Goal: Task Accomplishment & Management: Use online tool/utility

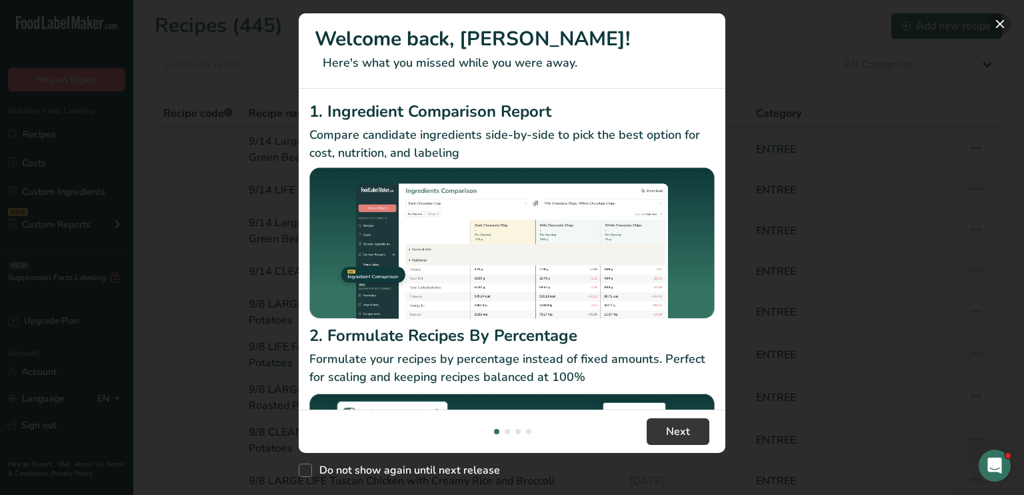
click at [999, 24] on button "New Features" at bounding box center [999, 23] width 21 height 21
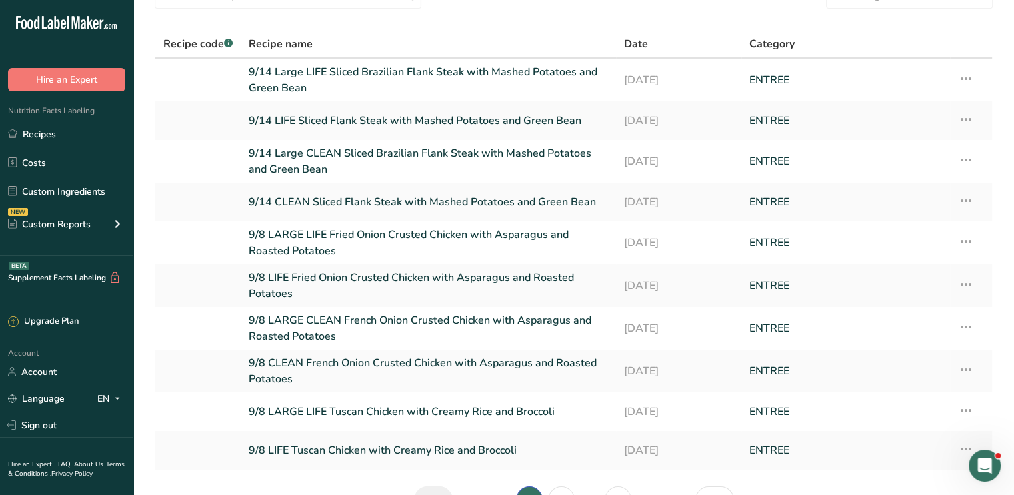
scroll to position [150, 0]
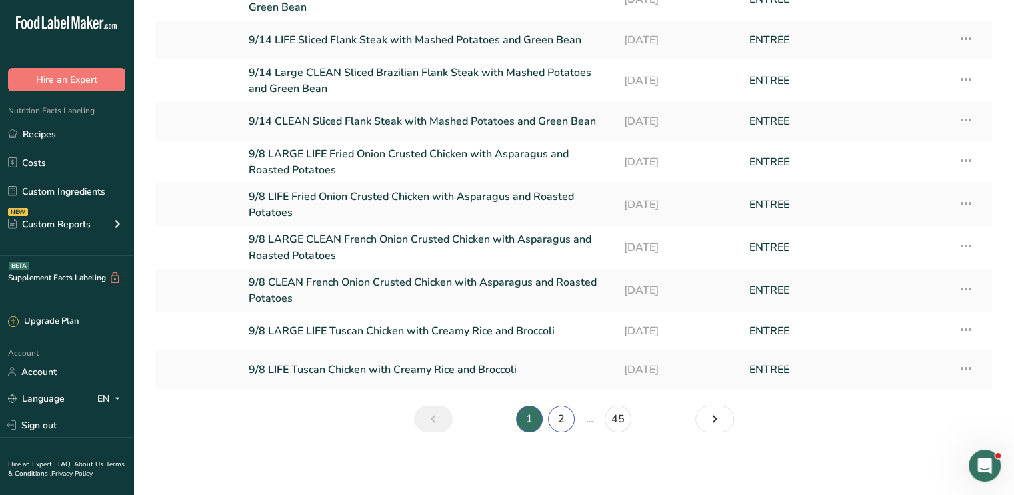
click at [561, 412] on link "2" at bounding box center [561, 418] width 27 height 27
click at [576, 421] on link "3" at bounding box center [577, 418] width 27 height 27
click at [589, 415] on link "4" at bounding box center [593, 418] width 27 height 27
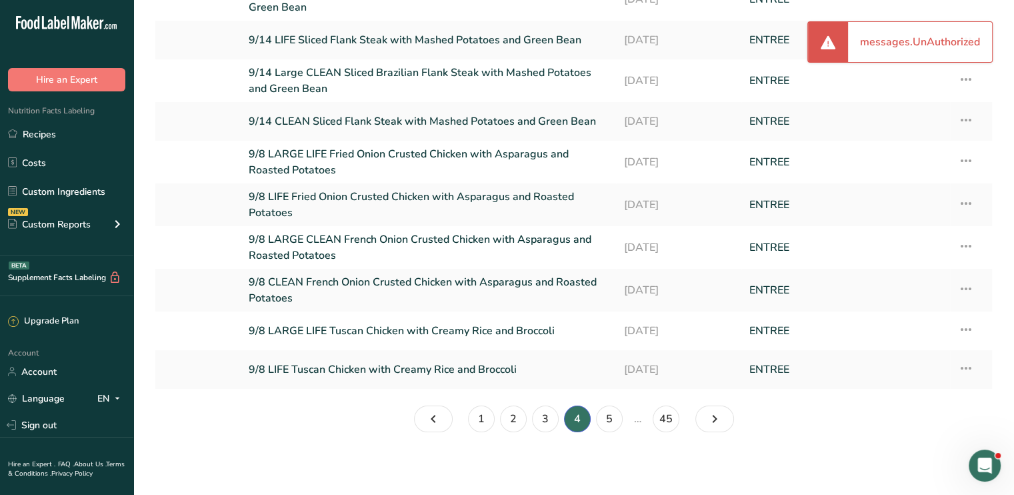
click at [558, 414] on li "3" at bounding box center [545, 418] width 32 height 27
click at [546, 414] on link "3" at bounding box center [545, 418] width 27 height 27
click at [592, 418] on link "4" at bounding box center [593, 418] width 27 height 27
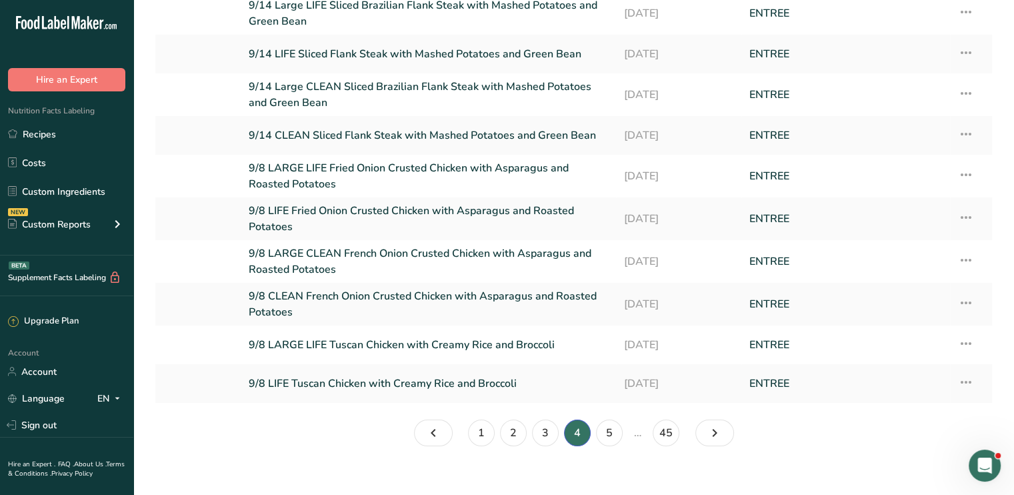
scroll to position [150, 0]
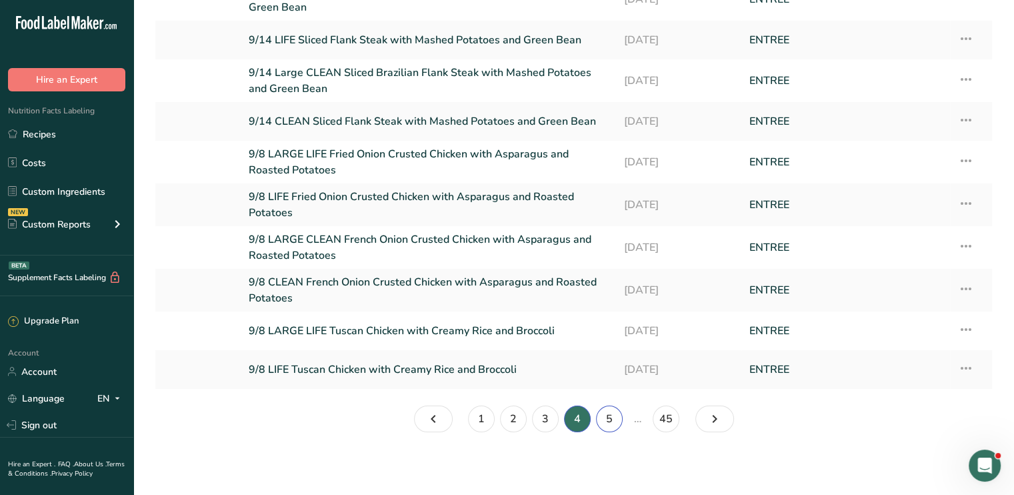
click at [611, 410] on link "5" at bounding box center [609, 418] width 27 height 27
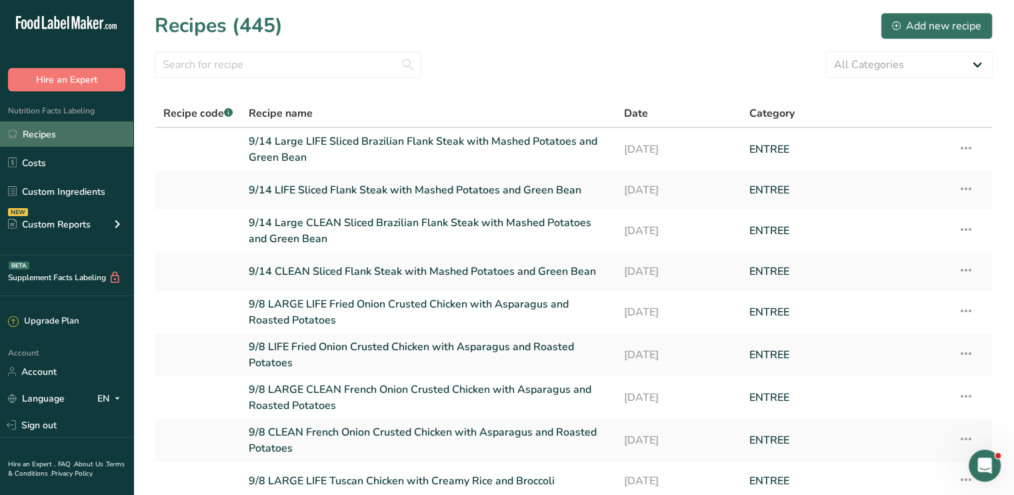
click at [20, 127] on link "Recipes" at bounding box center [66, 133] width 133 height 25
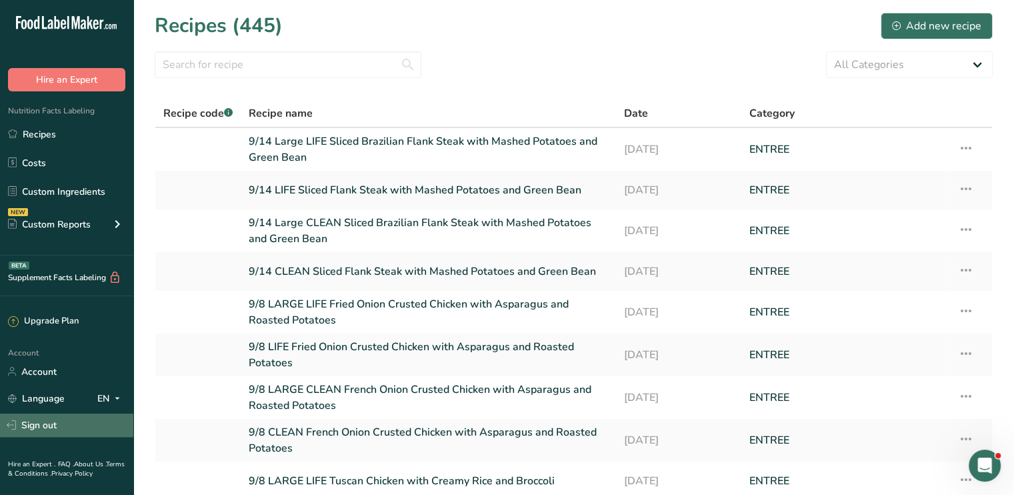
click at [43, 428] on link "Sign out" at bounding box center [66, 424] width 133 height 23
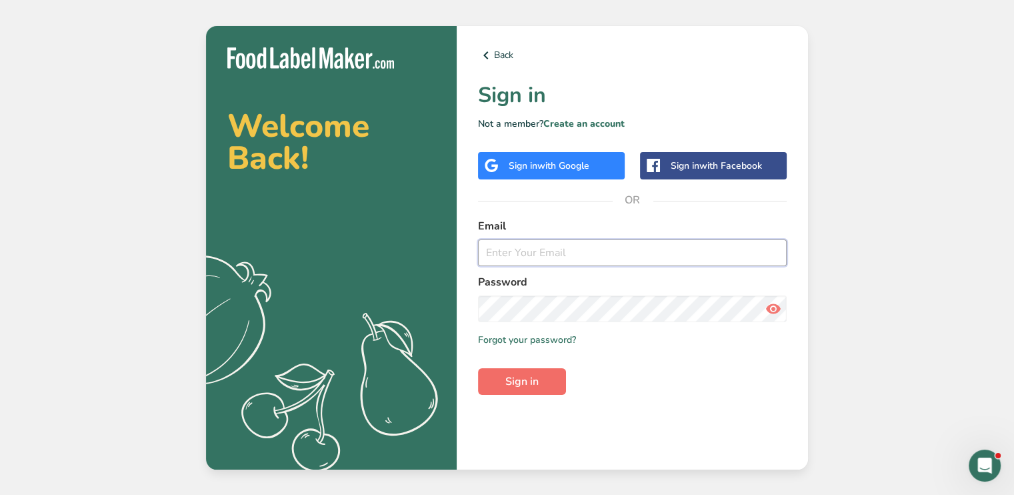
type input "tasha@bydesigncatering.com"
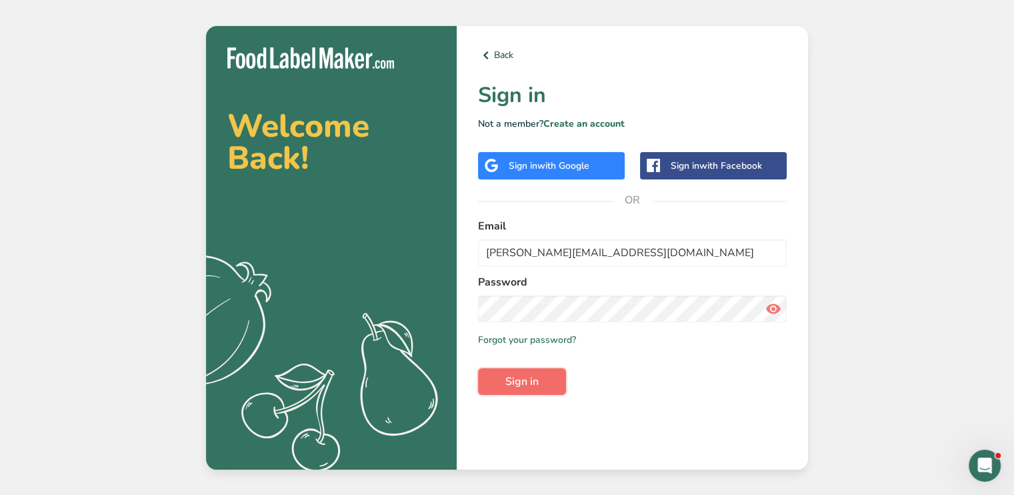
click at [547, 383] on button "Sign in" at bounding box center [522, 381] width 88 height 27
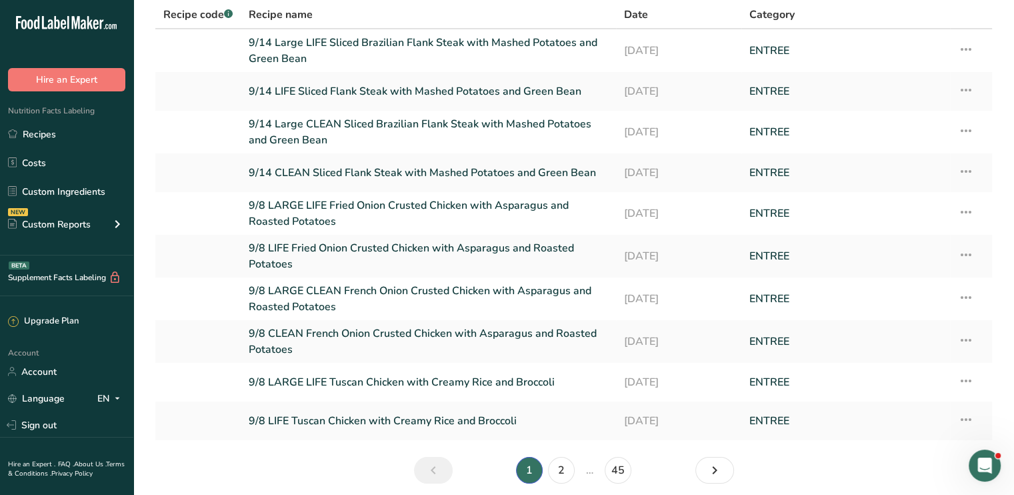
scroll to position [150, 0]
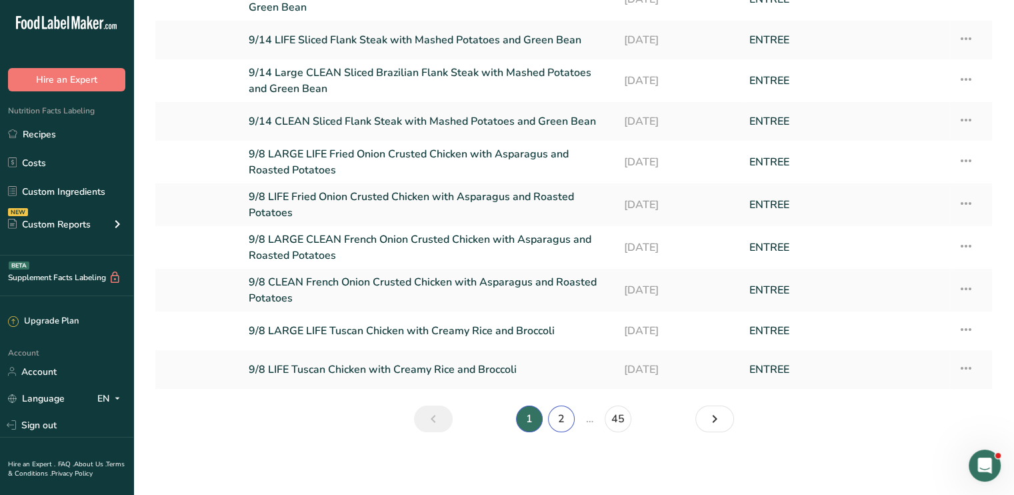
click at [568, 415] on link "2" at bounding box center [561, 418] width 27 height 27
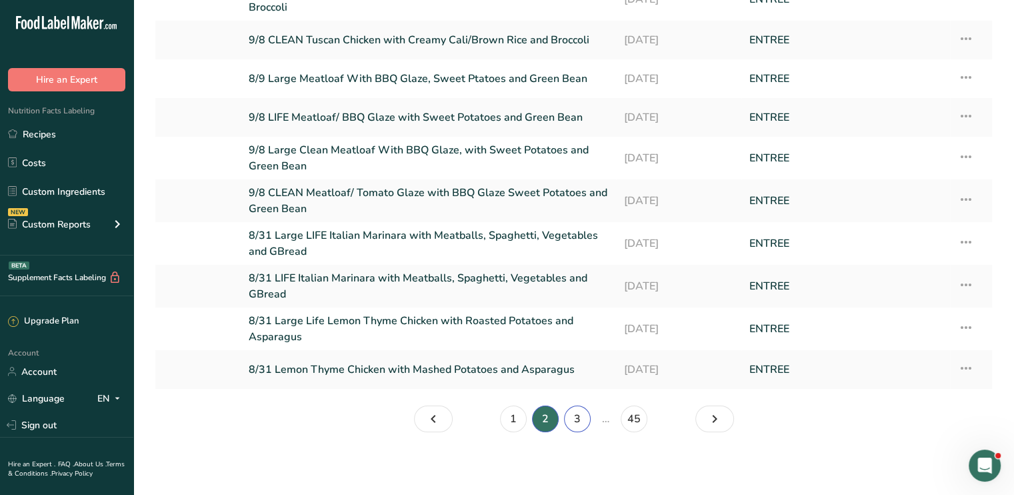
click at [568, 415] on link "3" at bounding box center [577, 418] width 27 height 27
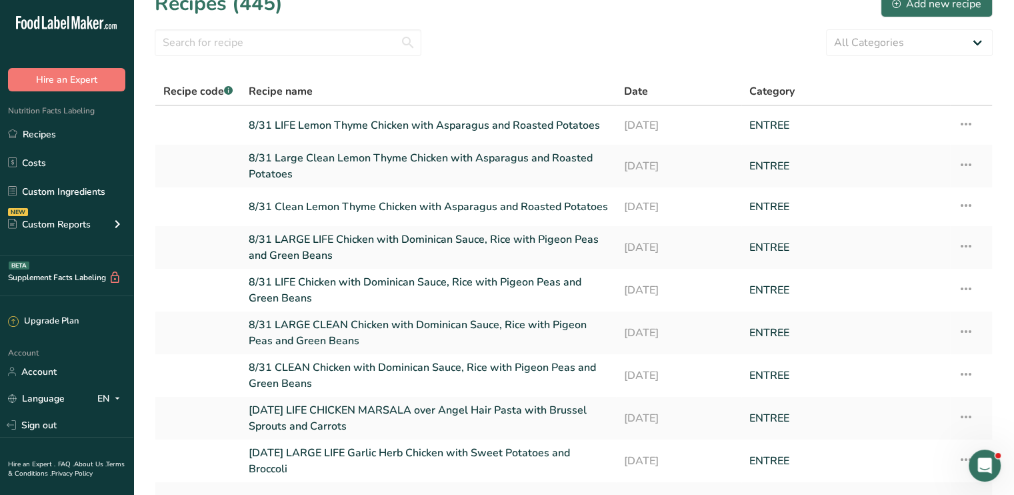
scroll to position [155, 0]
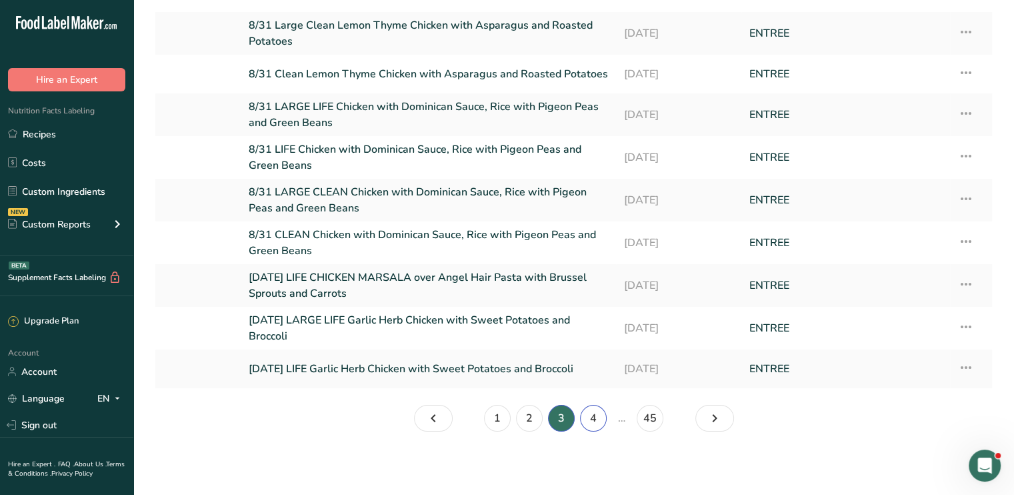
click at [592, 415] on link "4" at bounding box center [593, 418] width 27 height 27
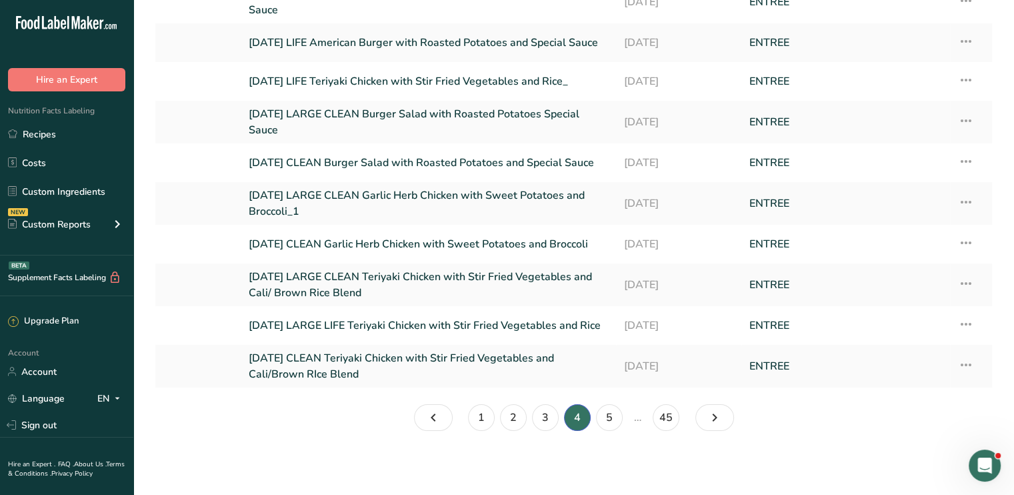
scroll to position [147, 0]
click at [512, 417] on link "2" at bounding box center [513, 418] width 27 height 27
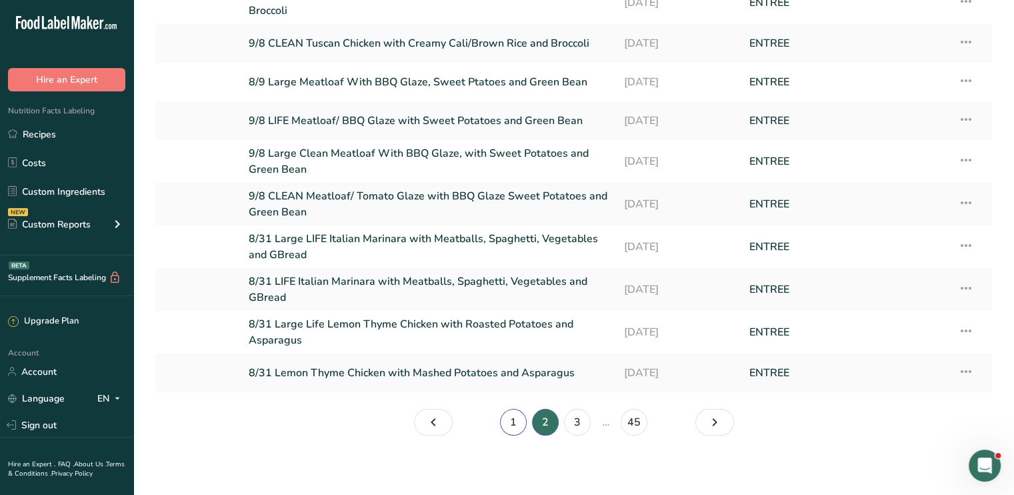
click at [519, 423] on link "1" at bounding box center [513, 422] width 27 height 27
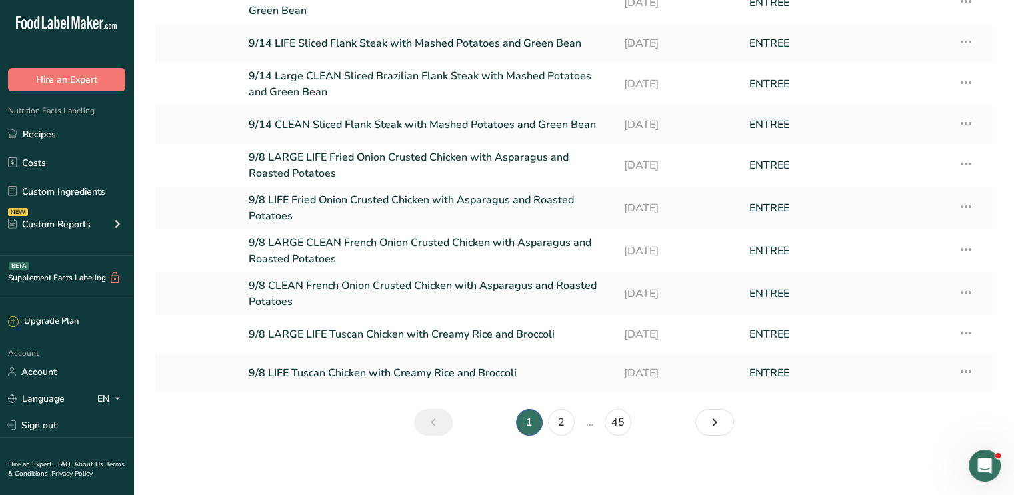
scroll to position [150, 0]
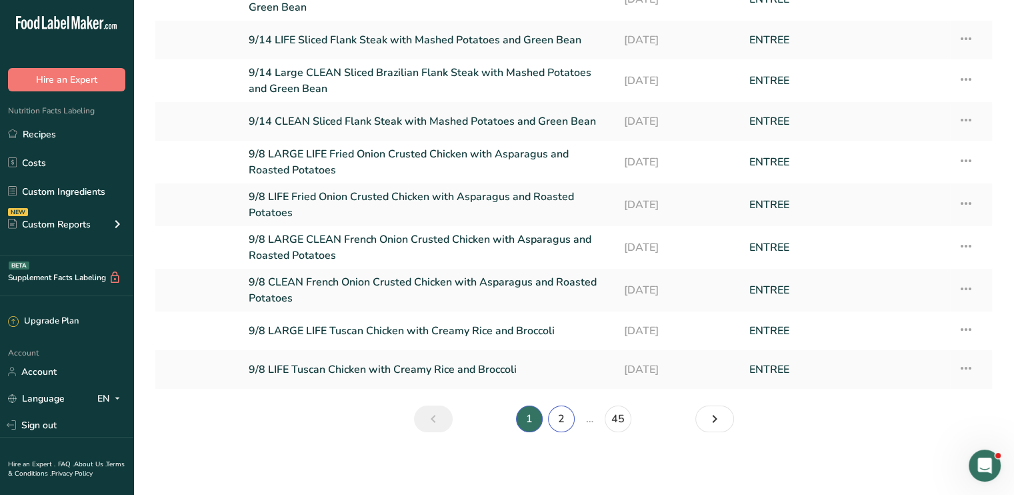
click at [563, 415] on link "2" at bounding box center [561, 418] width 27 height 27
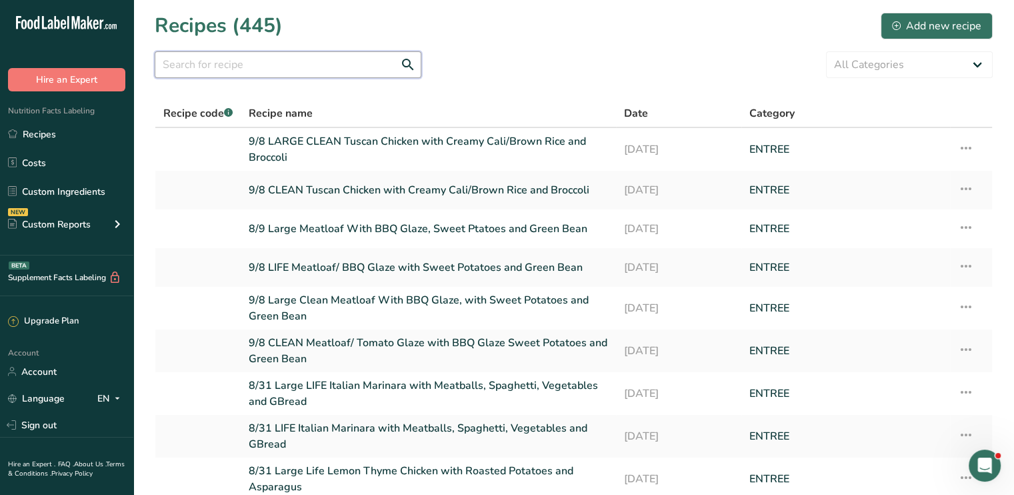
click at [349, 67] on input "text" at bounding box center [288, 64] width 267 height 27
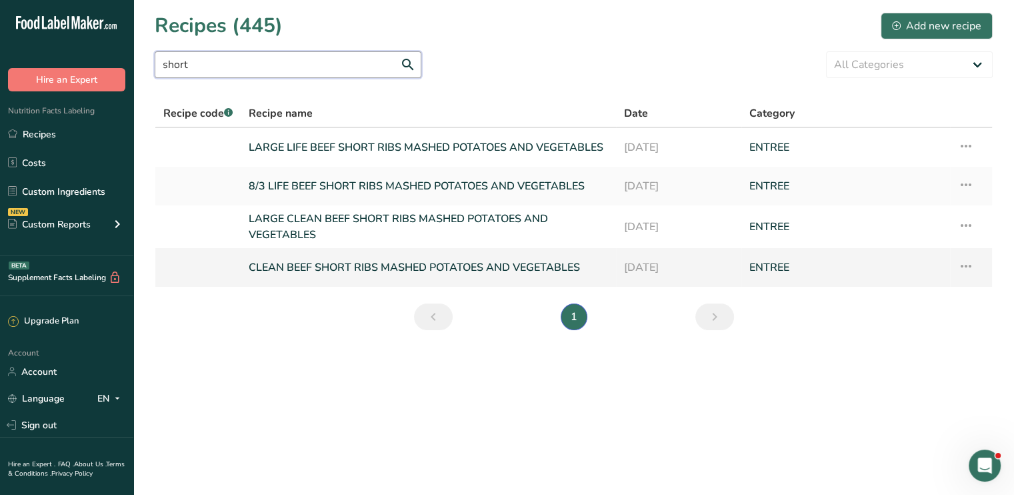
type input "short"
click at [965, 261] on icon at bounding box center [966, 266] width 16 height 24
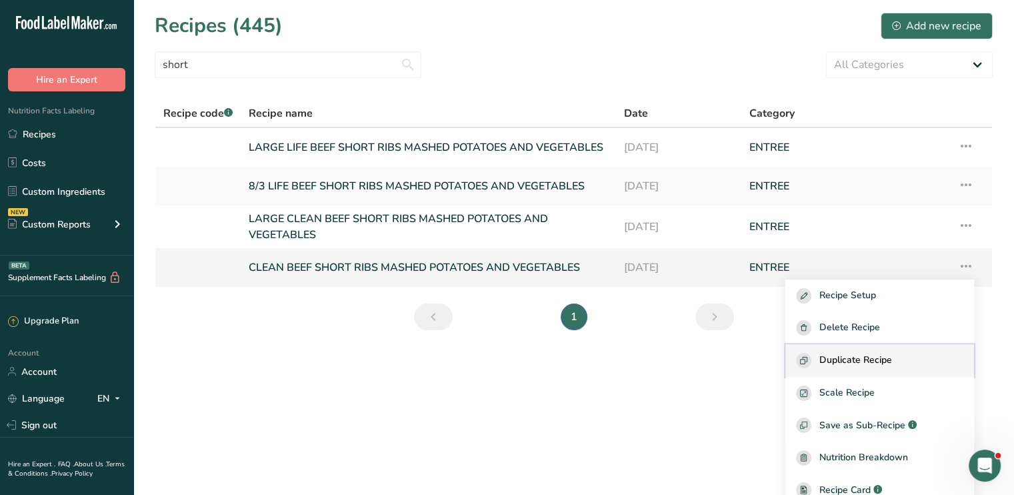
click at [892, 360] on span "Duplicate Recipe" at bounding box center [855, 360] width 73 height 15
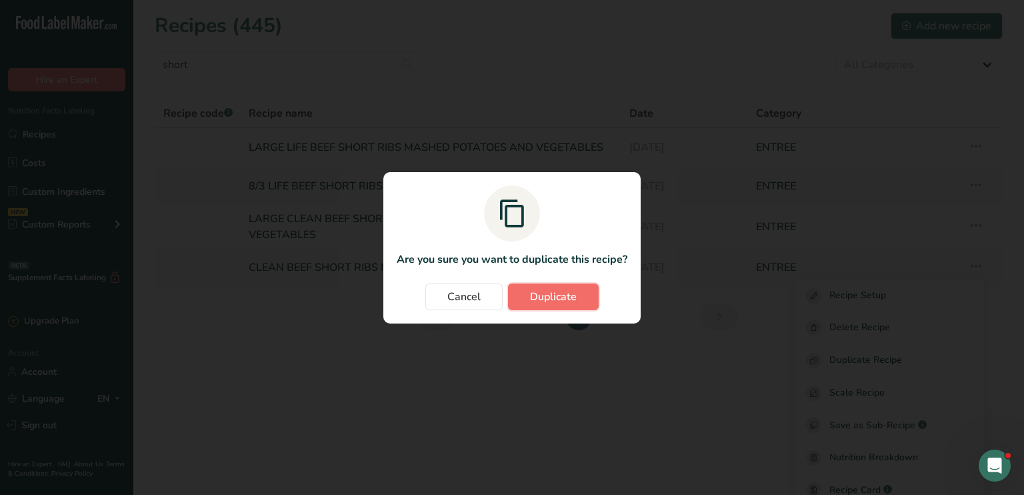
click at [581, 293] on button "Duplicate" at bounding box center [553, 296] width 91 height 27
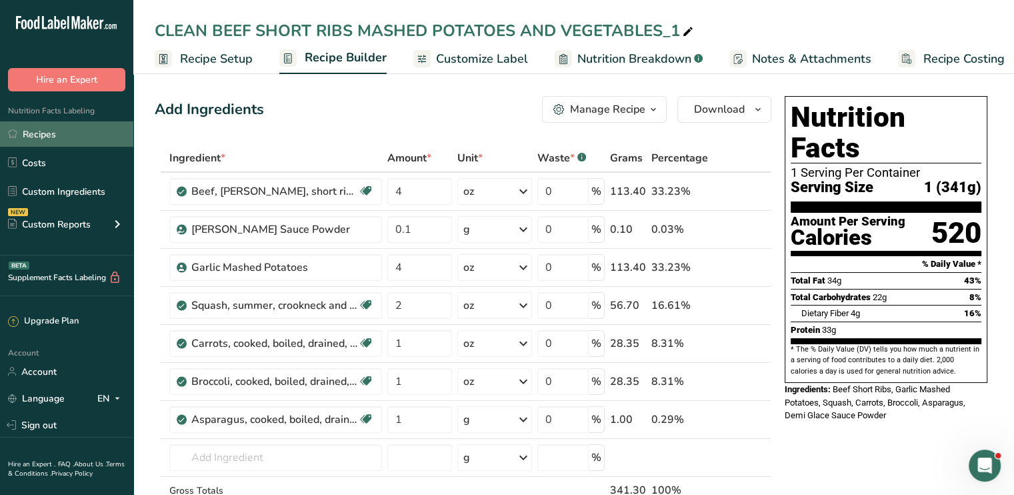
click at [30, 130] on link "Recipes" at bounding box center [66, 133] width 133 height 25
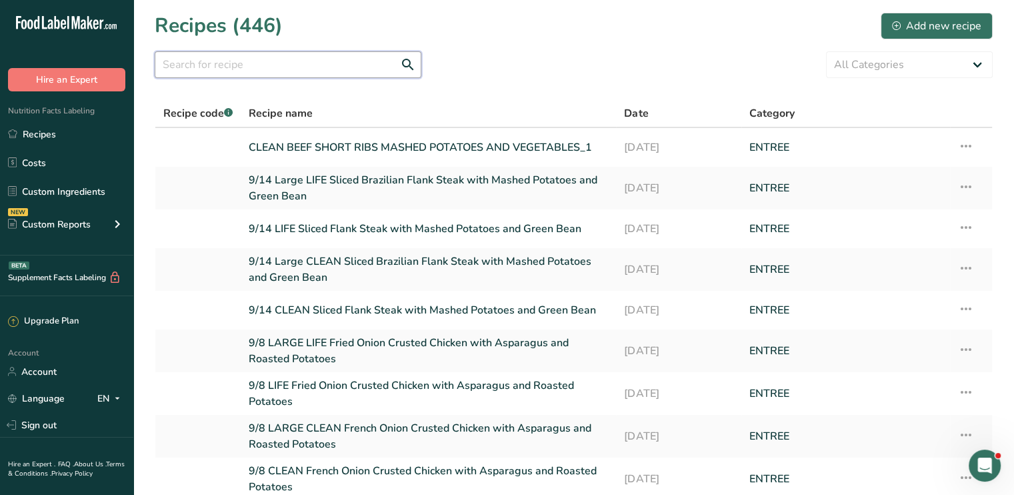
click at [214, 63] on input "text" at bounding box center [288, 64] width 267 height 27
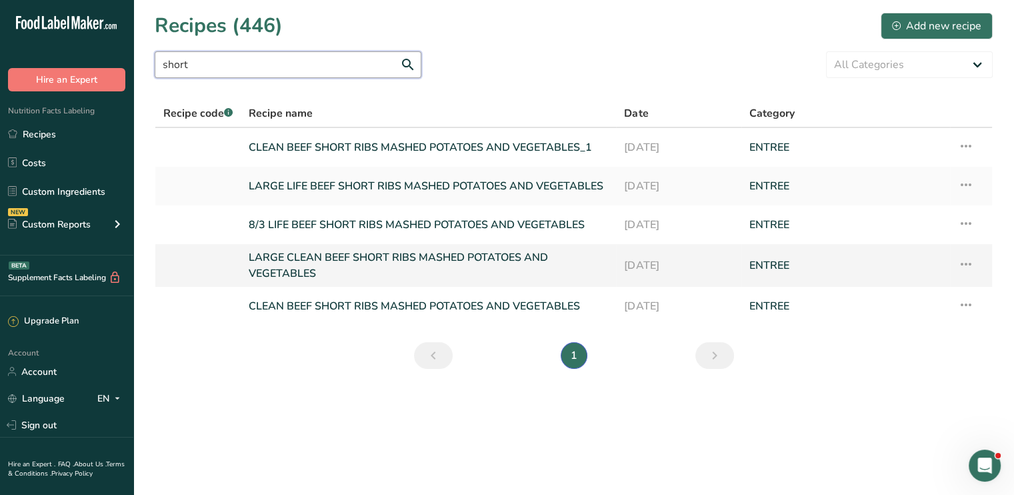
type input "short"
click at [963, 265] on icon at bounding box center [966, 264] width 16 height 24
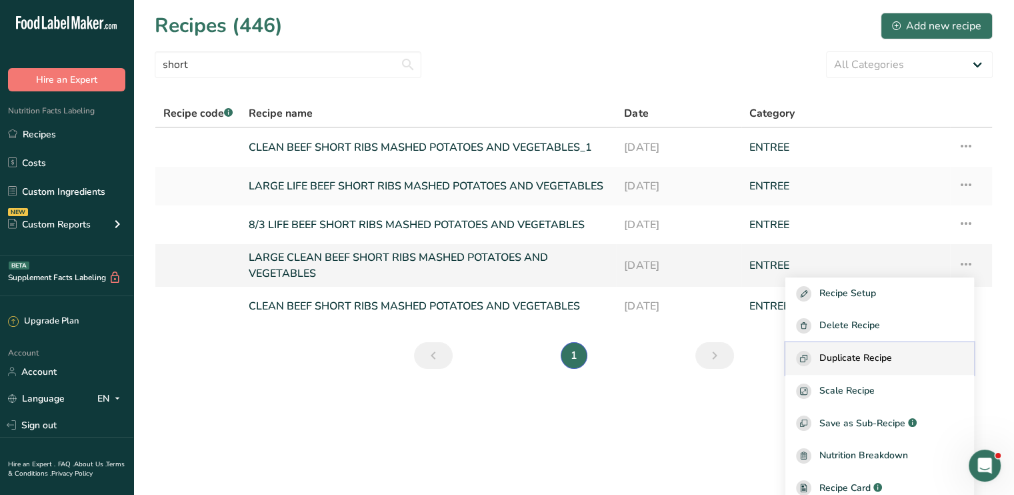
click at [892, 356] on span "Duplicate Recipe" at bounding box center [855, 358] width 73 height 15
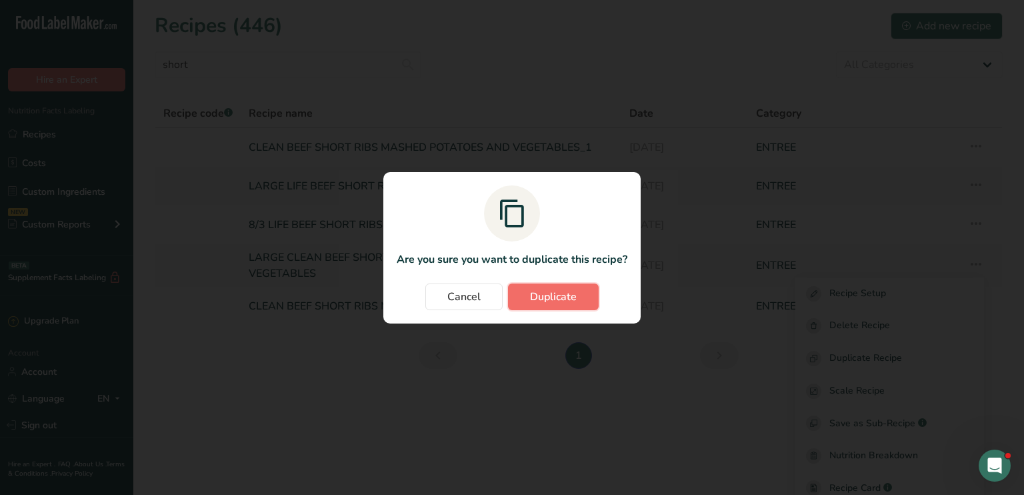
click at [548, 289] on span "Duplicate" at bounding box center [553, 297] width 47 height 16
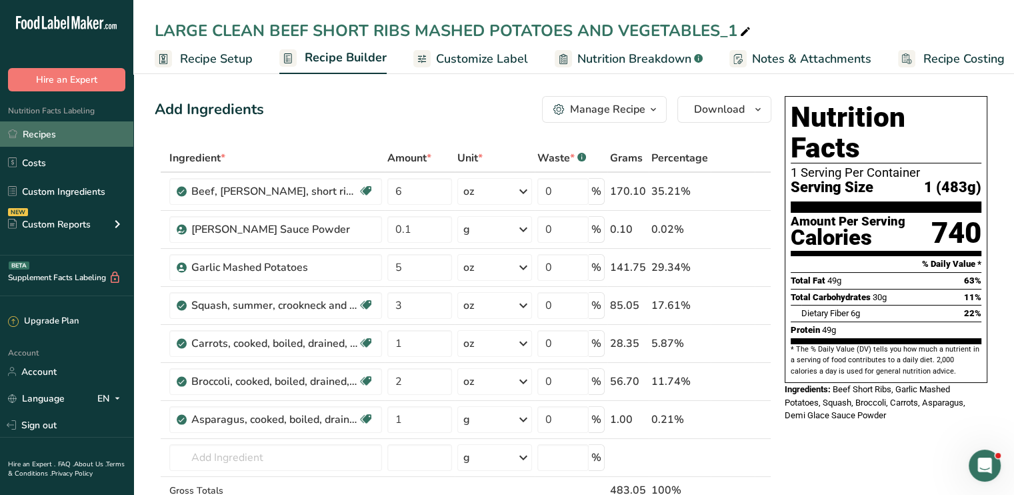
click at [93, 142] on link "Recipes" at bounding box center [66, 133] width 133 height 25
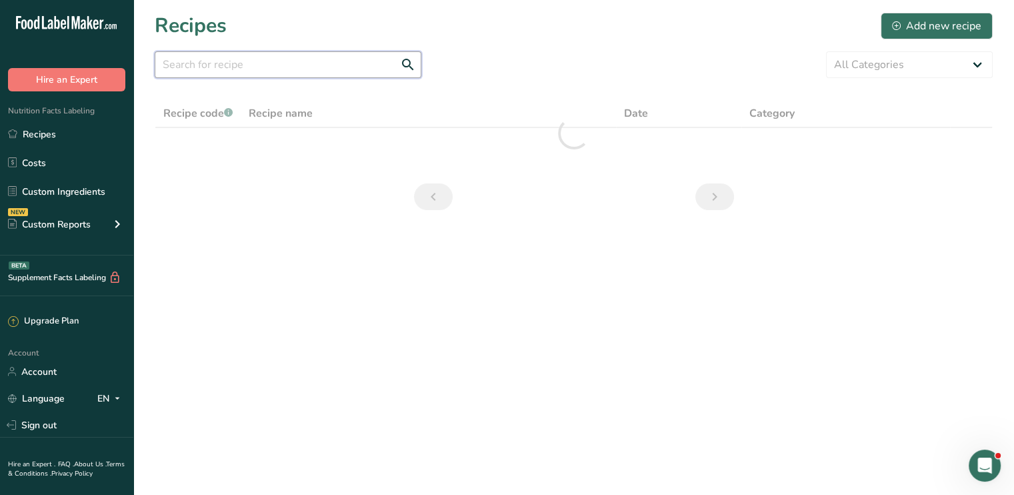
click at [344, 66] on input "text" at bounding box center [288, 64] width 267 height 27
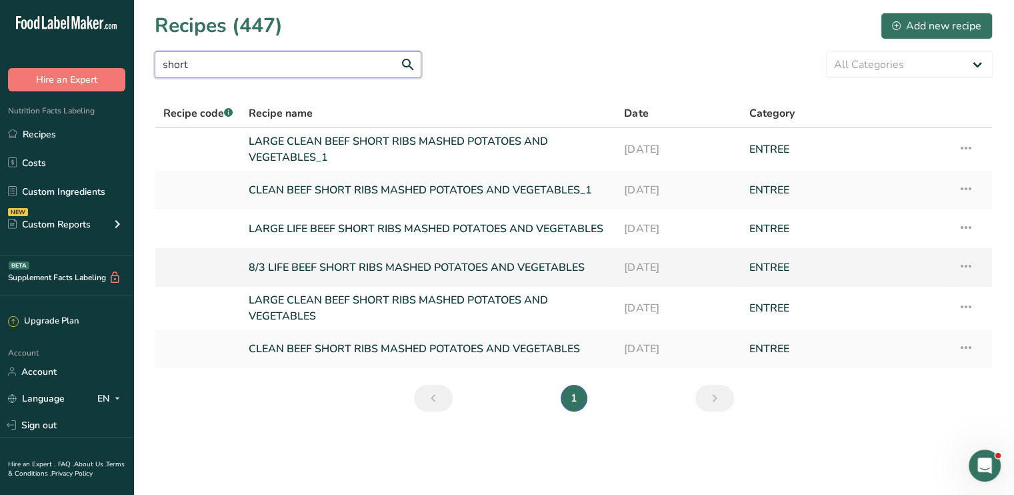
type input "short"
click at [962, 264] on icon at bounding box center [966, 266] width 16 height 24
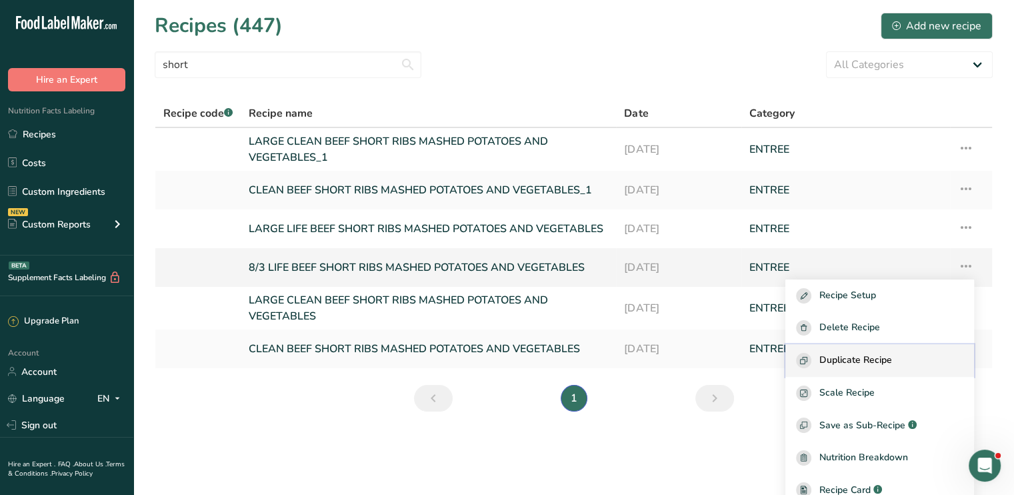
click at [882, 359] on span "Duplicate Recipe" at bounding box center [855, 360] width 73 height 15
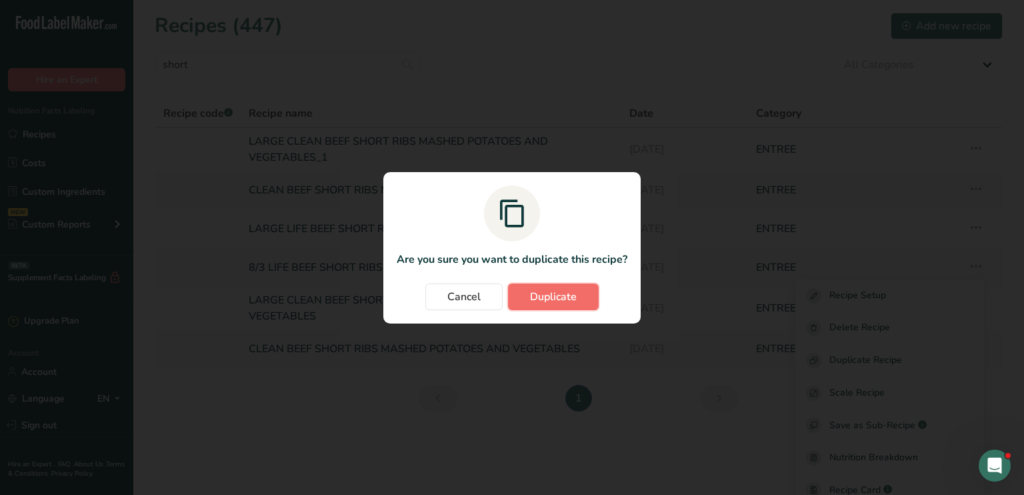
click at [585, 294] on button "Duplicate" at bounding box center [553, 296] width 91 height 27
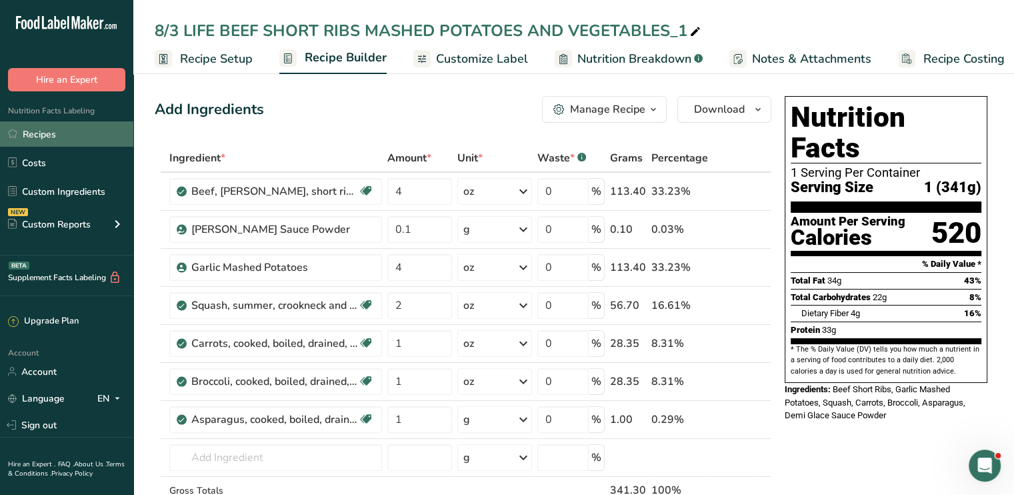
click at [106, 129] on link "Recipes" at bounding box center [66, 133] width 133 height 25
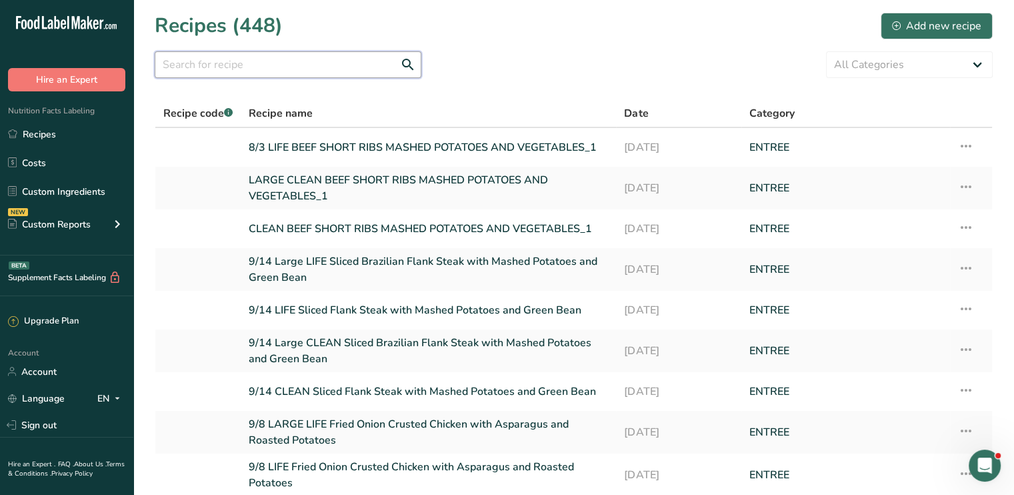
click at [275, 72] on input "text" at bounding box center [288, 64] width 267 height 27
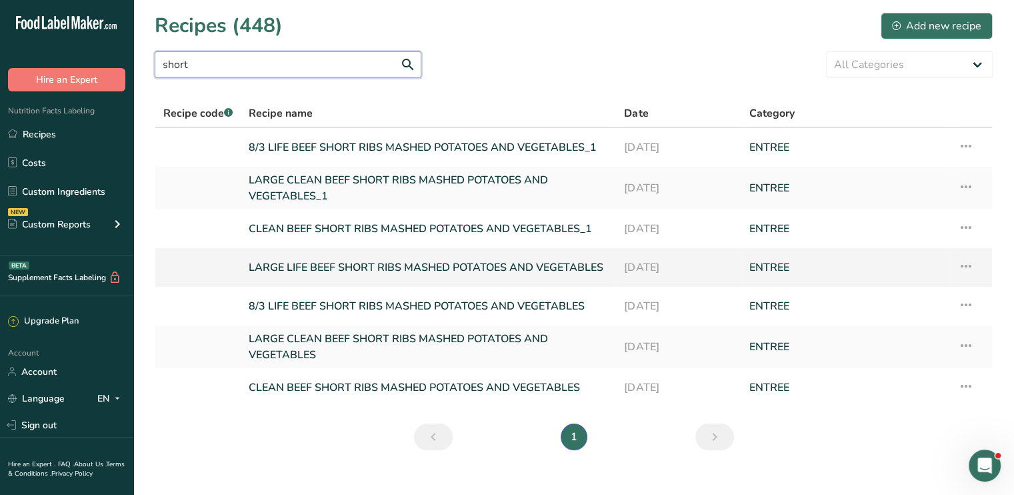
type input "short"
click at [962, 265] on icon at bounding box center [966, 266] width 16 height 24
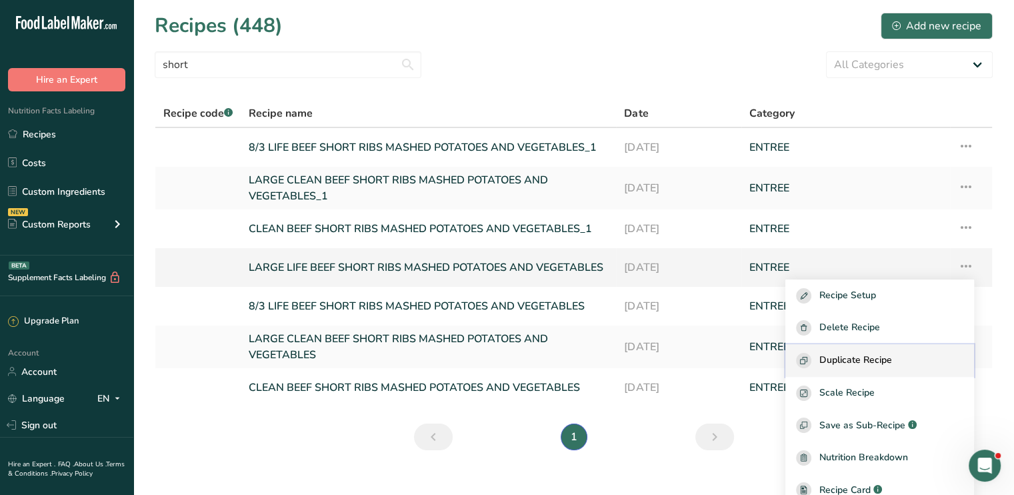
click at [892, 365] on span "Duplicate Recipe" at bounding box center [855, 360] width 73 height 15
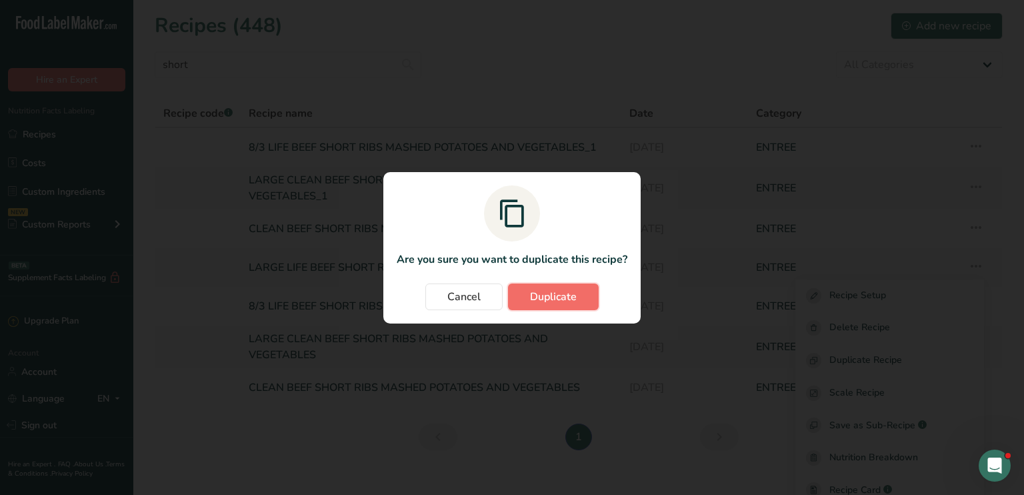
click at [573, 291] on span "Duplicate" at bounding box center [553, 297] width 47 height 16
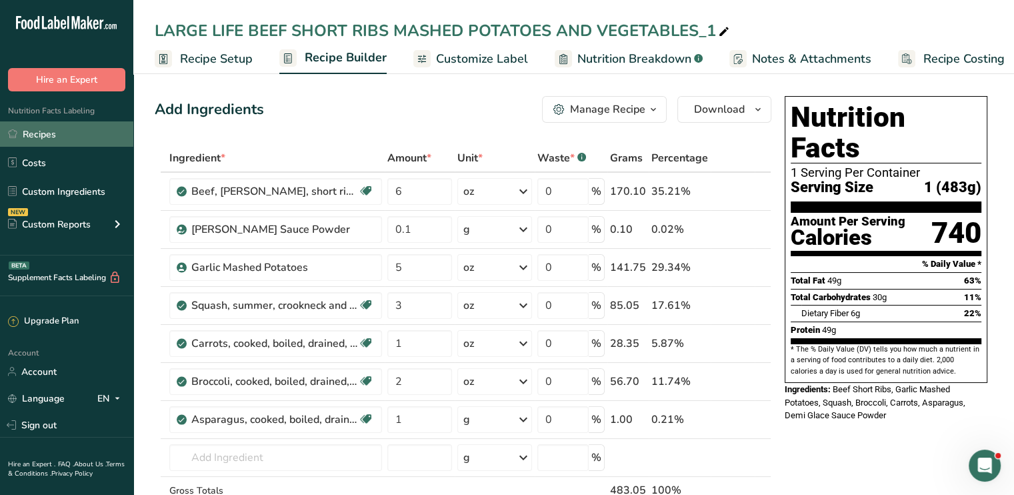
click at [77, 124] on link "Recipes" at bounding box center [66, 133] width 133 height 25
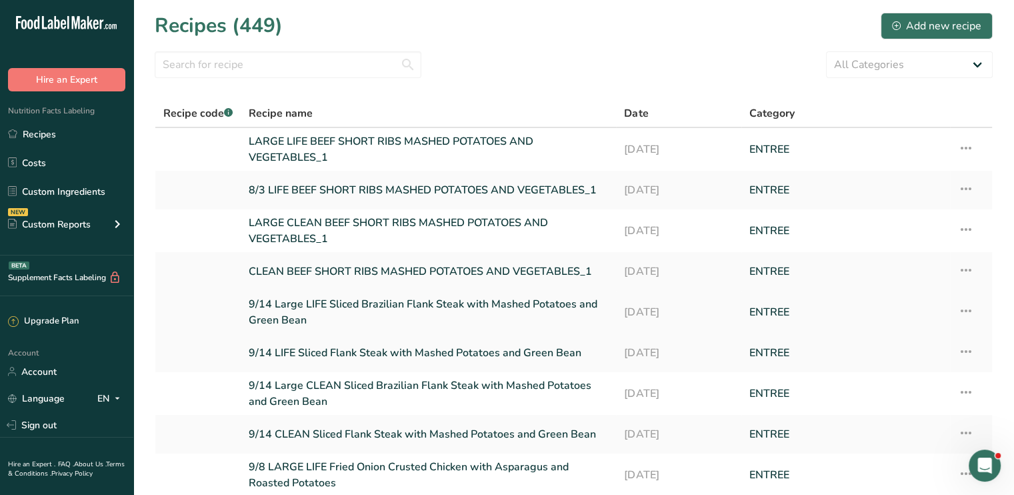
click at [357, 327] on link "9/14 Large LIFE Sliced Brazilian Flank Steak with Mashed Potatoes and Green Bean" at bounding box center [428, 312] width 359 height 32
click at [355, 270] on link "CLEAN BEEF SHORT RIBS MASHED POTATOES AND VEGETABLES_1" at bounding box center [428, 271] width 359 height 28
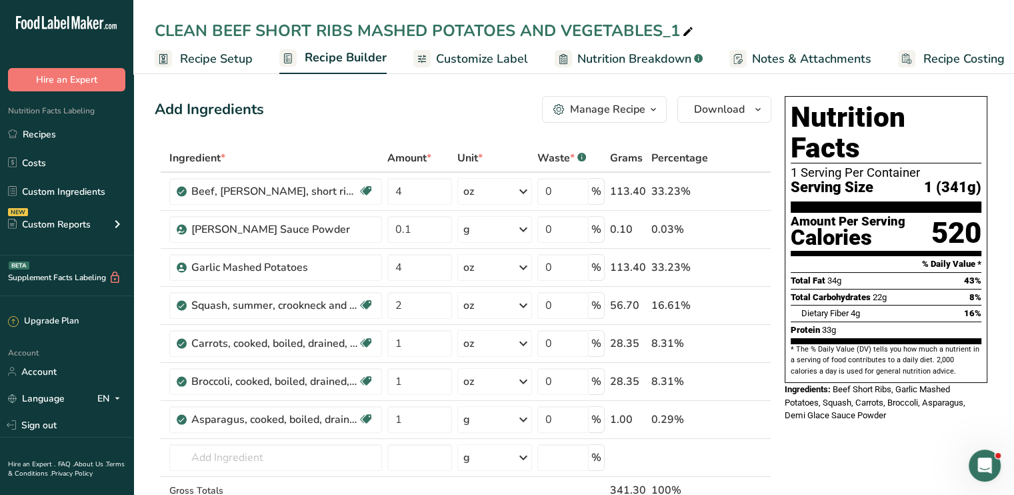
click at [351, 33] on div "CLEAN BEEF SHORT RIBS MASHED POTATOES AND VEGETABLES_1" at bounding box center [425, 31] width 541 height 24
type input "CLEAN BEEF SHORT RIBS MASHED POTATOES AND VEGETABLES"
click at [353, 22] on input "CLEAN BEEF SHORT RIBS MASHED POTATOES AND VEGETABLES" at bounding box center [574, 31] width 838 height 24
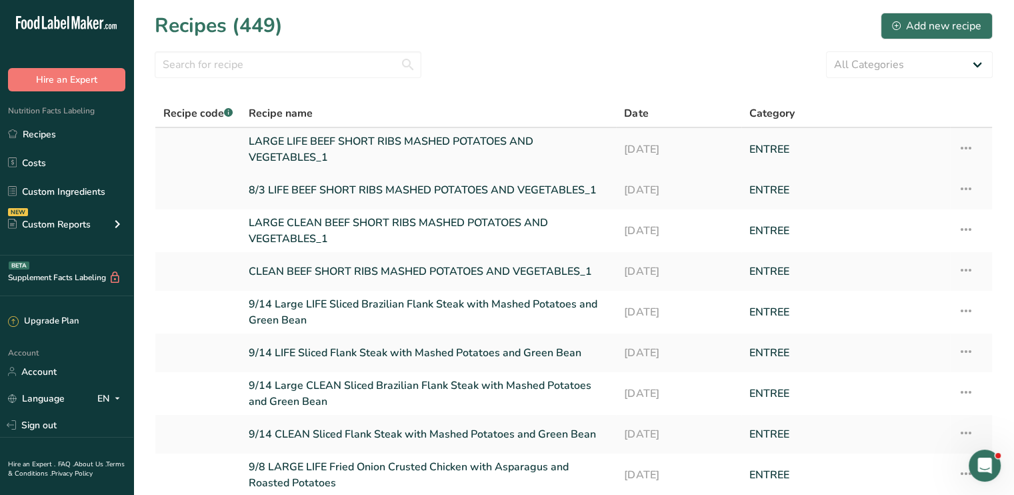
click at [969, 145] on icon at bounding box center [966, 148] width 16 height 24
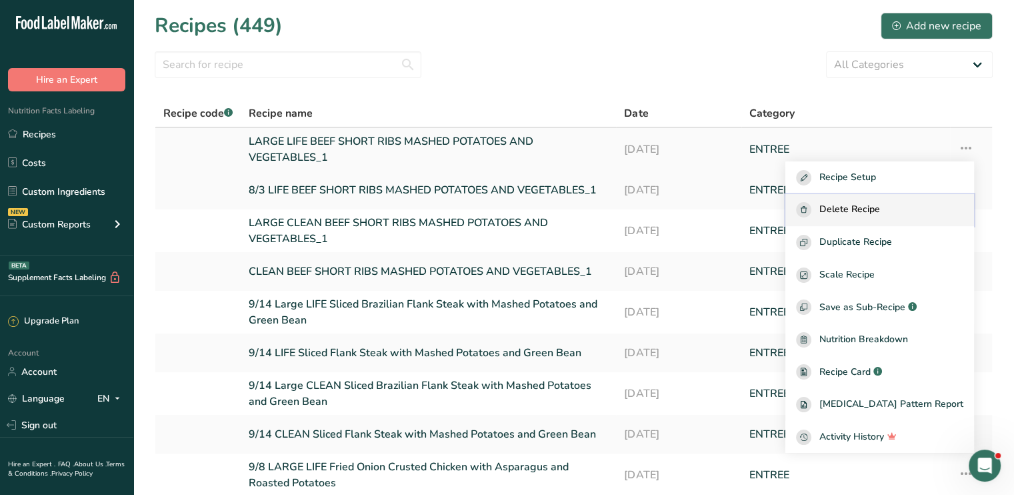
click at [880, 209] on span "Delete Recipe" at bounding box center [849, 209] width 61 height 15
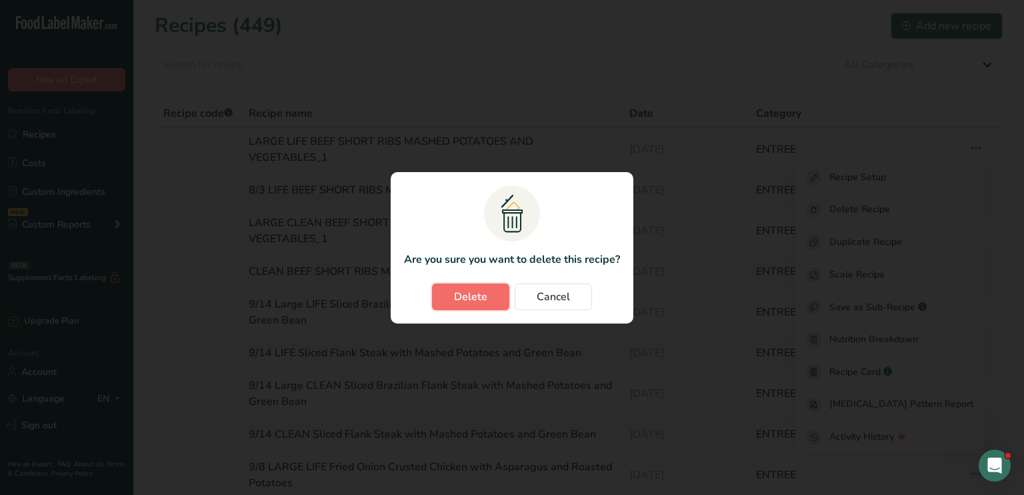
click at [485, 296] on span "Delete" at bounding box center [470, 297] width 33 height 16
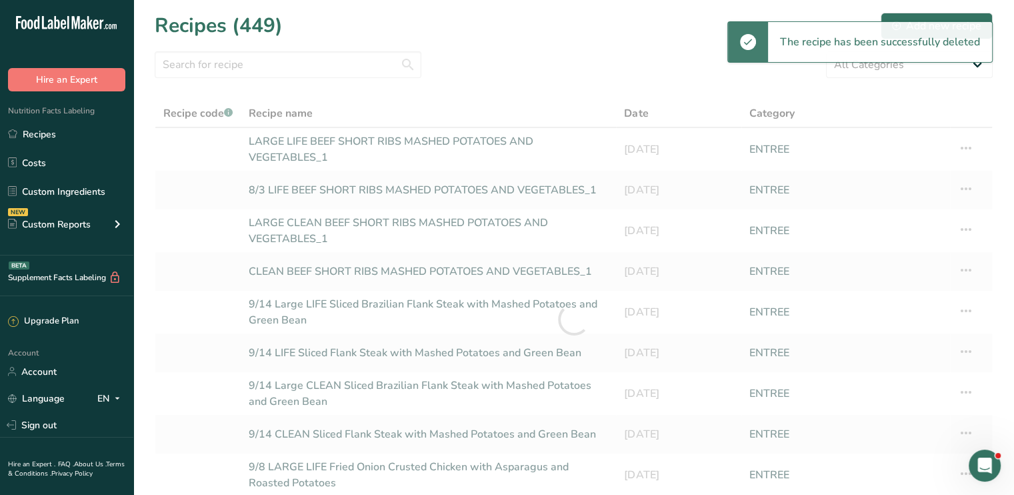
click at [967, 147] on div at bounding box center [574, 319] width 838 height 440
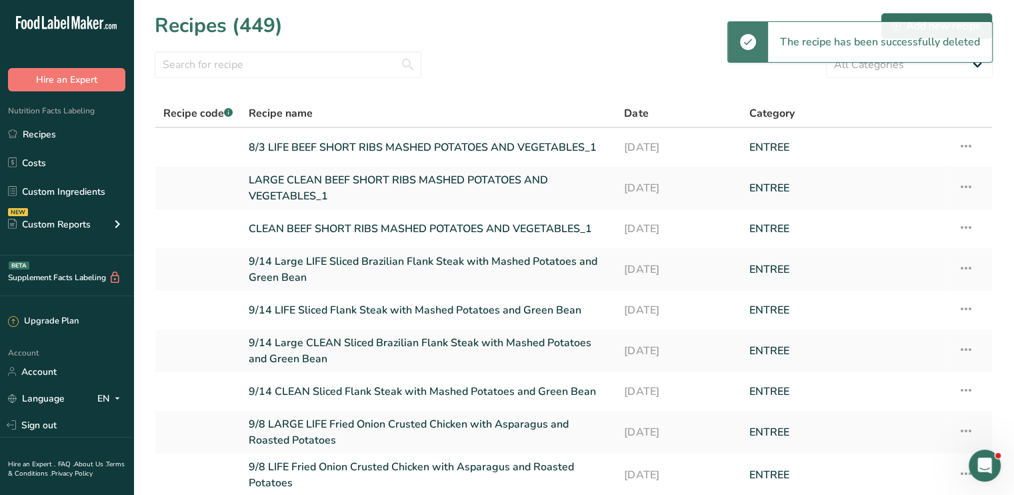
click at [967, 147] on icon at bounding box center [966, 146] width 16 height 24
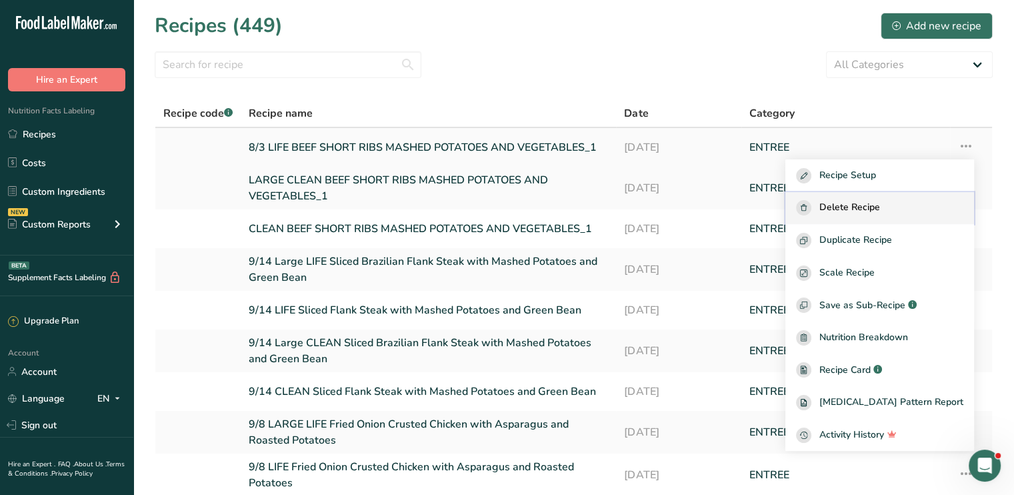
click at [880, 205] on span "Delete Recipe" at bounding box center [849, 207] width 61 height 15
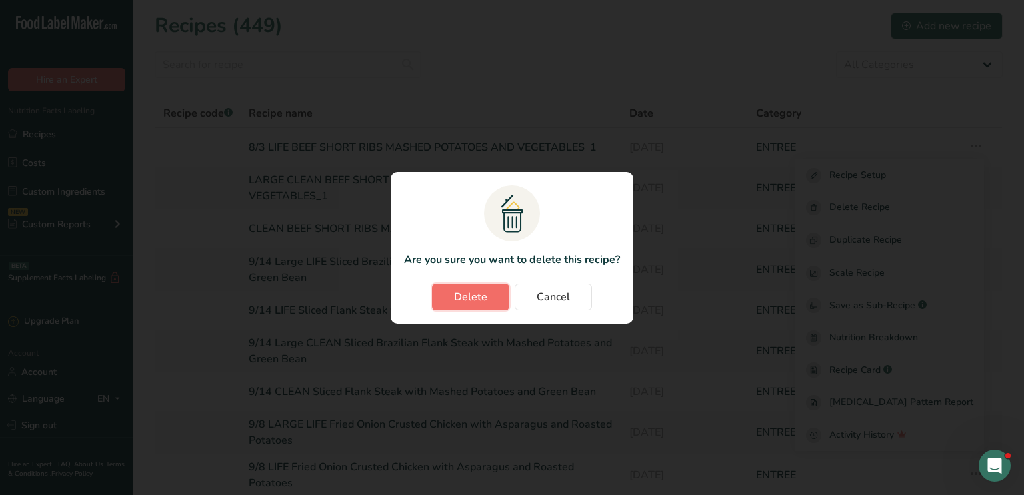
click at [467, 287] on button "Delete" at bounding box center [470, 296] width 77 height 27
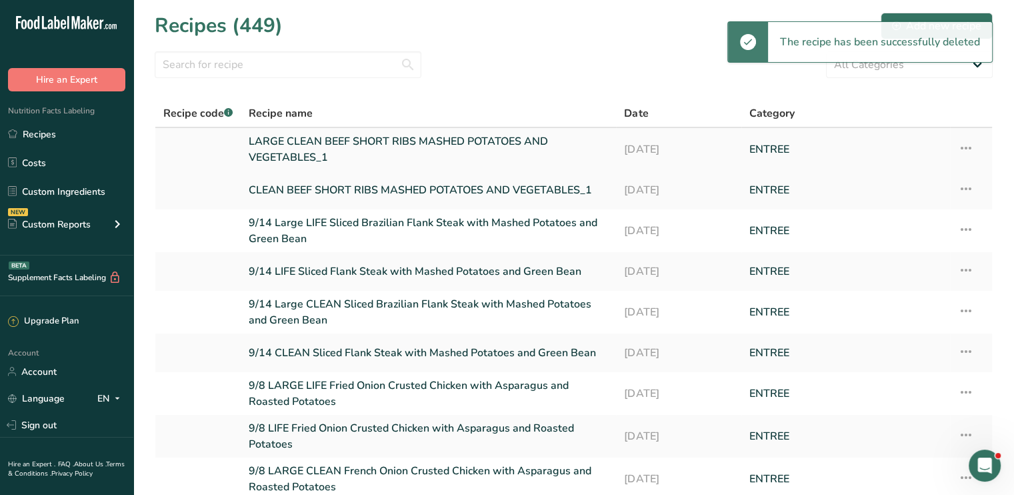
click at [962, 141] on icon at bounding box center [966, 148] width 16 height 24
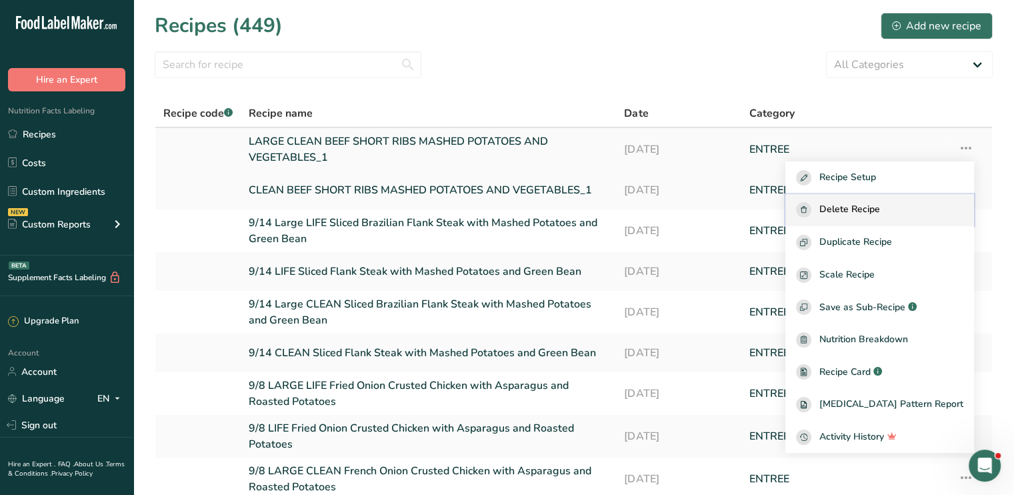
click at [880, 205] on span "Delete Recipe" at bounding box center [849, 209] width 61 height 15
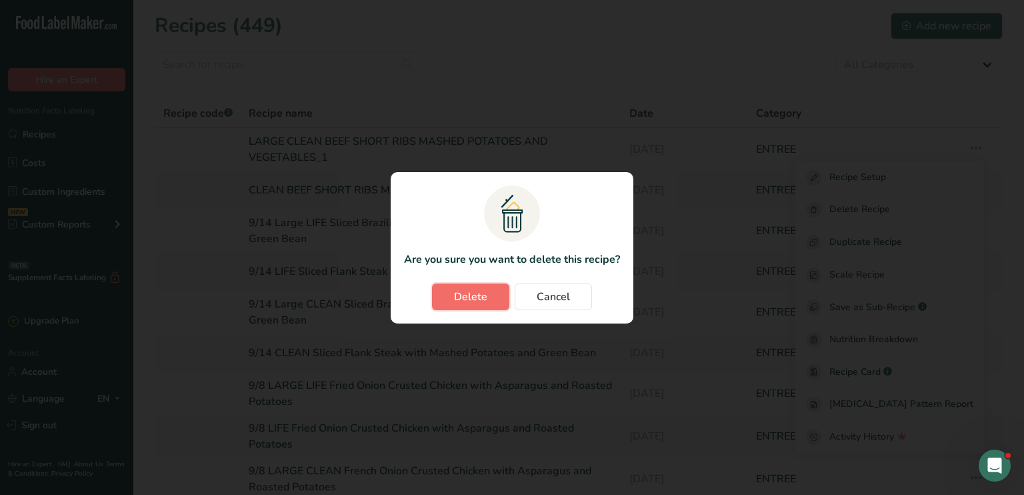
click at [471, 303] on span "Delete" at bounding box center [470, 297] width 33 height 16
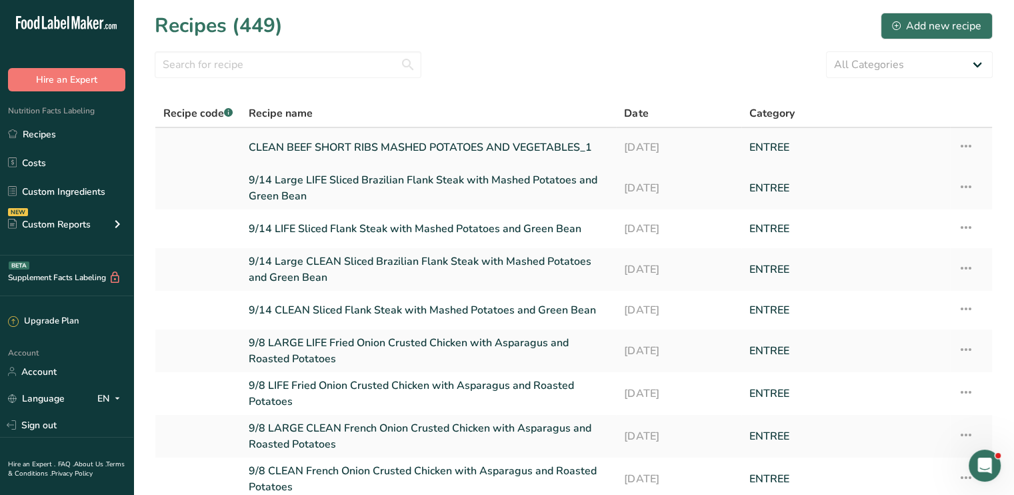
click at [961, 139] on icon at bounding box center [966, 146] width 16 height 24
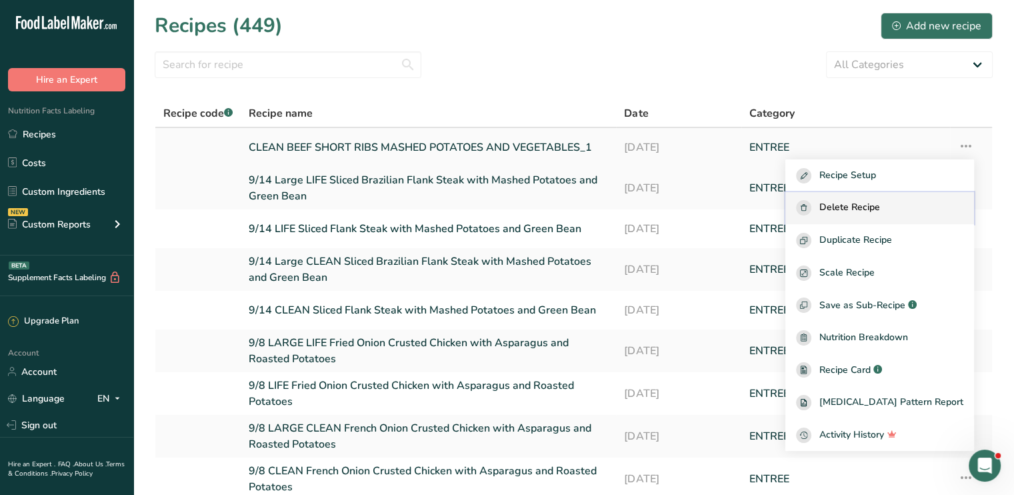
click at [880, 200] on span "Delete Recipe" at bounding box center [849, 207] width 61 height 15
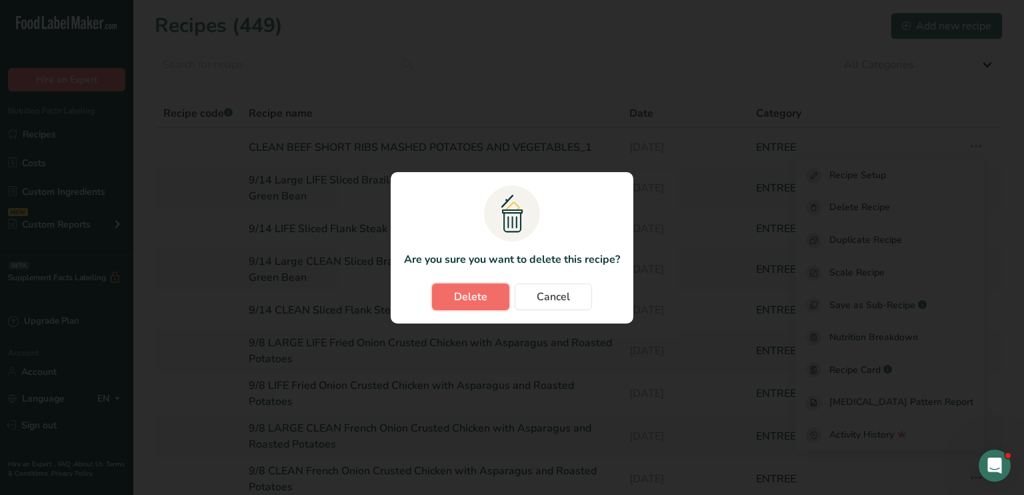
click at [477, 297] on span "Delete" at bounding box center [470, 297] width 33 height 16
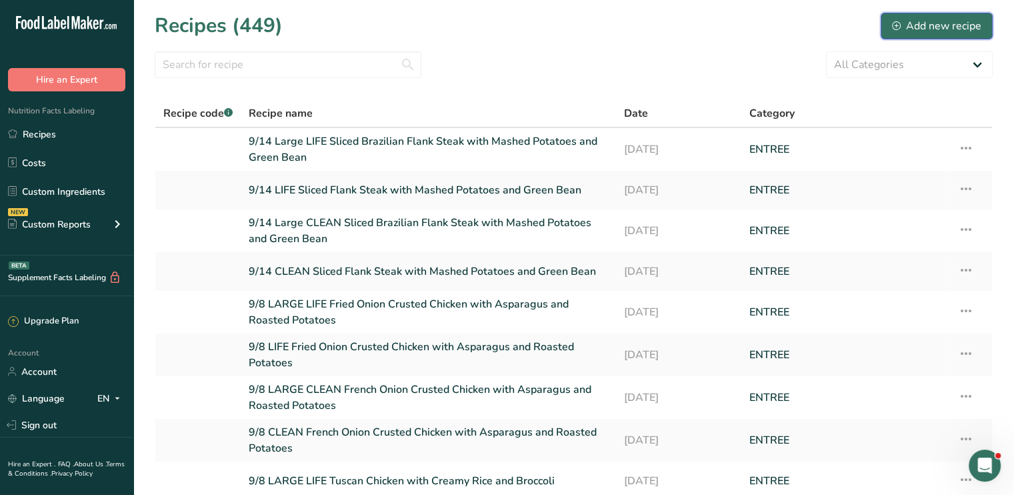
click at [971, 29] on div "Add new recipe" at bounding box center [936, 26] width 89 height 16
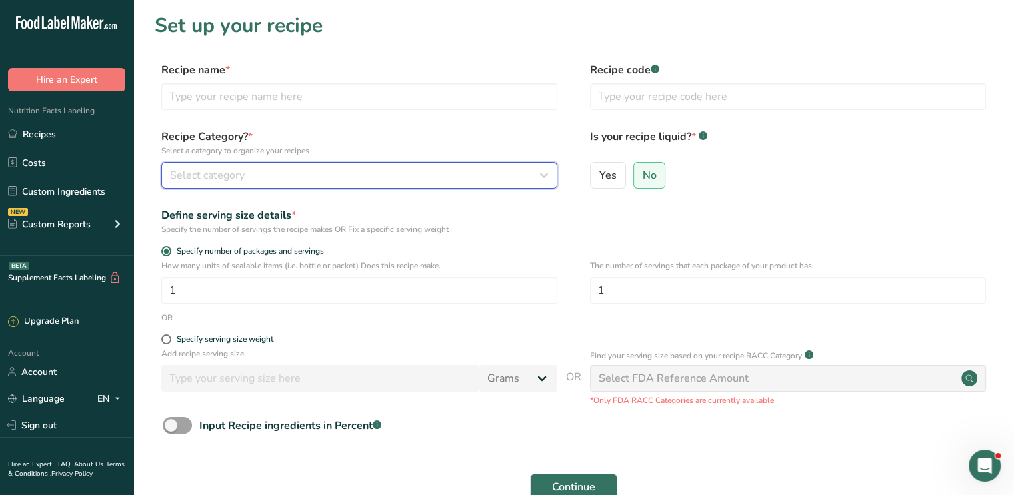
click at [339, 174] on div "Select category" at bounding box center [355, 175] width 371 height 16
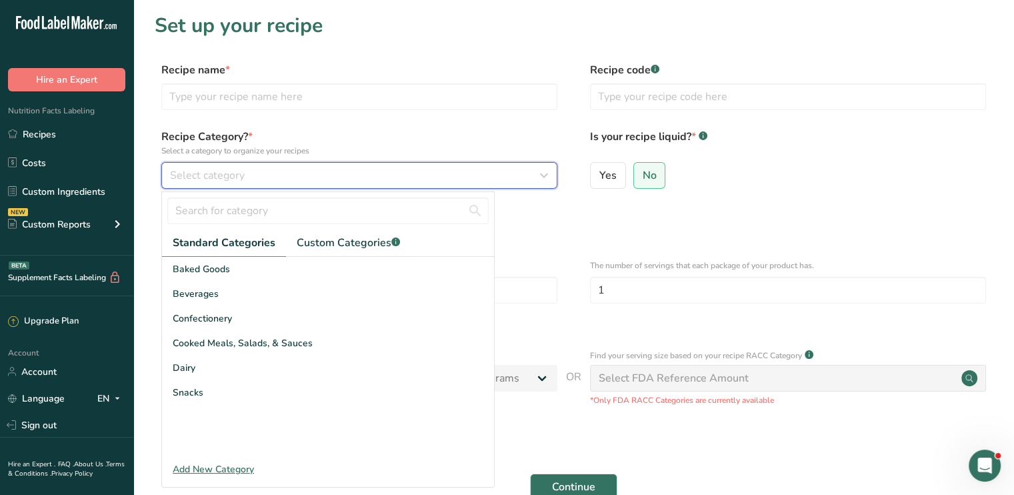
click at [161, 162] on button "Select category" at bounding box center [359, 175] width 396 height 27
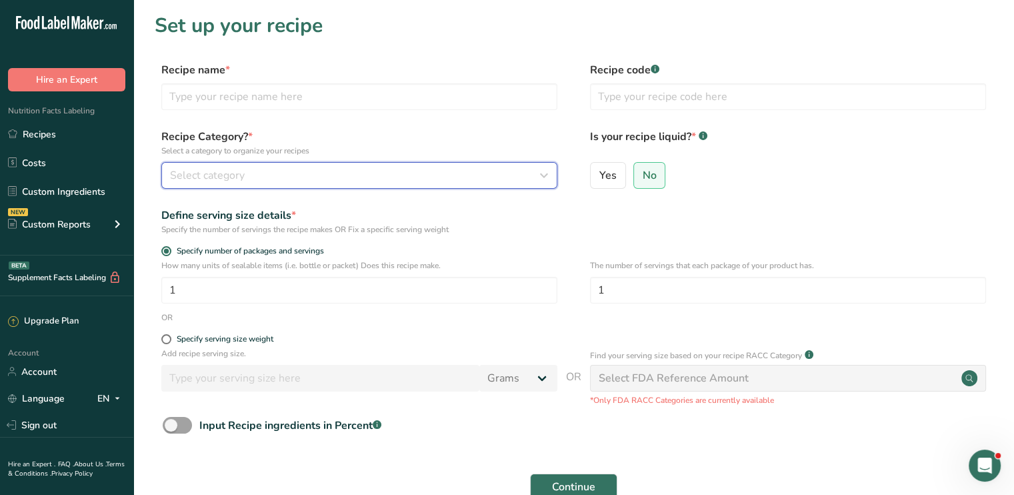
click at [305, 173] on div "Select category" at bounding box center [355, 175] width 371 height 16
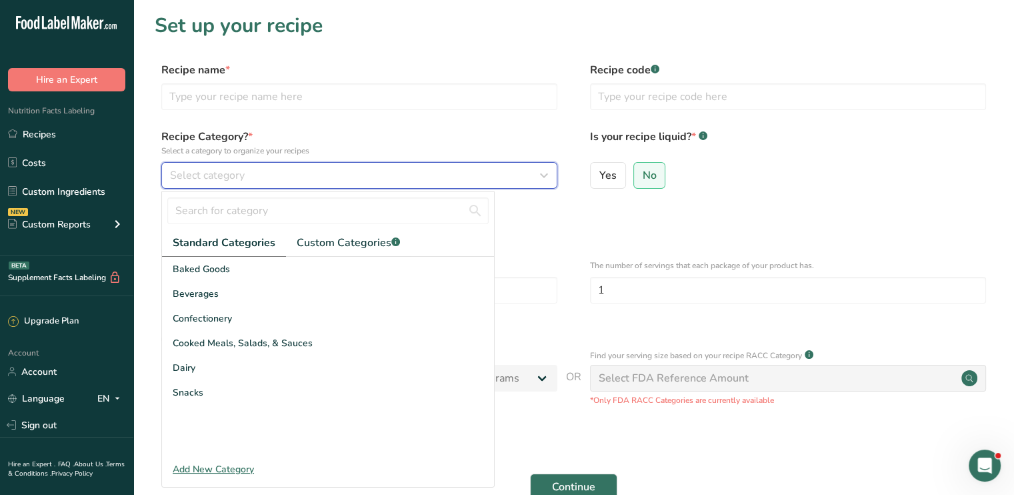
click at [275, 177] on div "Select category" at bounding box center [355, 175] width 371 height 16
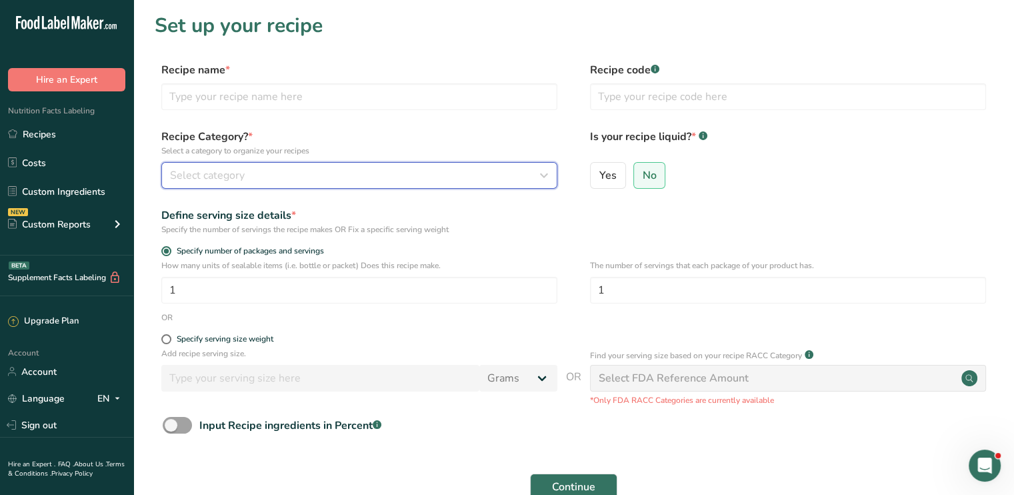
click at [275, 177] on div "Select category" at bounding box center [355, 175] width 371 height 16
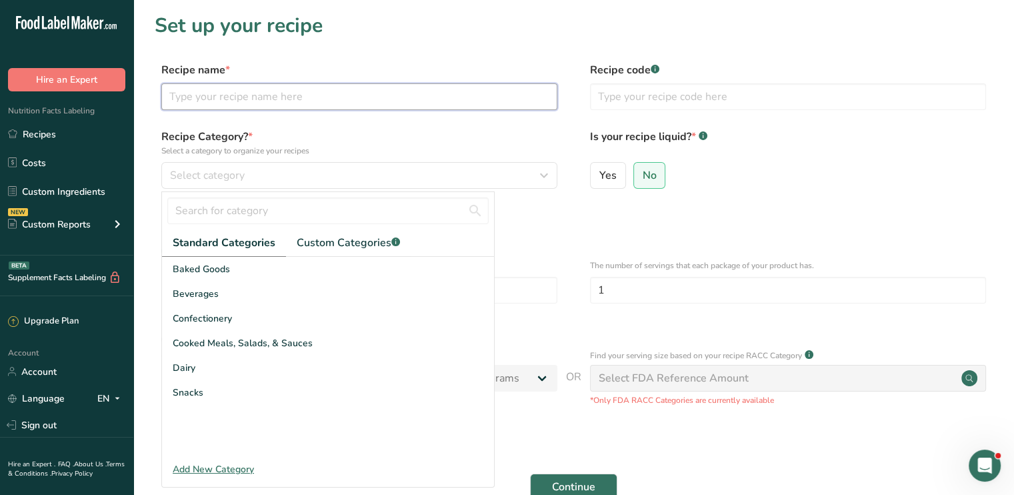
click at [249, 106] on input "text" at bounding box center [359, 96] width 396 height 27
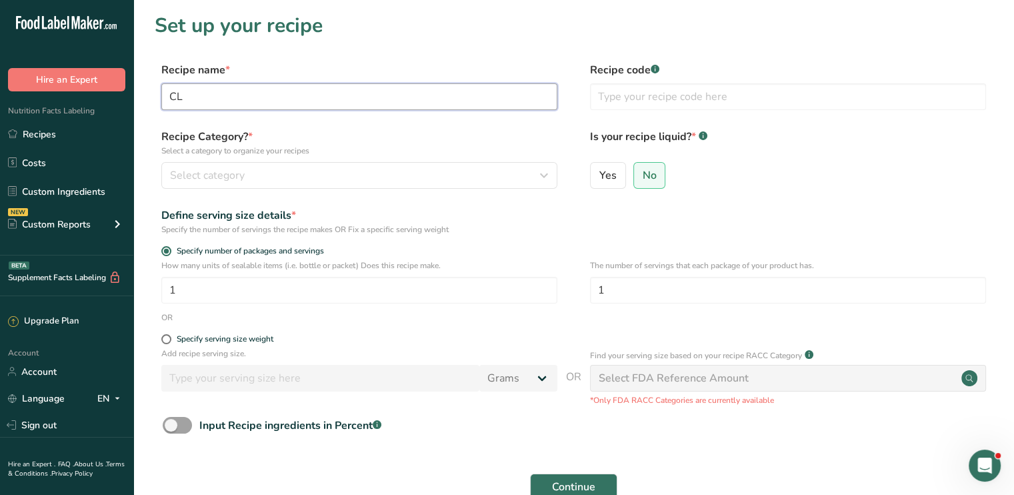
type input "C"
click at [171, 93] on input "POT ROAST WITH RI" at bounding box center [359, 96] width 396 height 27
click at [328, 95] on input "CLEAN POT ROAST WITH RI" at bounding box center [359, 96] width 396 height 27
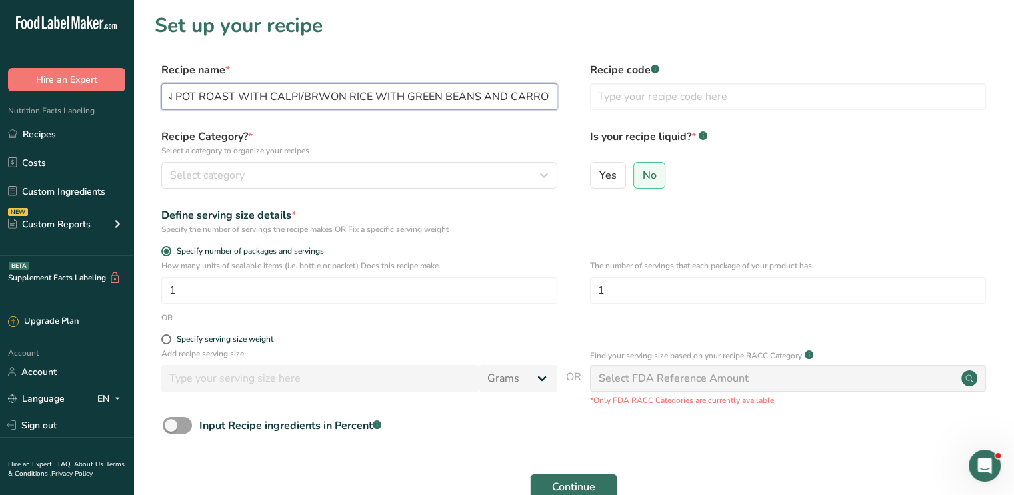
scroll to position [0, 38]
type input "CLEAN POT ROAST WITH CALPI/BRWON RICE WITH GREEN BEANS AND CARROTS"
click at [305, 159] on div "Recipe Category? * Select a category to organize your recipes Select category S…" at bounding box center [359, 159] width 396 height 60
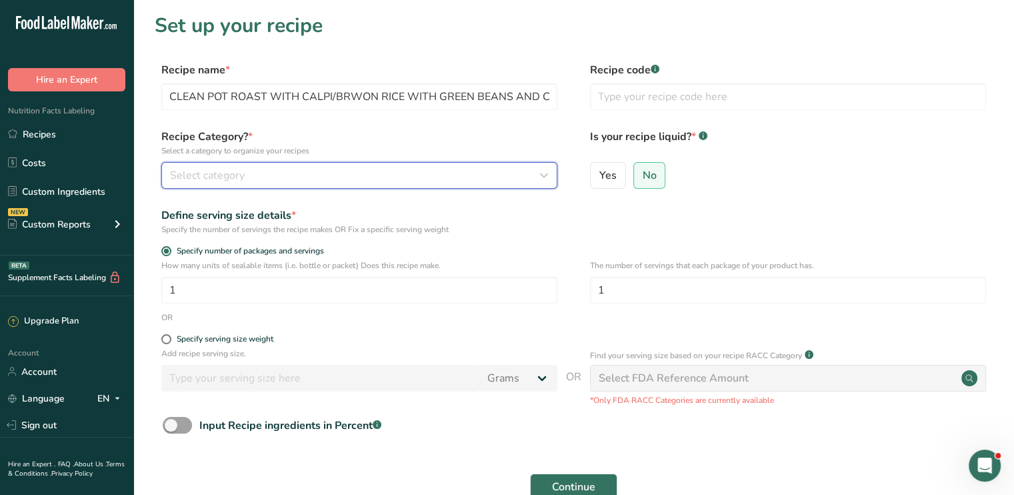
click at [306, 179] on div "Select category" at bounding box center [355, 175] width 371 height 16
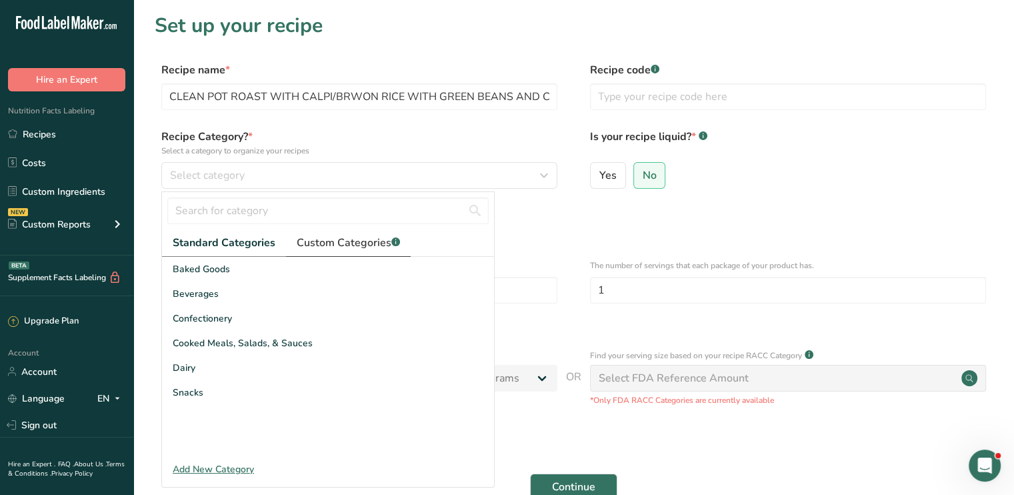
click at [339, 246] on span "Custom Categories .a-a{fill:#347362;}.b-a{fill:#fff;}" at bounding box center [348, 243] width 103 height 16
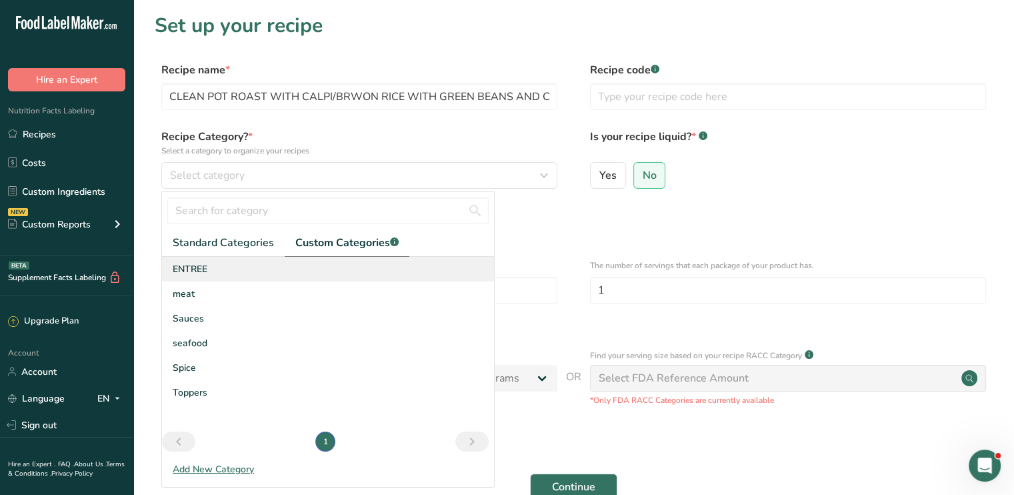
click at [243, 270] on div "ENTREE" at bounding box center [328, 269] width 332 height 25
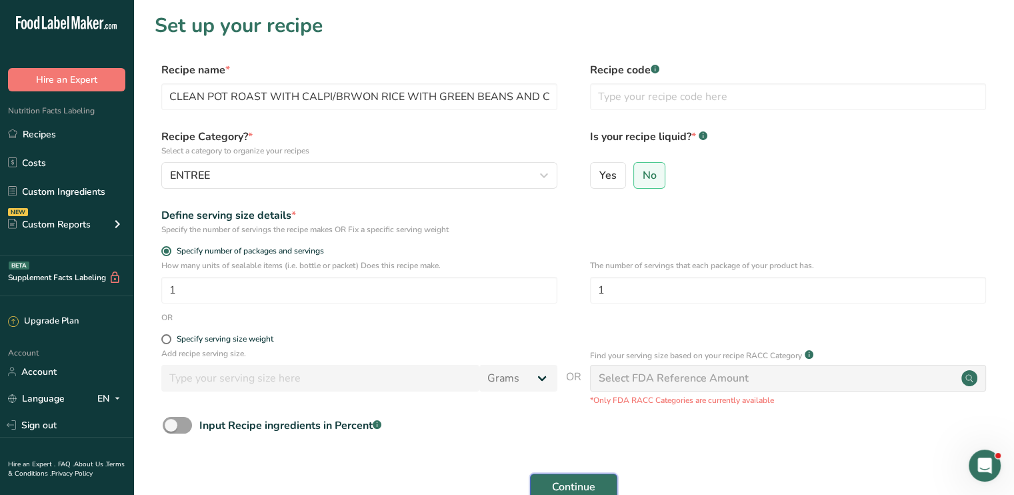
click at [592, 481] on span "Continue" at bounding box center [573, 487] width 43 height 16
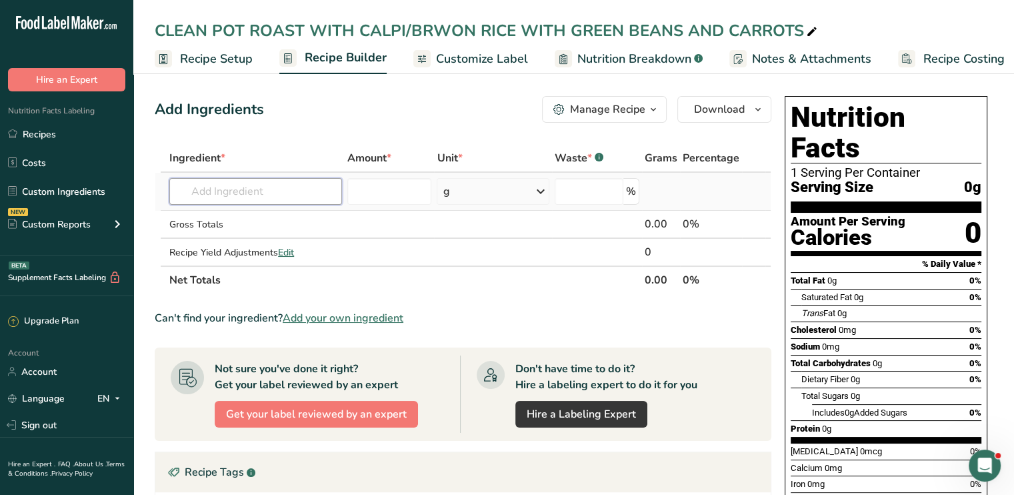
click at [264, 181] on input "text" at bounding box center [255, 191] width 173 height 27
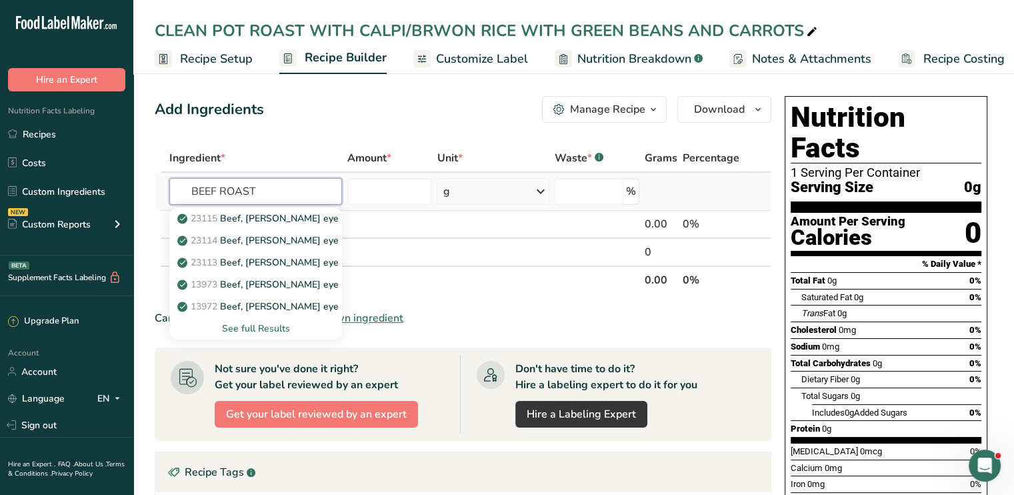
type input "BEEF ROAST"
click at [261, 322] on div "See full Results" at bounding box center [255, 328] width 151 height 14
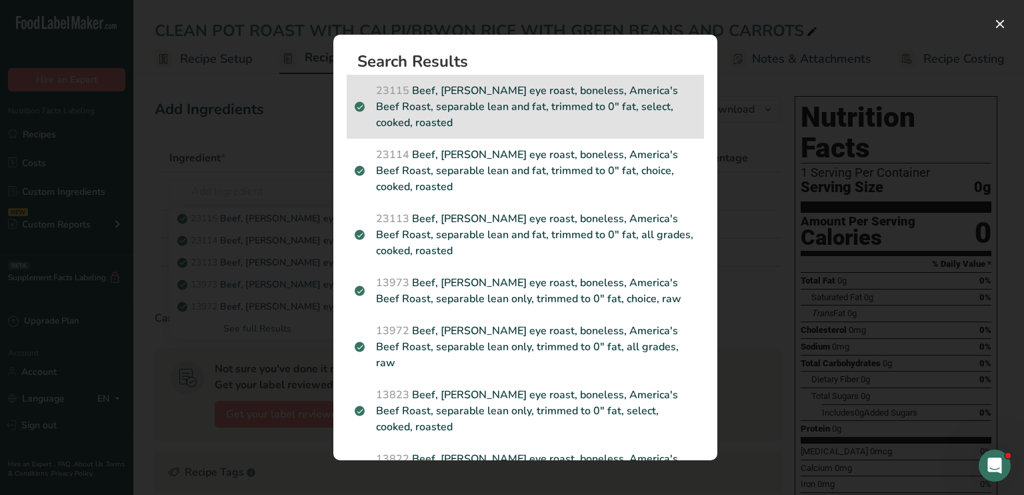
click at [485, 103] on p "23115 Beef, chuck eye roast, boneless, America's Beef Roast, separable lean and…" at bounding box center [525, 107] width 341 height 48
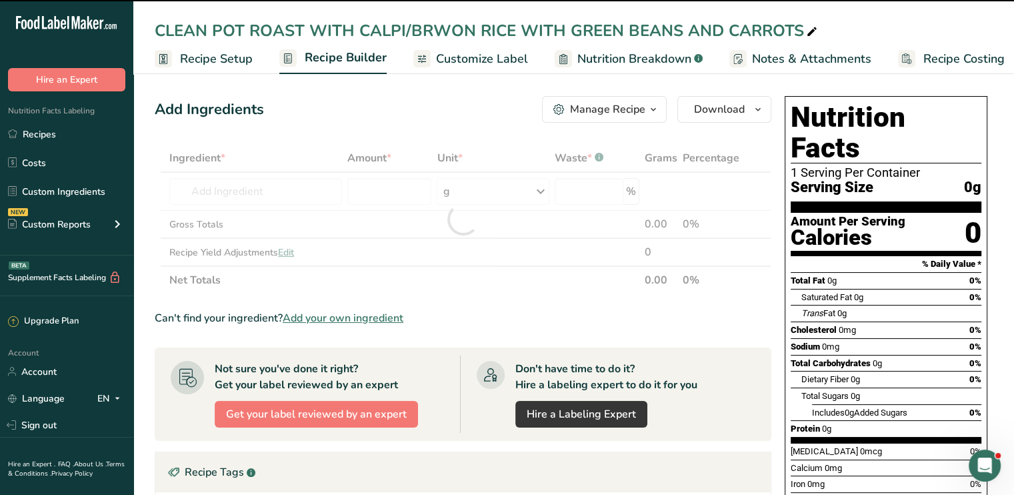
type input "0"
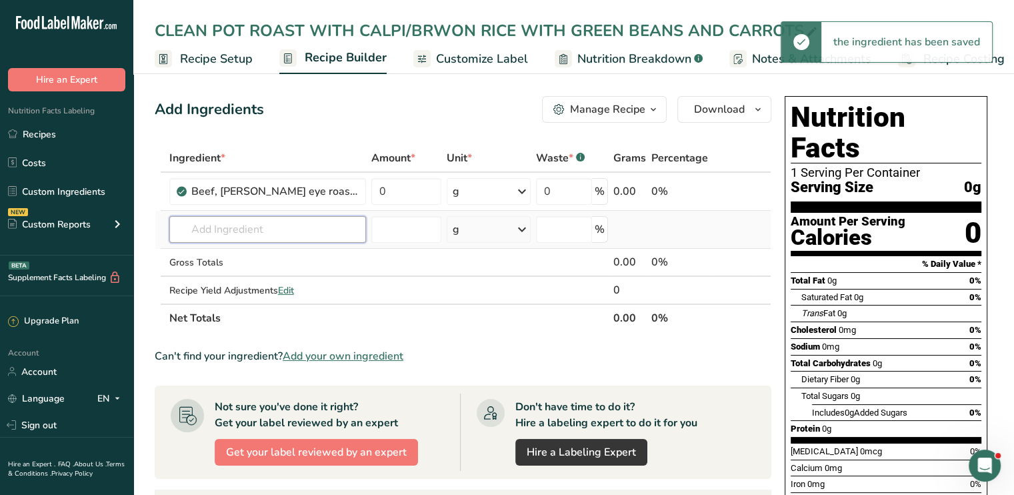
click at [266, 235] on input "text" at bounding box center [267, 229] width 197 height 27
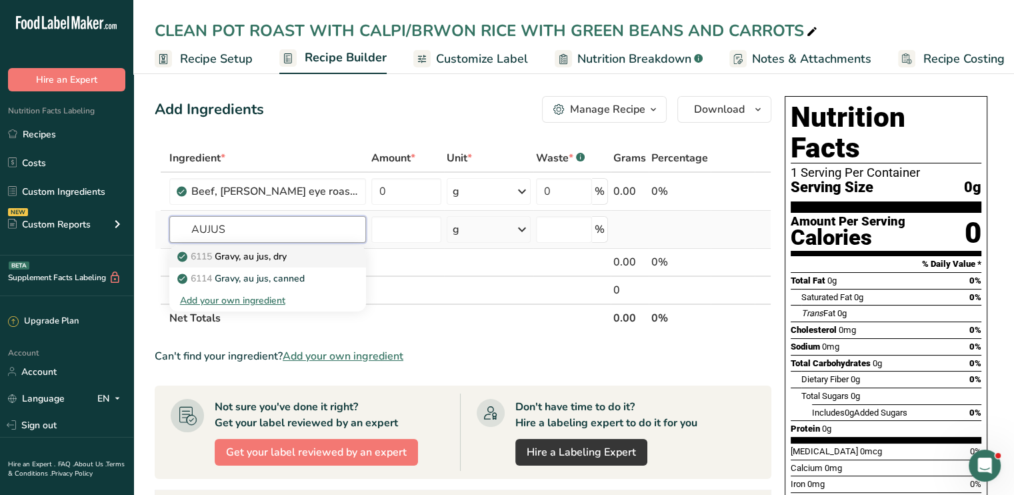
type input "AUJUS"
click at [266, 249] on p "6115 Gravy, au jus, dry" at bounding box center [233, 256] width 107 height 14
type input "Gravy, au jus, dry"
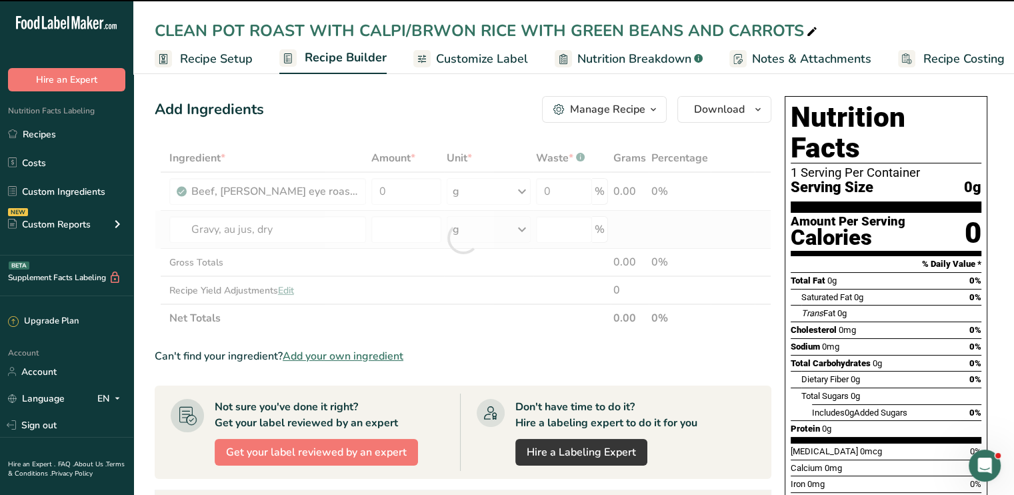
type input "0"
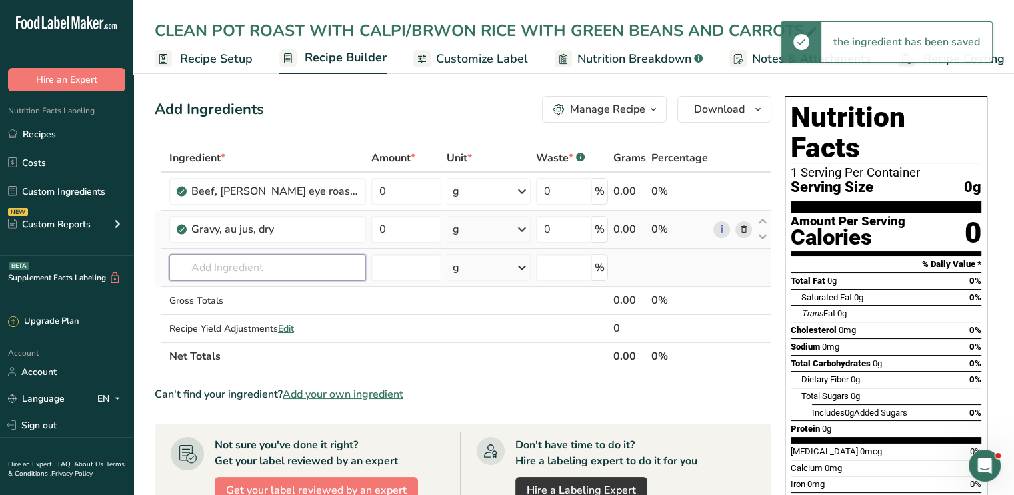
click at [243, 266] on input "text" at bounding box center [267, 267] width 197 height 27
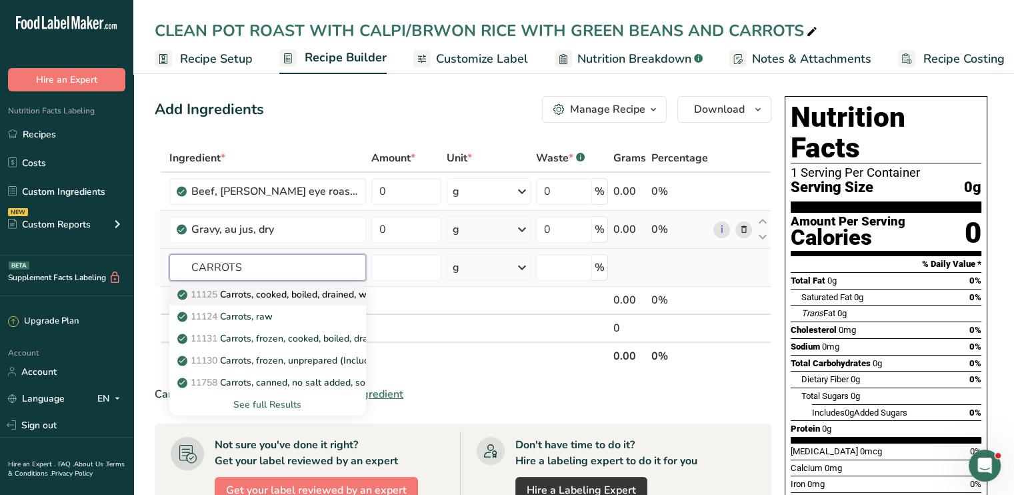
type input "CARROTS"
click at [264, 291] on p "11125 Carrots, cooked, boiled, drained, without salt" at bounding box center [295, 294] width 230 height 14
type input "Carrots, cooked, boiled, drained, without salt"
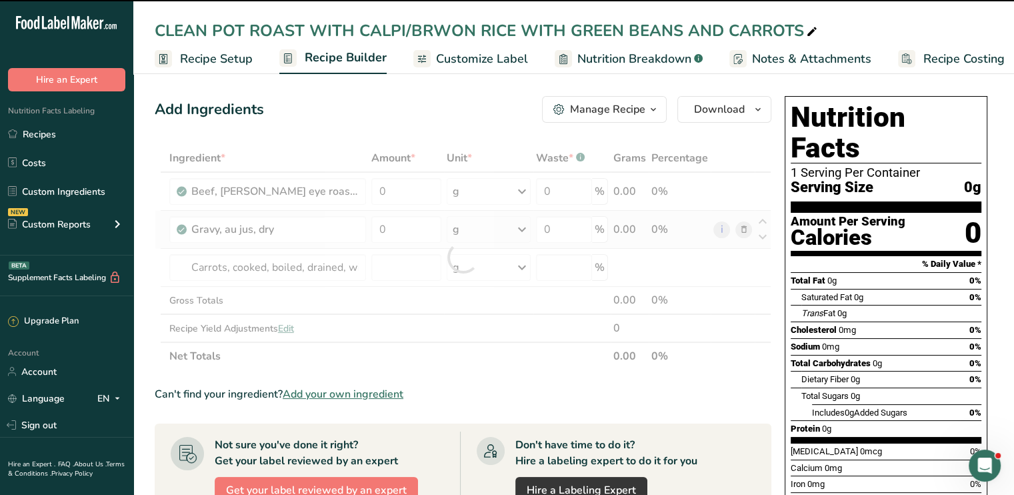
type input "0"
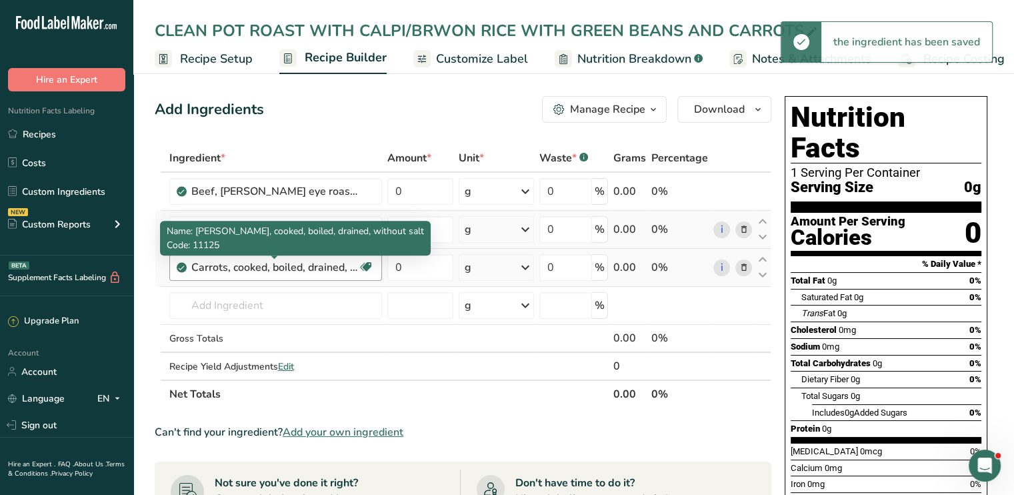
click at [247, 265] on div "Carrots, cooked, boiled, drained, without salt" at bounding box center [274, 267] width 167 height 16
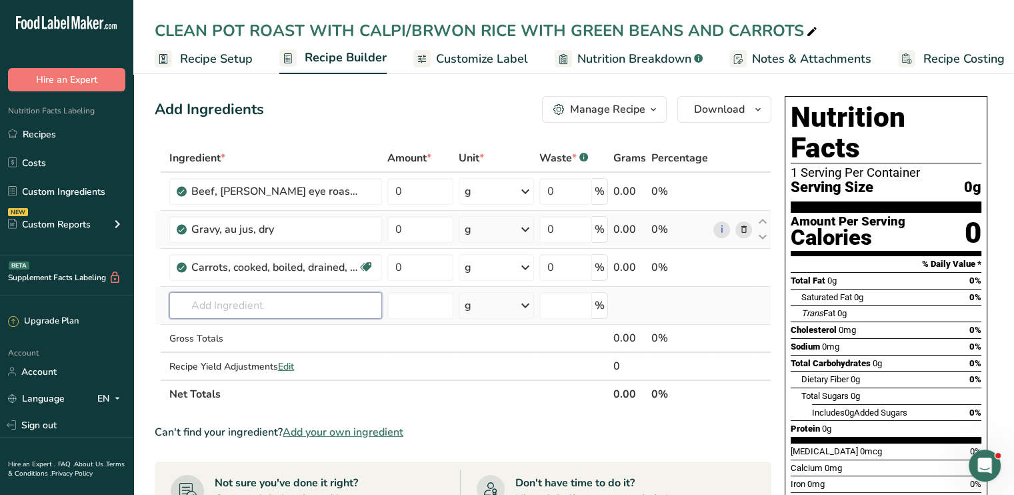
click at [240, 305] on input "text" at bounding box center [275, 305] width 213 height 27
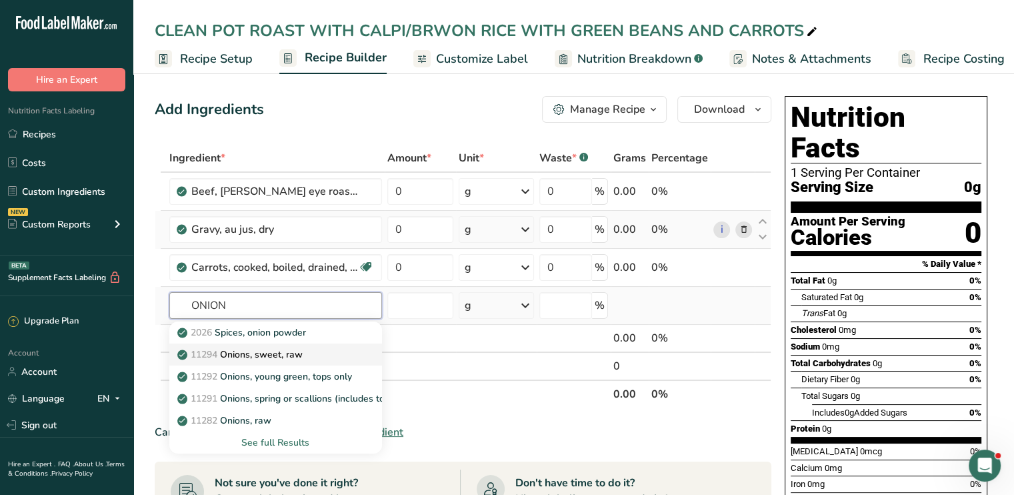
type input "ONION"
click at [259, 347] on p "11294 Onions, sweet, raw" at bounding box center [241, 354] width 123 height 14
type input "Onions, sweet, raw"
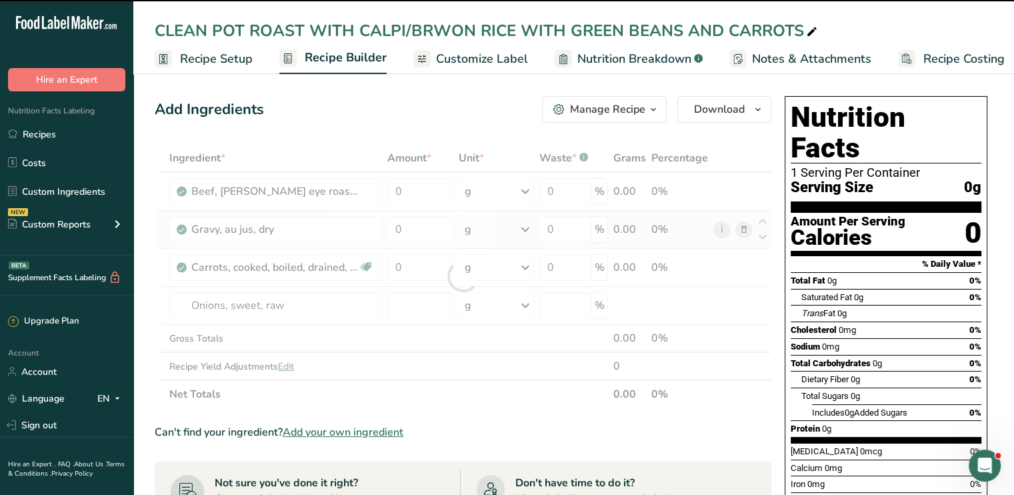
type input "0"
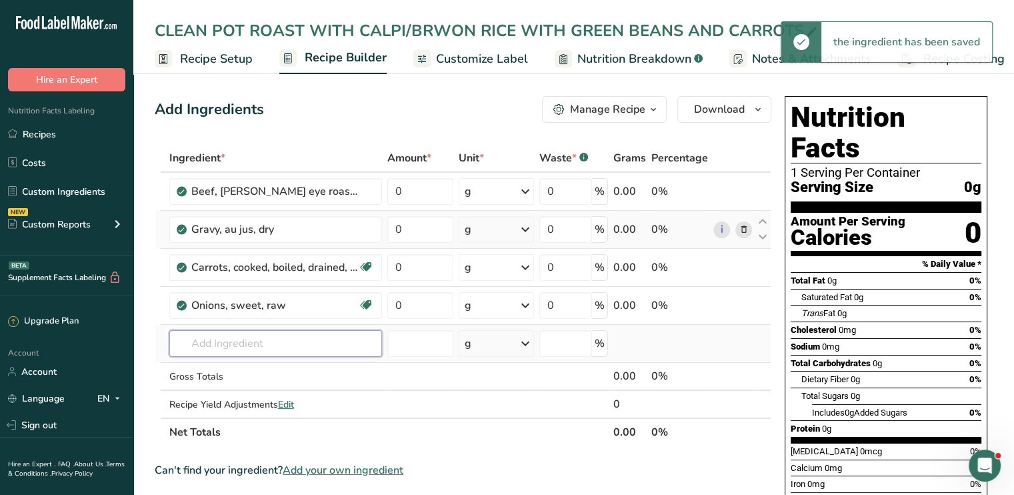
click at [242, 342] on input "text" at bounding box center [275, 343] width 213 height 27
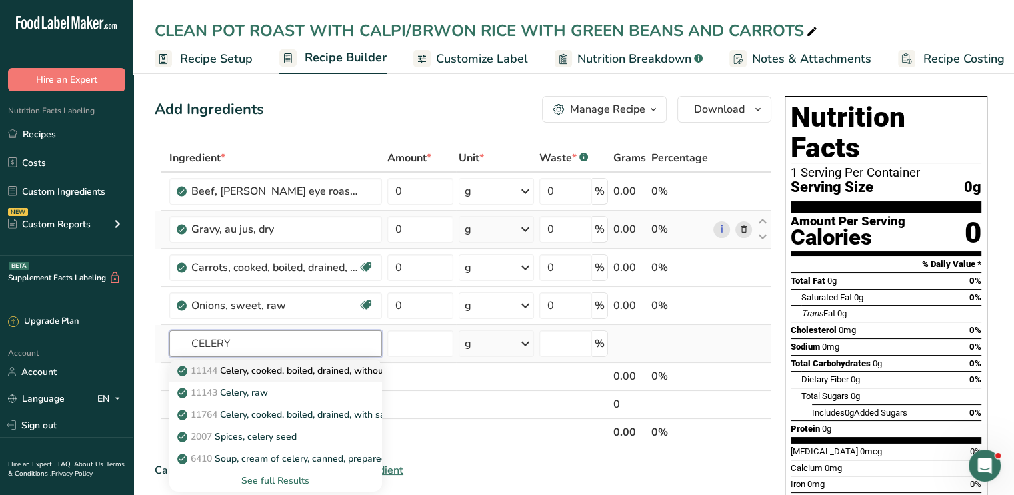
type input "CELERY"
click at [256, 364] on p "11144 Celery, cooked, boiled, drained, without salt" at bounding box center [292, 370] width 225 height 14
type input "Celery, cooked, boiled, drained, without salt"
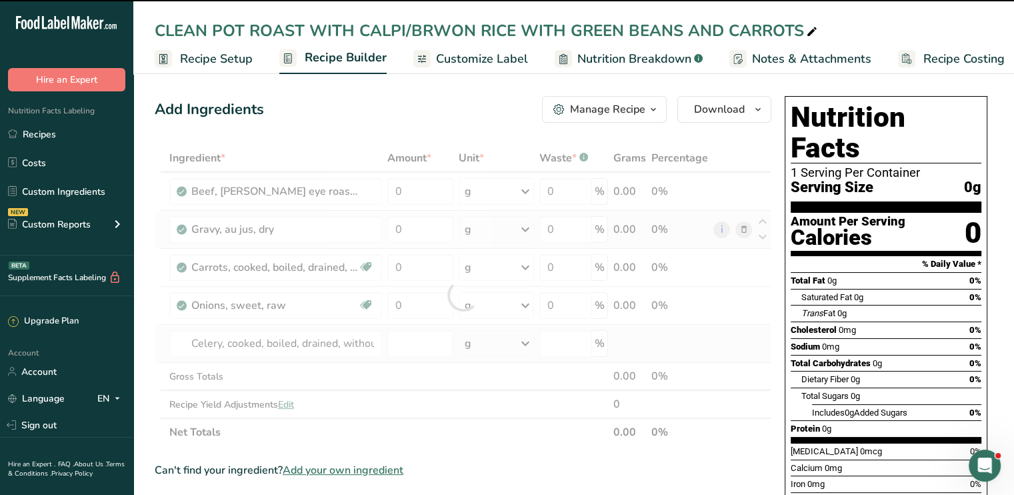
type input "0"
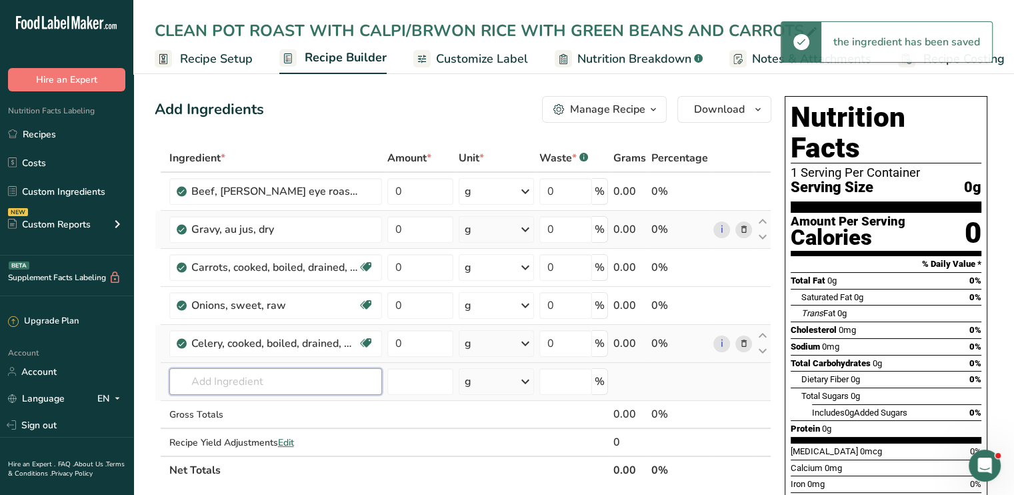
click at [251, 381] on input "text" at bounding box center [275, 381] width 213 height 27
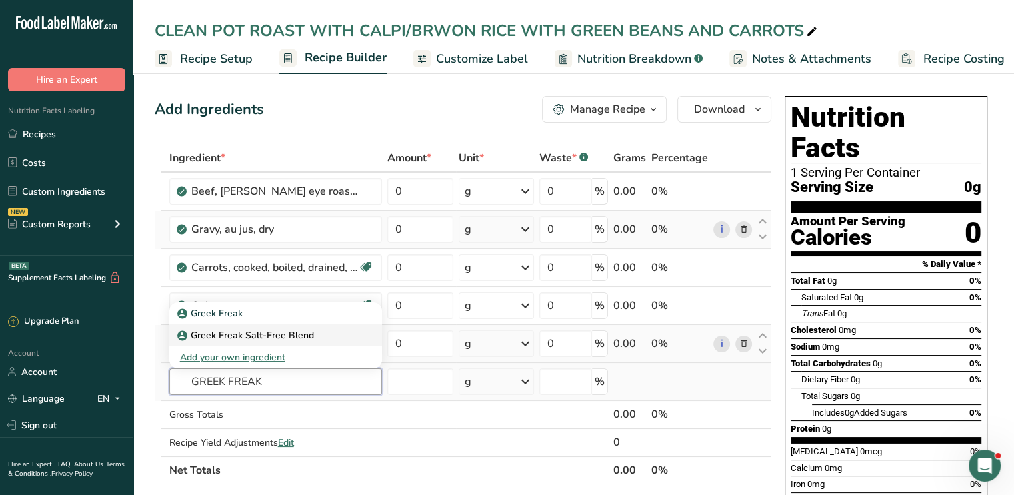
type input "GREEK FREAK"
click at [248, 333] on p "Greek Freak Salt-Free Blend" at bounding box center [247, 335] width 134 height 14
type input "Greek Freak Salt-Free Blend"
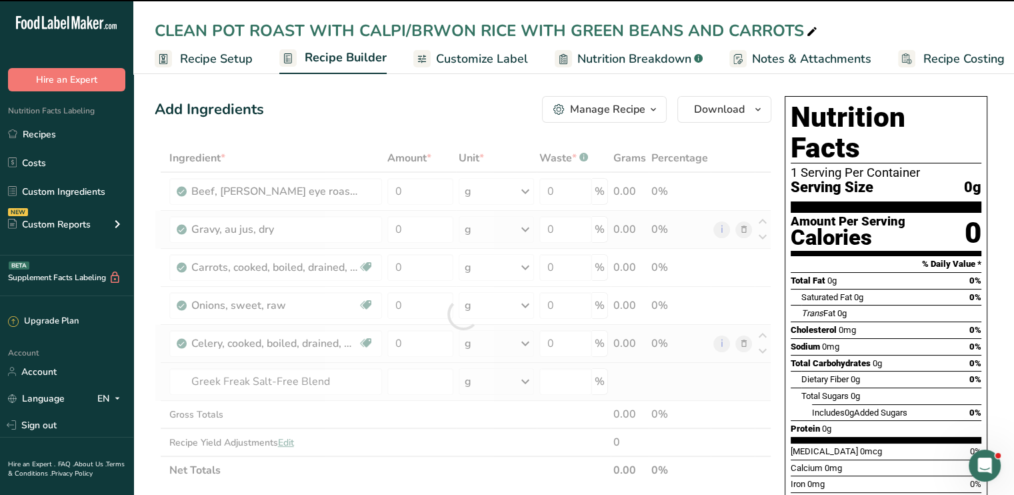
type input "0"
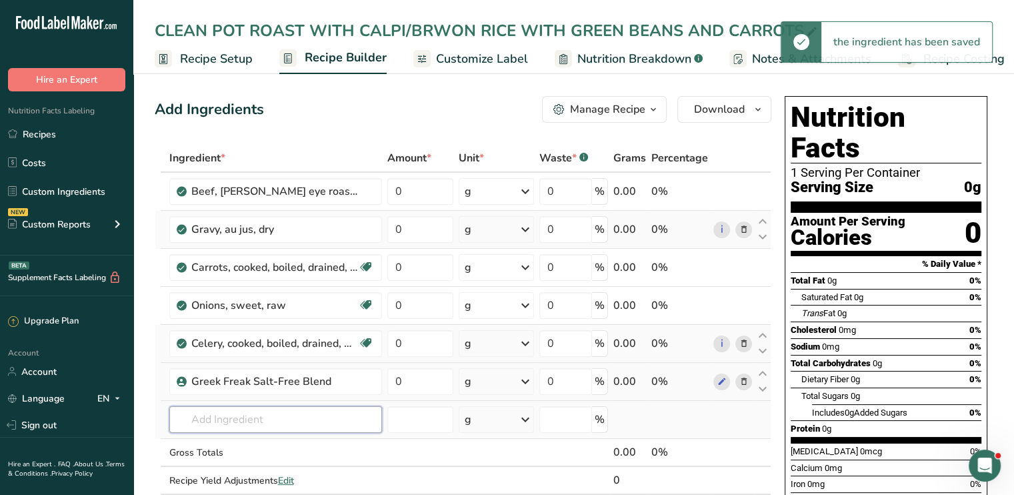
click at [249, 414] on input "text" at bounding box center [275, 419] width 213 height 27
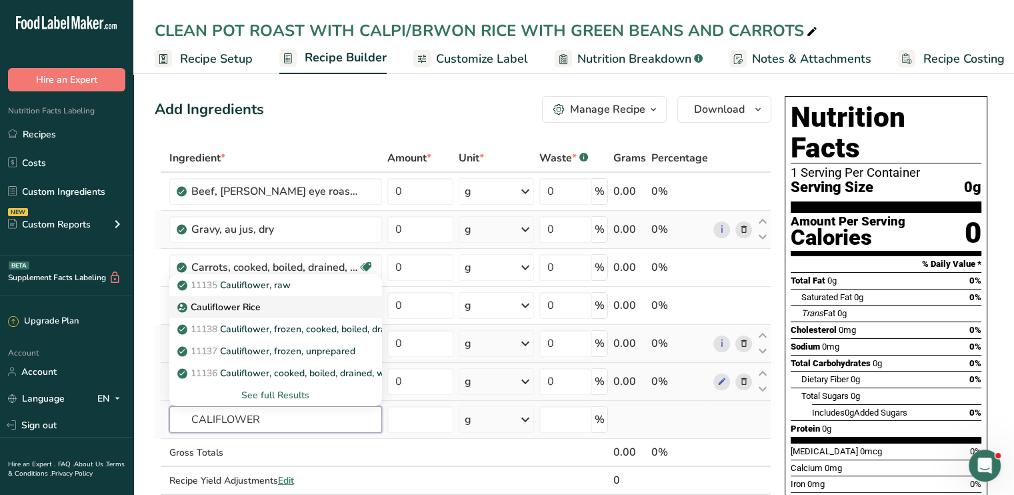
type input "CALIFLOWER"
click at [257, 311] on p "Cauliflower Rice" at bounding box center [220, 307] width 81 height 14
type input "Cauliflower Rice"
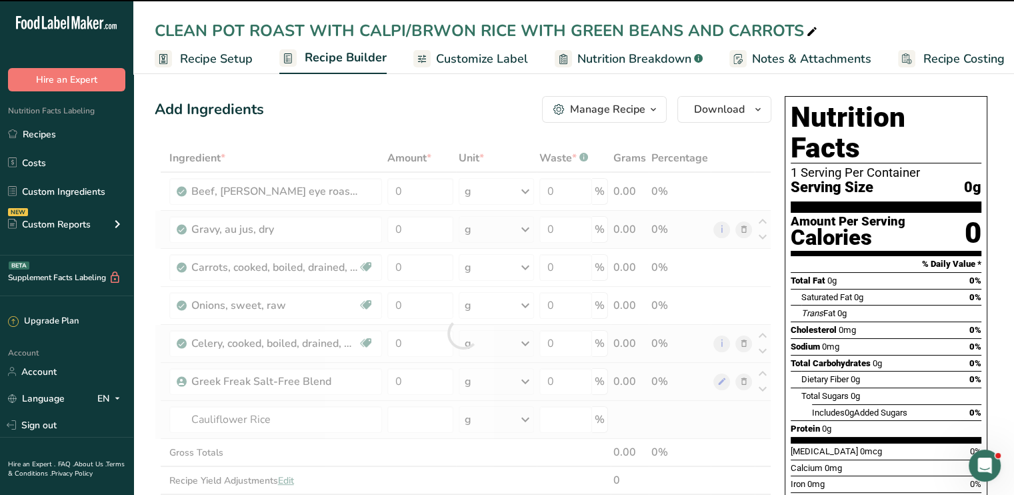
type input "0"
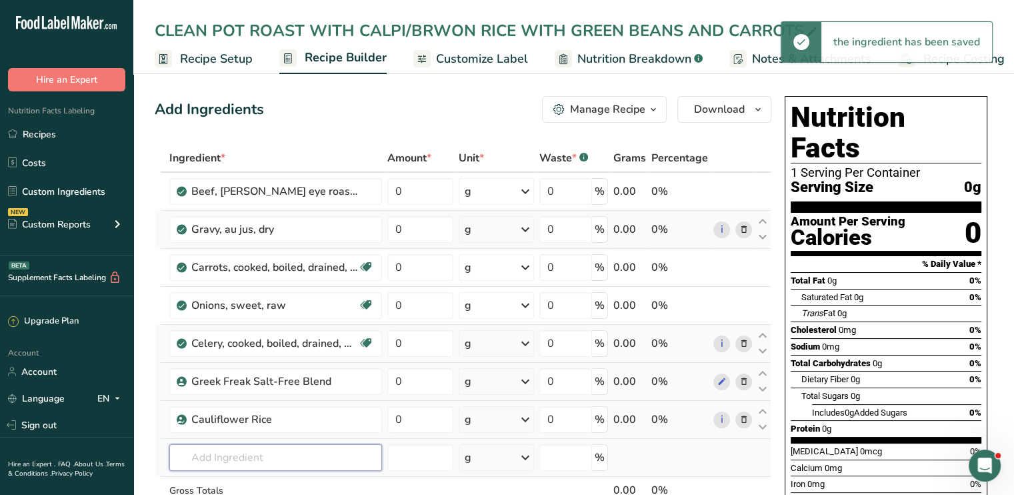
click at [237, 445] on input "text" at bounding box center [275, 457] width 213 height 27
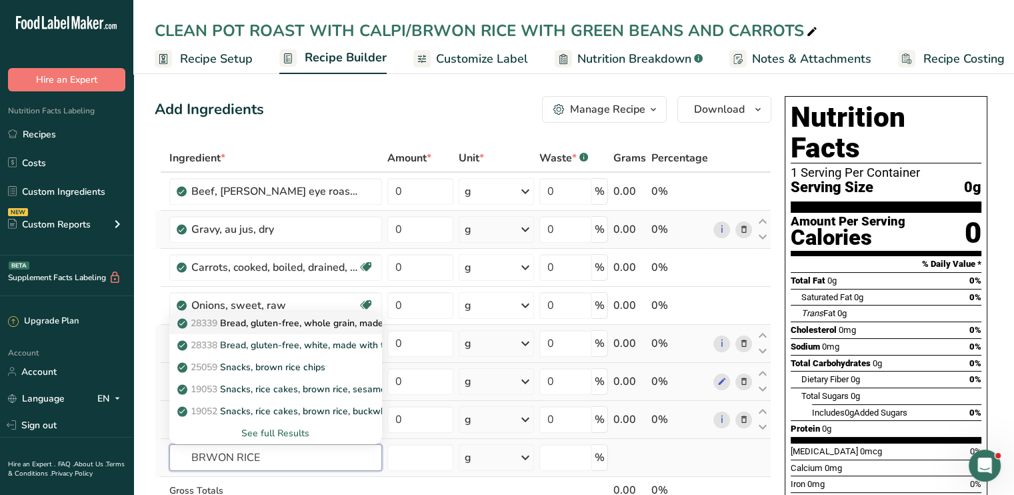
type input "BRWON RICE"
click at [304, 327] on p "28339 Bread, gluten-free, whole grain, made with tapioca starch and brown rice …" at bounding box center [368, 323] width 377 height 14
type input "Bread, gluten-free, whole grain, made with tapioca starch and brown rice flour"
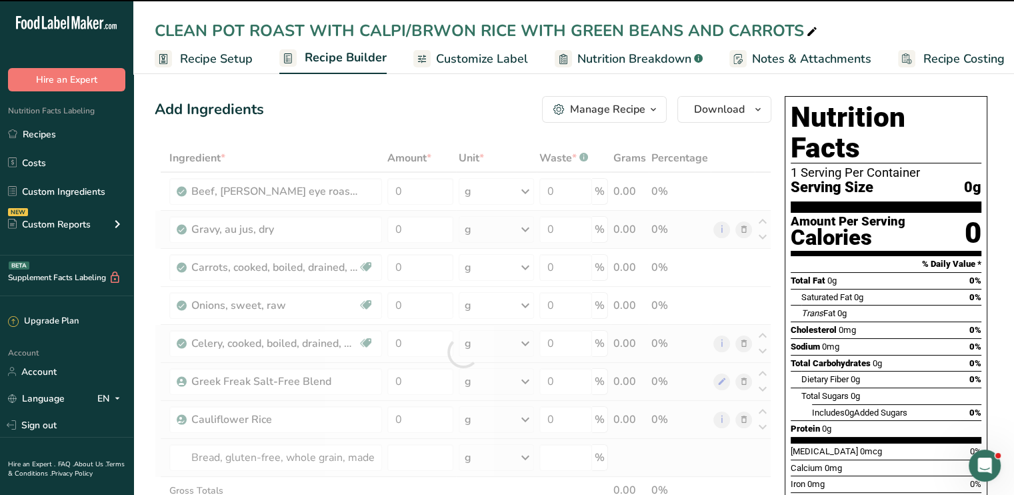
type input "0"
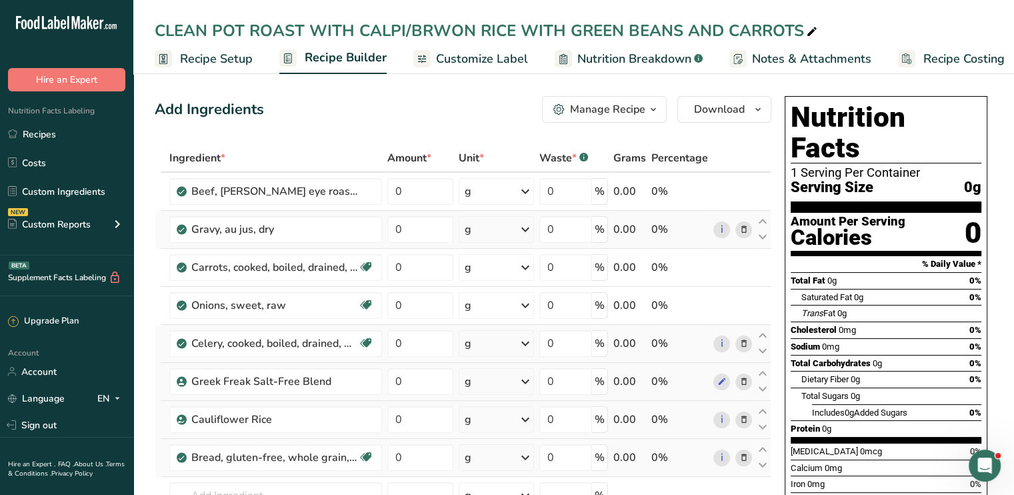
click at [740, 458] on icon at bounding box center [743, 458] width 9 height 14
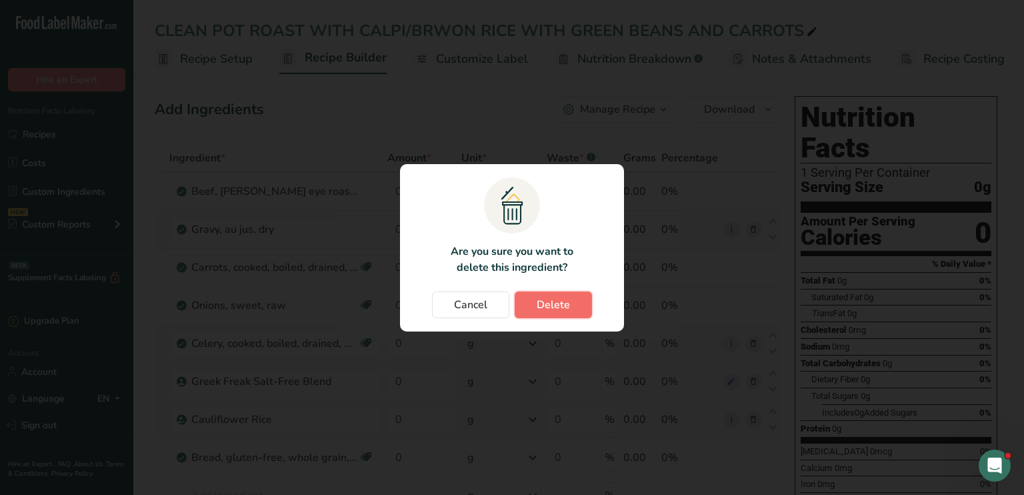
click at [557, 309] on span "Delete" at bounding box center [553, 305] width 33 height 16
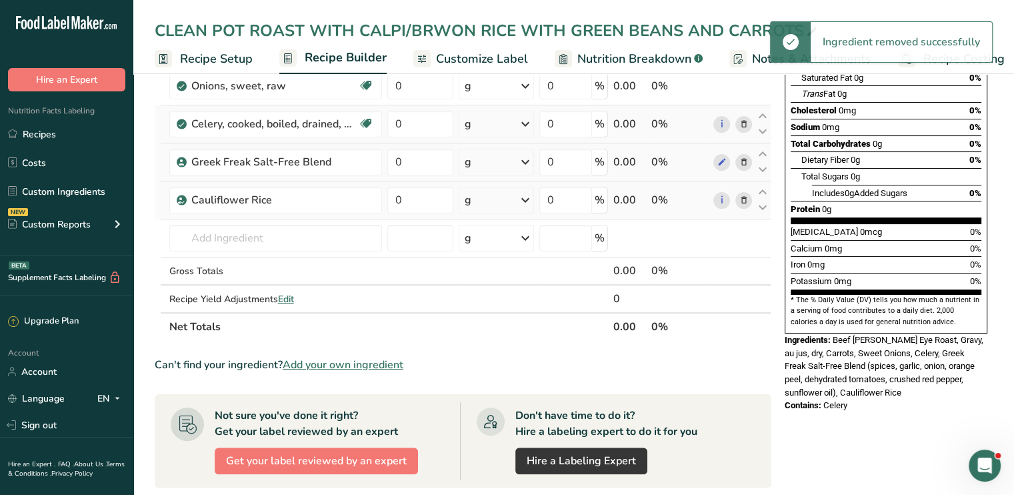
scroll to position [233, 0]
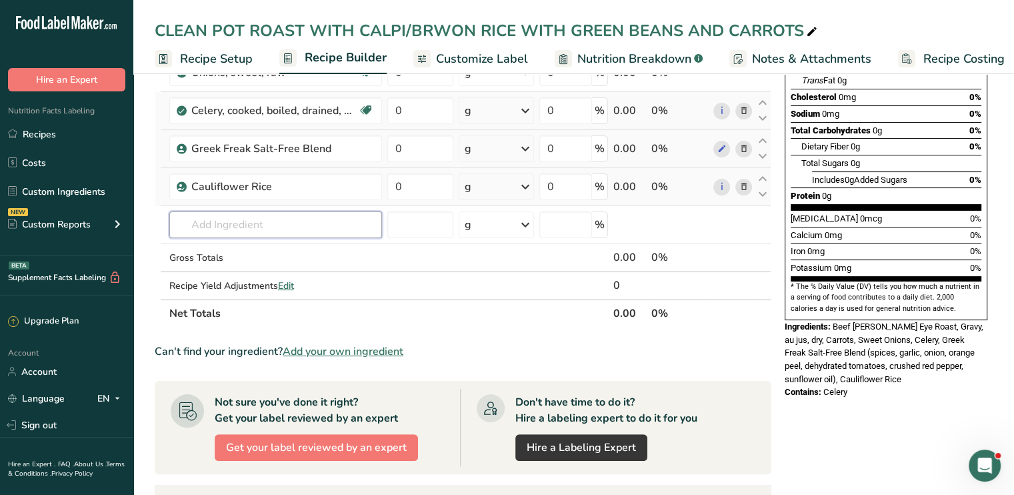
click at [260, 230] on input "text" at bounding box center [275, 224] width 213 height 27
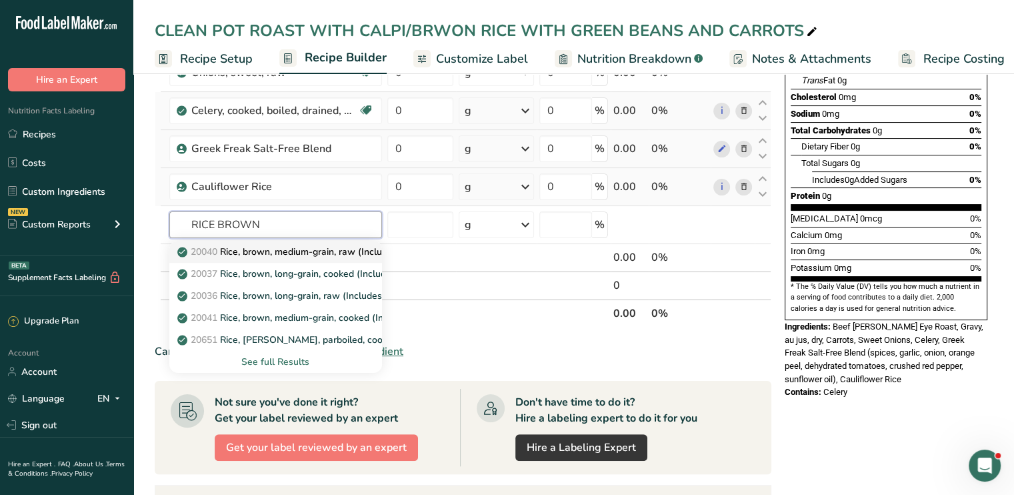
type input "RICE BROWN"
click at [277, 259] on link "20040 Rice, brown, medium-grain, raw (Includes foods for USDA's Food Distributi…" at bounding box center [275, 252] width 213 height 22
type input "Rice, brown, medium-grain, raw (Includes foods for USDA's Food Distribution Pro…"
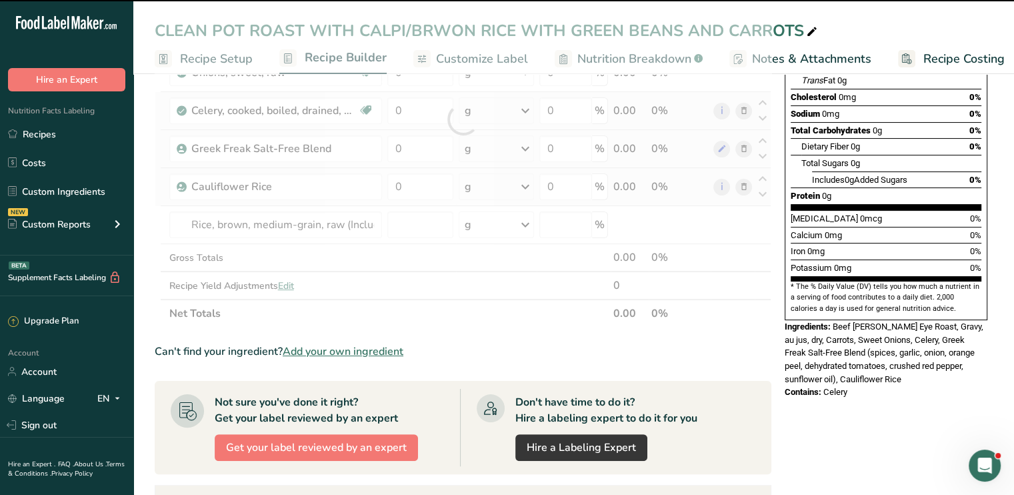
type input "0"
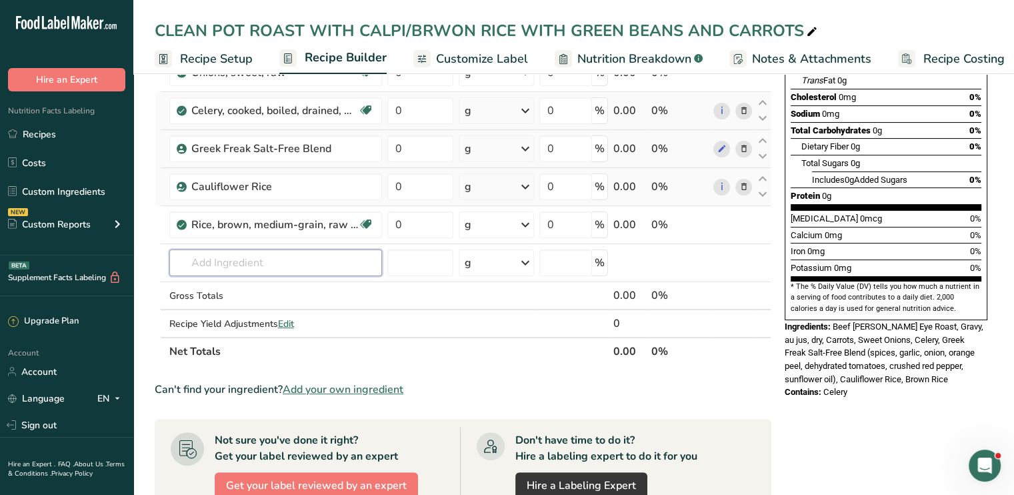
click at [277, 259] on input "text" at bounding box center [275, 262] width 213 height 27
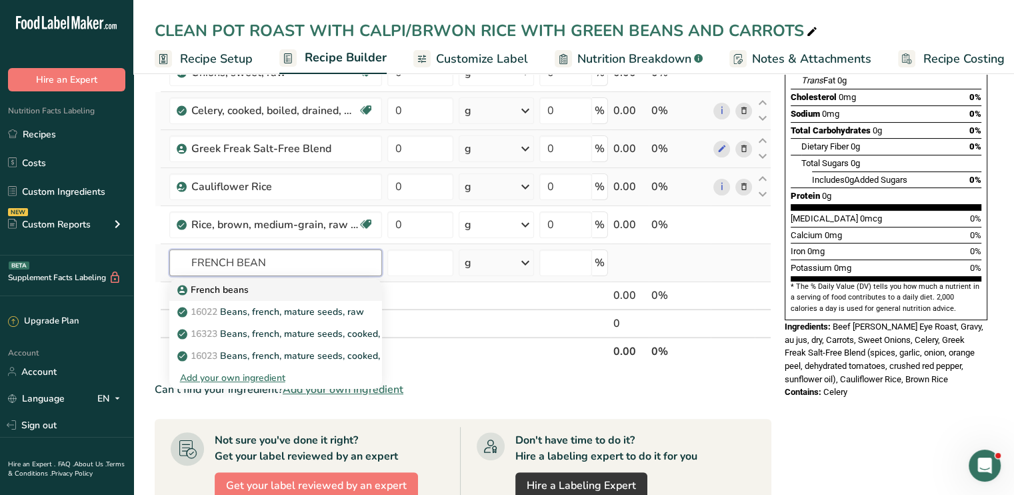
type input "FRENCH BEAN"
click at [252, 284] on div "French beans" at bounding box center [265, 290] width 170 height 14
type input "French beans"
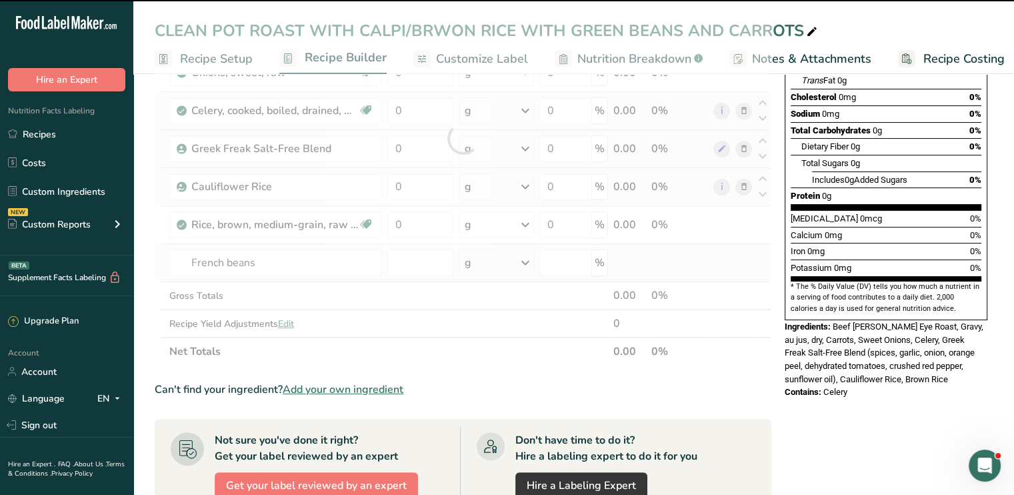
type input "0"
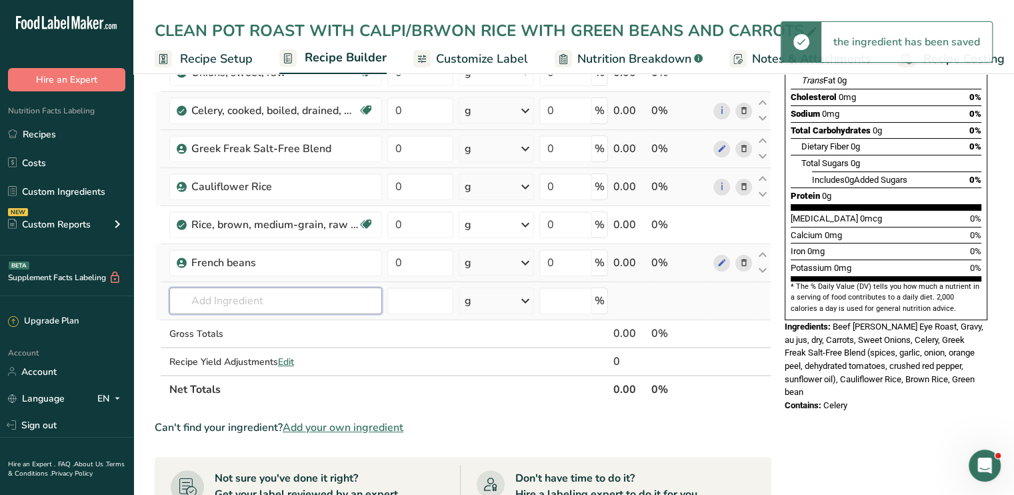
click at [247, 299] on input "text" at bounding box center [275, 300] width 213 height 27
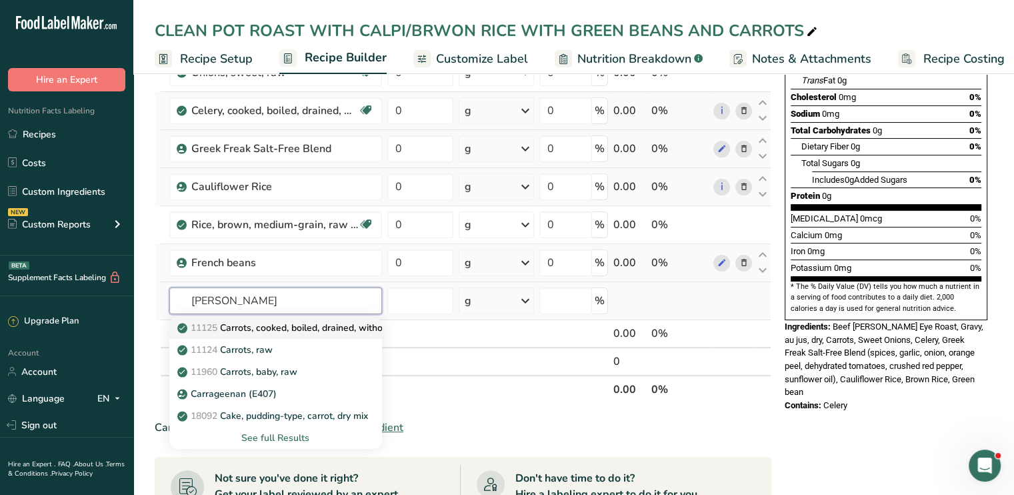
type input "CARR"
click at [256, 325] on p "11125 Carrots, cooked, boiled, drained, without salt" at bounding box center [295, 328] width 230 height 14
type input "Carrots, cooked, boiled, drained, without salt"
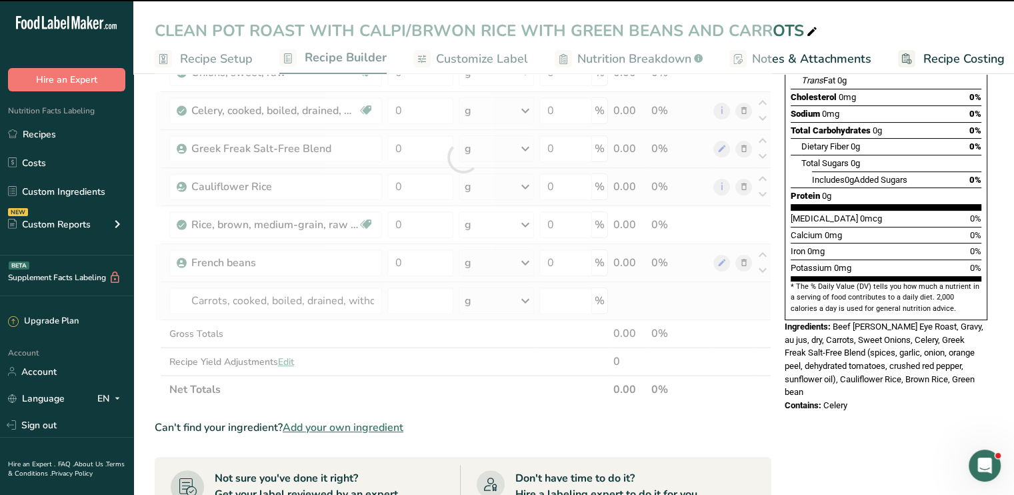
type input "0"
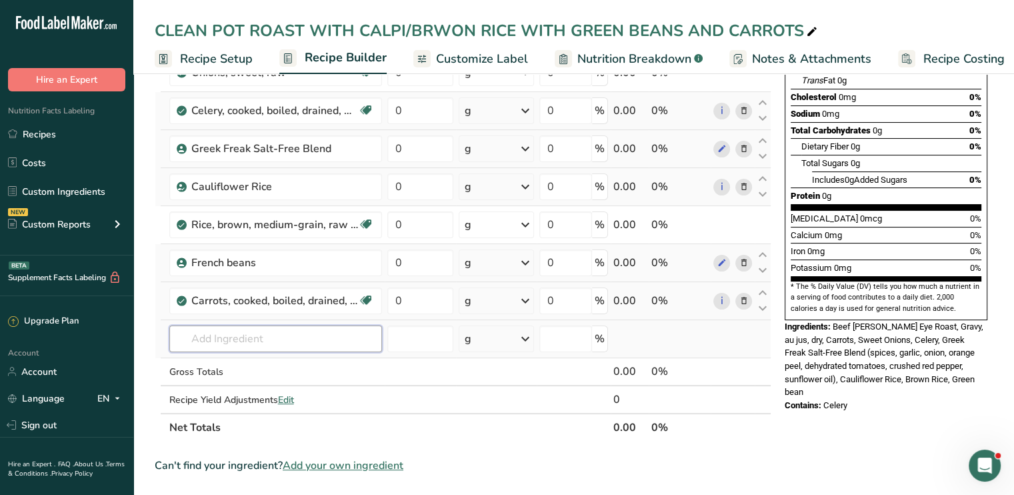
click at [324, 328] on input "text" at bounding box center [275, 338] width 213 height 27
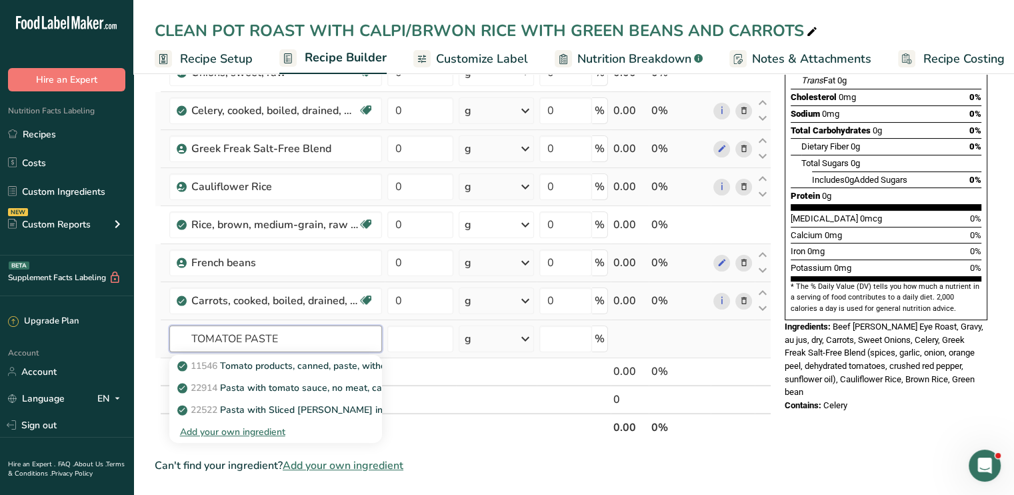
type input "TOMATOE PASTE"
click at [227, 430] on div "Add your own ingredient" at bounding box center [275, 432] width 191 height 14
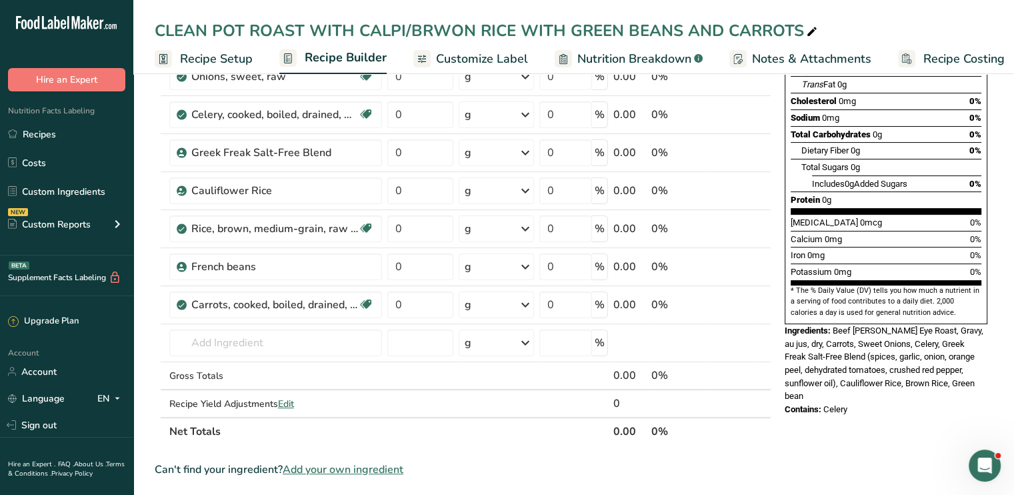
scroll to position [237, 0]
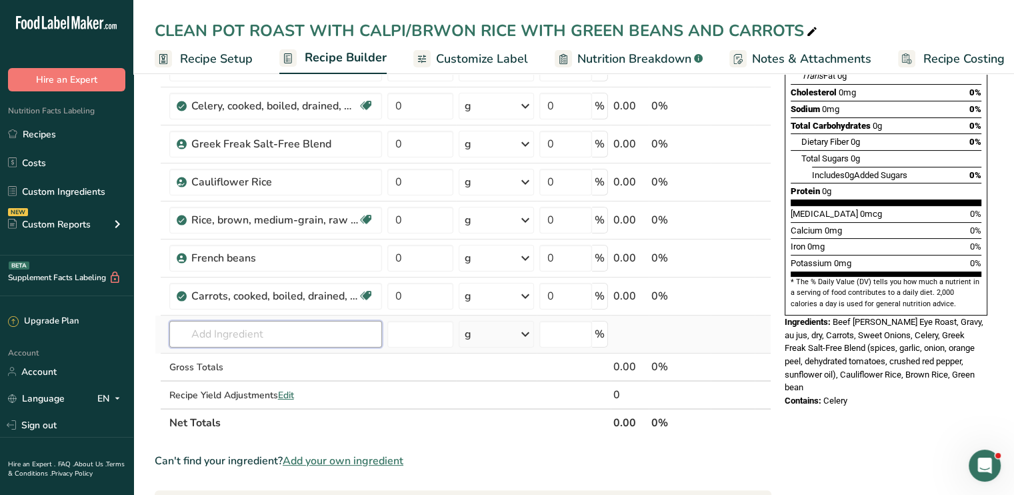
click at [322, 329] on input "text" at bounding box center [275, 334] width 213 height 27
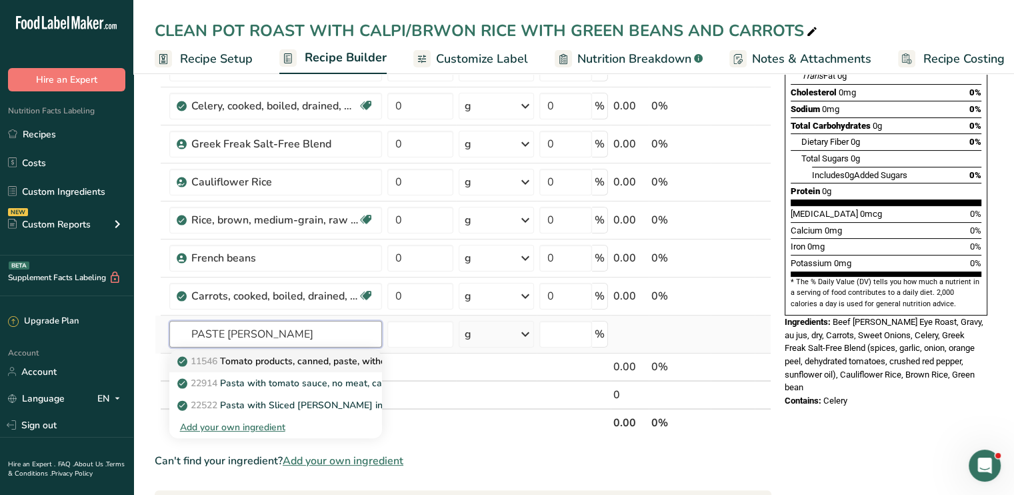
type input "PASTE TOM"
click at [298, 358] on p "11546 Tomato products, canned, paste, without salt added (Includes foods for US…" at bounding box center [430, 361] width 501 height 14
type input "Tomato products, canned, paste, without salt added (Includes foods for USDA's F…"
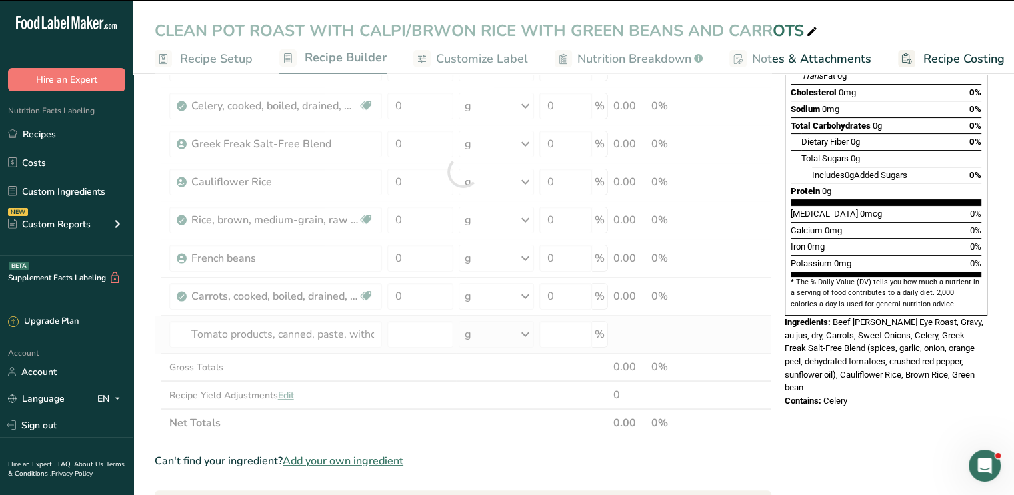
type input "0"
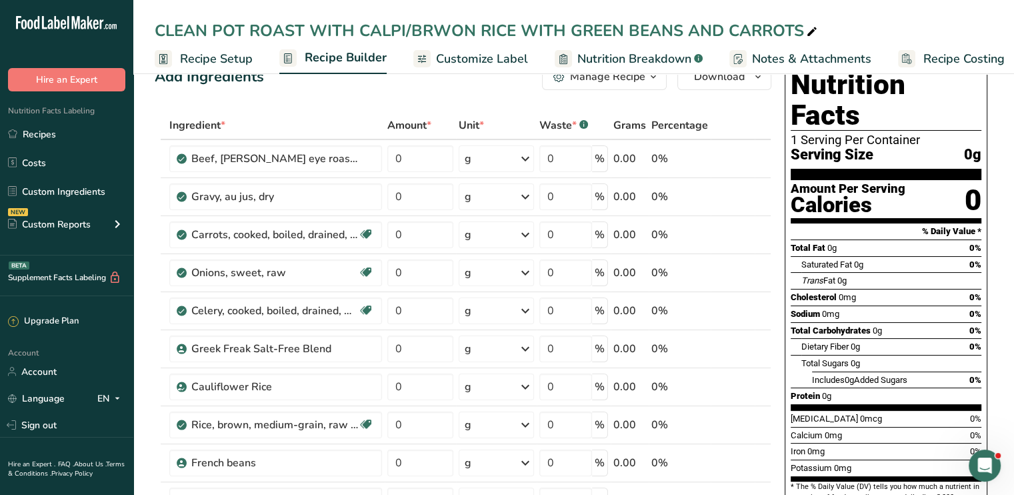
scroll to position [26, 0]
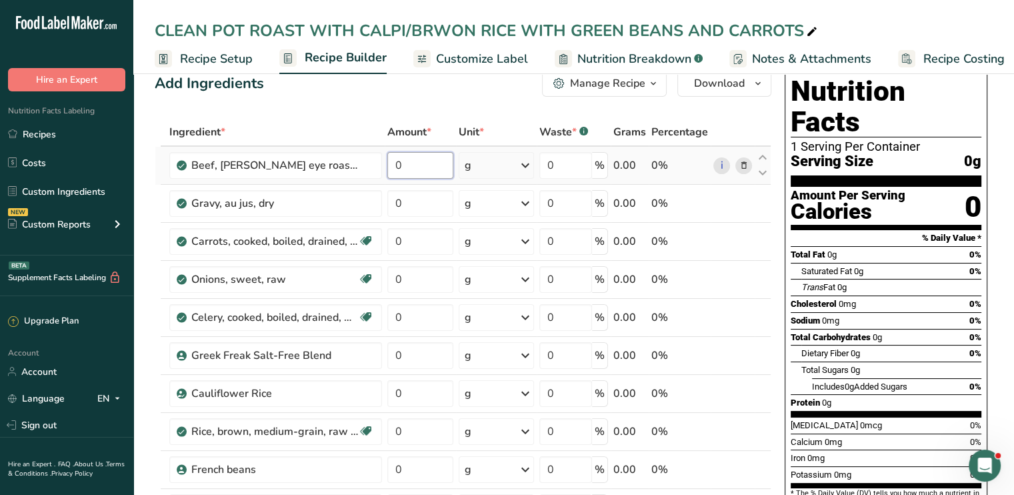
click at [409, 164] on input "0" at bounding box center [420, 165] width 67 height 27
type input "6"
click at [526, 161] on div "Ingredient * Amount * Unit * Waste * .a-a{fill:#347362;}.b-a{fill:#fff;} Grams …" at bounding box center [463, 402] width 617 height 568
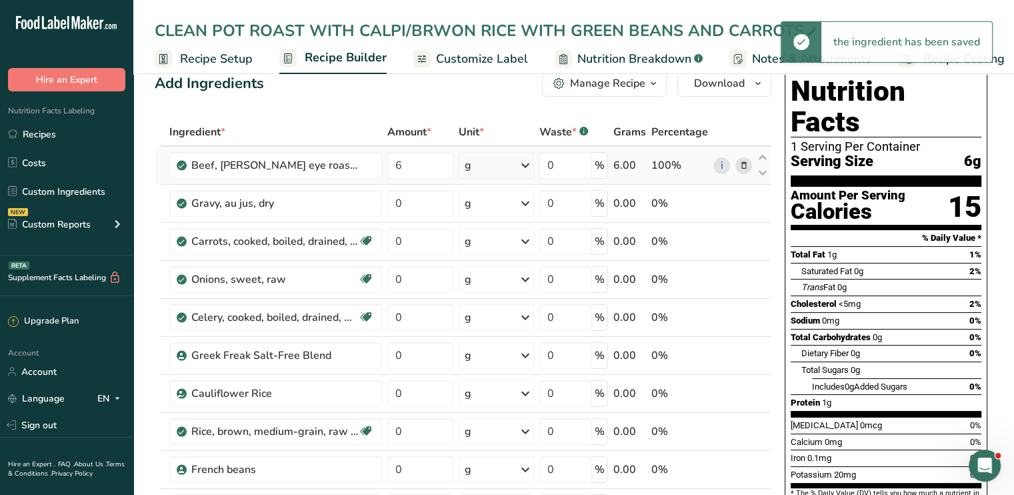
click at [526, 161] on icon at bounding box center [525, 165] width 16 height 24
click at [491, 325] on div "See more" at bounding box center [523, 330] width 112 height 14
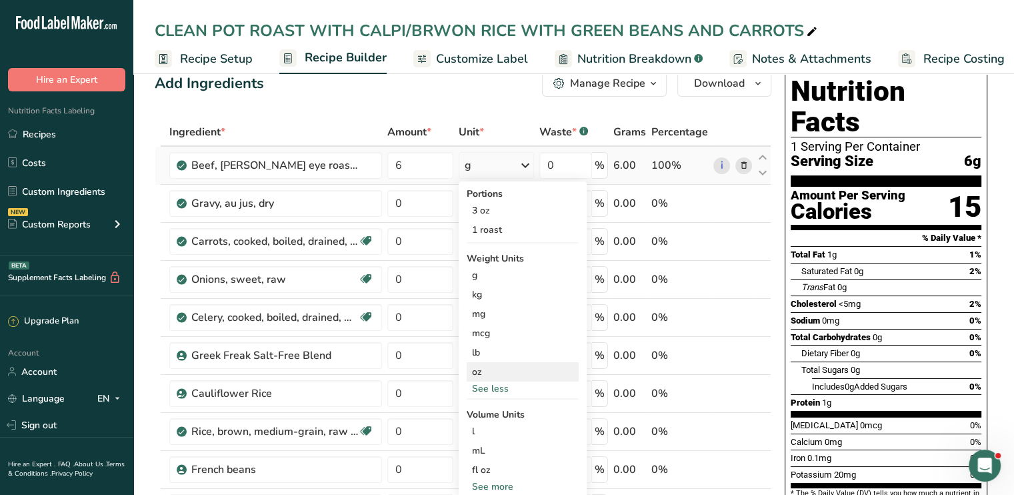
click at [487, 365] on div "oz" at bounding box center [523, 371] width 112 height 19
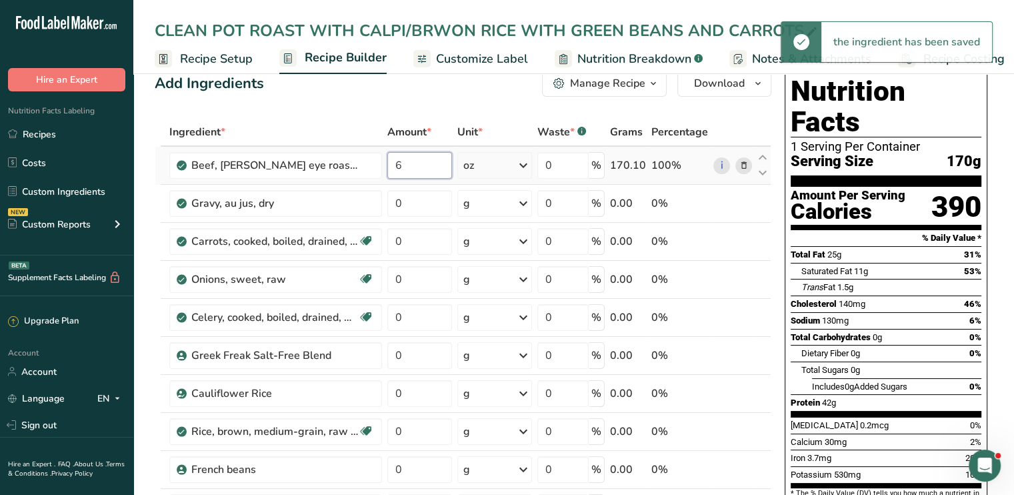
click at [409, 165] on input "6" at bounding box center [419, 165] width 65 height 27
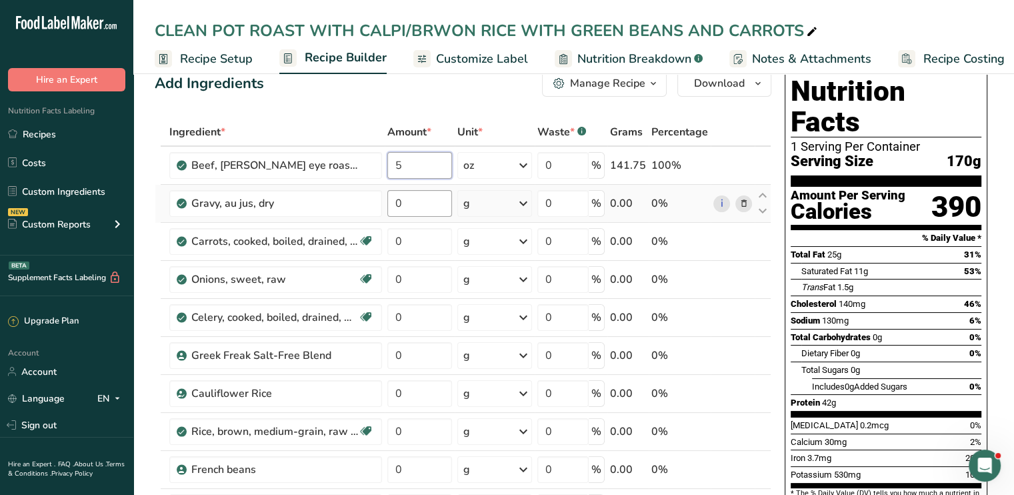
type input "5"
click at [416, 197] on div "Ingredient * Amount * Unit * Waste * .a-a{fill:#347362;}.b-a{fill:#fff;} Grams …" at bounding box center [463, 402] width 617 height 568
type input "0.5"
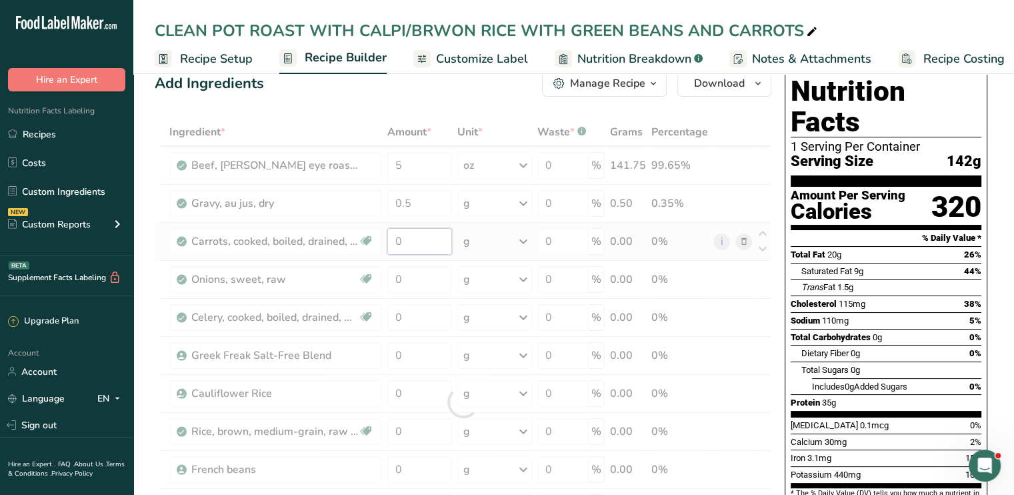
click at [407, 243] on div "Ingredient * Amount * Unit * Waste * .a-a{fill:#347362;}.b-a{fill:#fff;} Grams …" at bounding box center [463, 402] width 617 height 568
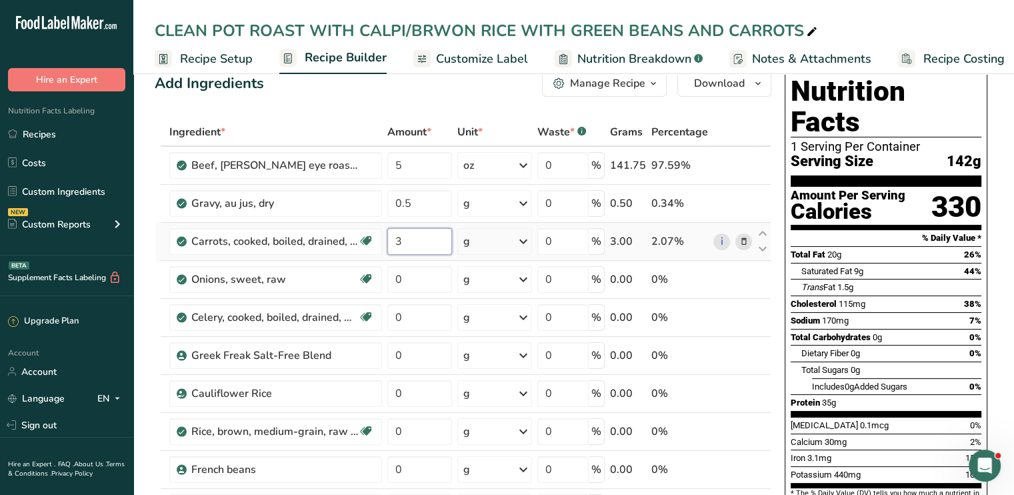
type input "3"
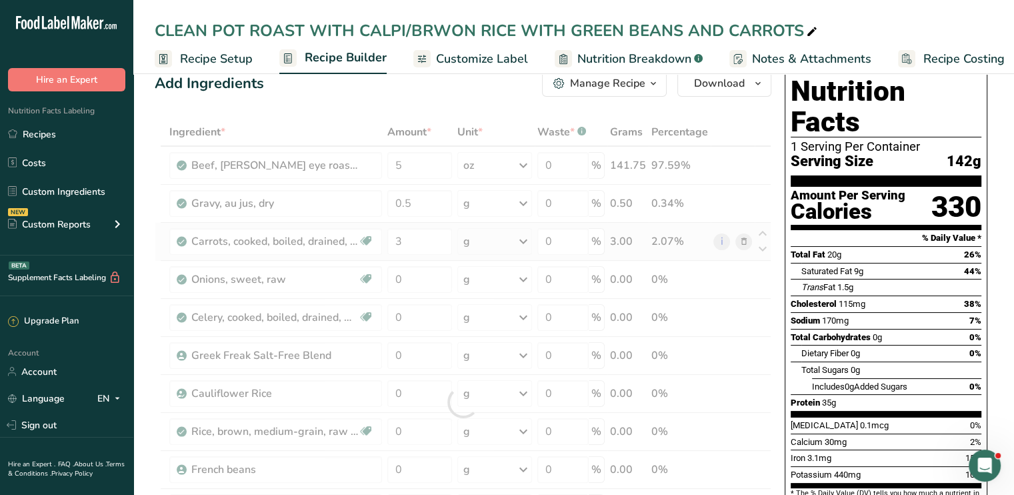
click at [526, 236] on div "Ingredient * Amount * Unit * Waste * .a-a{fill:#347362;}.b-a{fill:#fff;} Grams …" at bounding box center [463, 402] width 617 height 568
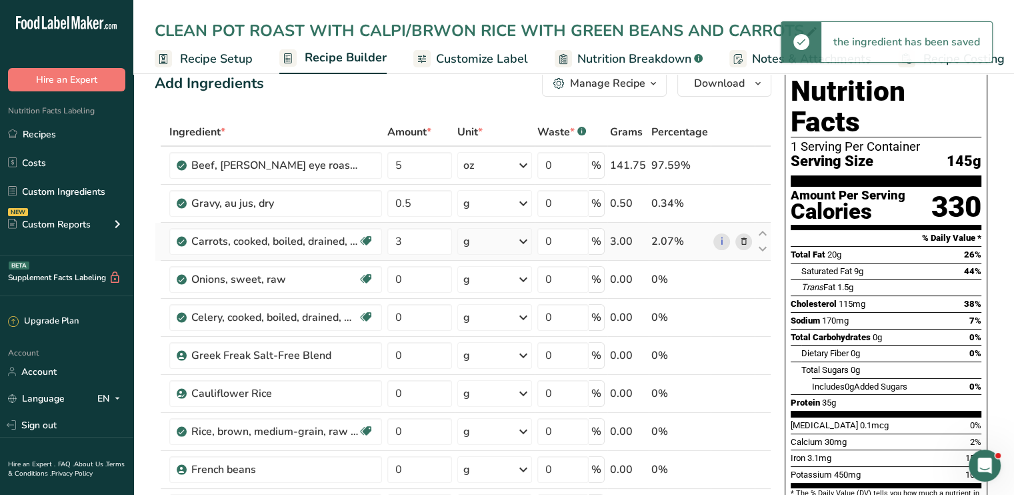
click at [526, 236] on icon at bounding box center [523, 241] width 16 height 24
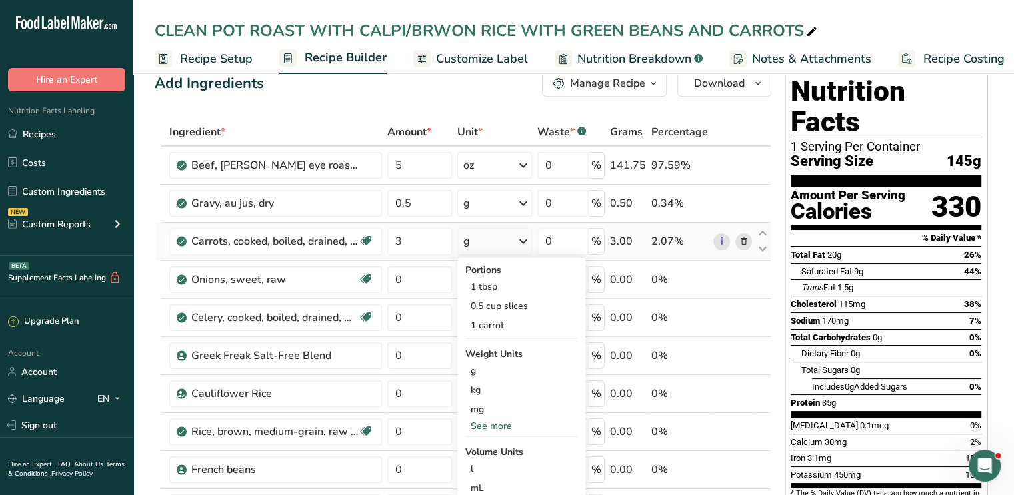
click at [488, 419] on div "See more" at bounding box center [521, 426] width 112 height 14
click at [481, 462] on div "oz" at bounding box center [521, 466] width 112 height 19
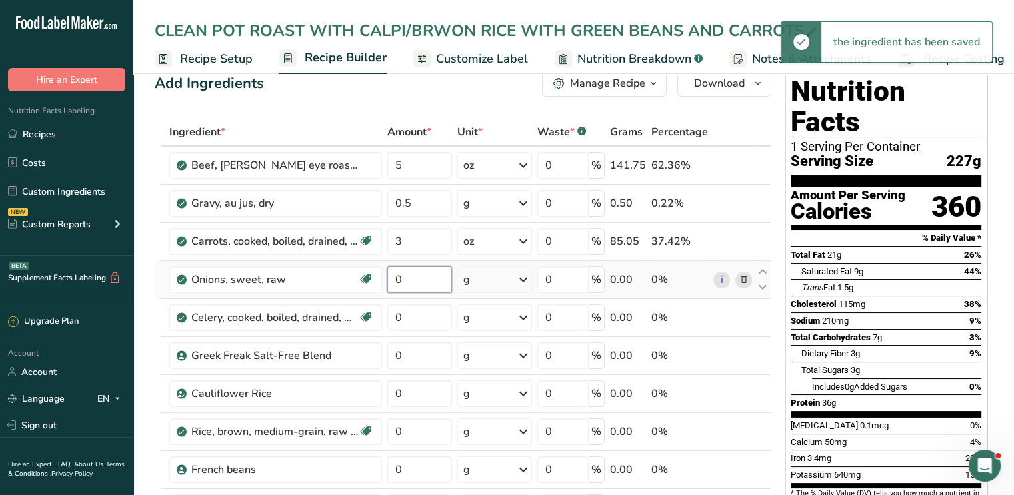
click at [411, 277] on input "0" at bounding box center [419, 279] width 65 height 27
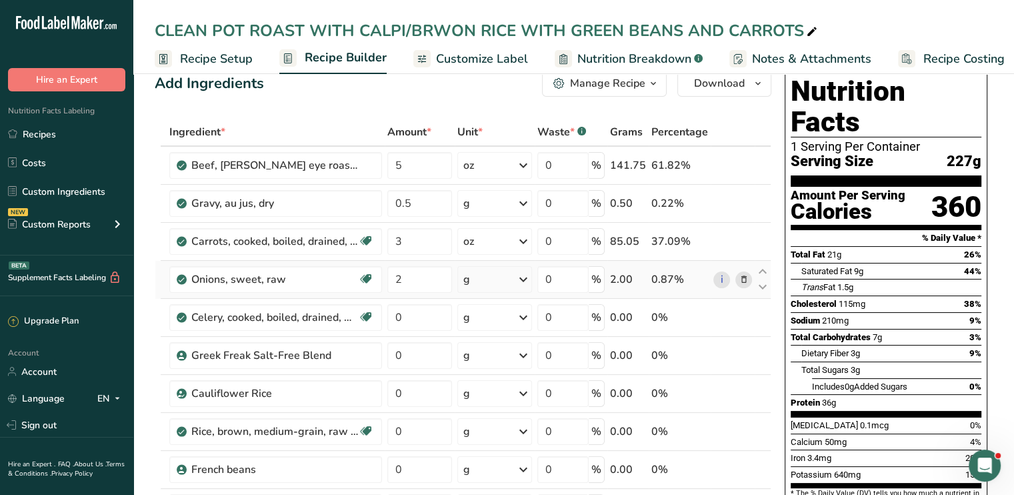
click at [523, 275] on div "Ingredient * Amount * Unit * Waste * .a-a{fill:#347362;}.b-a{fill:#fff;} Grams …" at bounding box center [463, 402] width 617 height 568
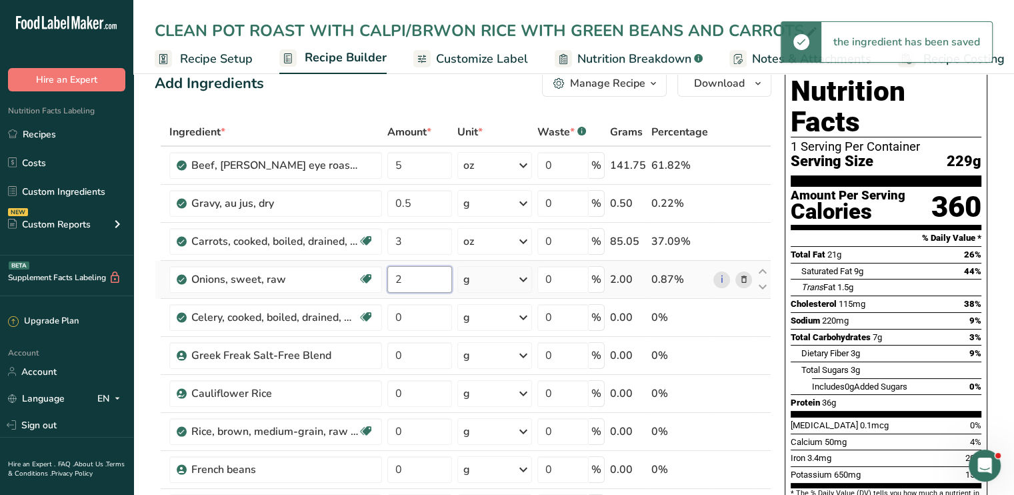
click at [412, 271] on input "2" at bounding box center [419, 279] width 65 height 27
drag, startPoint x: 412, startPoint y: 271, endPoint x: 395, endPoint y: 273, distance: 16.8
click at [395, 273] on input "2" at bounding box center [419, 279] width 65 height 27
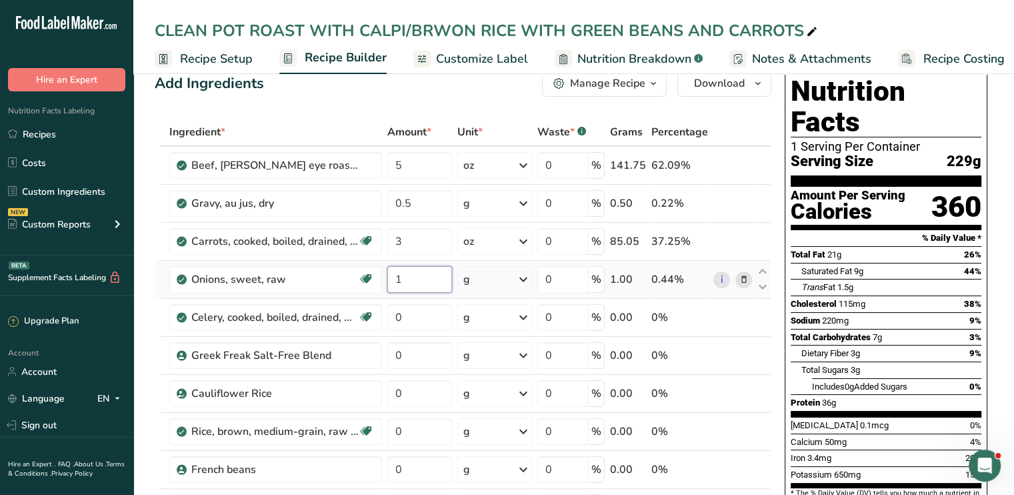
type input "1"
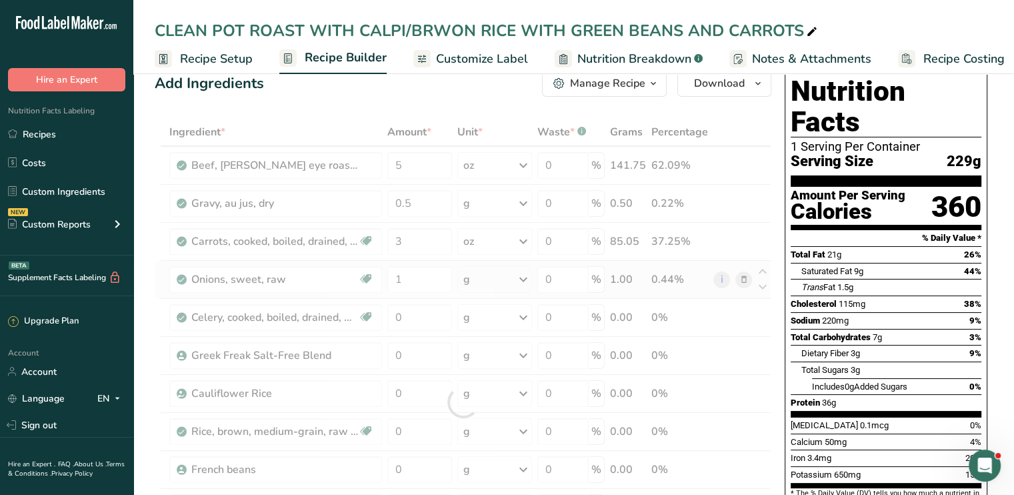
click at [525, 279] on div "Ingredient * Amount * Unit * Waste * .a-a{fill:#347362;}.b-a{fill:#fff;} Grams …" at bounding box center [463, 402] width 617 height 568
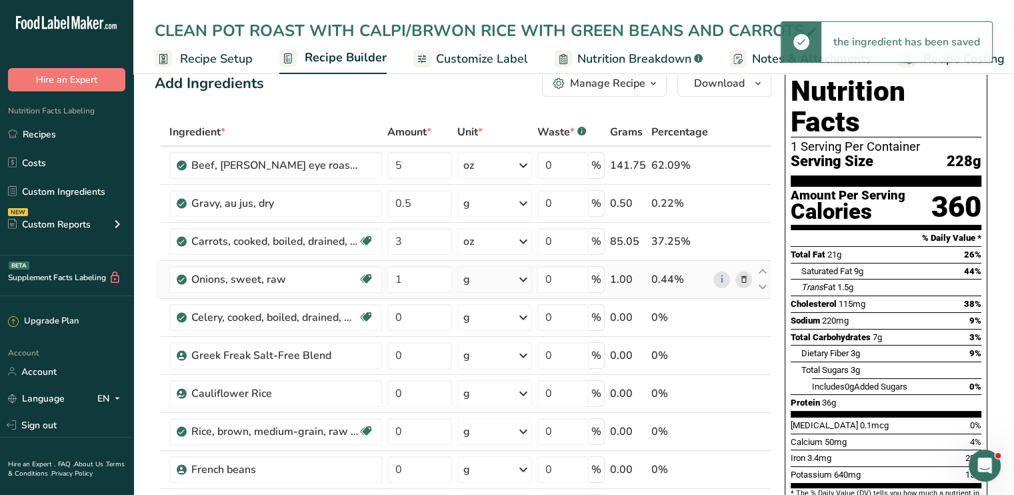
click at [525, 279] on icon at bounding box center [523, 279] width 16 height 24
click at [505, 437] on div "See more" at bounding box center [521, 444] width 112 height 14
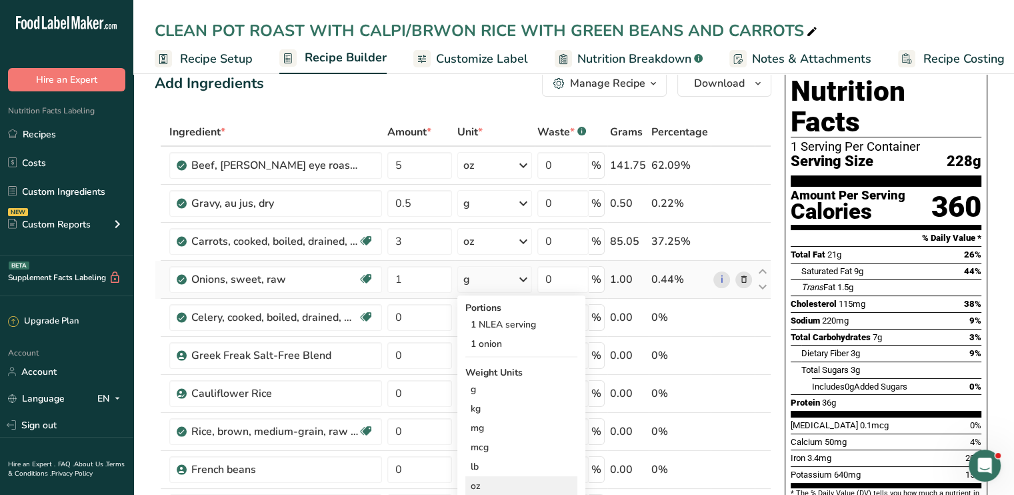
click at [489, 485] on div "oz" at bounding box center [521, 485] width 112 height 19
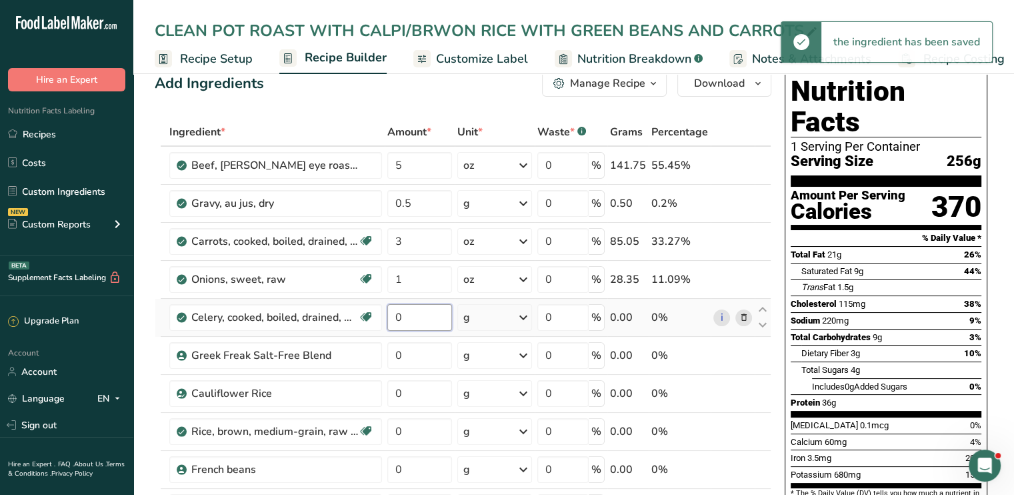
click at [417, 323] on input "0" at bounding box center [419, 317] width 65 height 27
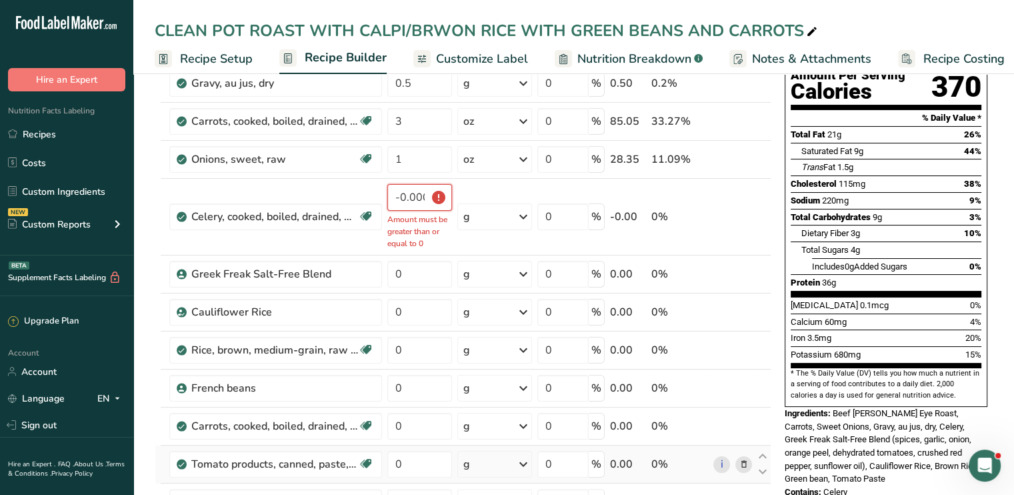
scroll to position [147, 0]
click at [417, 200] on input "-0.000003" at bounding box center [419, 196] width 65 height 27
drag, startPoint x: 393, startPoint y: 198, endPoint x: 465, endPoint y: 200, distance: 72.0
click at [465, 200] on tr "Celery, cooked, boiled, drained, without salt Source of Antioxidants Dairy free…" at bounding box center [462, 216] width 615 height 77
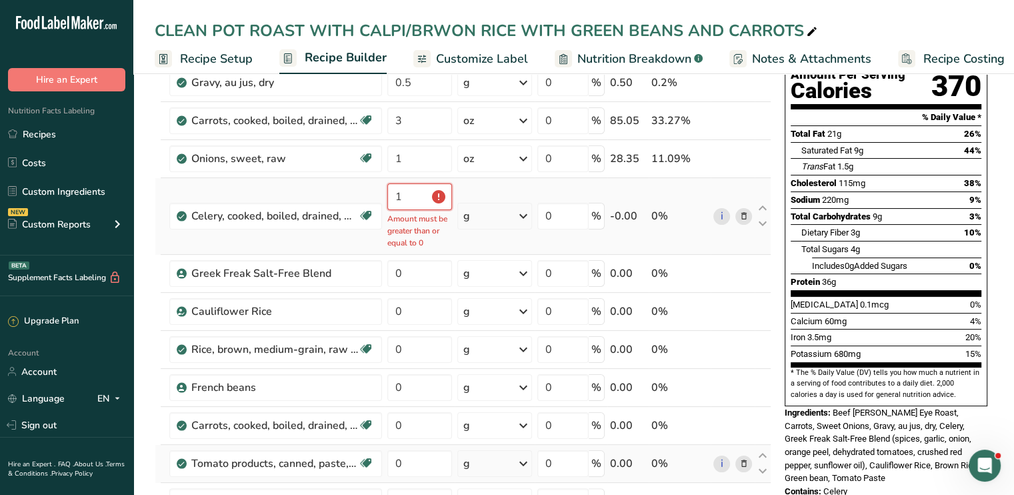
scroll to position [0, 0]
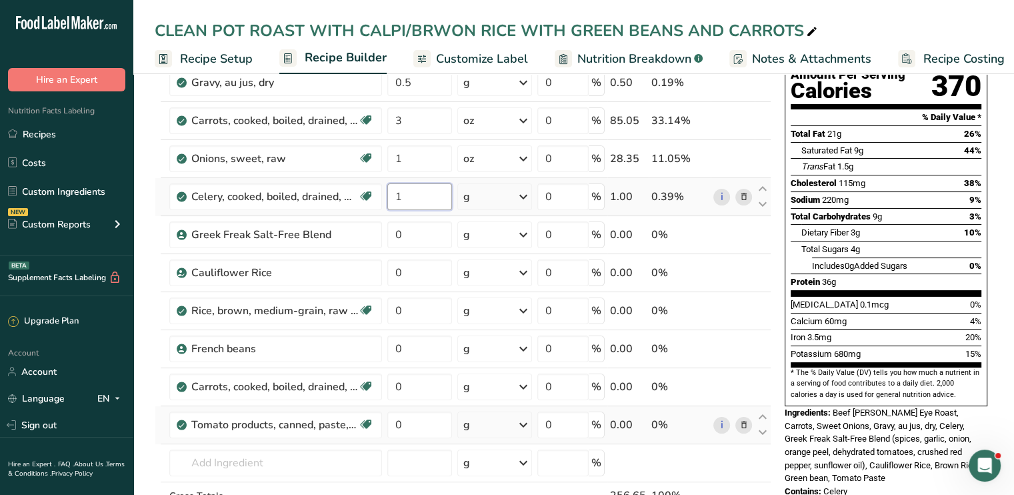
type input "1"
click at [523, 195] on div "Ingredient * Amount * Unit * Waste * .a-a{fill:#347362;}.b-a{fill:#fff;} Grams …" at bounding box center [463, 281] width 617 height 568
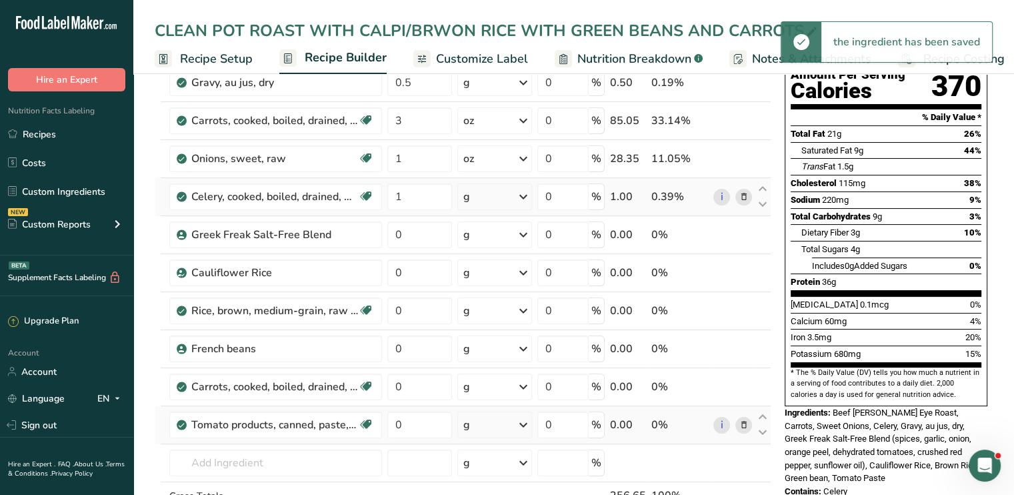
click at [523, 195] on icon at bounding box center [523, 197] width 16 height 24
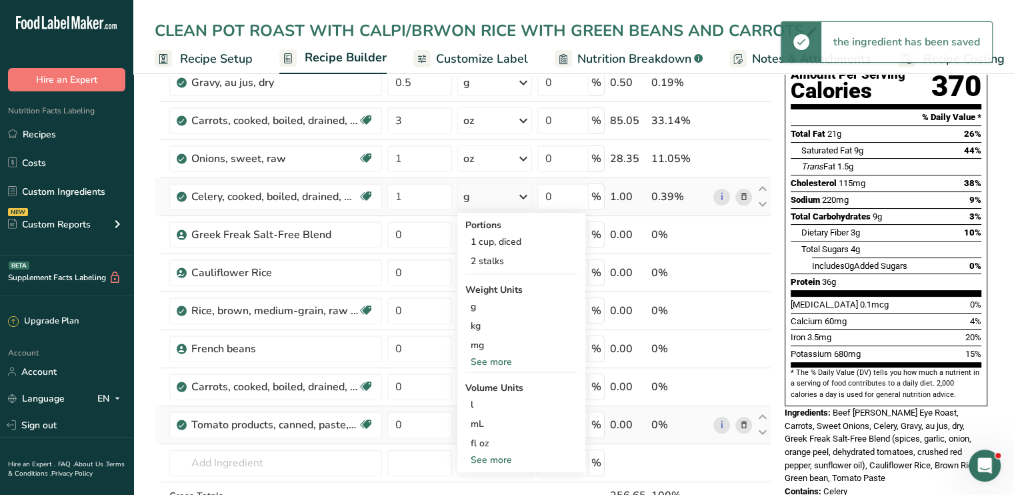
click at [508, 355] on div "See more" at bounding box center [521, 362] width 112 height 14
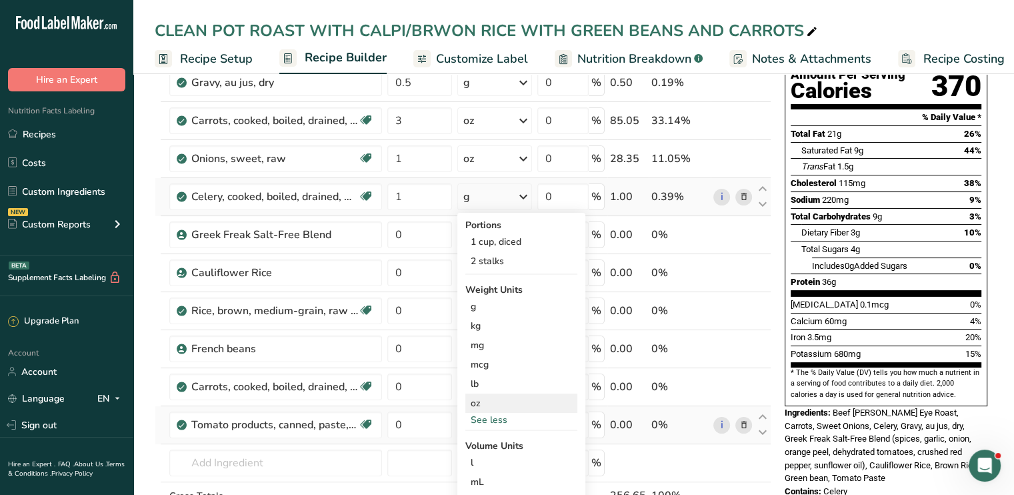
click at [492, 394] on div "oz" at bounding box center [521, 402] width 112 height 19
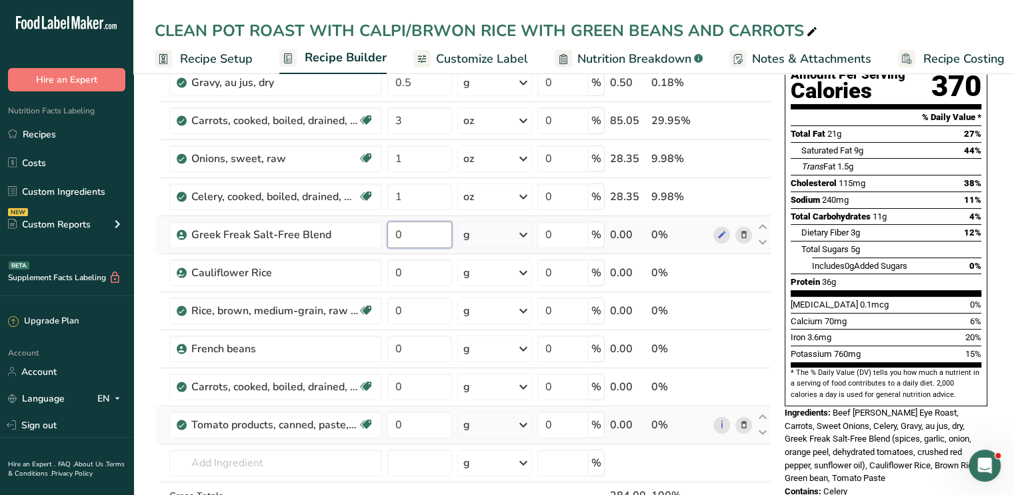
click at [408, 234] on input "0" at bounding box center [419, 234] width 65 height 27
type input "0.25"
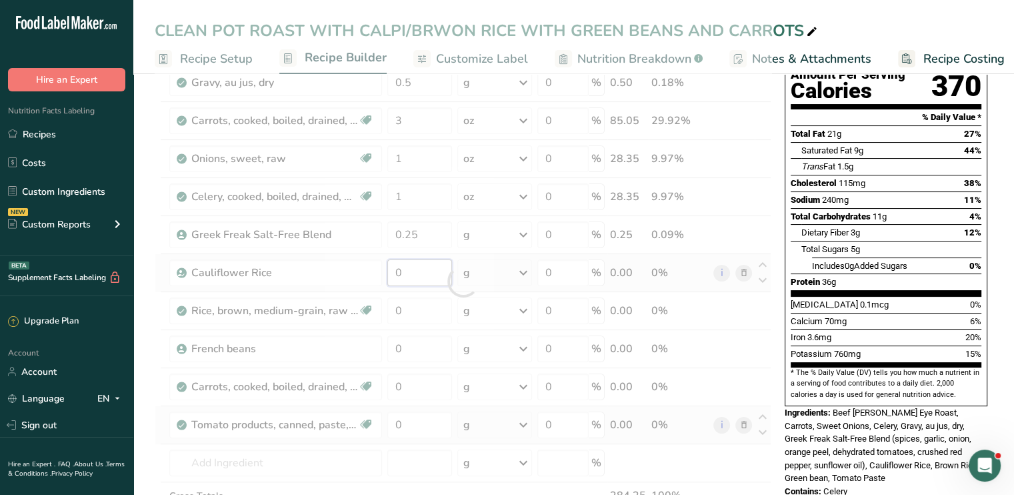
click at [405, 267] on div "Ingredient * Amount * Unit * Waste * .a-a{fill:#347362;}.b-a{fill:#fff;} Grams …" at bounding box center [463, 281] width 617 height 568
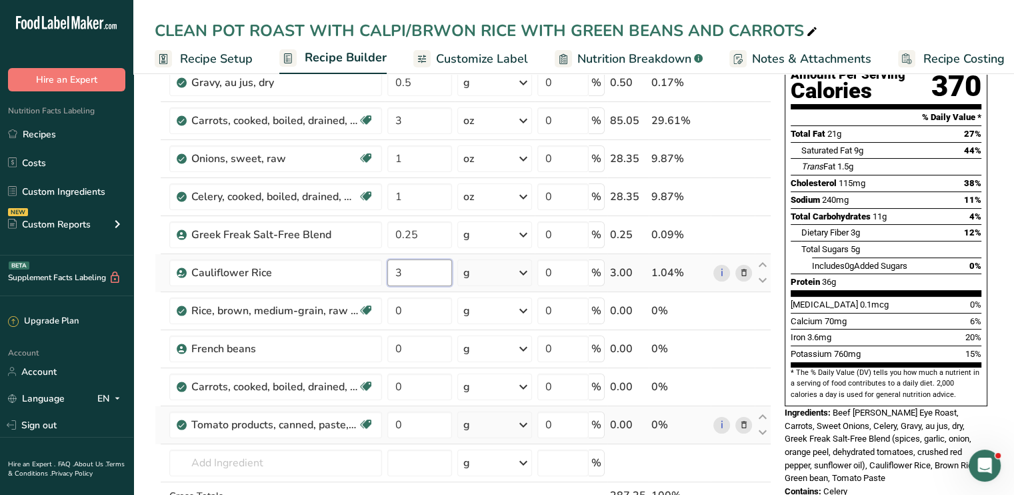
type input "3"
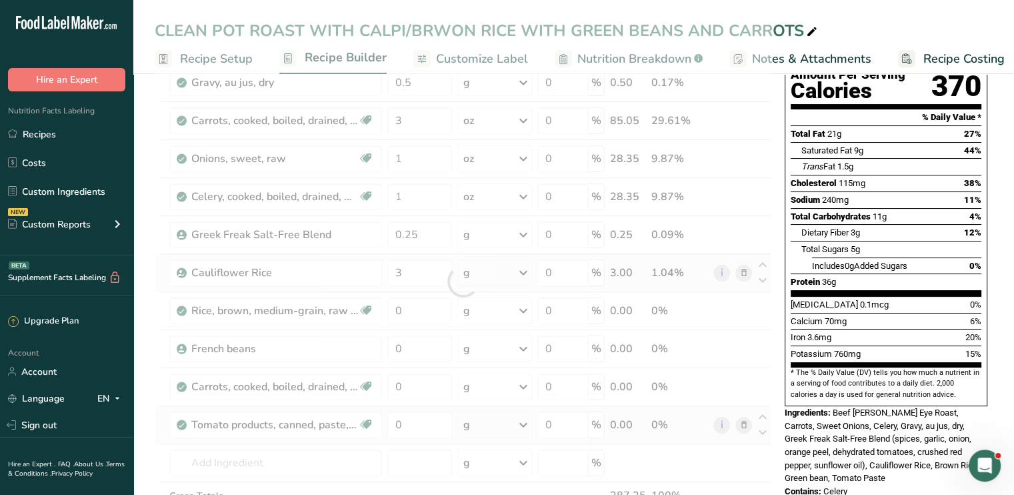
click at [525, 271] on div "Ingredient * Amount * Unit * Waste * .a-a{fill:#347362;}.b-a{fill:#fff;} Grams …" at bounding box center [463, 281] width 617 height 568
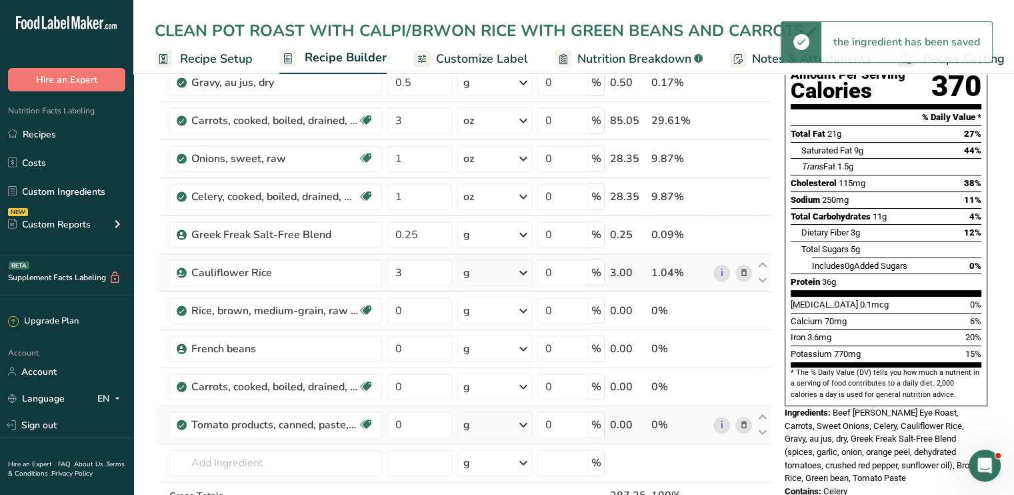
click at [525, 271] on icon at bounding box center [523, 273] width 16 height 24
click at [501, 469] on div "See more" at bounding box center [521, 476] width 112 height 14
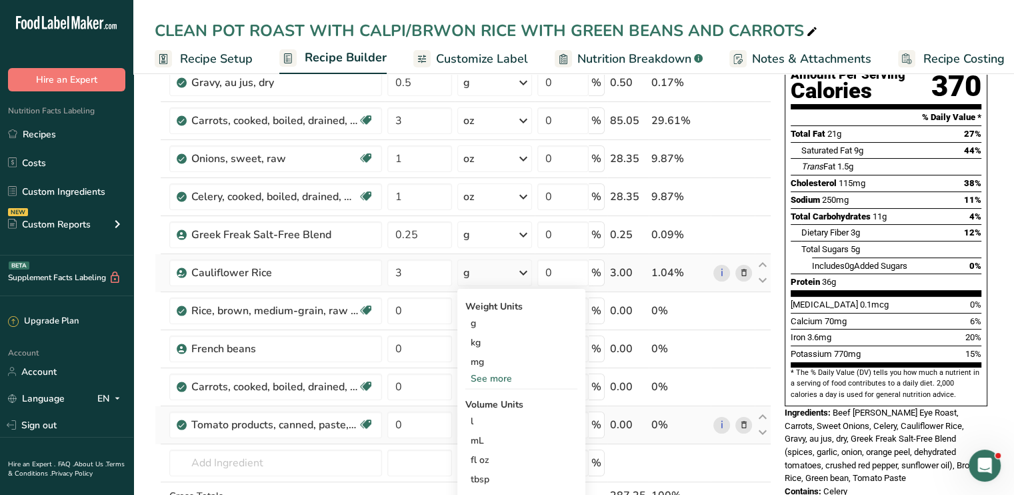
click at [502, 378] on div "See more" at bounding box center [521, 378] width 112 height 14
click at [489, 419] on div "oz" at bounding box center [521, 419] width 112 height 19
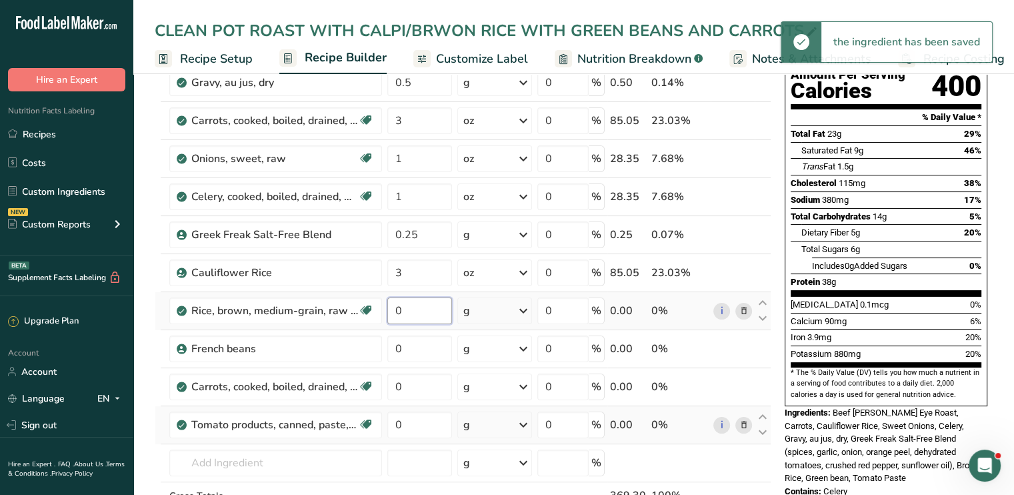
click at [411, 322] on input "0" at bounding box center [419, 310] width 65 height 27
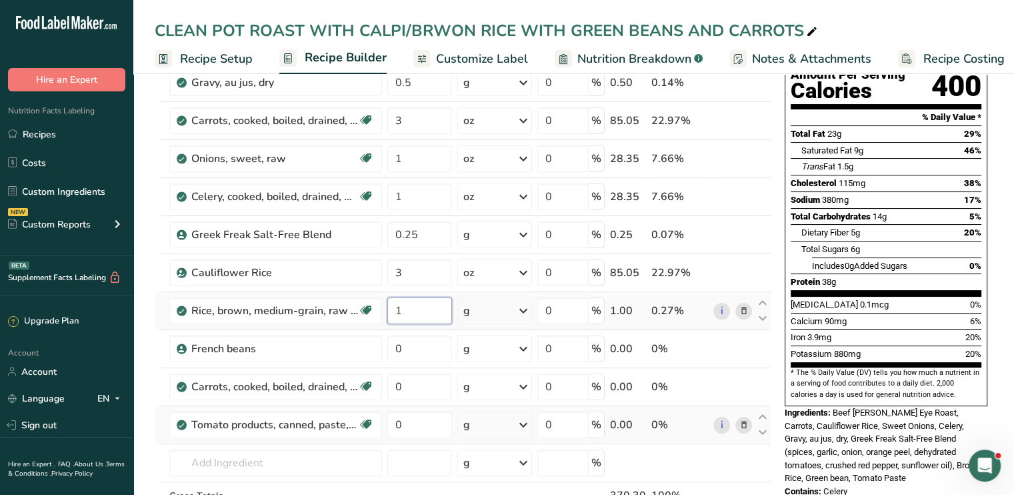
type input "1"
click at [527, 309] on div "Ingredient * Amount * Unit * Waste * .a-a{fill:#347362;}.b-a{fill:#fff;} Grams …" at bounding box center [463, 281] width 617 height 568
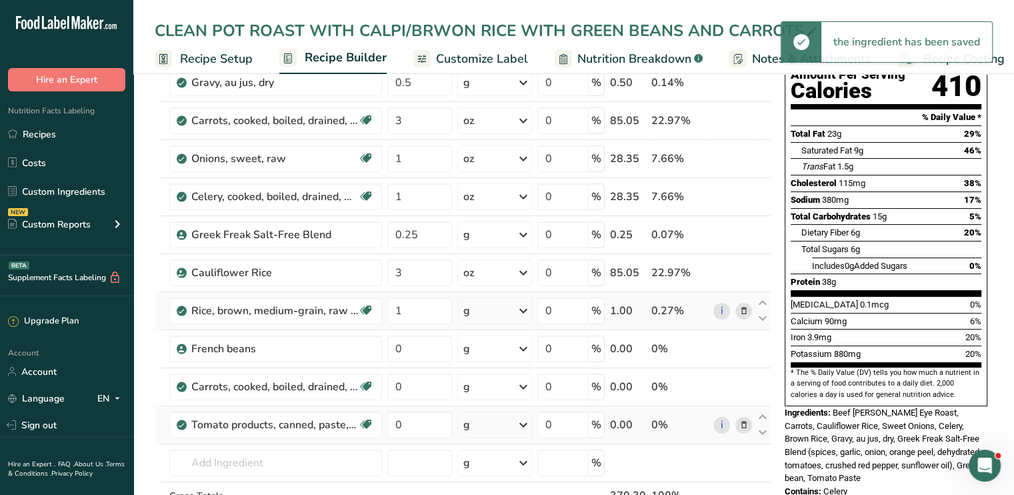
click at [527, 309] on icon at bounding box center [523, 311] width 16 height 24
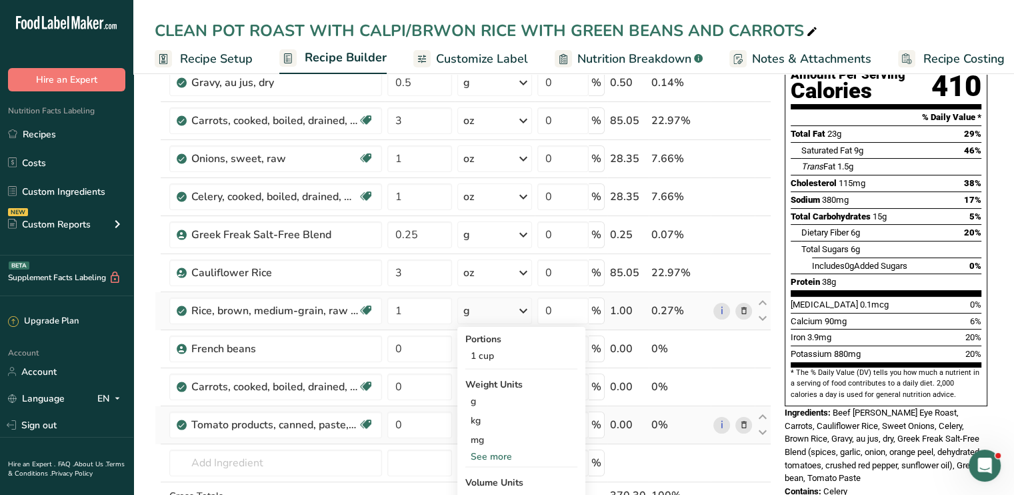
click at [503, 451] on div "See more" at bounding box center [521, 456] width 112 height 14
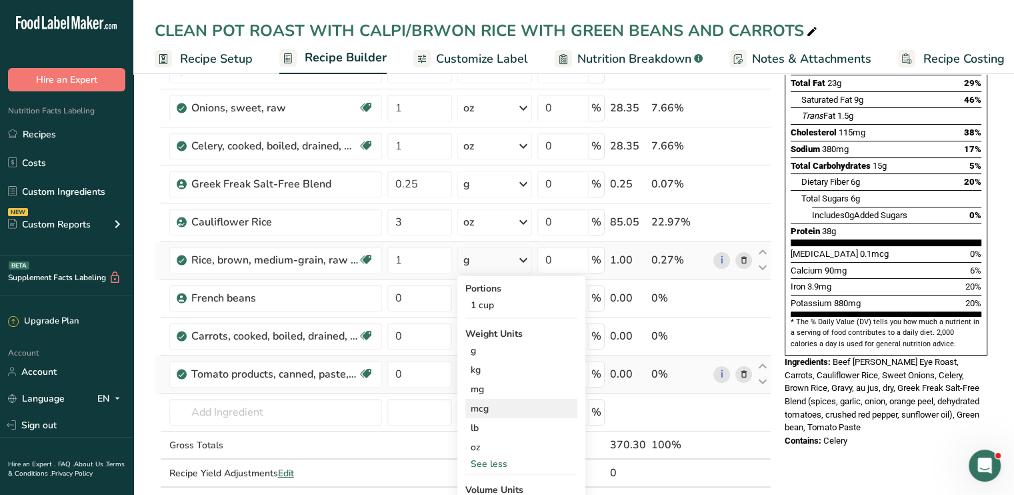
scroll to position [200, 0]
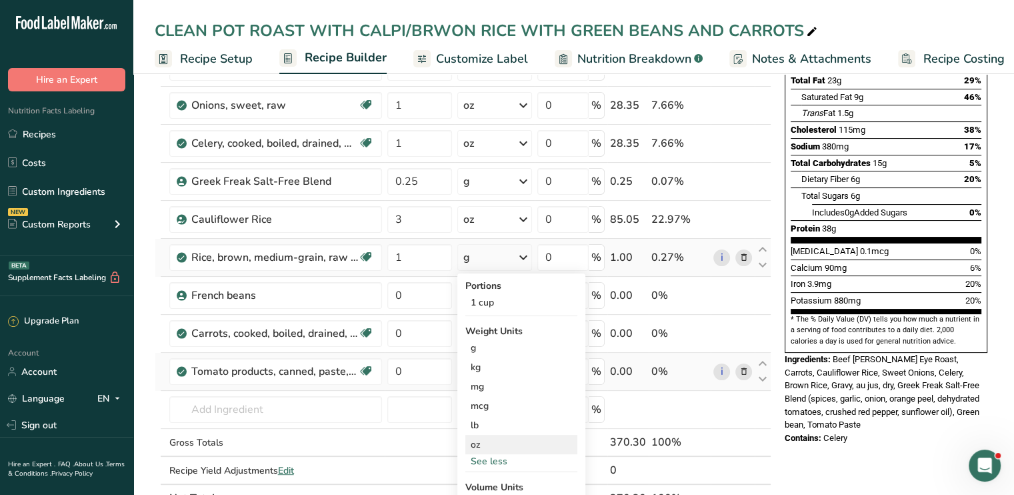
click at [492, 447] on div "oz" at bounding box center [521, 444] width 112 height 19
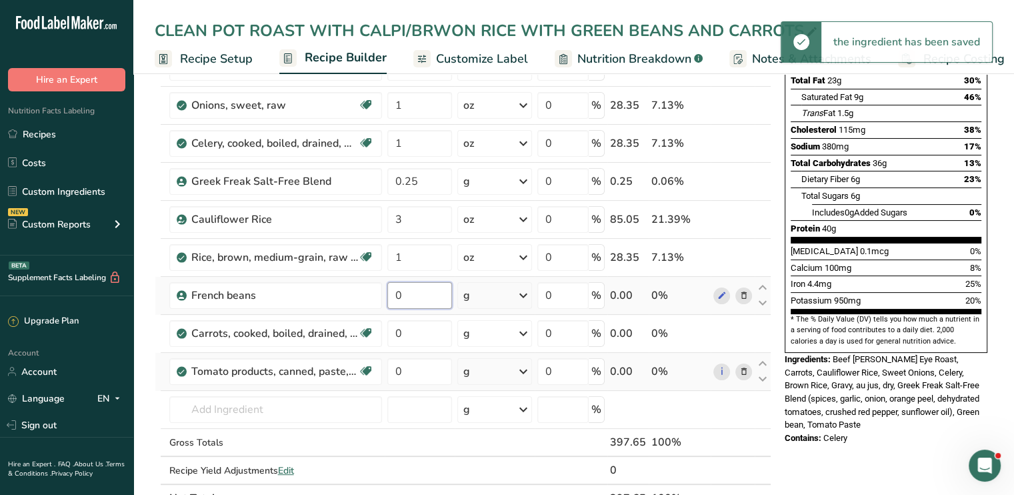
click at [406, 298] on input "0" at bounding box center [419, 295] width 65 height 27
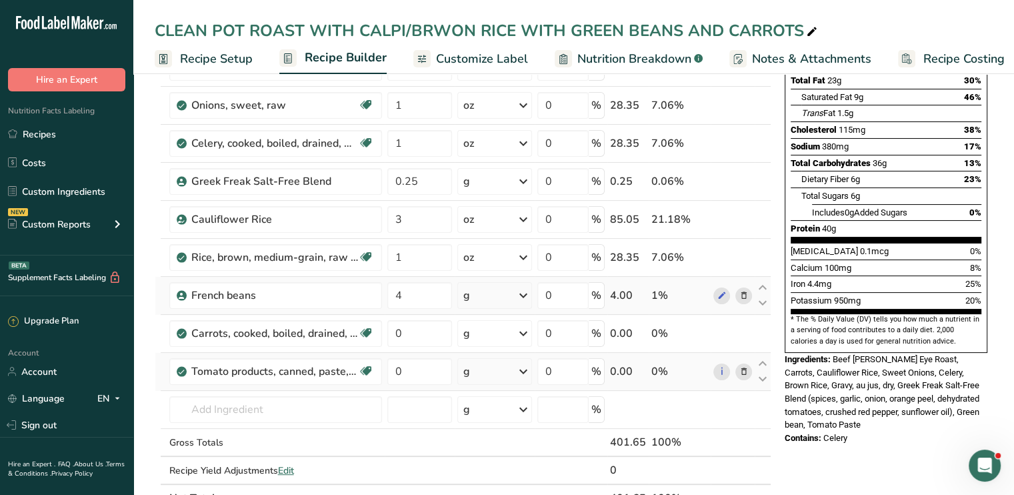
click at [526, 294] on div "Ingredient * Amount * Unit * Waste * .a-a{fill:#347362;}.b-a{fill:#fff;} Grams …" at bounding box center [463, 228] width 617 height 568
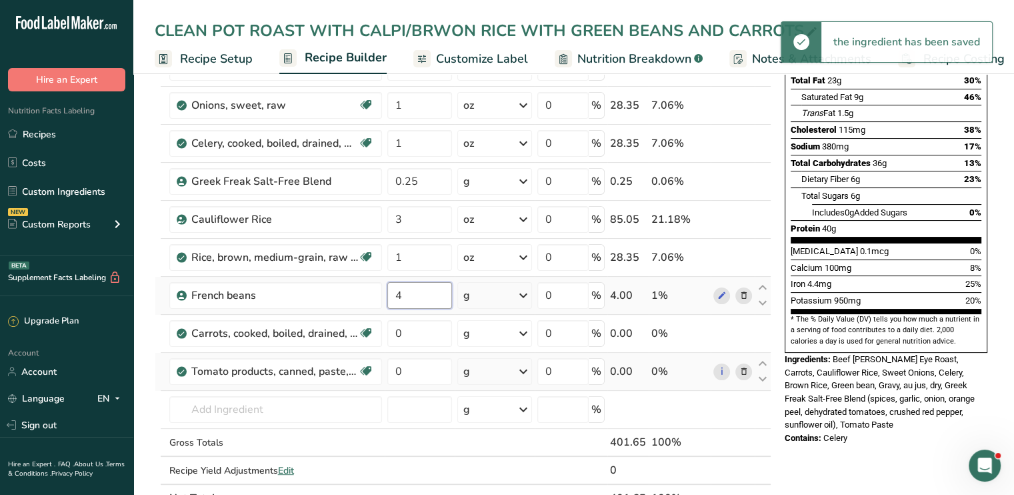
click at [419, 295] on input "4" at bounding box center [419, 295] width 65 height 27
drag, startPoint x: 419, startPoint y: 295, endPoint x: 336, endPoint y: 311, distance: 84.2
click at [336, 311] on tr "French beans 4 g Weight Units g kg mg See more Volume Units l Volume units requ…" at bounding box center [462, 296] width 615 height 38
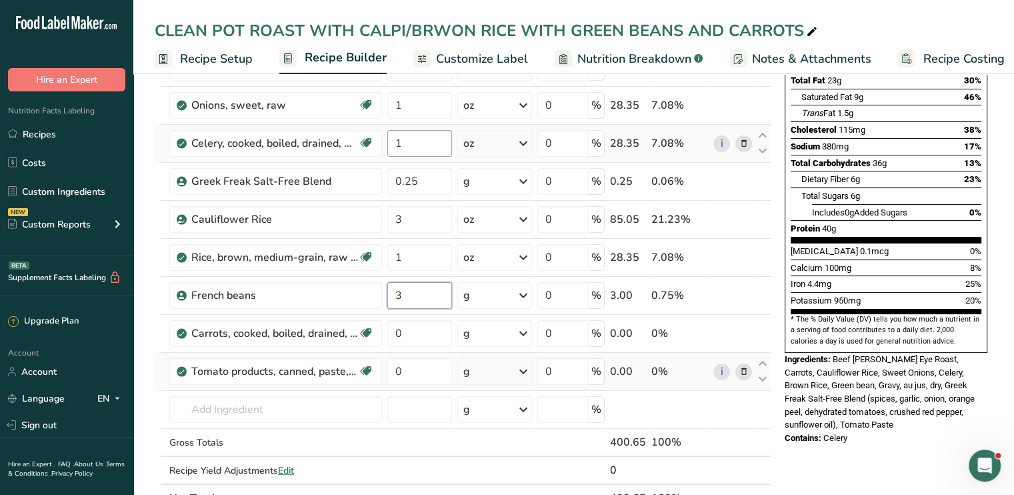
type input "3"
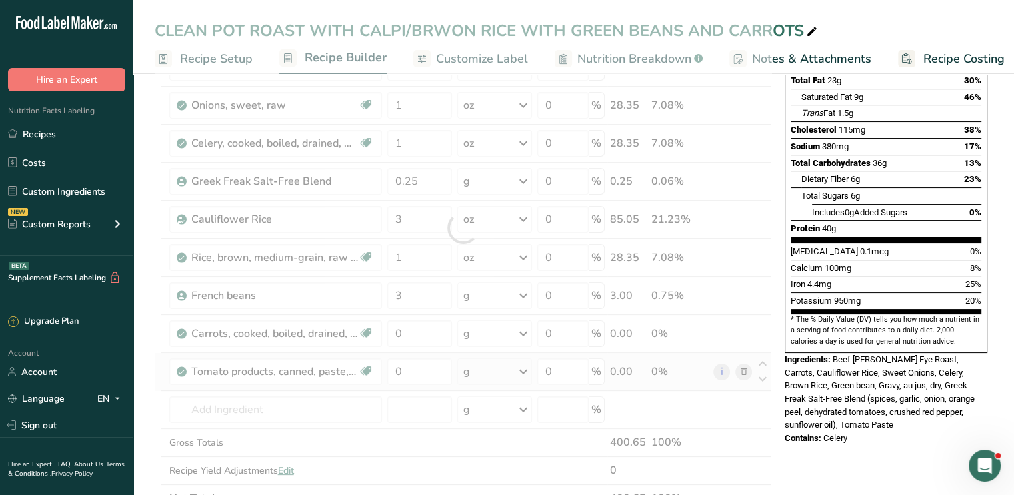
drag, startPoint x: 421, startPoint y: 153, endPoint x: 143, endPoint y: 119, distance: 280.0
click at [143, 119] on section "Add Ingredients Manage Recipe Delete Recipe Duplicate Recipe Scale Recipe Save …" at bounding box center [573, 472] width 881 height 1206
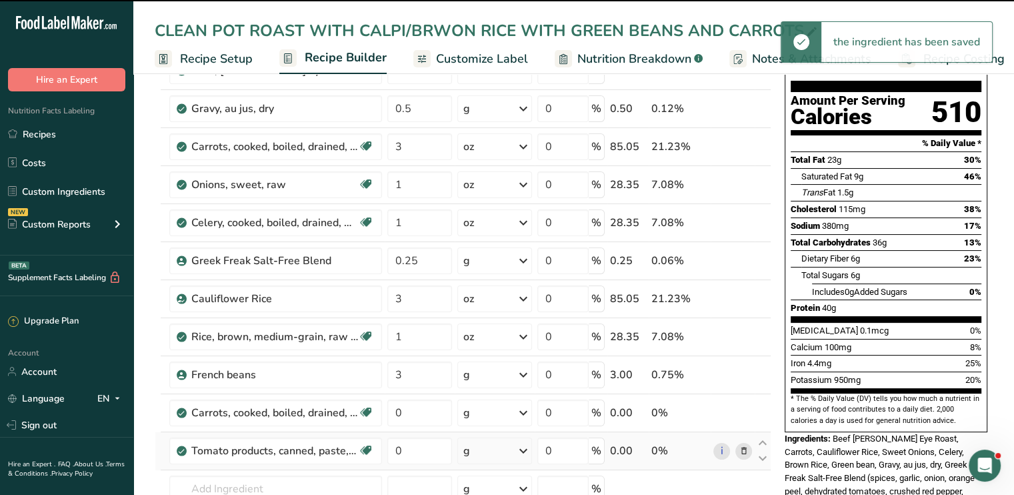
scroll to position [120, 0]
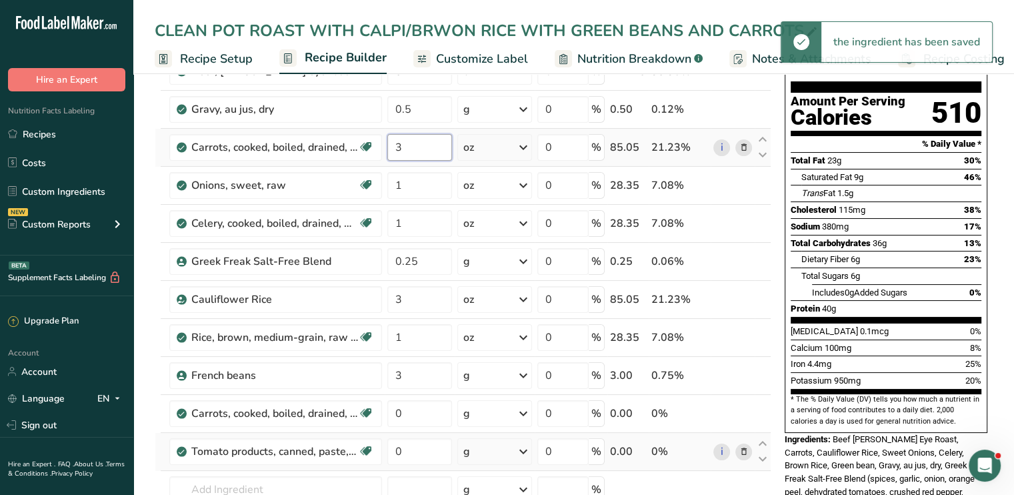
click at [421, 149] on input "3" at bounding box center [419, 147] width 65 height 27
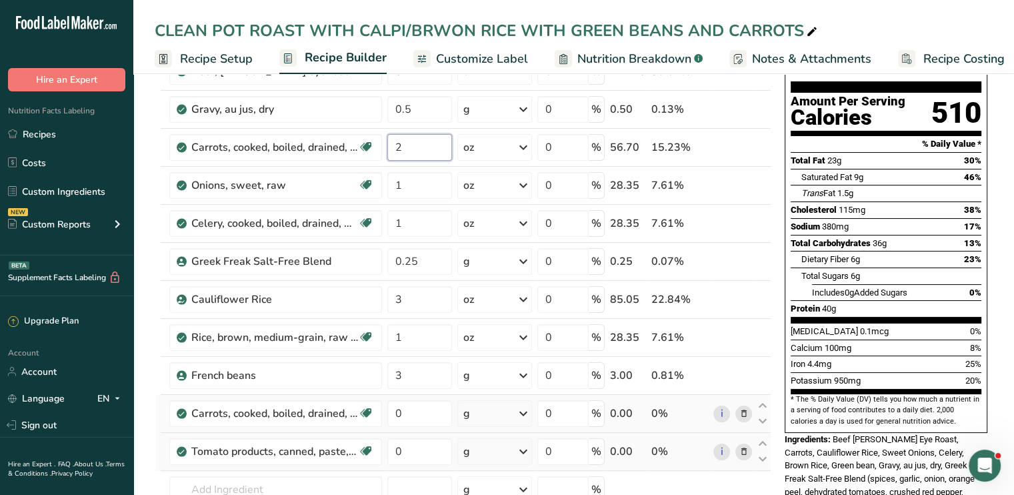
type input "2"
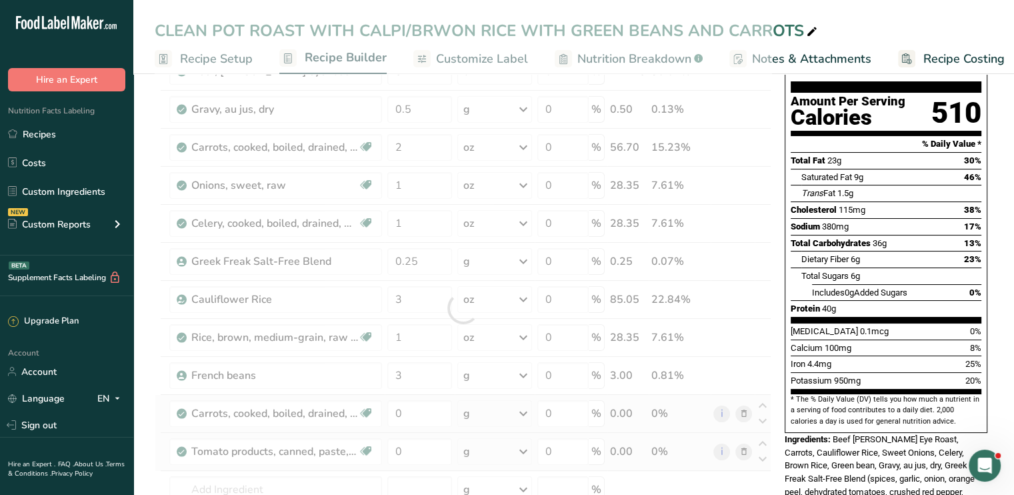
click at [744, 406] on div "Ingredient * Amount * Unit * Waste * .a-a{fill:#347362;}.b-a{fill:#fff;} Grams …" at bounding box center [463, 308] width 617 height 568
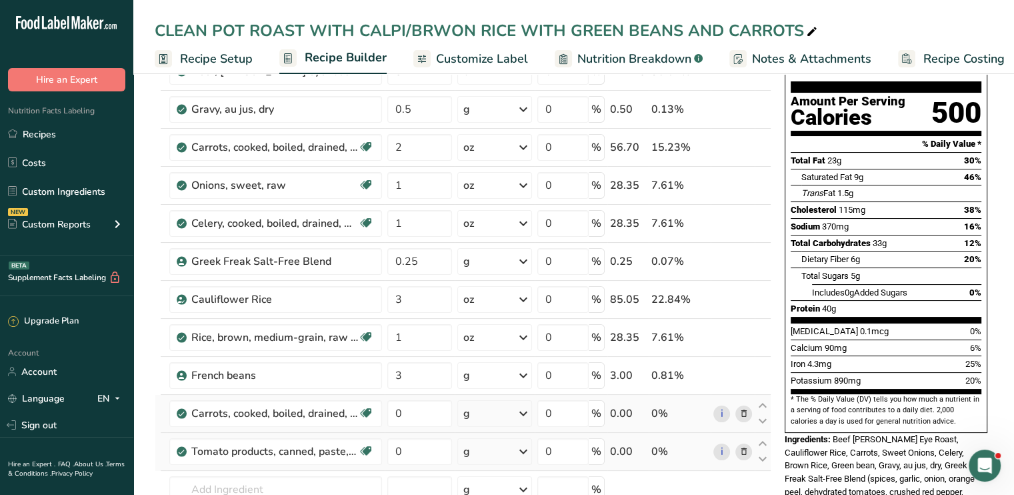
click at [745, 407] on icon at bounding box center [743, 414] width 9 height 14
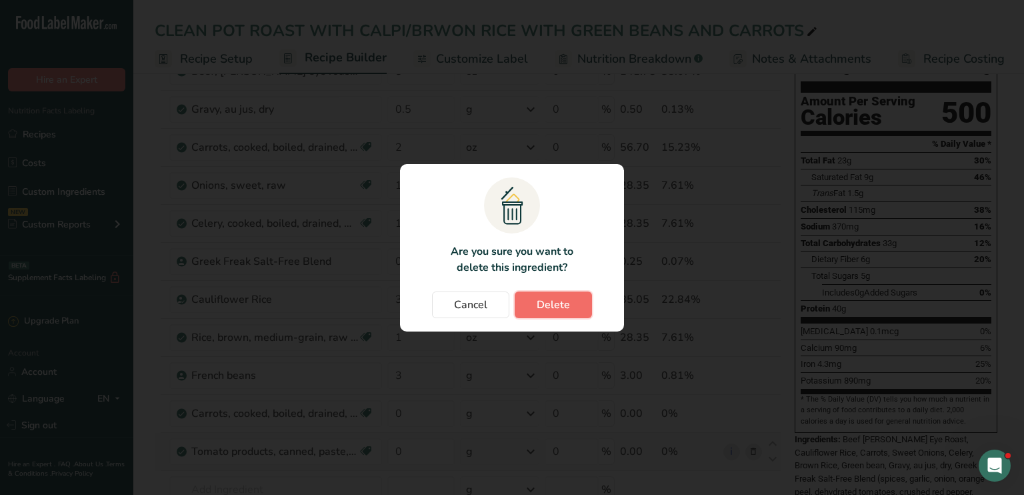
click at [564, 301] on span "Delete" at bounding box center [553, 305] width 33 height 16
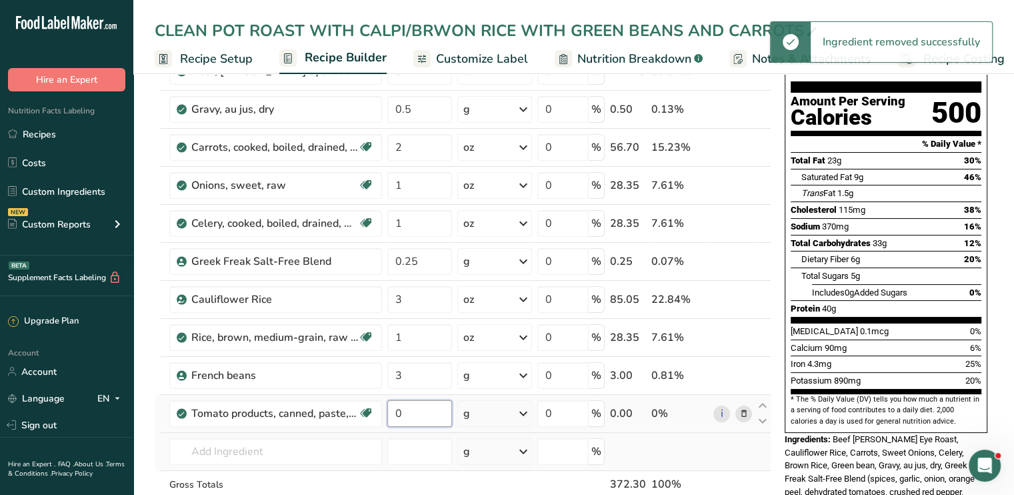
click at [400, 410] on input "0" at bounding box center [419, 413] width 65 height 27
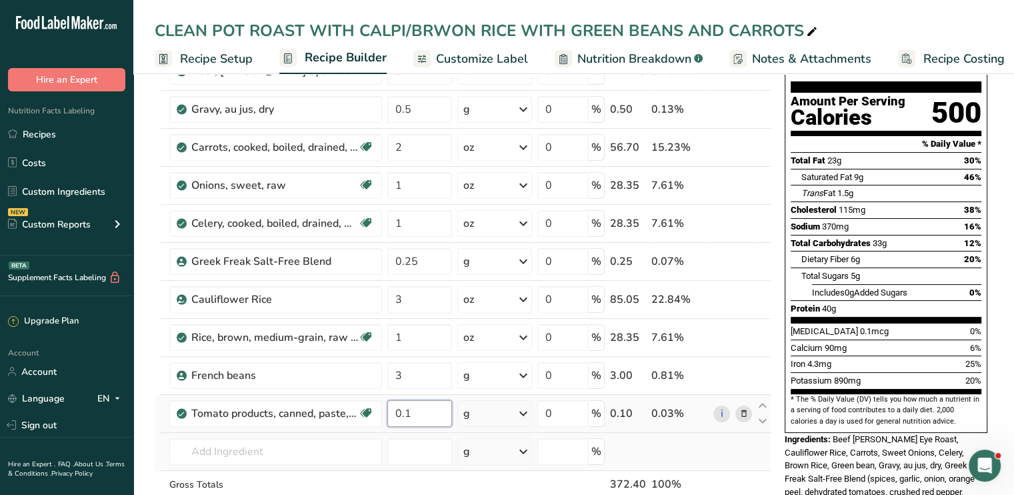
type input "0.1"
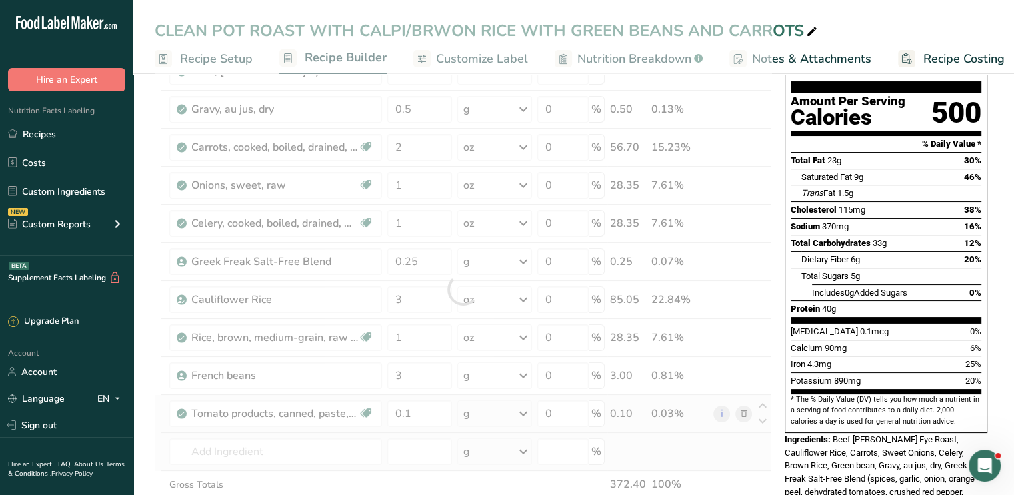
click at [524, 406] on div "Ingredient * Amount * Unit * Waste * .a-a{fill:#347362;}.b-a{fill:#fff;} Grams …" at bounding box center [463, 289] width 617 height 530
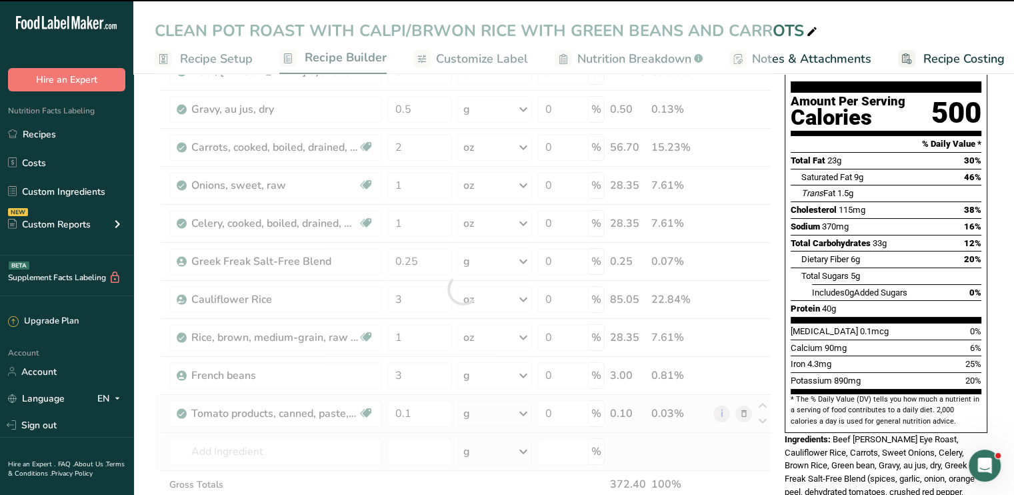
click at [524, 406] on icon at bounding box center [523, 413] width 16 height 24
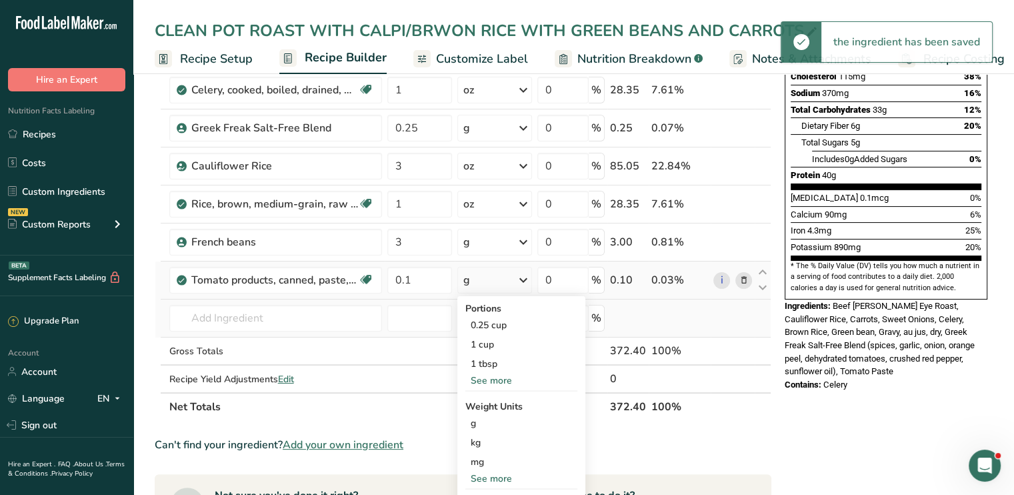
scroll to position [280, 0]
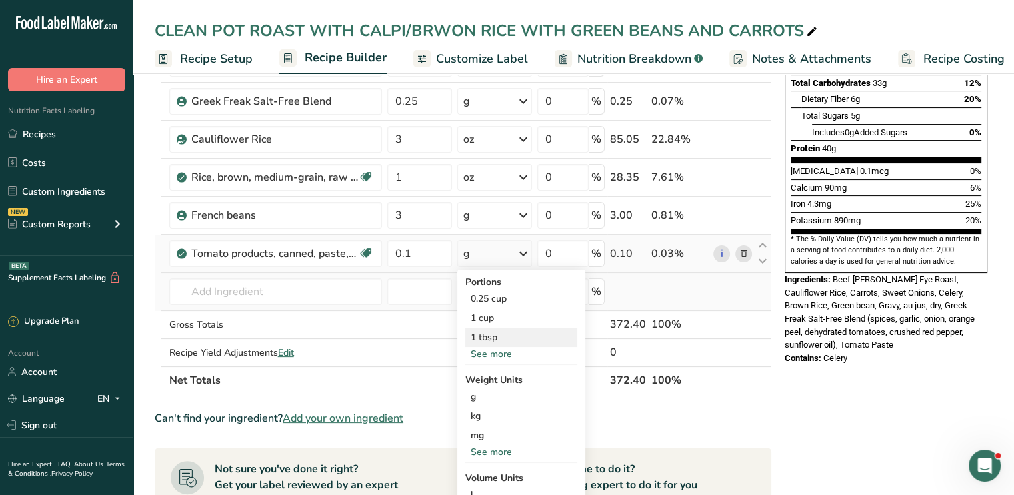
click at [503, 331] on div "1 tbsp" at bounding box center [521, 336] width 112 height 19
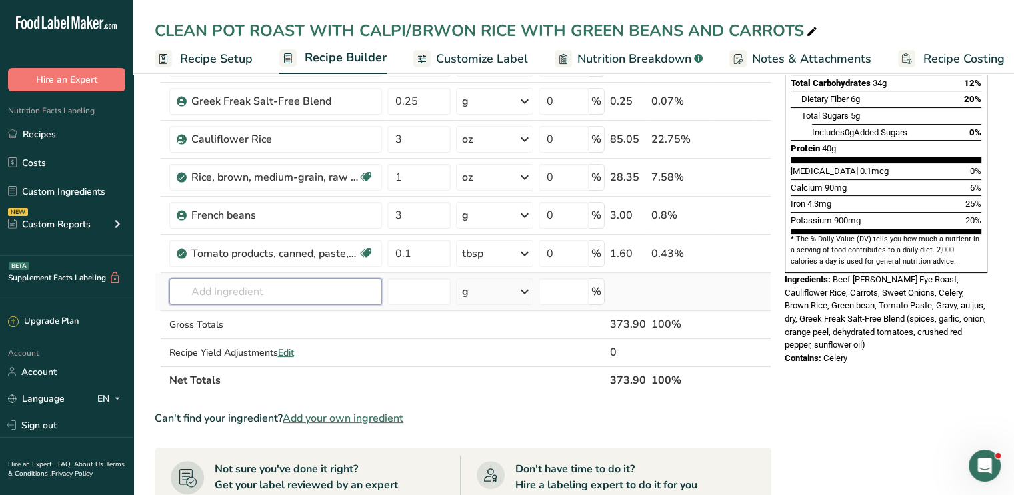
click at [309, 289] on input "text" at bounding box center [275, 291] width 213 height 27
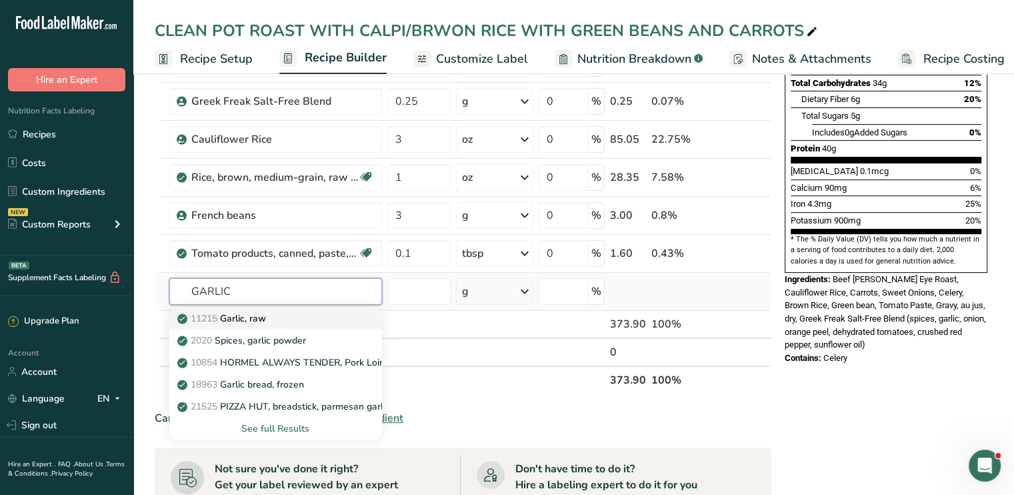
type input "GARLIC"
click at [285, 321] on div "11215 Garlic, raw" at bounding box center [265, 318] width 170 height 14
type input "Garlic, raw"
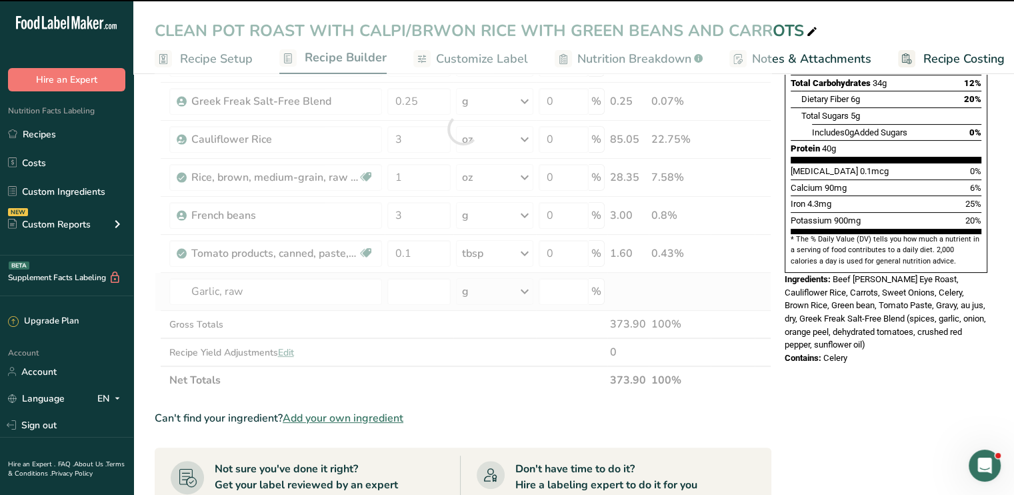
type input "0"
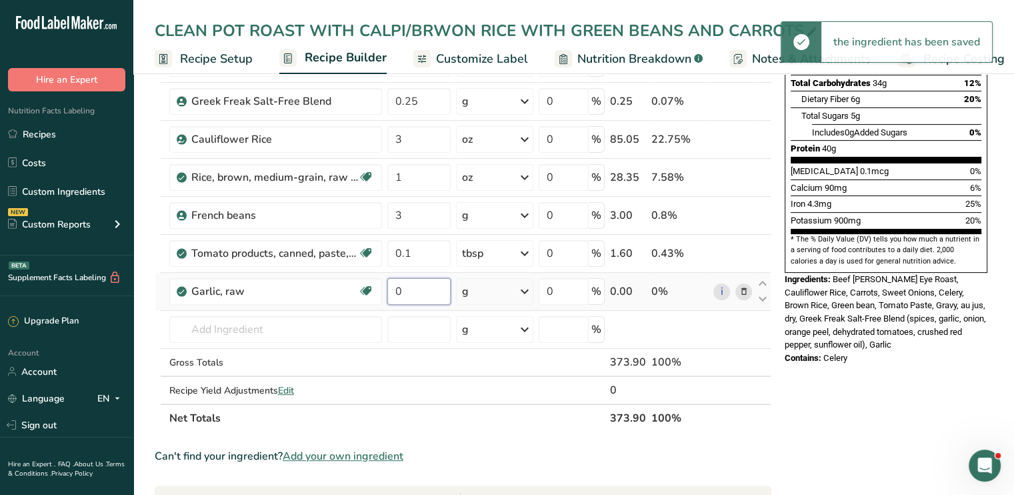
click at [401, 291] on input "0" at bounding box center [418, 291] width 63 height 27
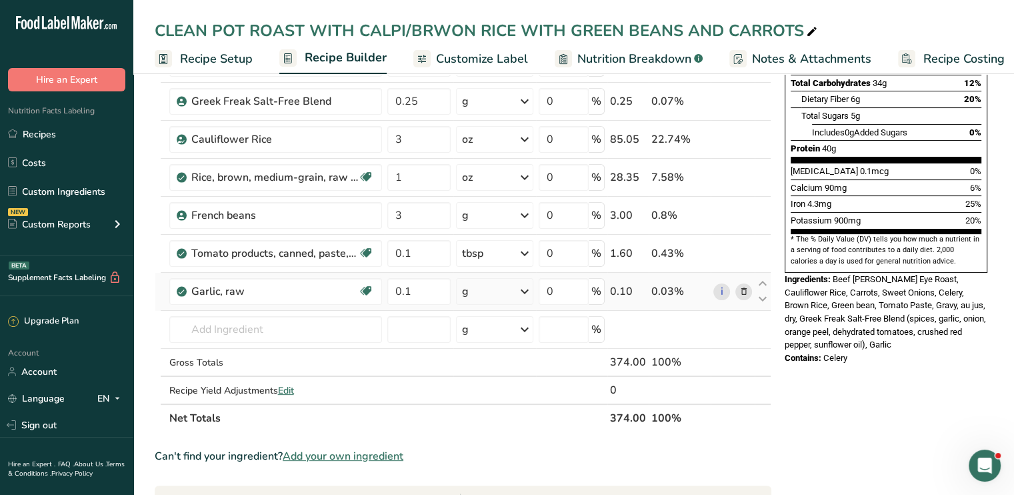
click at [528, 286] on div "Ingredient * Amount * Unit * Waste * .a-a{fill:#347362;}.b-a{fill:#fff;} Grams …" at bounding box center [463, 148] width 617 height 568
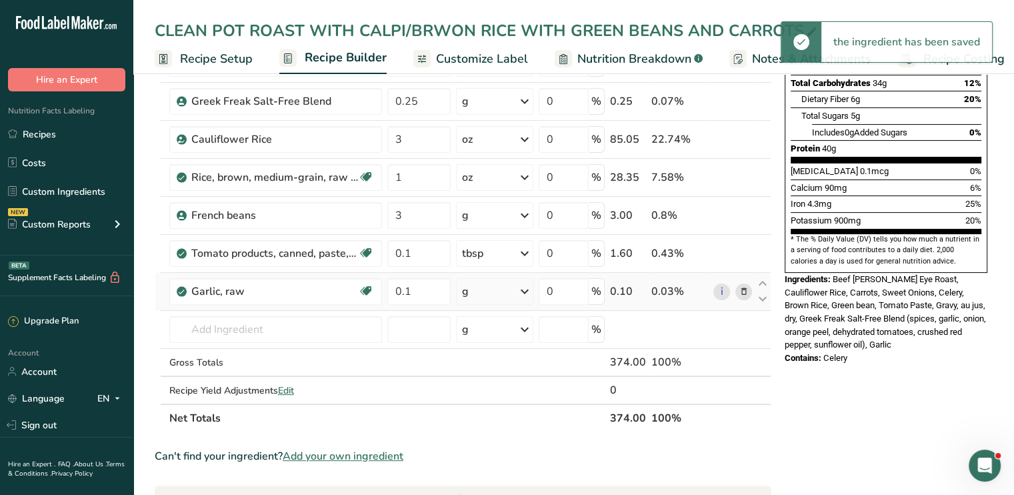
click at [528, 286] on icon at bounding box center [525, 291] width 16 height 24
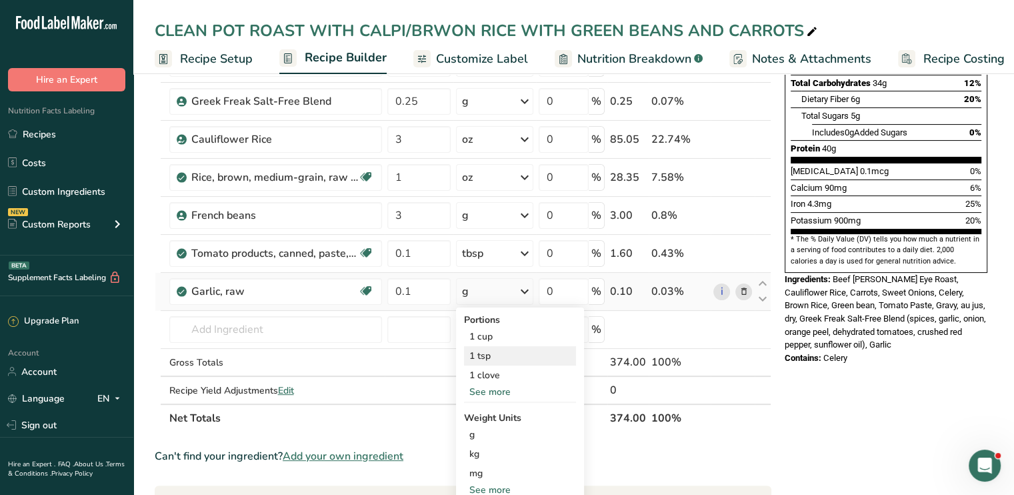
click at [495, 354] on div "1 tsp" at bounding box center [520, 355] width 112 height 19
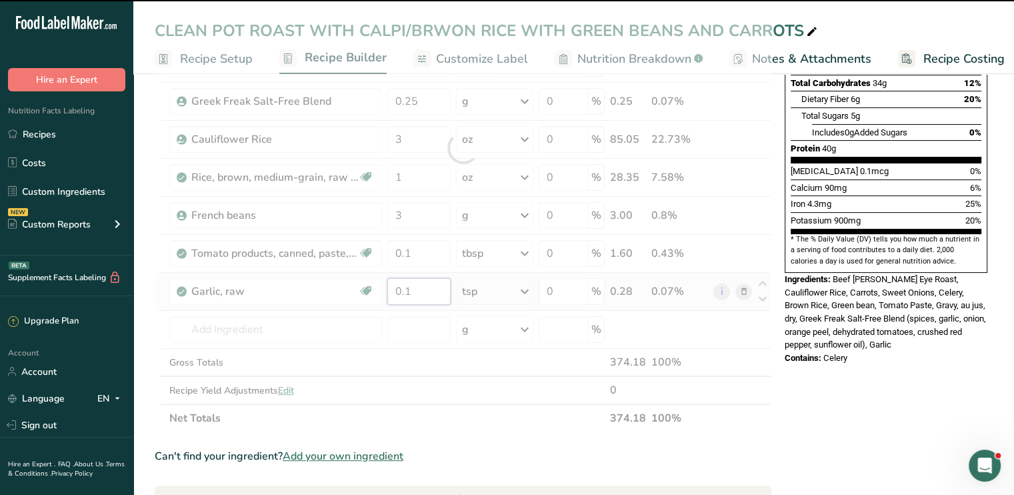
click at [417, 290] on input "0.1" at bounding box center [418, 291] width 63 height 27
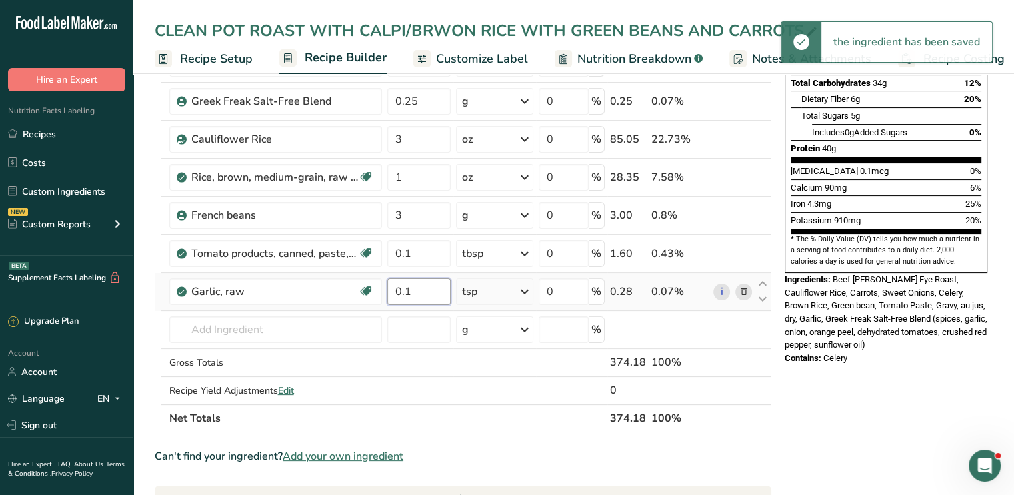
type input "0"
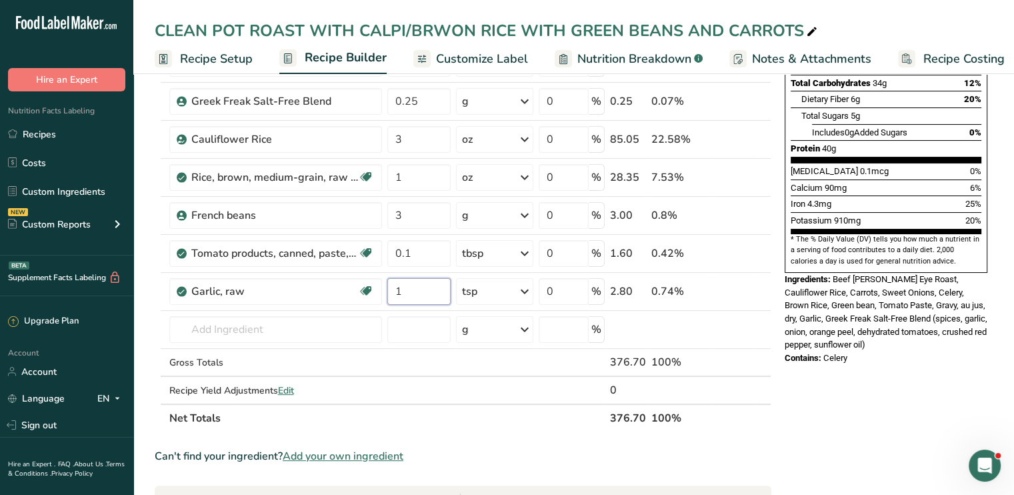
type input "1"
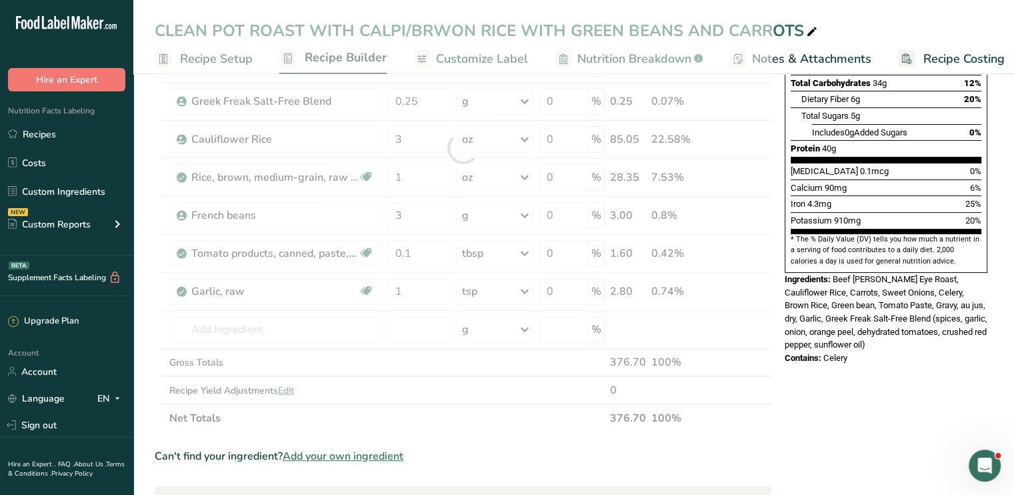
click at [903, 367] on div "Nutrition Facts 1 Serving Per Container Serving Size 374g Amount Per Serving Ca…" at bounding box center [885, 392] width 213 height 1163
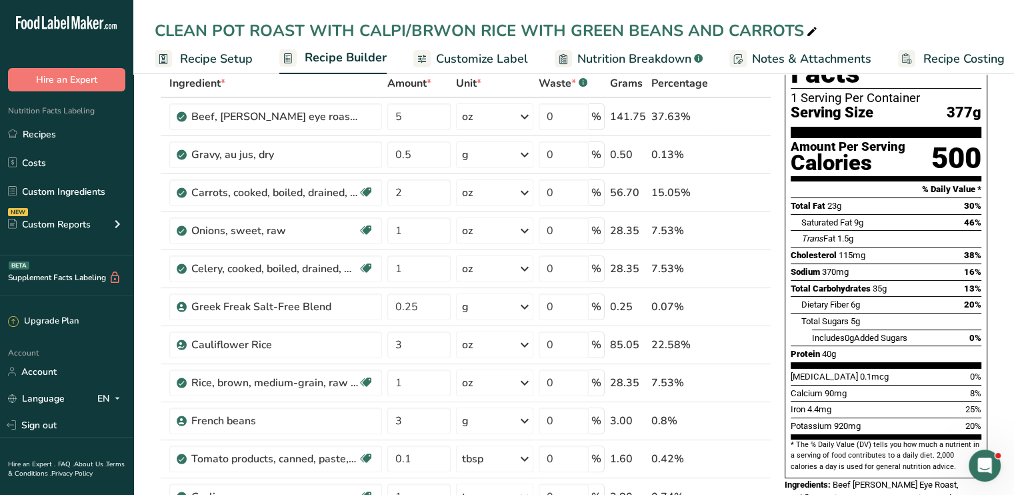
scroll to position [71, 0]
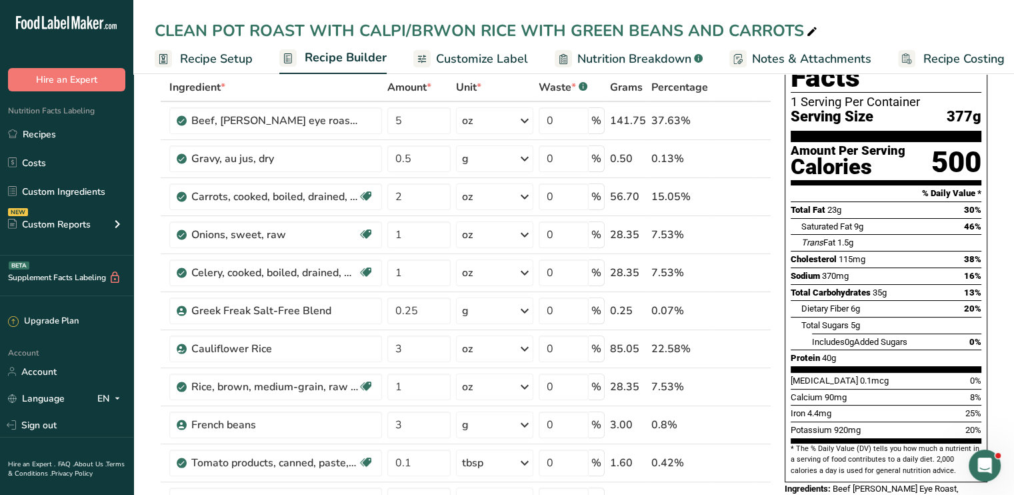
click at [478, 53] on span "Customize Label" at bounding box center [482, 59] width 92 height 18
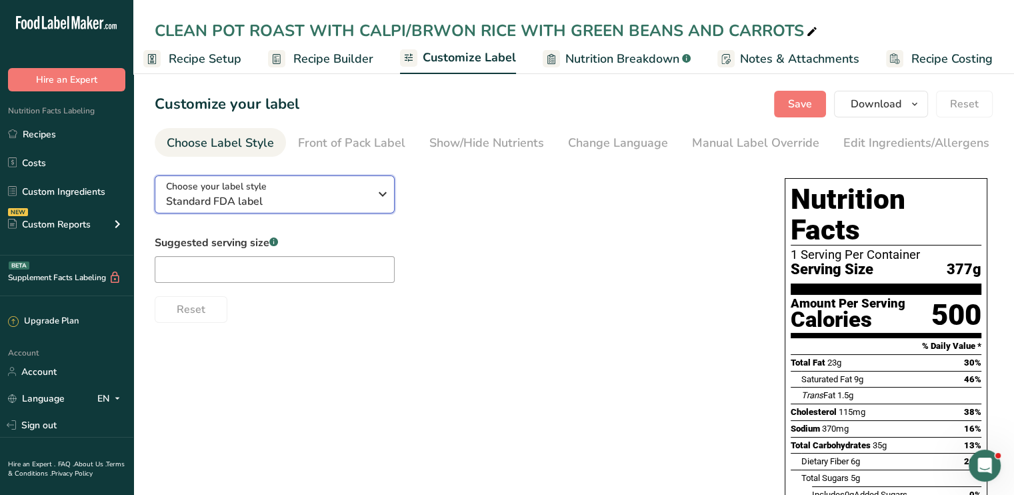
click at [359, 196] on span "Standard FDA label" at bounding box center [267, 201] width 203 height 16
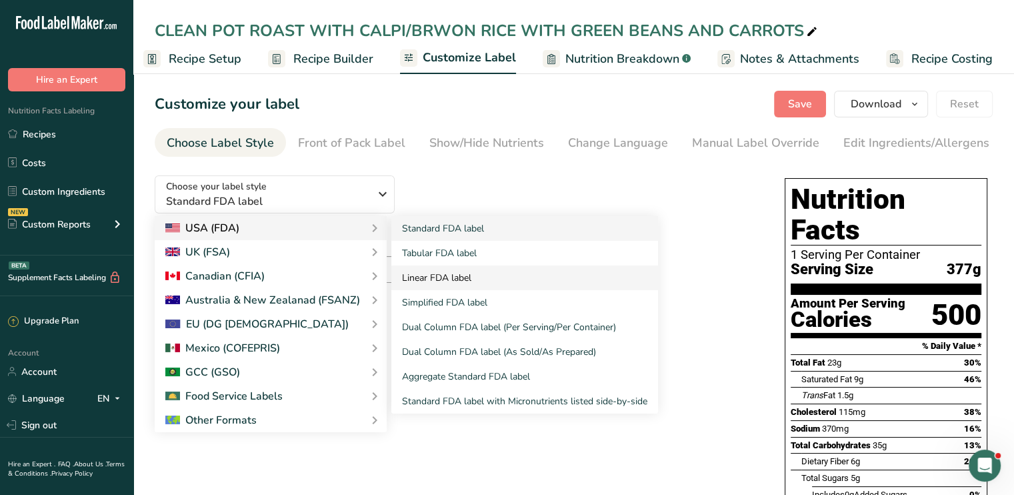
click at [444, 281] on link "Linear FDA label" at bounding box center [524, 277] width 267 height 25
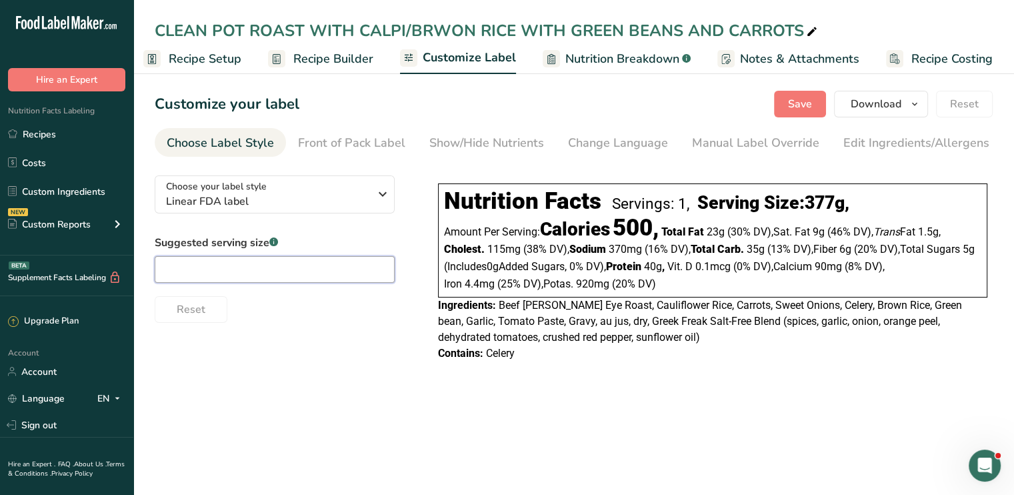
click at [363, 277] on input "text" at bounding box center [275, 269] width 240 height 27
type input "1"
click at [395, 319] on div "Reset" at bounding box center [283, 307] width 257 height 32
click at [467, 146] on div "Show/Hide Nutrients" at bounding box center [486, 143] width 115 height 18
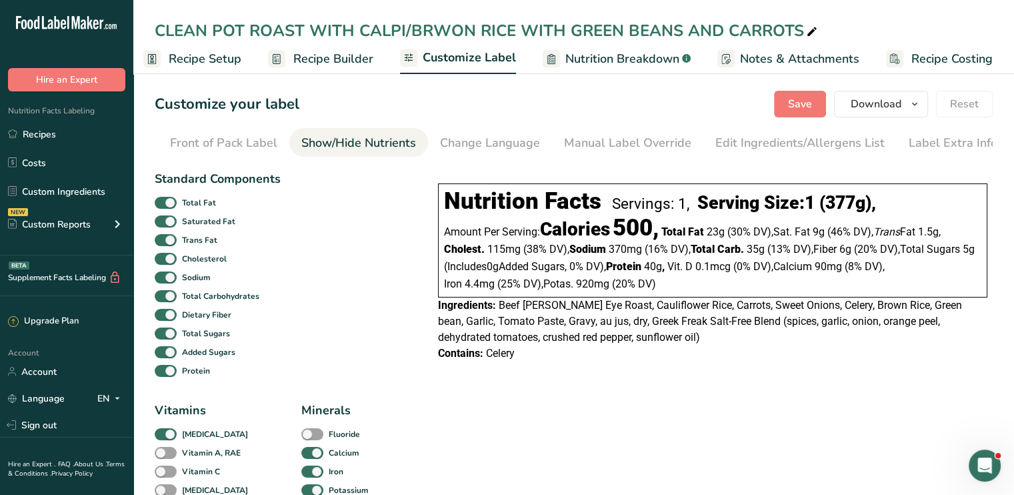
scroll to position [0, 131]
click at [177, 428] on span at bounding box center [166, 434] width 22 height 13
click at [163, 429] on input "[MEDICAL_DATA]" at bounding box center [159, 433] width 9 height 9
checkbox input "false"
click at [244, 380] on div "Standard Components Total Fat Saturated Fat Trans Fat Cholesterol Sodium Total …" at bounding box center [218, 275] width 126 height 210
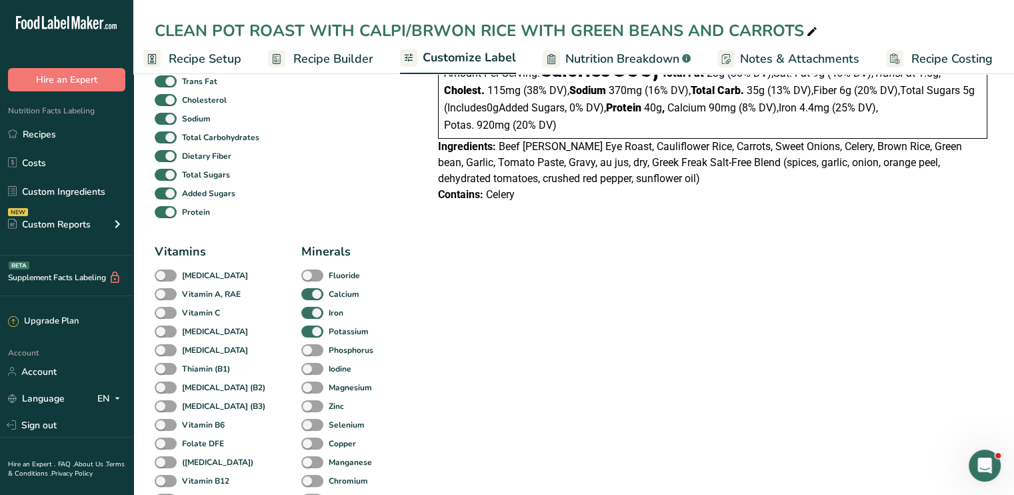
scroll to position [160, 0]
click at [301, 337] on span at bounding box center [312, 330] width 22 height 13
click at [301, 334] on input "Potassium" at bounding box center [305, 329] width 9 height 9
checkbox input "false"
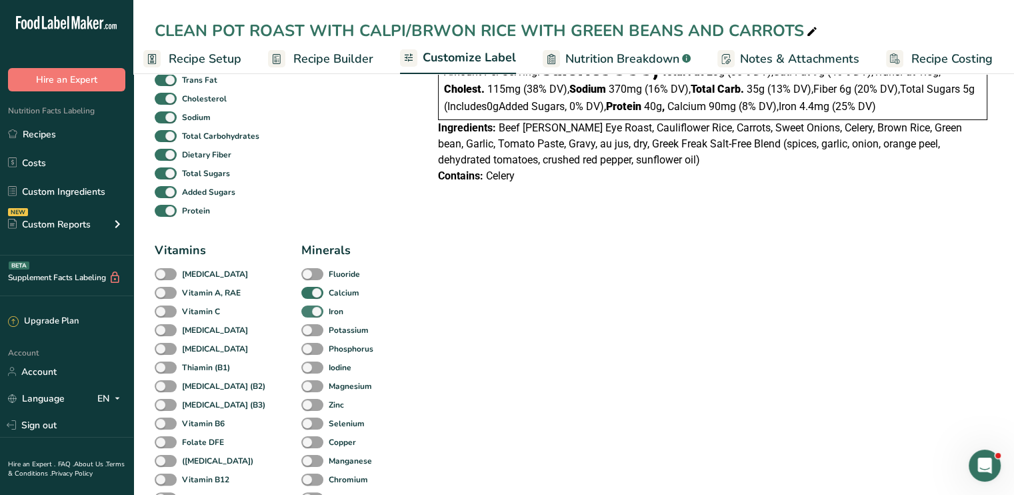
click at [301, 318] on span at bounding box center [312, 311] width 22 height 13
click at [301, 315] on input "Iron" at bounding box center [305, 311] width 9 height 9
checkbox input "false"
click at [301, 299] on span at bounding box center [312, 293] width 22 height 13
click at [301, 297] on input "Calcium" at bounding box center [305, 292] width 9 height 9
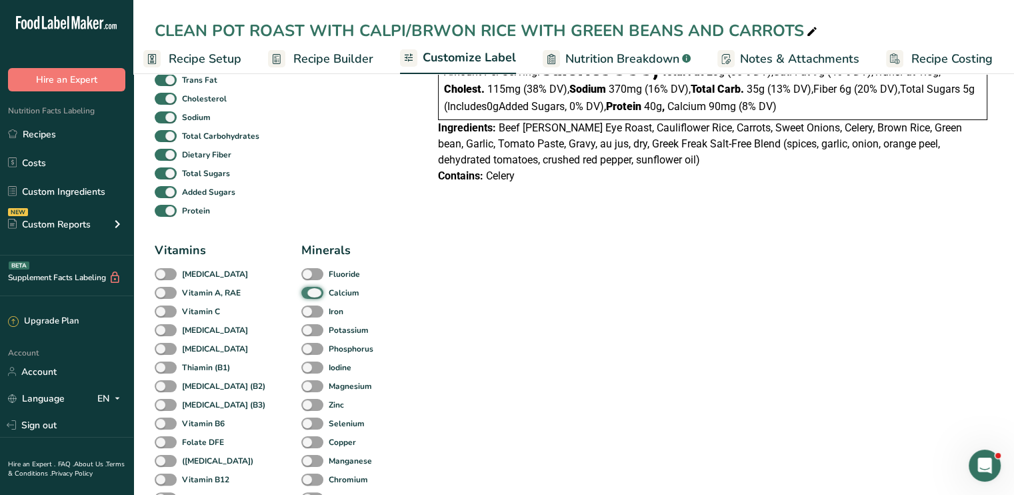
checkbox input "false"
click at [227, 220] on div "Standard Components Total Fat Saturated Fat Trans Fat Cholesterol Sodium Total …" at bounding box center [218, 115] width 126 height 210
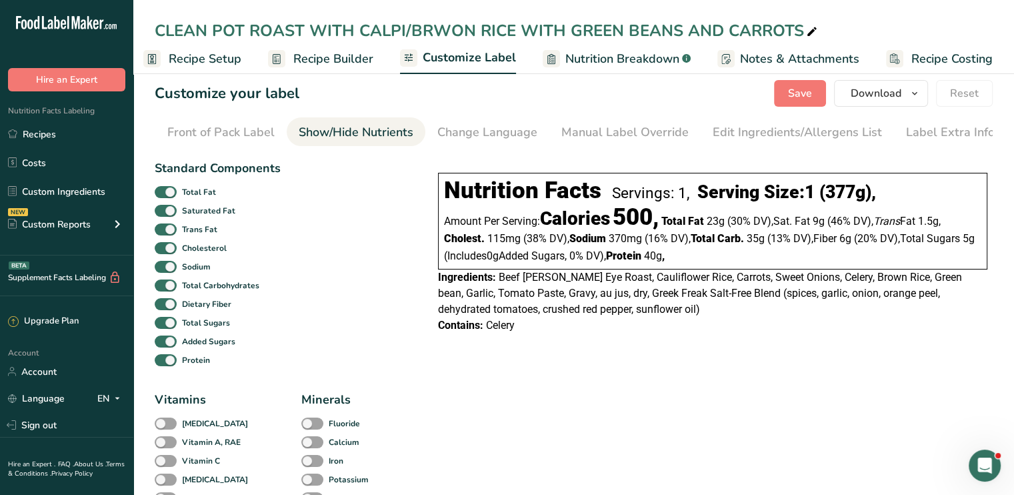
scroll to position [0, 0]
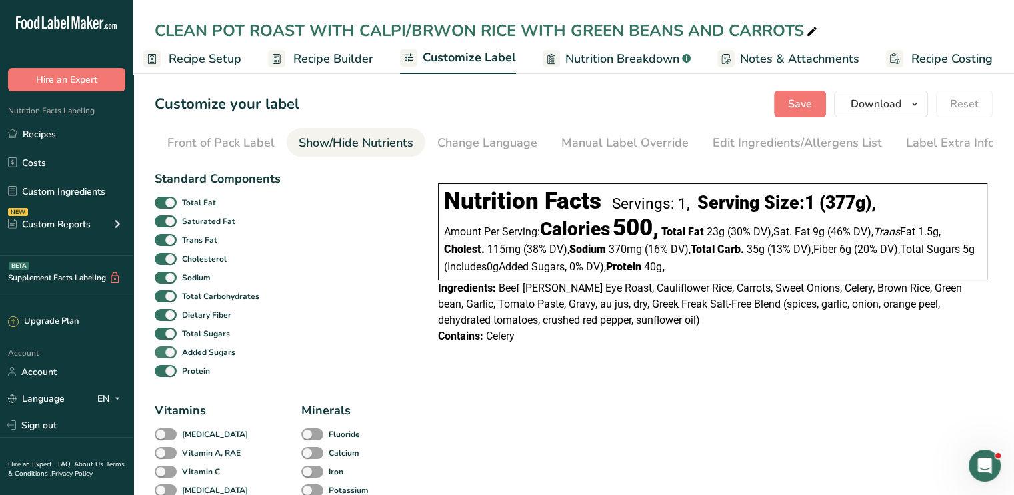
click at [171, 355] on span at bounding box center [166, 352] width 22 height 13
click at [163, 355] on input "Added Sugars" at bounding box center [159, 351] width 9 height 9
checkbox input "false"
click at [171, 337] on span at bounding box center [166, 333] width 22 height 13
click at [163, 337] on input "Total Sugars" at bounding box center [159, 333] width 9 height 9
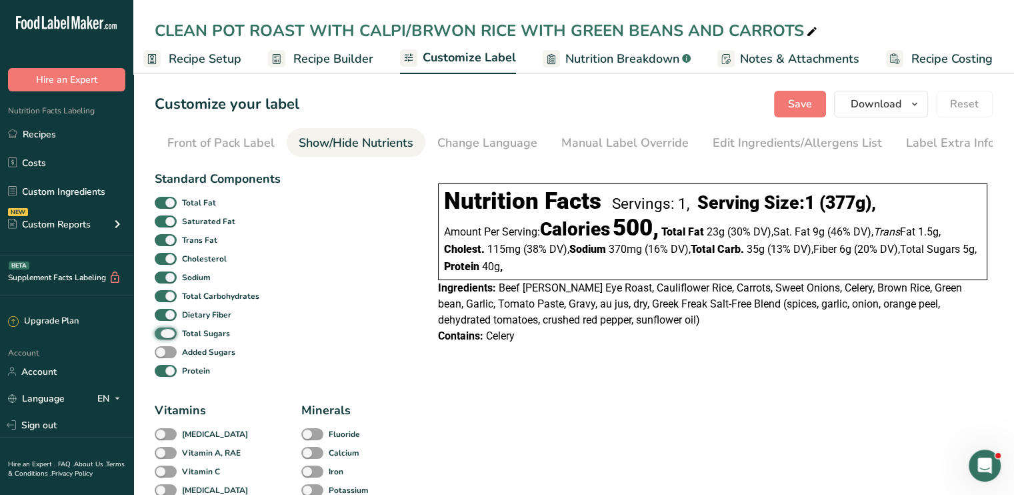
checkbox input "false"
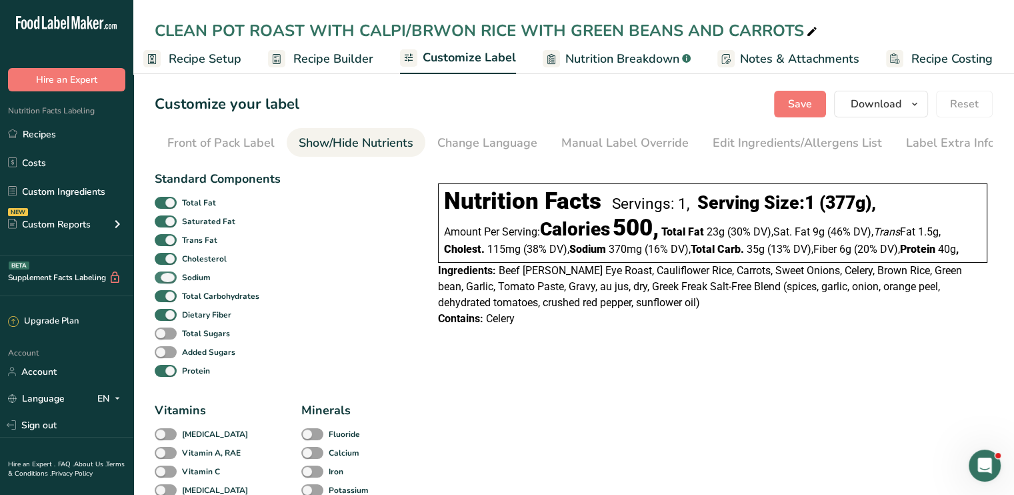
click at [167, 279] on span at bounding box center [166, 277] width 22 height 13
click at [163, 279] on input "Sodium" at bounding box center [159, 277] width 9 height 9
checkbox input "false"
click at [165, 259] on span at bounding box center [166, 259] width 22 height 13
click at [163, 259] on input "Cholesterol" at bounding box center [159, 258] width 9 height 9
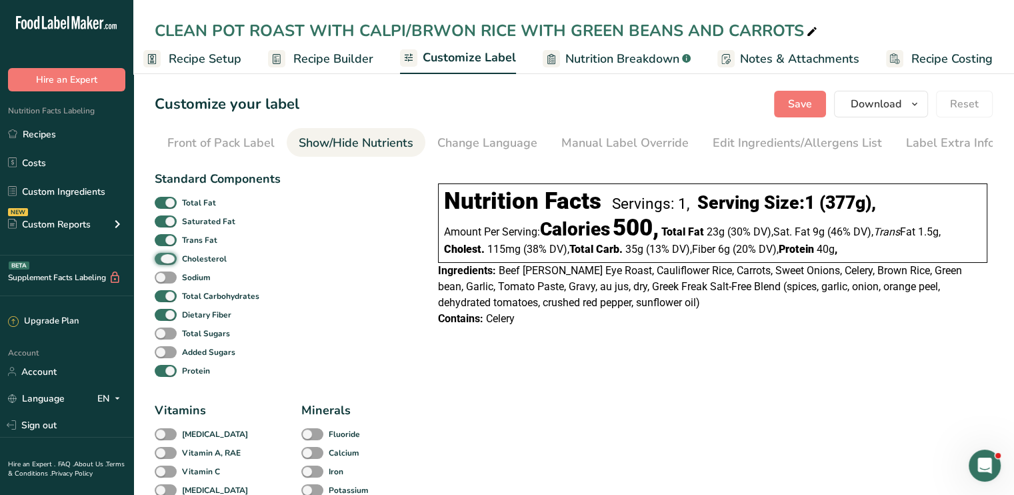
checkbox input "false"
click at [166, 240] on span at bounding box center [166, 240] width 22 height 13
click at [163, 240] on input "Trans Fat" at bounding box center [159, 239] width 9 height 9
checkbox input "false"
click at [167, 226] on span at bounding box center [166, 221] width 22 height 13
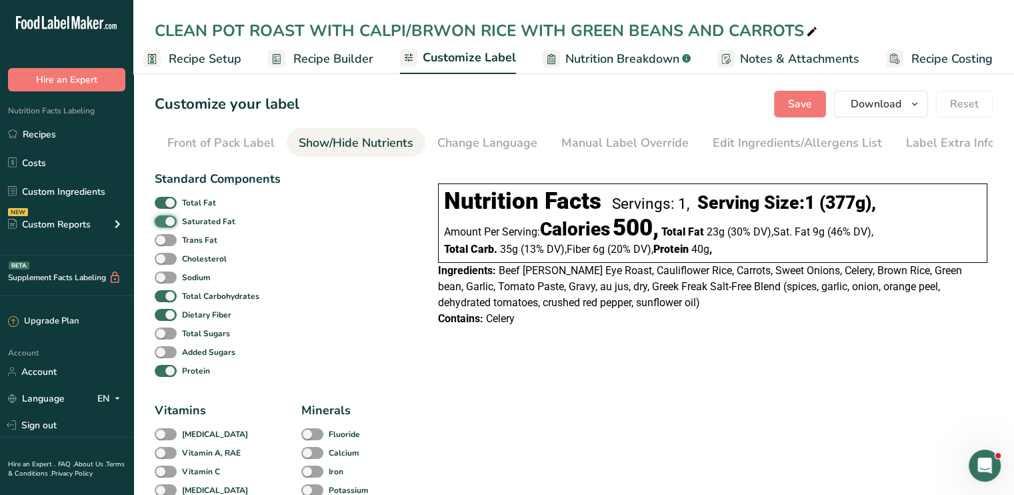
click at [163, 225] on input "Saturated Fat" at bounding box center [159, 221] width 9 height 9
checkbox input "false"
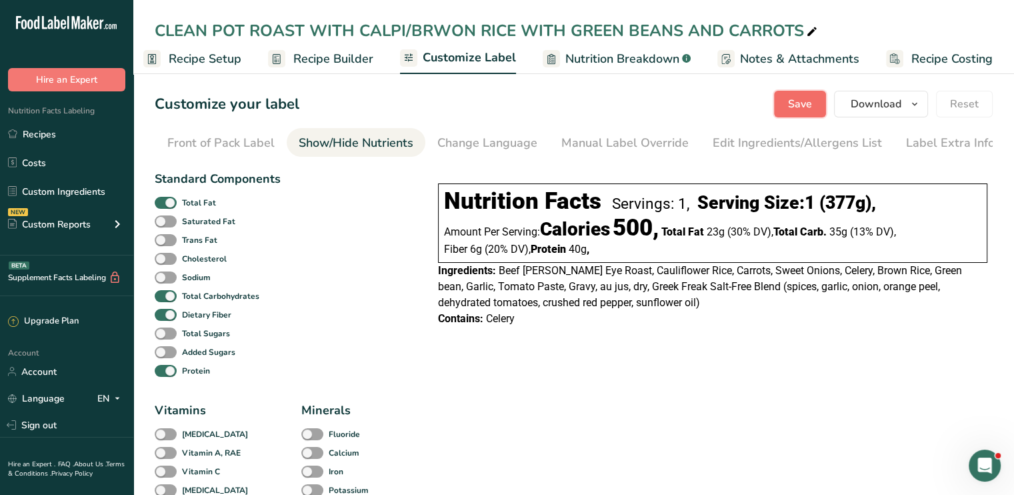
click at [793, 97] on span "Save" at bounding box center [800, 104] width 24 height 16
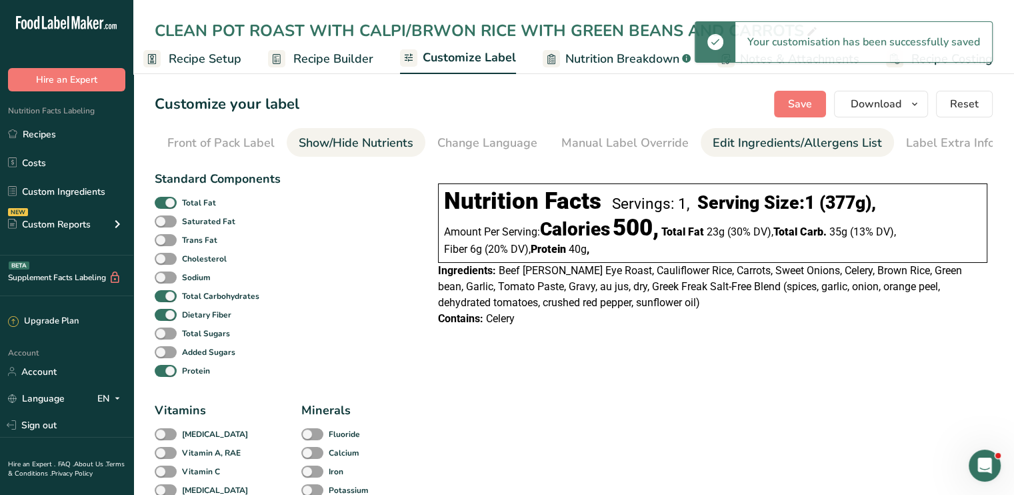
click at [741, 139] on div "Edit Ingredients/Allergens List" at bounding box center [797, 143] width 169 height 18
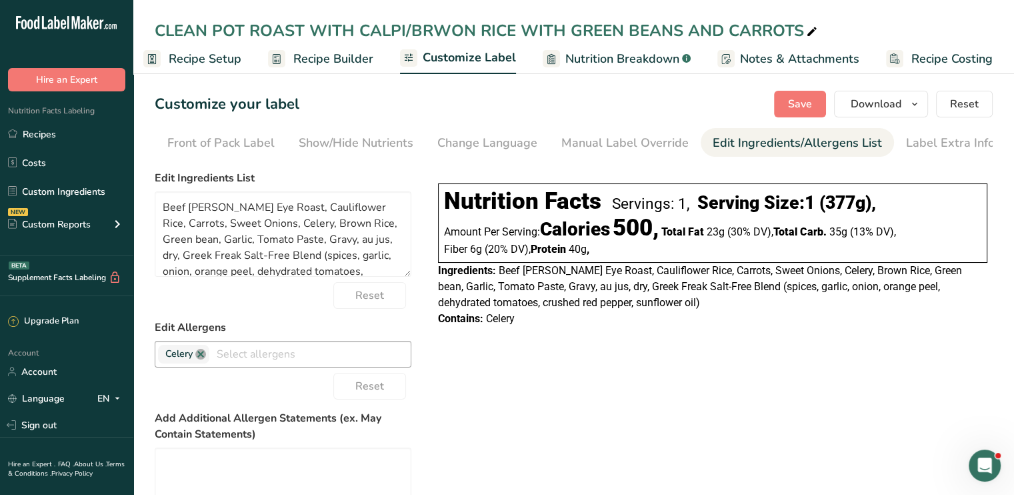
click at [200, 359] on link at bounding box center [200, 354] width 11 height 11
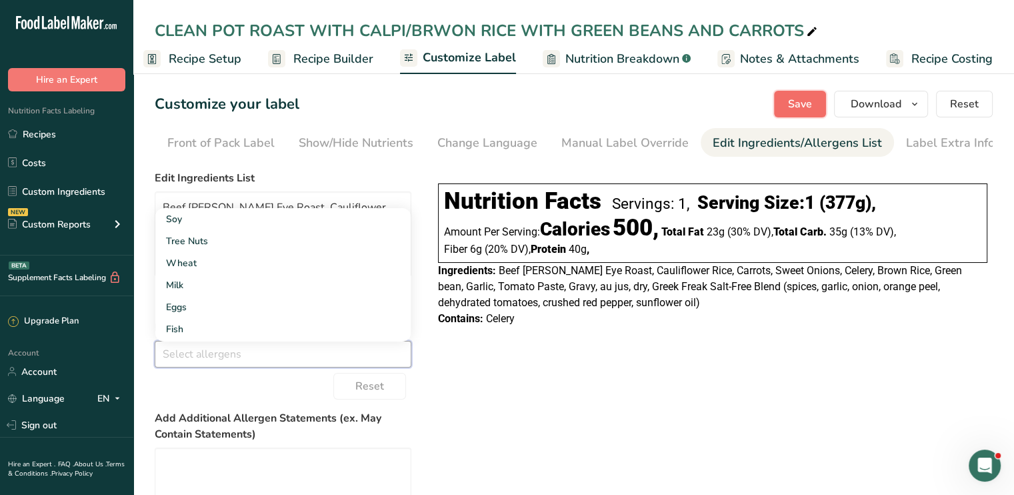
click at [796, 101] on span "Save" at bounding box center [800, 104] width 24 height 16
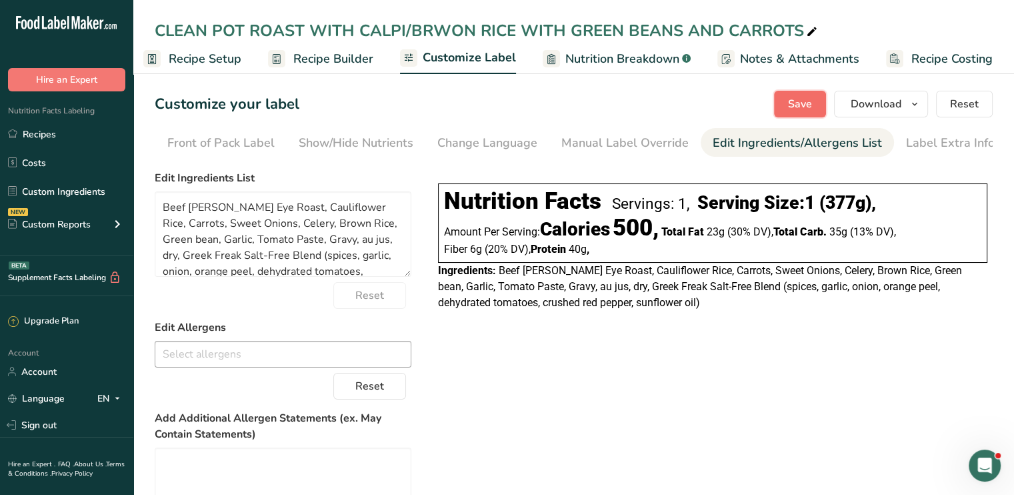
click at [796, 101] on span "Save" at bounding box center [800, 104] width 24 height 16
click at [79, 135] on link "Recipes" at bounding box center [66, 133] width 133 height 25
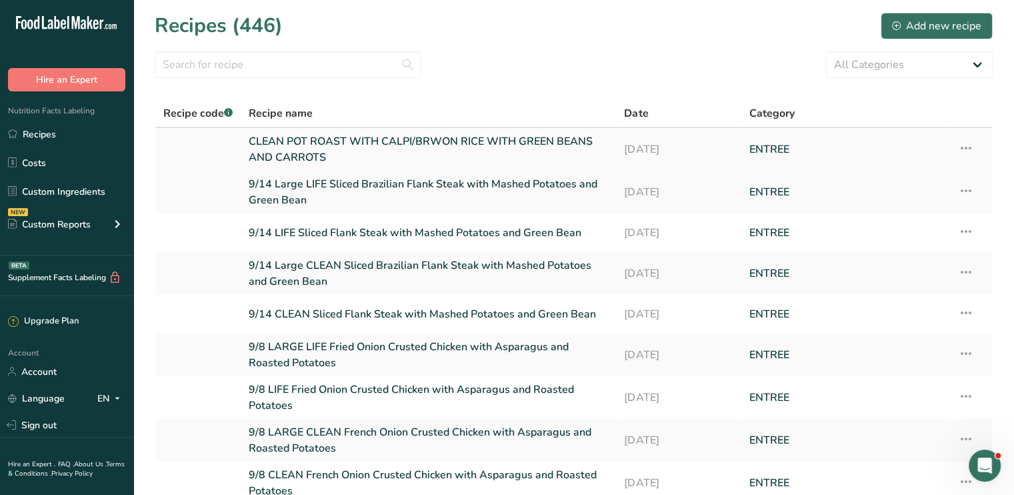
click at [963, 148] on icon at bounding box center [966, 148] width 16 height 24
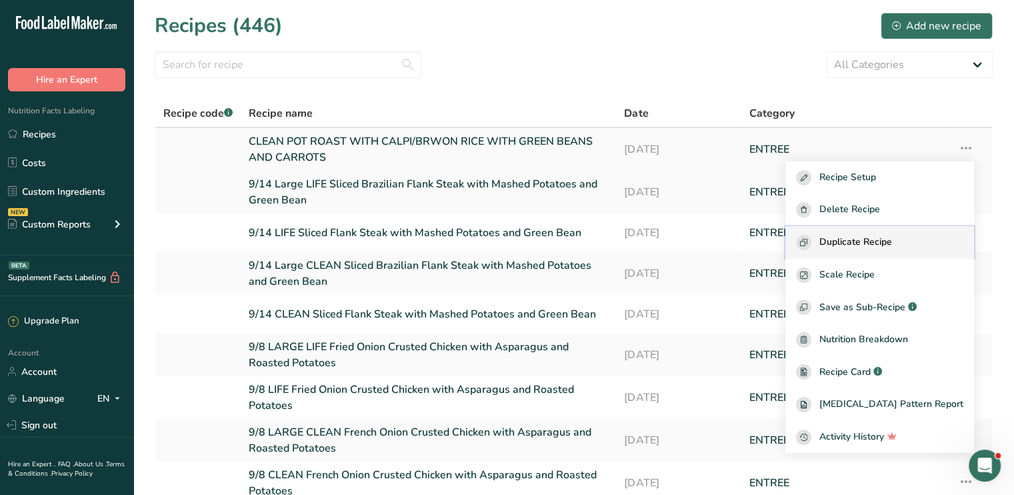
click at [915, 229] on button "Duplicate Recipe" at bounding box center [879, 242] width 189 height 33
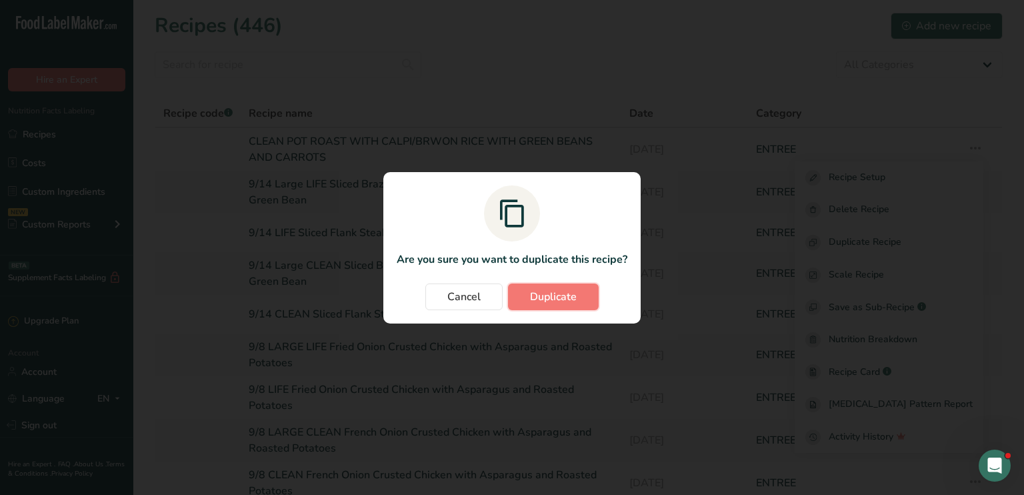
drag, startPoint x: 575, startPoint y: 297, endPoint x: 446, endPoint y: 162, distance: 187.2
click at [446, 162] on div "Are you sure you want to duplicate this recipe? Cancel Duplicate" at bounding box center [512, 248] width 300 height 194
click at [359, 141] on div "Duplicate recipe modal" at bounding box center [512, 247] width 1024 height 495
click at [550, 297] on span "Duplicate" at bounding box center [553, 297] width 47 height 16
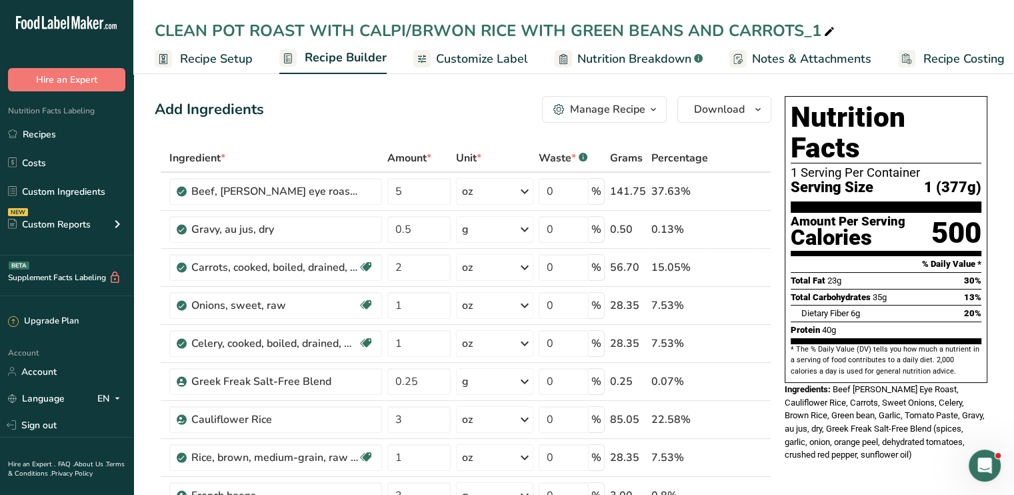
click at [823, 32] on icon at bounding box center [829, 32] width 12 height 19
type input "CLEAN POT ROAST WITH CALPI/BRWON RICE WITH GREEN BEANS AND CARROTS"
click at [153, 27] on div "CLEAN POT ROAST WITH CALPI/BRWON RICE WITH GREEN BEANS AND CARROTS" at bounding box center [573, 31] width 881 height 24
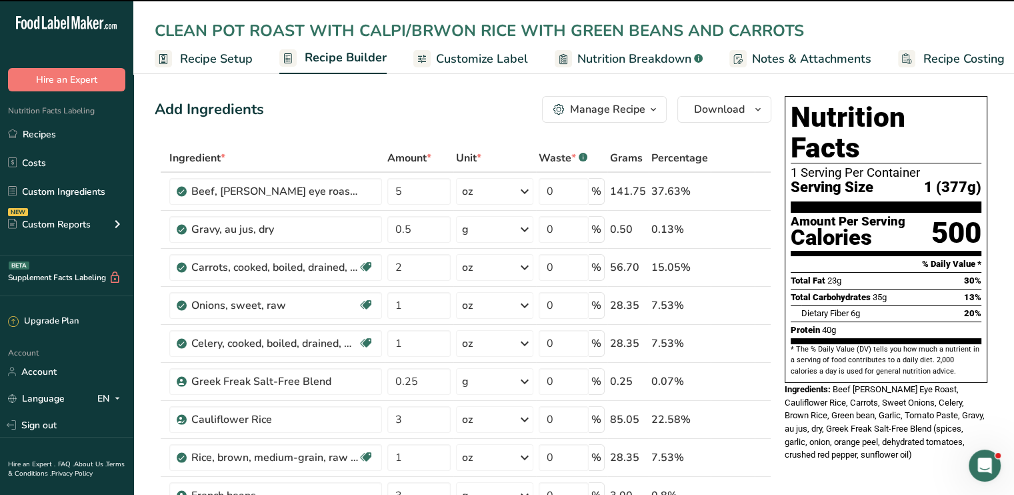
click at [161, 31] on input "CLEAN POT ROAST WITH CALPI/BRWON RICE WITH GREEN BEANS AND CARROTS" at bounding box center [574, 31] width 838 height 24
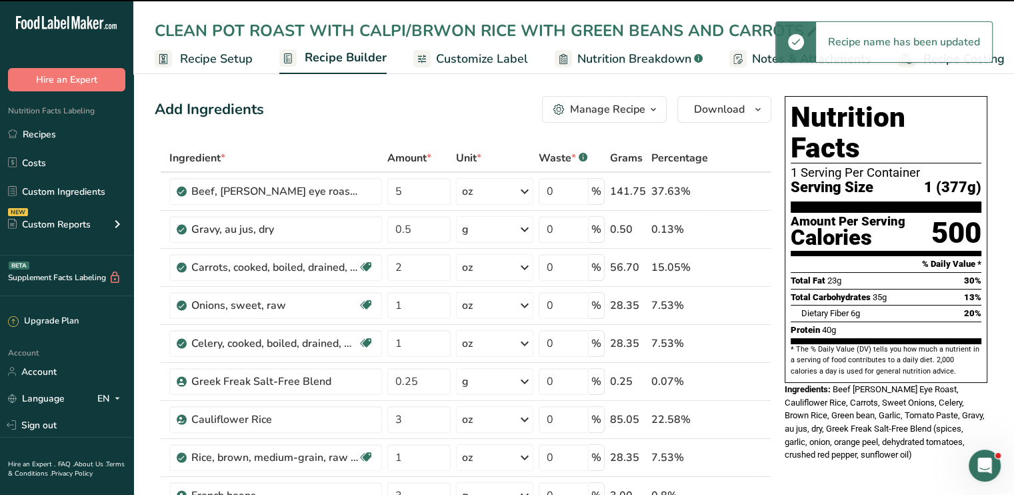
click at [155, 31] on div "CLEAN POT ROAST WITH CALPI/BRWON RICE WITH GREEN BEANS AND CARROTS" at bounding box center [487, 31] width 665 height 24
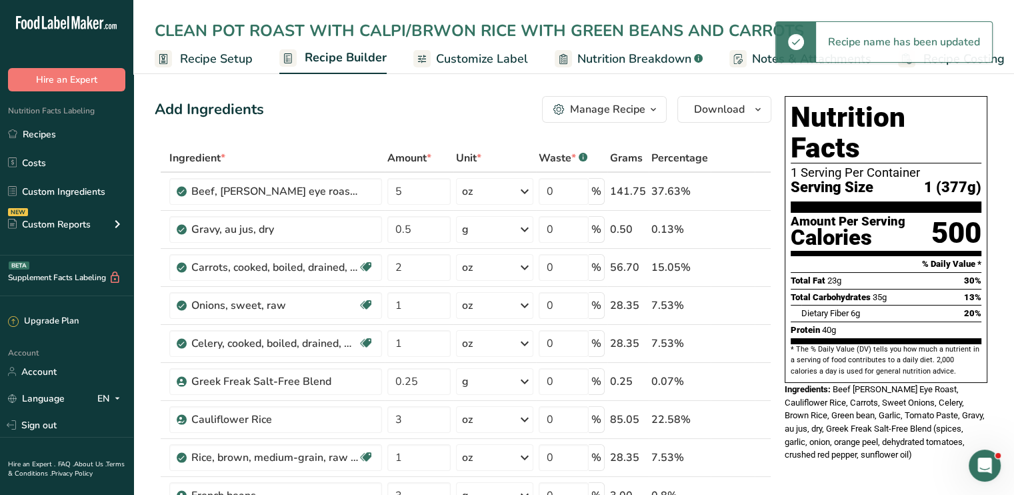
click at [155, 31] on input "CLEAN POT ROAST WITH CALPI/BRWON RICE WITH GREEN BEANS AND CARROTS" at bounding box center [574, 31] width 838 height 24
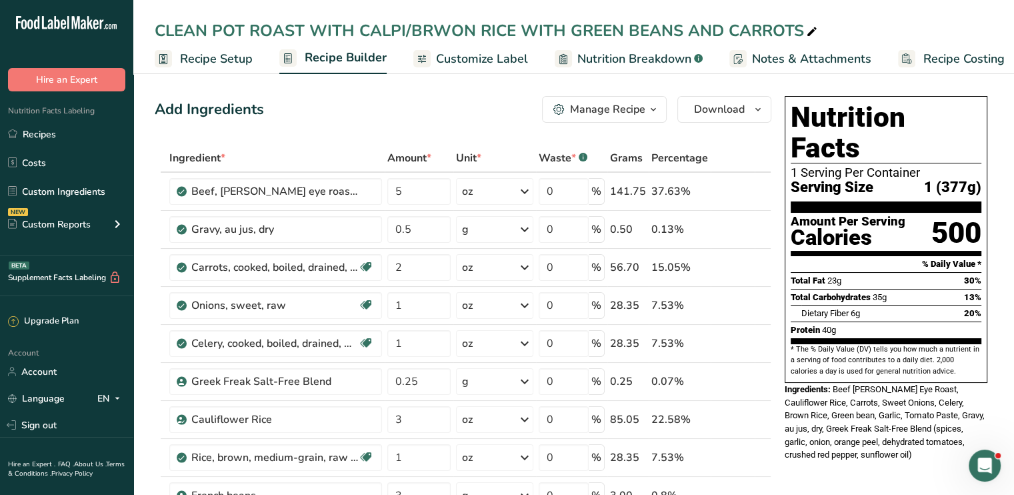
click at [160, 32] on div "CLEAN POT ROAST WITH CALPI/BRWON RICE WITH GREEN BEANS AND CARROTS" at bounding box center [487, 31] width 665 height 24
click at [157, 32] on input "CLEAN POT ROAST WITH CALPI/BRWON RICE WITH GREEN BEANS AND CARROTS" at bounding box center [574, 31] width 838 height 24
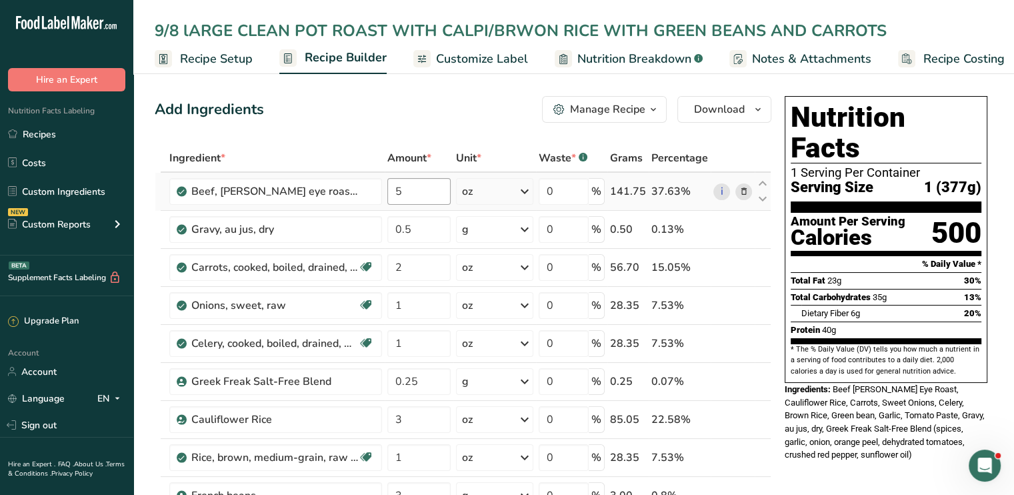
type input "9/8 lARGE CLEAN POT ROAST WITH CALPI/BRWON RICE WITH GREEN BEANS AND CARROTS"
click at [407, 188] on input "5" at bounding box center [418, 191] width 63 height 27
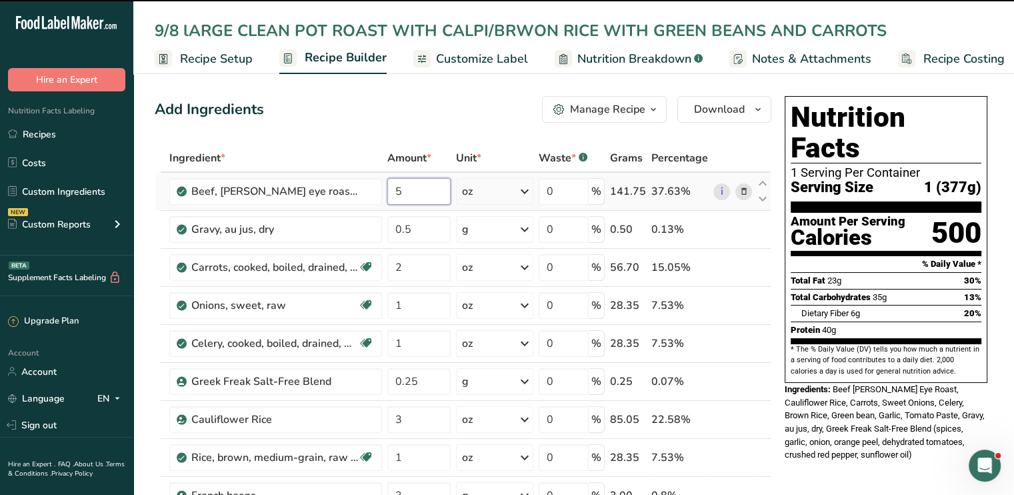
drag, startPoint x: 407, startPoint y: 188, endPoint x: 349, endPoint y: 205, distance: 59.9
click at [349, 205] on tr "Beef, chuck eye roast, boneless, America's Beef Roast, separable lean and fat, …" at bounding box center [462, 192] width 615 height 38
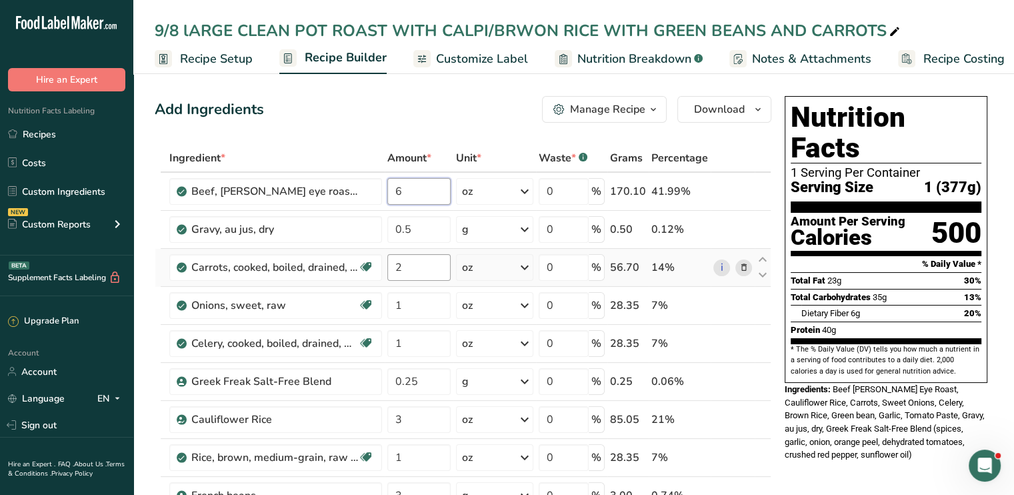
type input "6"
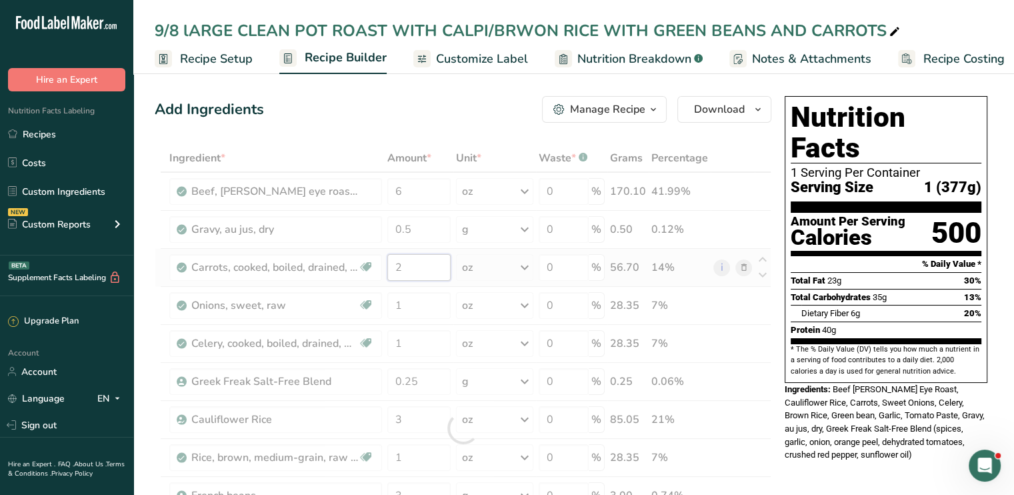
click at [419, 269] on div "Ingredient * Amount * Unit * Waste * .a-a{fill:#347362;}.b-a{fill:#fff;} Grams …" at bounding box center [463, 428] width 617 height 568
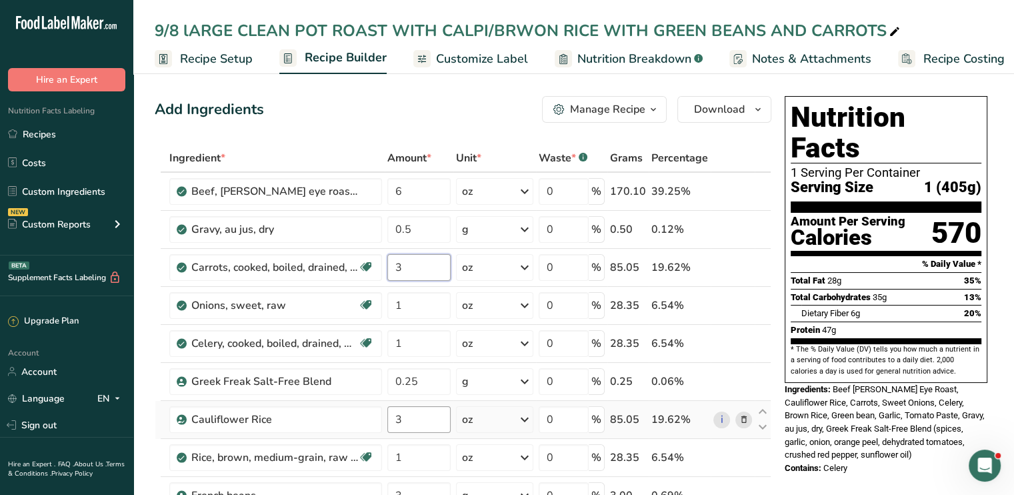
type input "3"
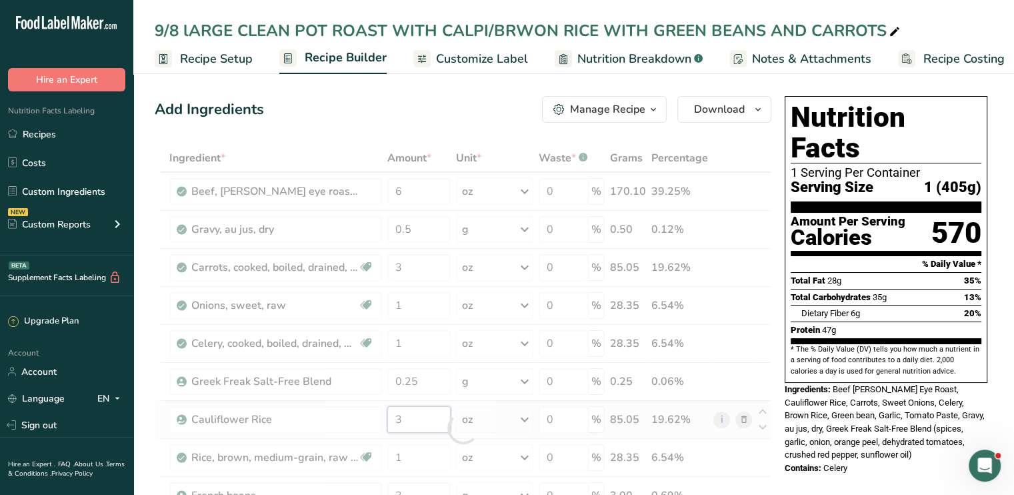
click at [408, 420] on div "Ingredient * Amount * Unit * Waste * .a-a{fill:#347362;}.b-a{fill:#fff;} Grams …" at bounding box center [463, 428] width 617 height 568
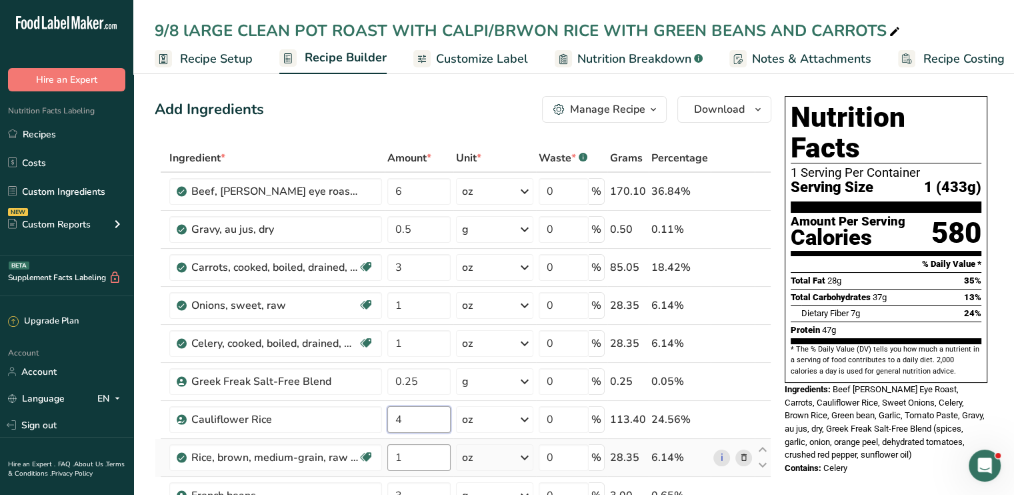
type input "4"
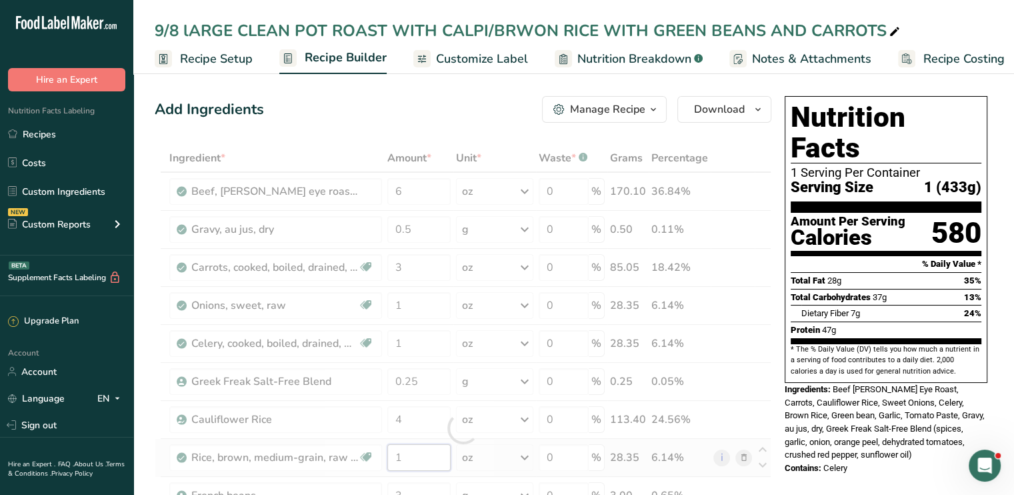
click at [403, 459] on div "Ingredient * Amount * Unit * Waste * .a-a{fill:#347362;}.b-a{fill:#fff;} Grams …" at bounding box center [463, 428] width 617 height 568
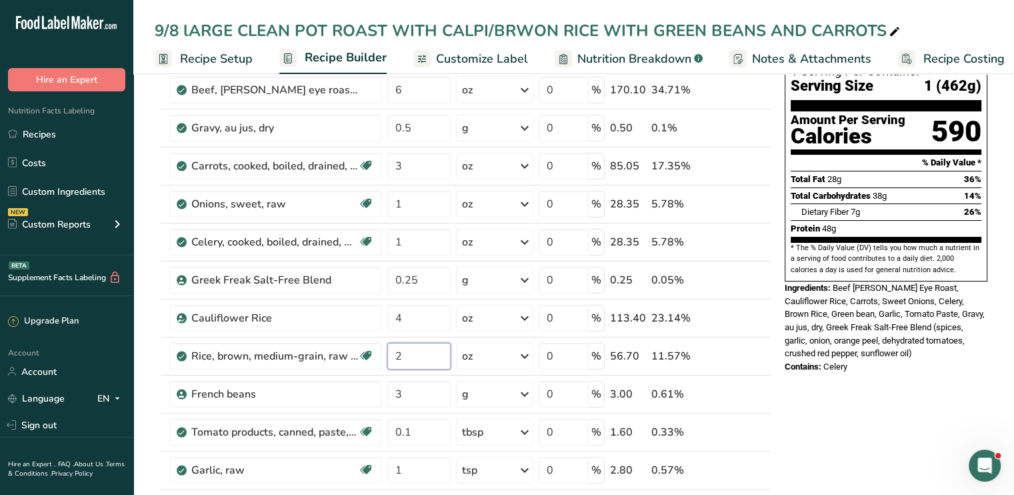
scroll to position [102, 0]
type input "2"
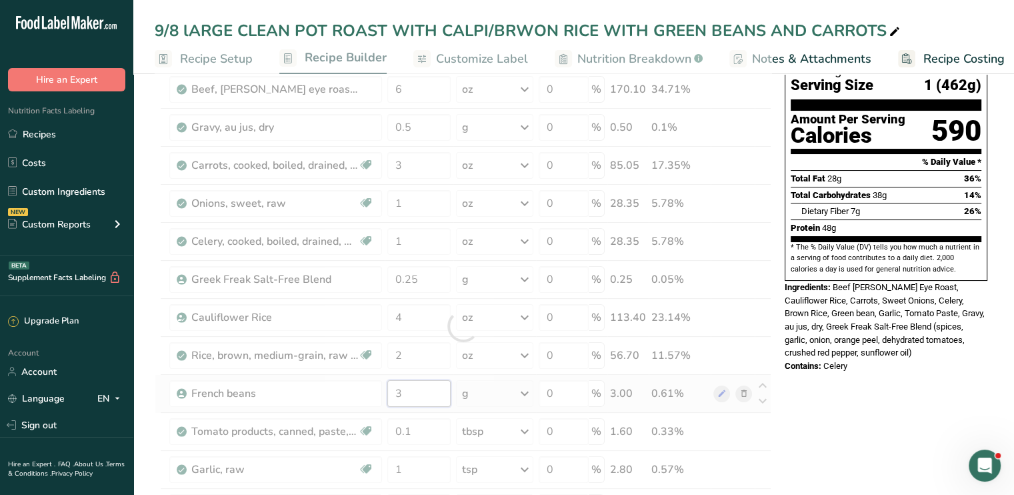
click at [394, 398] on div "Ingredient * Amount * Unit * Waste * .a-a{fill:#347362;}.b-a{fill:#fff;} Grams …" at bounding box center [463, 326] width 617 height 568
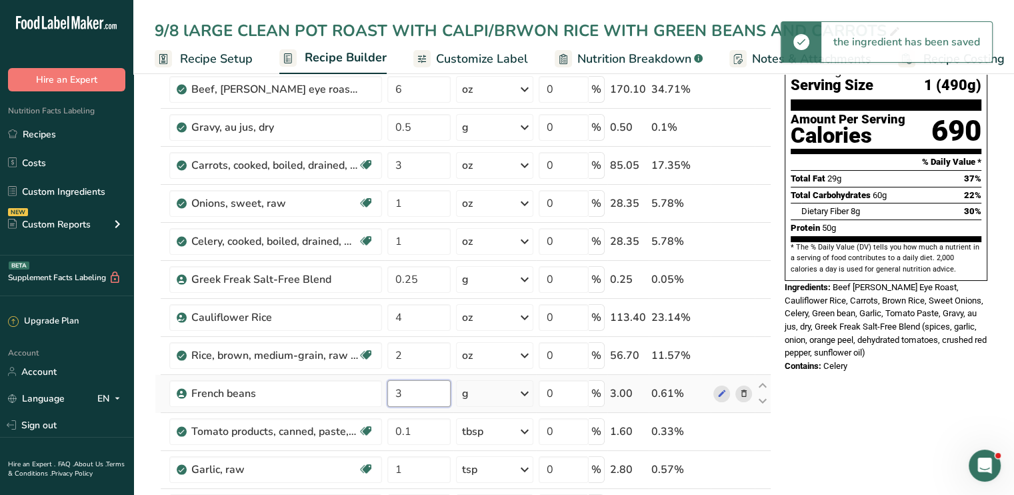
click at [407, 398] on input "3" at bounding box center [418, 393] width 63 height 27
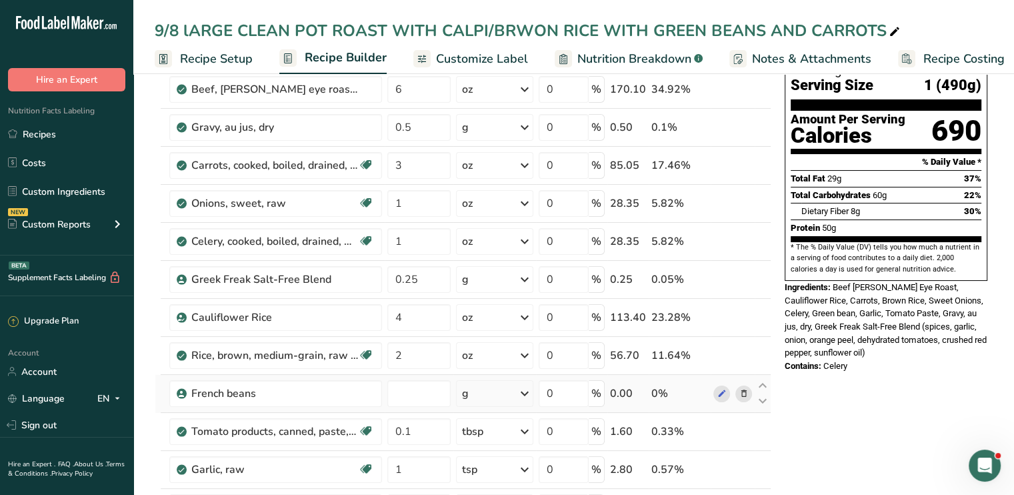
type input "0"
click at [523, 390] on div "Ingredient * Amount * Unit * Waste * .a-a{fill:#347362;}.b-a{fill:#fff;} Grams …" at bounding box center [463, 326] width 617 height 568
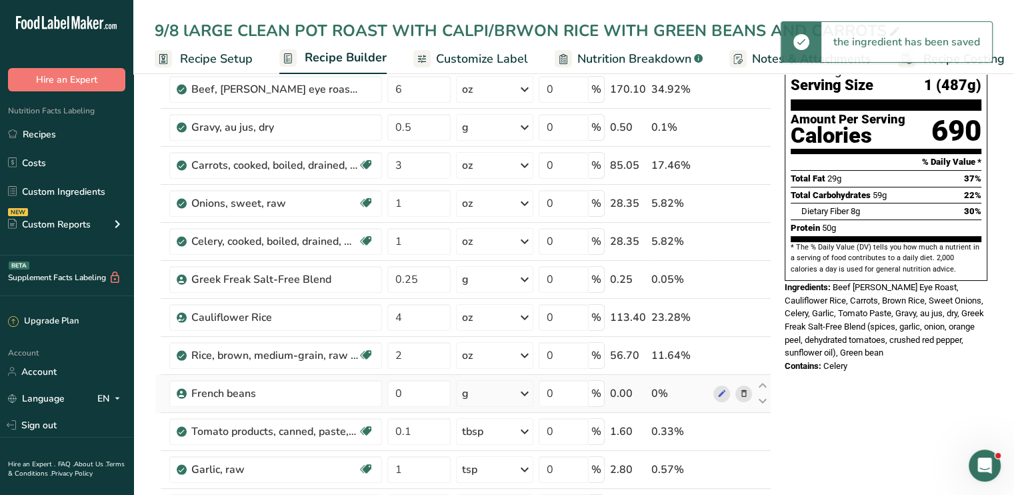
click at [523, 390] on icon at bounding box center [525, 393] width 16 height 24
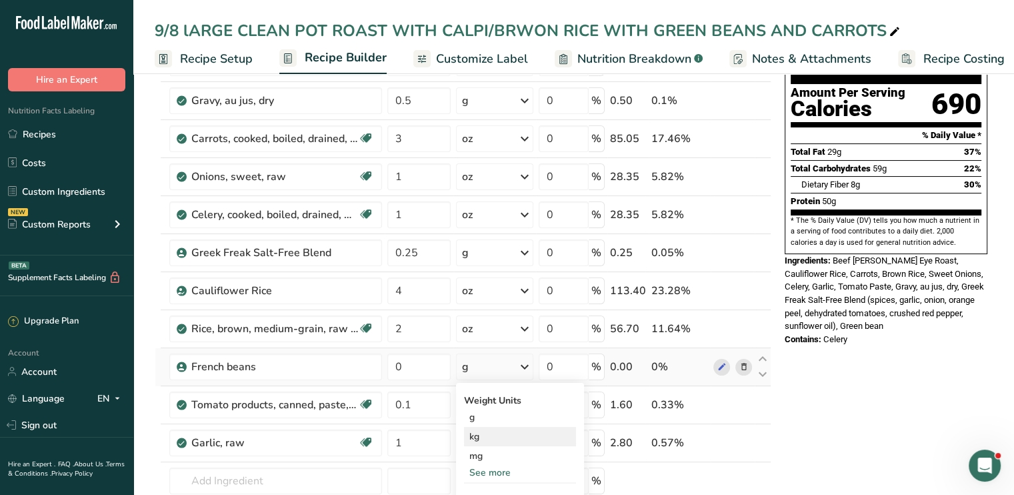
scroll to position [155, 0]
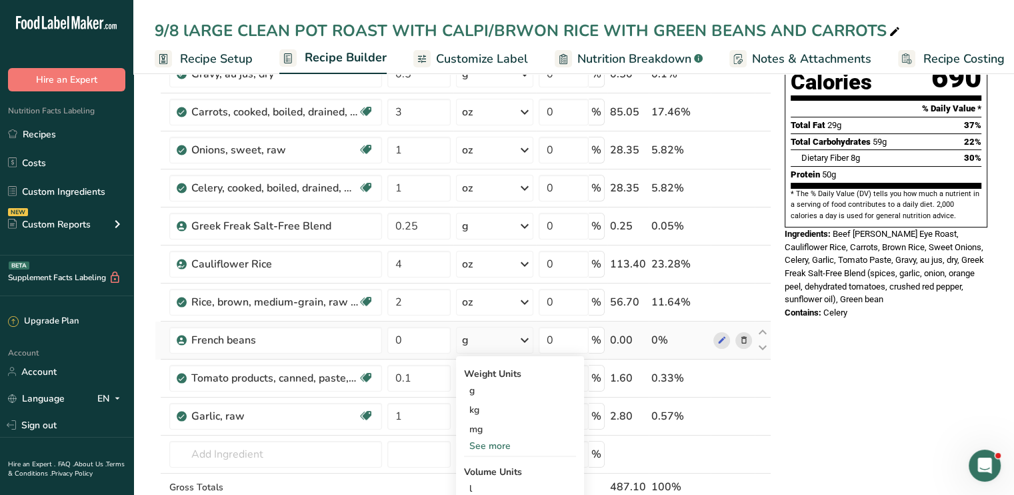
click at [507, 450] on div "See more" at bounding box center [520, 446] width 112 height 14
click at [480, 487] on div "oz" at bounding box center [520, 486] width 112 height 19
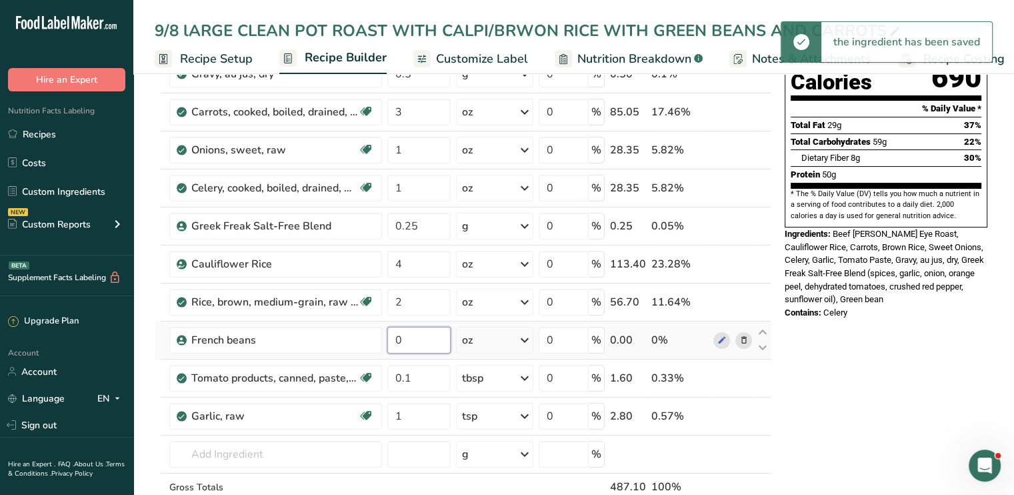
click at [422, 342] on input "0" at bounding box center [418, 340] width 63 height 27
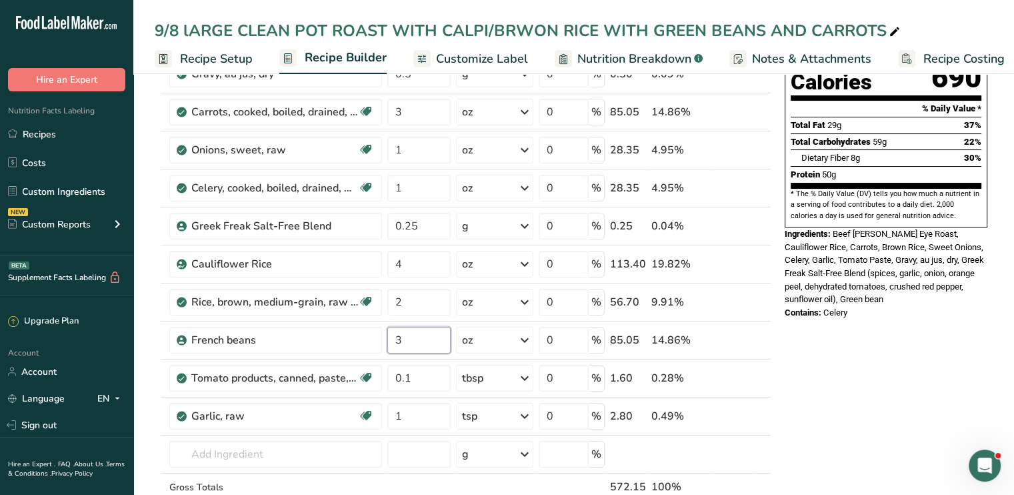
type input "3"
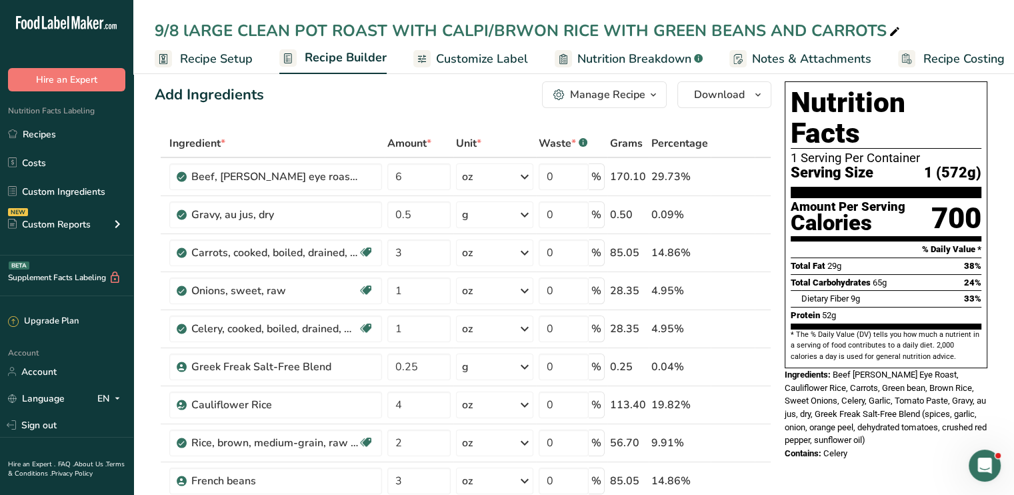
scroll to position [0, 0]
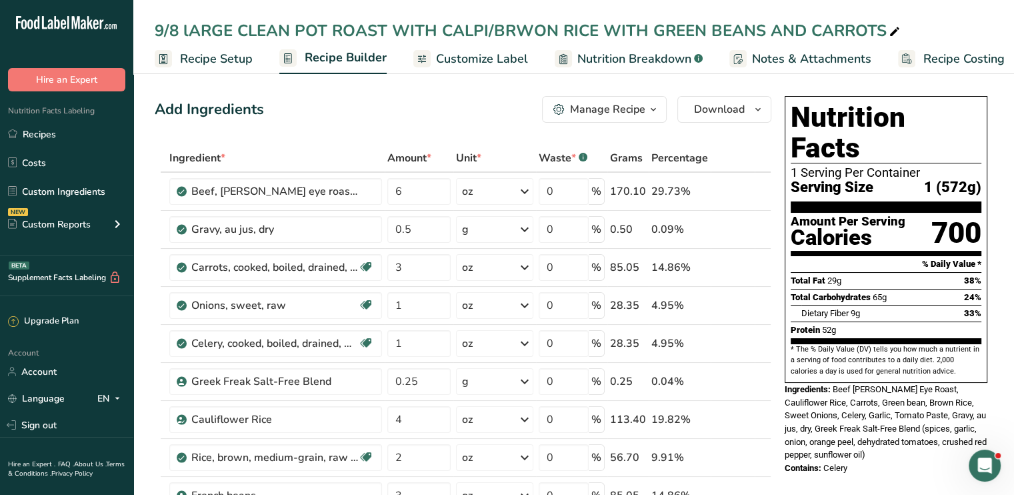
click at [499, 63] on span "Customize Label" at bounding box center [482, 59] width 92 height 18
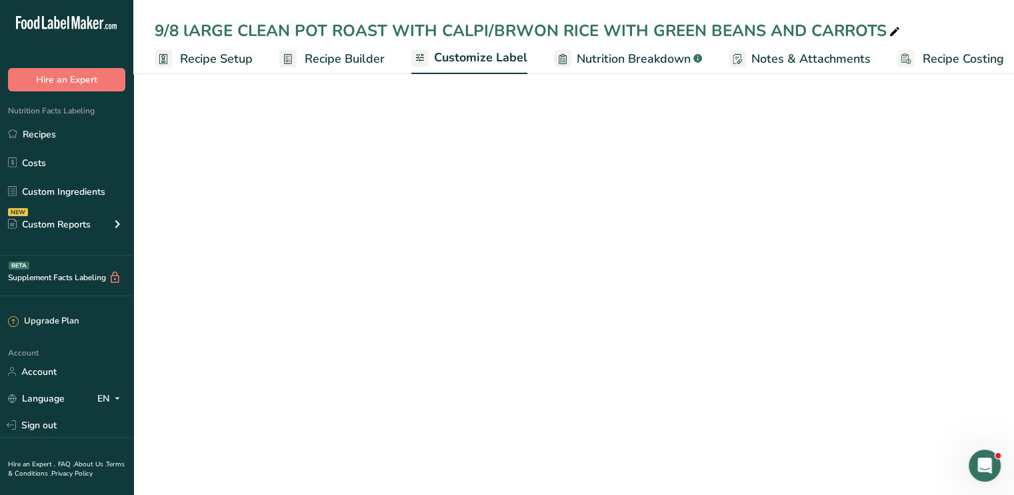
scroll to position [0, 11]
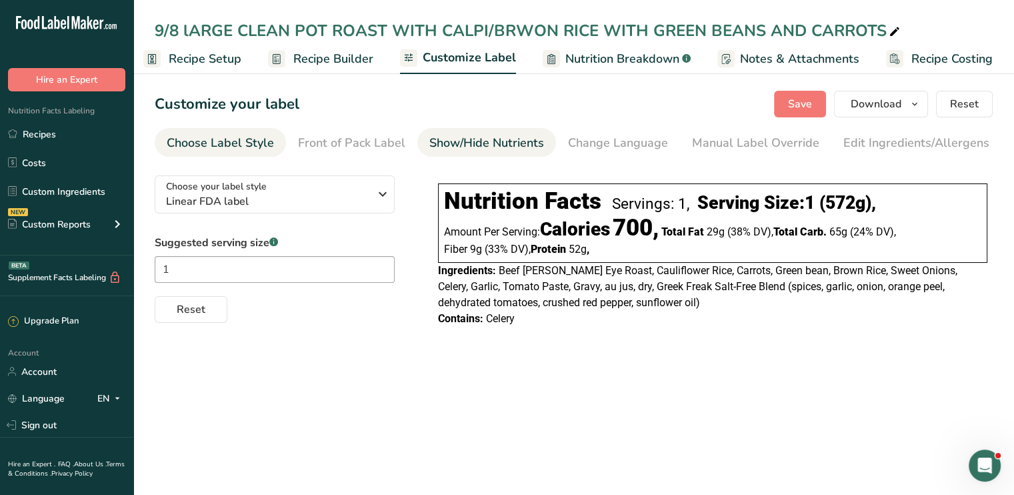
click at [462, 143] on div "Show/Hide Nutrients" at bounding box center [486, 143] width 115 height 18
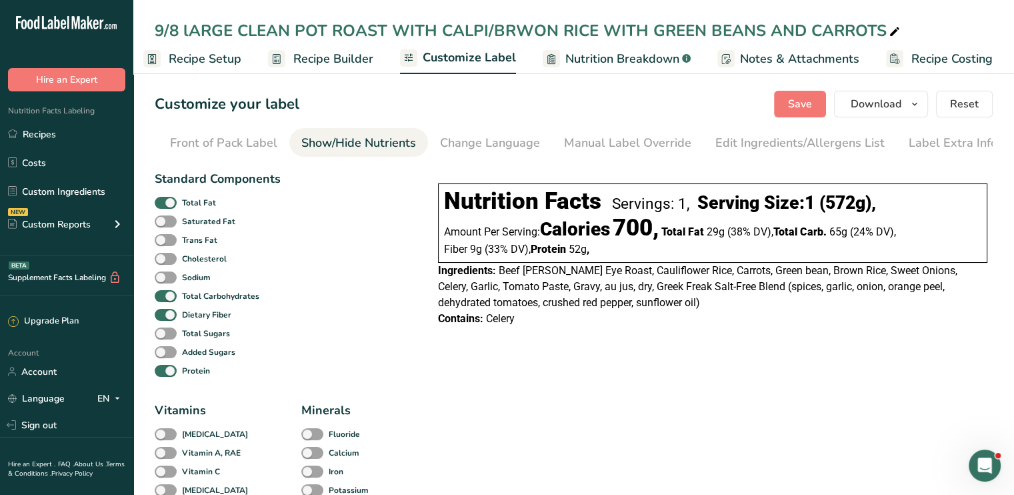
scroll to position [0, 131]
click at [733, 144] on div "Edit Ingredients/Allergens List" at bounding box center [797, 143] width 169 height 18
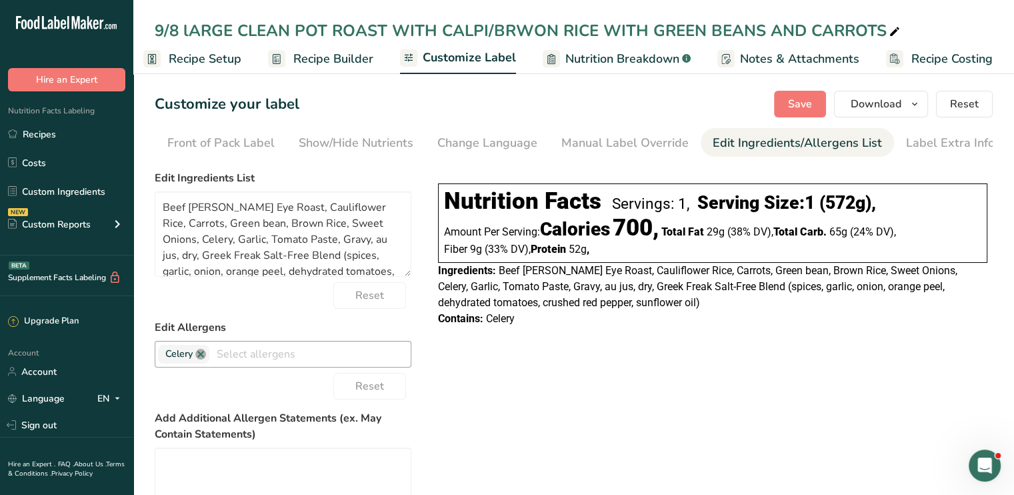
click at [202, 357] on link at bounding box center [200, 354] width 11 height 11
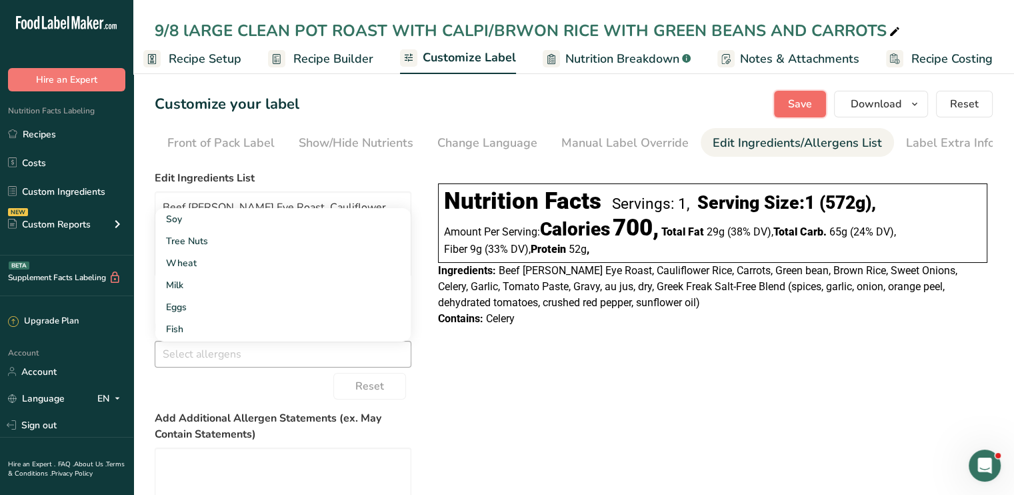
click at [792, 111] on span "Save" at bounding box center [800, 104] width 24 height 16
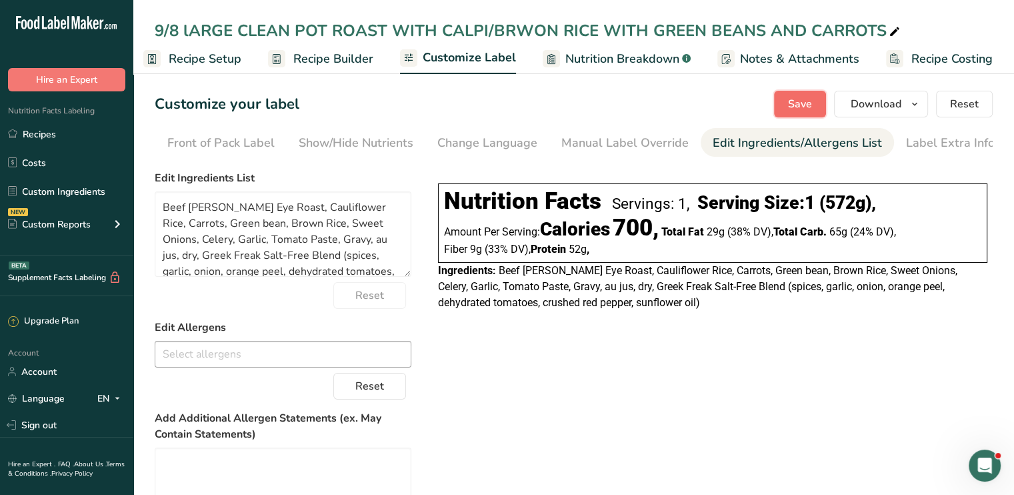
click at [818, 103] on button "Save" at bounding box center [800, 104] width 52 height 27
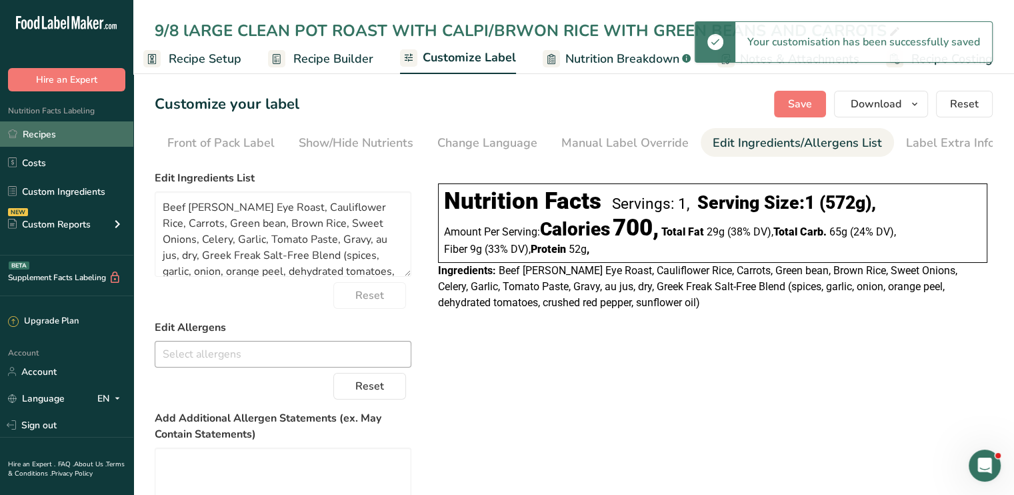
click at [85, 133] on link "Recipes" at bounding box center [66, 133] width 133 height 25
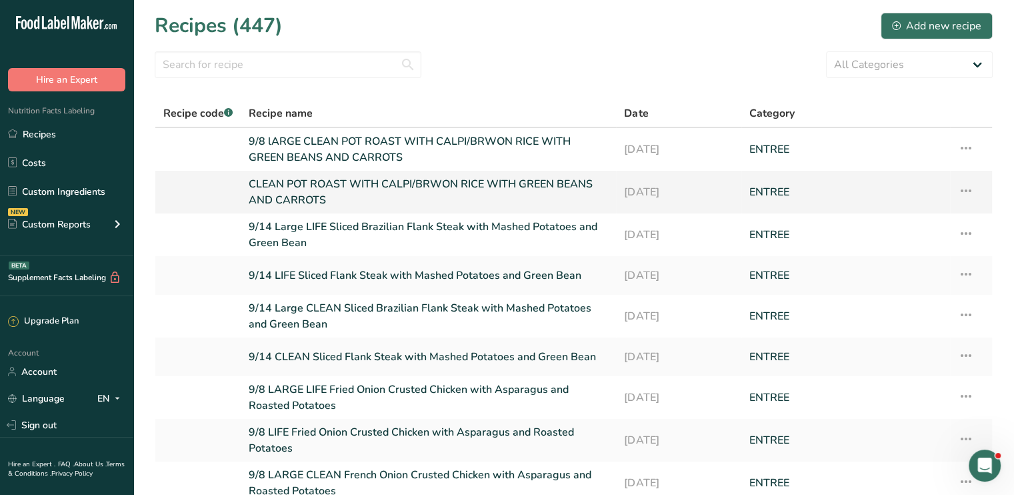
click at [415, 178] on link "CLEAN POT ROAST WITH CALPI/BRWON RICE WITH GREEN BEANS AND CARROTS" at bounding box center [428, 192] width 359 height 32
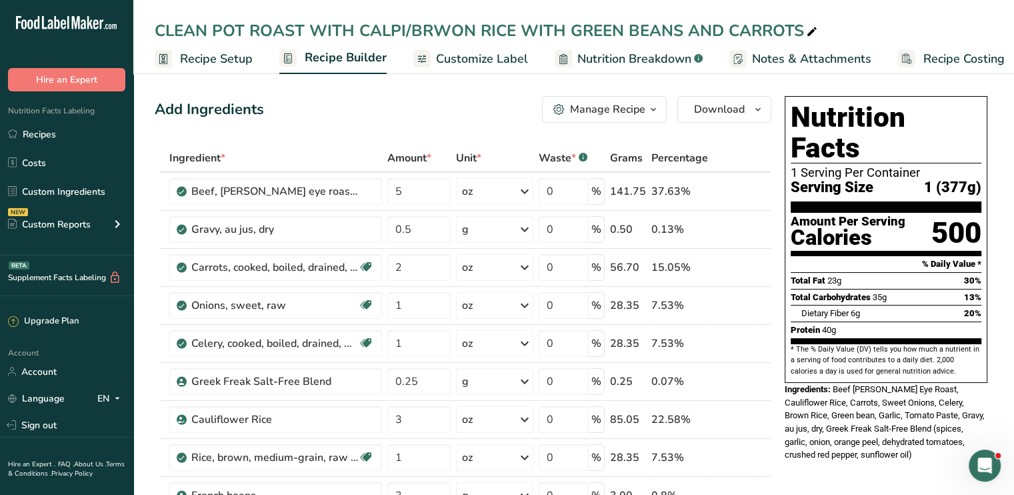
click at [806, 32] on icon at bounding box center [812, 32] width 12 height 19
click at [157, 31] on input "CLEAN POT ROAST WITH CALPI/BRWON RICE WITH GREEN BEANS AND CARROTS" at bounding box center [574, 31] width 838 height 24
type input "9/8 CLEAN POT ROAST WITH CALPI/BRWON RICE WITH GREEN BEANS AND CARROTS"
click at [427, 490] on input "3" at bounding box center [418, 495] width 63 height 27
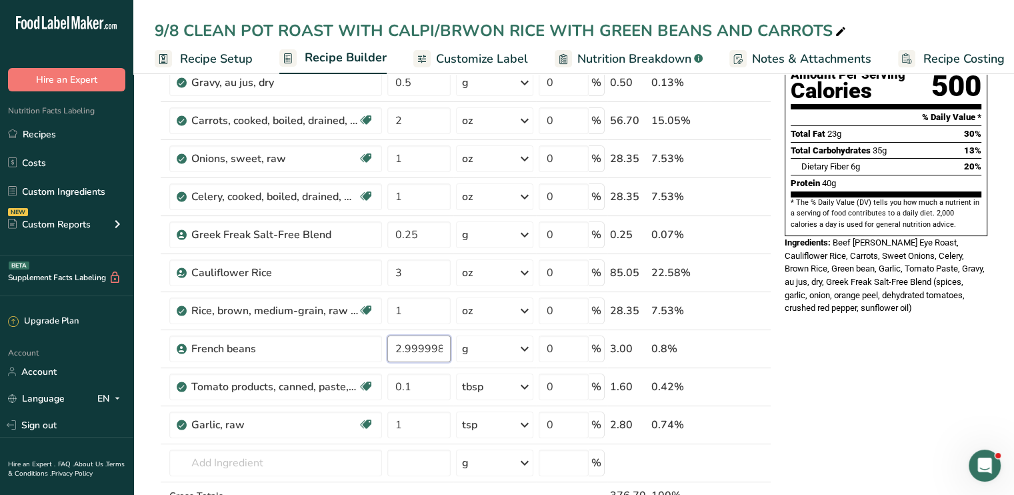
scroll to position [163, 0]
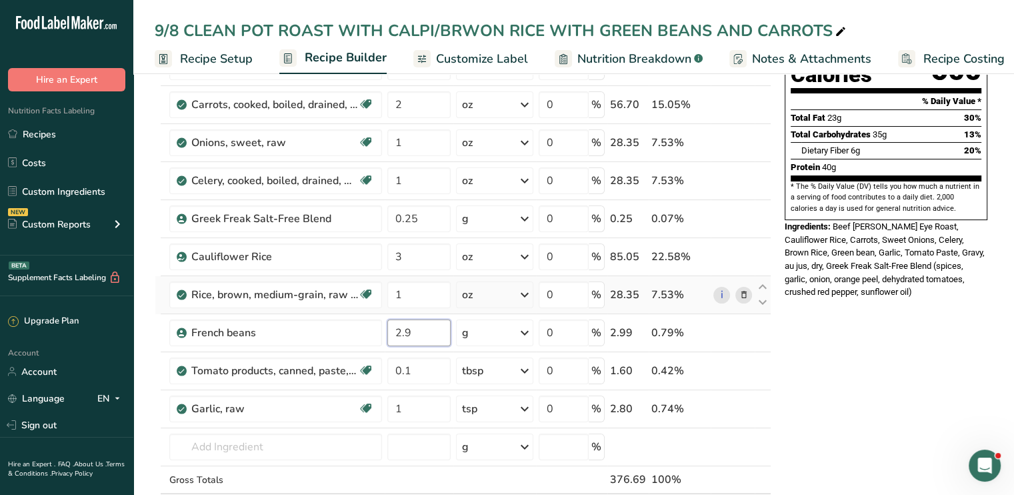
type input "2"
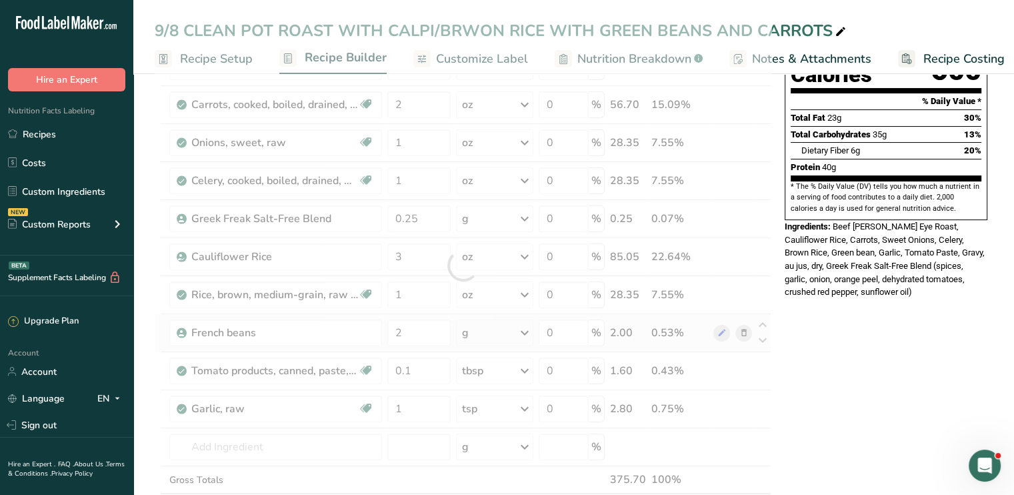
click at [529, 328] on div "Ingredient * Amount * Unit * Waste * .a-a{fill:#347362;}.b-a{fill:#fff;} Grams …" at bounding box center [463, 265] width 617 height 568
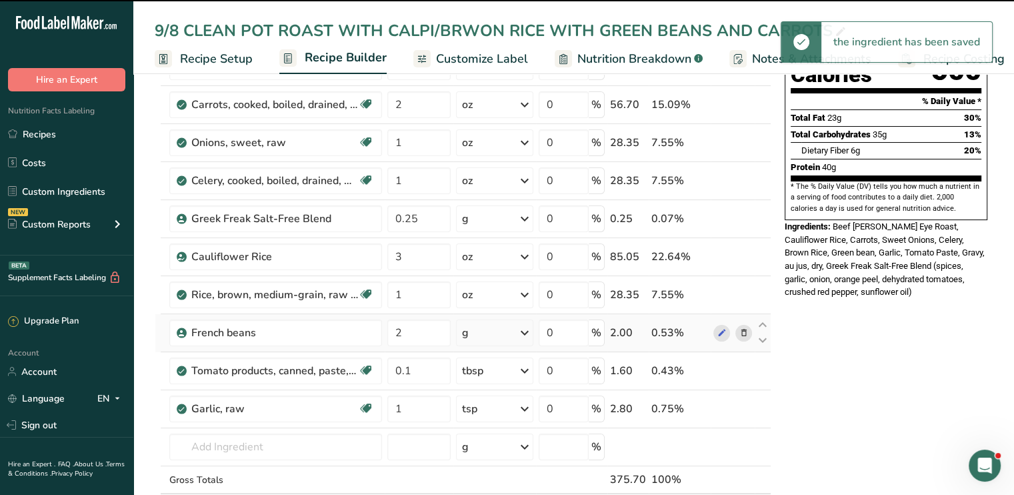
click at [529, 328] on icon at bounding box center [525, 333] width 16 height 24
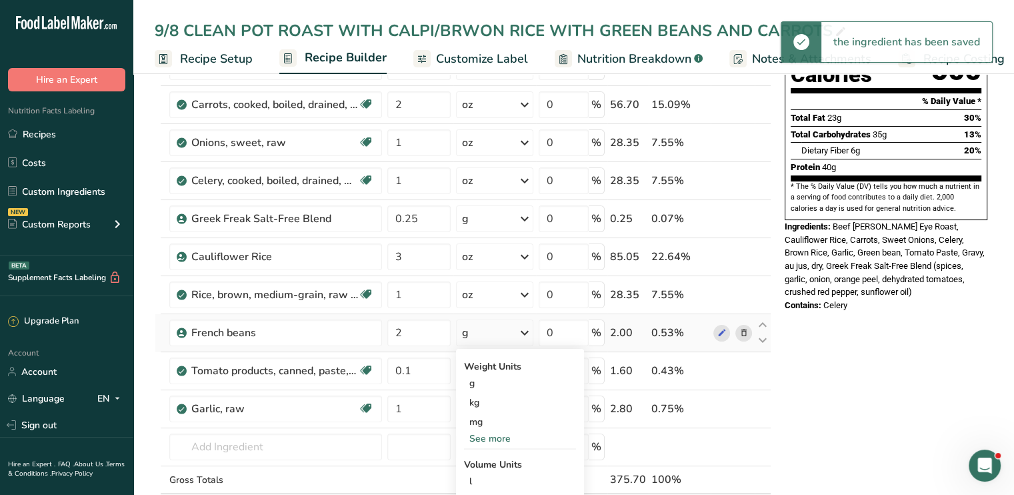
click at [502, 437] on div "See more" at bounding box center [520, 438] width 112 height 14
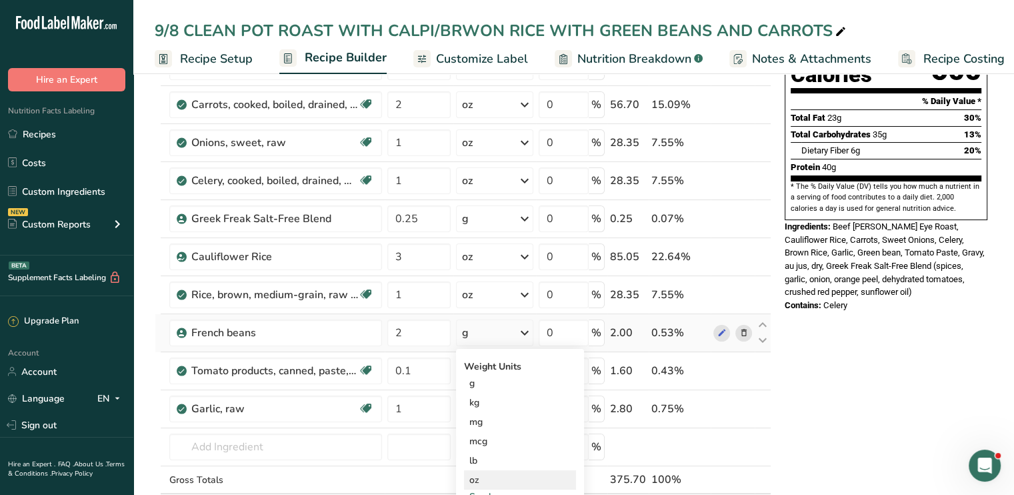
click at [483, 476] on div "oz" at bounding box center [520, 479] width 112 height 19
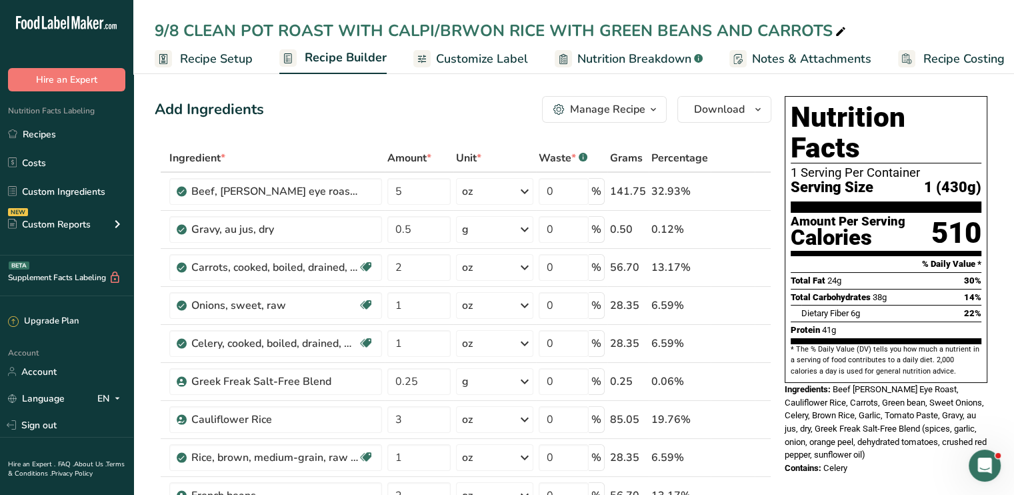
scroll to position [0, 0]
click at [451, 53] on span "Customize Label" at bounding box center [482, 59] width 92 height 18
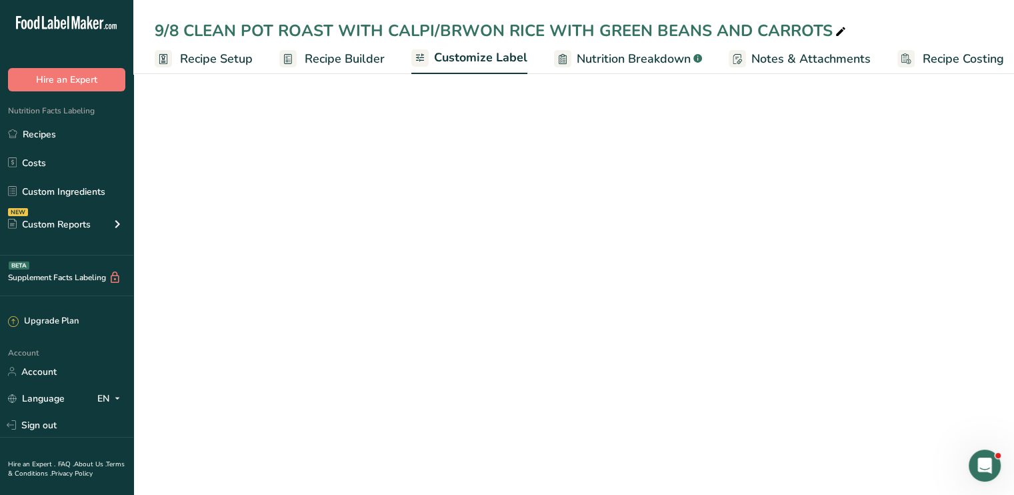
scroll to position [0, 11]
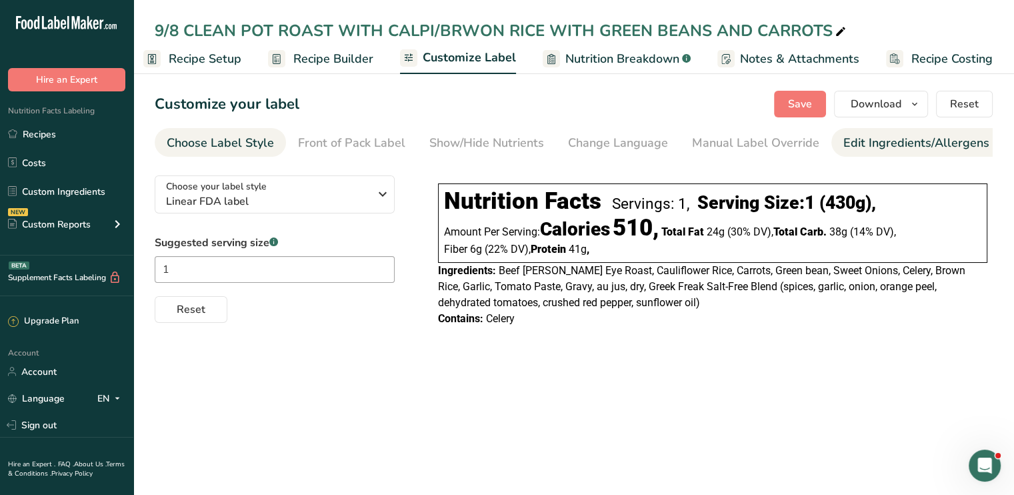
click at [863, 151] on div "Edit Ingredients/Allergens List" at bounding box center [927, 143] width 169 height 18
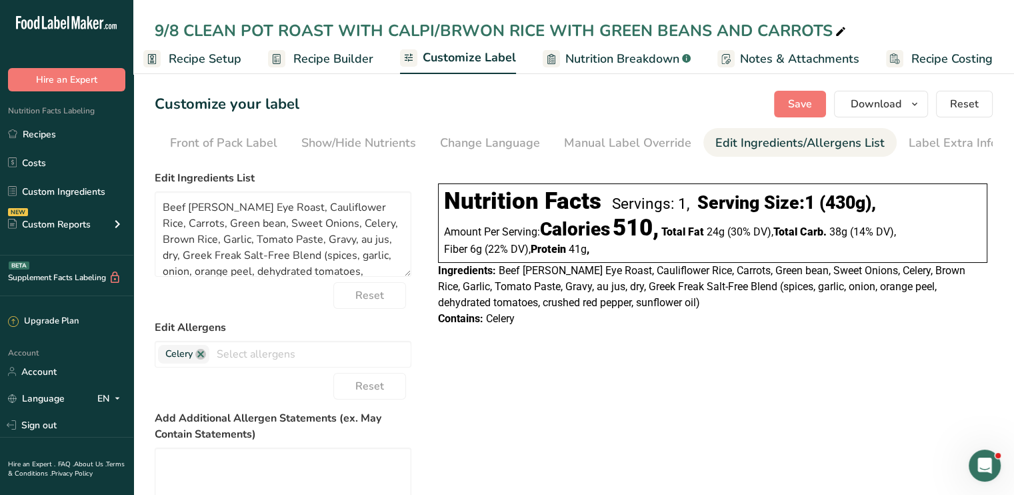
scroll to position [0, 131]
click at [203, 359] on link at bounding box center [200, 354] width 11 height 11
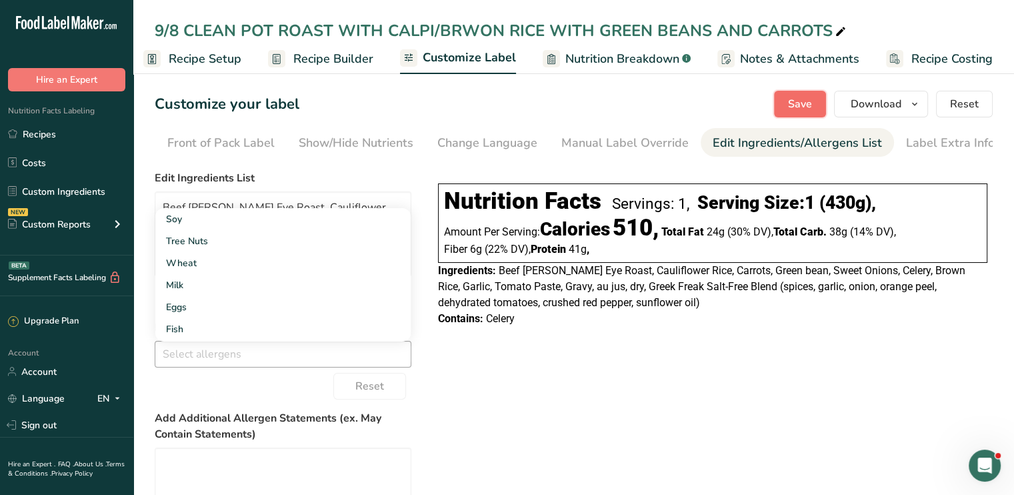
click at [806, 101] on span "Save" at bounding box center [800, 104] width 24 height 16
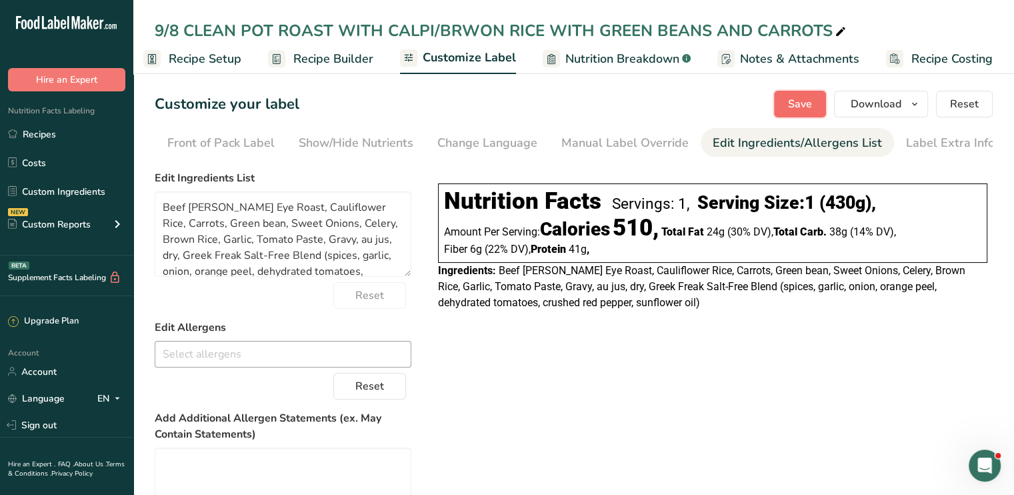
click at [797, 95] on button "Save" at bounding box center [800, 104] width 52 height 27
click at [39, 142] on link "Recipes" at bounding box center [66, 133] width 133 height 25
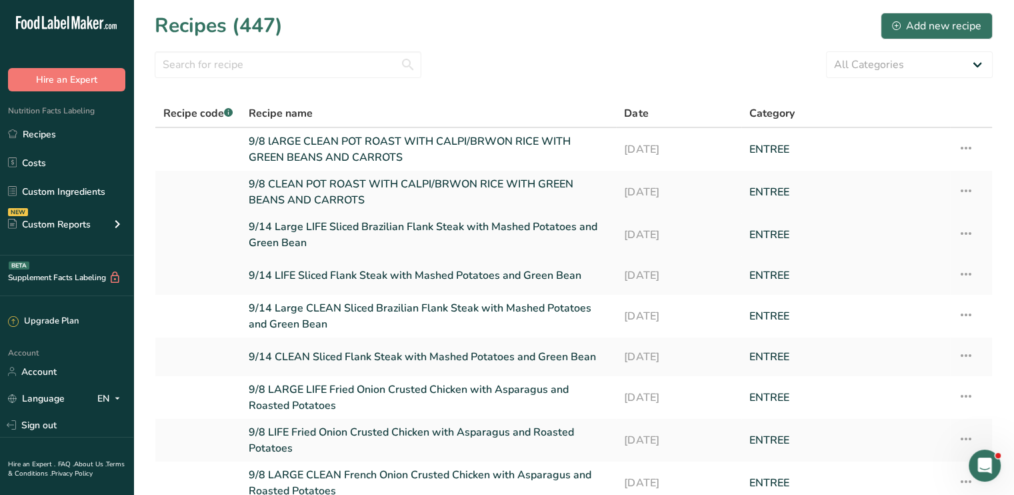
click at [969, 234] on icon at bounding box center [966, 233] width 16 height 24
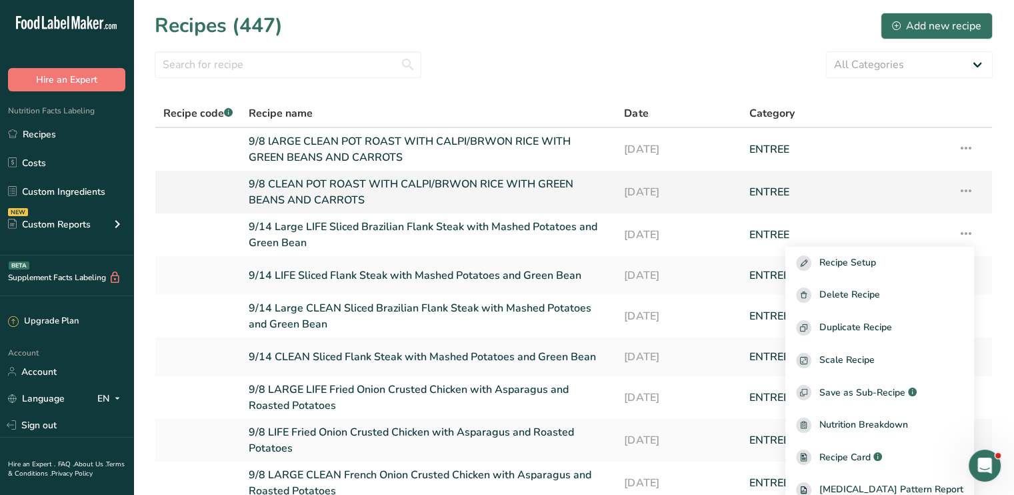
click at [449, 179] on link "9/8 CLEAN POT ROAST WITH CALPI/BRWON RICE WITH GREEN BEANS AND CARROTS" at bounding box center [428, 192] width 359 height 32
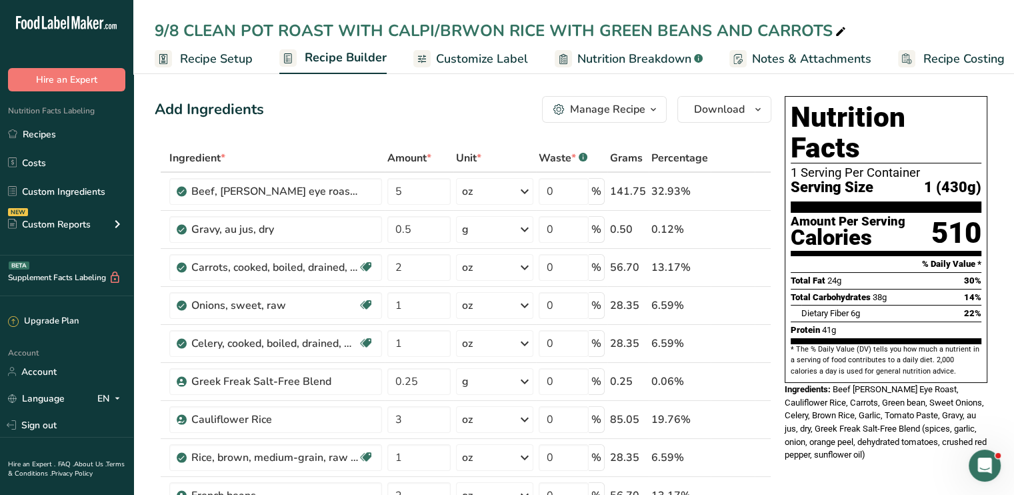
click at [489, 33] on div "9/8 CLEAN POT ROAST WITH CALPI/BRWON RICE WITH GREEN BEANS AND CARROTS" at bounding box center [502, 31] width 694 height 24
click at [489, 33] on input "9/8 CLEAN POT ROAST WITH CALPI/BRWON RICE WITH GREEN BEANS AND CARRO" at bounding box center [574, 31] width 838 height 24
type input "9/8 CLEAN POT ROAST WITH CALPI/BROWN RICE WITH GREEN BEANS AND CARRO"
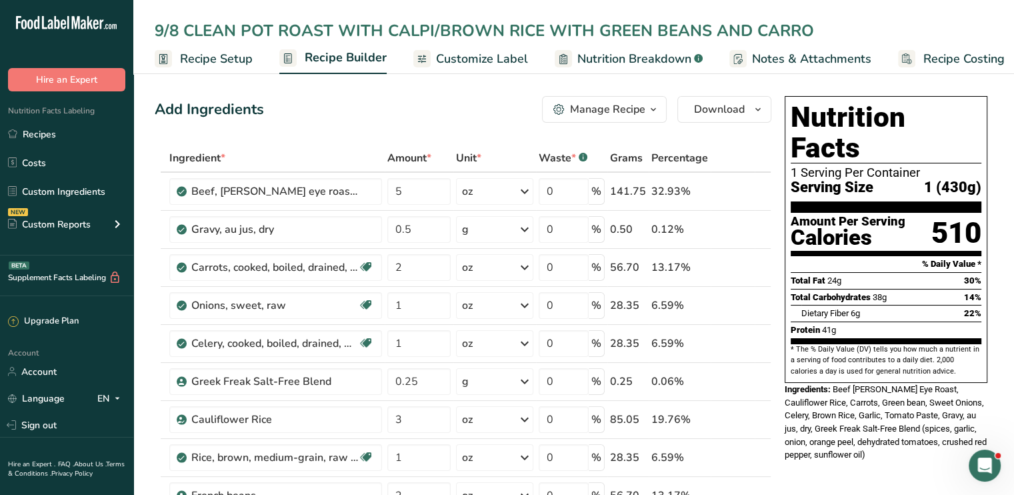
click at [478, 62] on span "Customize Label" at bounding box center [482, 59] width 92 height 18
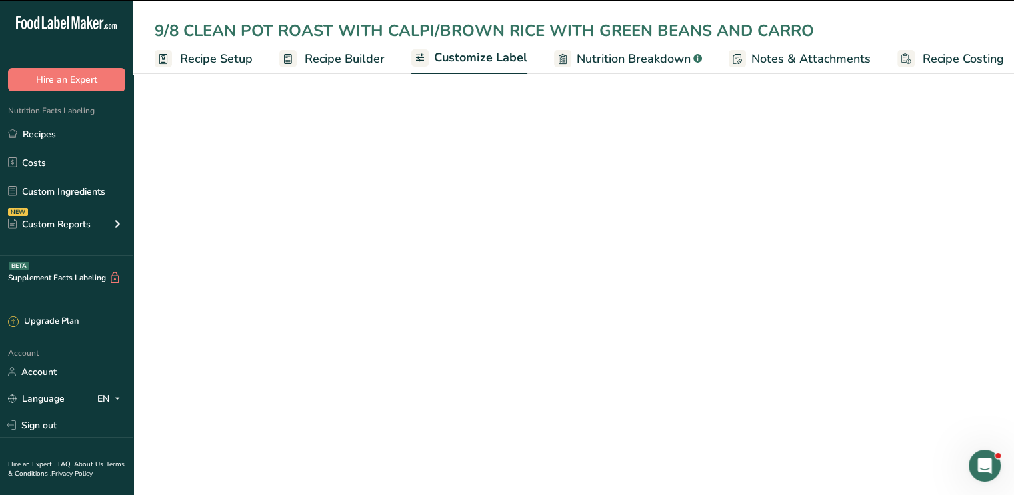
scroll to position [0, 11]
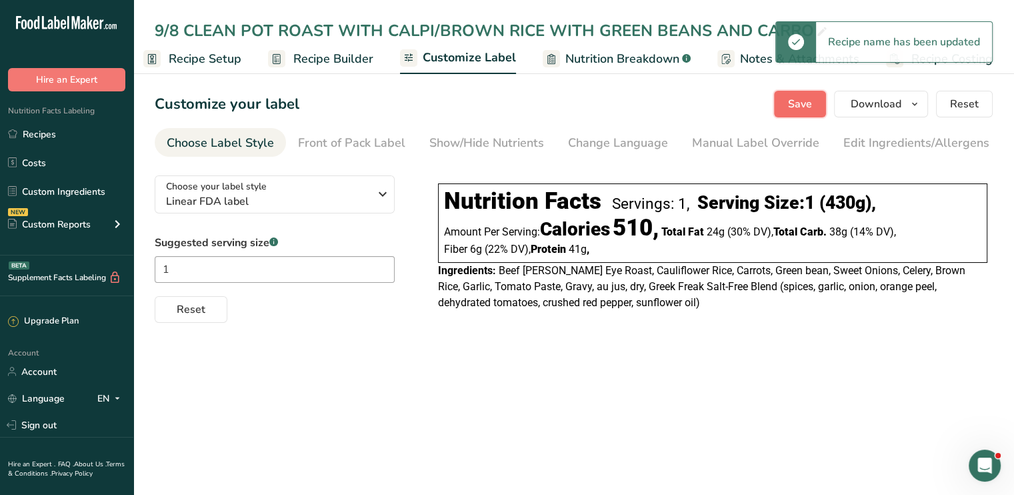
click at [799, 106] on span "Save" at bounding box center [800, 104] width 24 height 16
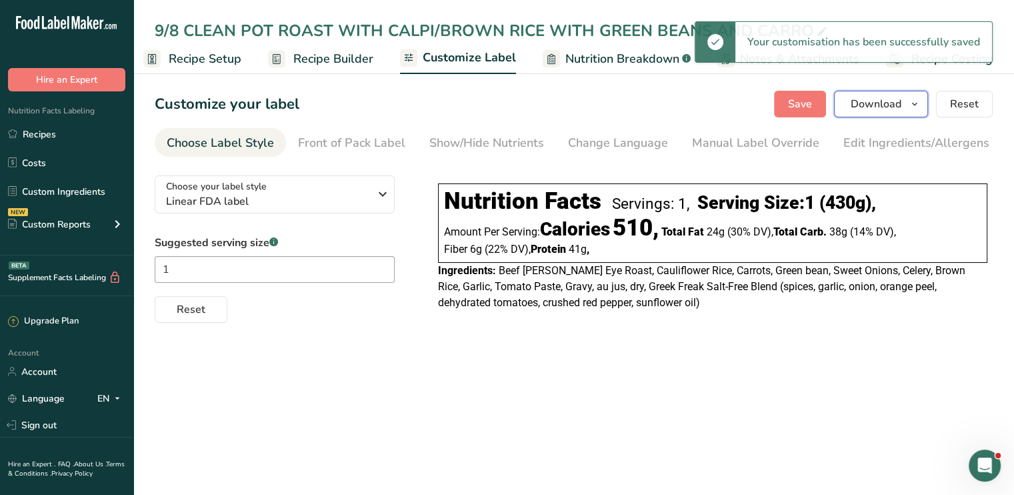
click at [882, 113] on button "Download" at bounding box center [881, 104] width 94 height 27
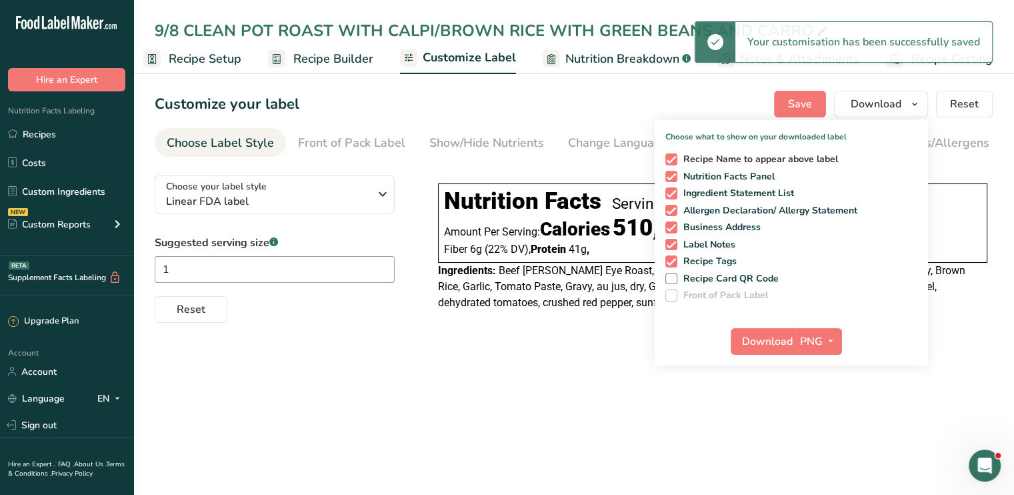
click at [675, 155] on span at bounding box center [671, 159] width 12 height 12
click at [674, 155] on input "Recipe Name to appear above label" at bounding box center [669, 159] width 9 height 9
checkbox input "false"
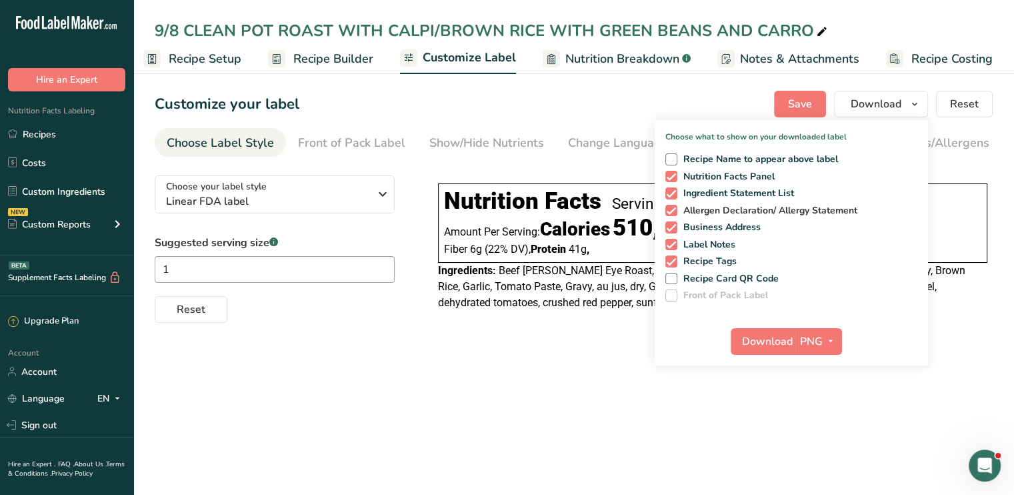
click at [675, 209] on span at bounding box center [671, 211] width 12 height 12
click at [674, 209] on input "Allergen Declaration/ Allergy Statement" at bounding box center [669, 210] width 9 height 9
checkbox input "false"
click at [671, 232] on span at bounding box center [671, 227] width 12 height 12
click at [671, 231] on input "Business Address" at bounding box center [669, 227] width 9 height 9
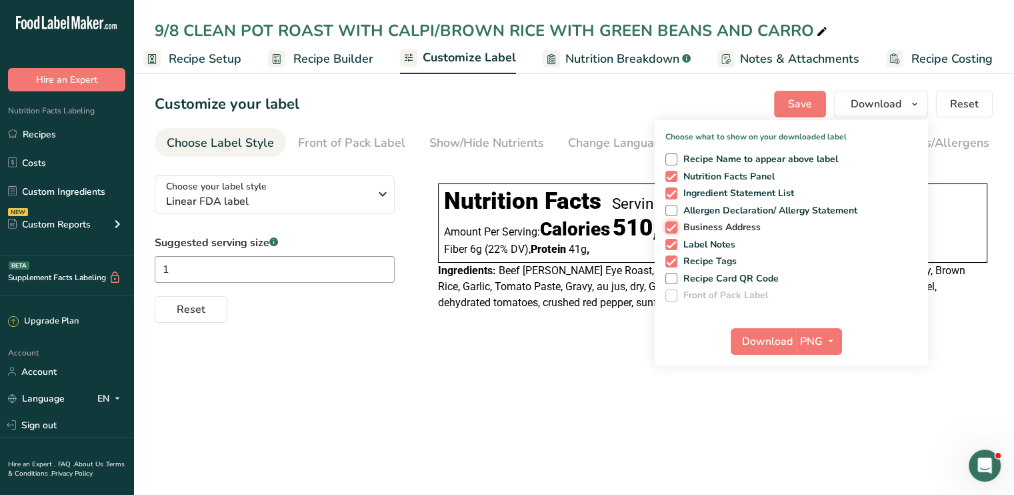
checkbox input "false"
click at [672, 243] on span at bounding box center [671, 245] width 12 height 12
click at [672, 243] on input "Label Notes" at bounding box center [669, 244] width 9 height 9
checkbox input "false"
click at [672, 260] on span at bounding box center [671, 261] width 12 height 12
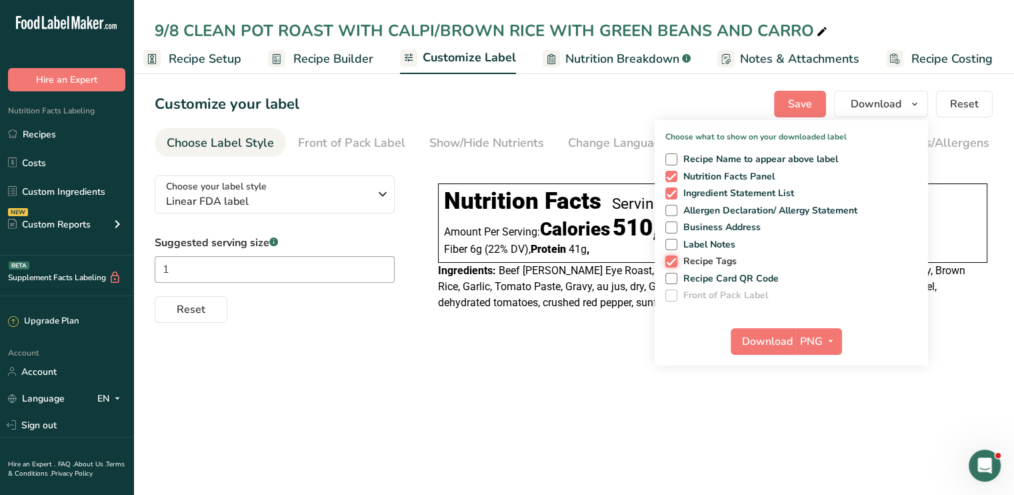
click at [672, 260] on input "Recipe Tags" at bounding box center [669, 261] width 9 height 9
checkbox input "false"
click at [779, 339] on span "Download" at bounding box center [767, 341] width 51 height 16
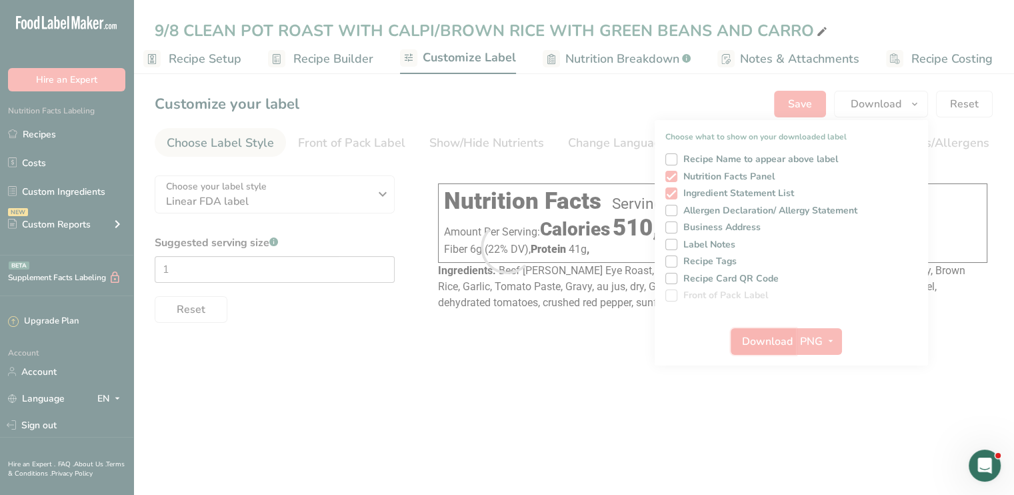
scroll to position [0, 0]
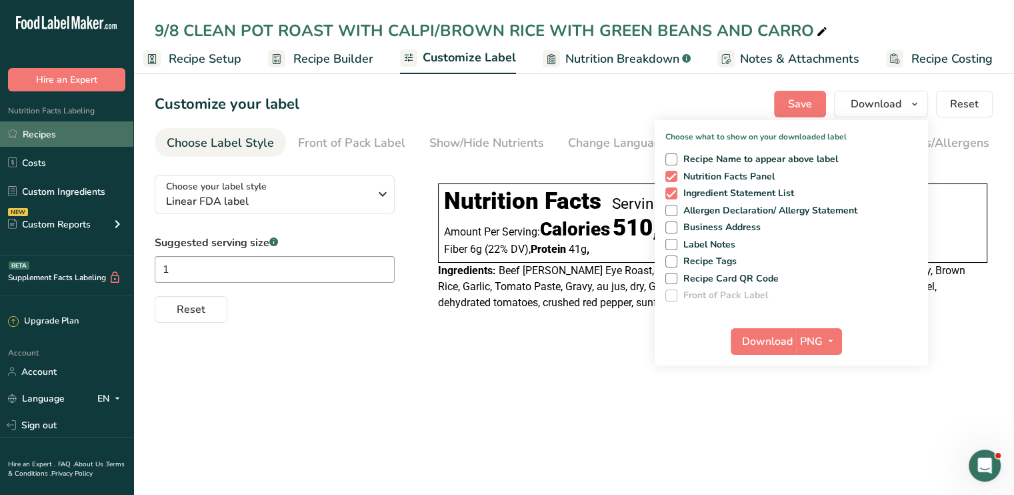
click at [91, 140] on link "Recipes" at bounding box center [66, 133] width 133 height 25
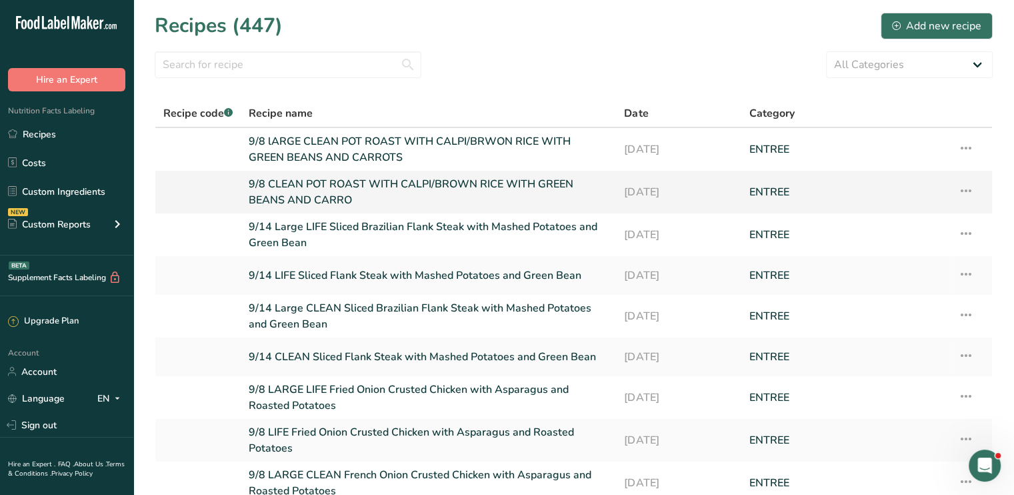
click at [978, 190] on td "Recipe Setup Delete Recipe Duplicate Recipe Scale Recipe Save as Sub-Recipe .a-…" at bounding box center [971, 192] width 42 height 43
click at [965, 190] on icon at bounding box center [966, 191] width 16 height 24
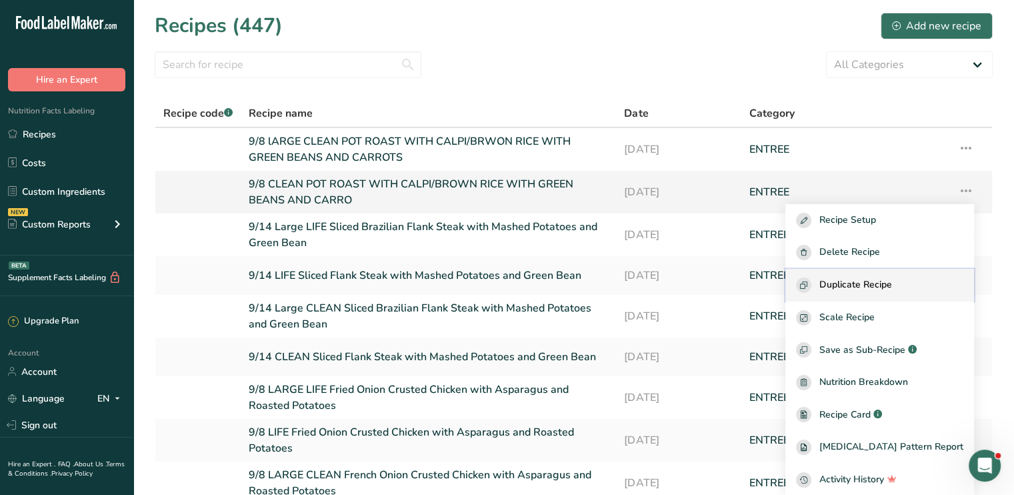
click at [883, 281] on span "Duplicate Recipe" at bounding box center [855, 284] width 73 height 15
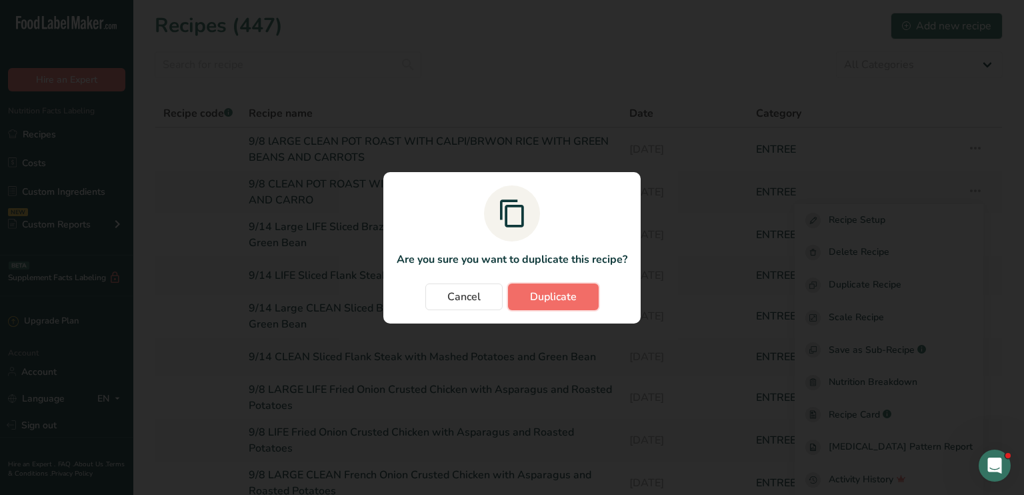
click at [569, 295] on span "Duplicate" at bounding box center [553, 297] width 47 height 16
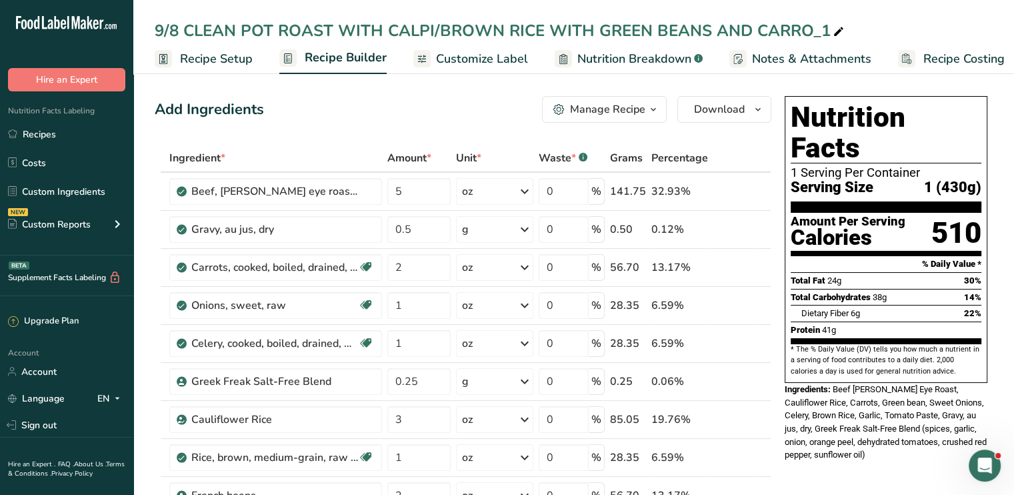
click at [833, 31] on icon at bounding box center [839, 32] width 12 height 19
drag, startPoint x: 237, startPoint y: 28, endPoint x: 187, endPoint y: 33, distance: 50.2
click at [187, 33] on input "9/8 CLEAN POT ROAST WITH CALPI/BROWN RICE WITH GREEN BEANS AND CARROT" at bounding box center [574, 31] width 838 height 24
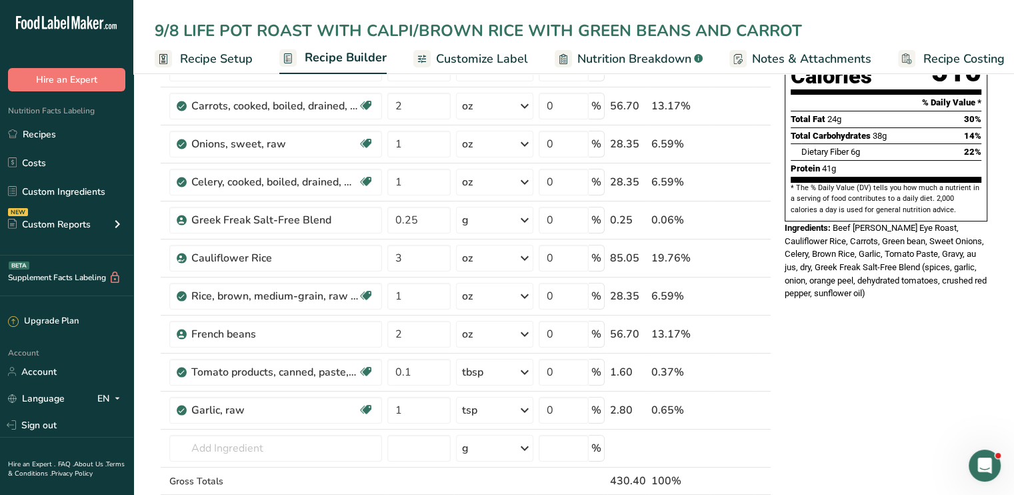
scroll to position [163, 0]
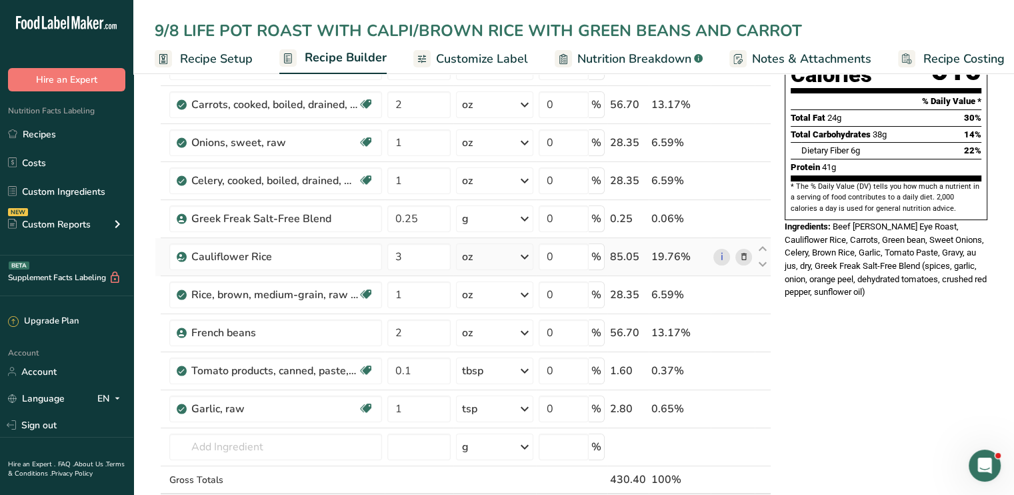
type input "9/8 LIFE POT ROAST WITH CALPI/BROWN RICE WITH GREEN BEANS AND CARROT"
click at [741, 256] on icon at bounding box center [743, 257] width 9 height 14
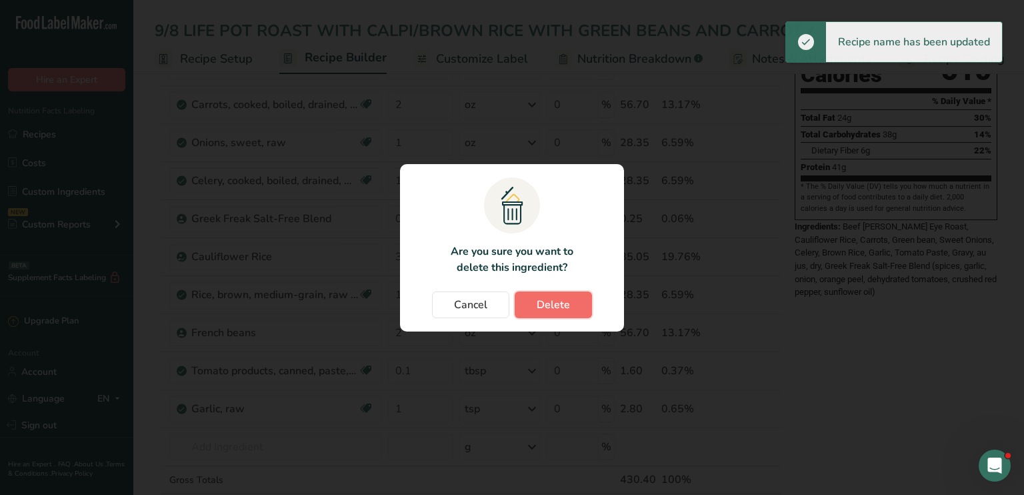
click at [564, 305] on span "Delete" at bounding box center [553, 305] width 33 height 16
type input "1"
type input "2"
type input "0.1"
type input "1"
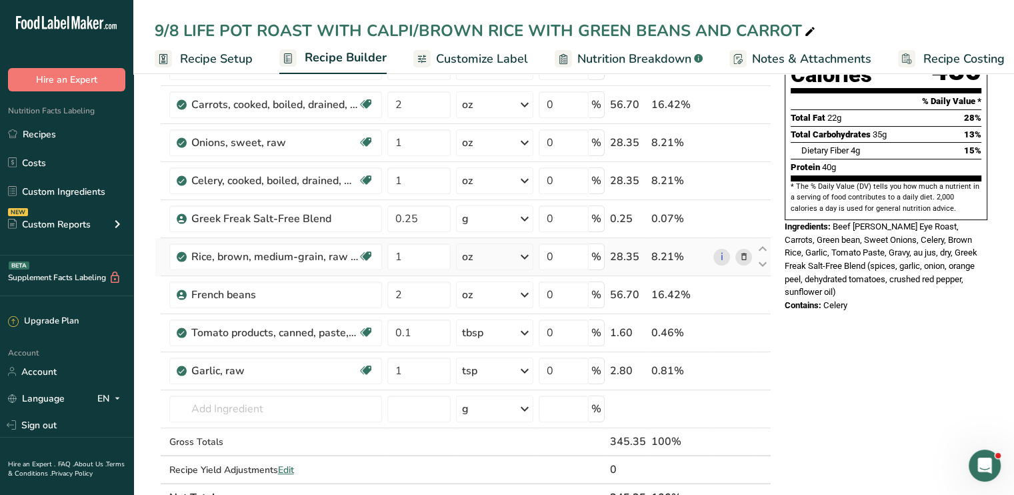
click at [742, 258] on icon at bounding box center [743, 257] width 9 height 14
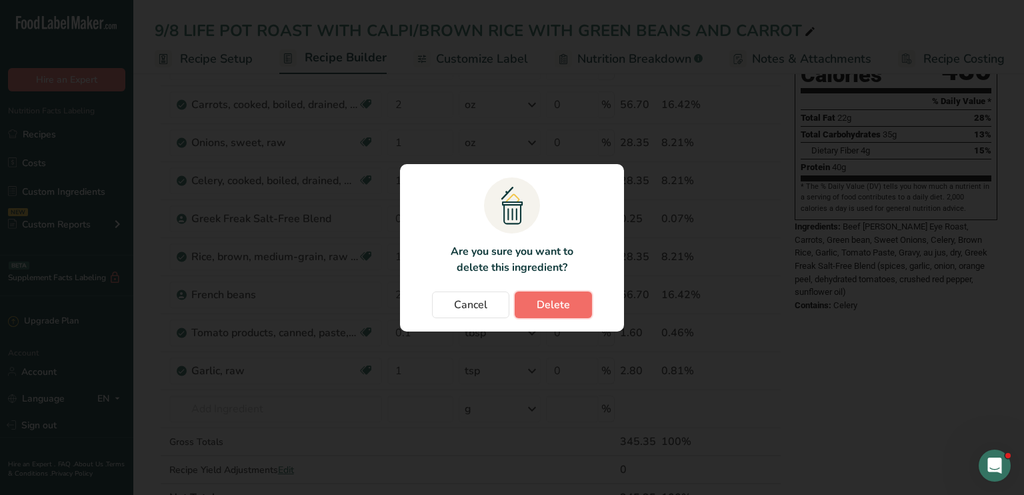
click at [579, 297] on button "Delete" at bounding box center [553, 304] width 77 height 27
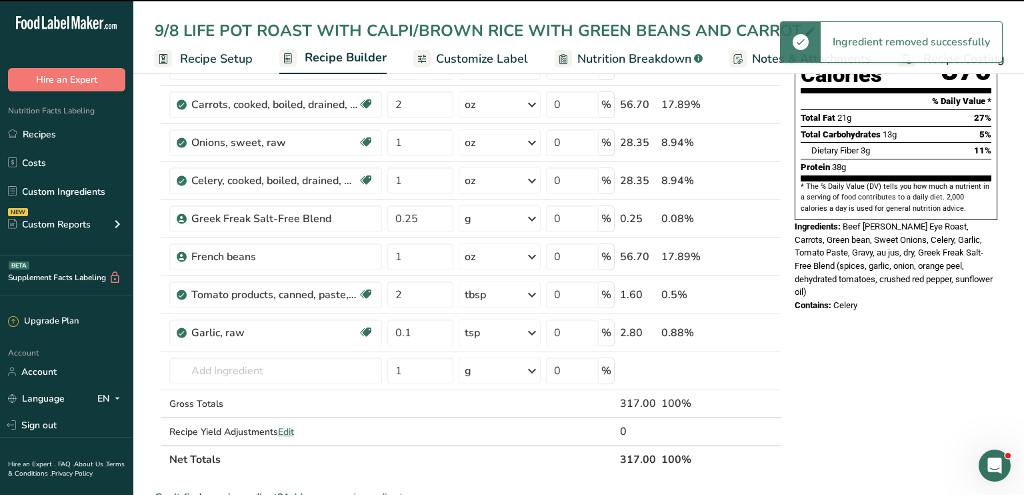
type input "2"
type input "0.1"
type input "1"
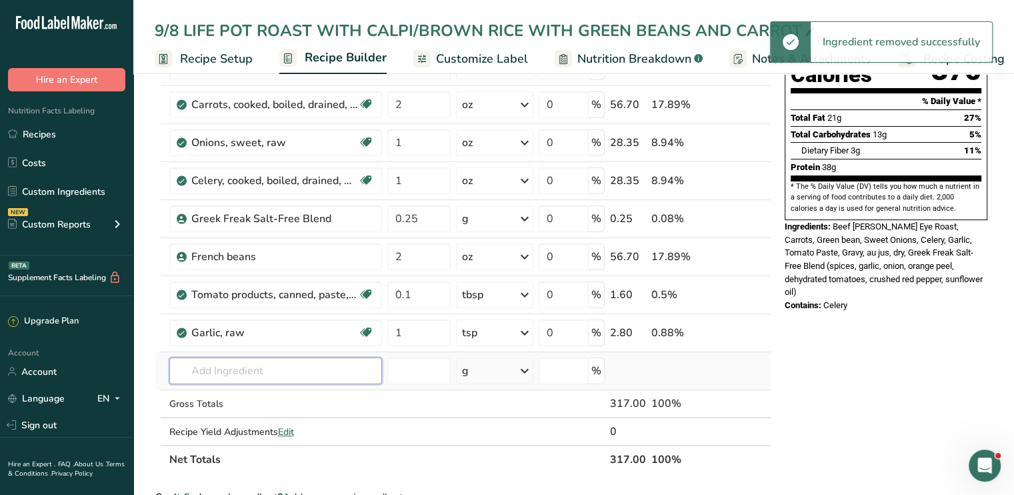
click at [264, 367] on input "text" at bounding box center [275, 370] width 213 height 27
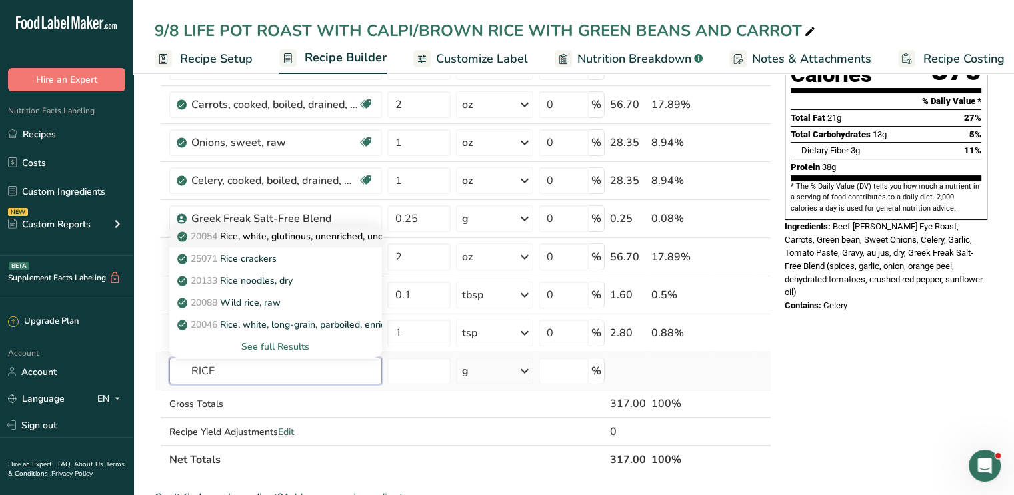
type input "RICE"
click at [335, 235] on p "20054 Rice, white, glutinous, unenriched, uncooked" at bounding box center [294, 236] width 229 height 14
type input "Rice, white, glutinous, unenriched, uncooked"
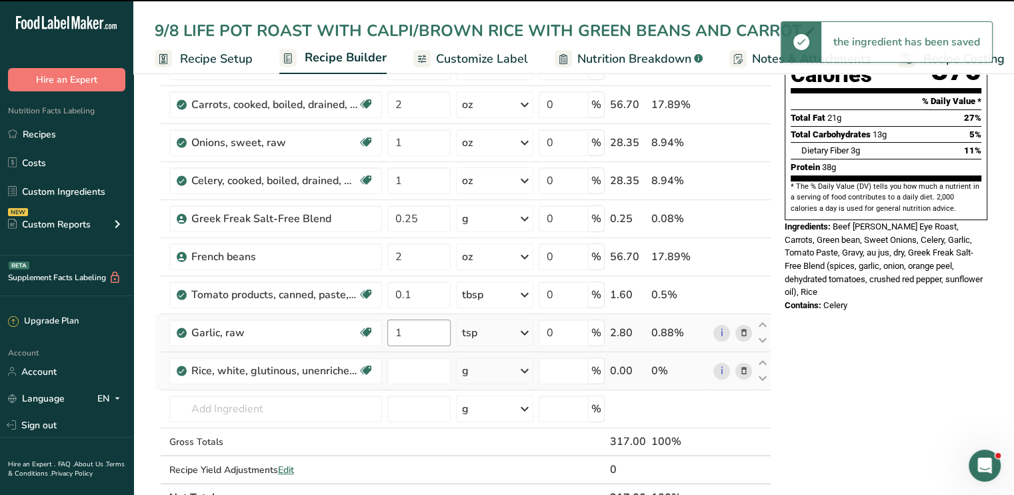
type input "0"
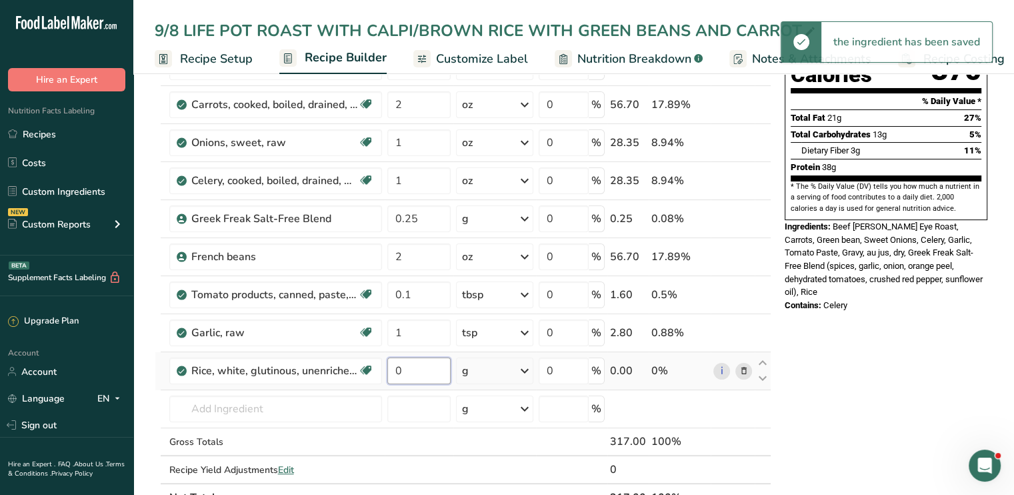
click at [412, 377] on input "0" at bounding box center [418, 370] width 63 height 27
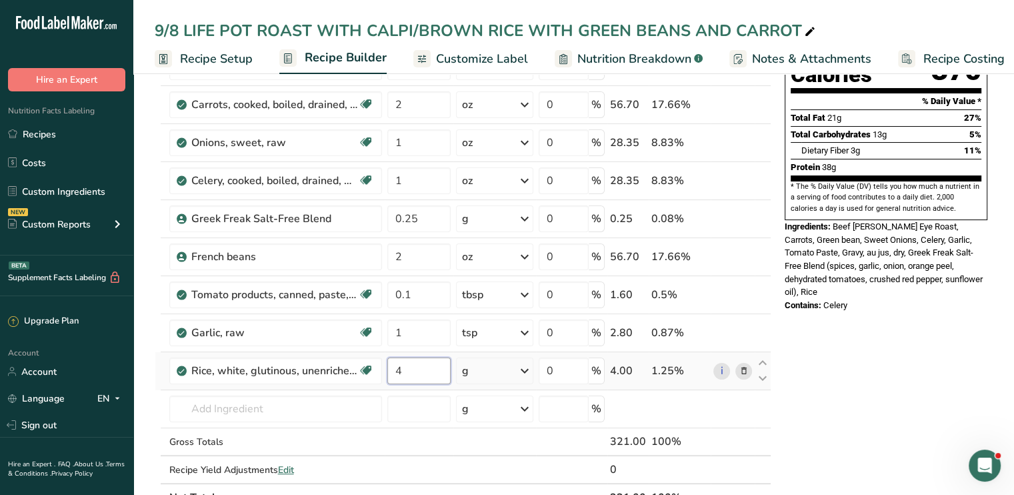
type input "4"
click at [528, 368] on div "Ingredient * Amount * Unit * Waste * .a-a{fill:#347362;}.b-a{fill:#fff;} Grams …" at bounding box center [463, 246] width 617 height 530
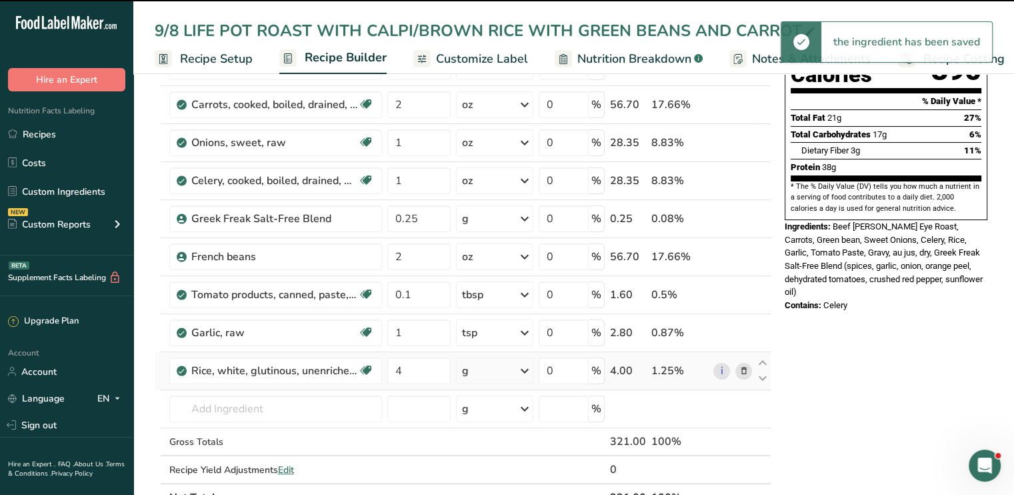
click at [528, 368] on icon at bounding box center [525, 371] width 16 height 24
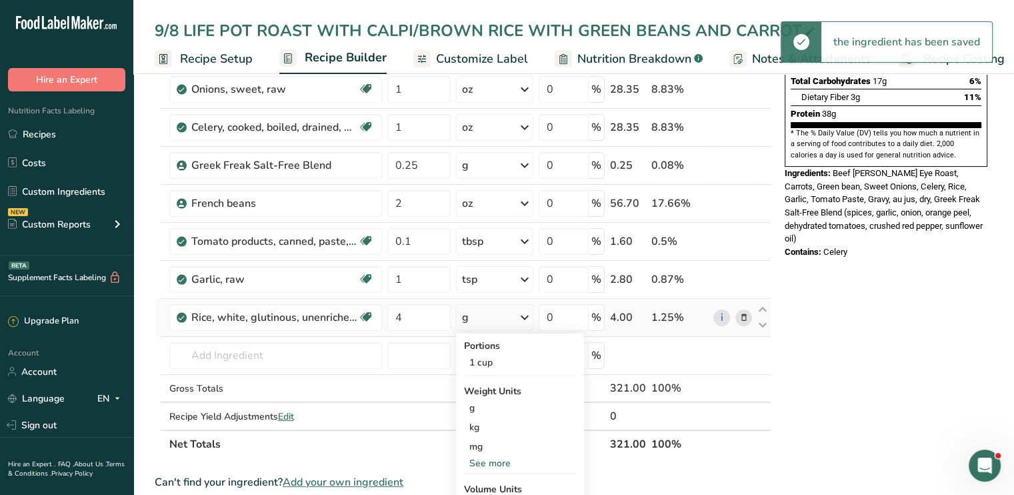
scroll to position [243, 0]
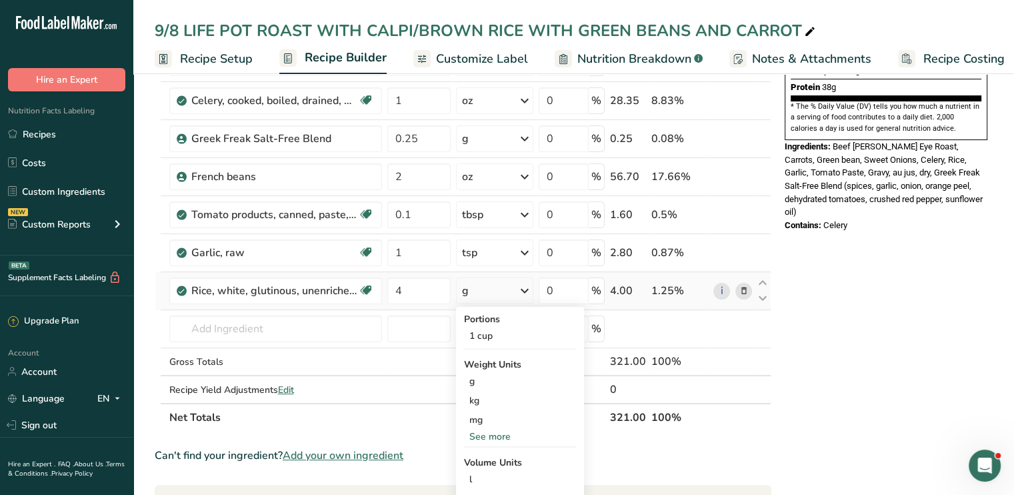
click at [495, 429] on div "See more" at bounding box center [520, 436] width 112 height 14
click at [487, 472] on div "oz" at bounding box center [520, 477] width 112 height 19
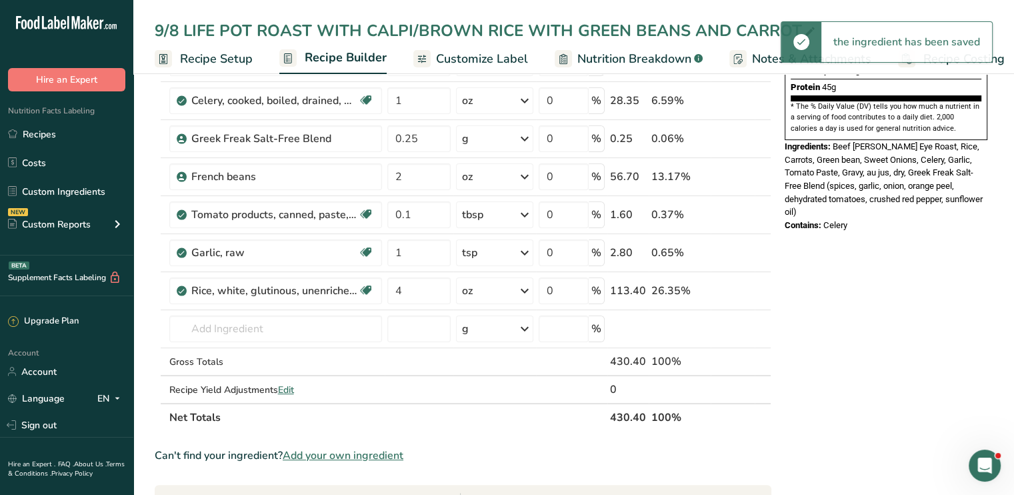
click at [899, 253] on div "Nutrition Facts 1 Serving Per Container Serving Size 1 (430g) Amount Per Servin…" at bounding box center [885, 410] width 213 height 1125
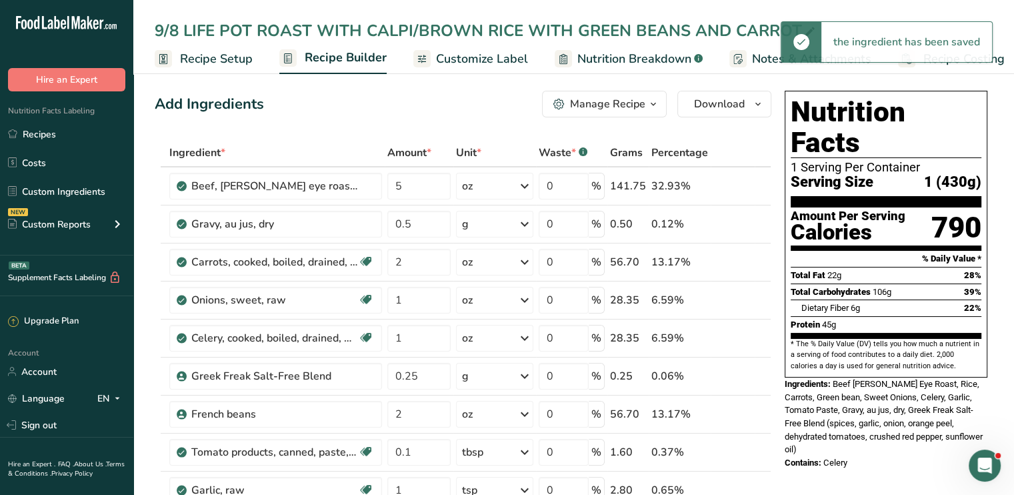
scroll to position [0, 0]
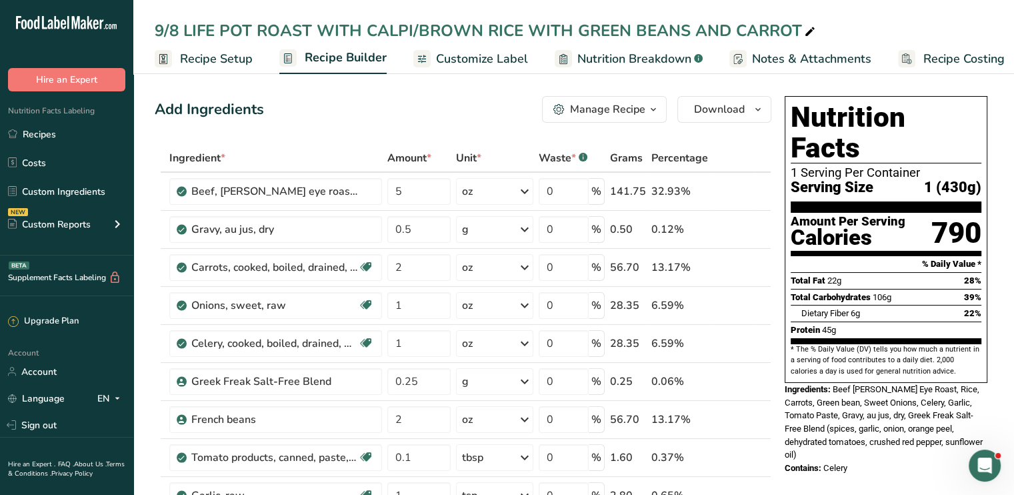
click at [460, 51] on span "Customize Label" at bounding box center [482, 59] width 92 height 18
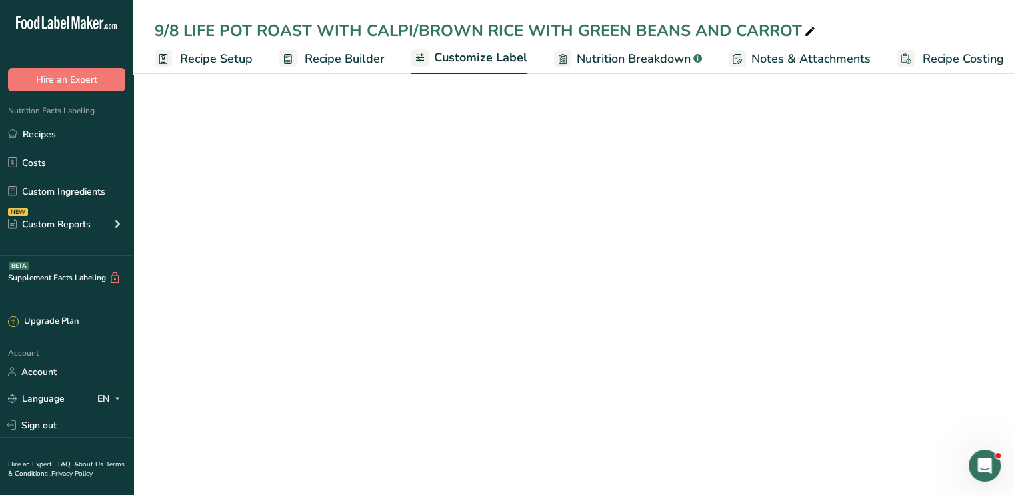
scroll to position [0, 11]
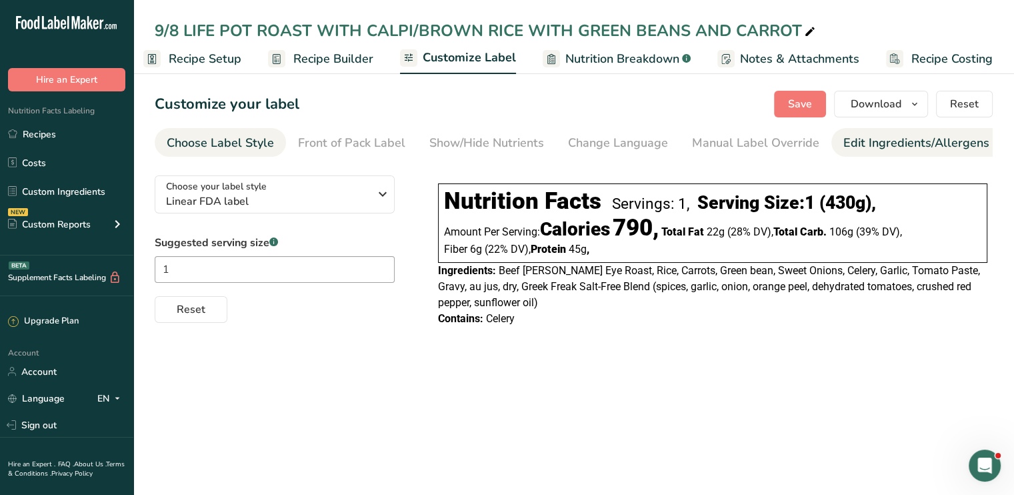
click at [877, 135] on div "Edit Ingredients/Allergens List" at bounding box center [927, 143] width 169 height 18
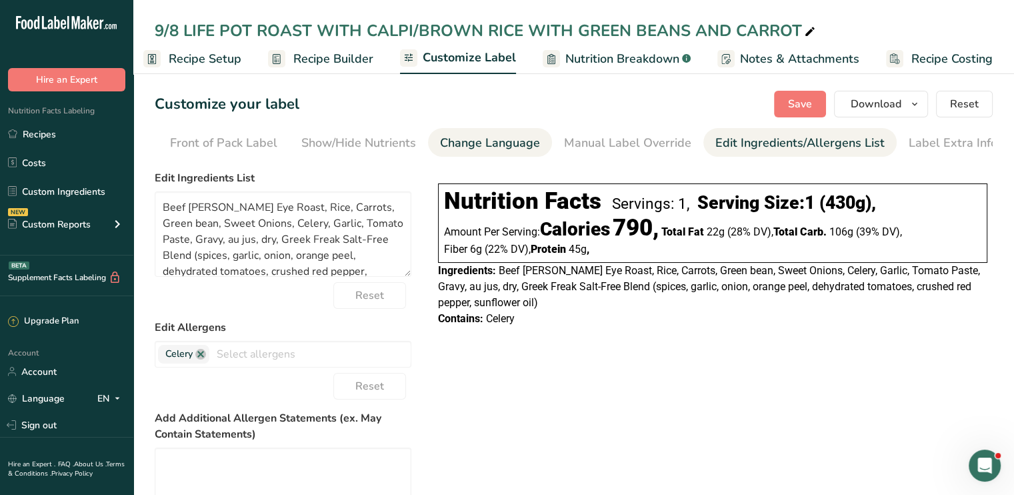
scroll to position [0, 131]
click at [203, 359] on link at bounding box center [200, 354] width 11 height 11
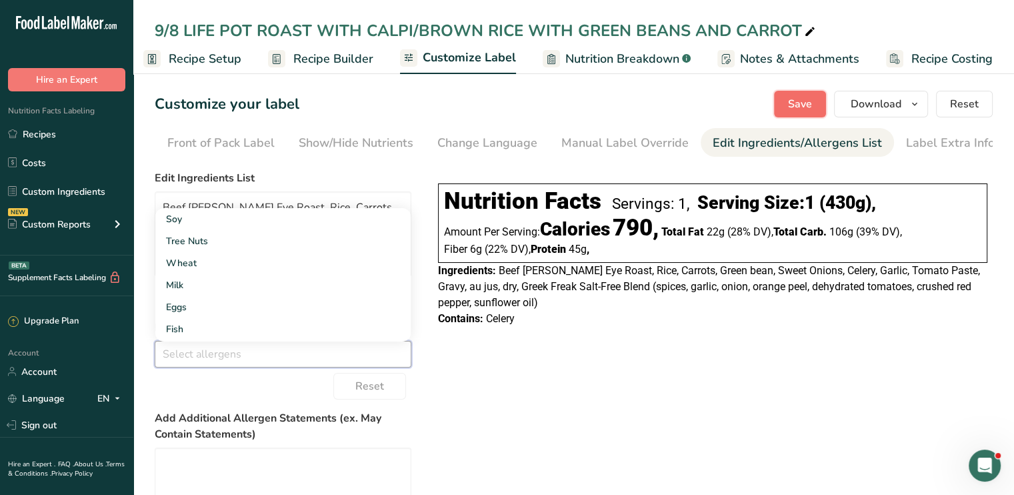
click at [800, 103] on span "Save" at bounding box center [800, 104] width 24 height 16
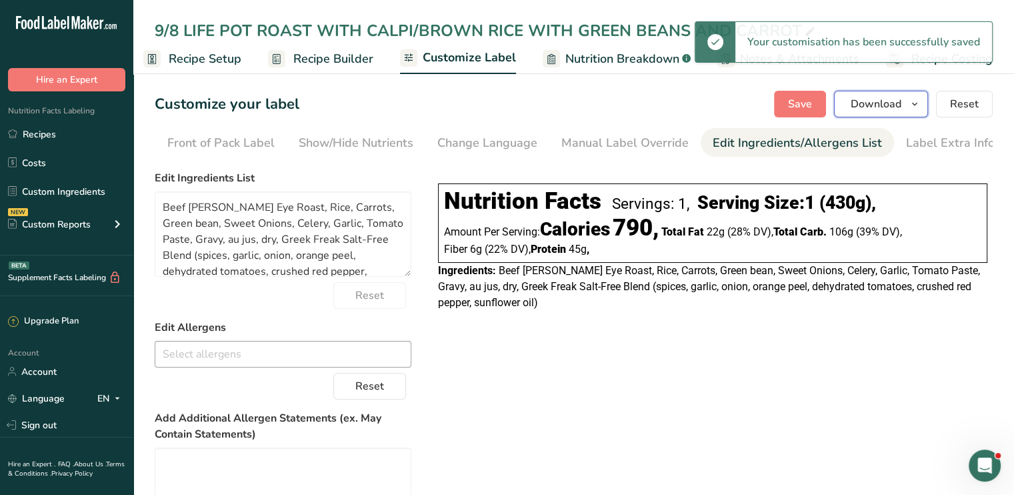
click at [861, 106] on span "Download" at bounding box center [876, 104] width 51 height 16
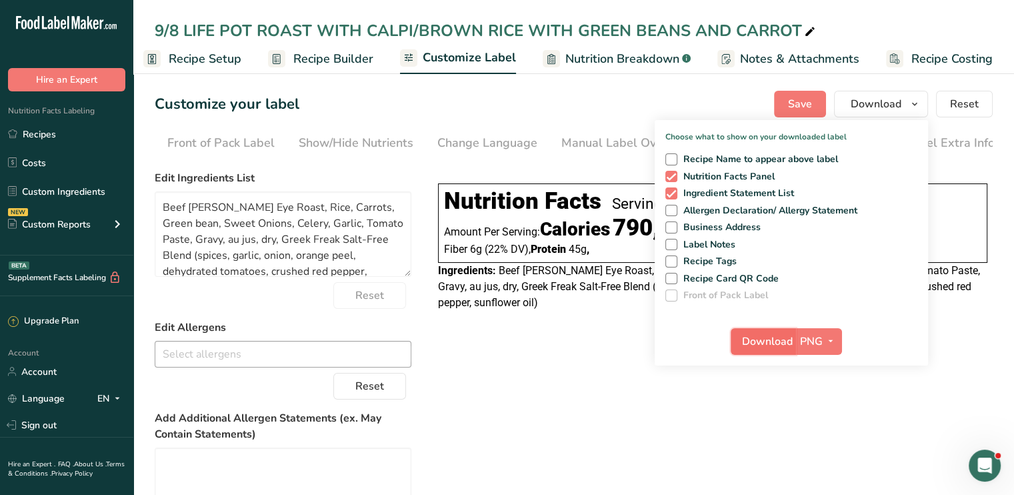
click at [767, 342] on span "Download" at bounding box center [767, 341] width 51 height 16
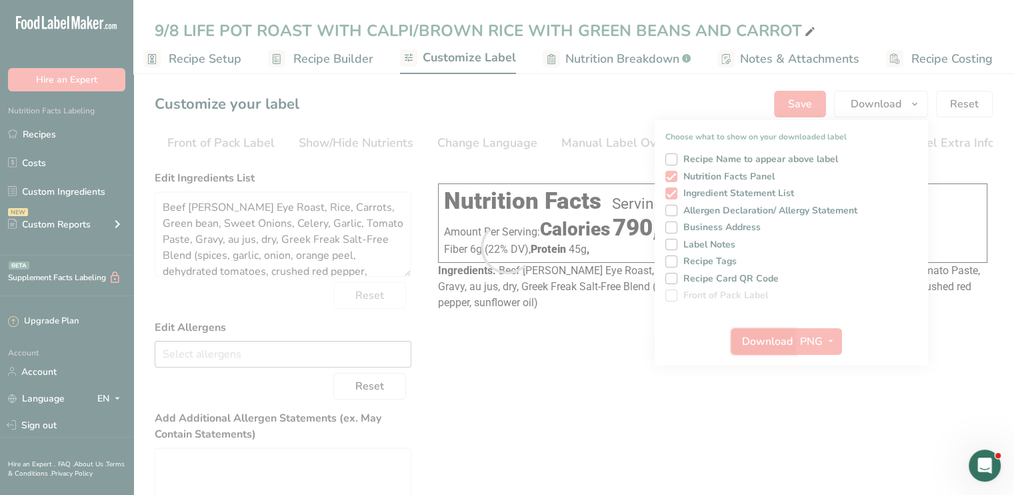
scroll to position [0, 0]
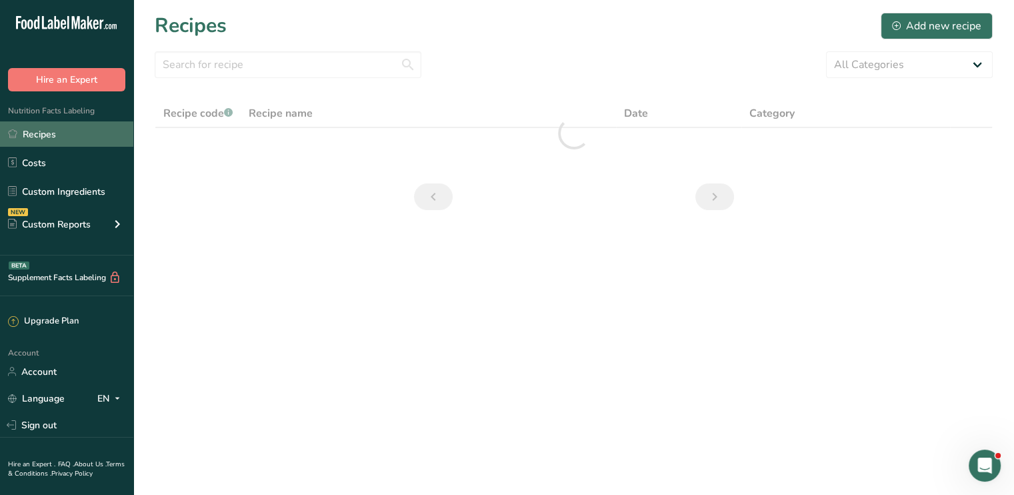
click at [41, 127] on link "Recipes" at bounding box center [66, 133] width 133 height 25
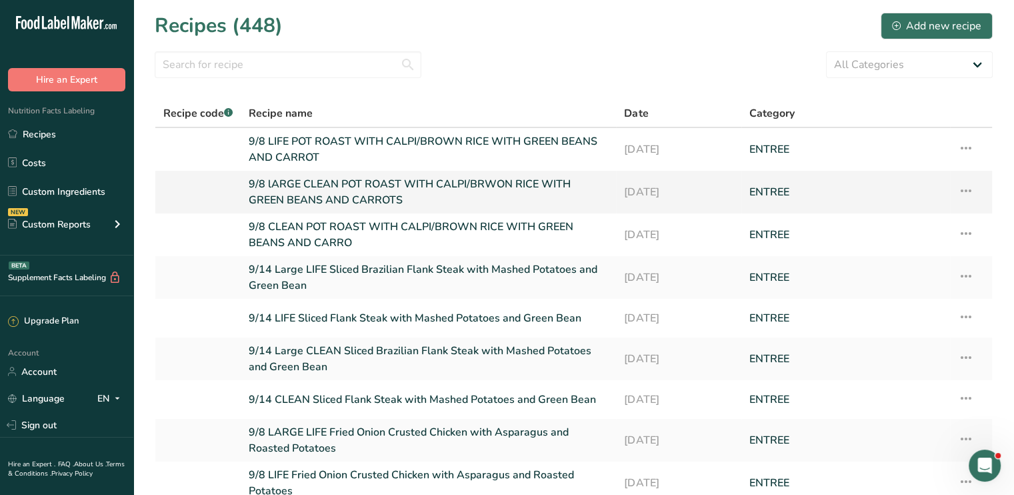
click at [411, 183] on link "9/8 lARGE CLEAN POT ROAST WITH CALPI/BRWON RICE WITH GREEN BEANS AND CARROTS" at bounding box center [428, 192] width 359 height 32
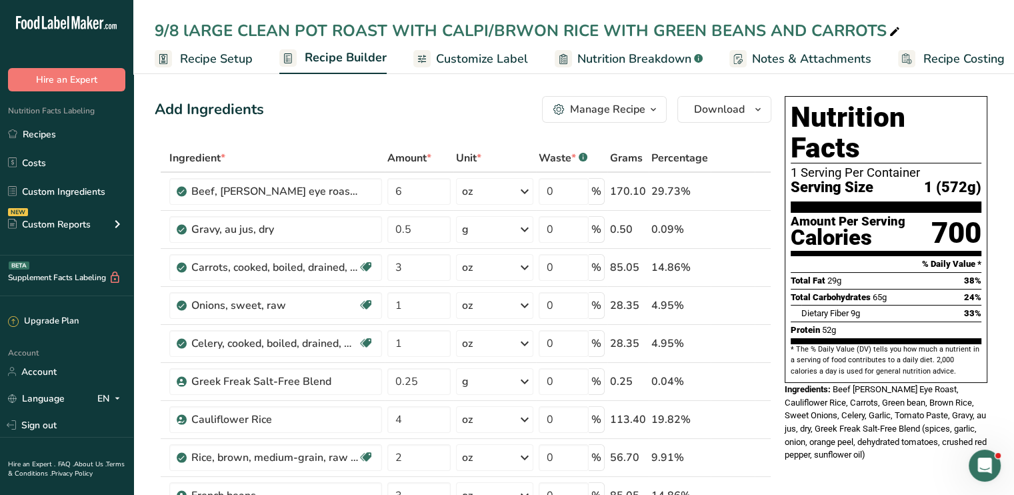
click at [605, 61] on span "Nutrition Breakdown" at bounding box center [634, 59] width 114 height 18
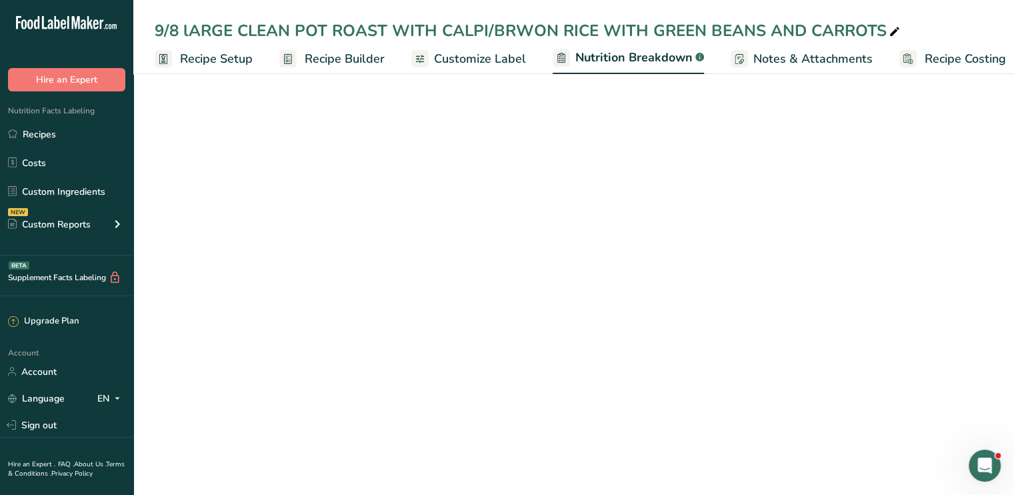
scroll to position [0, 13]
select select "Calories"
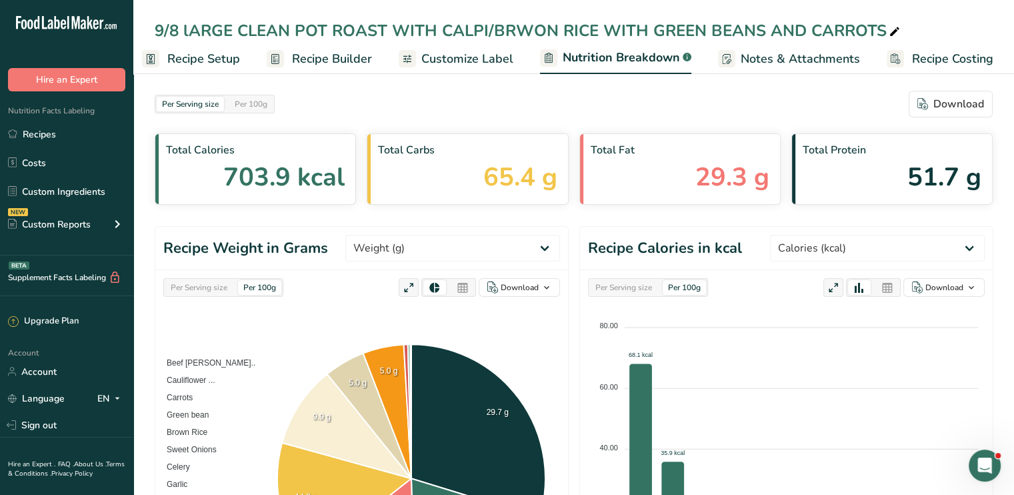
click at [472, 58] on span "Customize Label" at bounding box center [467, 59] width 92 height 18
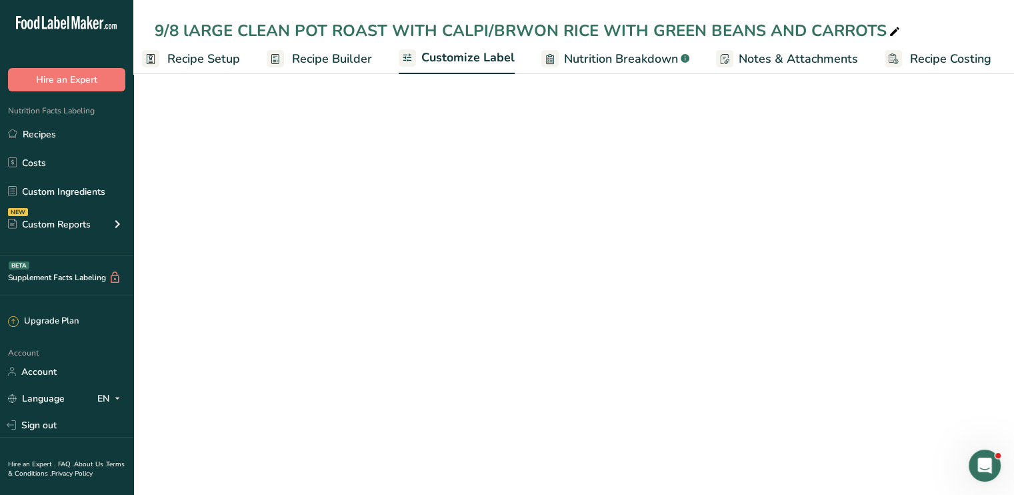
scroll to position [0, 11]
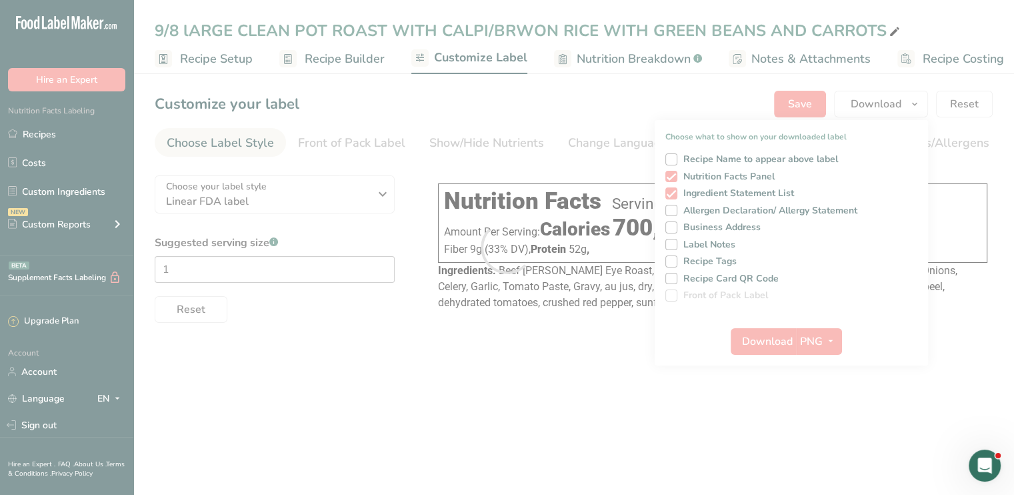
scroll to position [0, 11]
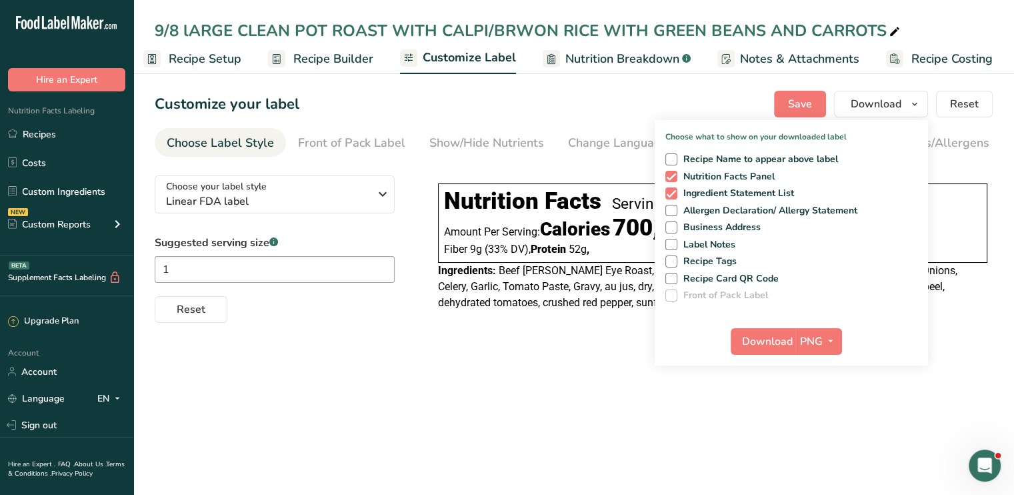
click at [190, 26] on div "9/8 lARGE CLEAN POT ROAST WITH CALPI/BRWON RICE WITH GREEN BEANS AND CARROTS" at bounding box center [529, 31] width 748 height 24
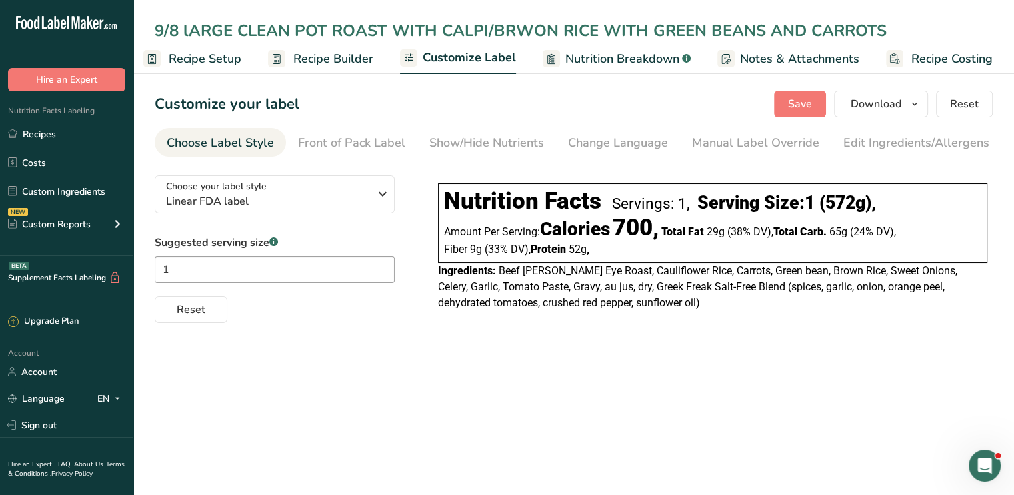
click at [190, 26] on input "9/8 lARGE CLEAN POT ROAST WITH CALPI/BRWON RICE WITH GREEN BEANS AND CARROTS" at bounding box center [574, 31] width 838 height 24
click at [484, 29] on input "9/8 LARGE CLEAN POT ROAST WITH CALPI/BRWON RICE WITH GREEN BEANS AND CARROTS" at bounding box center [574, 31] width 838 height 24
type input "9/8 LARGE CLEAN POT ROAST WITH CALI/BRWON RICE WITH GREEN BEANS AND CARROTS"
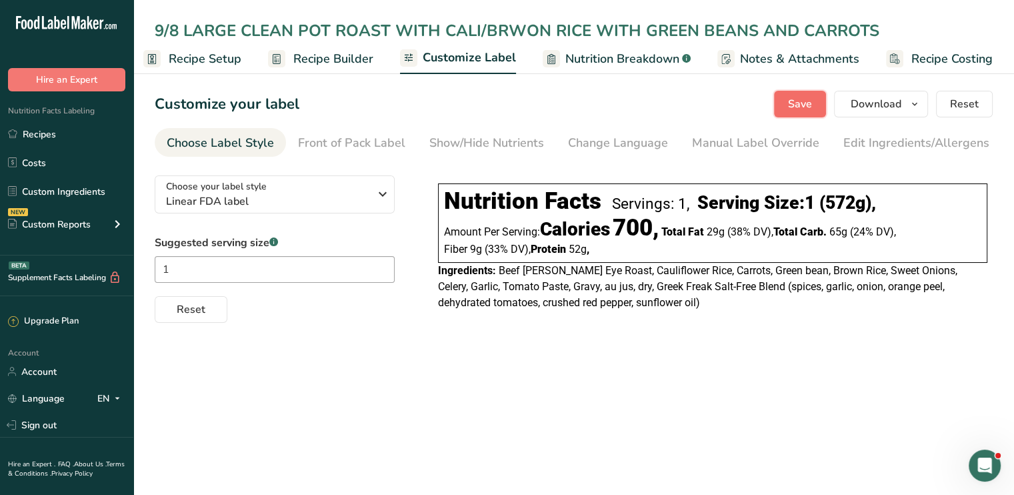
click at [799, 106] on span "Save" at bounding box center [800, 104] width 24 height 16
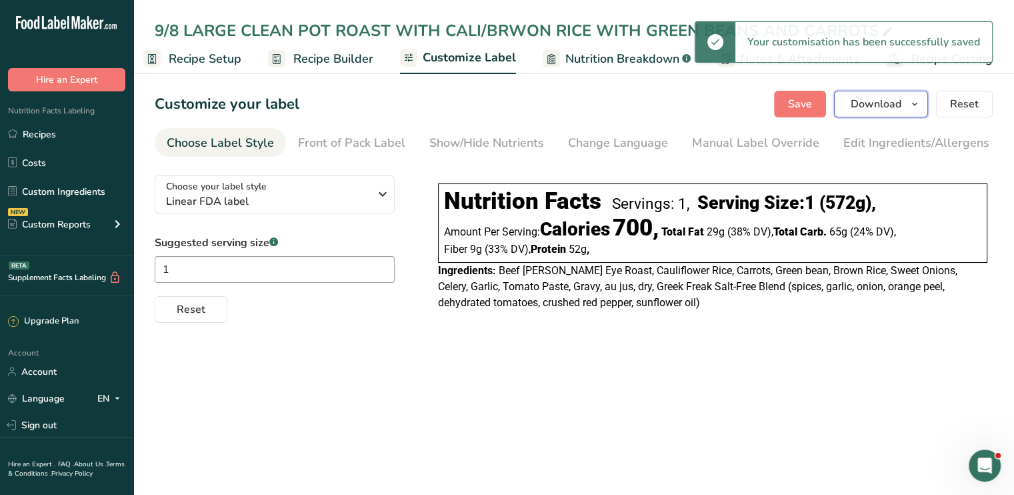
click at [868, 106] on span "Download" at bounding box center [876, 104] width 51 height 16
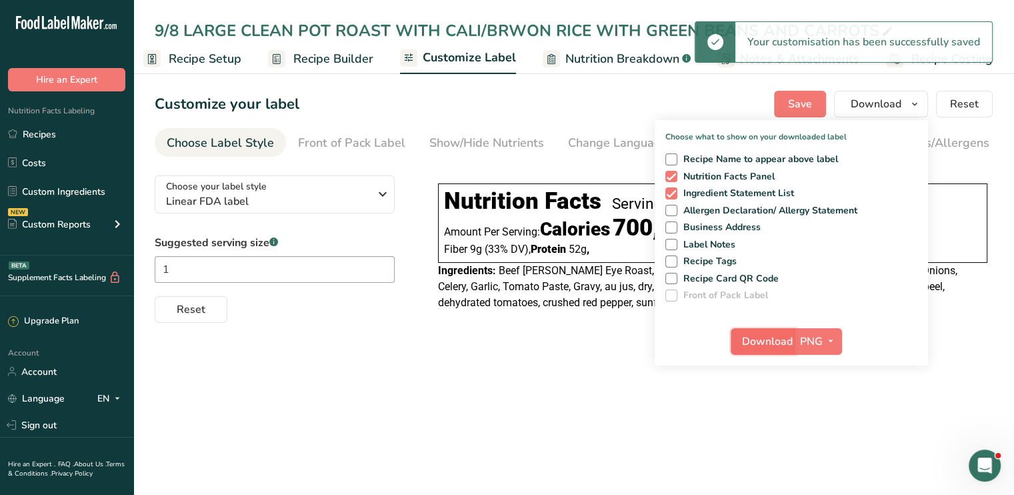
click at [760, 342] on span "Download" at bounding box center [767, 341] width 51 height 16
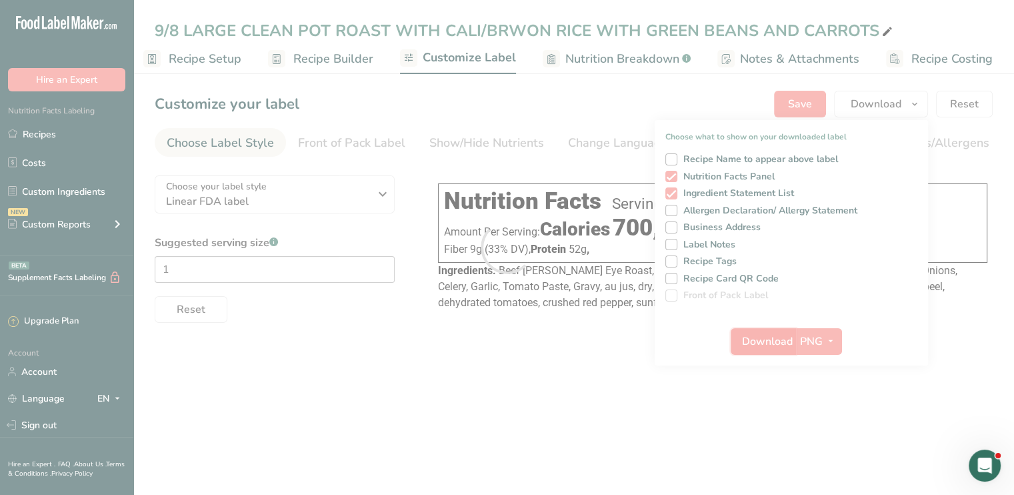
scroll to position [0, 0]
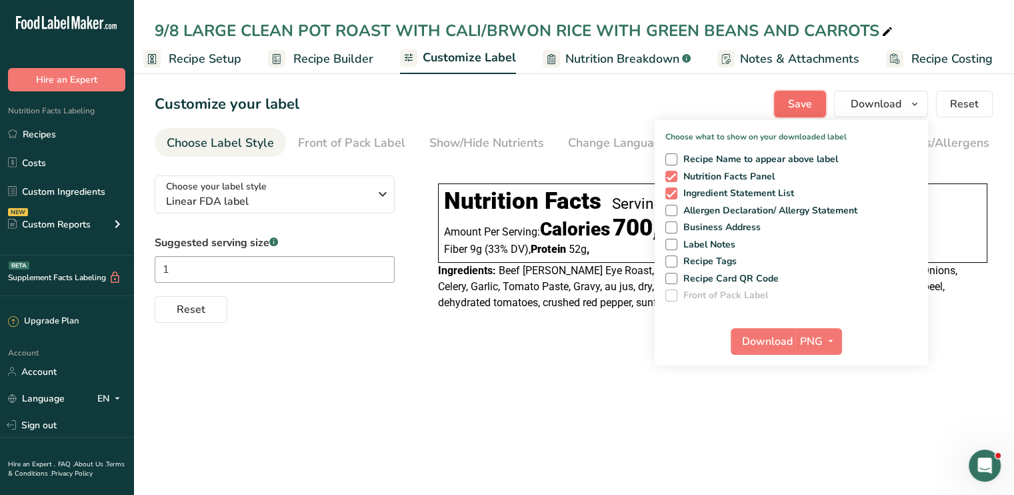
click at [793, 109] on span "Save" at bounding box center [800, 104] width 24 height 16
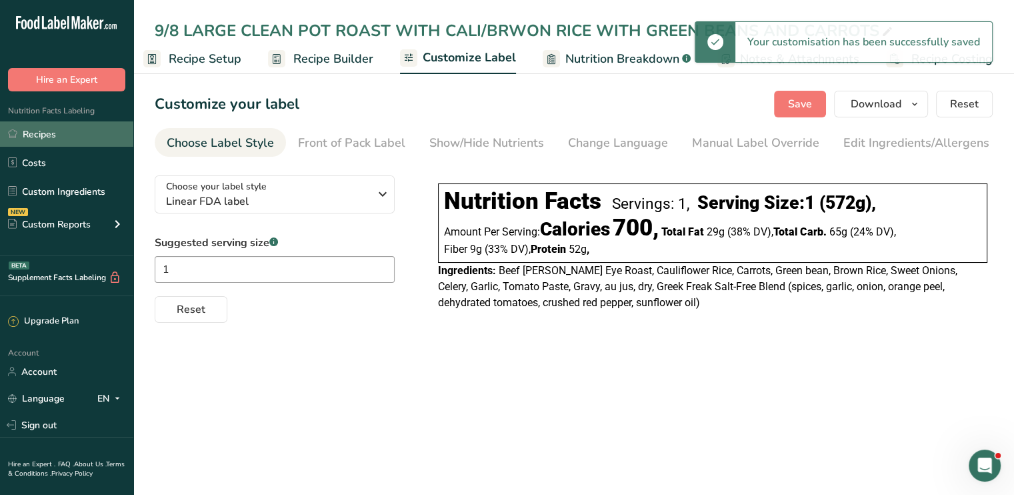
click at [35, 138] on link "Recipes" at bounding box center [66, 133] width 133 height 25
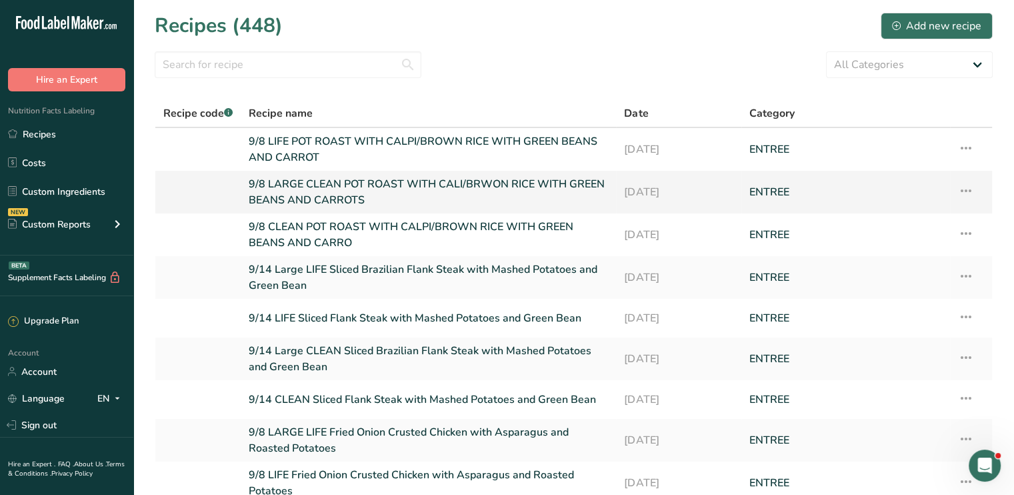
click at [965, 186] on icon at bounding box center [966, 191] width 16 height 24
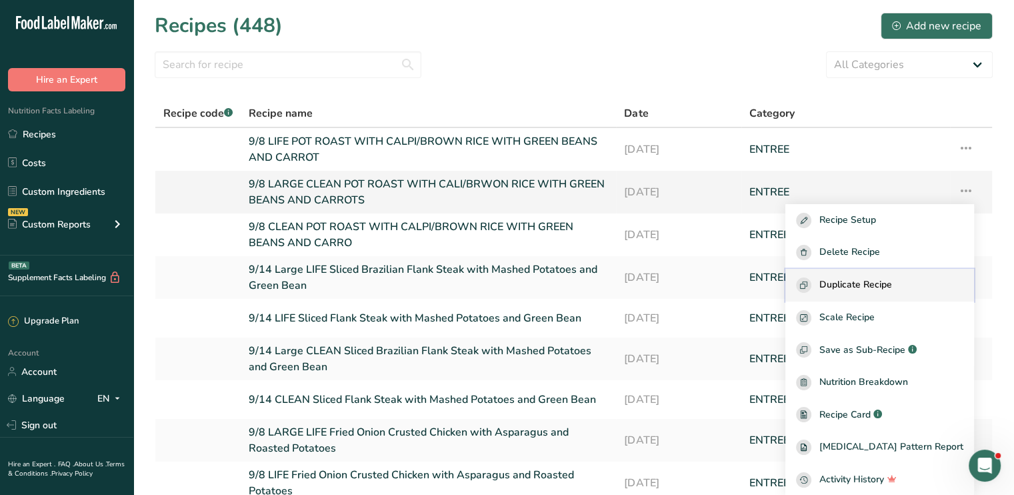
click at [892, 285] on span "Duplicate Recipe" at bounding box center [855, 284] width 73 height 15
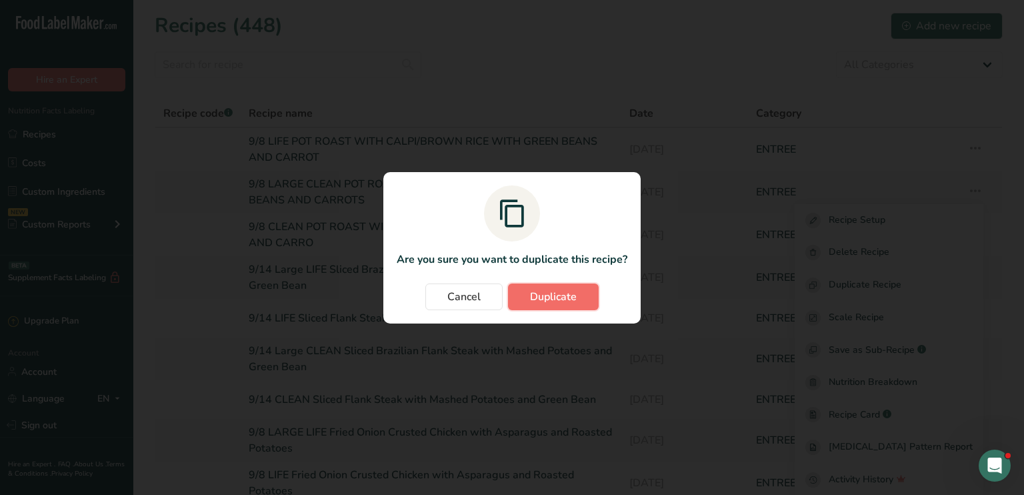
click at [557, 297] on span "Duplicate" at bounding box center [553, 297] width 47 height 16
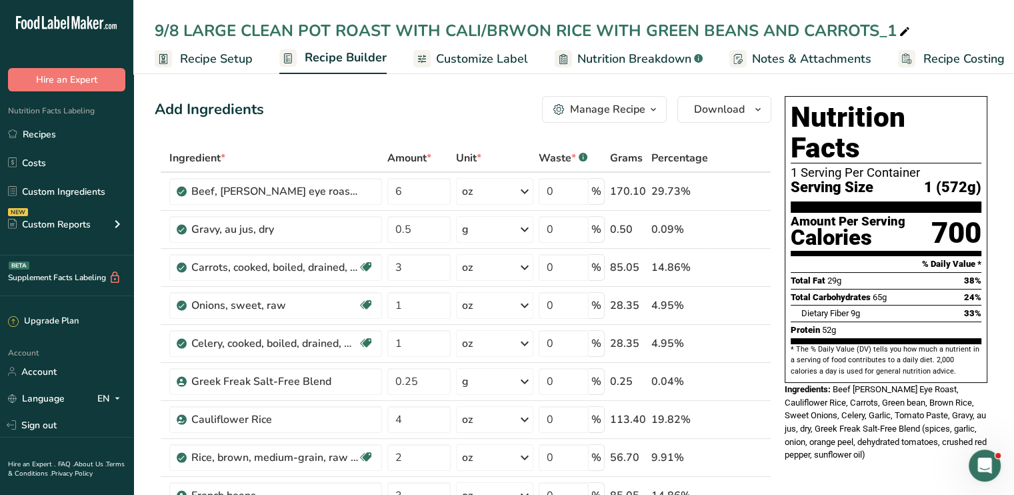
click at [899, 26] on icon at bounding box center [905, 32] width 12 height 19
drag, startPoint x: 547, startPoint y: 29, endPoint x: 444, endPoint y: 38, distance: 103.7
click at [444, 38] on input "9/8 LARGE CLEAN POT ROAST WITH CALI/BRWON RICE WITH GREEN BEANS AND CARROTS" at bounding box center [574, 31] width 838 height 24
click at [293, 31] on input "9/8 LARGE CLEAN POT ROAST WITH RICE WITH GREEN BEANS AND CARROTS" at bounding box center [574, 31] width 838 height 24
drag, startPoint x: 293, startPoint y: 31, endPoint x: 240, endPoint y: 30, distance: 53.3
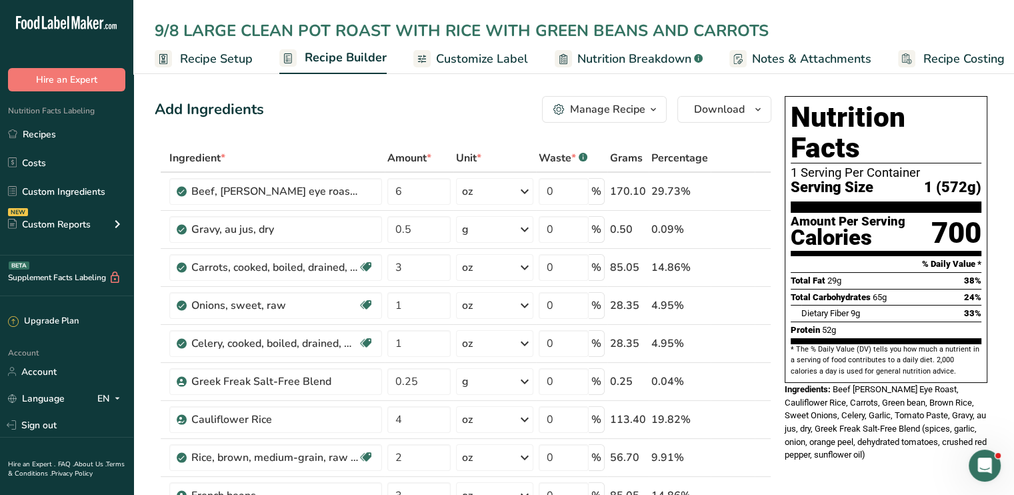
click at [240, 30] on input "9/8 LARGE CLEAN POT ROAST WITH RICE WITH GREEN BEANS AND CARROTS" at bounding box center [574, 31] width 838 height 24
drag, startPoint x: 291, startPoint y: 31, endPoint x: 244, endPoint y: 37, distance: 47.7
click at [244, 37] on input "9/8 LARGE CLEAN POT ROAST WITH RICE WITH GREEN BEANS AND CARROTS" at bounding box center [574, 31] width 838 height 24
type input "9/8 LARGE LIFE POT ROAST WITH RICE WITH GREEN BEANS AND CARROTS"
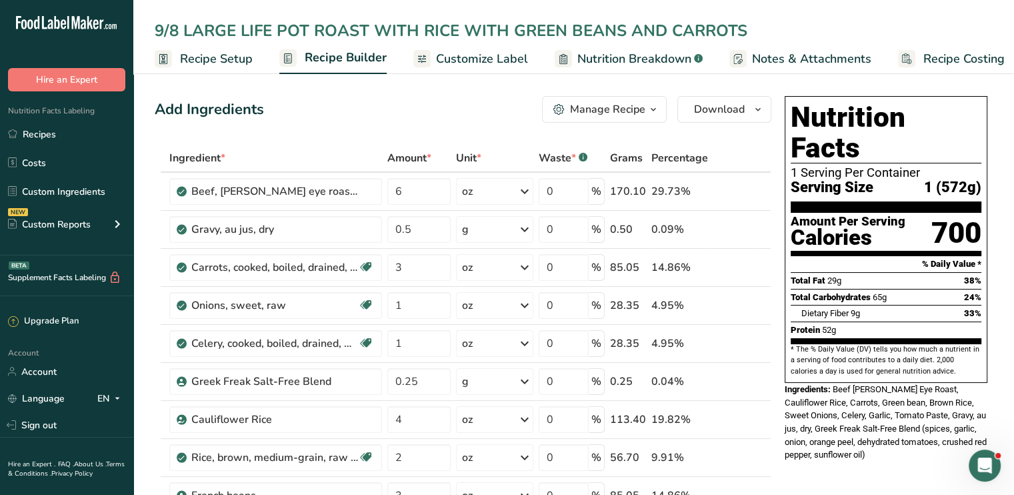
click at [415, 97] on div "Add Ingredients Manage Recipe Delete Recipe Duplicate Recipe Scale Recipe Save …" at bounding box center [463, 109] width 617 height 27
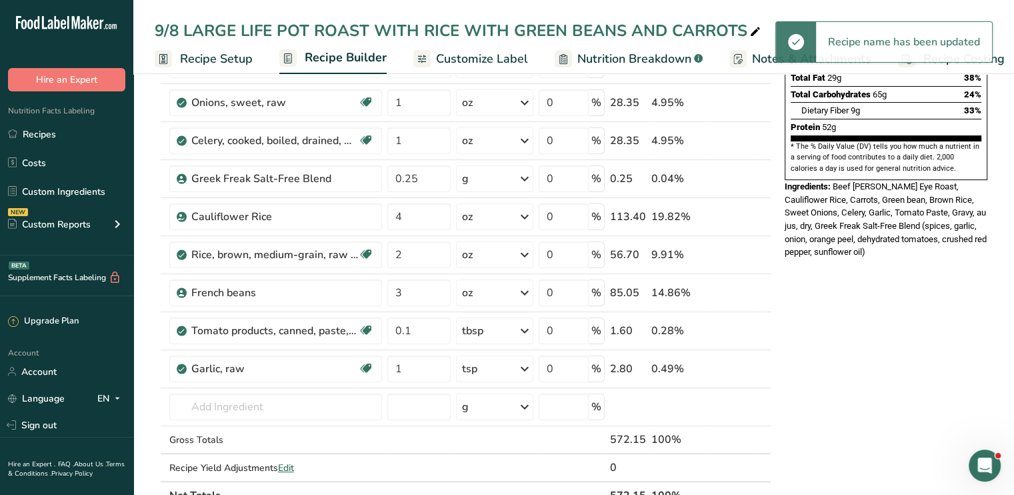
scroll to position [207, 0]
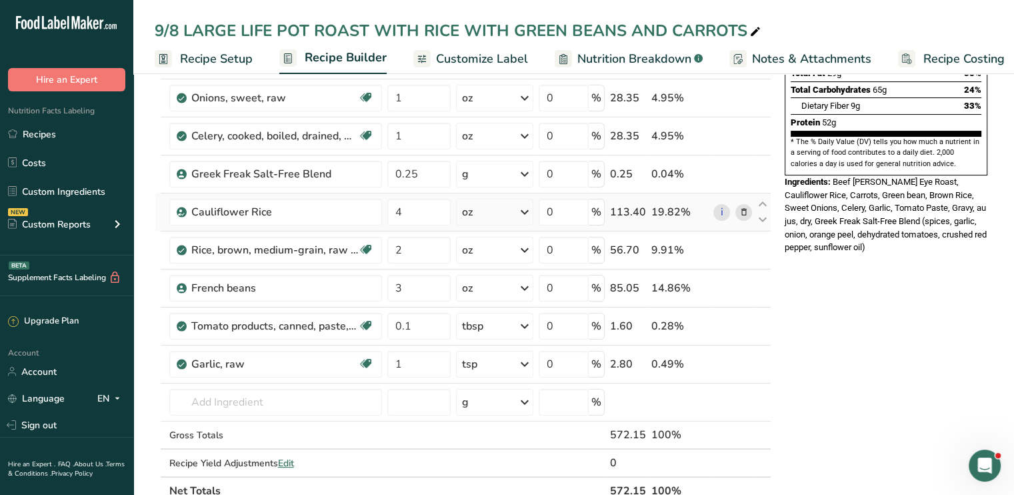
click at [741, 213] on icon at bounding box center [743, 212] width 9 height 14
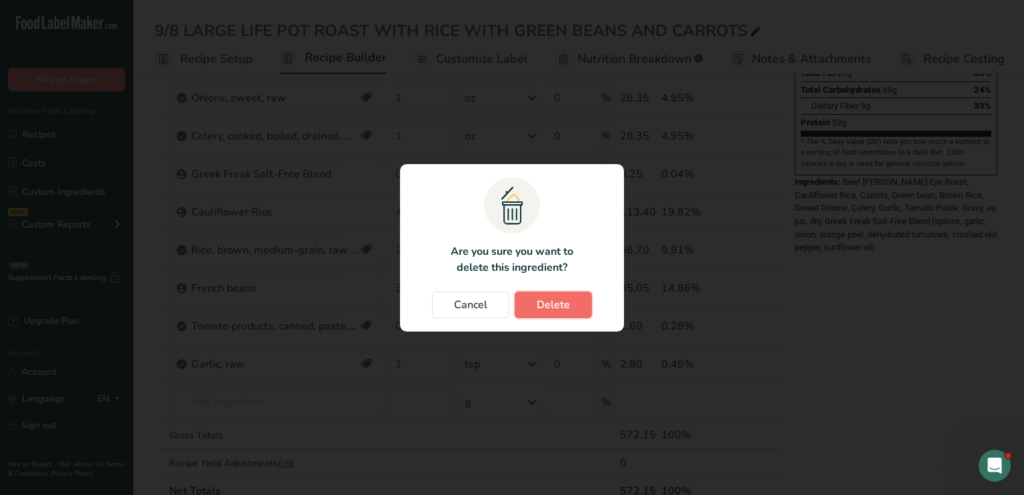
click at [563, 304] on span "Delete" at bounding box center [553, 305] width 33 height 16
type input "2"
type input "3"
type input "0.1"
type input "1"
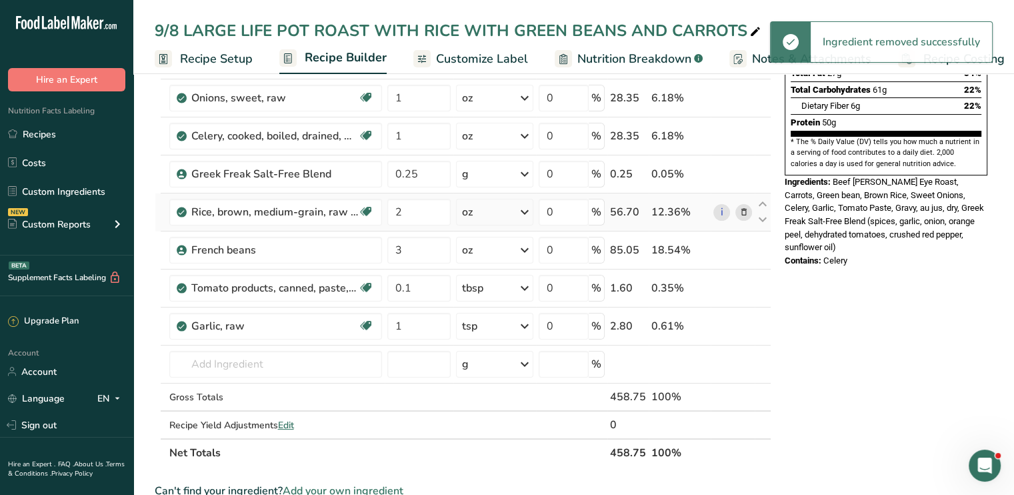
click at [741, 210] on icon at bounding box center [743, 212] width 9 height 14
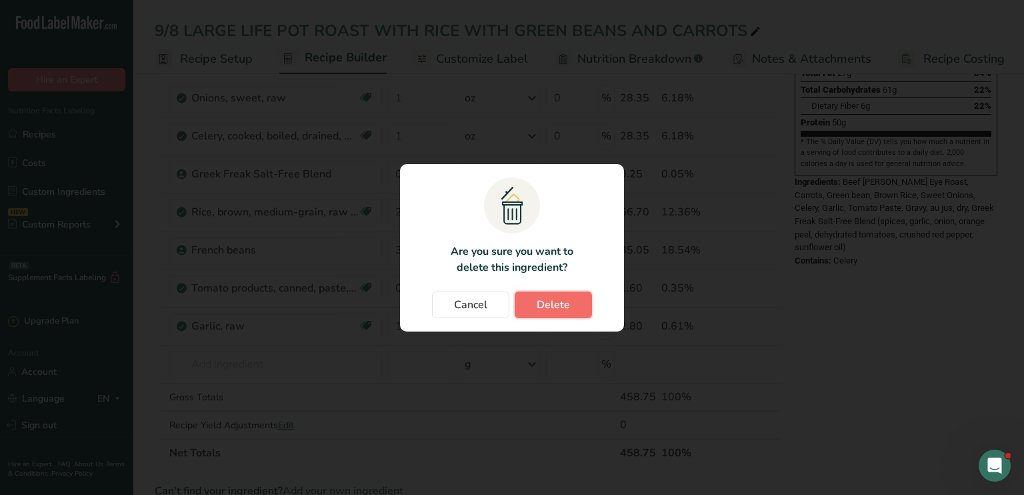
click at [557, 302] on span "Delete" at bounding box center [553, 305] width 33 height 16
type input "3"
type input "0.1"
type input "1"
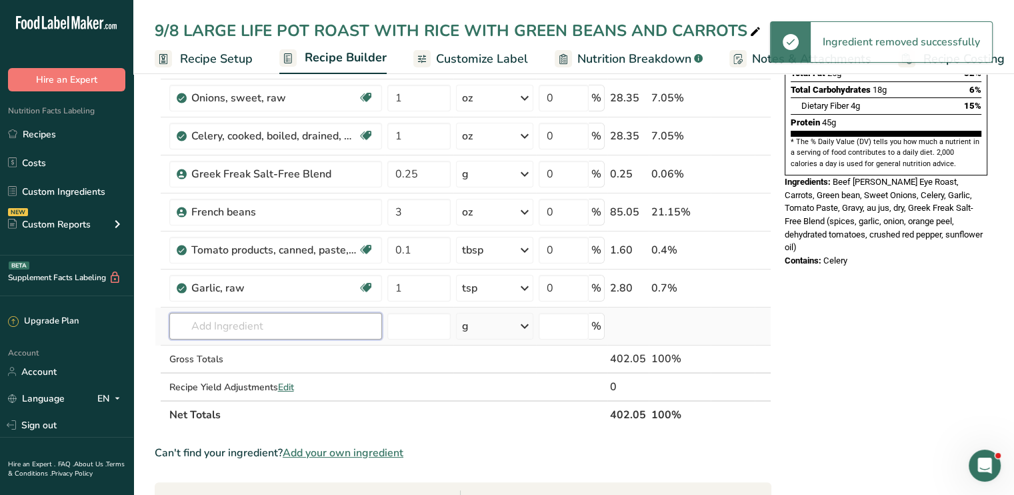
click at [297, 325] on input "text" at bounding box center [275, 326] width 213 height 27
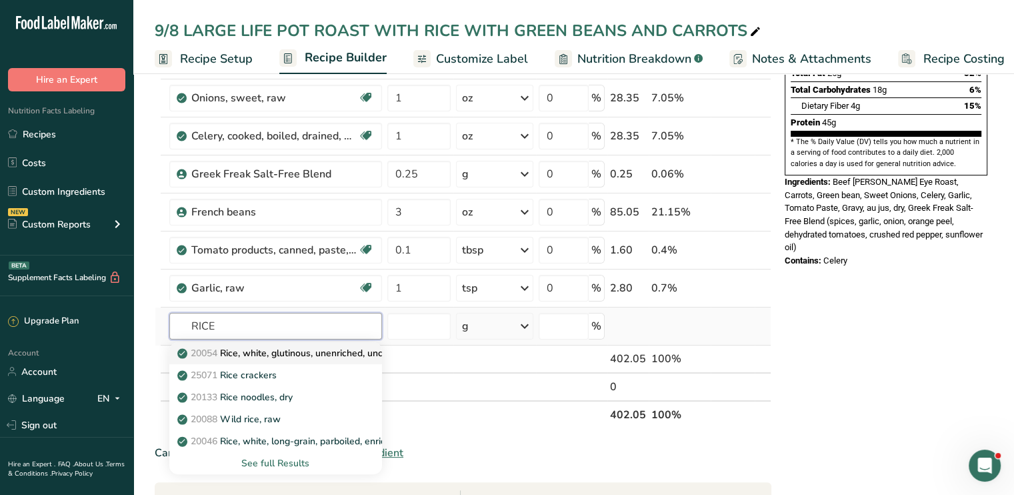
type input "RICE"
click at [299, 356] on p "20054 Rice, white, glutinous, unenriched, uncooked" at bounding box center [294, 353] width 229 height 14
type input "Rice, white, glutinous, unenriched, uncooked"
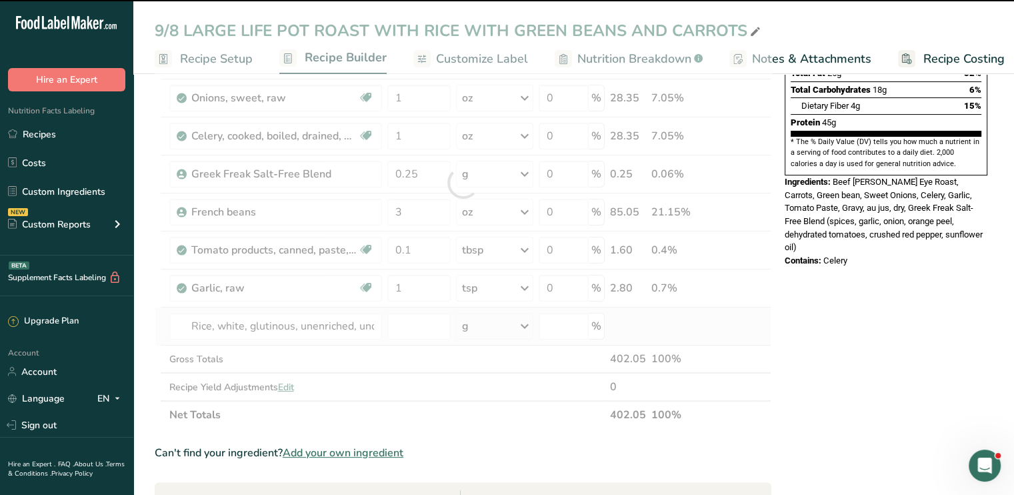
type input "0"
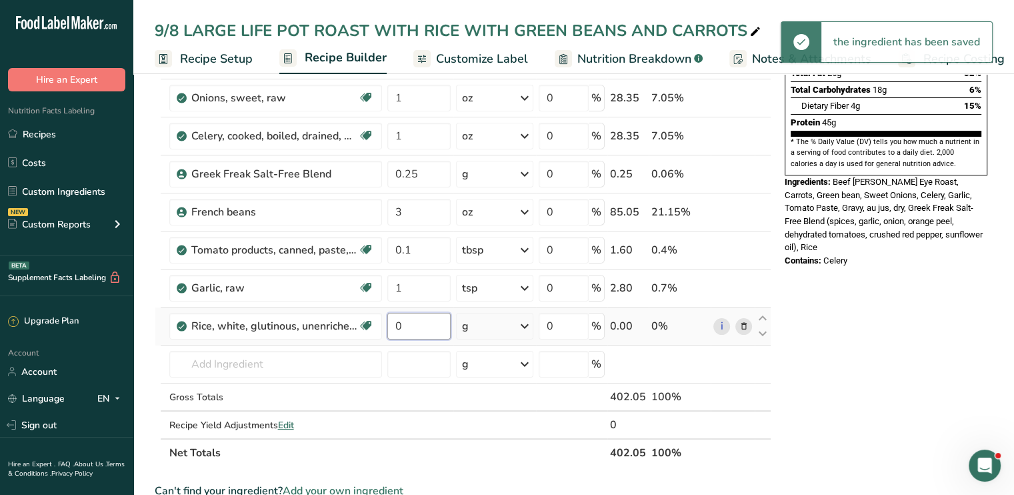
click at [424, 327] on input "0" at bounding box center [418, 326] width 63 height 27
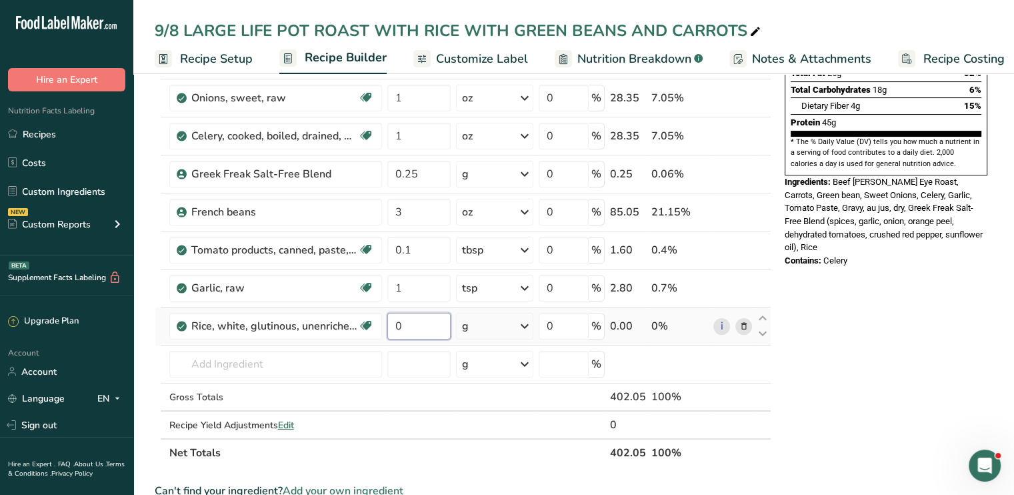
type input "4"
click at [409, 321] on input "4" at bounding box center [418, 326] width 63 height 27
type input "5"
click at [527, 323] on div "Ingredient * Amount * Unit * Waste * .a-a{fill:#347362;}.b-a{fill:#fff;} Grams …" at bounding box center [463, 202] width 617 height 530
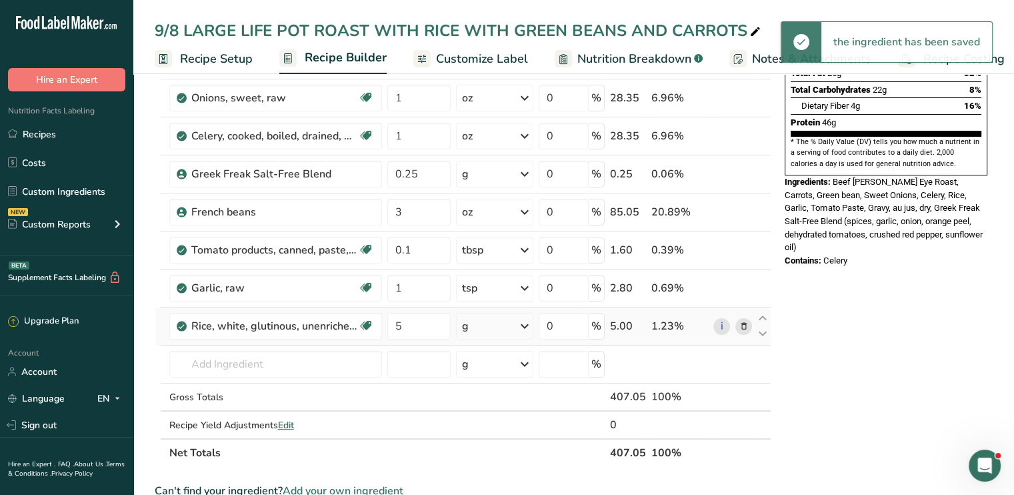
click at [527, 323] on icon at bounding box center [525, 326] width 16 height 24
click at [497, 466] on div "See more" at bounding box center [520, 472] width 112 height 14
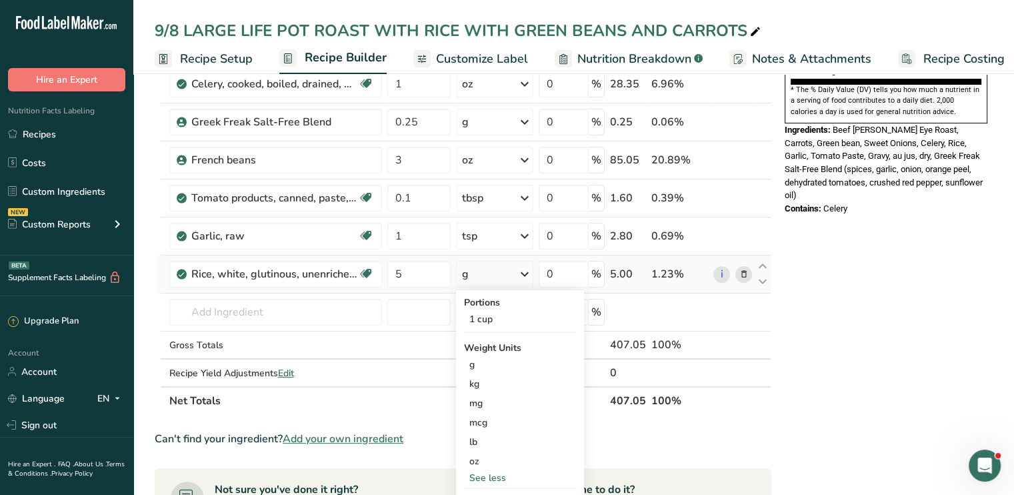
scroll to position [261, 0]
click at [497, 466] on div "oz" at bounding box center [520, 459] width 112 height 19
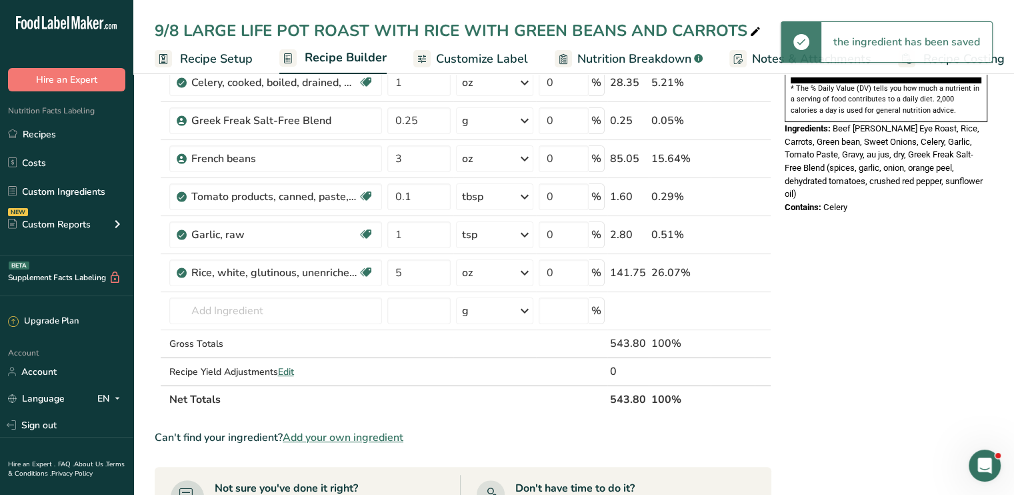
scroll to position [0, 0]
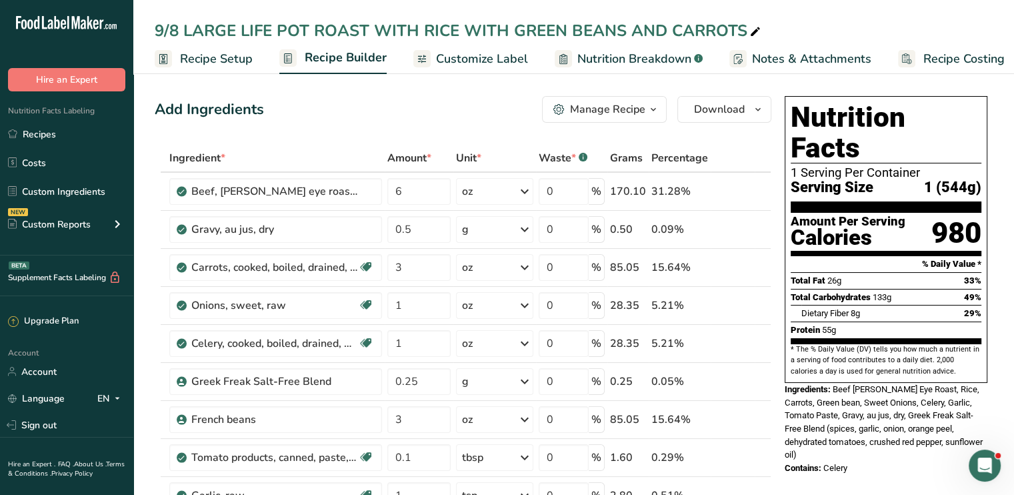
click at [608, 55] on span "Nutrition Breakdown" at bounding box center [634, 59] width 114 height 18
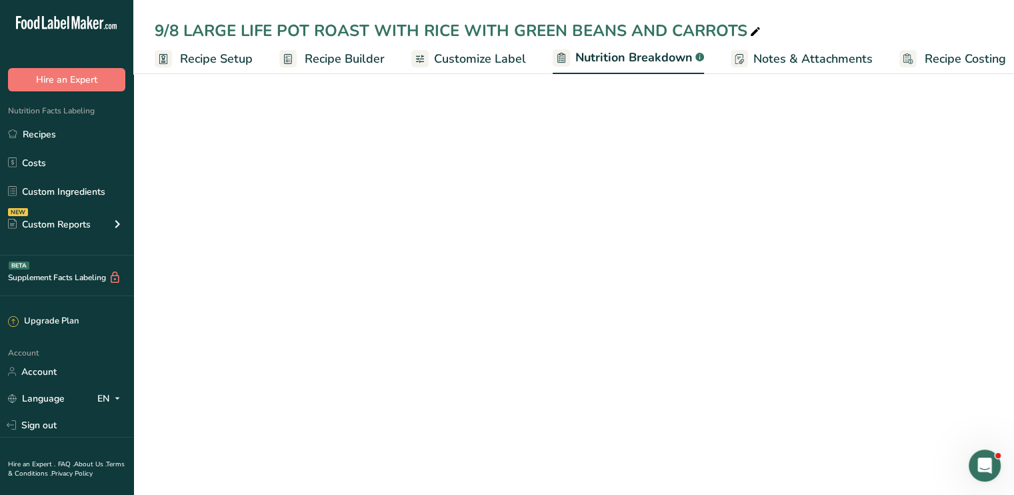
scroll to position [0, 13]
select select "Calories"
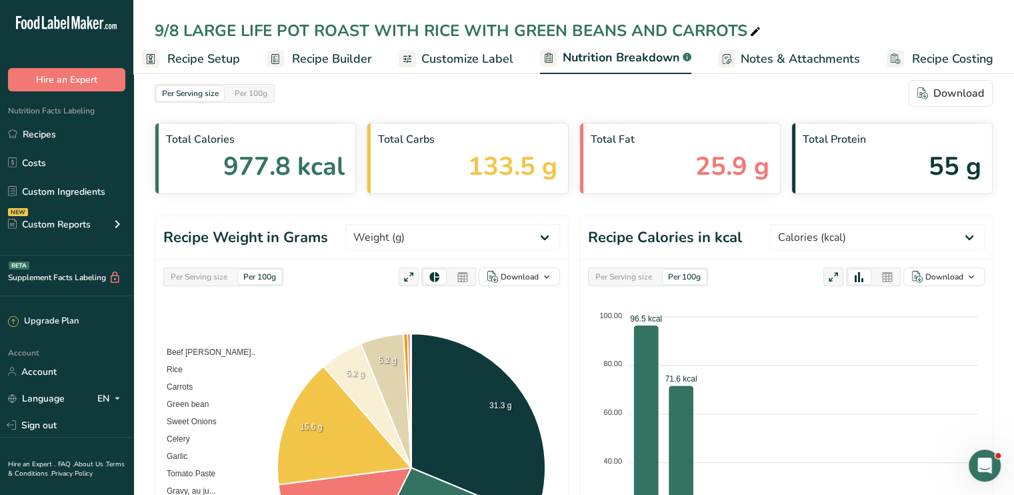
scroll to position [0, 0]
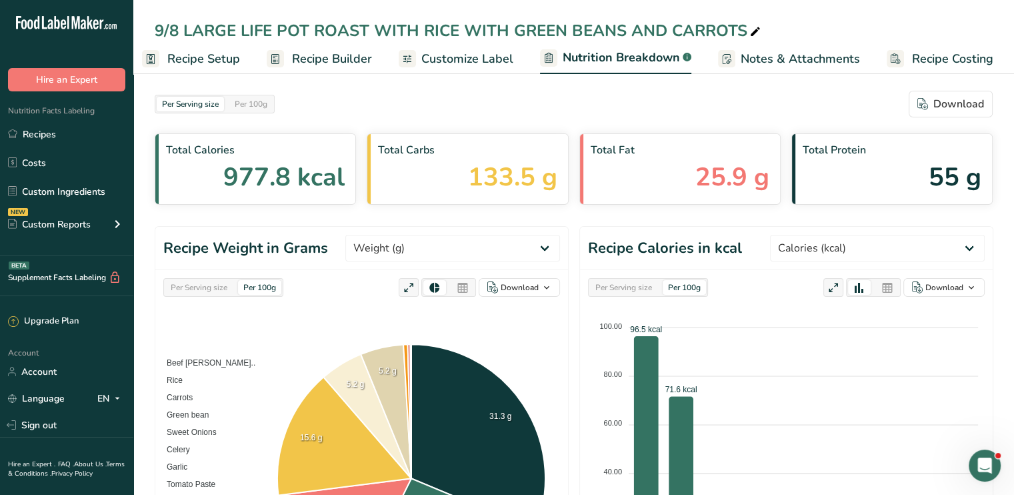
click at [477, 65] on span "Customize Label" at bounding box center [467, 59] width 92 height 18
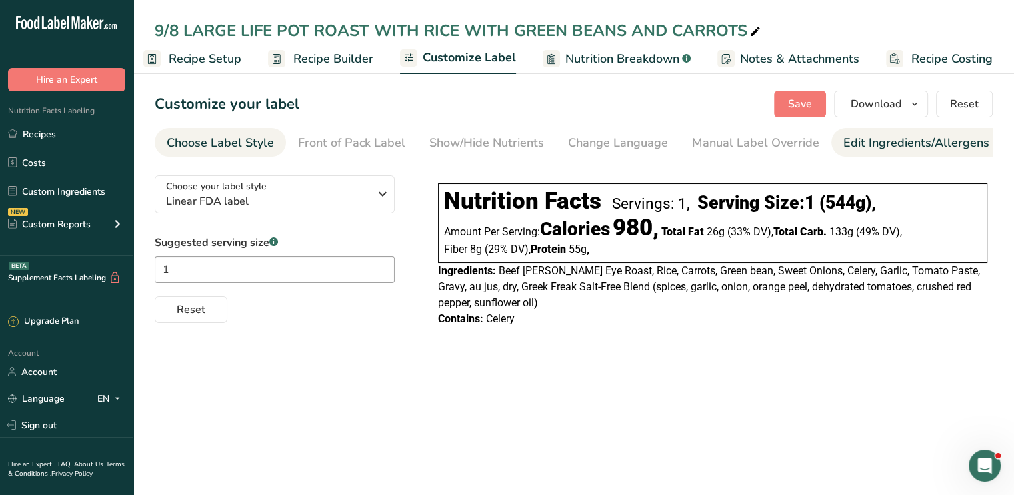
click at [864, 146] on div "Edit Ingredients/Allergens List" at bounding box center [927, 143] width 169 height 18
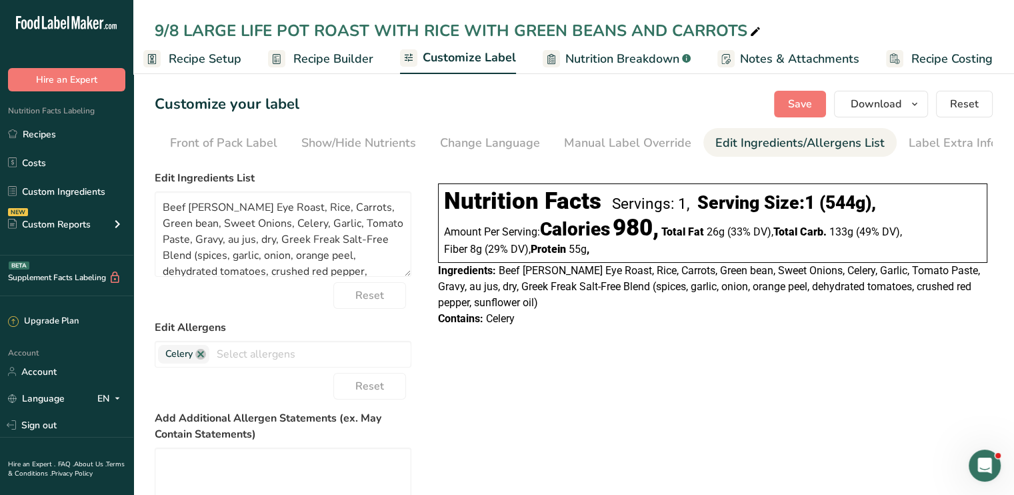
scroll to position [0, 131]
click at [204, 353] on link at bounding box center [200, 354] width 11 height 11
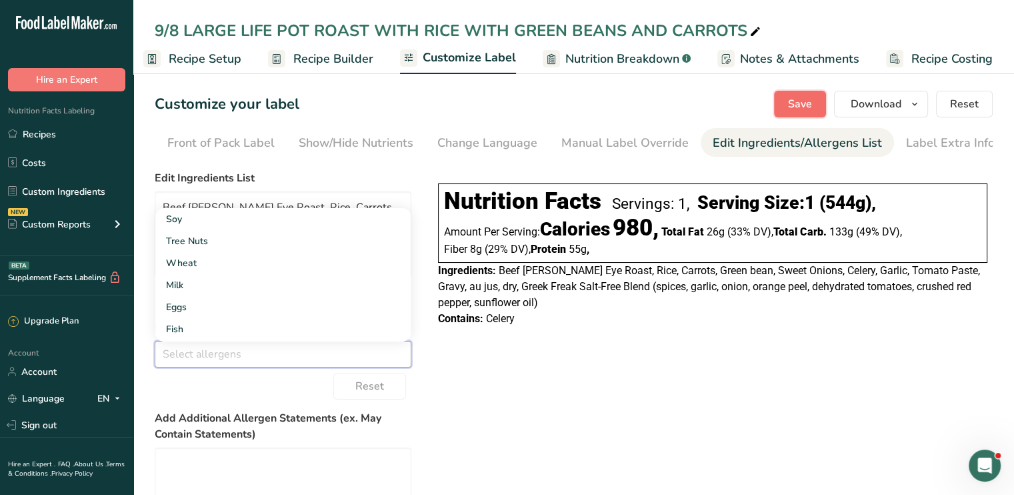
click at [801, 104] on span "Save" at bounding box center [800, 104] width 24 height 16
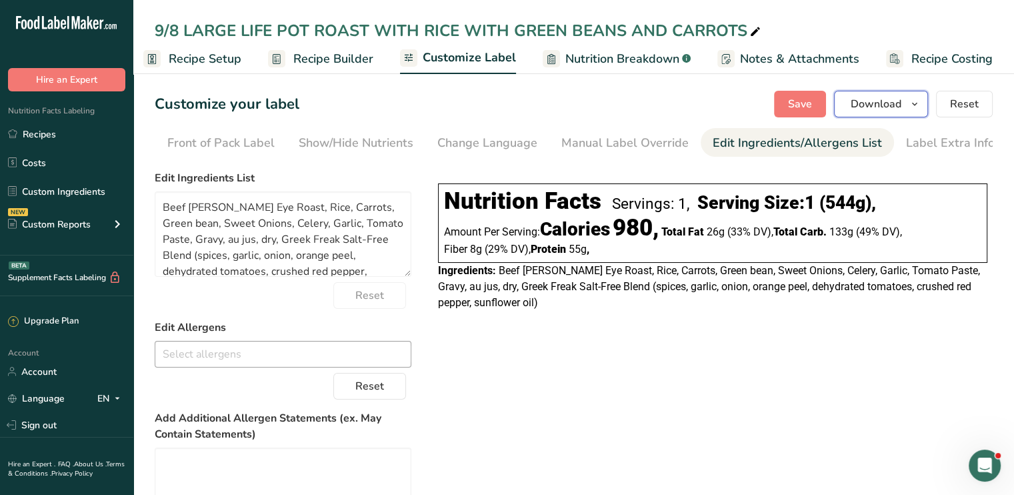
click at [876, 99] on span "Download" at bounding box center [876, 104] width 51 height 16
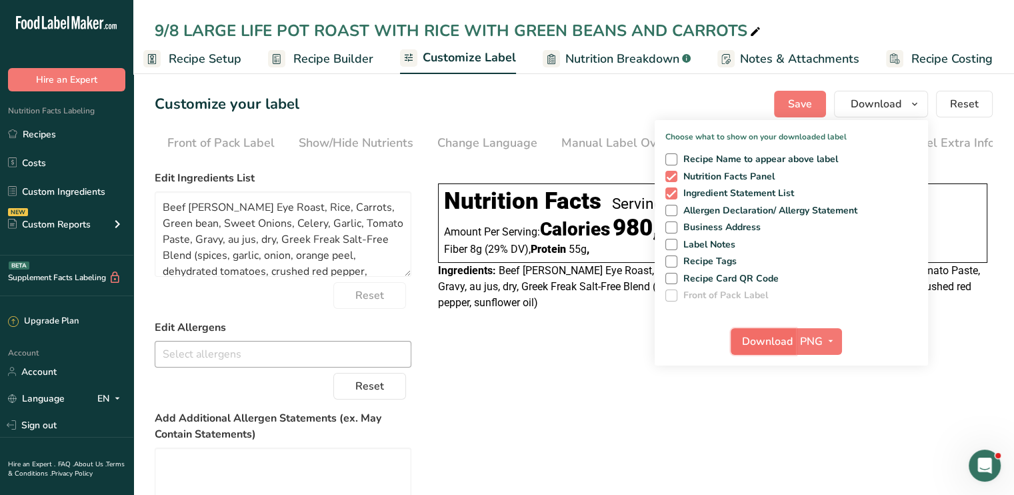
click at [782, 334] on span "Download" at bounding box center [767, 341] width 51 height 16
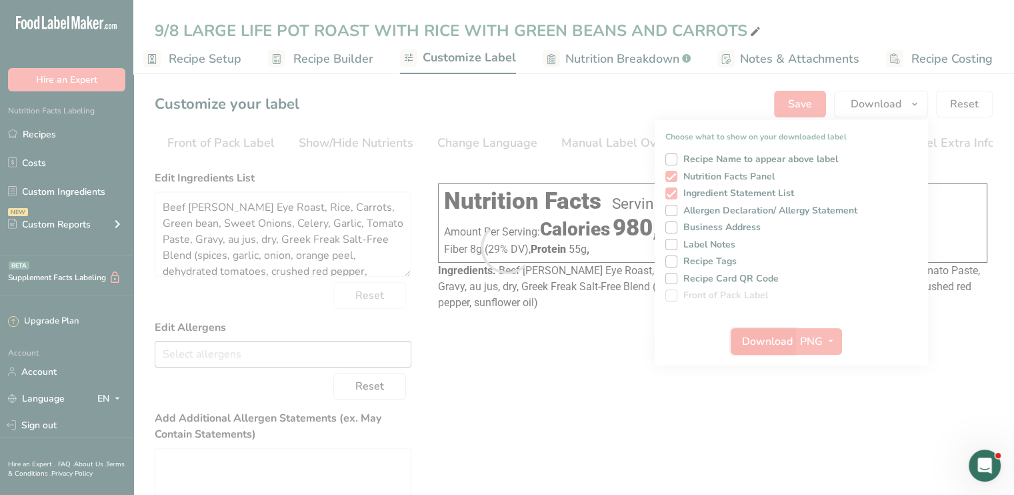
scroll to position [0, 0]
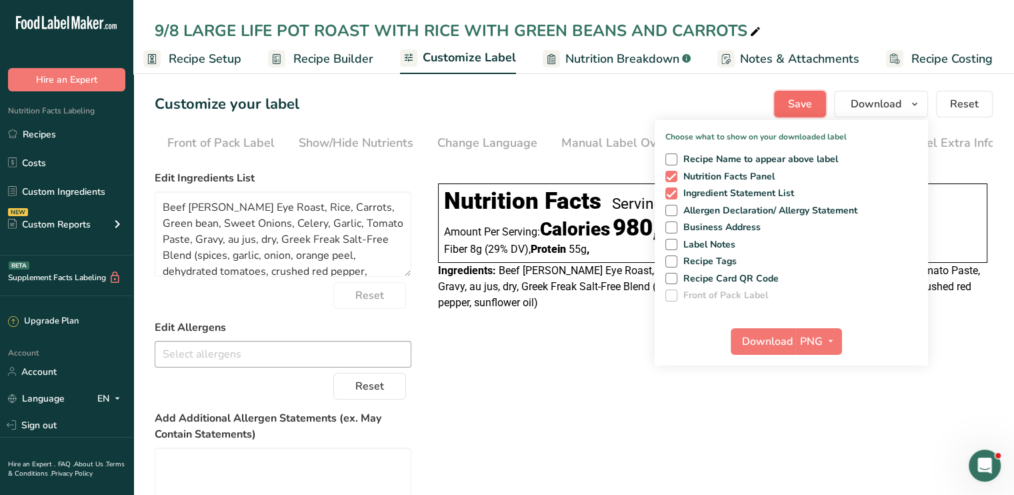
click at [800, 106] on span "Save" at bounding box center [800, 104] width 24 height 16
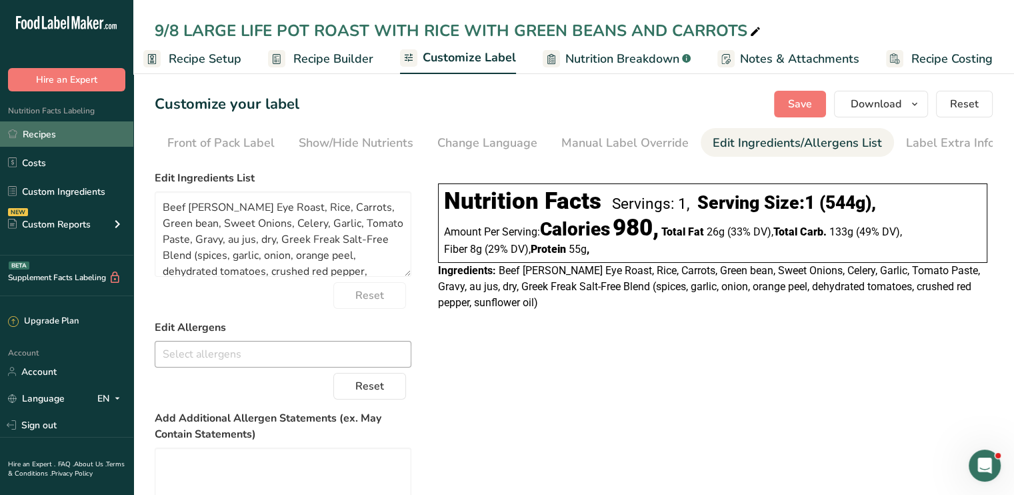
click at [77, 135] on link "Recipes" at bounding box center [66, 133] width 133 height 25
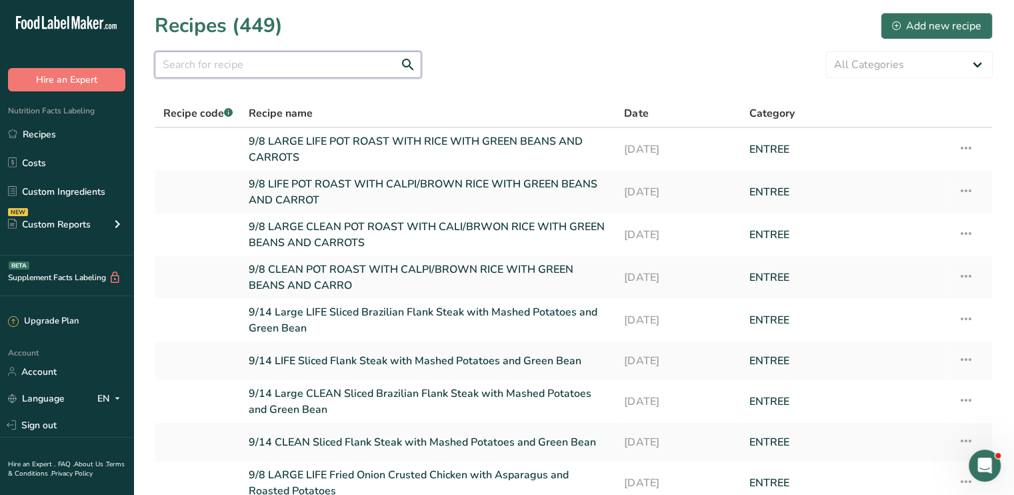
click at [292, 70] on input "text" at bounding box center [288, 64] width 267 height 27
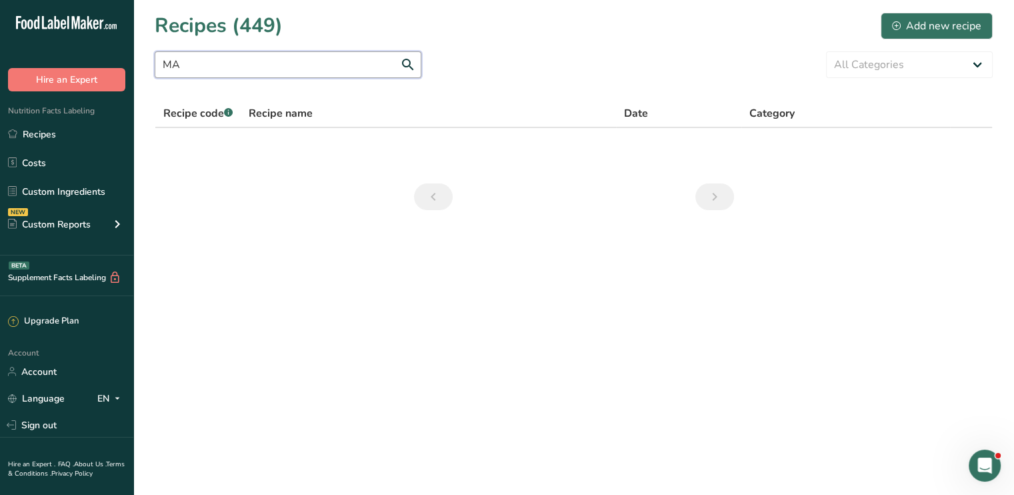
type input "M"
type input "E"
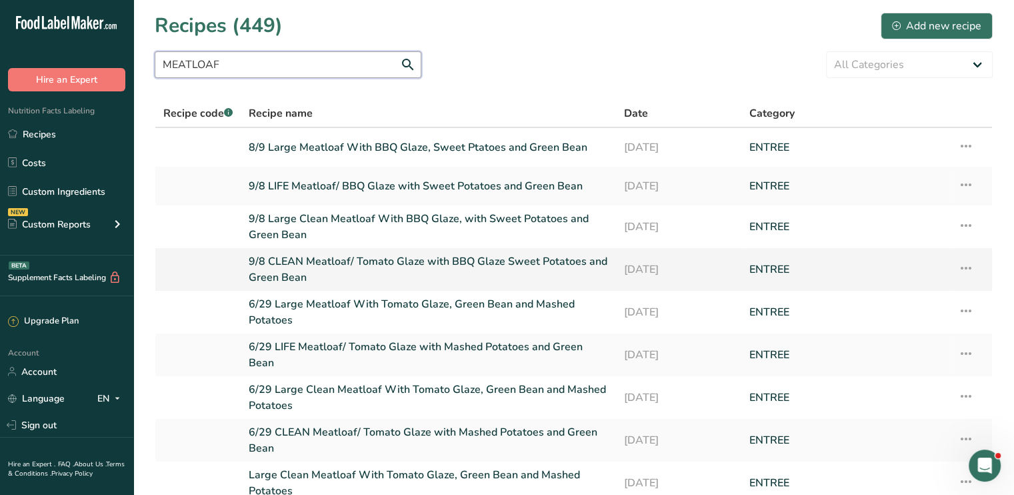
type input "MEATLOAF"
click at [483, 255] on link "9/8 CLEAN Meatloaf/ Tomato Glaze with BBQ Glaze Sweet Potatoes and Green Bean" at bounding box center [428, 269] width 359 height 32
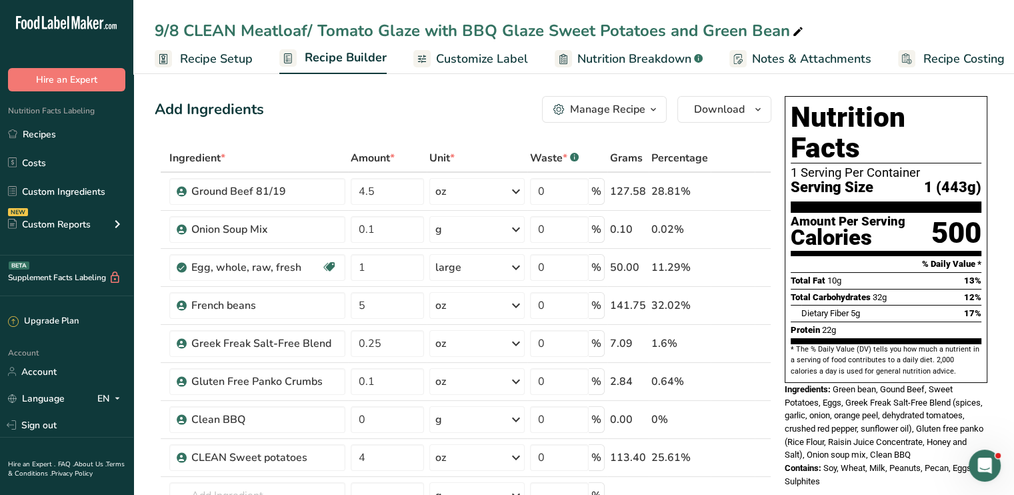
drag, startPoint x: 544, startPoint y: 28, endPoint x: 784, endPoint y: 31, distance: 240.0
click at [784, 31] on div "9/8 CLEAN Meatloaf/ Tomato Glaze with BBQ Glaze Sweet Potatoes and Green Bean" at bounding box center [480, 31] width 651 height 24
click at [784, 31] on input "9/8 CLEAN Meatloaf/ Tomato Glaze with BBQ Glaze Sweet Potatoes and Green Bean" at bounding box center [574, 31] width 838 height 24
drag, startPoint x: 803, startPoint y: 34, endPoint x: 549, endPoint y: 37, distance: 253.3
click at [549, 37] on input "9/8 CLEAN Meatloaf/ Tomato Glaze with BBQ Glaze Sweet Potatoes and Green Bean" at bounding box center [574, 31] width 838 height 24
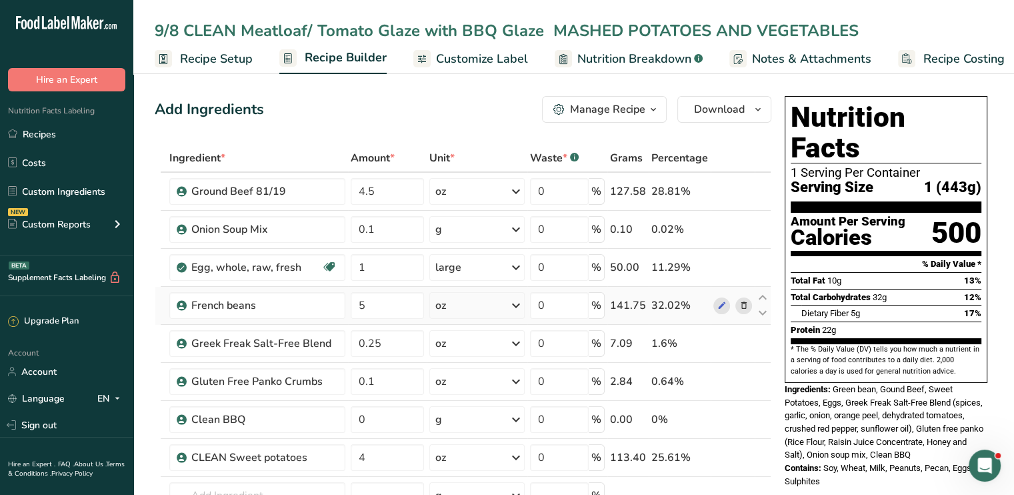
type input "9/8 CLEAN Meatloaf/ Tomato Glaze with BBQ Glaze MASHED POTATOES AND VEGETABLES"
click at [744, 303] on icon at bounding box center [743, 306] width 9 height 14
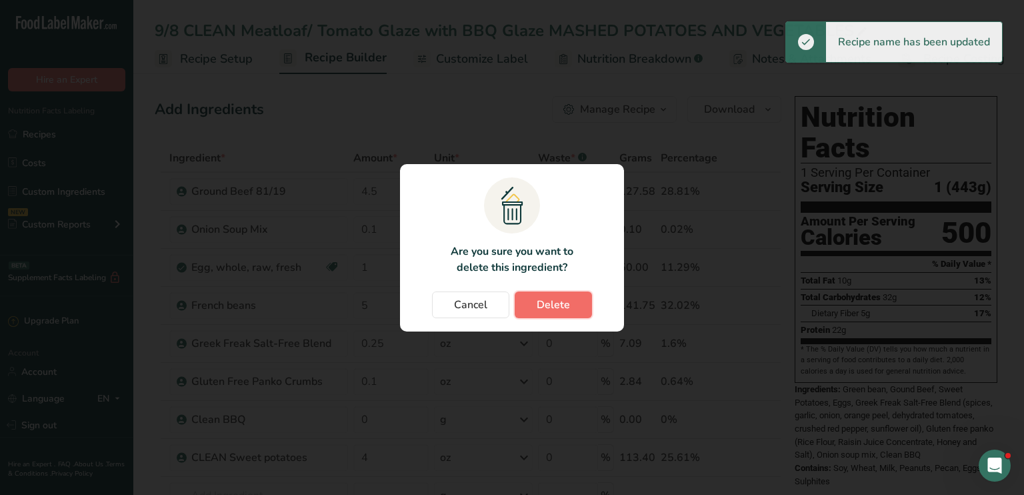
click at [555, 302] on span "Delete" at bounding box center [553, 305] width 33 height 16
type input "0.25"
type input "0.1"
type input "0"
type input "4"
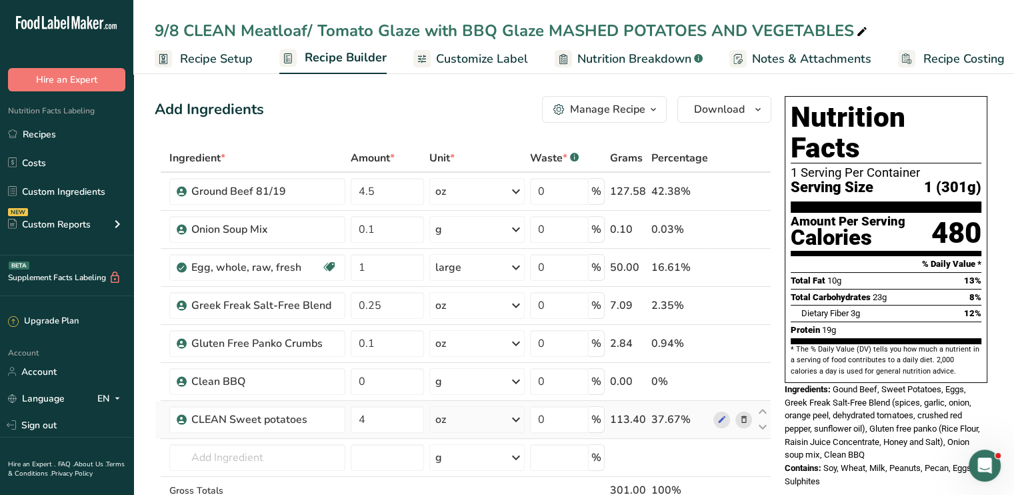
click at [741, 411] on span at bounding box center [743, 419] width 16 height 16
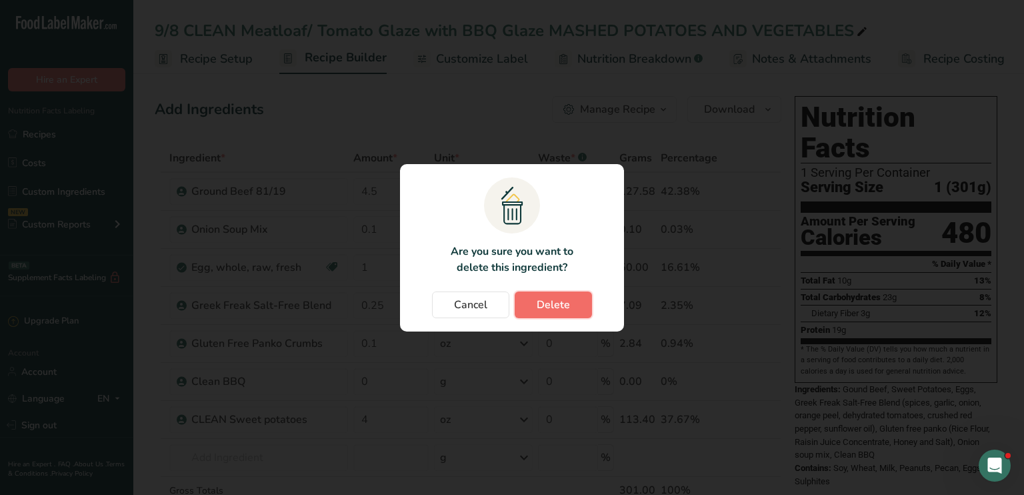
click at [565, 303] on span "Delete" at bounding box center [553, 305] width 33 height 16
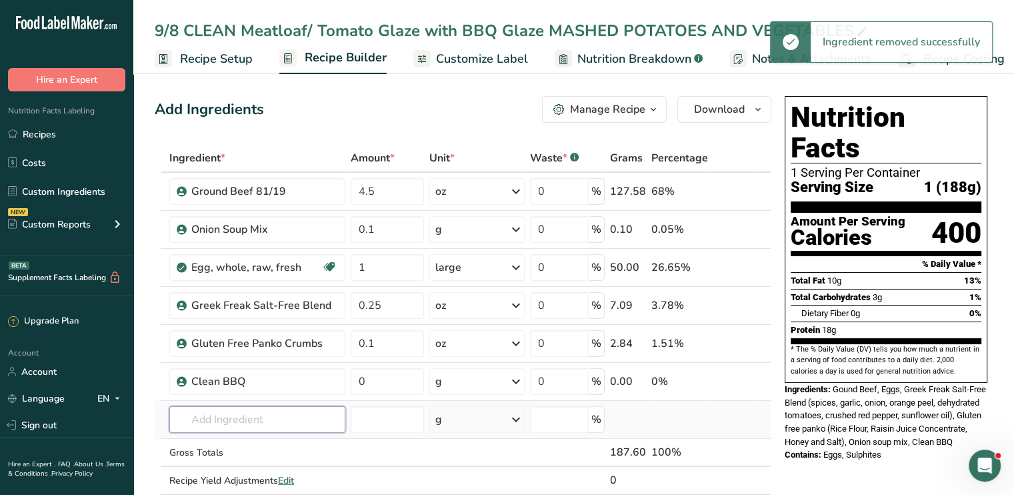
click at [207, 413] on input "text" at bounding box center [257, 419] width 176 height 27
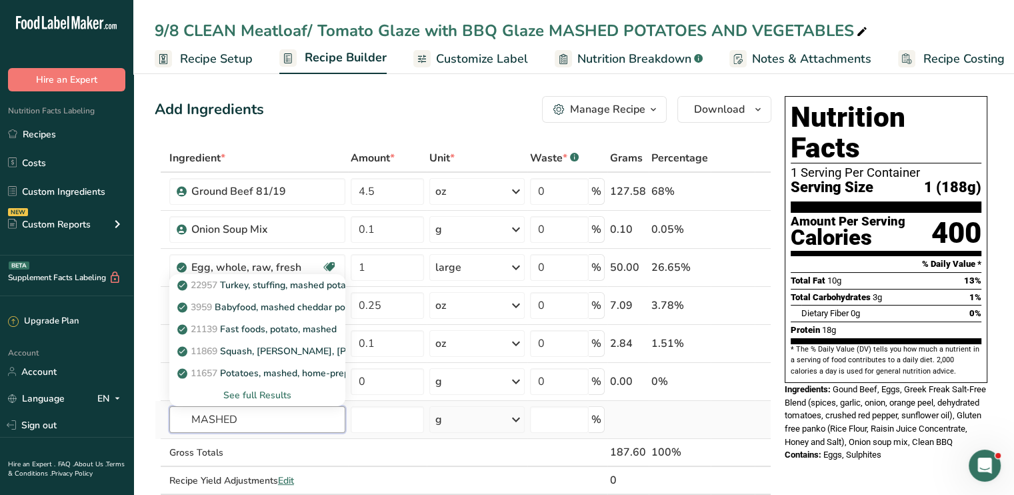
type input "MASHED"
click at [239, 394] on div "See full Results" at bounding box center [257, 395] width 155 height 14
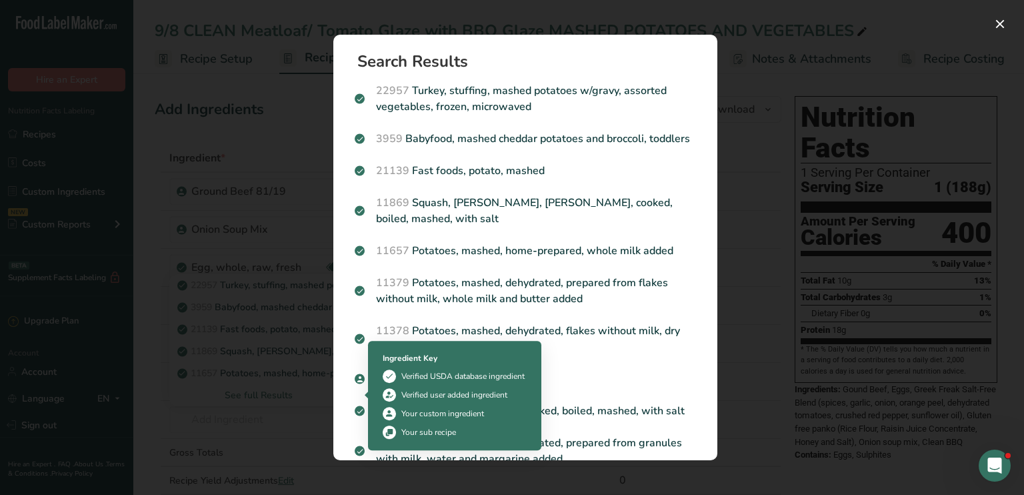
click at [370, 397] on div at bounding box center [371, 394] width 7 height 7
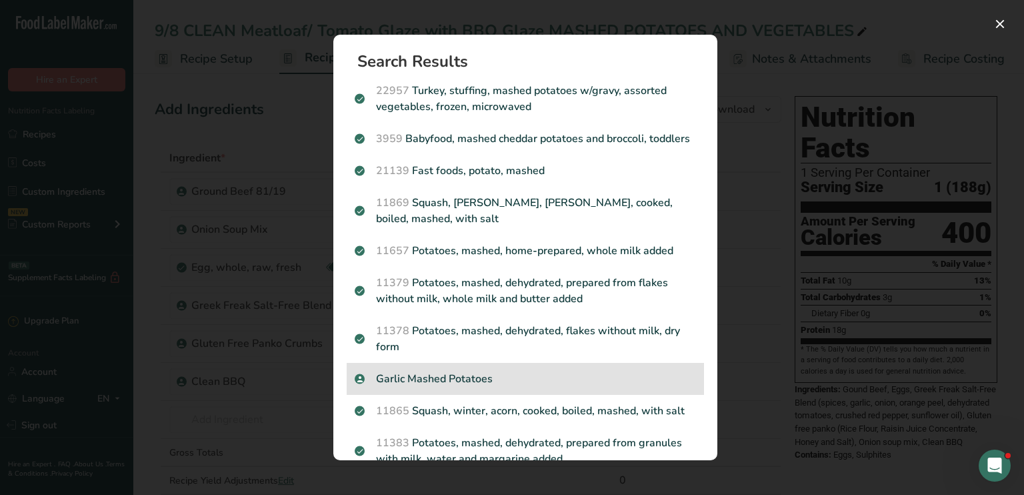
click at [455, 387] on p "Garlic Mashed Potatoes" at bounding box center [525, 379] width 341 height 16
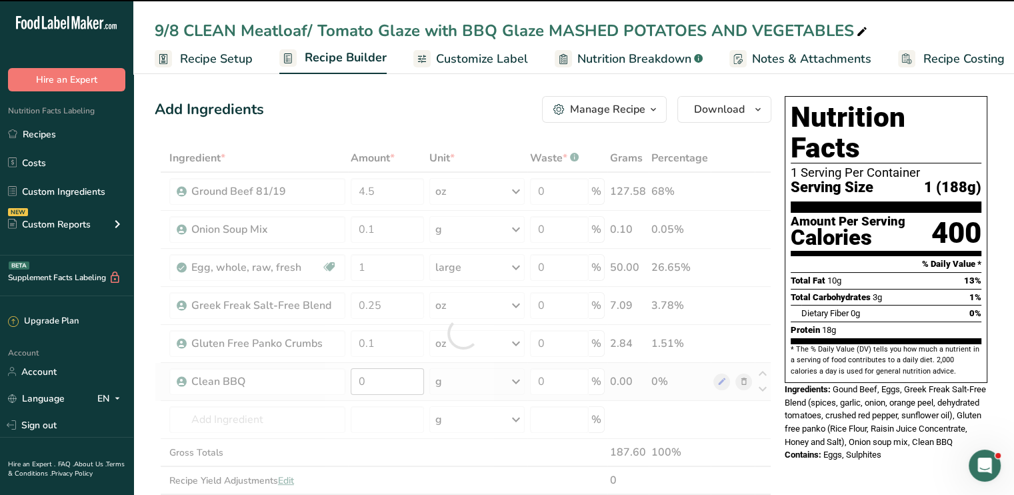
type input "0"
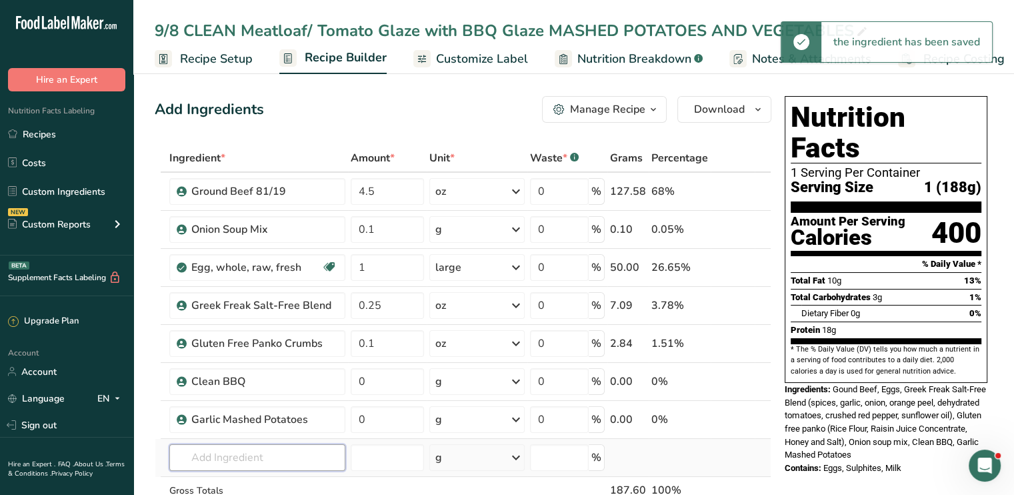
click at [267, 459] on input "text" at bounding box center [257, 457] width 176 height 27
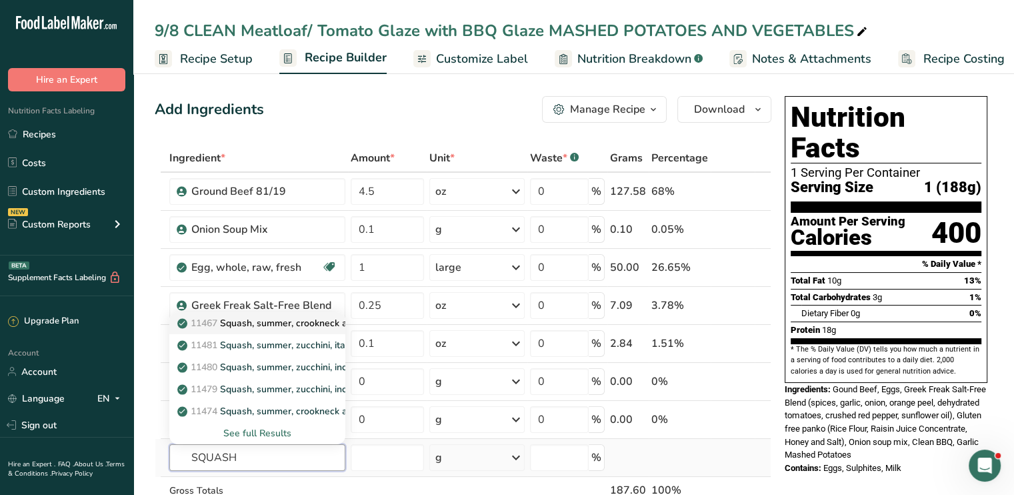
type input "SQUASH"
click at [309, 327] on p "11467 Squash, summer, crookneck and straightneck, raw" at bounding box center [307, 323] width 255 height 14
type input "Squash, summer, crookneck and straightneck, raw"
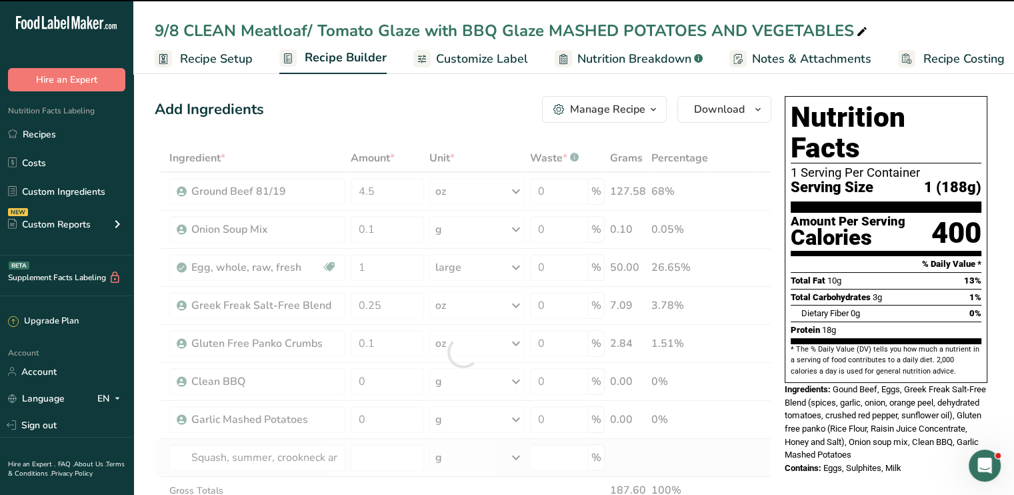
type input "0"
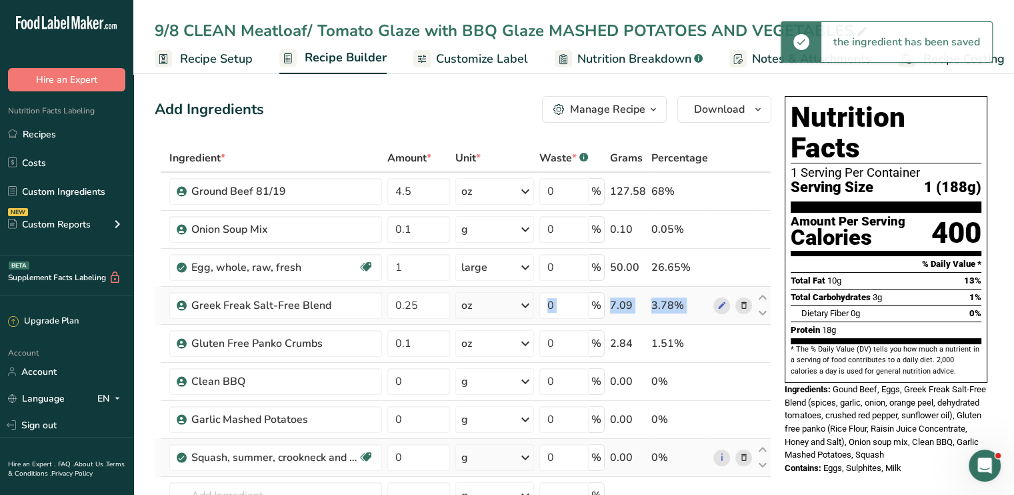
drag, startPoint x: 309, startPoint y: 327, endPoint x: 601, endPoint y: 299, distance: 292.6
click at [601, 299] on tbody "Ground Beef 81/19 4.5 oz Weight Units g kg mg See more Volume Units l Volume un…" at bounding box center [462, 371] width 615 height 397
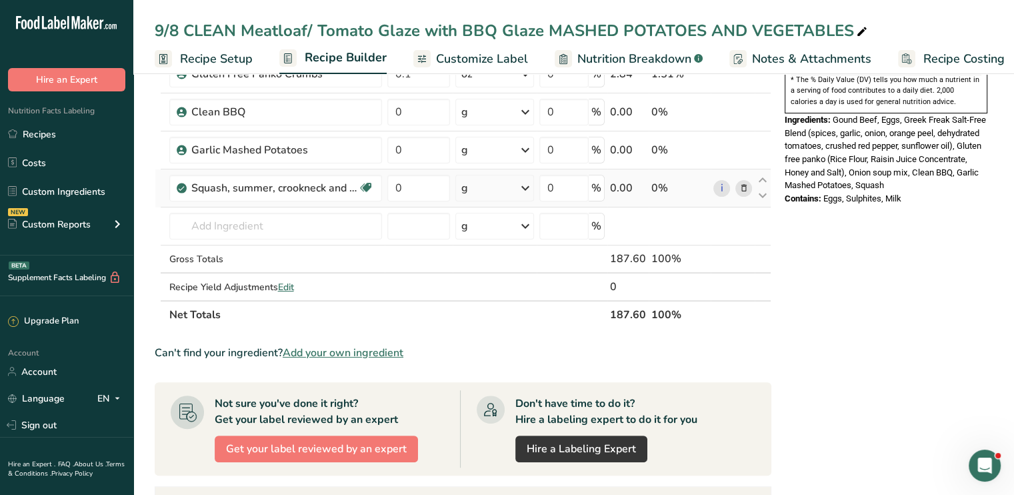
scroll to position [276, 0]
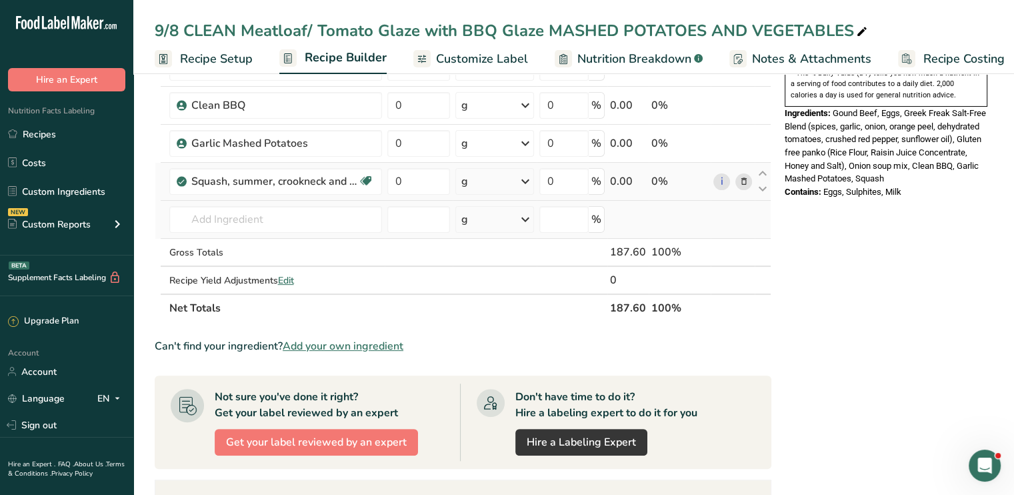
click at [293, 234] on td "11467 Squash, summer, crookneck and straightneck, raw 11481 Squash, summer, zuc…" at bounding box center [276, 220] width 218 height 38
click at [291, 223] on input "text" at bounding box center [275, 219] width 213 height 27
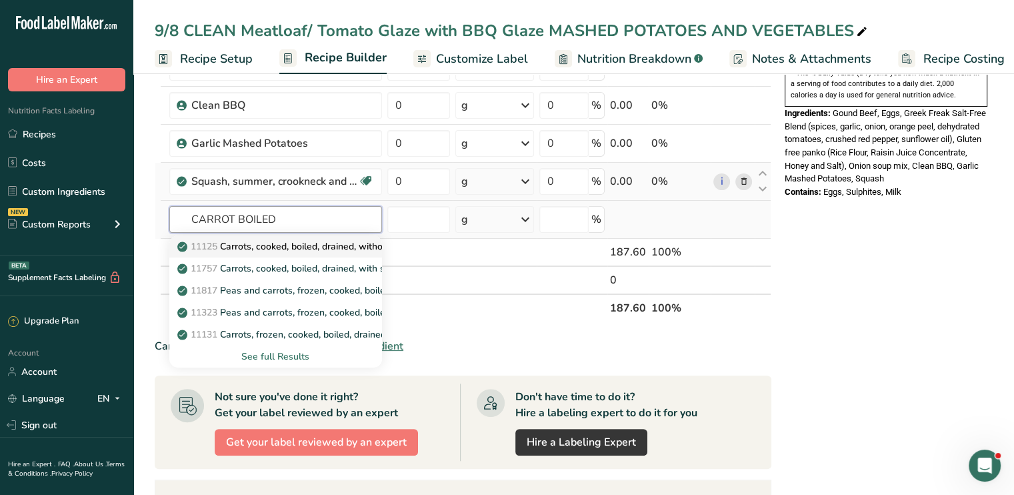
type input "CARROT BOILED"
click at [274, 249] on p "11125 Carrots, cooked, boiled, drained, without salt" at bounding box center [295, 246] width 230 height 14
type input "Carrots, cooked, boiled, drained, without salt"
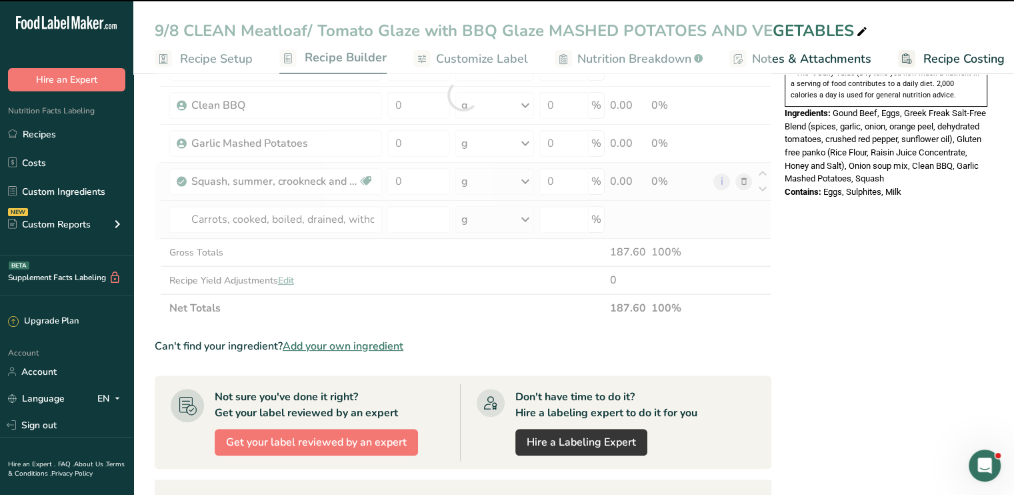
type input "0"
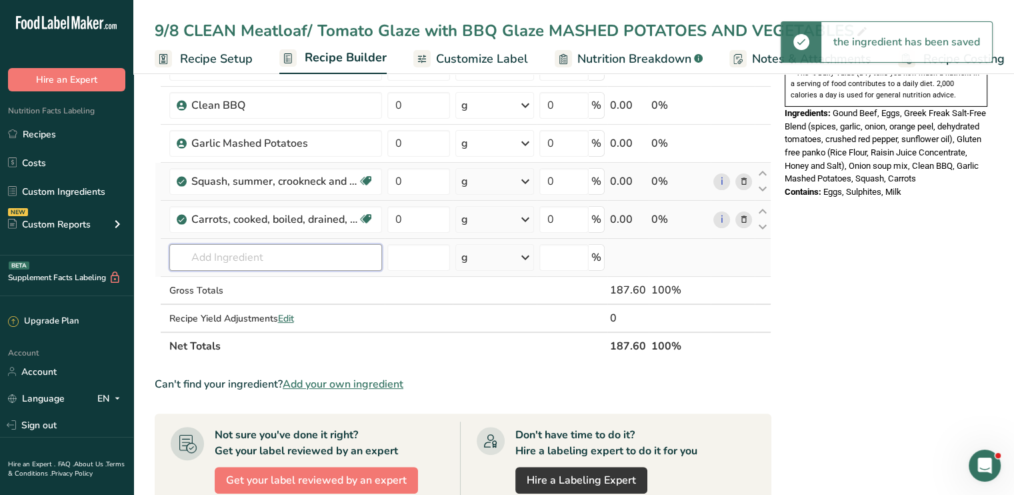
click at [264, 259] on input "text" at bounding box center [275, 257] width 213 height 27
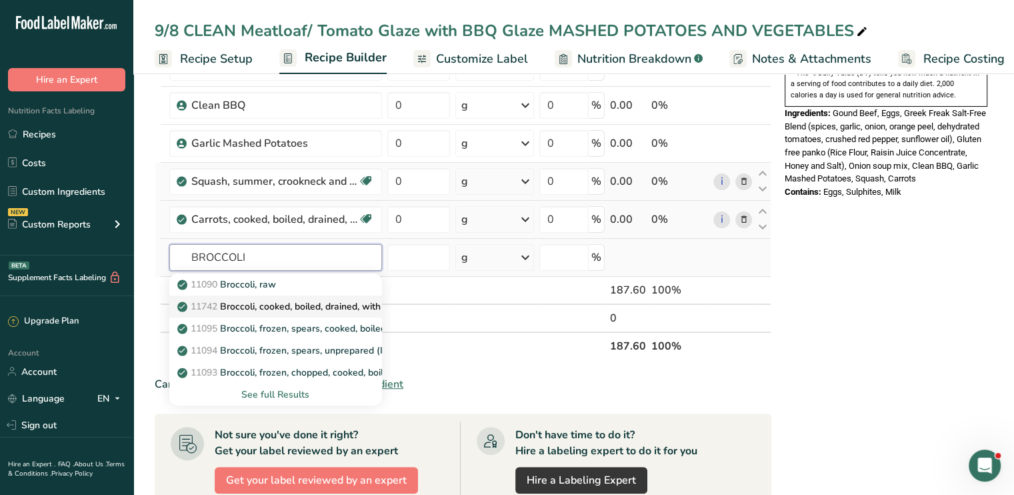
type input "BROCCOLI"
click at [283, 303] on p "11742 Broccoli, cooked, boiled, drained, with salt" at bounding box center [289, 306] width 219 height 14
type input "Broccoli, cooked, boiled, drained, with salt"
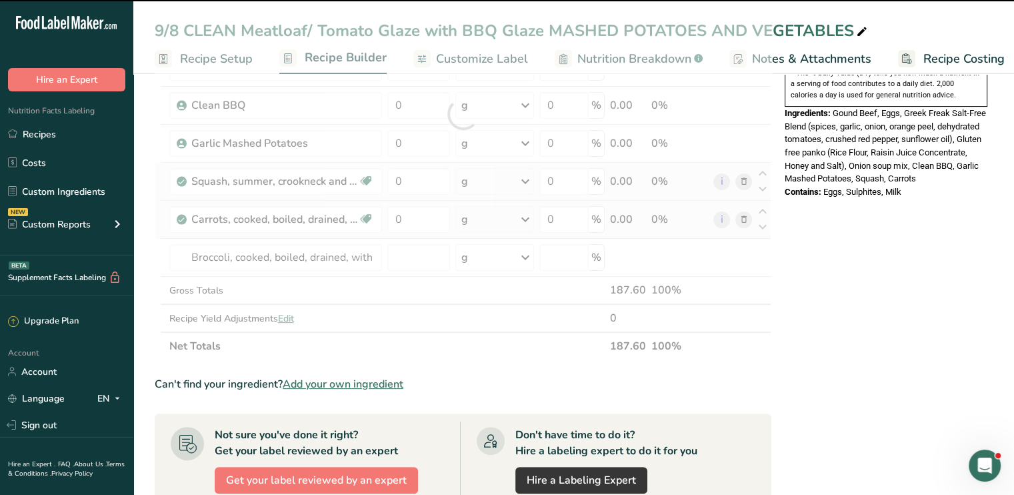
type input "0"
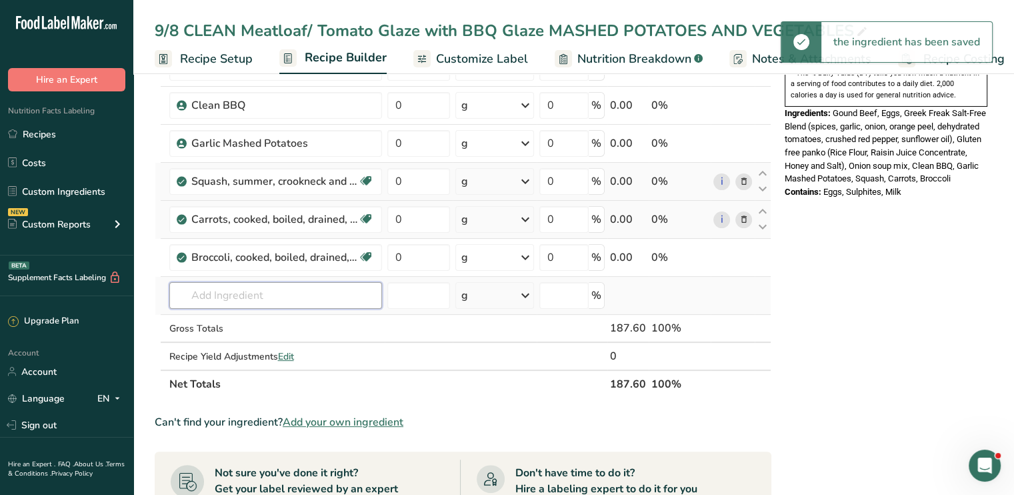
click at [252, 291] on input "text" at bounding box center [275, 295] width 213 height 27
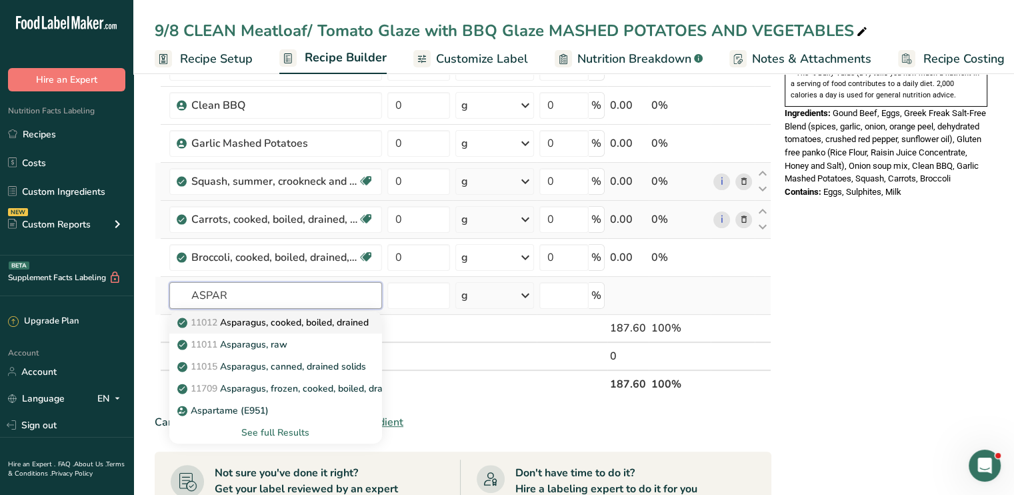
type input "ASPAR"
click at [260, 315] on p "11012 Asparagus, cooked, boiled, drained" at bounding box center [274, 322] width 189 height 14
type input "Asparagus, cooked, boiled, drained"
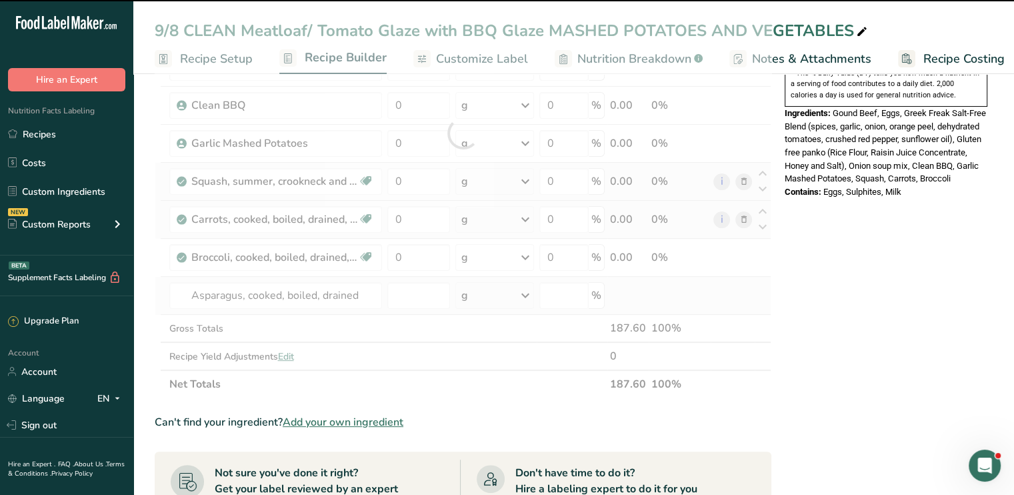
type input "0"
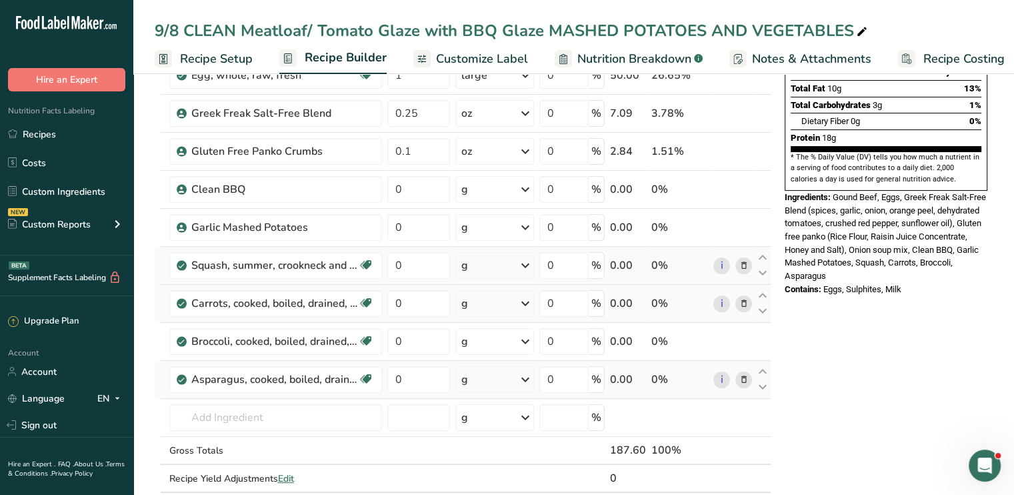
scroll to position [188, 0]
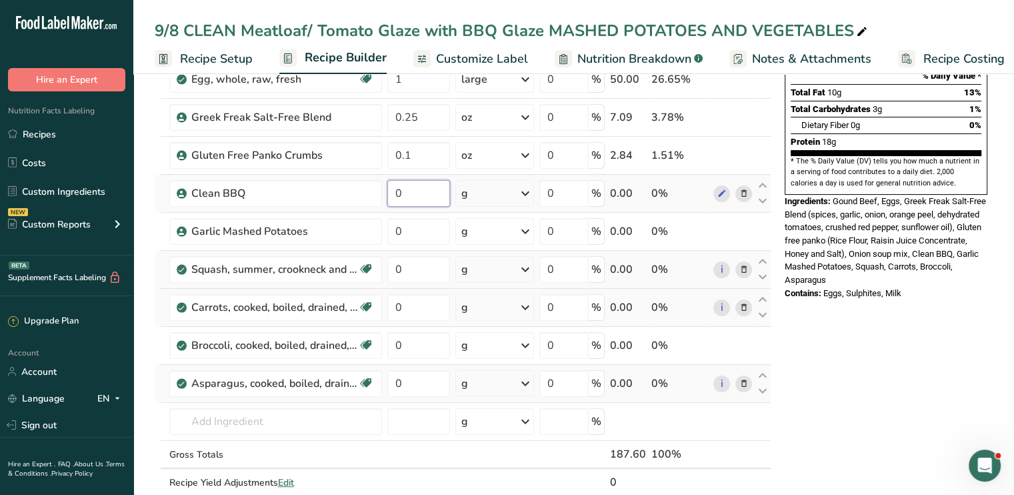
click at [421, 196] on input "0" at bounding box center [418, 193] width 63 height 27
type input "0.1"
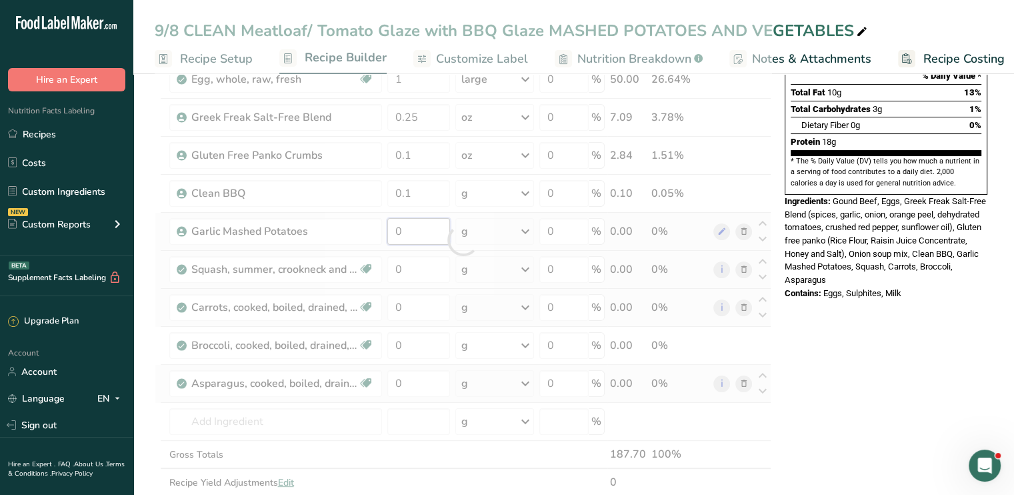
click at [415, 225] on div "Ingredient * Amount * Unit * Waste * .a-a{fill:#347362;}.b-a{fill:#fff;} Grams …" at bounding box center [463, 240] width 617 height 568
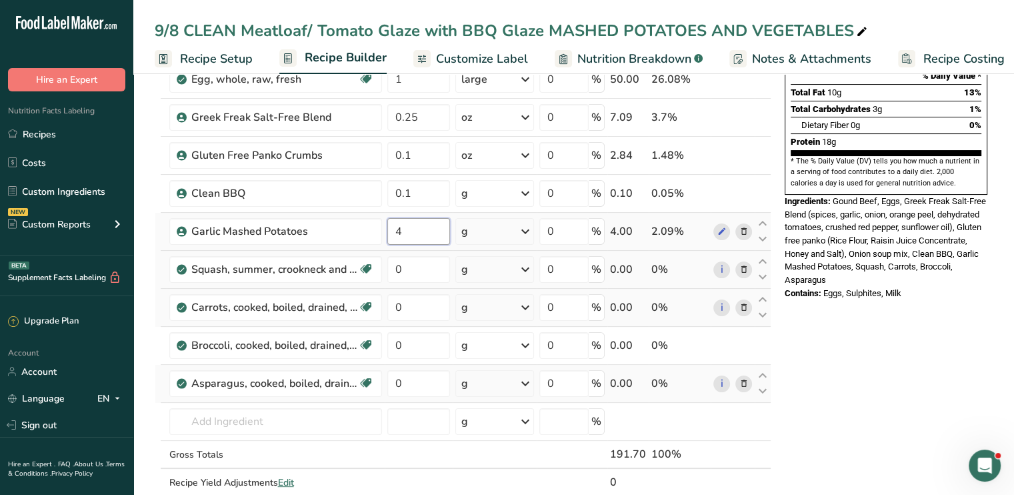
type input "4"
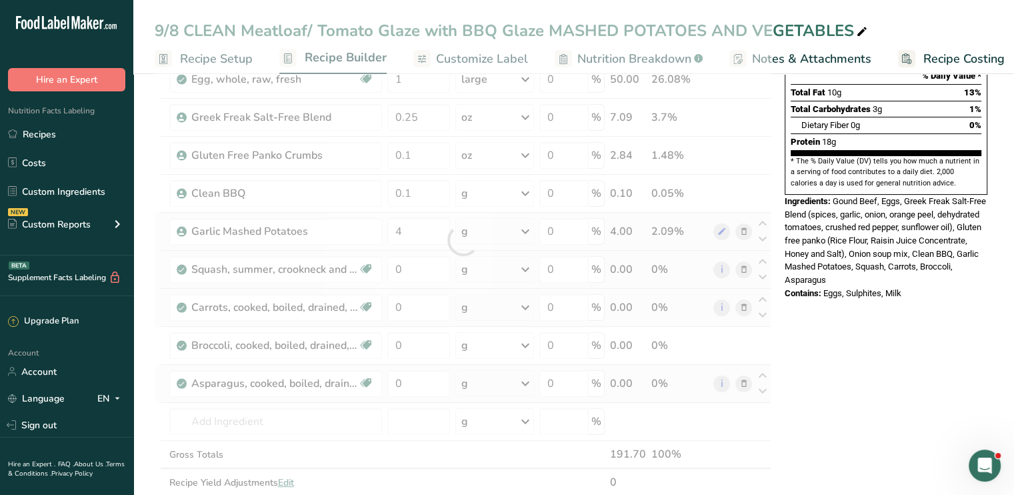
click at [527, 231] on div "Ingredient * Amount * Unit * Waste * .a-a{fill:#347362;}.b-a{fill:#fff;} Grams …" at bounding box center [463, 240] width 617 height 568
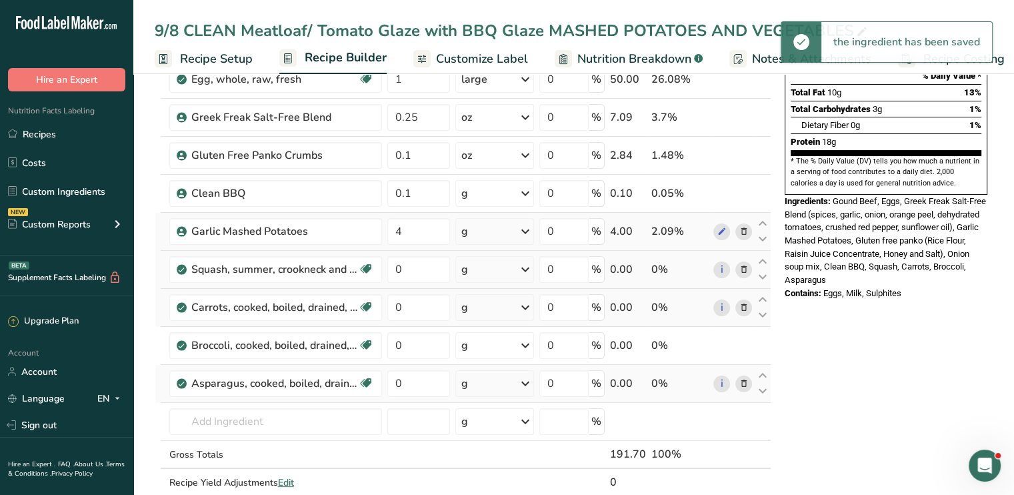
click at [527, 231] on icon at bounding box center [525, 231] width 16 height 24
click at [495, 335] on div "See more" at bounding box center [519, 337] width 112 height 14
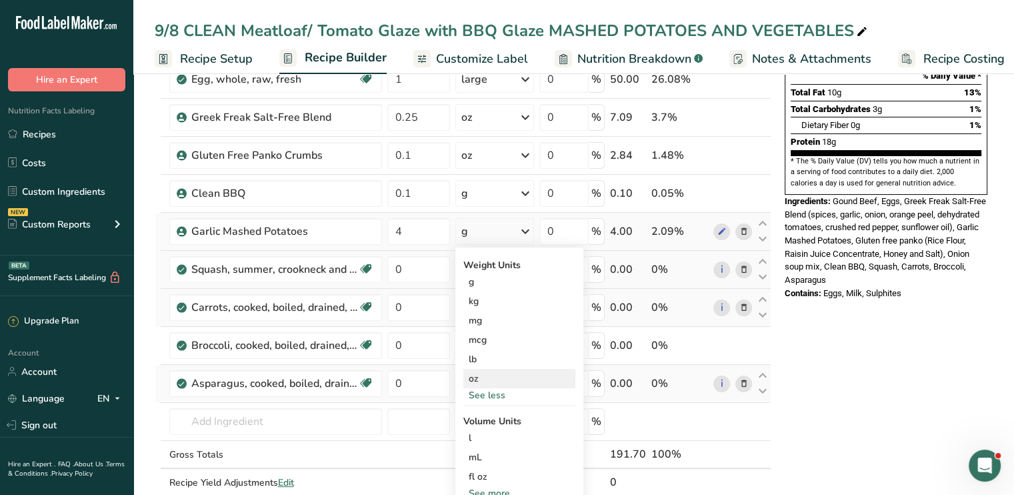
click at [489, 370] on div "oz" at bounding box center [519, 378] width 112 height 19
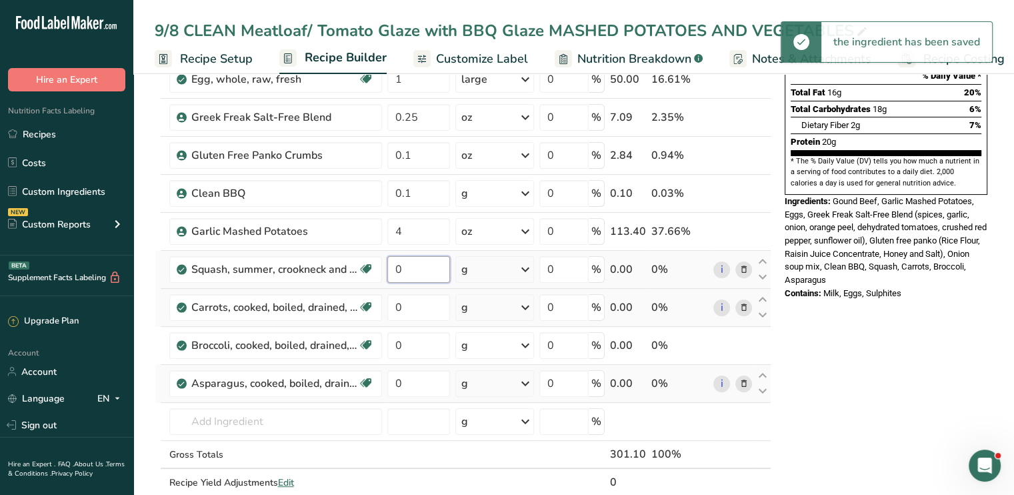
click at [412, 268] on input "0" at bounding box center [418, 269] width 63 height 27
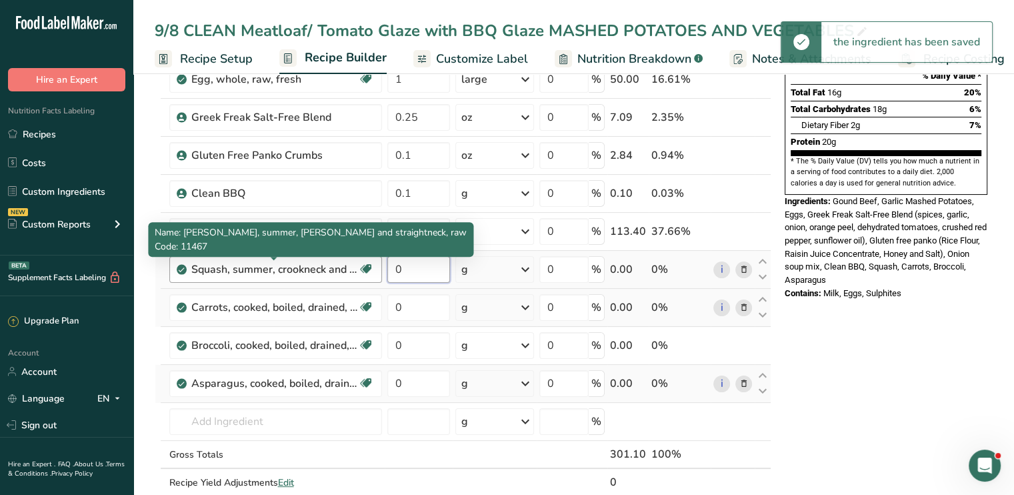
drag, startPoint x: 412, startPoint y: 268, endPoint x: 325, endPoint y: 265, distance: 87.4
click at [325, 265] on tr "Squash, summer, crookneck and straightneck, raw Dairy free Gluten free Vegan Ve…" at bounding box center [462, 270] width 615 height 38
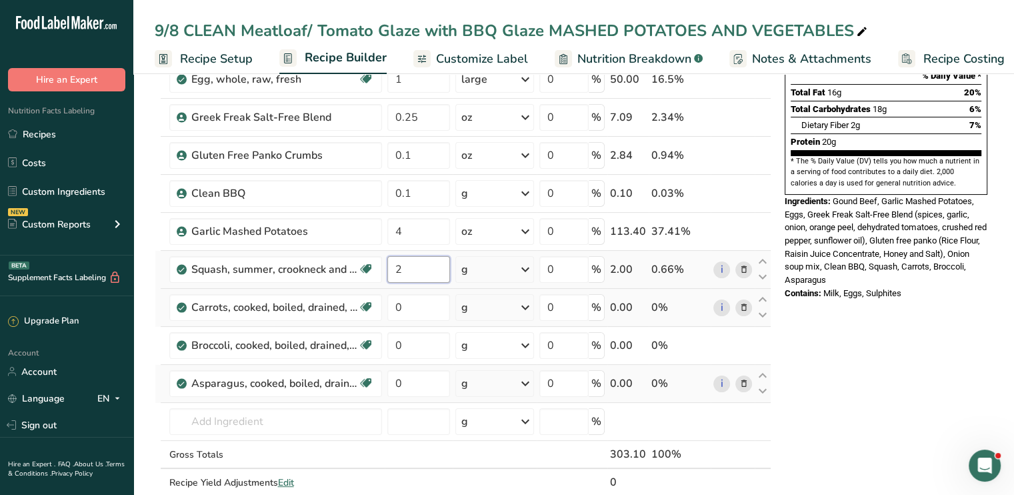
type input "2"
click at [526, 267] on div "Ingredient * Amount * Unit * Waste * .a-a{fill:#347362;}.b-a{fill:#fff;} Grams …" at bounding box center [463, 240] width 617 height 568
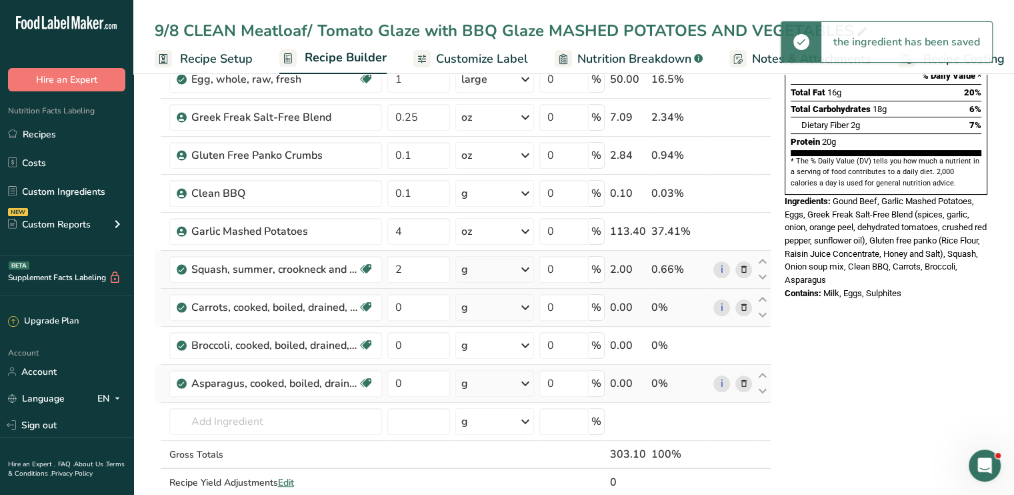
click at [523, 267] on icon at bounding box center [525, 269] width 16 height 24
click at [496, 408] on div "See more" at bounding box center [519, 415] width 112 height 14
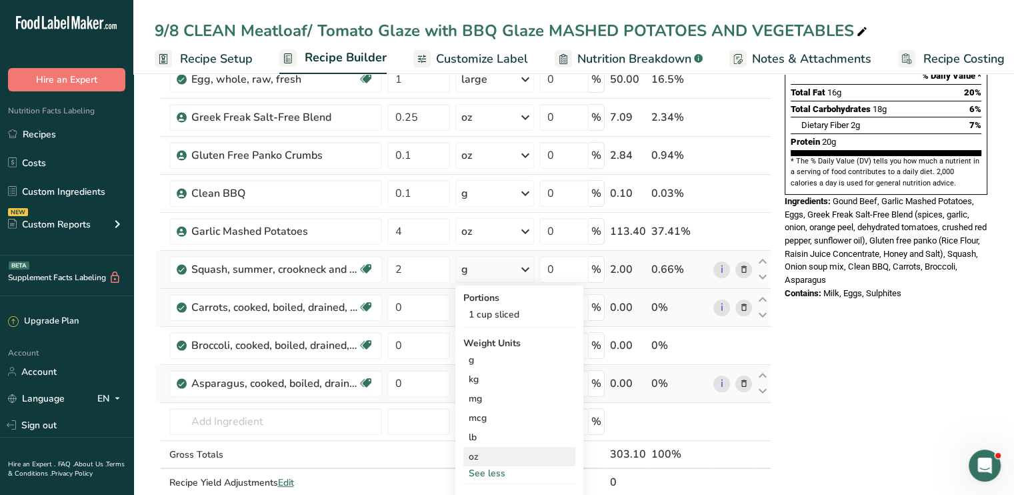
click at [489, 453] on div "oz" at bounding box center [519, 456] width 112 height 19
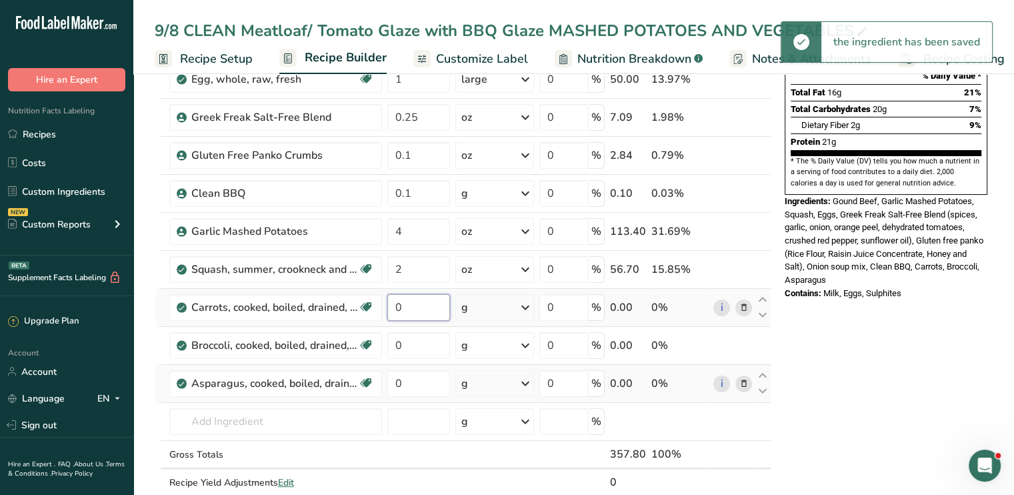
click at [417, 301] on input "0" at bounding box center [418, 307] width 63 height 27
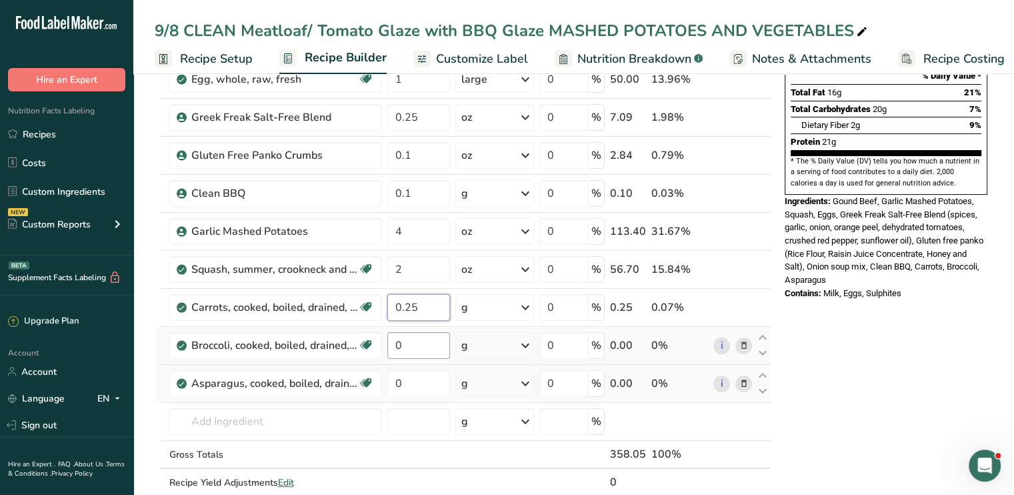
type input "0.25"
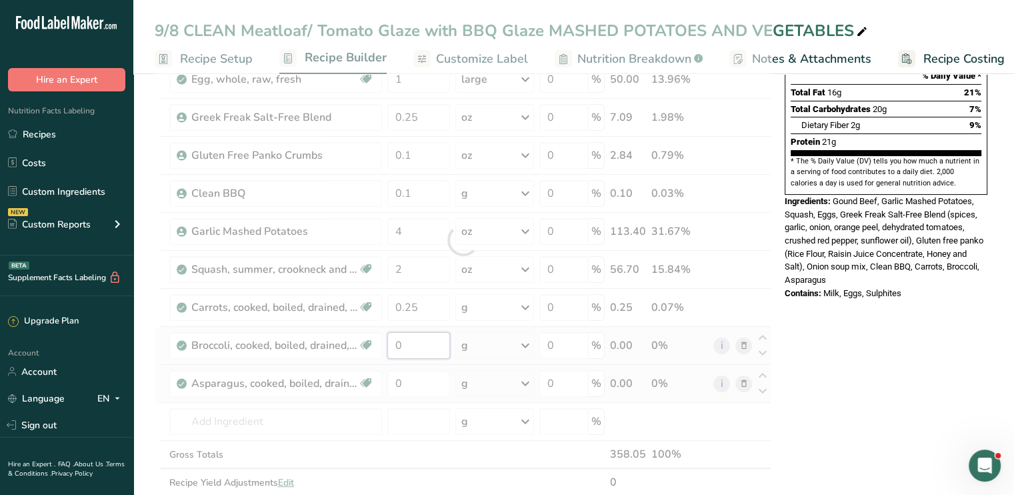
click at [412, 341] on div "Ingredient * Amount * Unit * Waste * .a-a{fill:#347362;}.b-a{fill:#fff;} Grams …" at bounding box center [463, 240] width 617 height 568
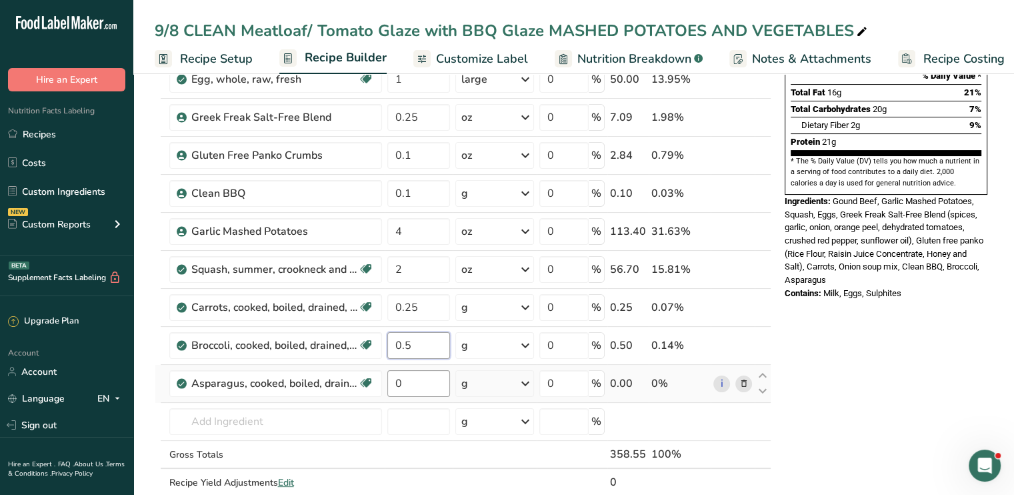
type input "0.5"
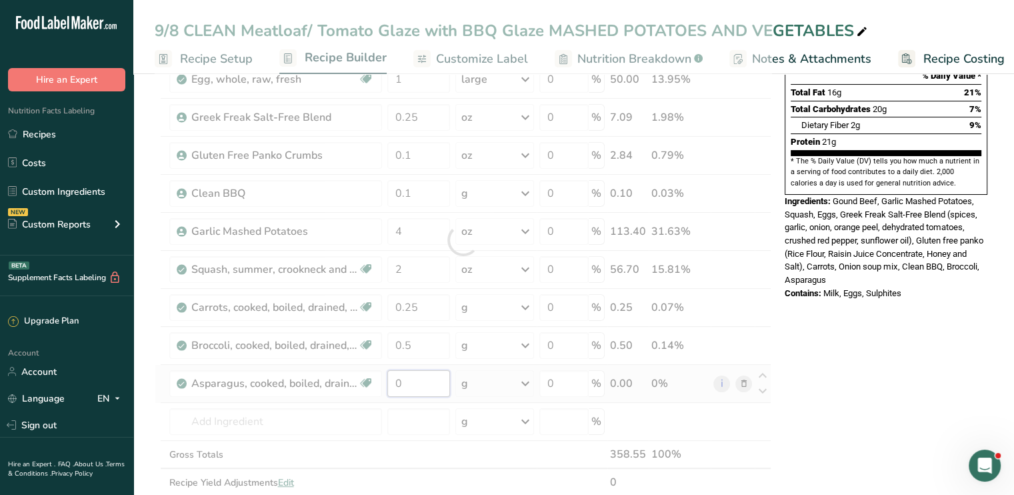
click at [417, 384] on div "Ingredient * Amount * Unit * Waste * .a-a{fill:#347362;}.b-a{fill:#fff;} Grams …" at bounding box center [463, 240] width 617 height 568
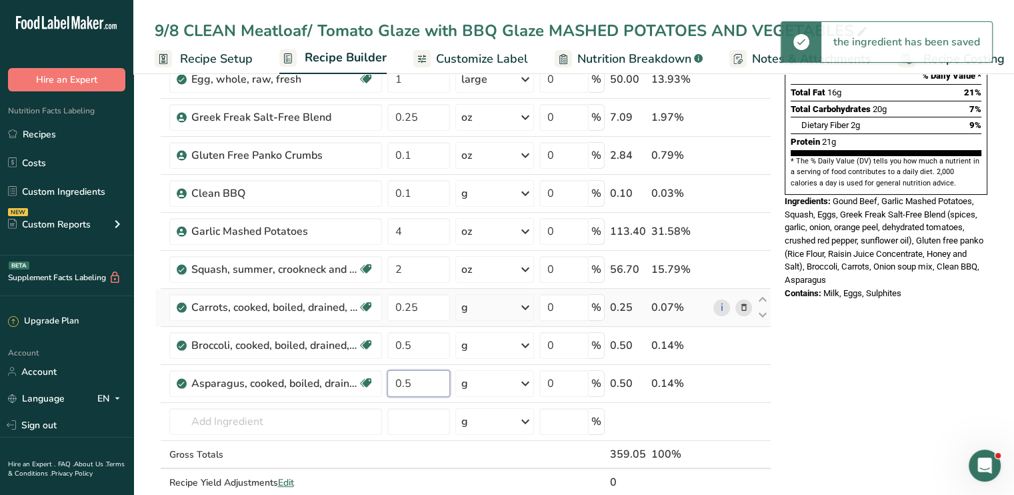
type input "0.5"
click at [525, 305] on div "Ingredient * Amount * Unit * Waste * .a-a{fill:#347362;}.b-a{fill:#fff;} Grams …" at bounding box center [463, 240] width 617 height 568
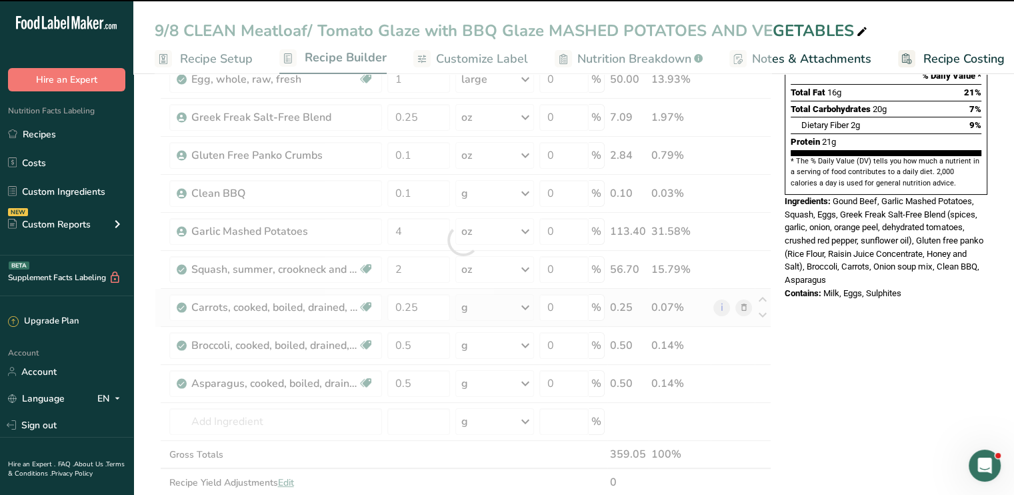
click at [525, 305] on icon at bounding box center [525, 307] width 16 height 24
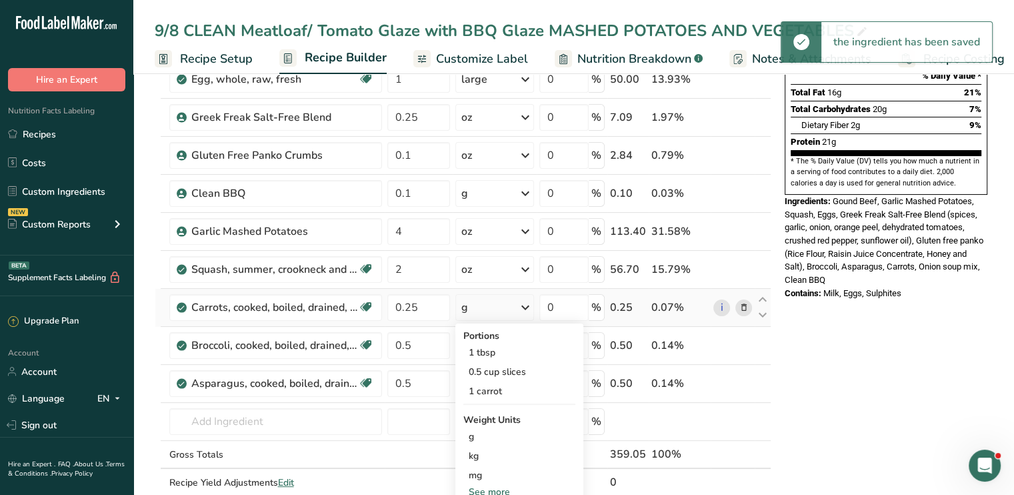
click at [510, 487] on div "See more" at bounding box center [519, 492] width 112 height 14
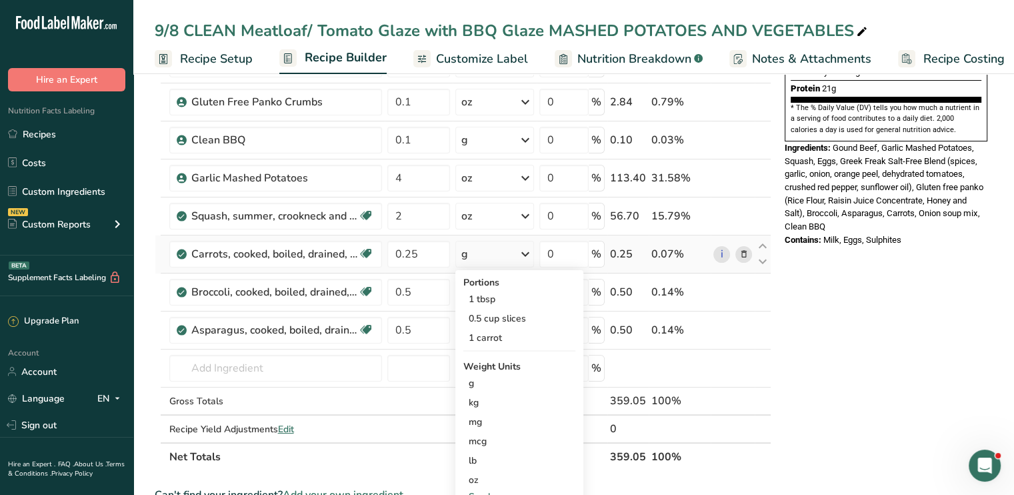
scroll to position [268, 0]
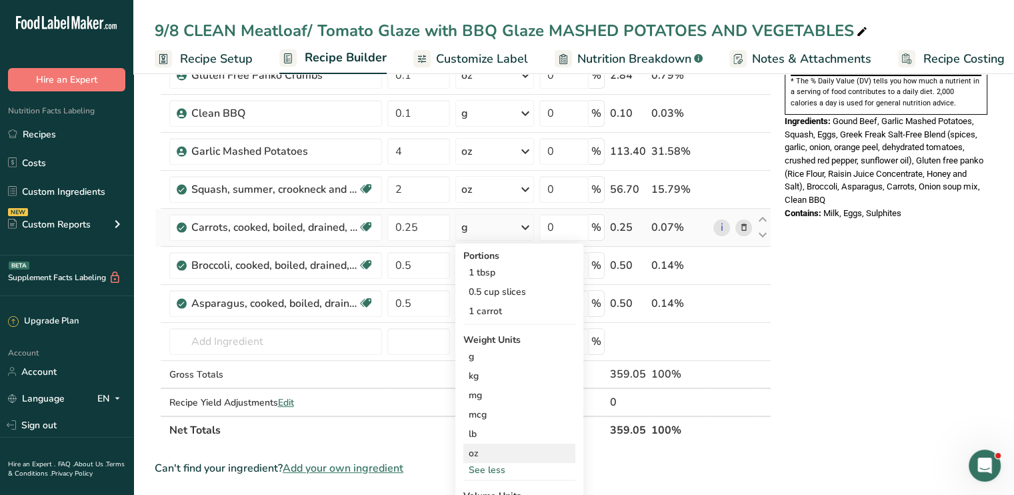
click at [496, 453] on div "oz" at bounding box center [519, 452] width 112 height 19
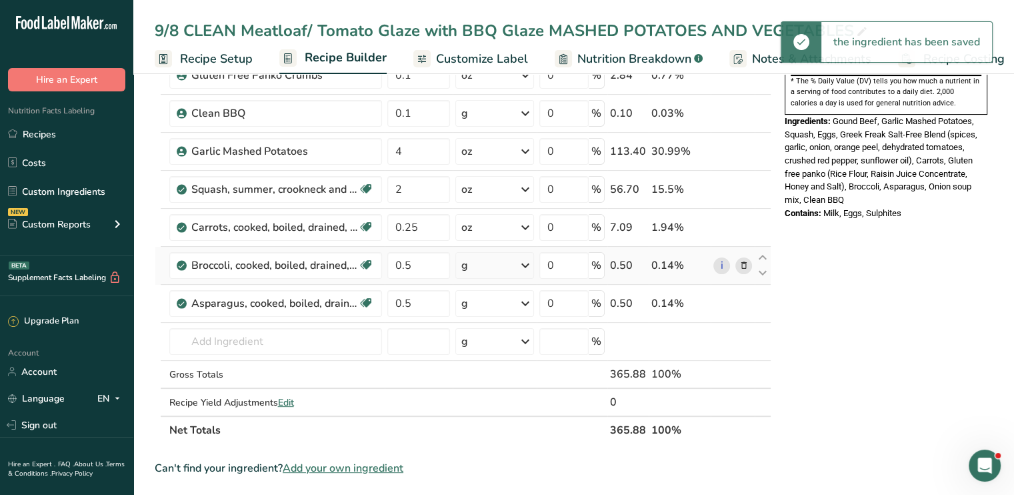
click at [525, 261] on icon at bounding box center [525, 265] width 16 height 24
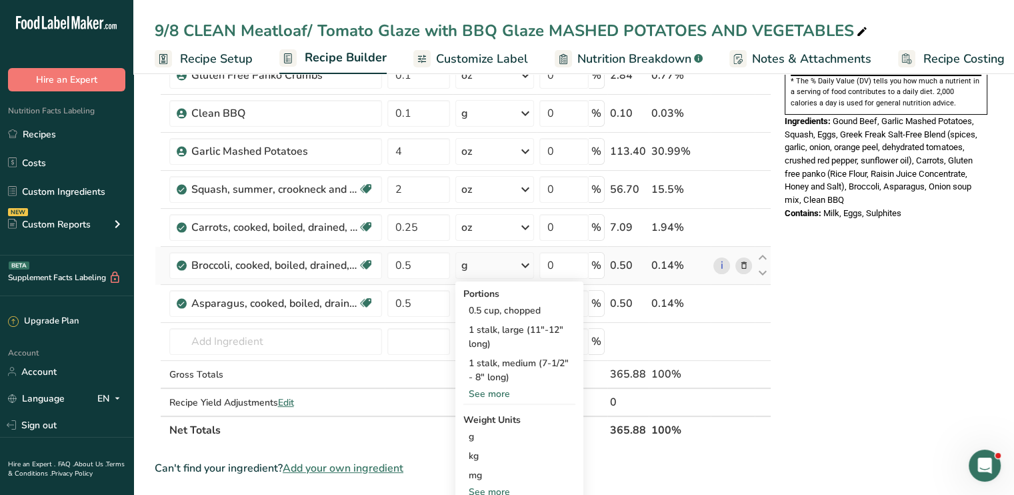
click at [510, 487] on div "See more" at bounding box center [519, 492] width 112 height 14
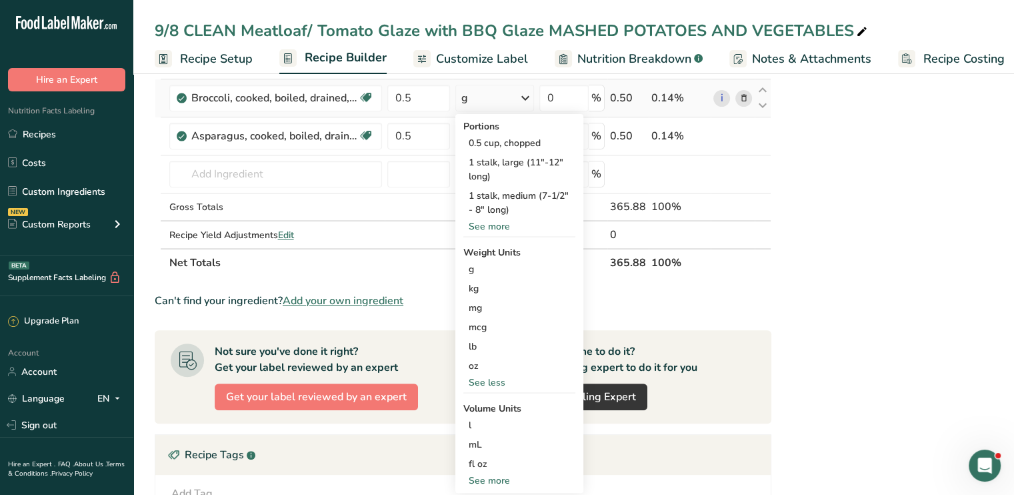
scroll to position [455, 0]
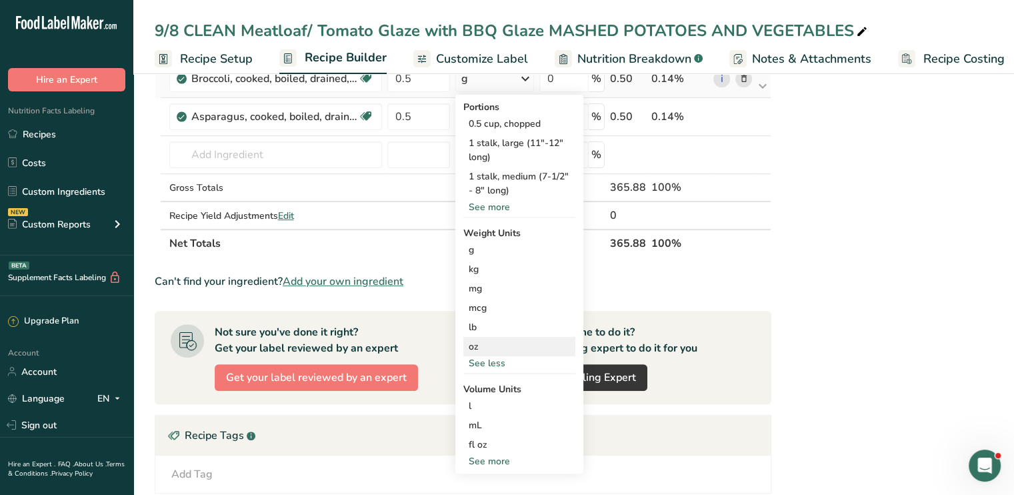
click at [480, 345] on div "oz" at bounding box center [519, 346] width 112 height 19
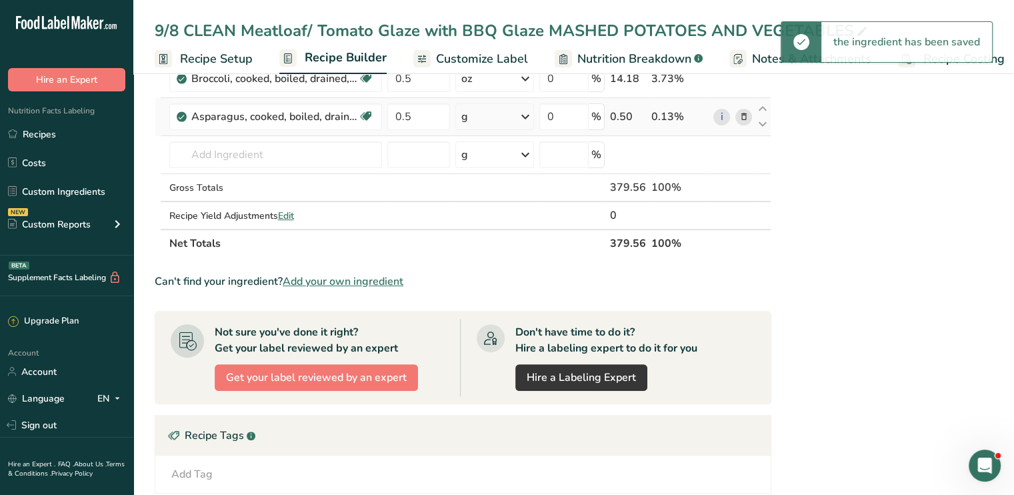
click at [525, 115] on icon at bounding box center [525, 117] width 16 height 24
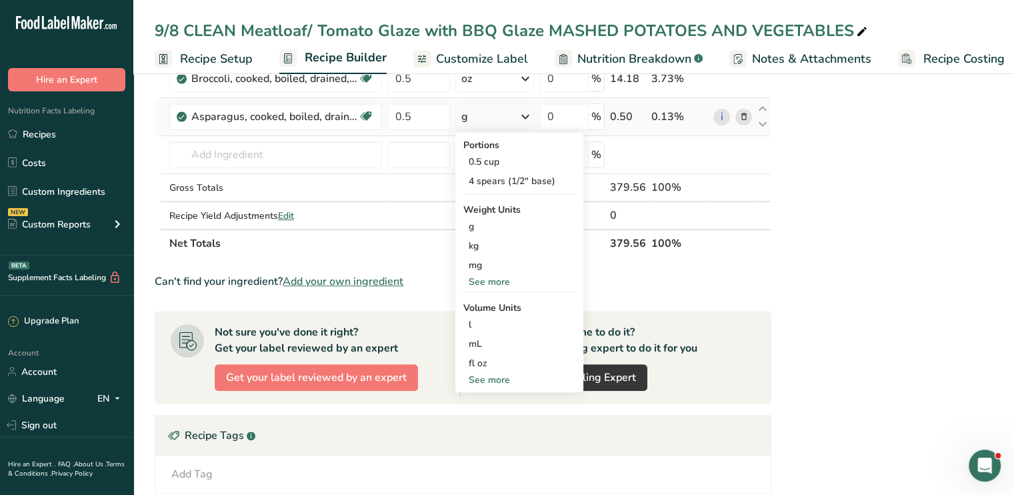
click at [501, 275] on div "See more" at bounding box center [519, 282] width 112 height 14
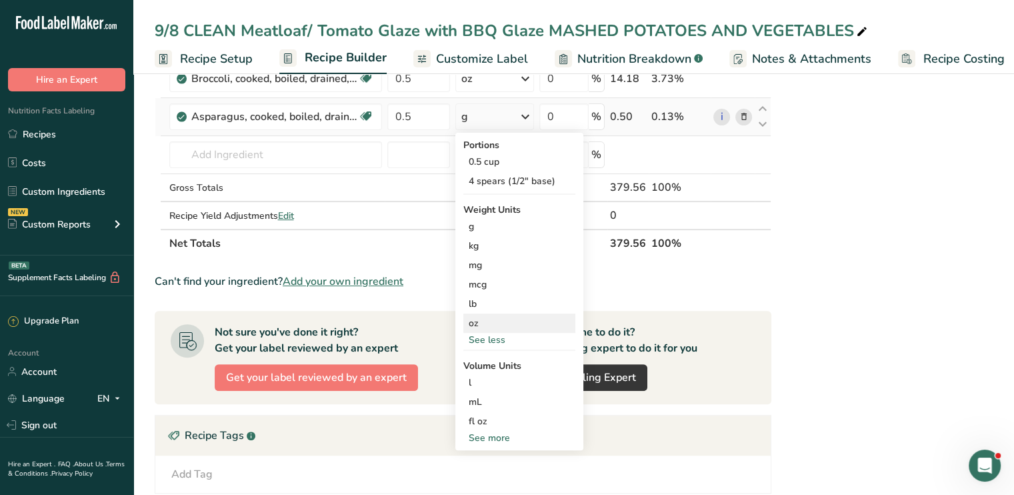
click at [489, 325] on div "oz" at bounding box center [519, 322] width 112 height 19
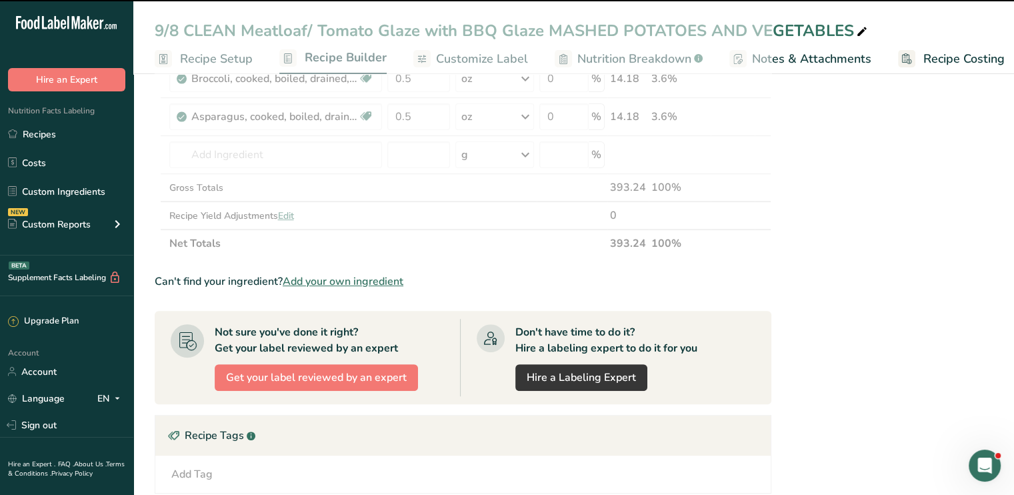
click at [920, 220] on div "Nutrition Facts 1 Serving Per Container Serving Size 1 (380g) Amount Per Servin…" at bounding box center [885, 203] width 213 height 1135
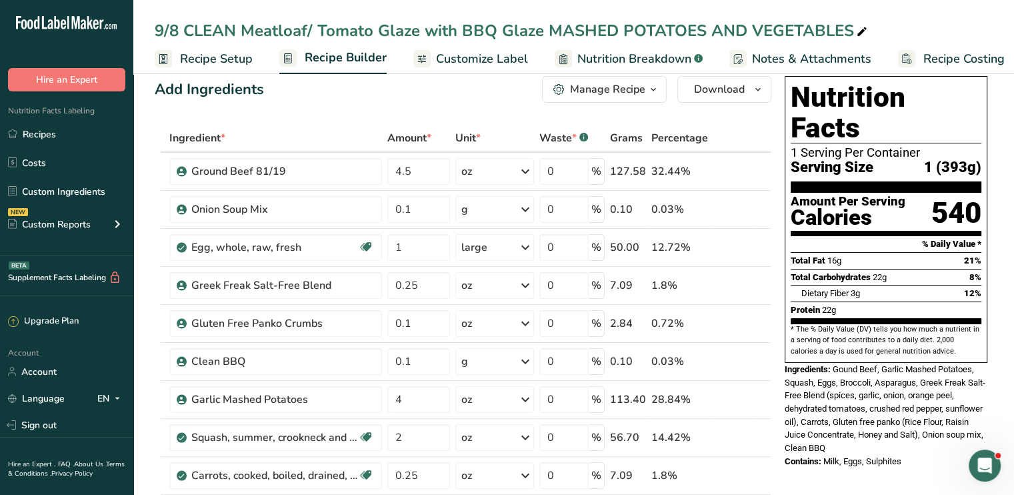
scroll to position [0, 0]
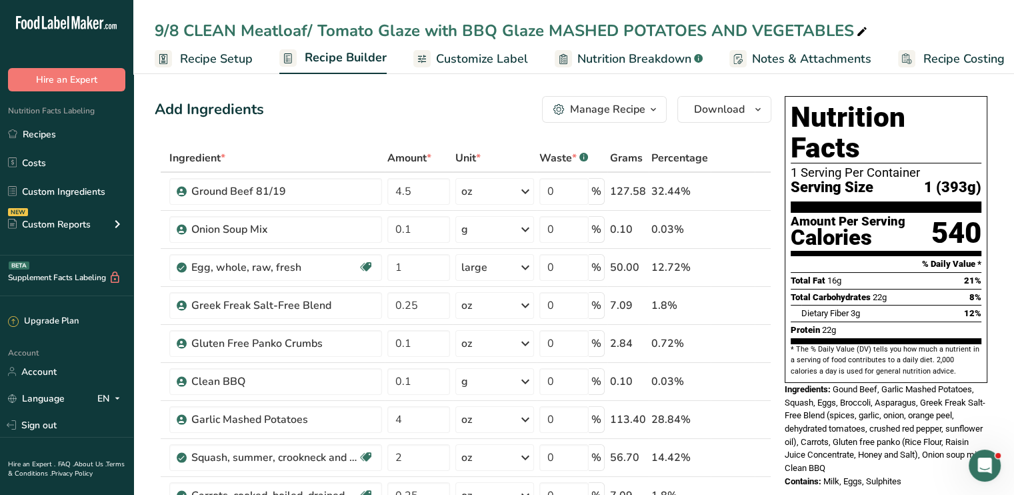
click at [496, 60] on span "Customize Label" at bounding box center [482, 59] width 92 height 18
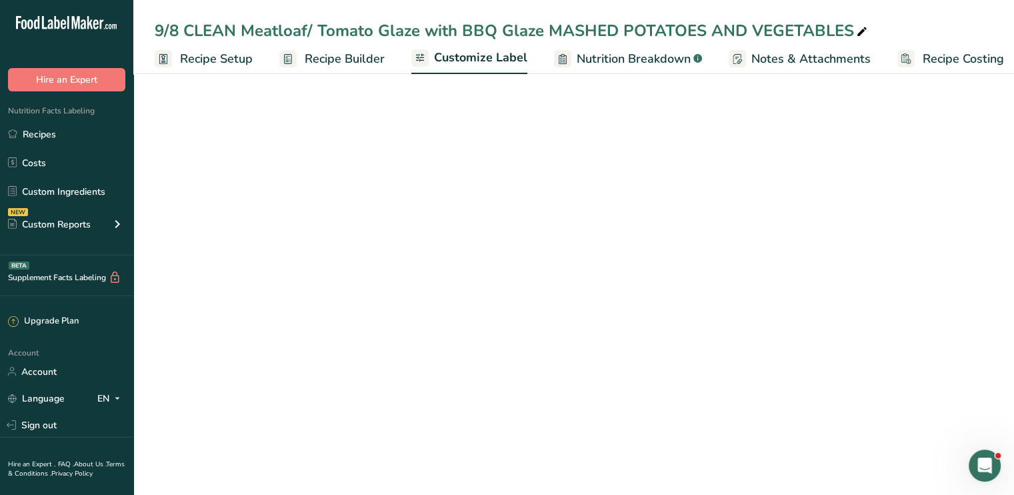
scroll to position [0, 11]
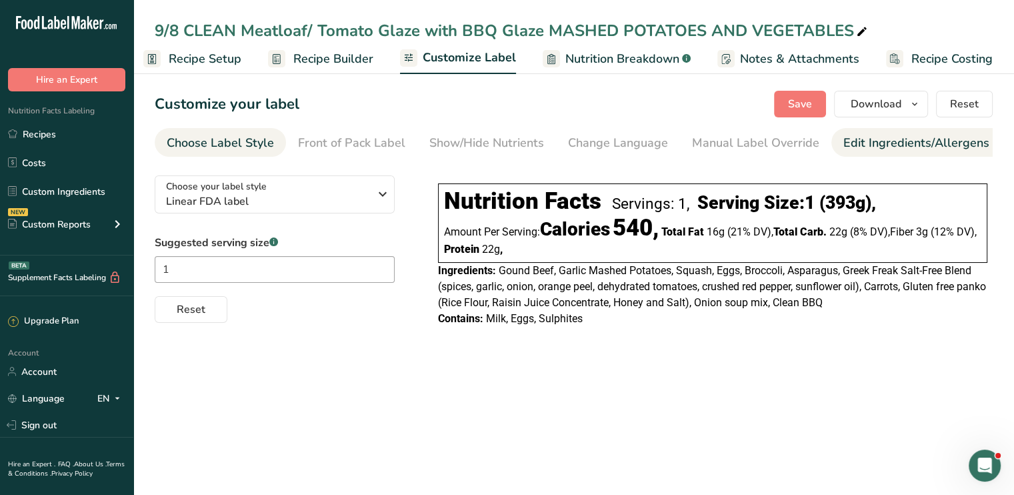
click at [872, 141] on div "Edit Ingredients/Allergens List" at bounding box center [927, 143] width 169 height 18
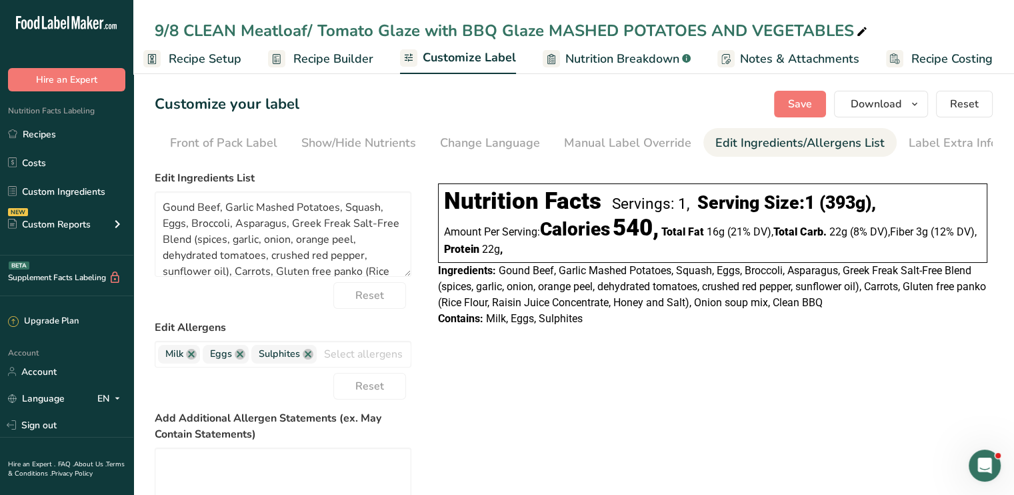
scroll to position [0, 131]
click at [194, 357] on link at bounding box center [191, 354] width 11 height 11
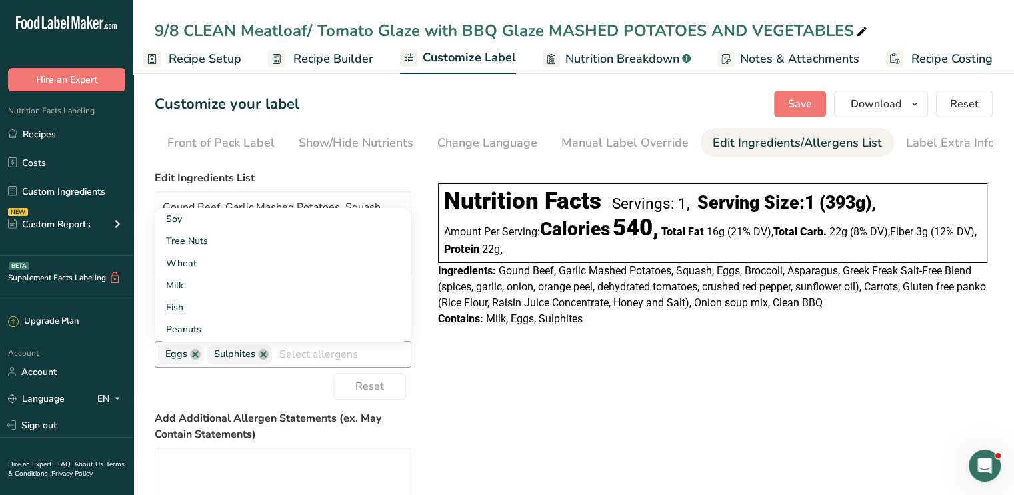
click at [194, 357] on link at bounding box center [195, 354] width 11 height 11
click at [211, 359] on link at bounding box center [214, 354] width 11 height 11
click at [544, 373] on div "Choose your label style Linear FDA label USA (FDA) Standard FDA label Tabular F…" at bounding box center [574, 400] width 838 height 471
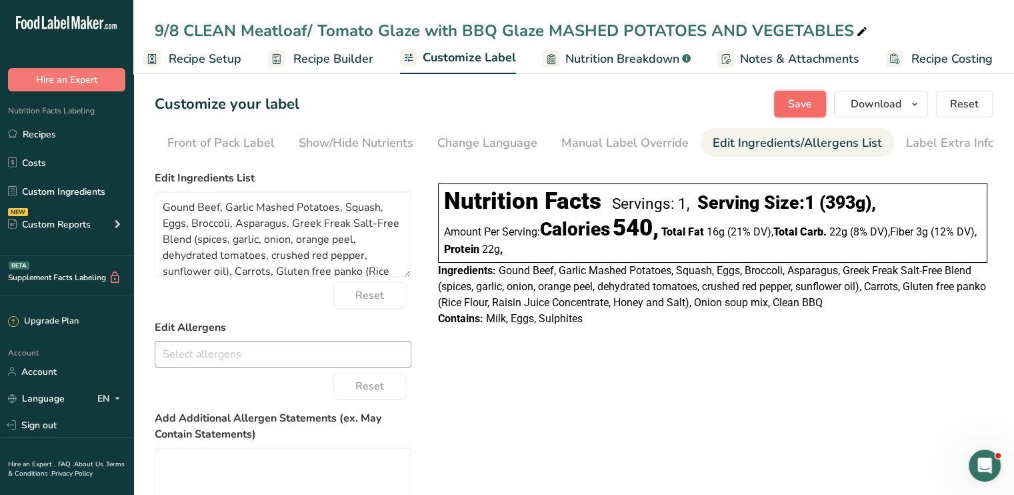
click at [807, 107] on span "Save" at bounding box center [800, 104] width 24 height 16
click at [803, 103] on span "Save" at bounding box center [800, 104] width 24 height 16
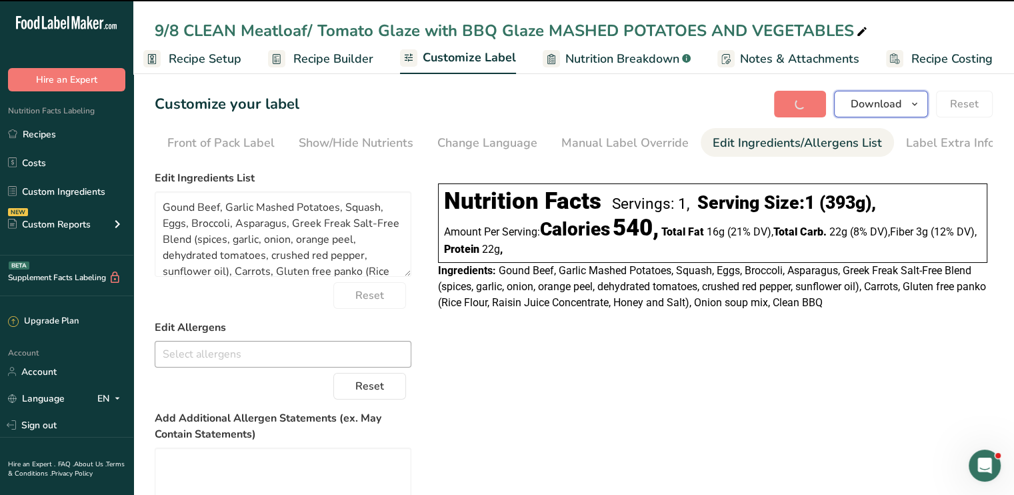
click at [870, 99] on span "Download" at bounding box center [876, 104] width 51 height 16
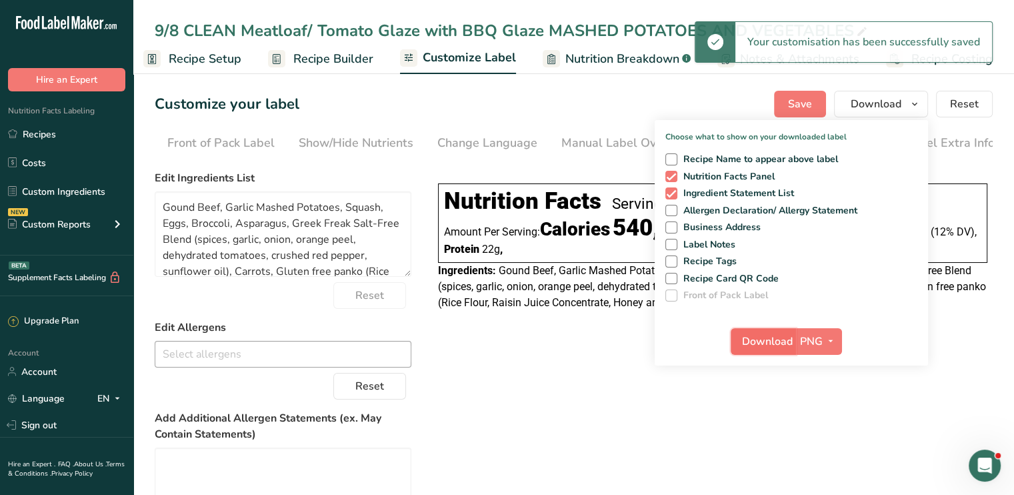
click at [758, 349] on button "Download" at bounding box center [763, 341] width 65 height 27
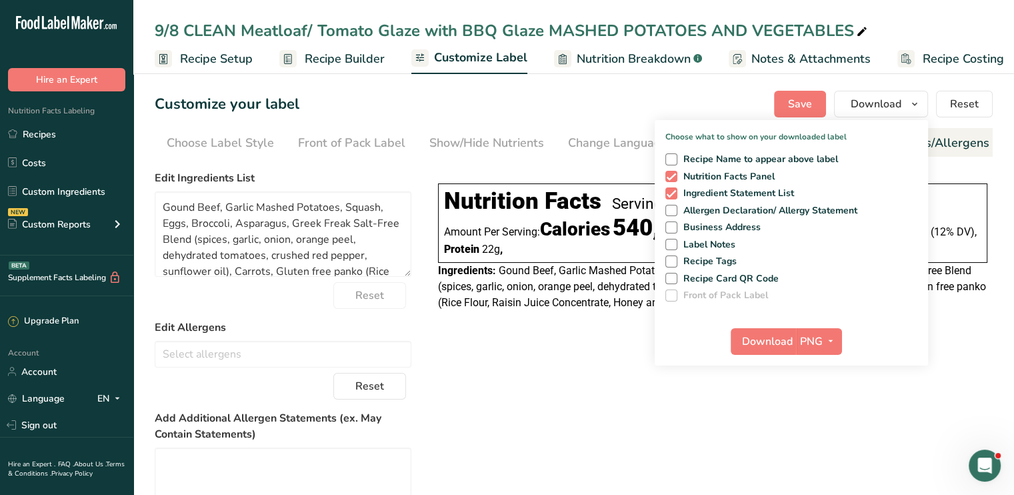
scroll to position [0, 131]
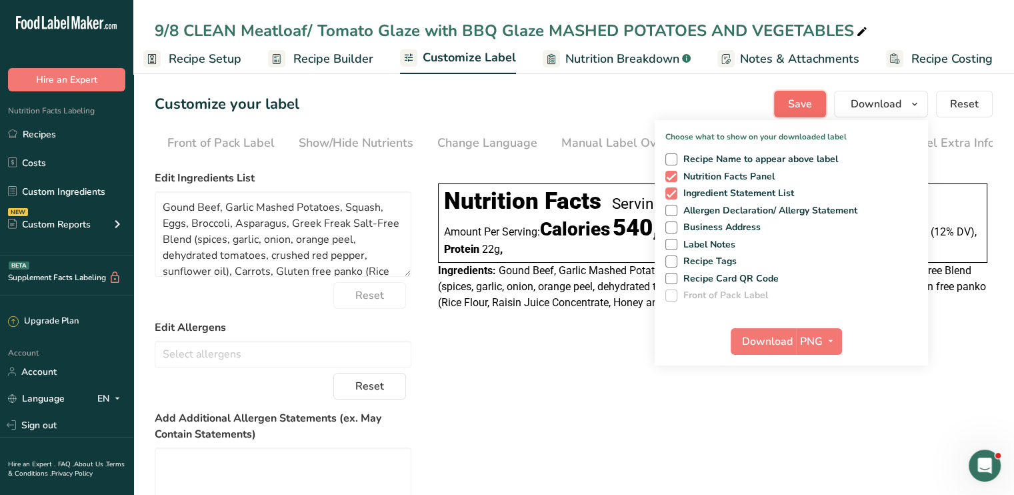
click at [806, 103] on span "Save" at bounding box center [800, 104] width 24 height 16
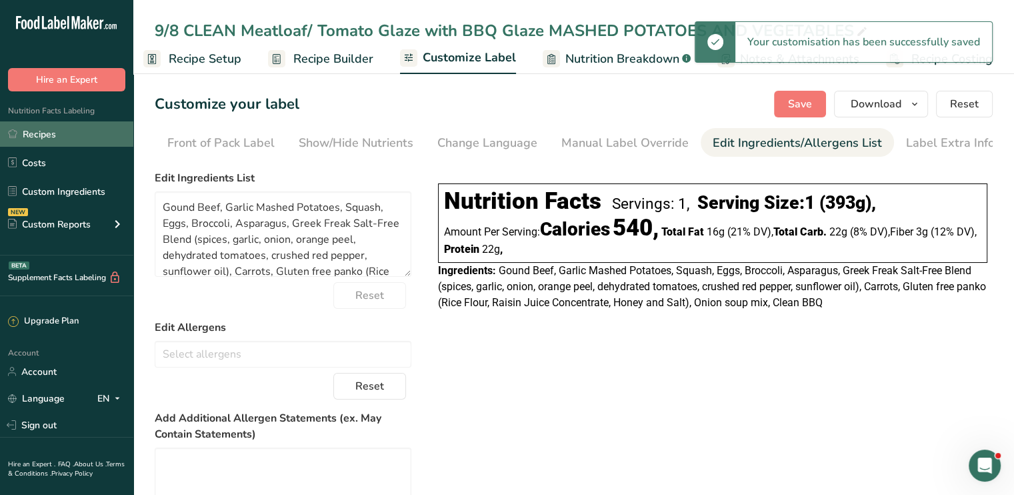
click at [69, 129] on link "Recipes" at bounding box center [66, 133] width 133 height 25
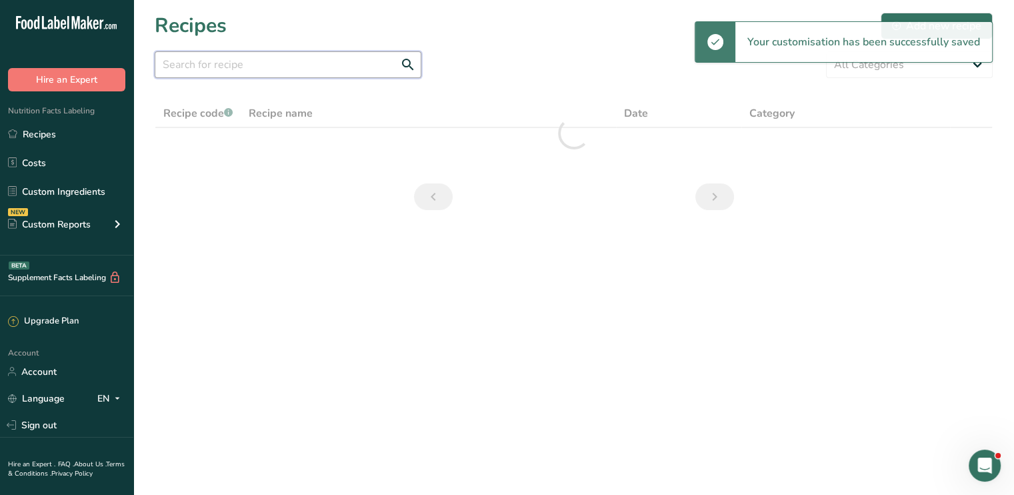
click at [289, 71] on input "text" at bounding box center [288, 64] width 267 height 27
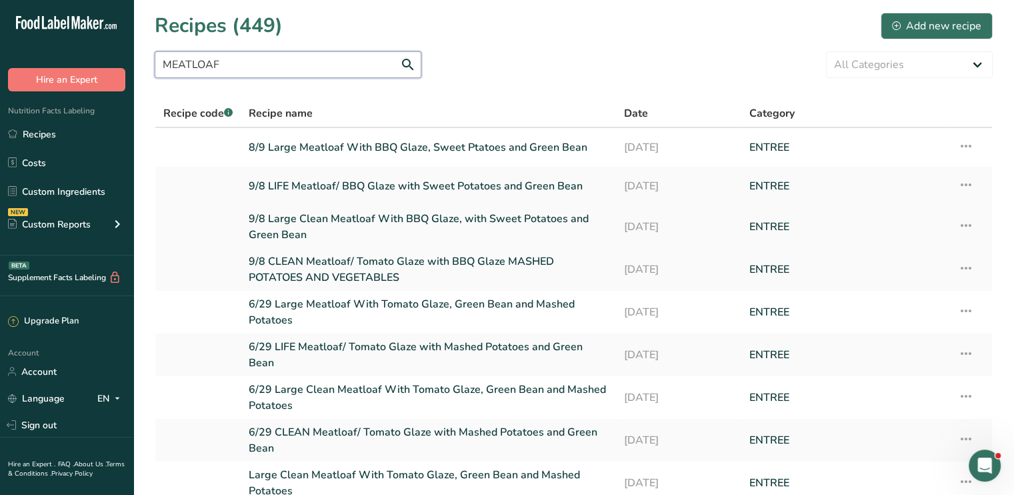
type input "MEATLOAF"
click at [450, 219] on link "9/8 Large Clean Meatloaf With BBQ Glaze, with Sweet Potatoes and Green Bean" at bounding box center [428, 227] width 359 height 32
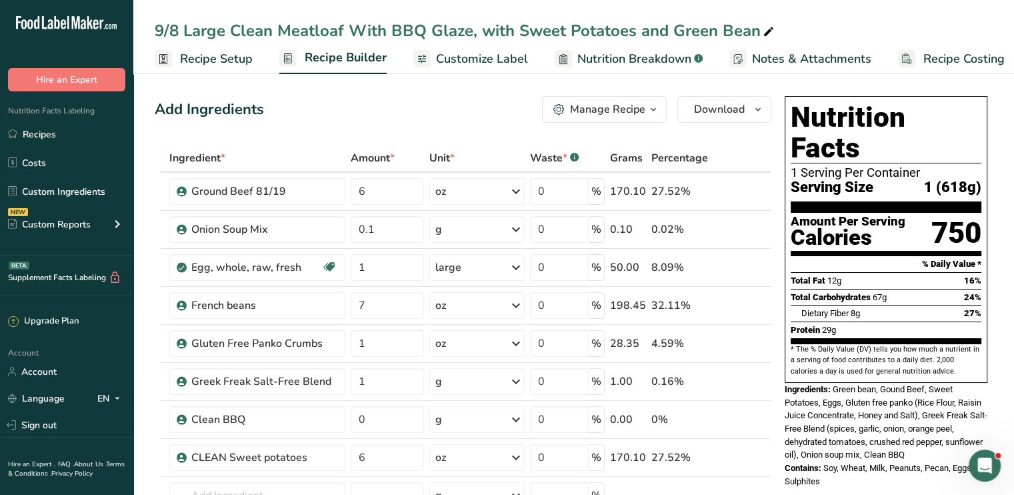
click at [767, 33] on icon at bounding box center [769, 32] width 12 height 19
drag, startPoint x: 767, startPoint y: 33, endPoint x: 515, endPoint y: 33, distance: 252.0
click at [515, 33] on input "9/8 Large Clean Meatloaf With BBQ Glaze, with Sweet Potatoes and Green Bean" at bounding box center [574, 31] width 838 height 24
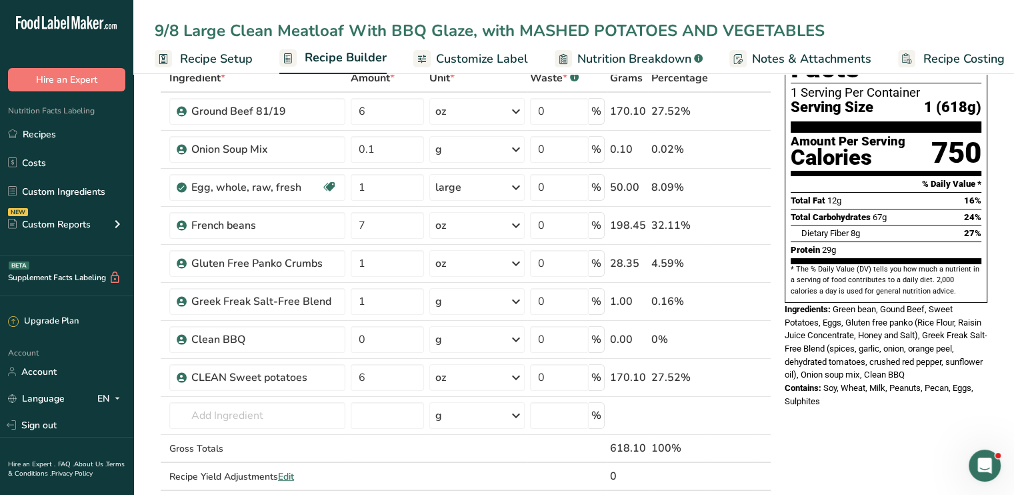
scroll to position [79, 0]
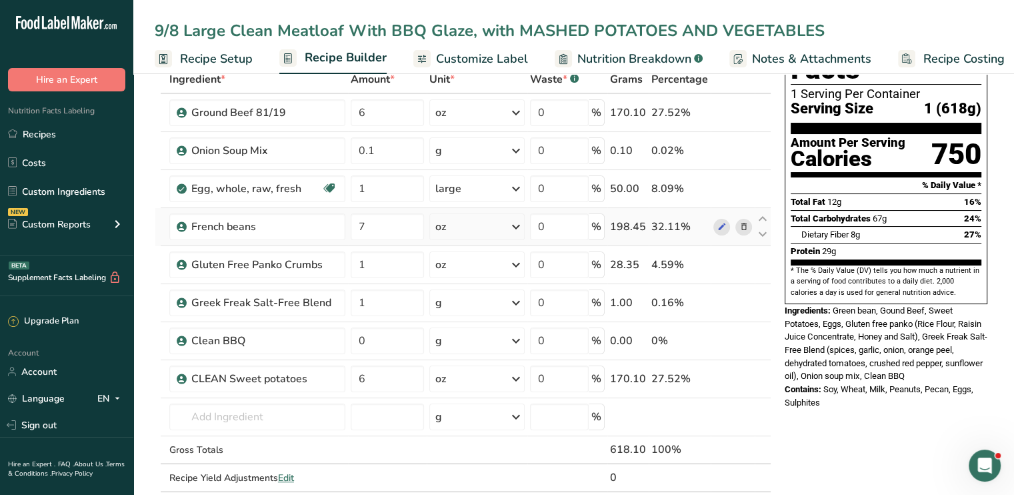
type input "9/8 Large Clean Meatloaf With BBQ Glaze, with MASHED POTATOES AND VEGETABLES"
click at [742, 226] on icon at bounding box center [743, 227] width 9 height 14
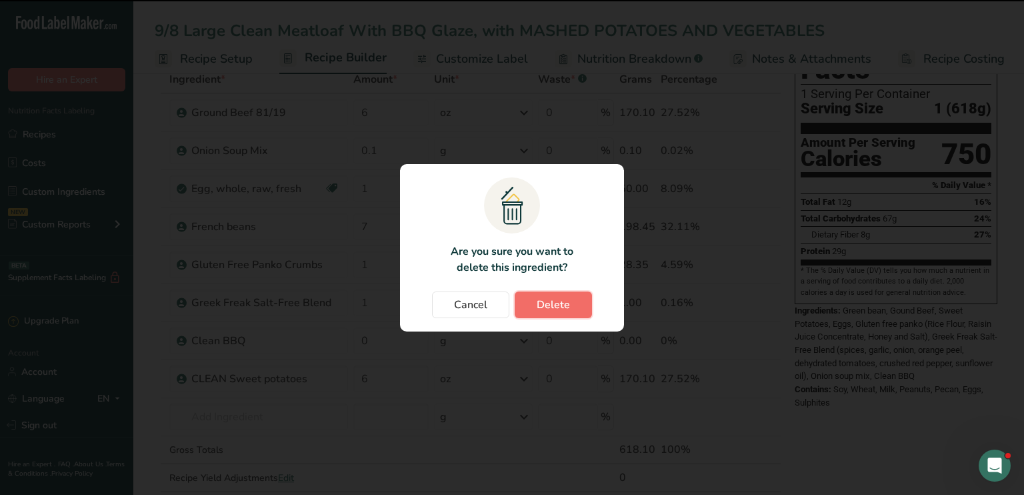
click at [572, 294] on button "Delete" at bounding box center [553, 304] width 77 height 27
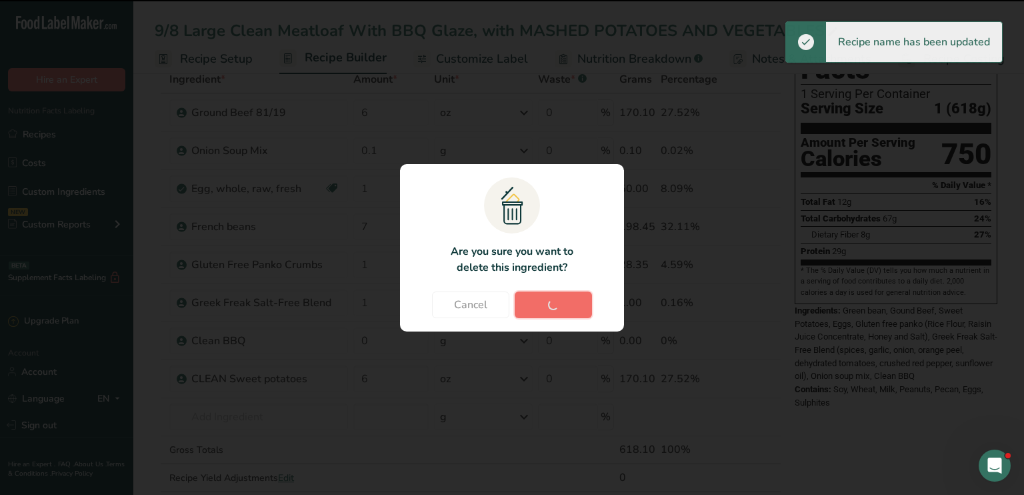
type input "1"
type input "0"
type input "6"
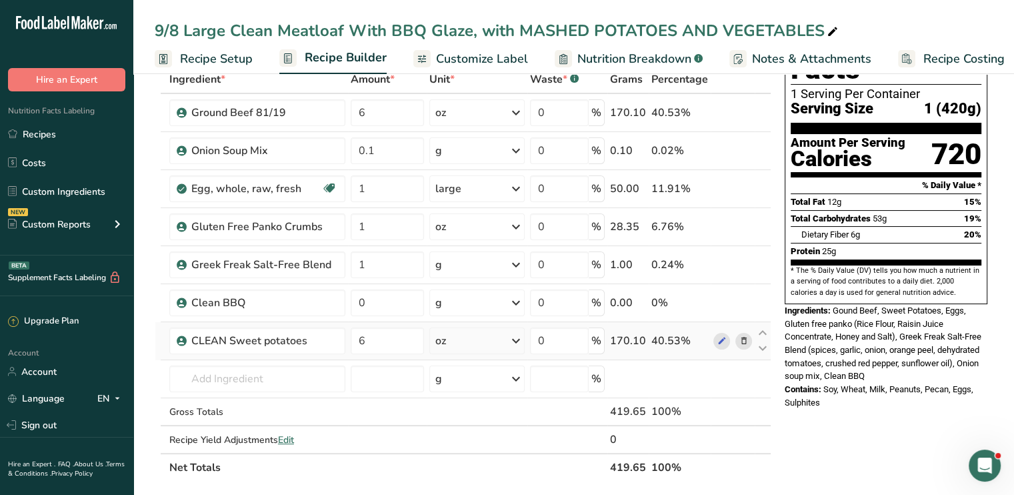
click at [740, 338] on icon at bounding box center [743, 341] width 9 height 14
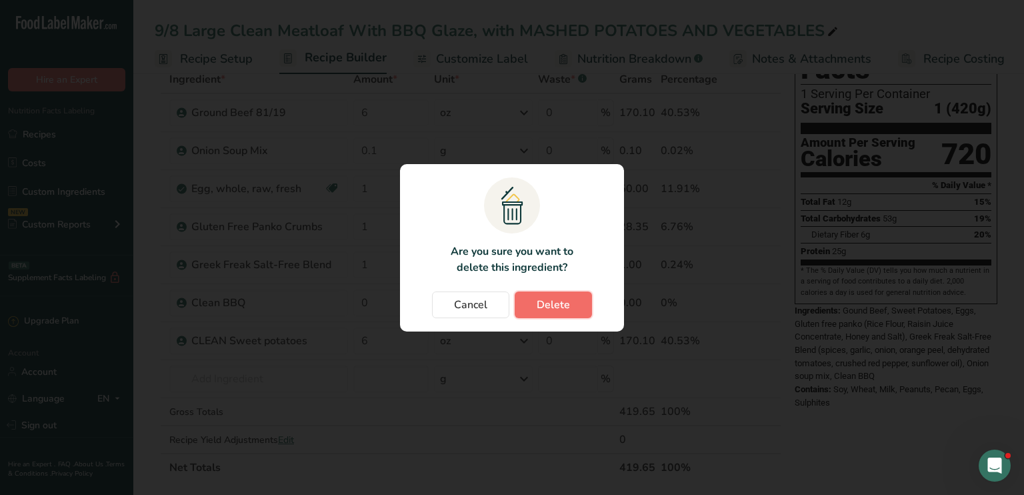
click at [559, 303] on span "Delete" at bounding box center [553, 305] width 33 height 16
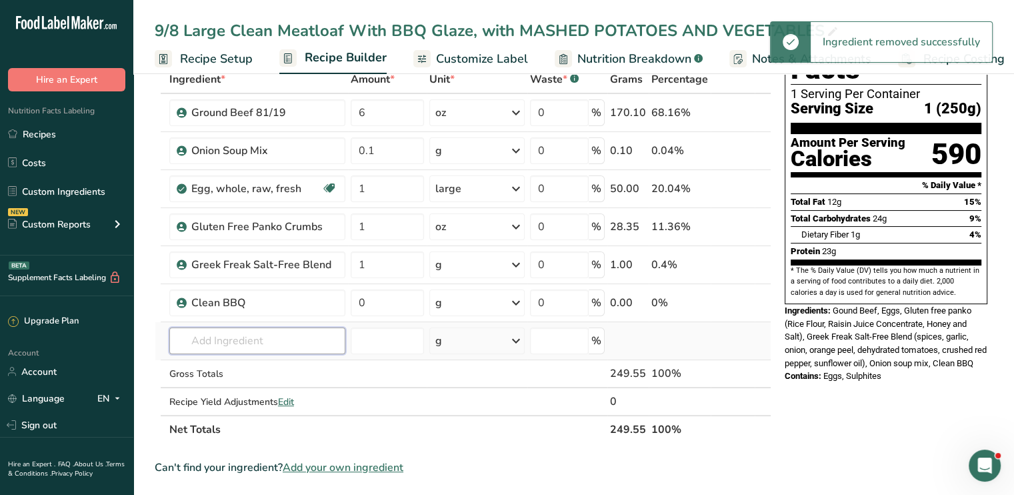
click at [195, 349] on input "text" at bounding box center [257, 340] width 176 height 27
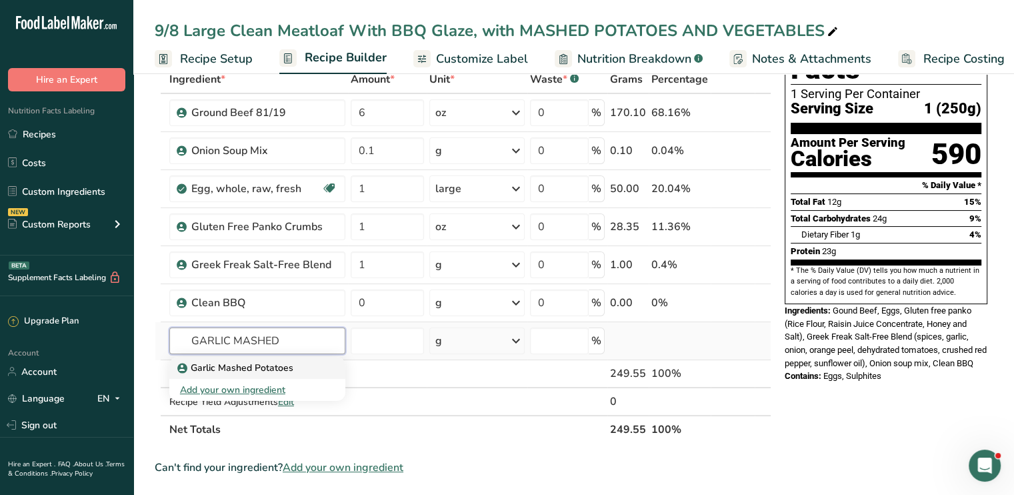
type input "GARLIC MASHED"
click at [209, 365] on p "Garlic Mashed Potatoes" at bounding box center [236, 368] width 113 height 14
type input "Garlic Mashed Potatoes"
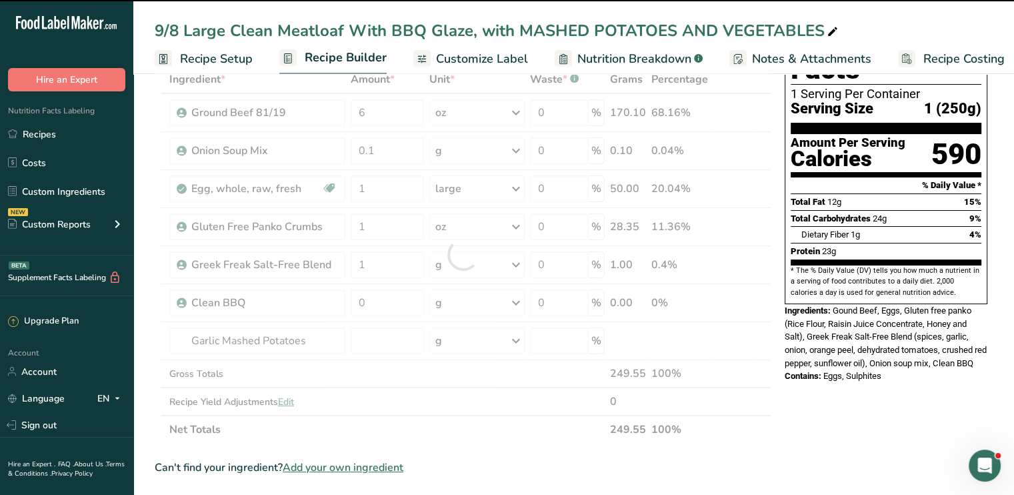
type input "0"
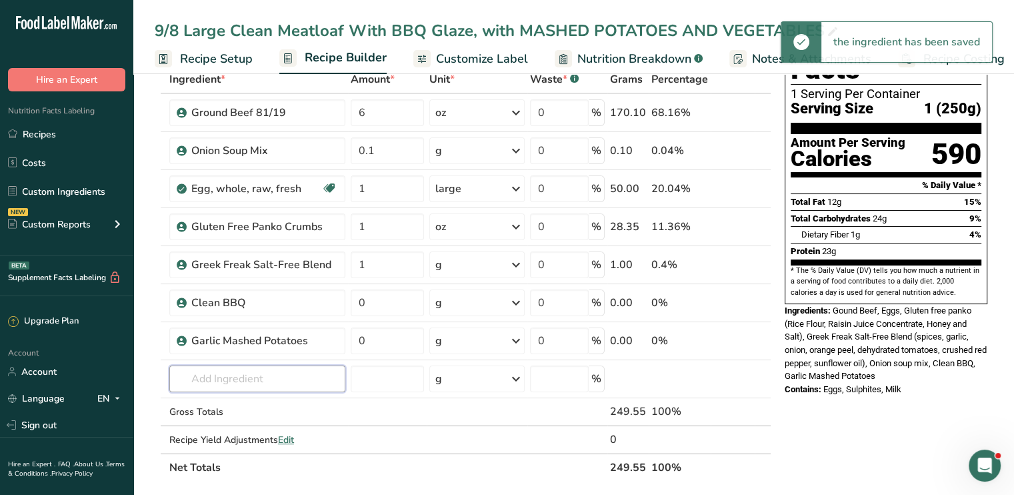
click at [227, 365] on input "text" at bounding box center [257, 378] width 176 height 27
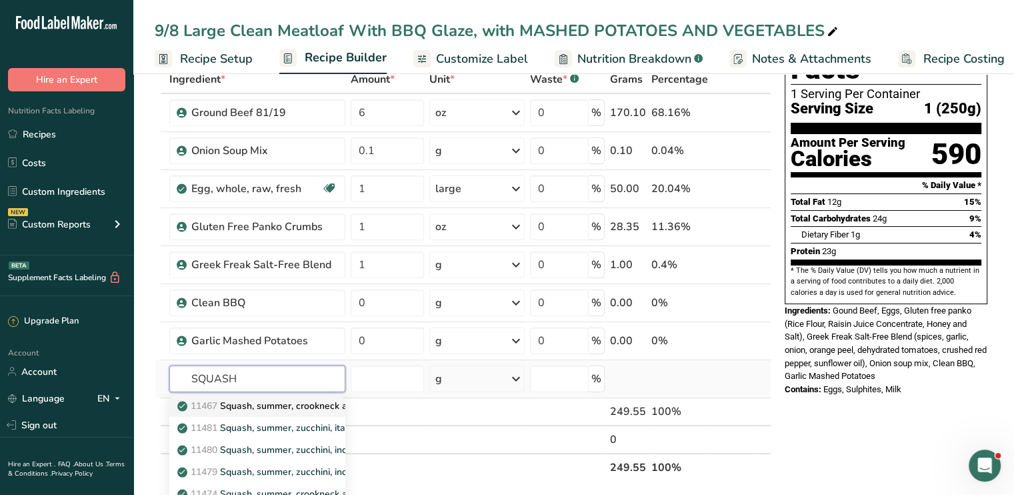
type input "SQUASH"
click at [252, 399] on p "11467 Squash, summer, crookneck and straightneck, raw" at bounding box center [307, 406] width 255 height 14
type input "Squash, summer, crookneck and straightneck, raw"
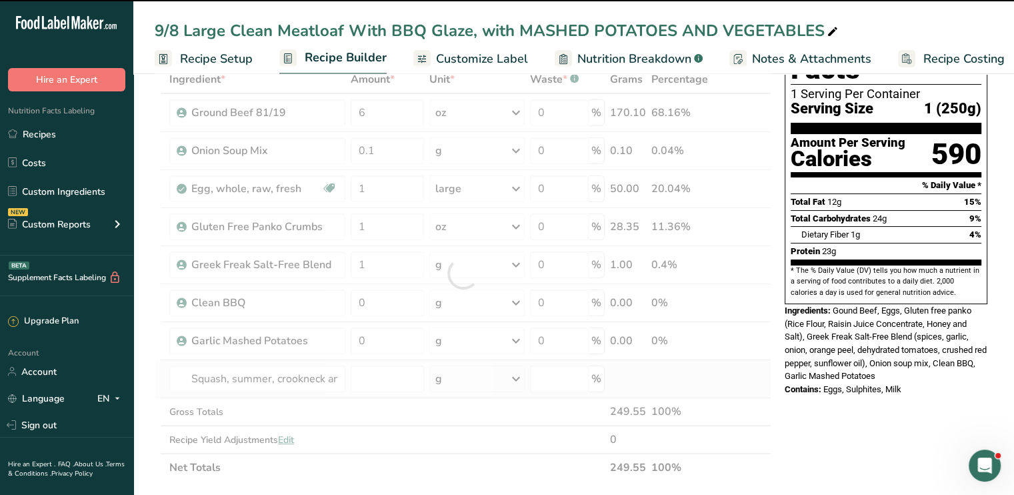
type input "0"
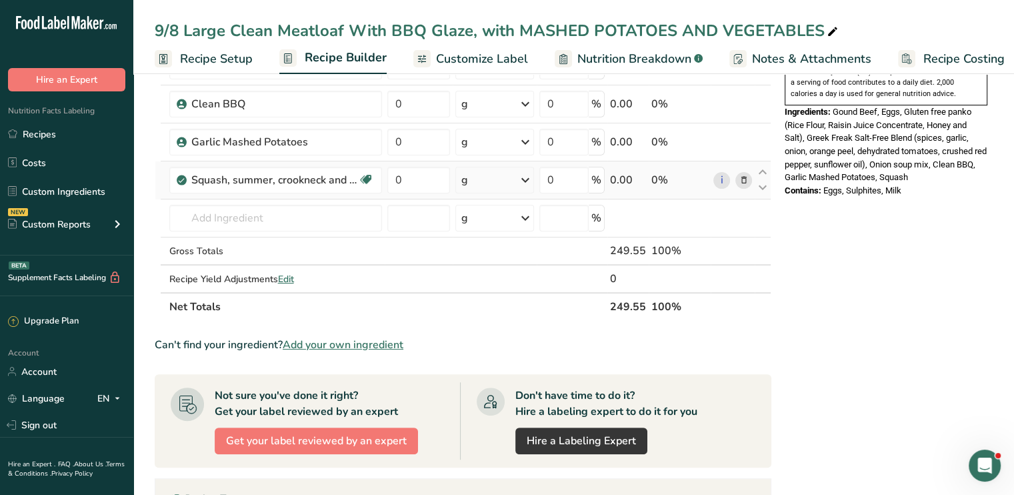
scroll to position [279, 0]
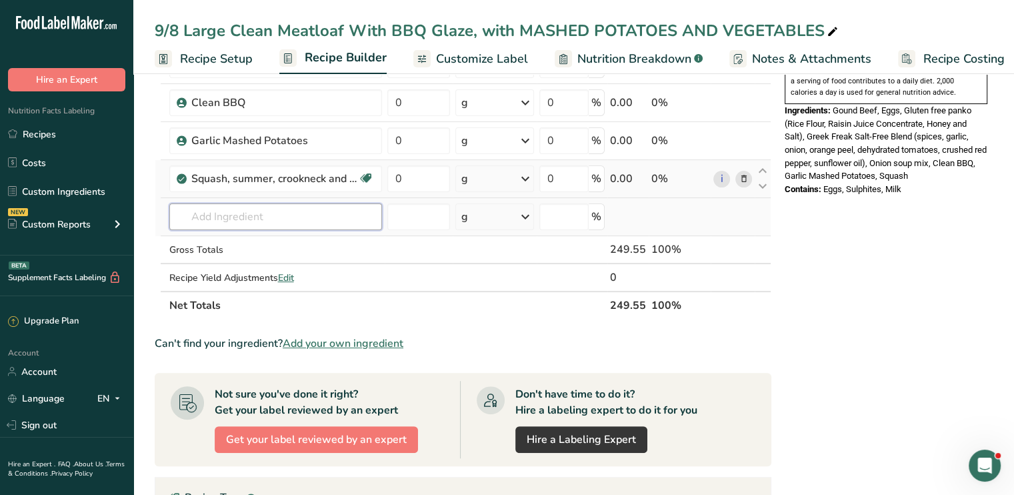
click at [268, 223] on input "text" at bounding box center [275, 216] width 213 height 27
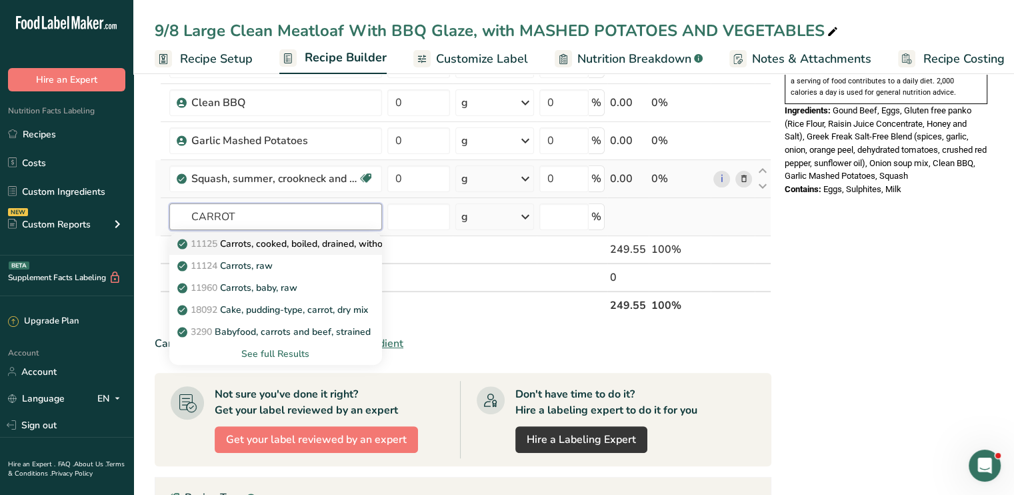
type input "CARROT"
click at [281, 243] on p "11125 Carrots, cooked, boiled, drained, without salt" at bounding box center [295, 244] width 230 height 14
type input "Carrots, cooked, boiled, drained, without salt"
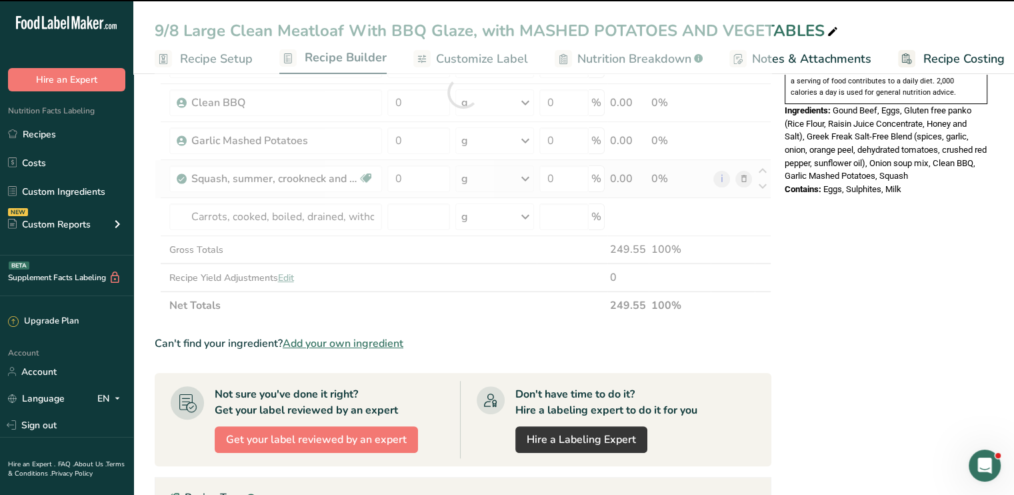
type input "0"
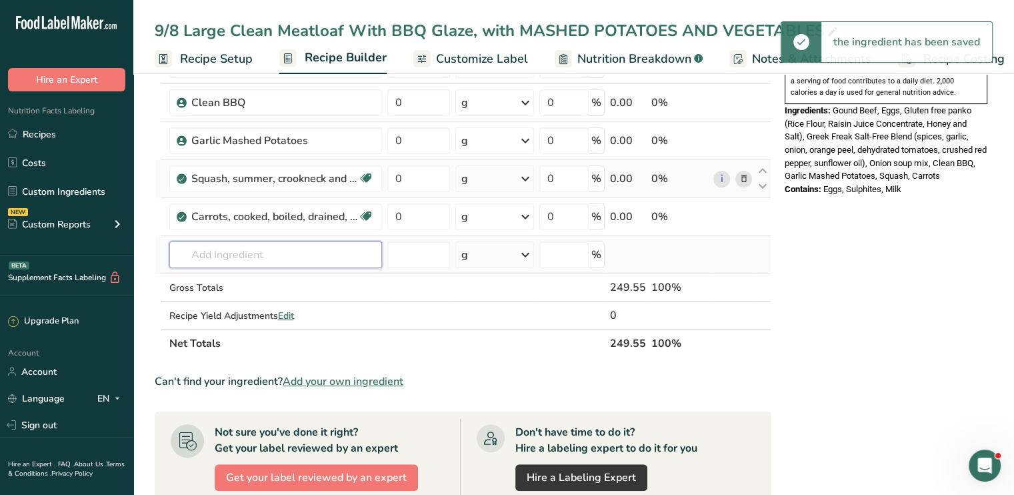
click at [237, 249] on input "text" at bounding box center [275, 254] width 213 height 27
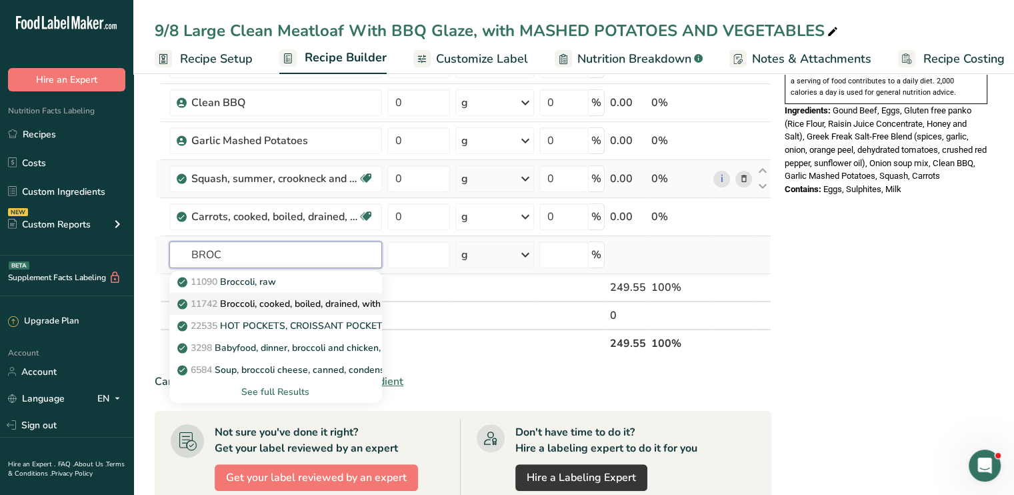
type input "BROC"
click at [256, 297] on p "11742 Broccoli, cooked, boiled, drained, with salt" at bounding box center [289, 304] width 219 height 14
type input "Broccoli, cooked, boiled, drained, with salt"
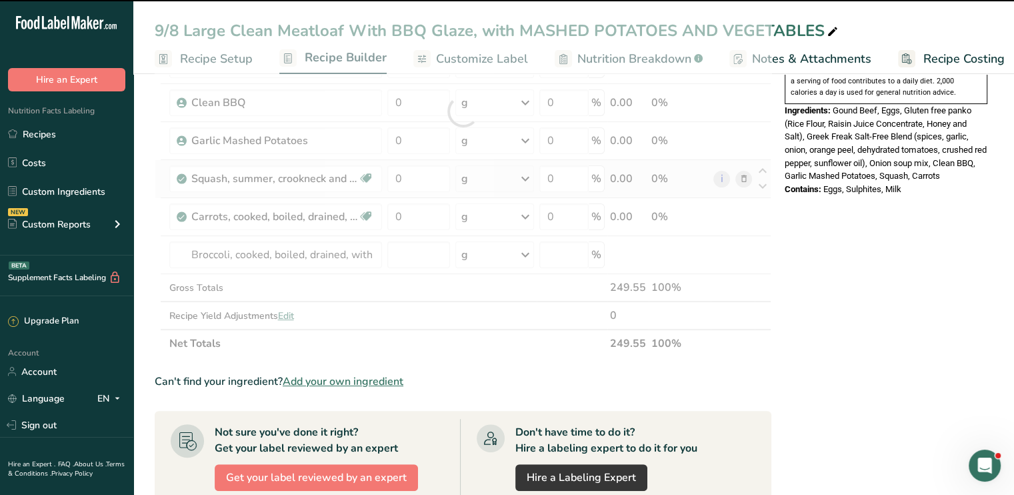
type input "0"
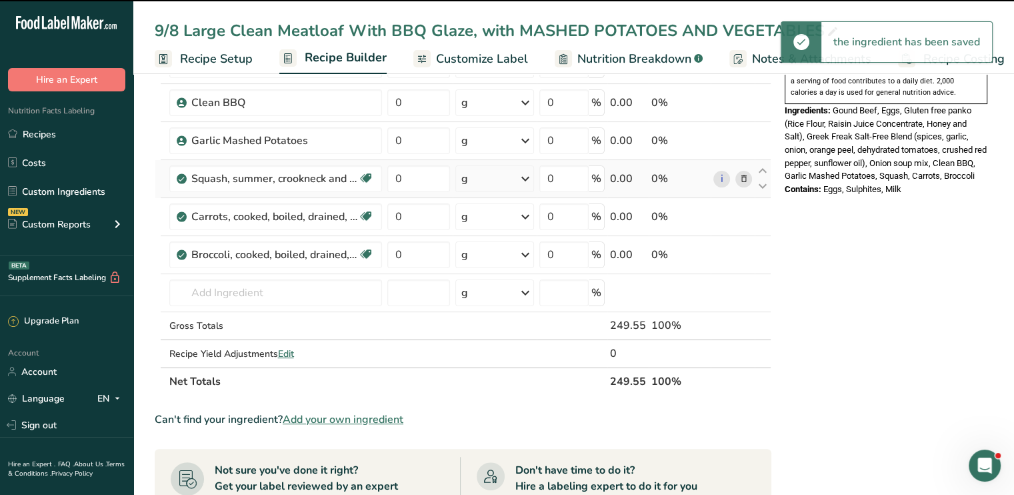
click at [241, 284] on input "text" at bounding box center [275, 292] width 213 height 27
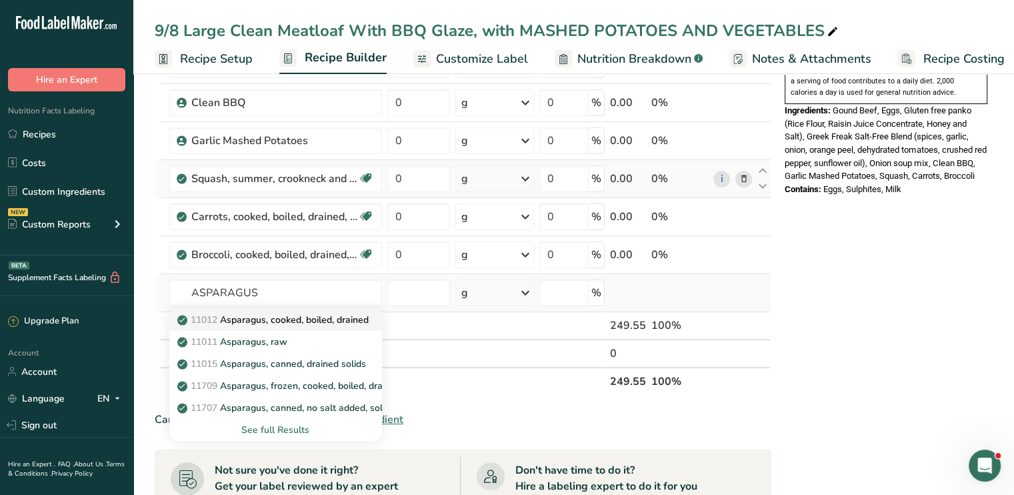
type input "ASPARAGUS"
click at [283, 321] on p "11012 Asparagus, cooked, boiled, drained" at bounding box center [274, 320] width 189 height 14
type input "Asparagus, cooked, boiled, drained"
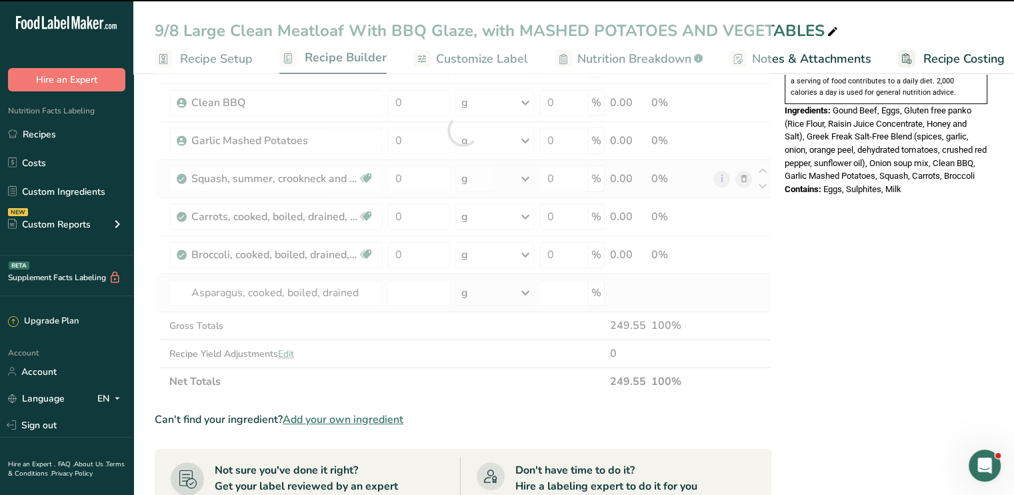
type input "0"
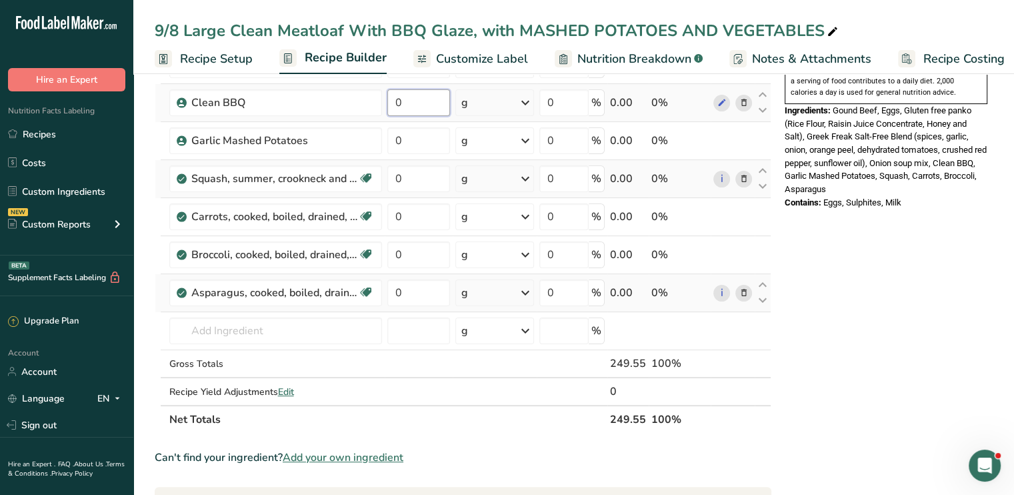
click at [412, 108] on input "0" at bounding box center [418, 102] width 63 height 27
type input "0.25"
click at [409, 139] on div "Ingredient * Amount * Unit * Waste * .a-a{fill:#347362;}.b-a{fill:#fff;} Grams …" at bounding box center [463, 149] width 617 height 568
type input "6"
click at [403, 178] on div "Ingredient * Amount * Unit * Waste * .a-a{fill:#347362;}.b-a{fill:#fff;} Grams …" at bounding box center [463, 149] width 617 height 568
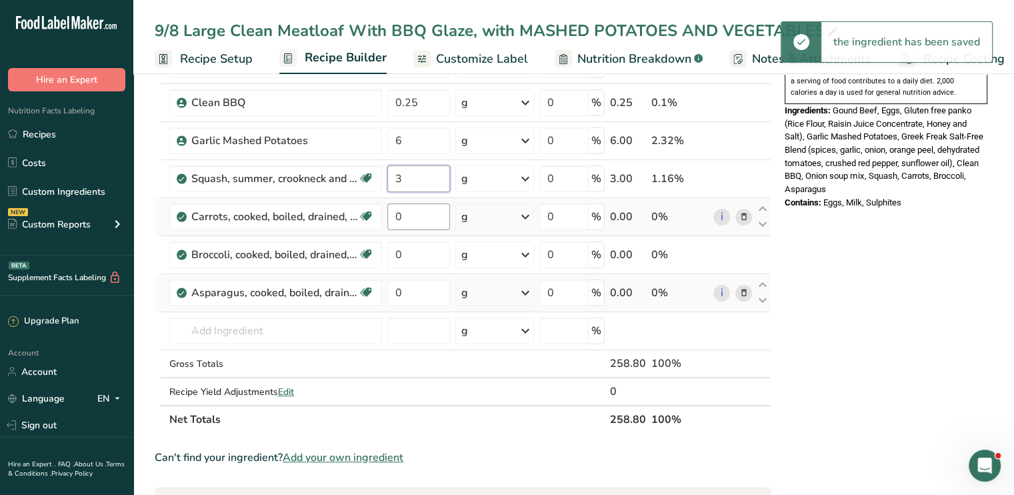
type input "3"
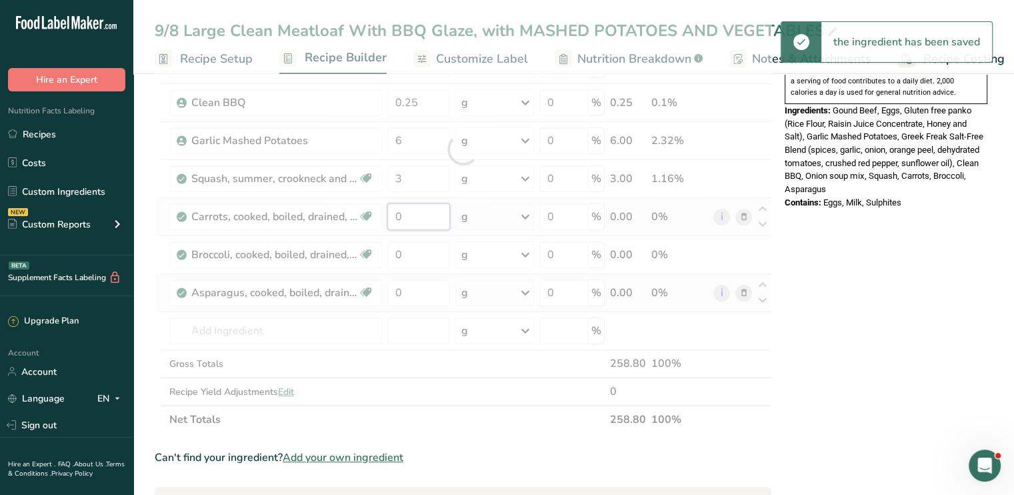
click at [421, 213] on div "Ingredient * Amount * Unit * Waste * .a-a{fill:#347362;}.b-a{fill:#fff;} Grams …" at bounding box center [463, 149] width 617 height 568
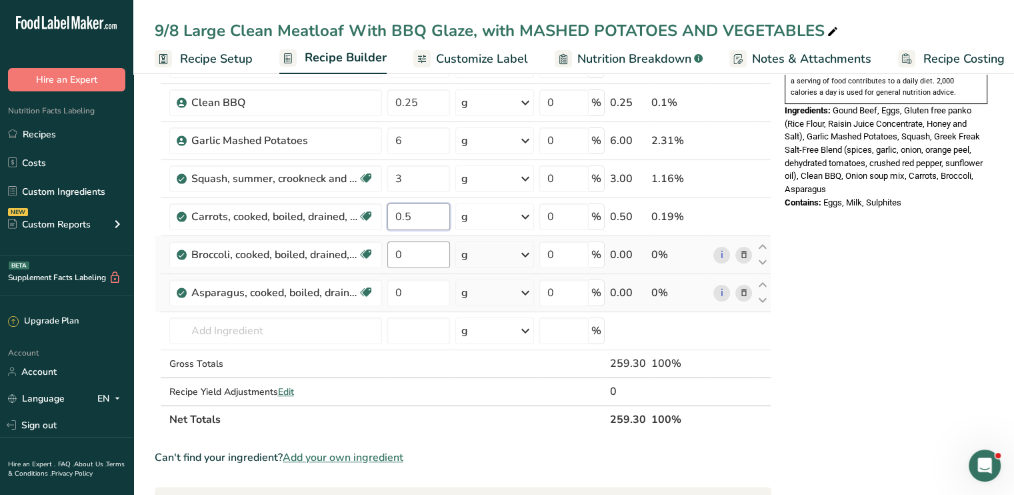
type input "0.5"
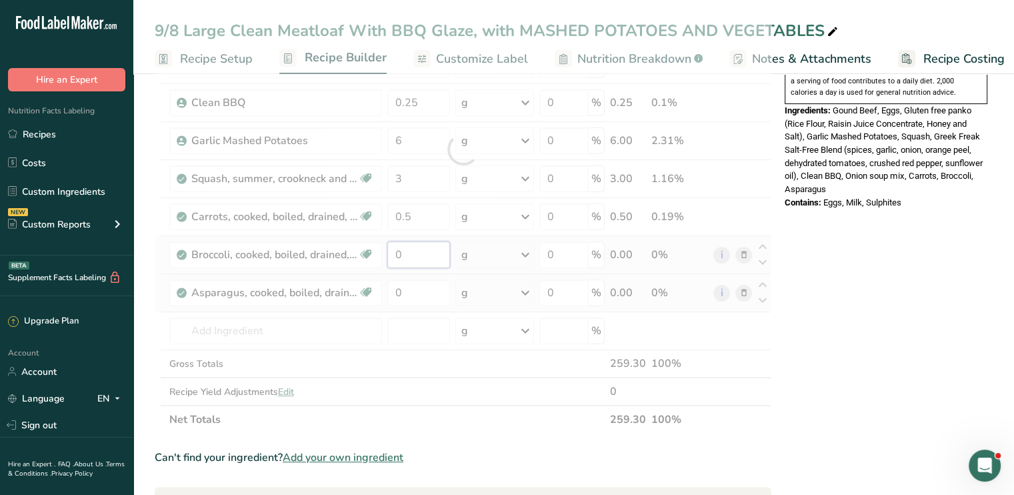
click at [427, 253] on div "Ingredient * Amount * Unit * Waste * .a-a{fill:#347362;}.b-a{fill:#fff;} Grams …" at bounding box center [463, 149] width 617 height 568
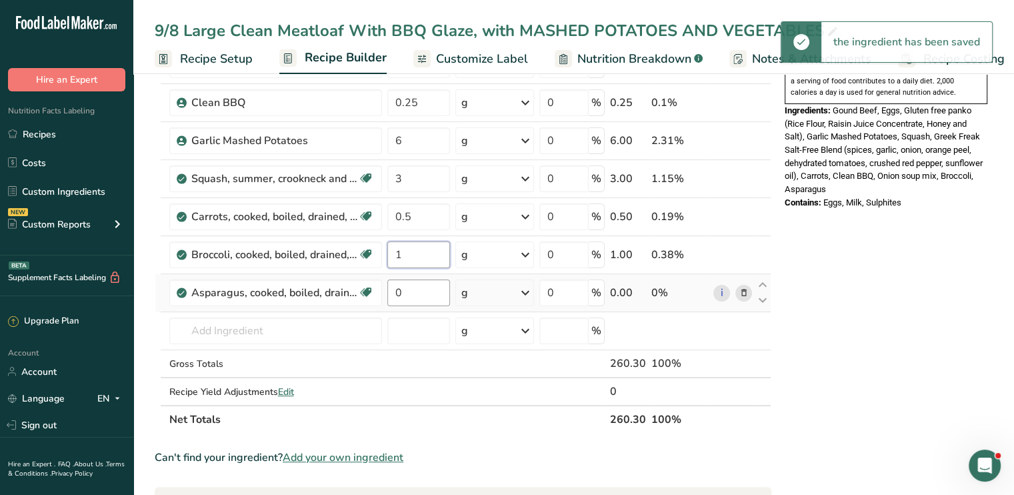
type input "1"
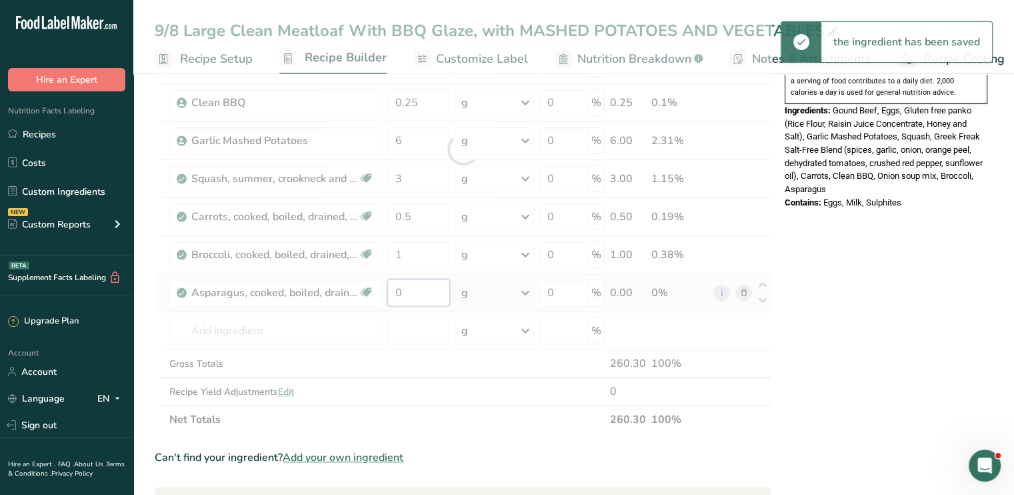
click at [433, 282] on div "Ingredient * Amount * Unit * Waste * .a-a{fill:#347362;}.b-a{fill:#fff;} Grams …" at bounding box center [463, 149] width 617 height 568
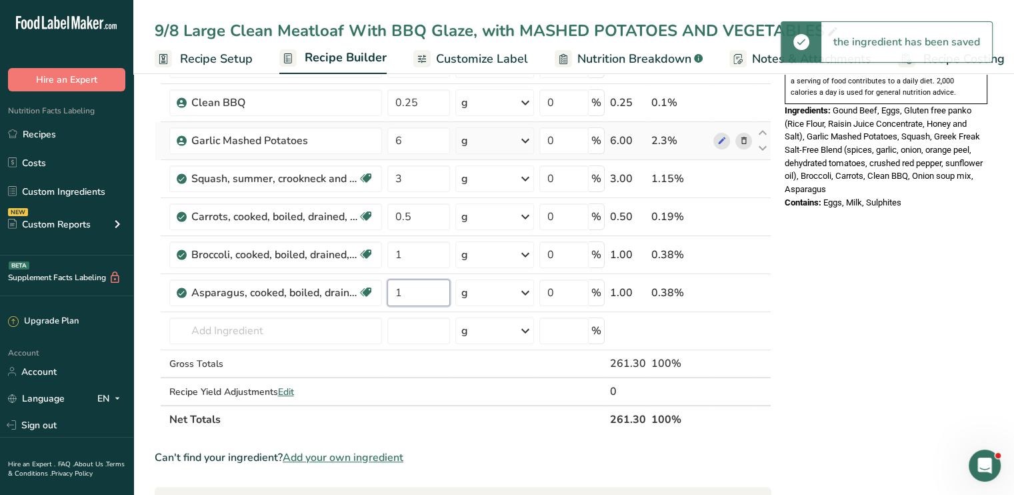
type input "1"
click at [521, 143] on div "Ingredient * Amount * Unit * Waste * .a-a{fill:#347362;}.b-a{fill:#fff;} Grams …" at bounding box center [463, 149] width 617 height 568
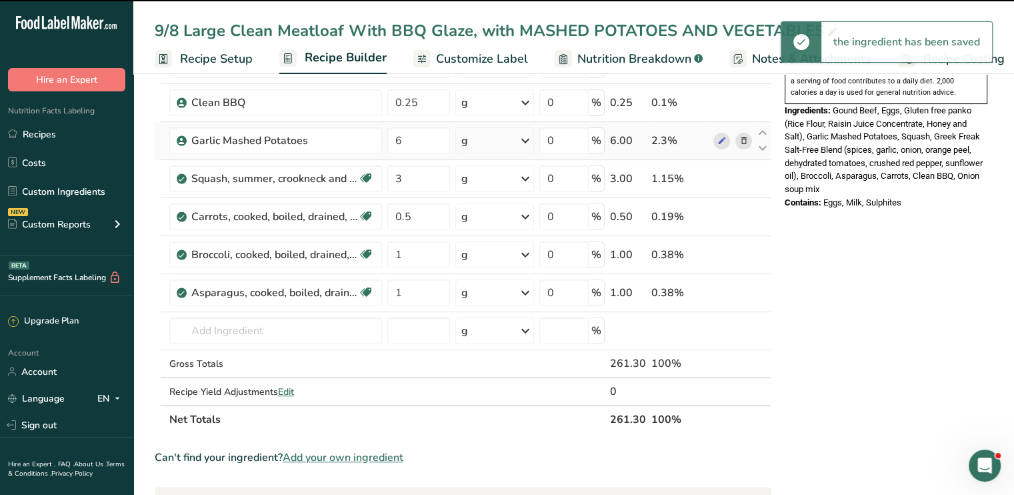
click at [521, 143] on icon at bounding box center [525, 141] width 16 height 24
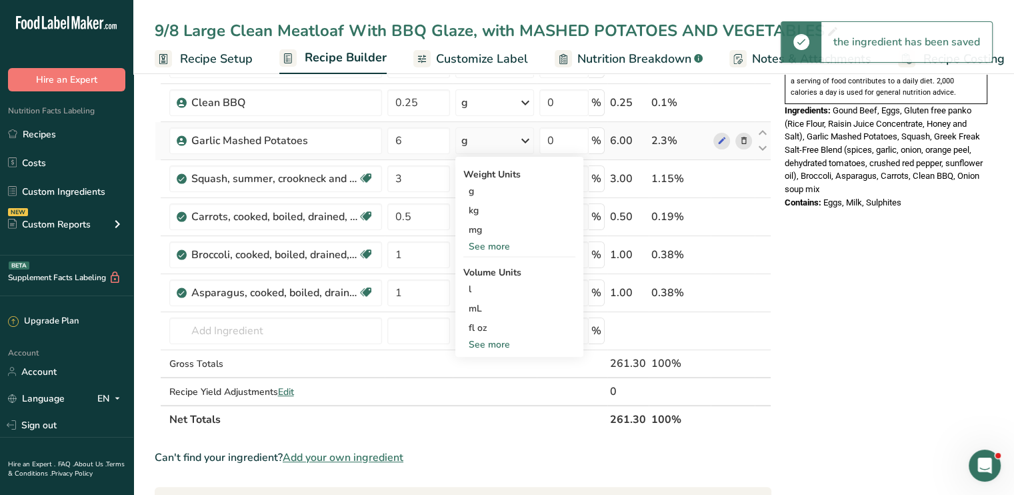
click at [497, 246] on div "See more" at bounding box center [519, 246] width 112 height 14
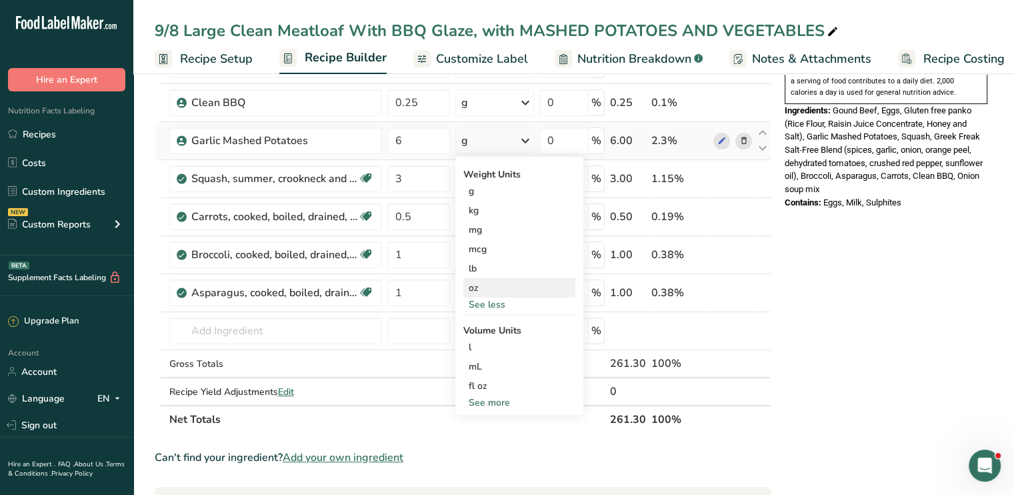
click at [489, 285] on div "oz" at bounding box center [519, 287] width 112 height 19
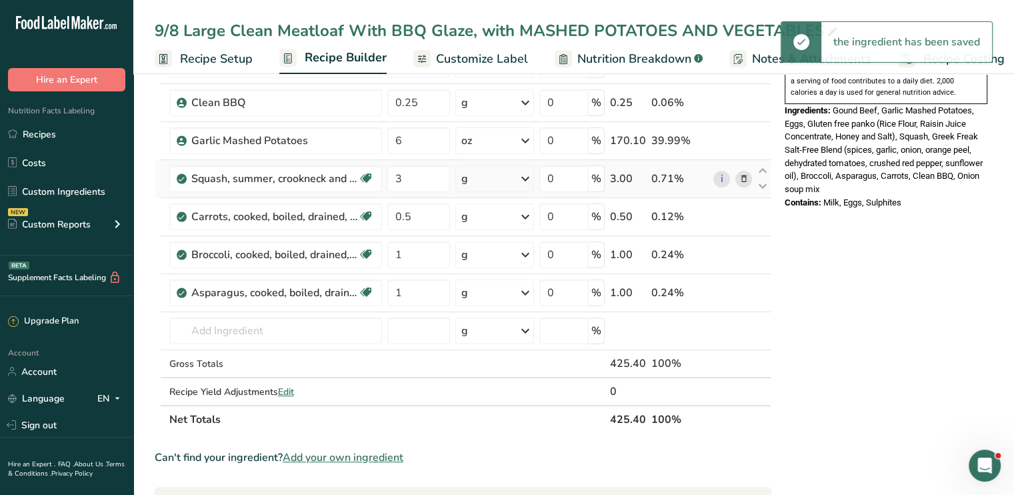
click at [515, 175] on div "g" at bounding box center [494, 178] width 79 height 27
drag, startPoint x: 515, startPoint y: 175, endPoint x: 498, endPoint y: 325, distance: 150.3
click at [498, 192] on div "g Portions 1 cup sliced Weight Units g kg mg See more Volume Units l Volume uni…" at bounding box center [494, 178] width 79 height 27
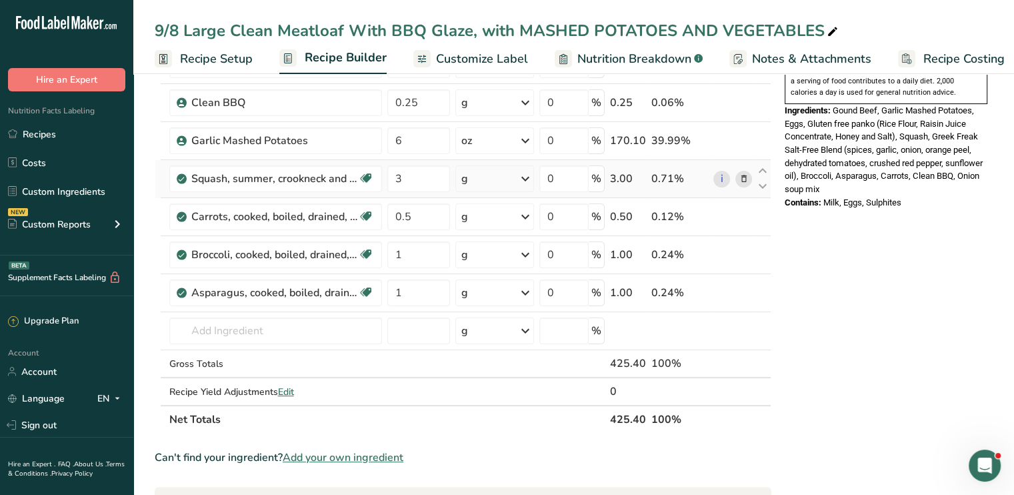
click at [529, 181] on icon at bounding box center [525, 179] width 16 height 24
click at [506, 327] on div "See more" at bounding box center [519, 324] width 112 height 14
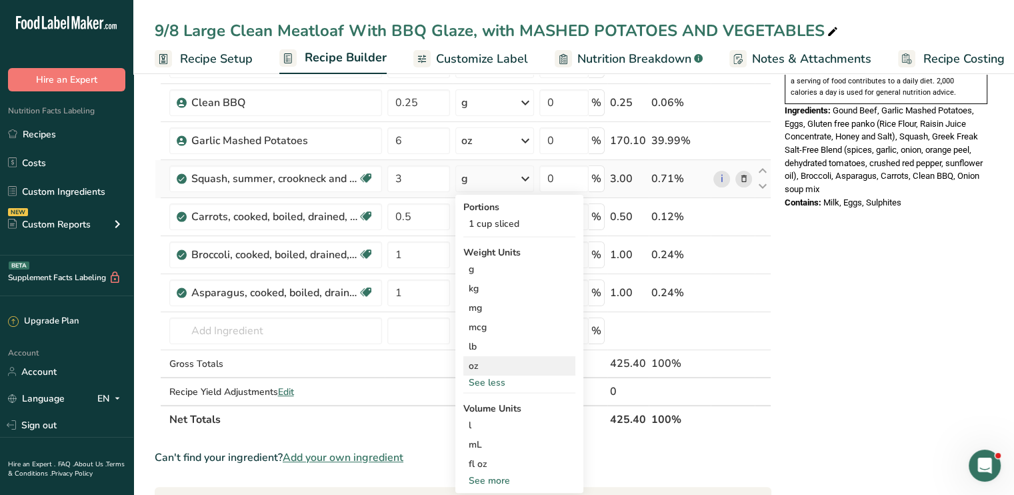
click at [491, 363] on div "oz" at bounding box center [519, 365] width 112 height 19
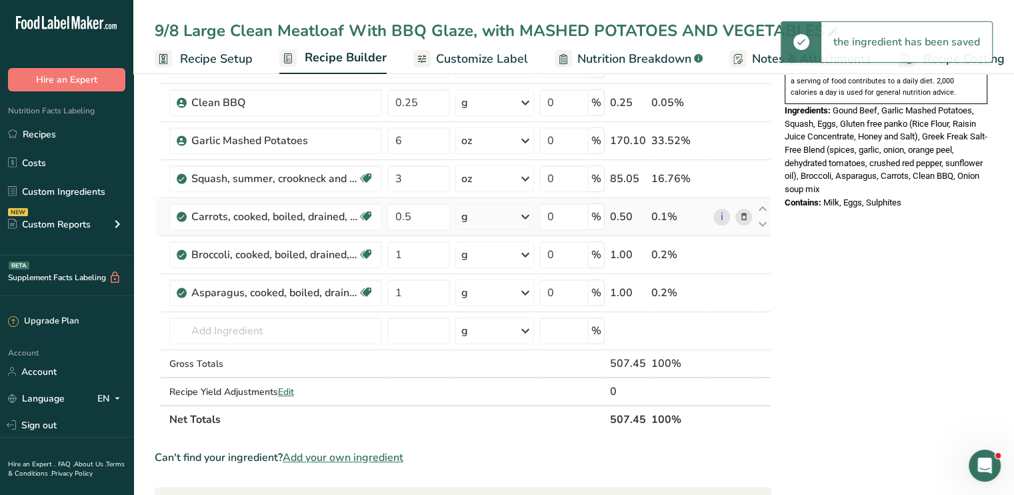
click at [525, 219] on icon at bounding box center [525, 217] width 16 height 24
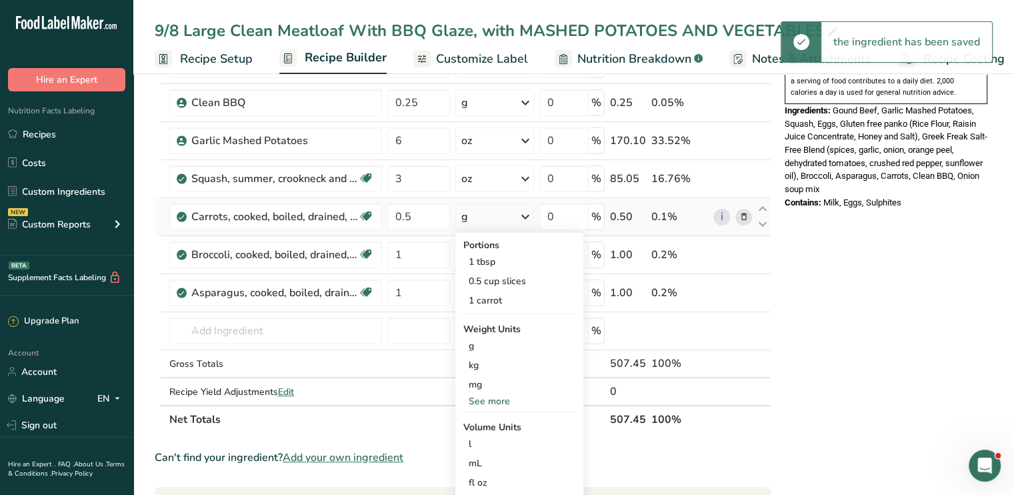
click at [504, 397] on div "See more" at bounding box center [519, 401] width 112 height 14
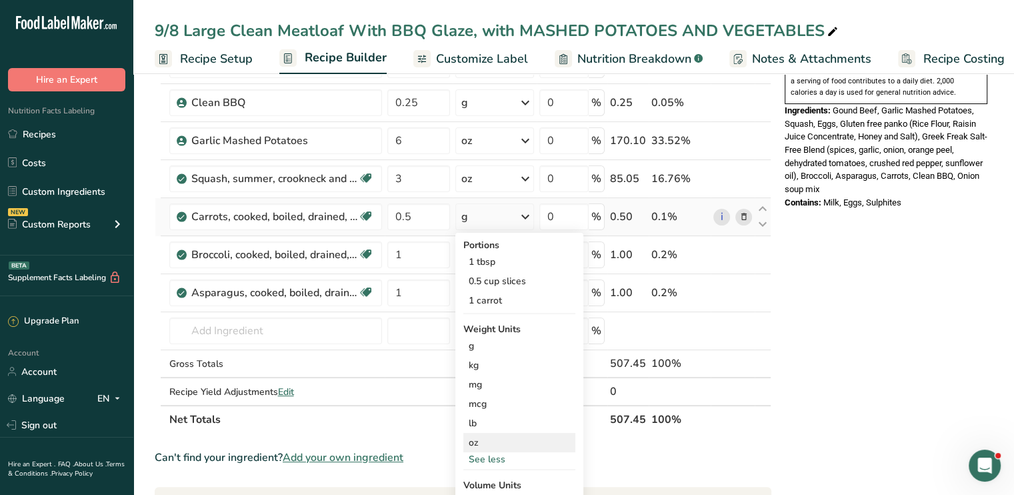
click at [497, 439] on div "oz" at bounding box center [519, 442] width 112 height 19
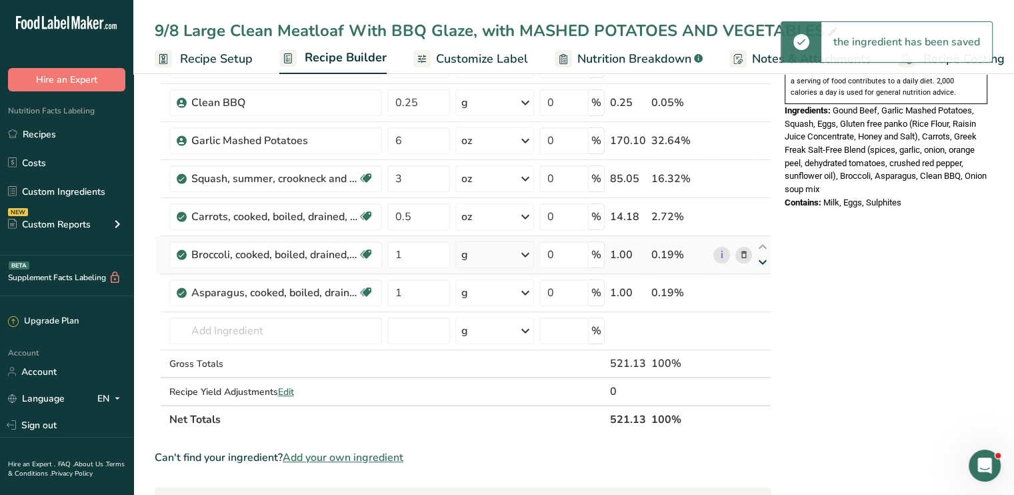
click at [761, 265] on icon at bounding box center [763, 262] width 16 height 10
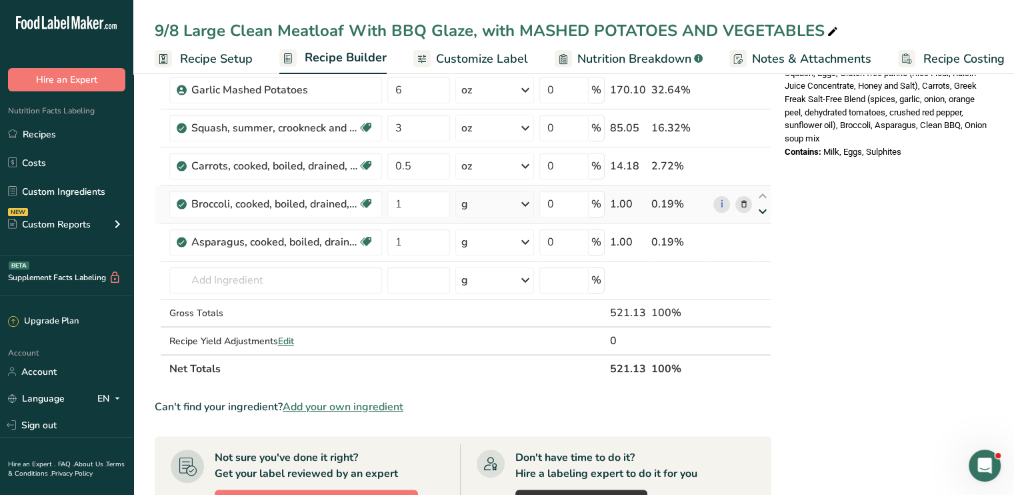
scroll to position [332, 0]
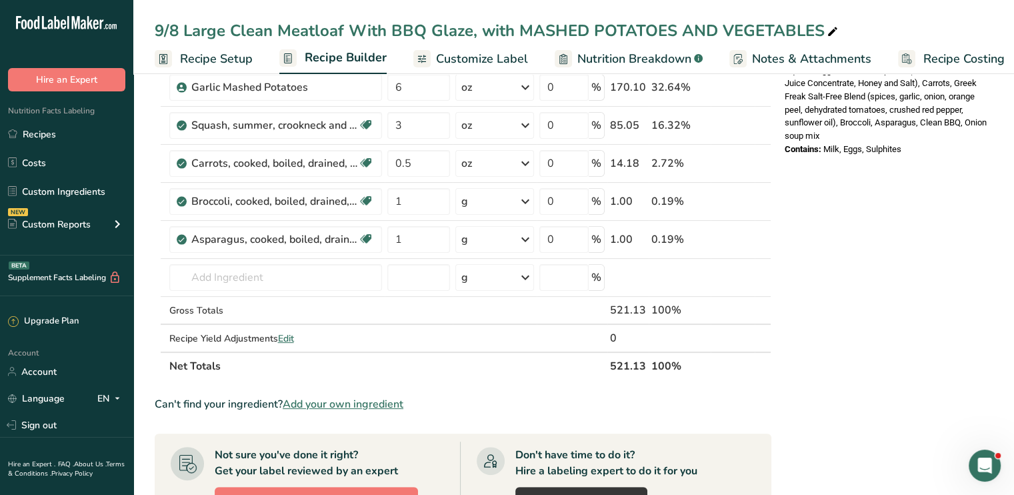
click at [525, 201] on icon at bounding box center [525, 201] width 16 height 24
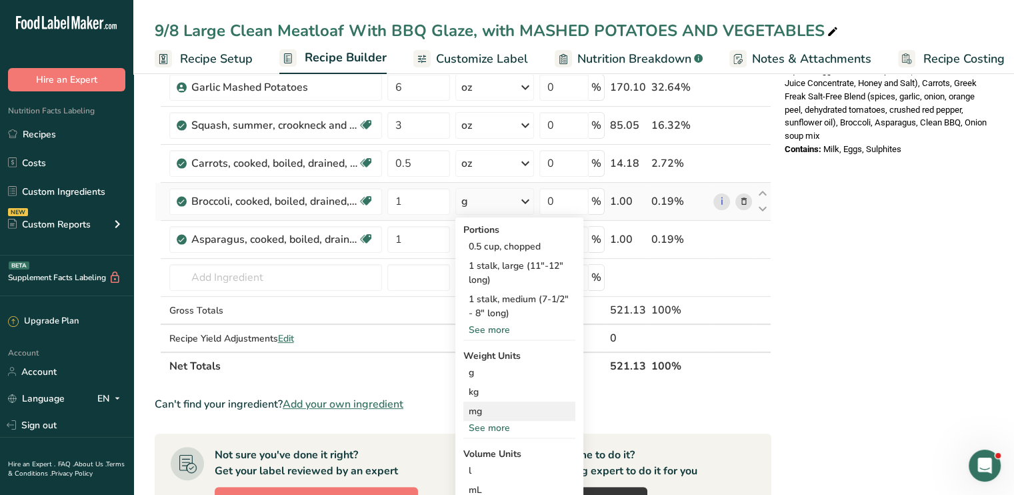
click at [511, 415] on div "mg" at bounding box center [519, 410] width 112 height 19
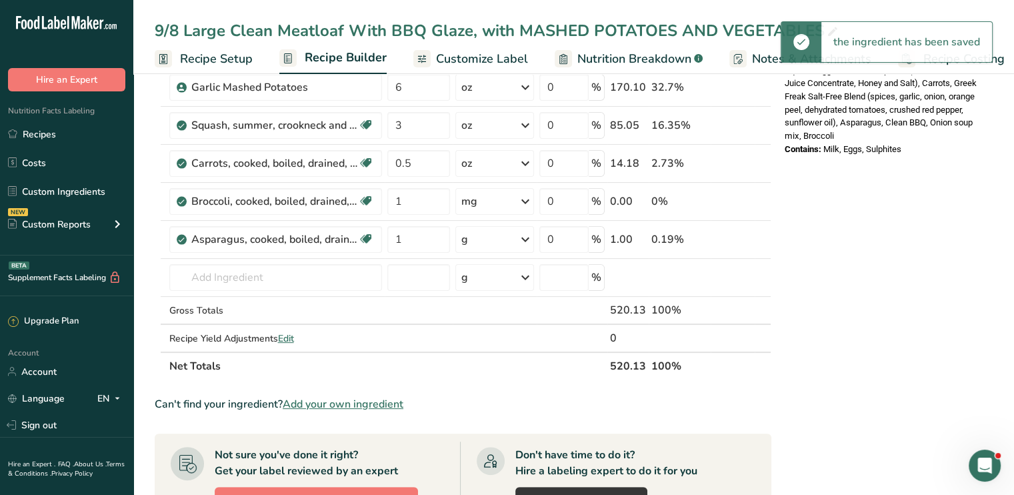
click at [917, 223] on div "Nutrition Facts 1 Serving Per Container Serving Size 1 (520g) Amount Per Servin…" at bounding box center [885, 326] width 213 height 1135
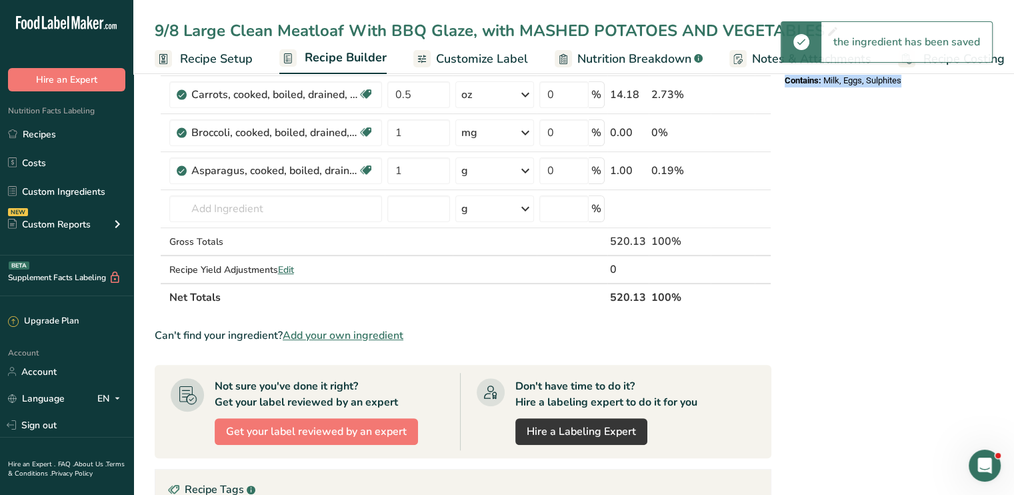
scroll to position [412, 0]
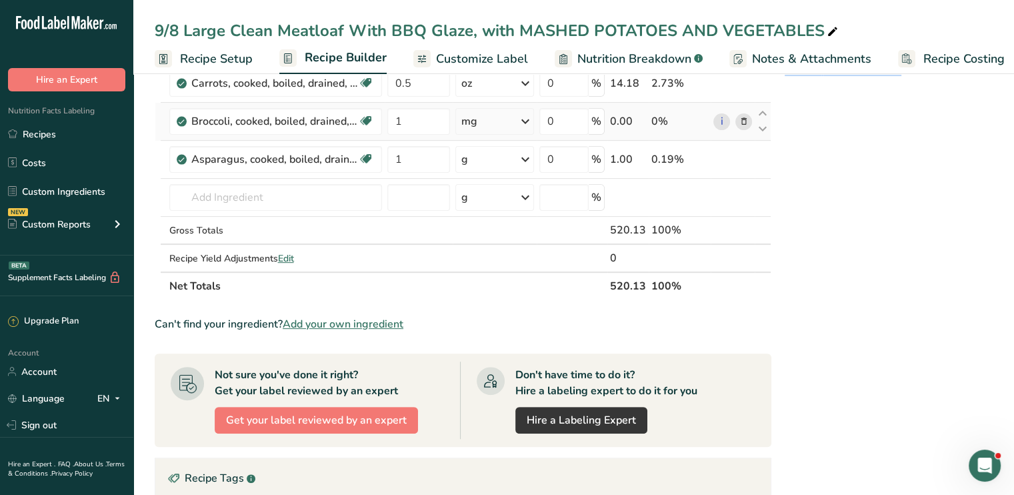
click at [522, 121] on icon at bounding box center [525, 121] width 16 height 24
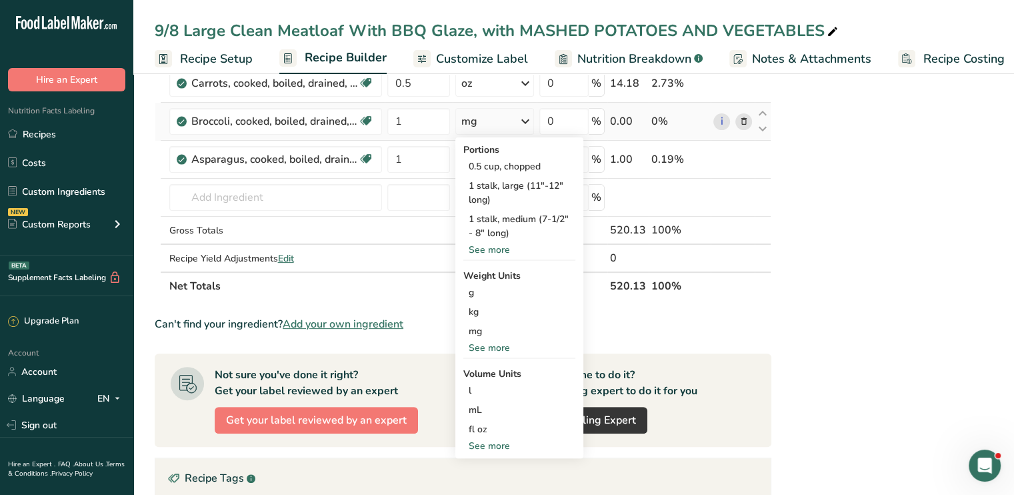
click at [499, 343] on div "See more" at bounding box center [519, 348] width 112 height 14
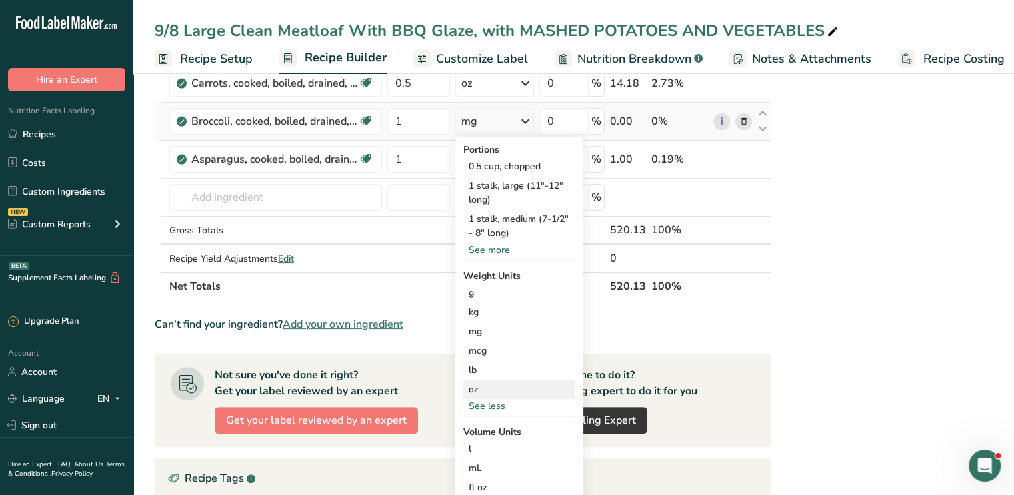
click at [496, 386] on div "oz" at bounding box center [519, 388] width 112 height 19
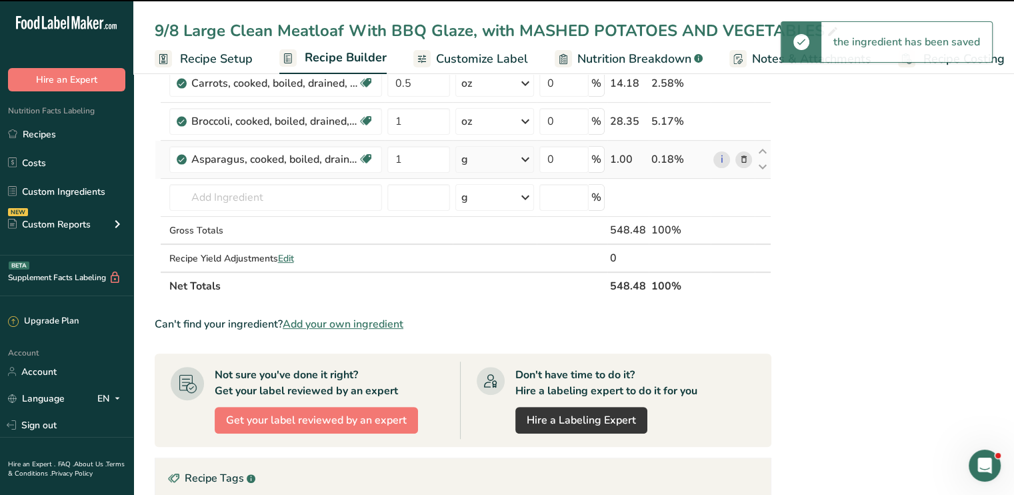
click at [527, 157] on icon at bounding box center [525, 159] width 16 height 24
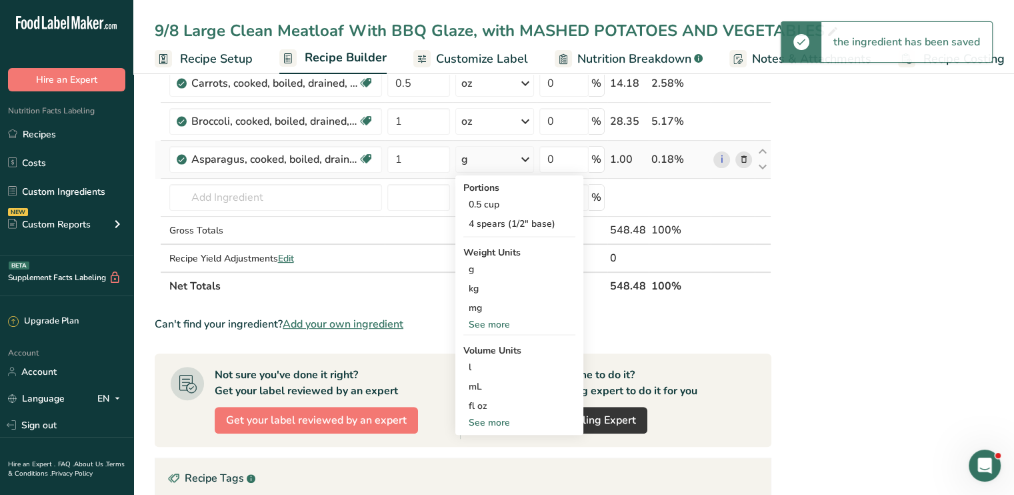
click at [509, 320] on div "See more" at bounding box center [519, 324] width 112 height 14
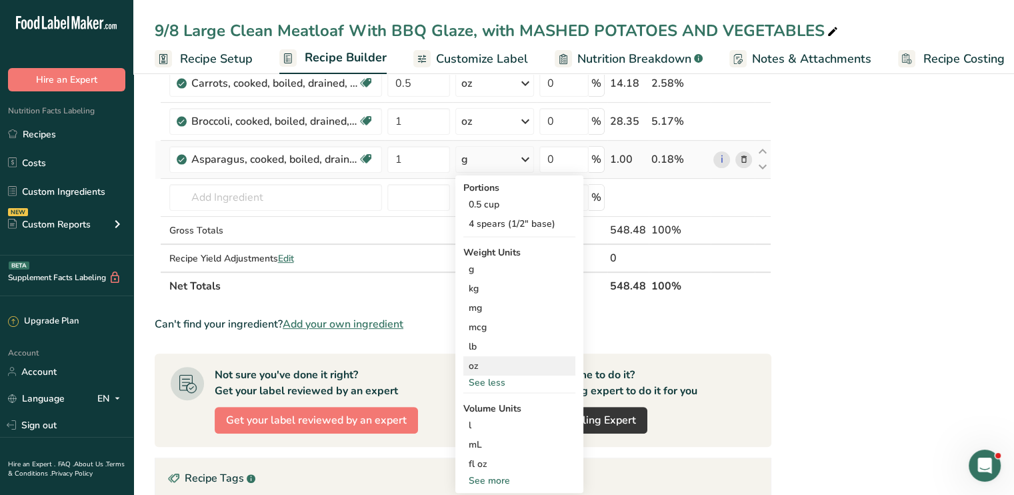
click at [498, 362] on div "oz" at bounding box center [519, 365] width 112 height 19
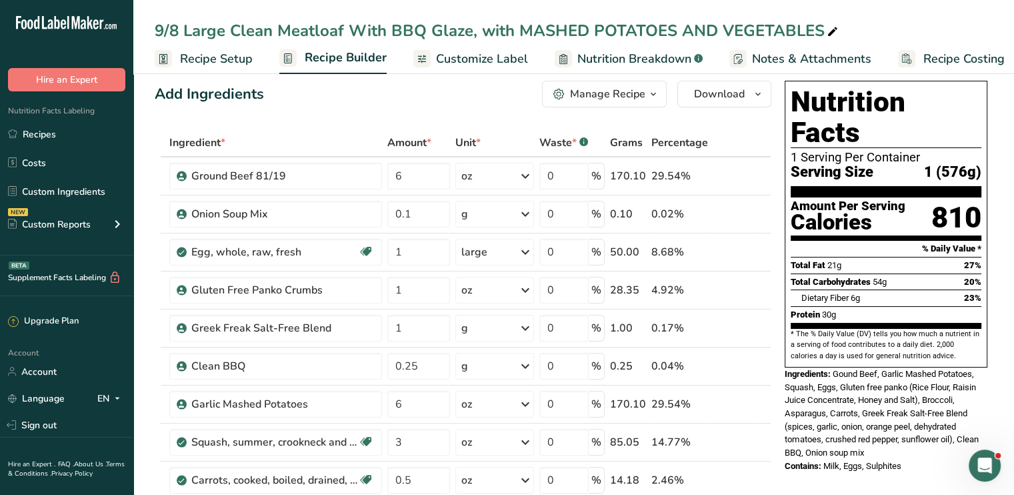
scroll to position [0, 0]
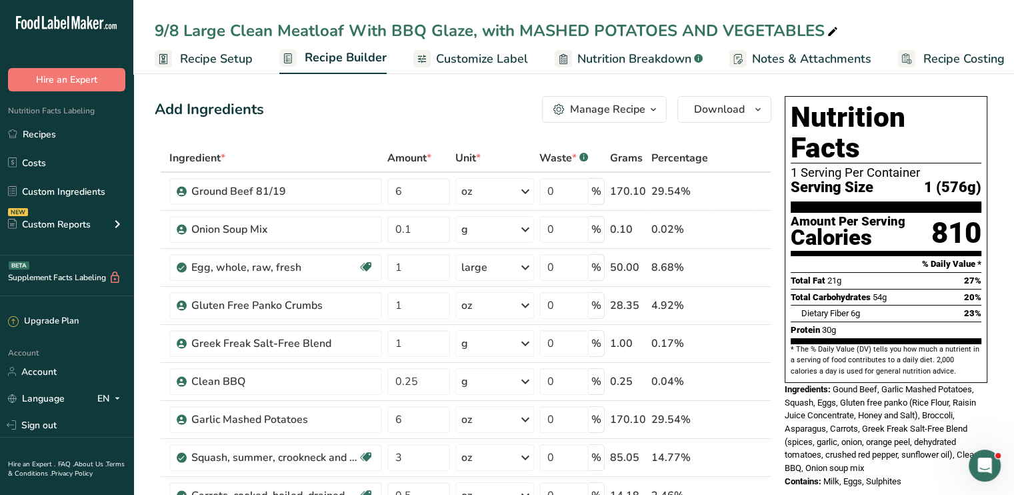
click at [482, 53] on span "Customize Label" at bounding box center [482, 59] width 92 height 18
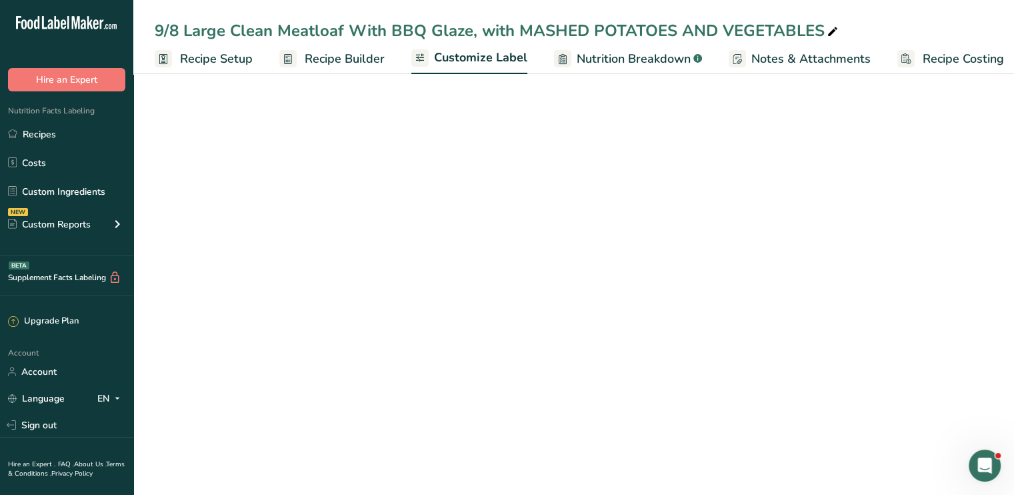
scroll to position [0, 11]
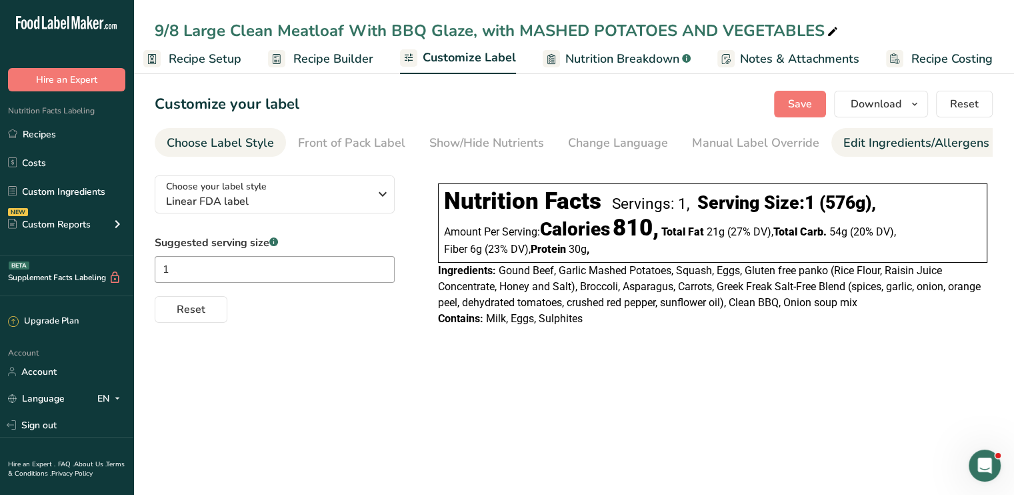
click at [864, 139] on div "Edit Ingredients/Allergens List" at bounding box center [927, 143] width 169 height 18
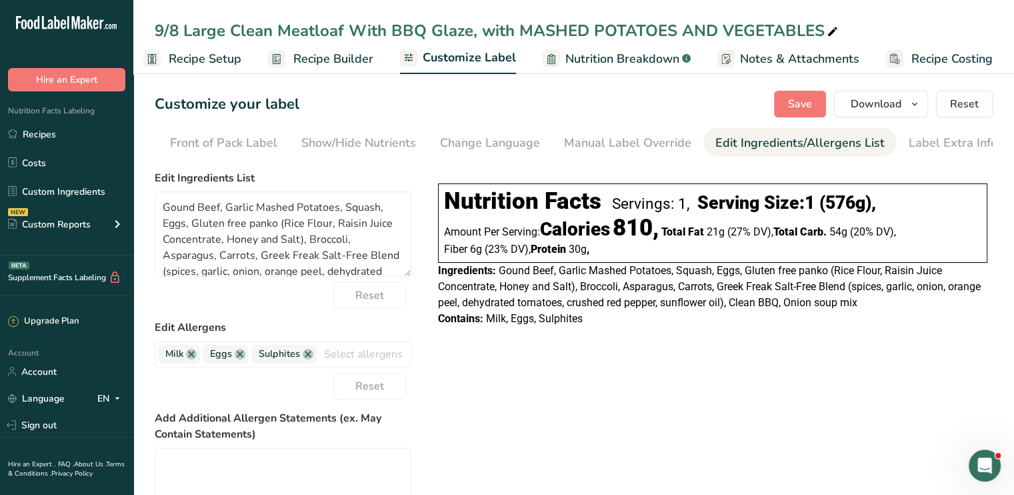
scroll to position [0, 131]
click at [193, 357] on link at bounding box center [191, 354] width 11 height 11
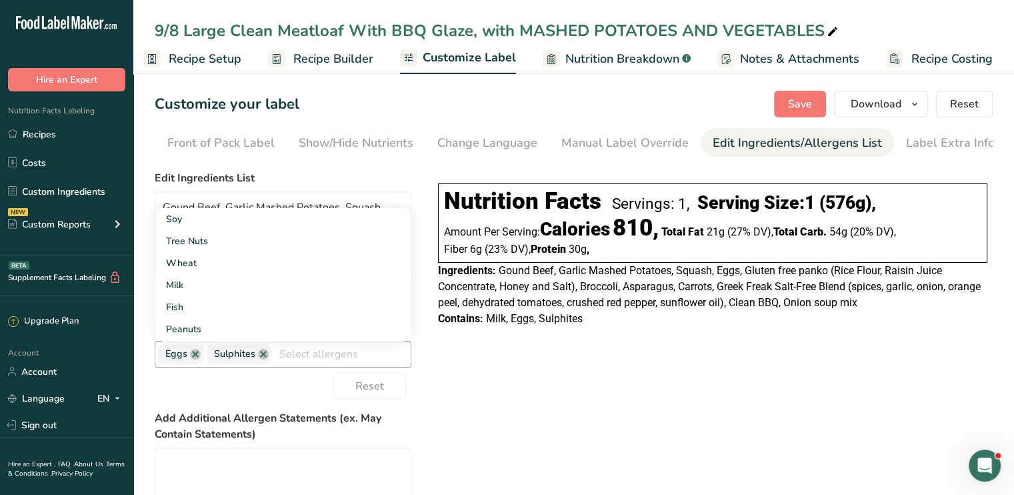
click at [204, 359] on div "Eggs Sulphites Soy Tree Nuts Wheat Milk Fish Peanuts Sesame Crustaceans Celery …" at bounding box center [283, 354] width 257 height 27
click at [197, 357] on link at bounding box center [195, 354] width 11 height 11
click at [214, 359] on link at bounding box center [214, 354] width 11 height 11
click at [801, 102] on span "Save" at bounding box center [800, 104] width 24 height 16
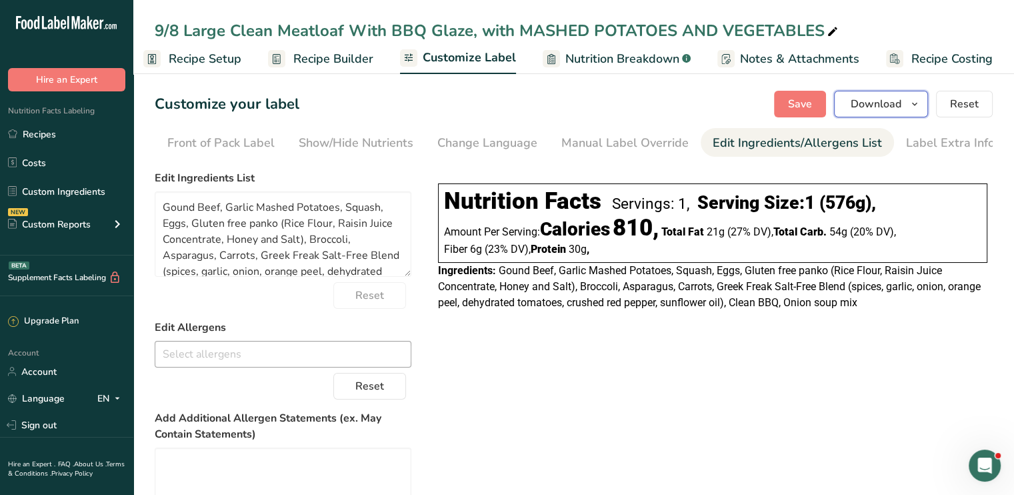
click at [879, 105] on span "Download" at bounding box center [876, 104] width 51 height 16
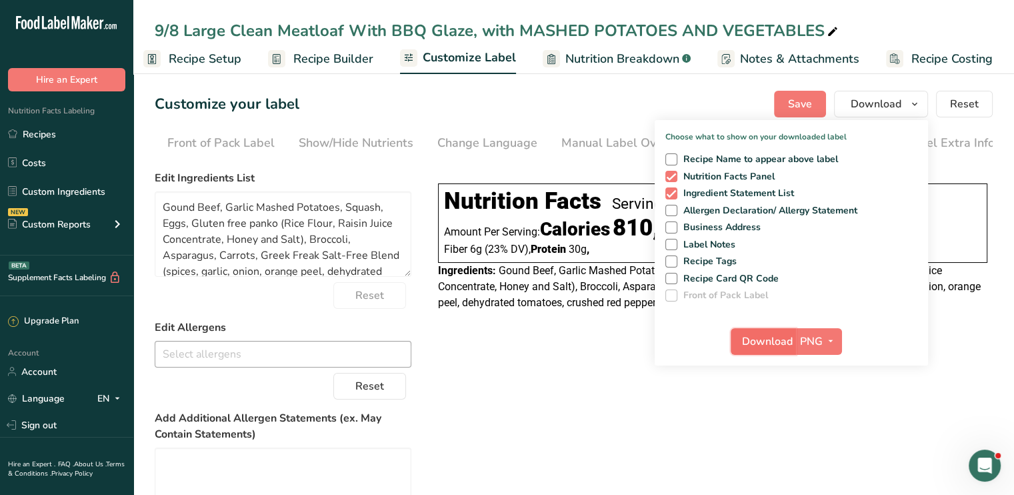
click at [769, 337] on span "Download" at bounding box center [767, 341] width 51 height 16
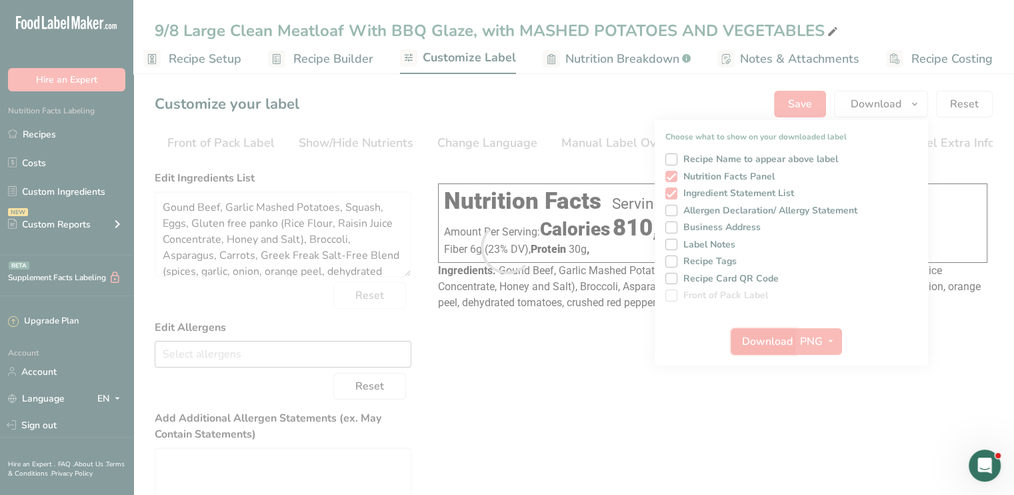
scroll to position [0, 0]
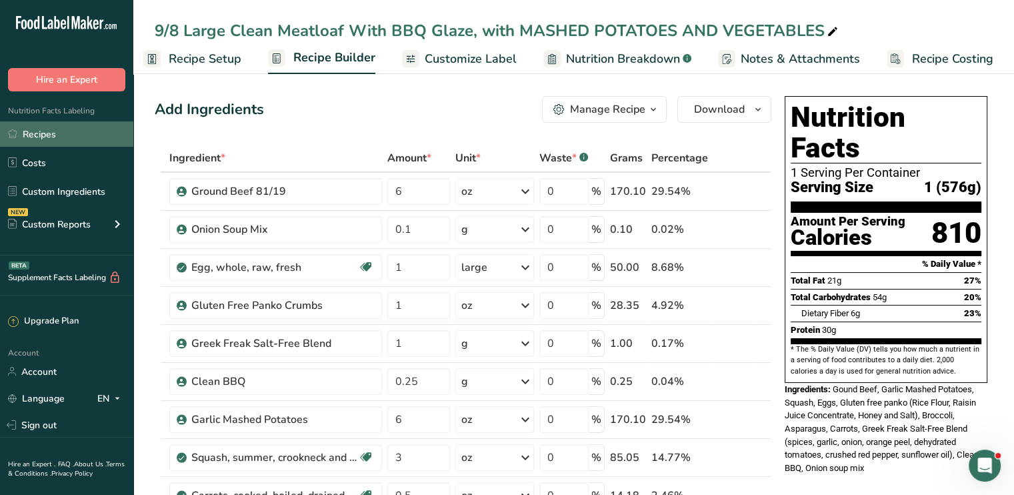
click at [39, 135] on link "Recipes" at bounding box center [66, 133] width 133 height 25
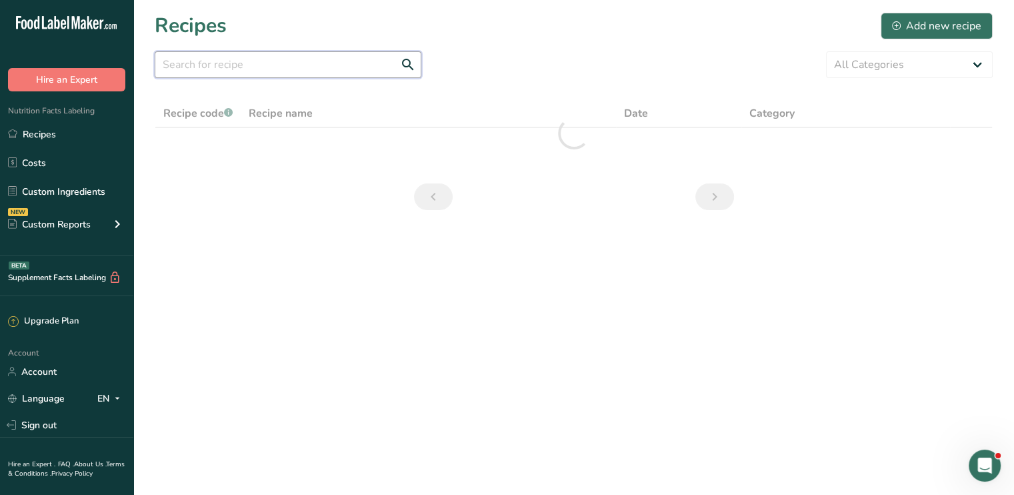
click at [221, 67] on input "text" at bounding box center [288, 64] width 267 height 27
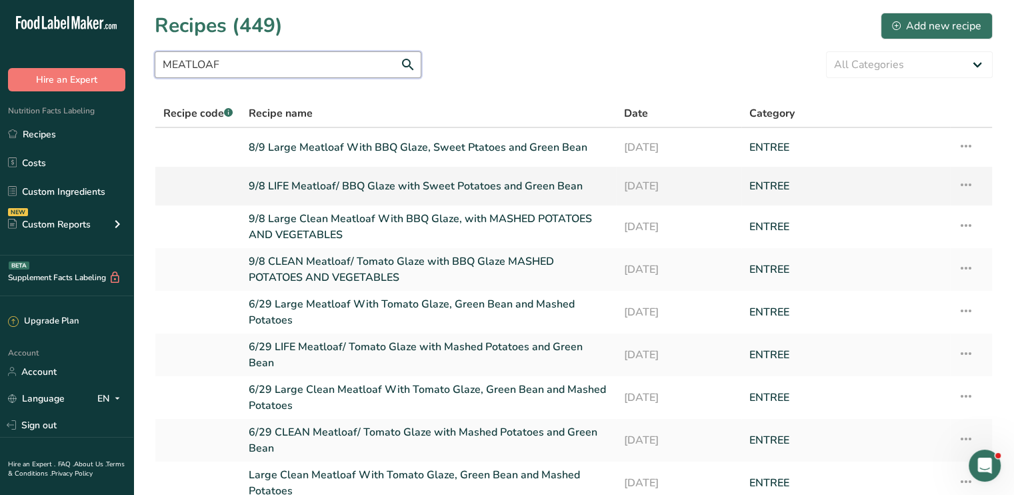
type input "MEATLOAF"
click at [490, 185] on link "9/8 LIFE Meatloaf/ BBQ Glaze with Sweet Potatoes and Green Bean" at bounding box center [428, 186] width 359 height 28
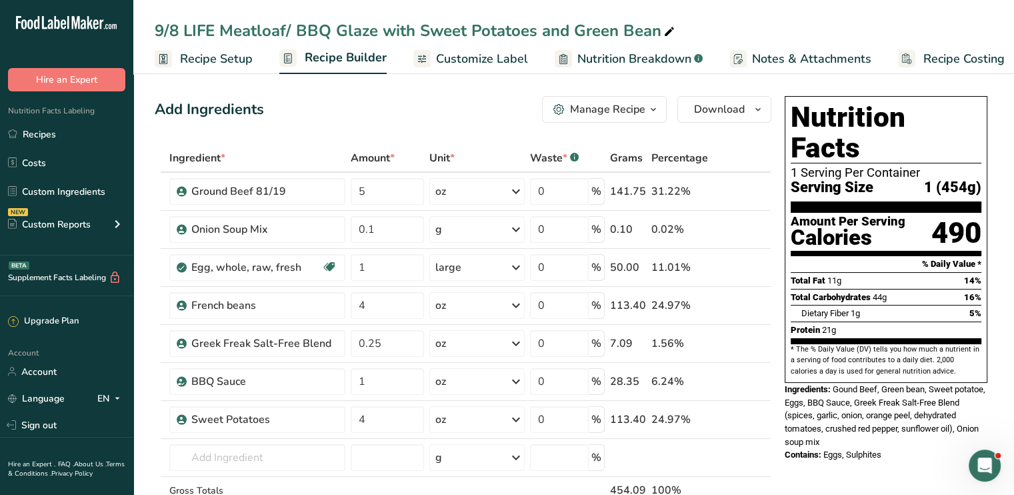
click at [669, 31] on icon at bounding box center [669, 32] width 12 height 19
type input "9/8 LIFE Meatloaf/ BBQ Glaze with MASHED POTATOES AND VEGETABLES"
click at [510, 96] on div "Add Ingredients Manage Recipe Delete Recipe Duplicate Recipe Scale Recipe Save …" at bounding box center [463, 109] width 617 height 27
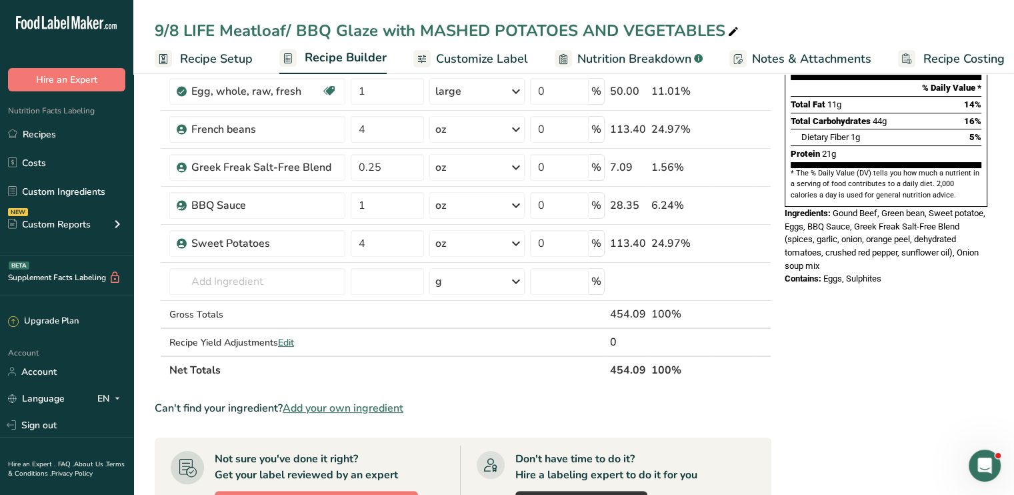
scroll to position [175, 0]
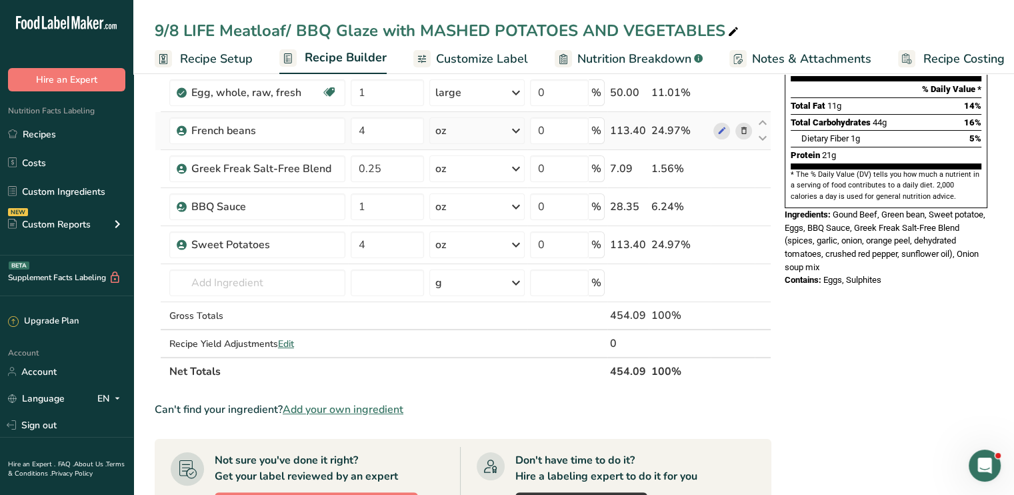
click at [738, 125] on span at bounding box center [743, 131] width 16 height 16
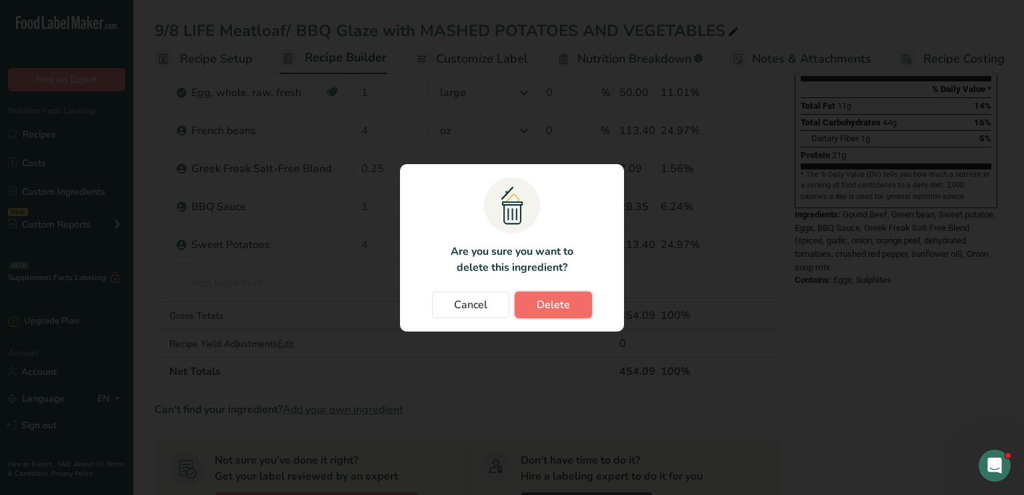
click at [545, 306] on span "Delete" at bounding box center [553, 305] width 33 height 16
type input "0.25"
type input "1"
type input "4"
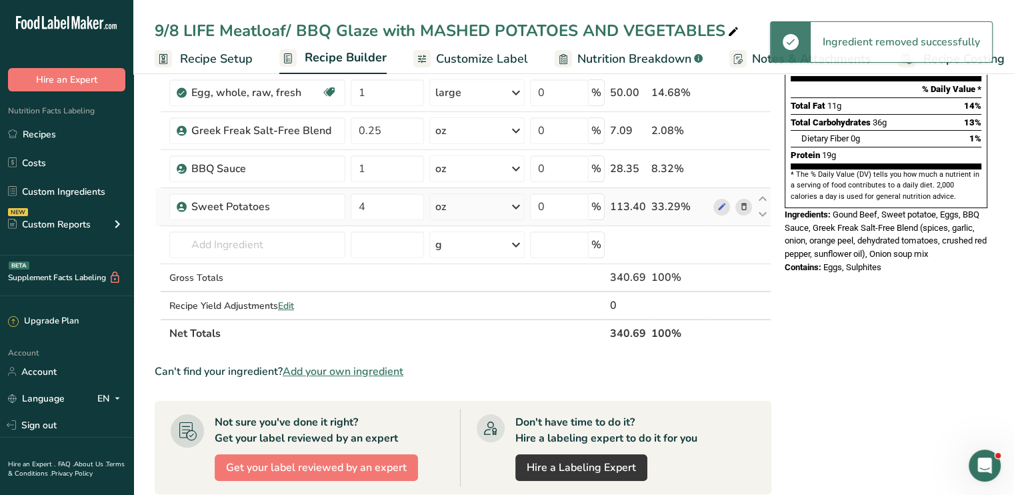
click at [743, 203] on icon at bounding box center [743, 207] width 9 height 14
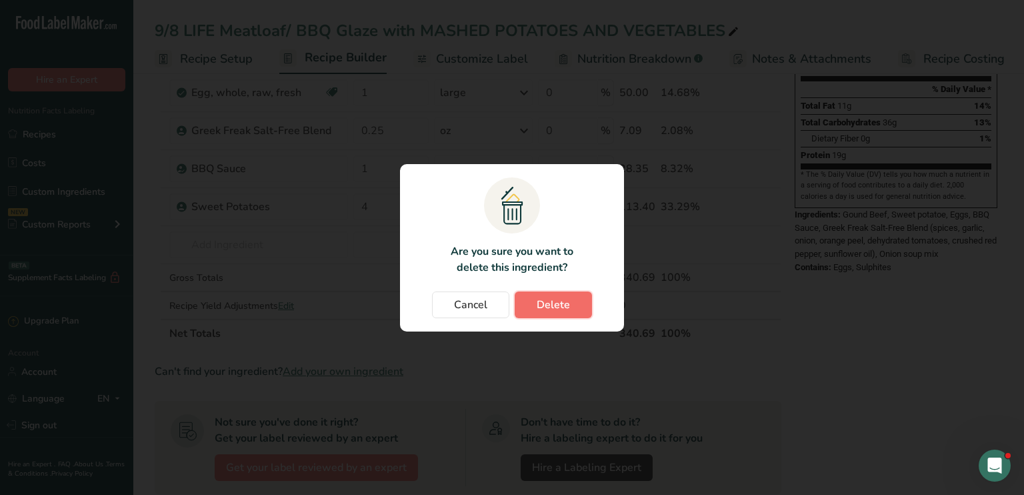
click at [577, 305] on button "Delete" at bounding box center [553, 304] width 77 height 27
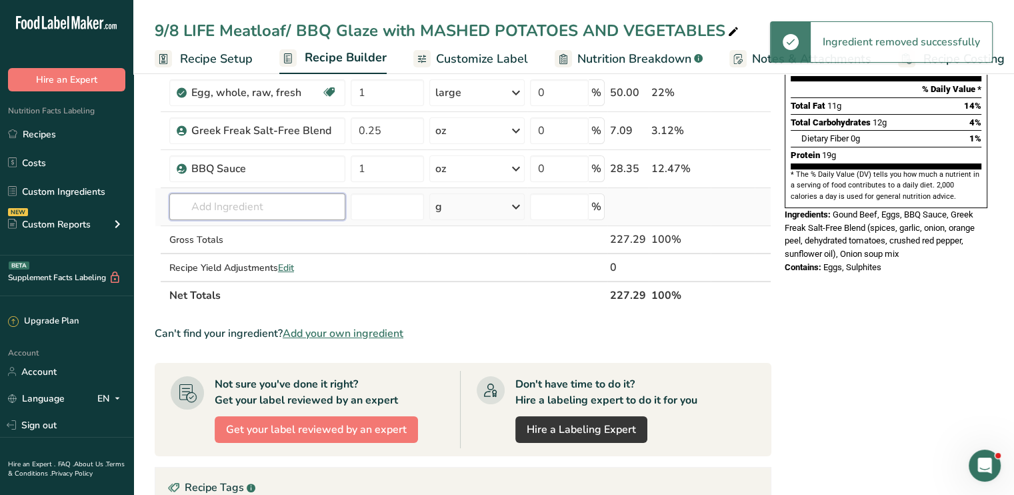
click at [275, 205] on input "text" at bounding box center [257, 206] width 176 height 27
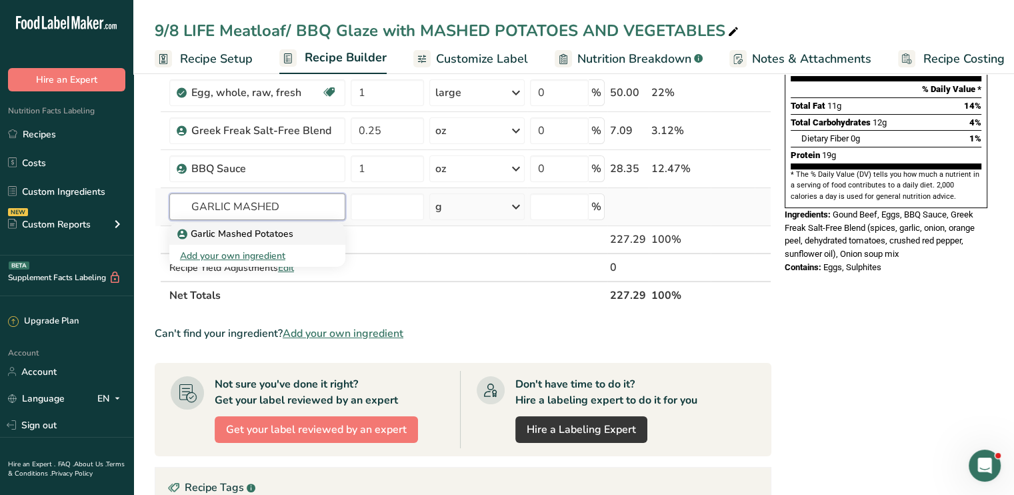
type input "GARLIC MASHED"
click at [269, 233] on p "Garlic Mashed Potatoes" at bounding box center [236, 234] width 113 height 14
type input "Garlic Mashed Potatoes"
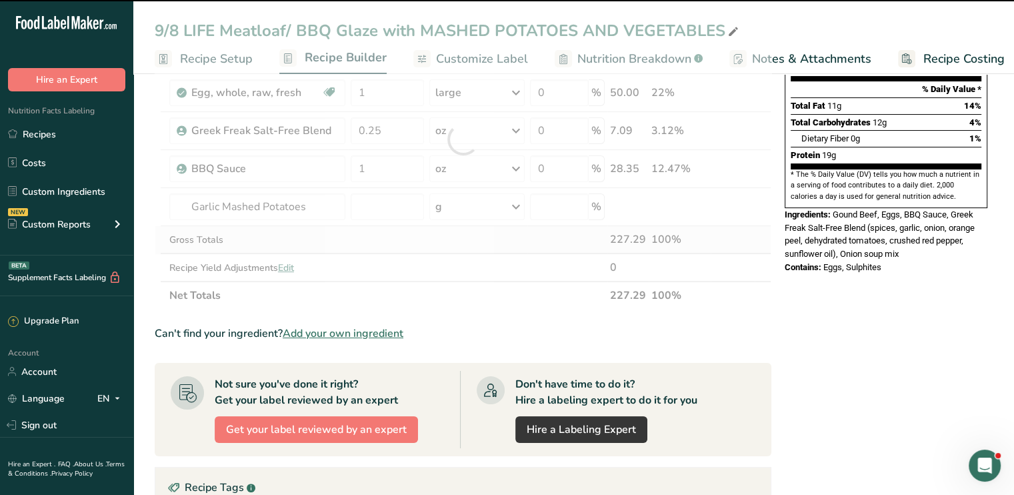
type input "0"
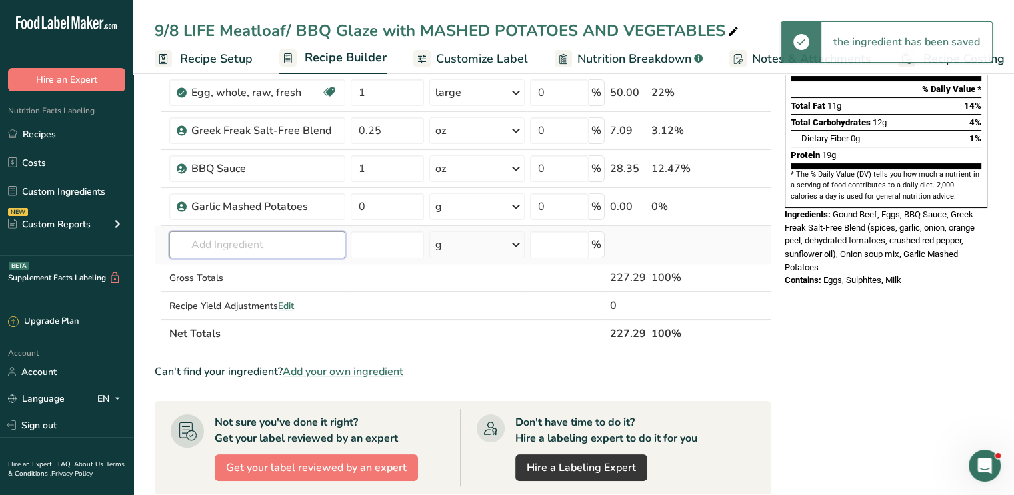
click at [263, 238] on input "text" at bounding box center [257, 244] width 176 height 27
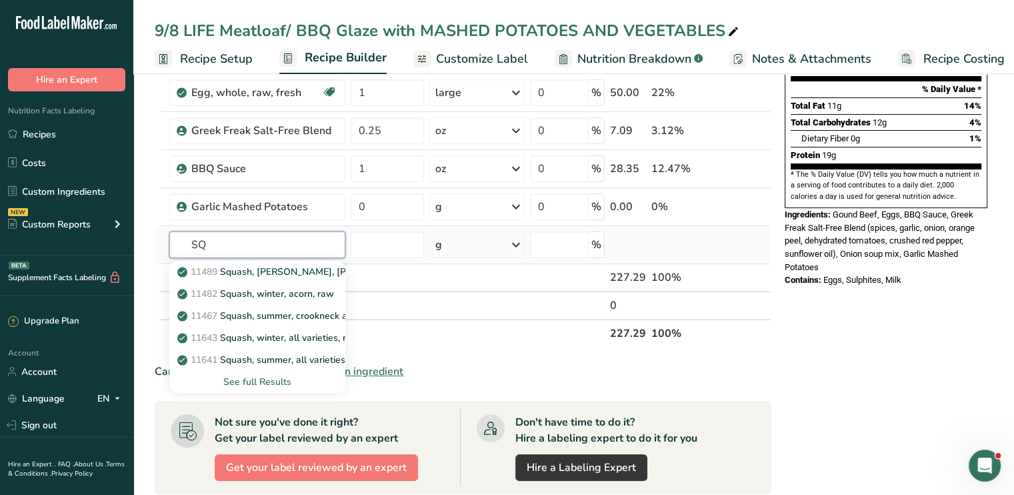
type input "S"
type input "SQUASH"
click at [272, 270] on p "11467 Squash, summer, crookneck and straightneck, raw" at bounding box center [307, 272] width 255 height 14
type input "Squash, summer, crookneck and straightneck, raw"
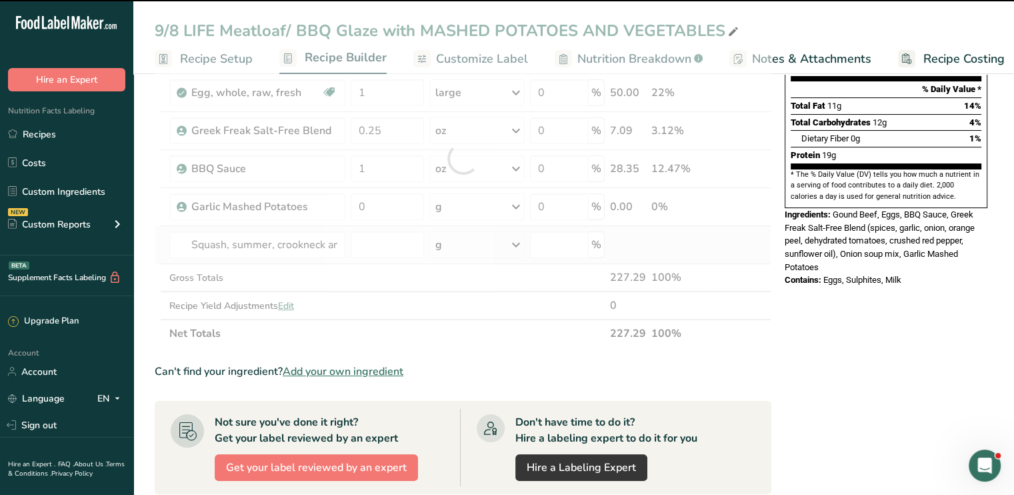
type input "0"
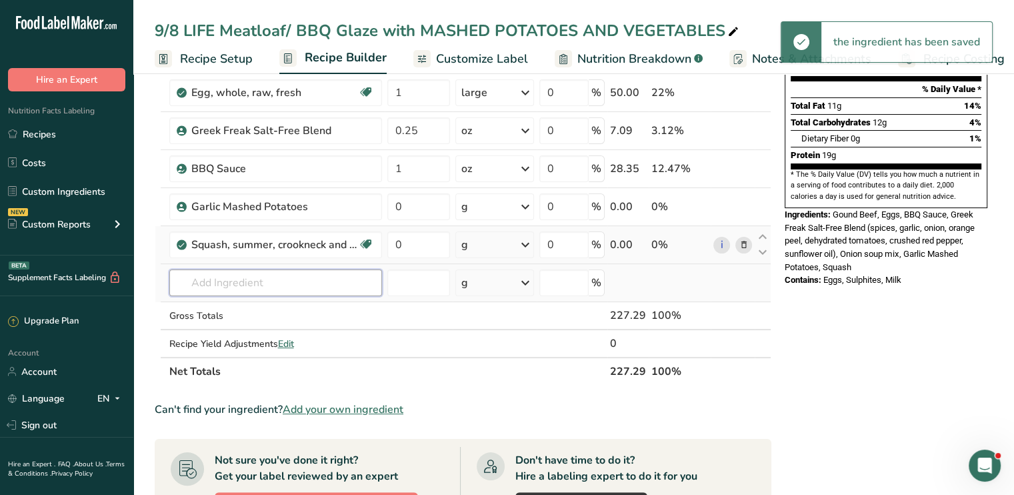
click at [261, 278] on input "text" at bounding box center [275, 282] width 213 height 27
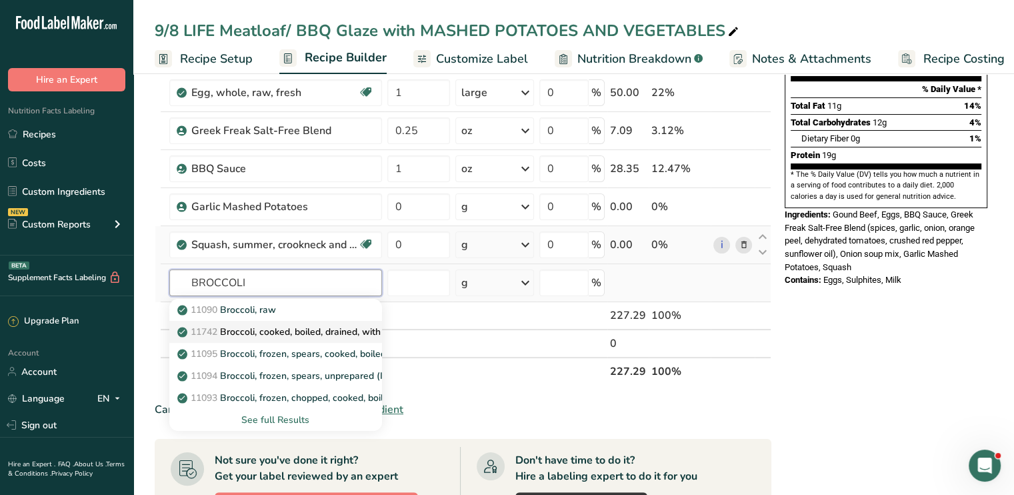
type input "BROCCOLI"
click at [283, 334] on p "11742 Broccoli, cooked, boiled, drained, with salt" at bounding box center [289, 332] width 219 height 14
type input "Broccoli, cooked, boiled, drained, with salt"
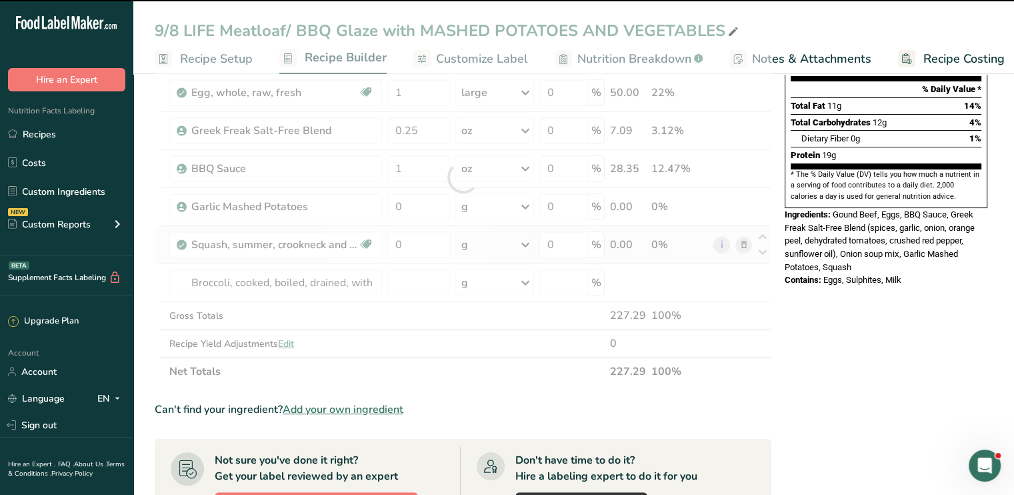
type input "0"
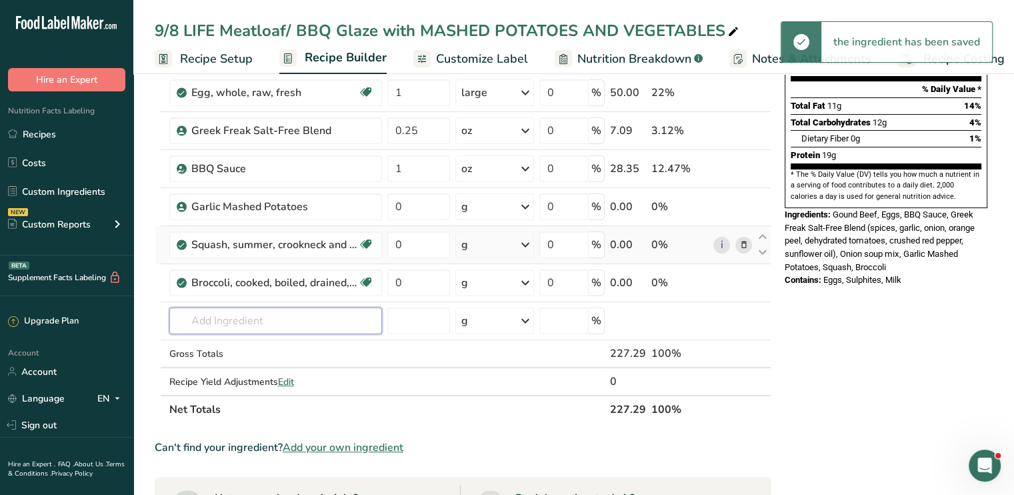
click at [265, 320] on input "text" at bounding box center [275, 320] width 213 height 27
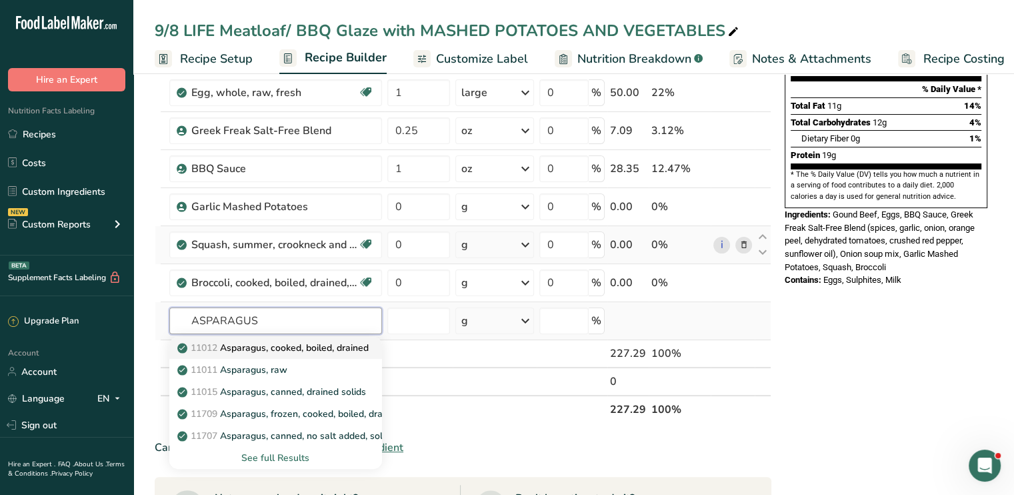
type input "ASPARAGUS"
click at [273, 348] on p "11012 Asparagus, cooked, boiled, drained" at bounding box center [274, 348] width 189 height 14
type input "Asparagus, cooked, boiled, drained"
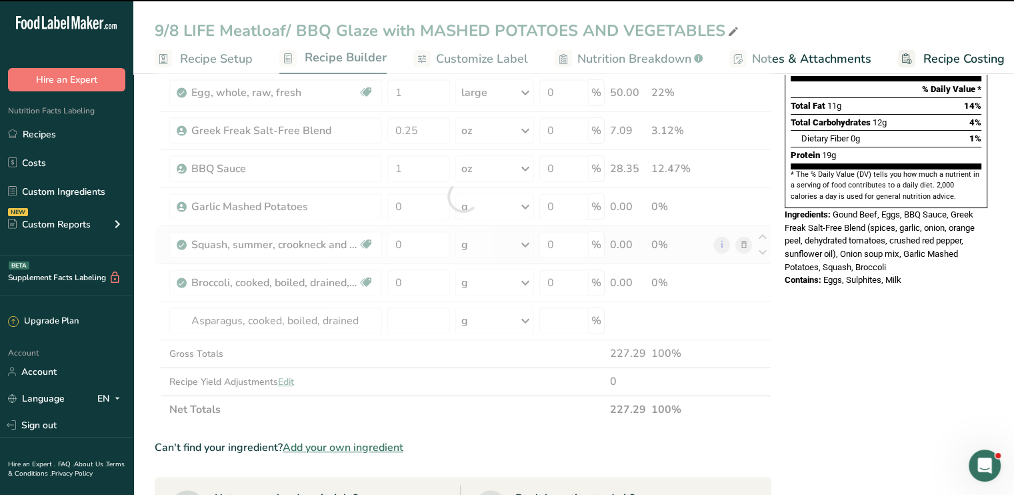
type input "0"
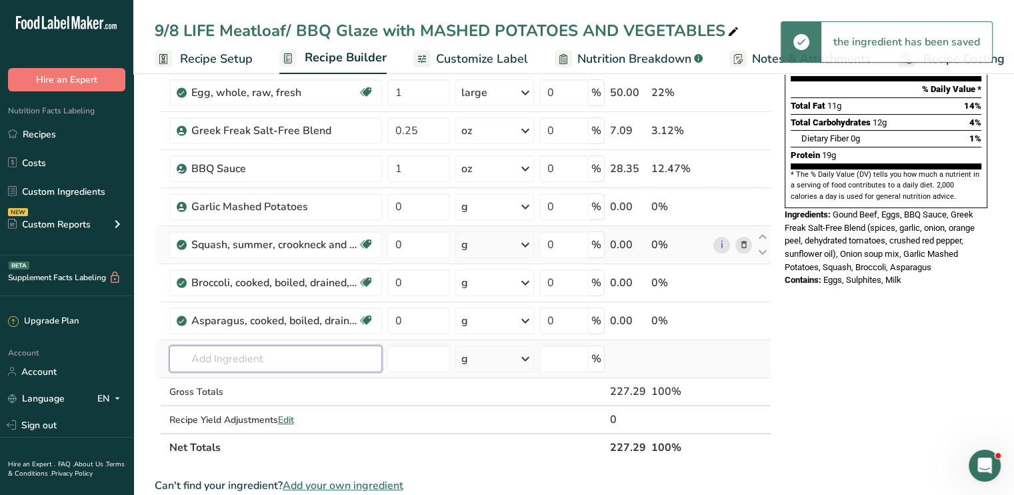
click at [267, 358] on input "text" at bounding box center [275, 358] width 213 height 27
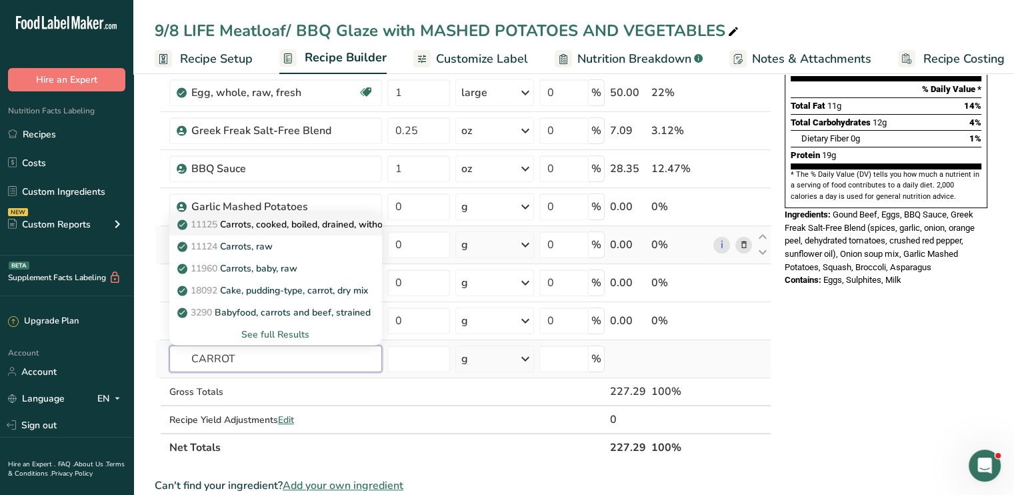
type input "CARROT"
click at [288, 222] on p "11125 Carrots, cooked, boiled, drained, without salt" at bounding box center [295, 224] width 230 height 14
type input "Carrots, cooked, boiled, drained, without salt"
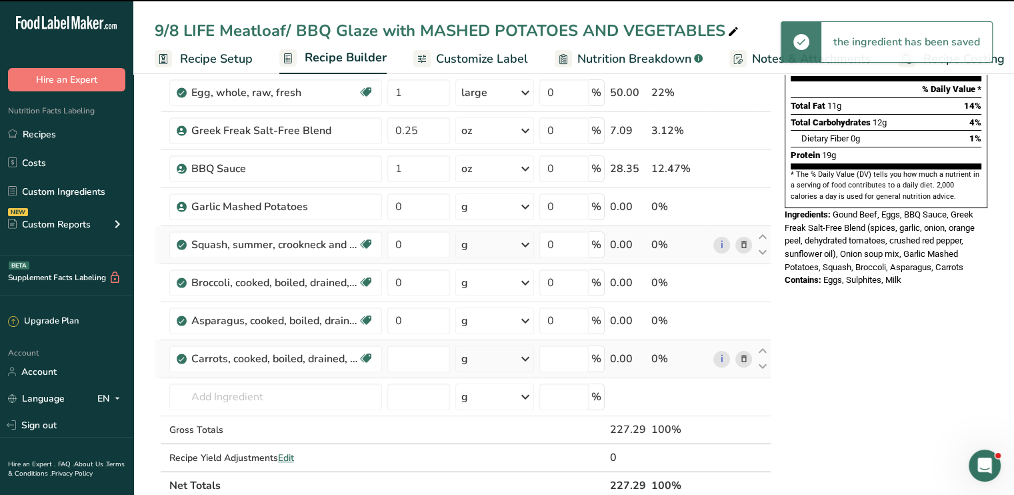
type input "0"
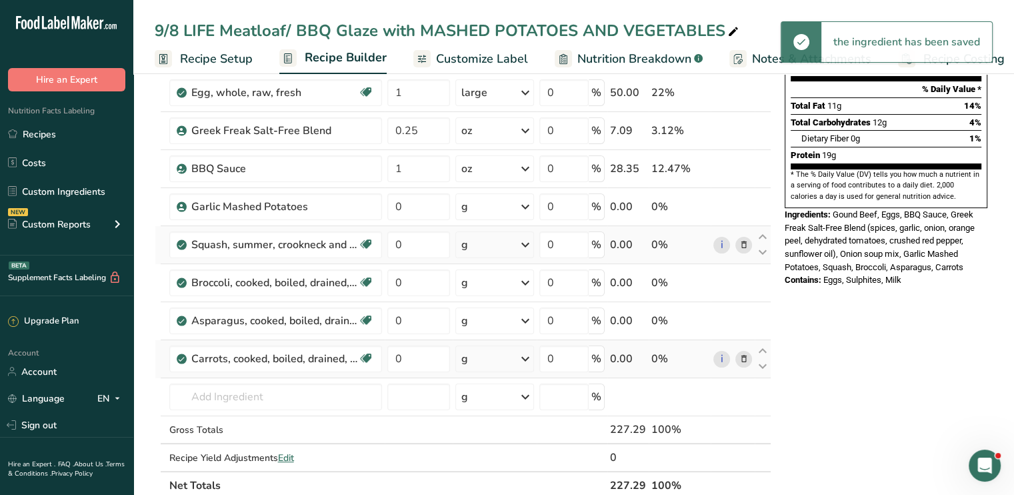
click at [889, 321] on div "Nutrition Facts 1 Serving Per Container Serving Size 1 (227g) Amount Per Servin…" at bounding box center [885, 450] width 213 height 1069
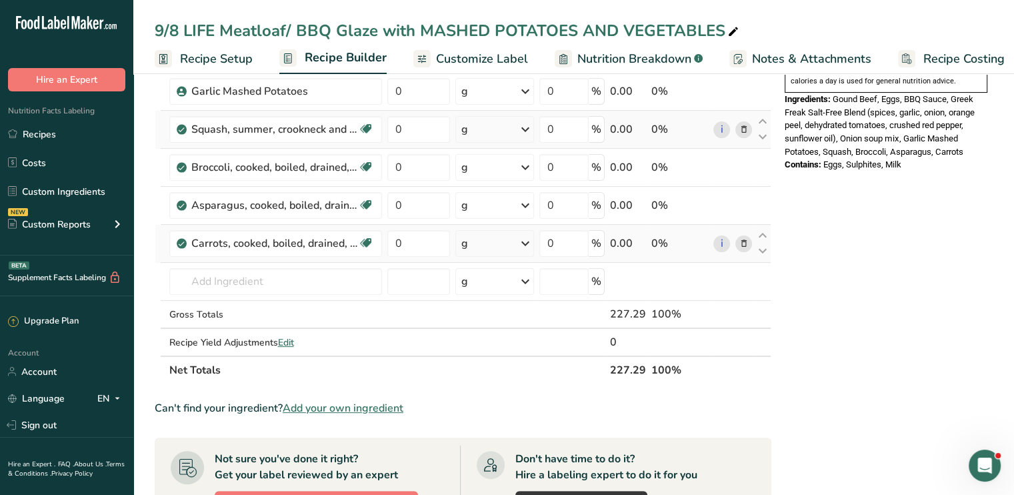
scroll to position [293, 0]
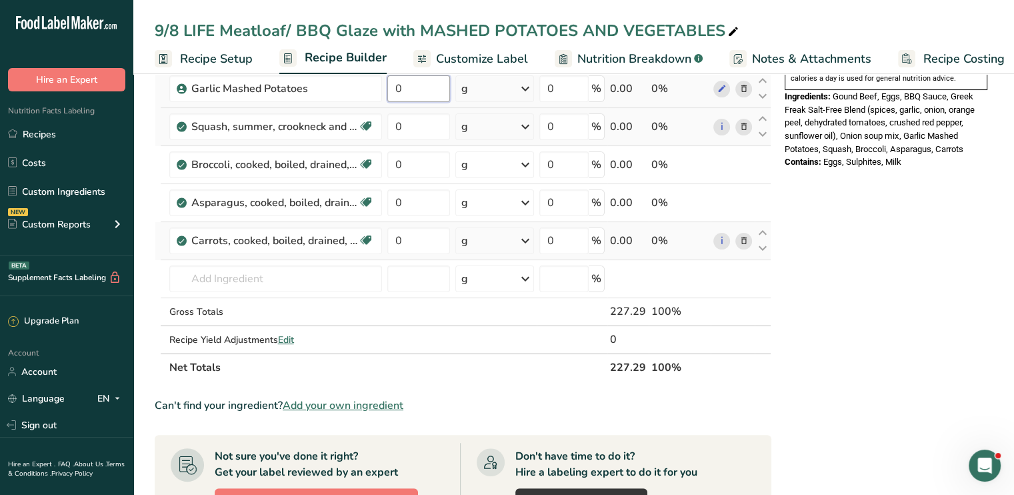
click at [419, 83] on input "0" at bounding box center [418, 88] width 63 height 27
type input "4"
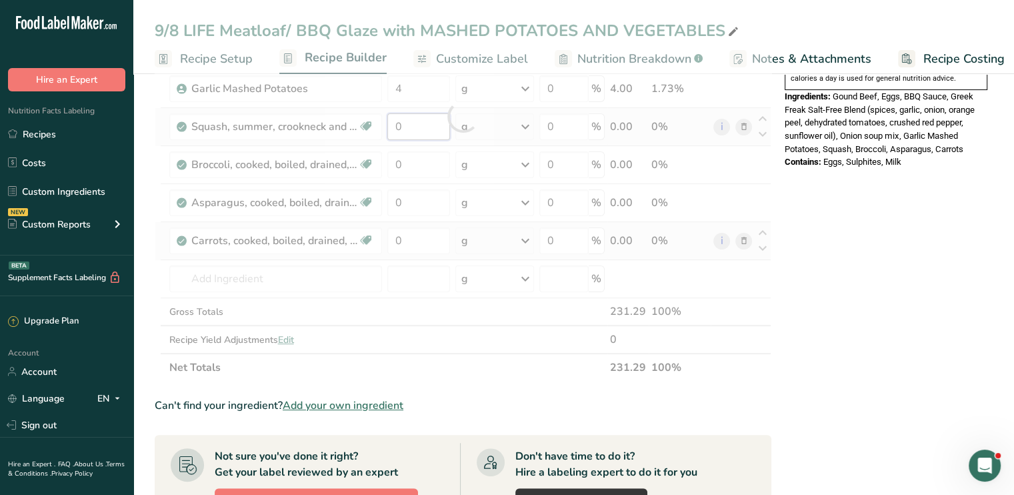
click at [417, 127] on div "Ingredient * Amount * Unit * Waste * .a-a{fill:#347362;}.b-a{fill:#fff;} Grams …" at bounding box center [463, 116] width 617 height 530
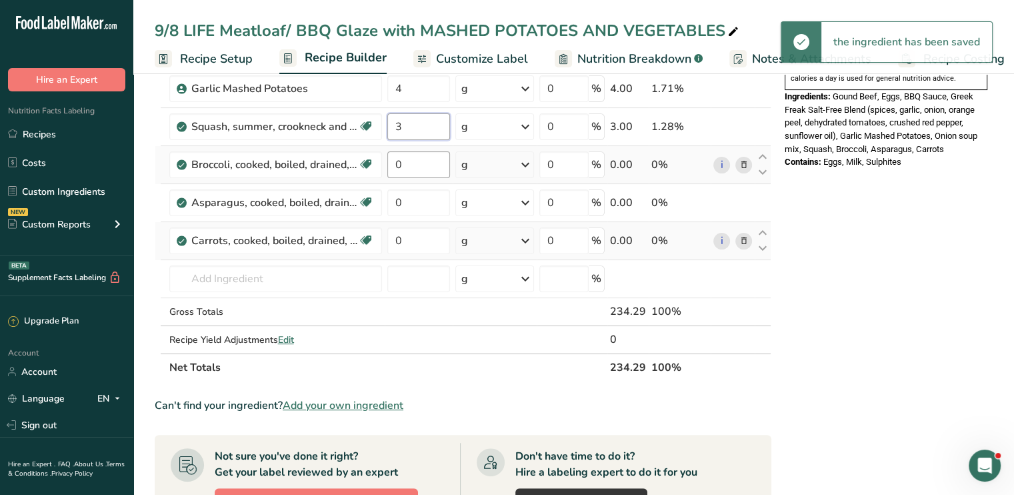
type input "3"
click at [421, 153] on div "Ingredient * Amount * Unit * Waste * .a-a{fill:#347362;}.b-a{fill:#fff;} Grams …" at bounding box center [463, 116] width 617 height 530
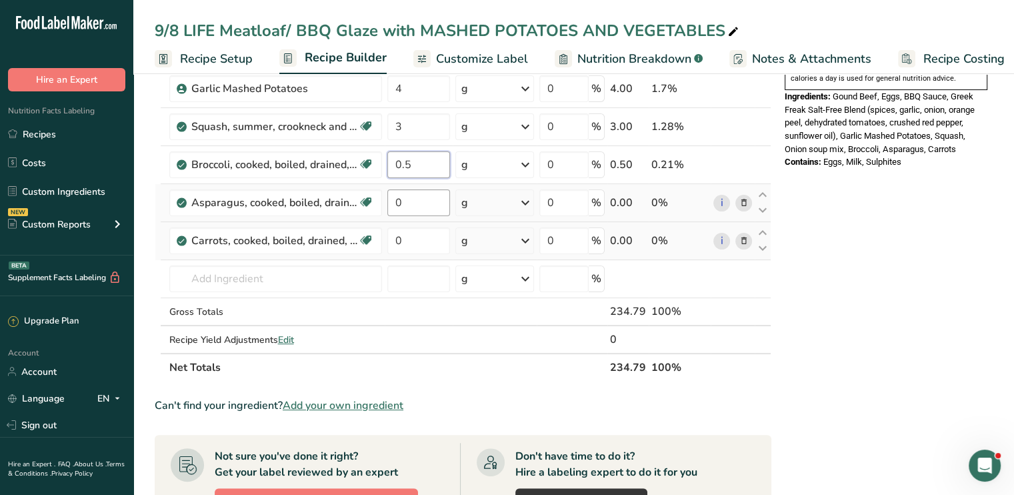
type input "0.5"
click at [418, 201] on div "Ingredient * Amount * Unit * Waste * .a-a{fill:#347362;}.b-a{fill:#fff;} Grams …" at bounding box center [463, 116] width 617 height 530
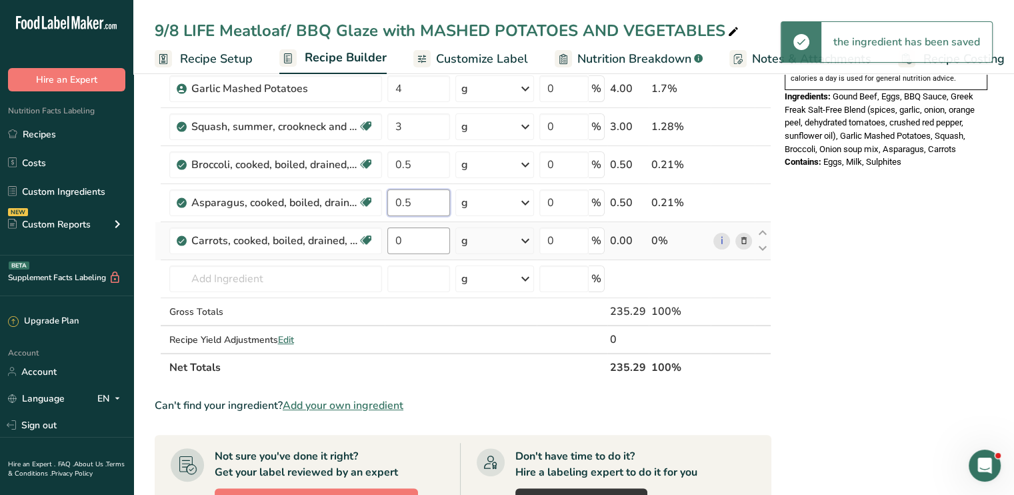
type input "0.5"
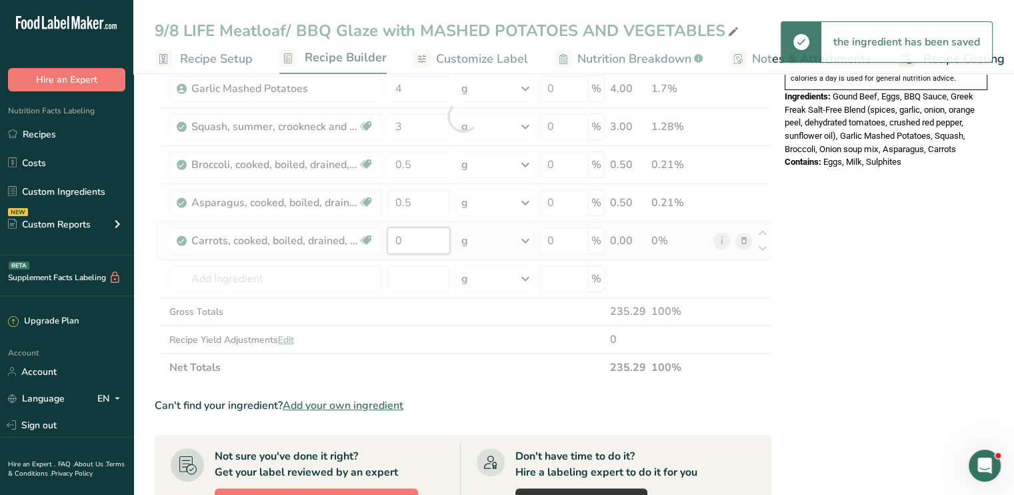
click at [413, 245] on div "Ingredient * Amount * Unit * Waste * .a-a{fill:#347362;}.b-a{fill:#fff;} Grams …" at bounding box center [463, 116] width 617 height 530
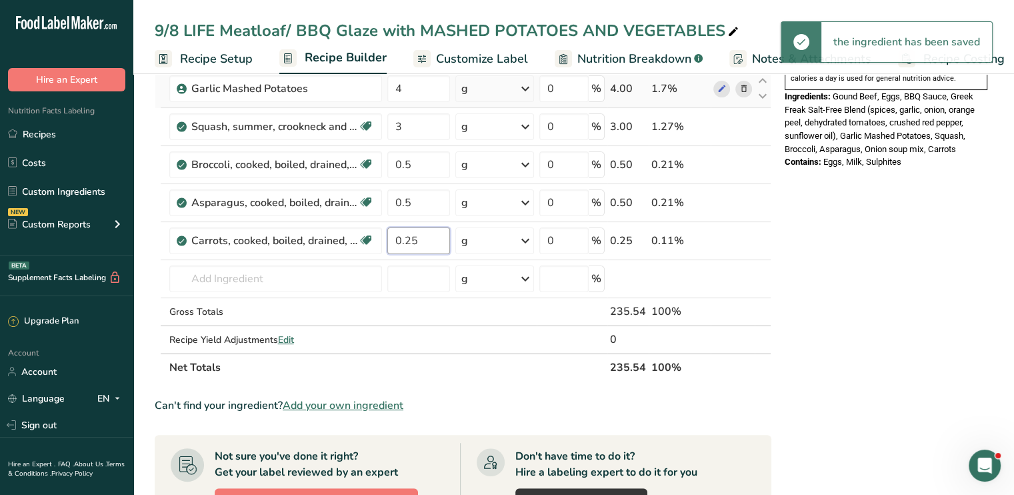
type input "0.25"
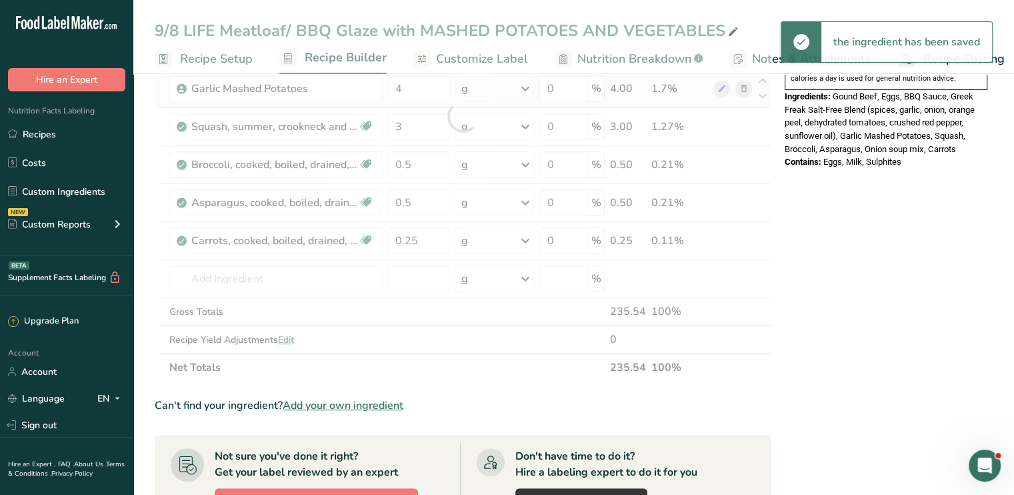
click at [521, 86] on div "Ingredient * Amount * Unit * Waste * .a-a{fill:#347362;}.b-a{fill:#fff;} Grams …" at bounding box center [463, 116] width 617 height 530
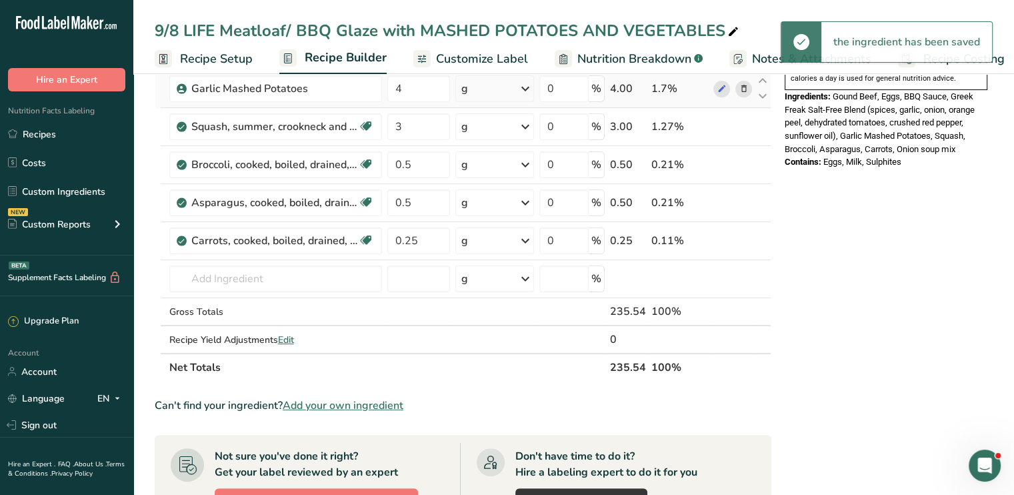
click at [521, 86] on icon at bounding box center [525, 89] width 16 height 24
click at [501, 191] on div "See more" at bounding box center [519, 194] width 112 height 14
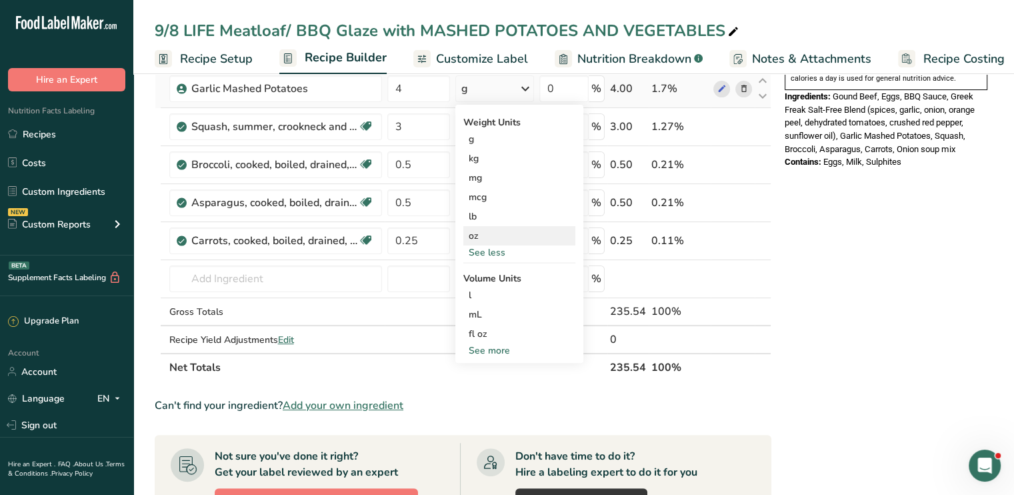
click at [496, 237] on div "oz" at bounding box center [519, 235] width 112 height 19
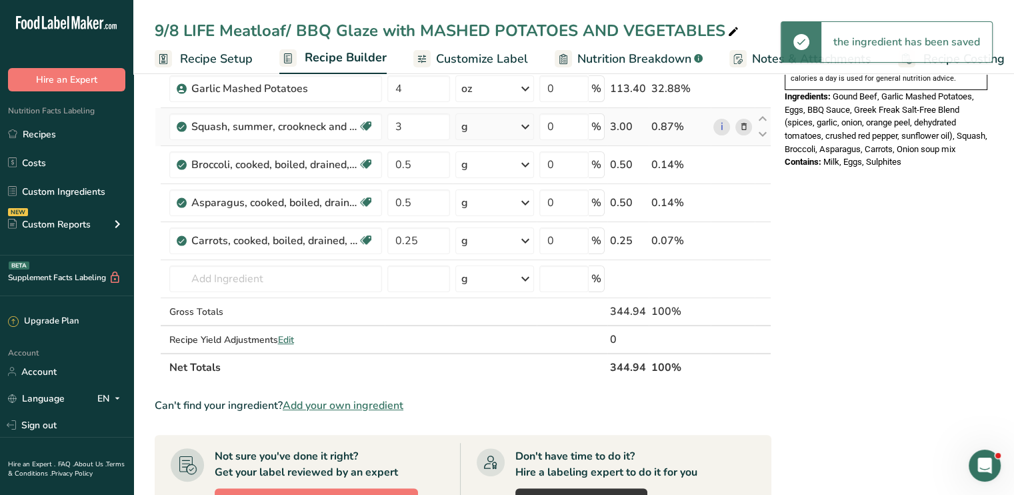
click at [525, 127] on icon at bounding box center [525, 127] width 16 height 24
click at [507, 277] on div "See more" at bounding box center [519, 272] width 112 height 14
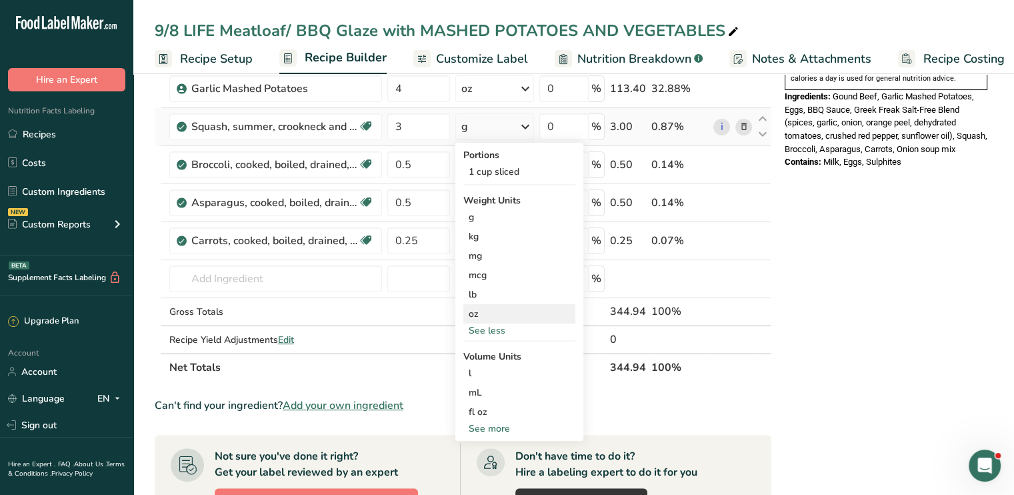
click at [495, 309] on div "oz" at bounding box center [519, 313] width 112 height 19
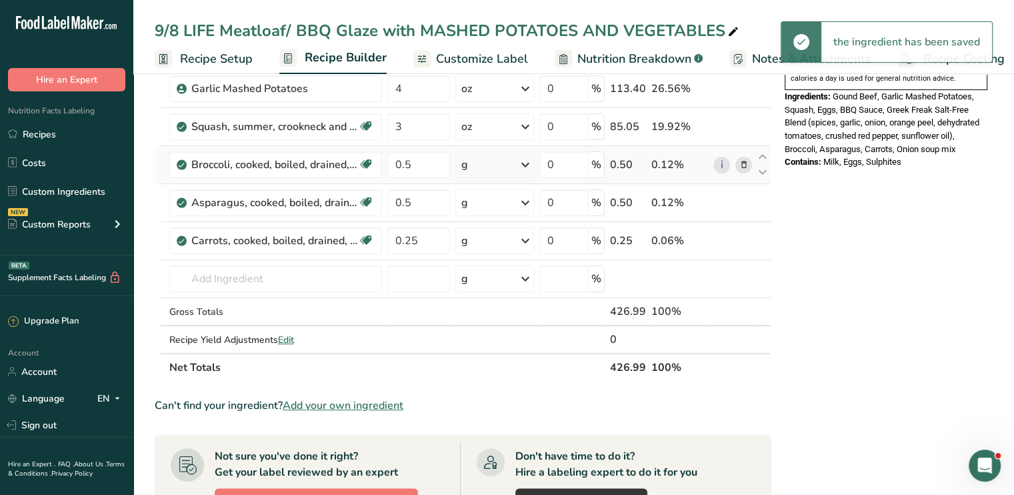
click at [525, 165] on icon at bounding box center [525, 165] width 16 height 24
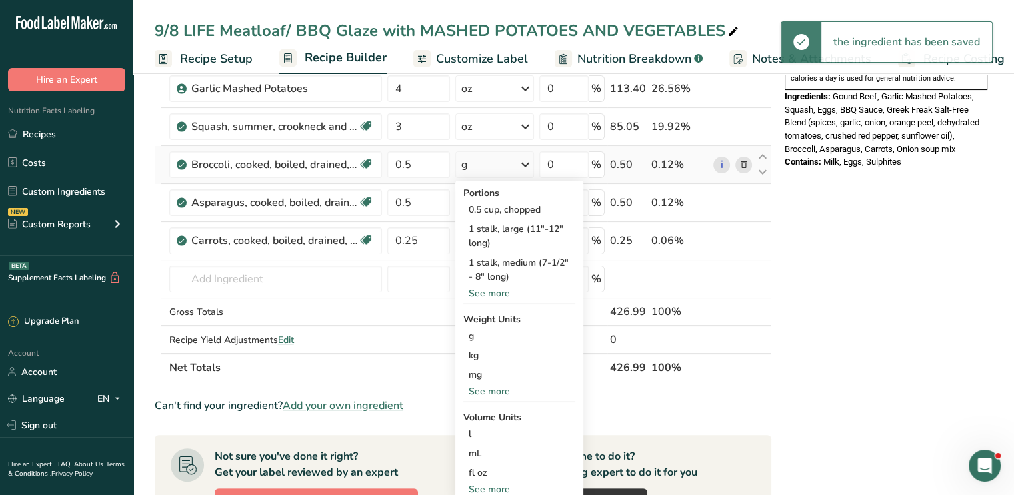
click at [508, 388] on div "See more" at bounding box center [519, 391] width 112 height 14
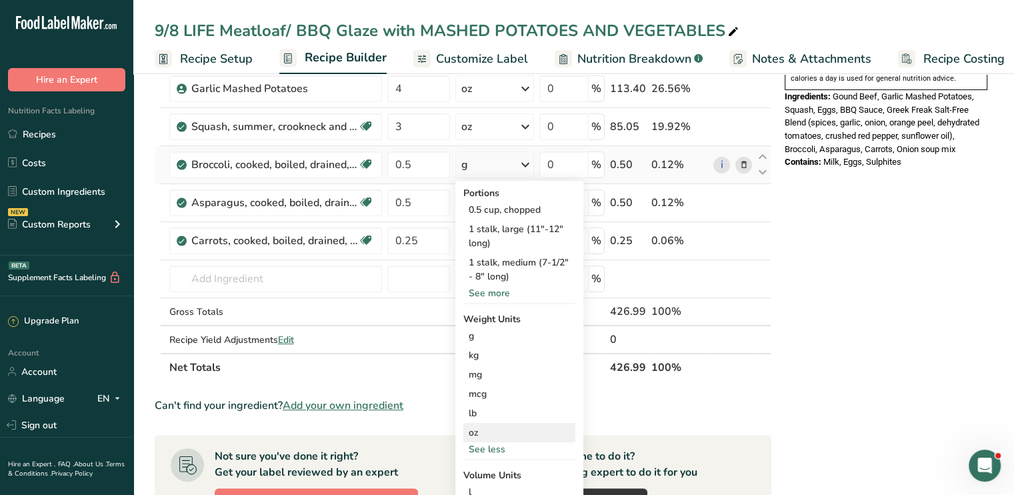
click at [499, 429] on div "oz" at bounding box center [519, 432] width 112 height 19
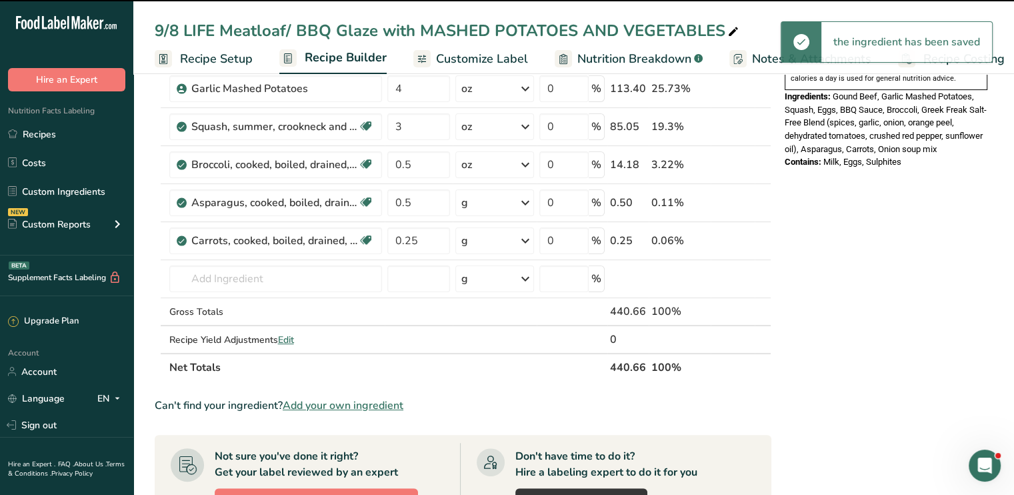
click at [793, 296] on div "Nutrition Facts 1 Serving Per Container Serving Size 1 (441g) Amount Per Servin…" at bounding box center [885, 346] width 213 height 1097
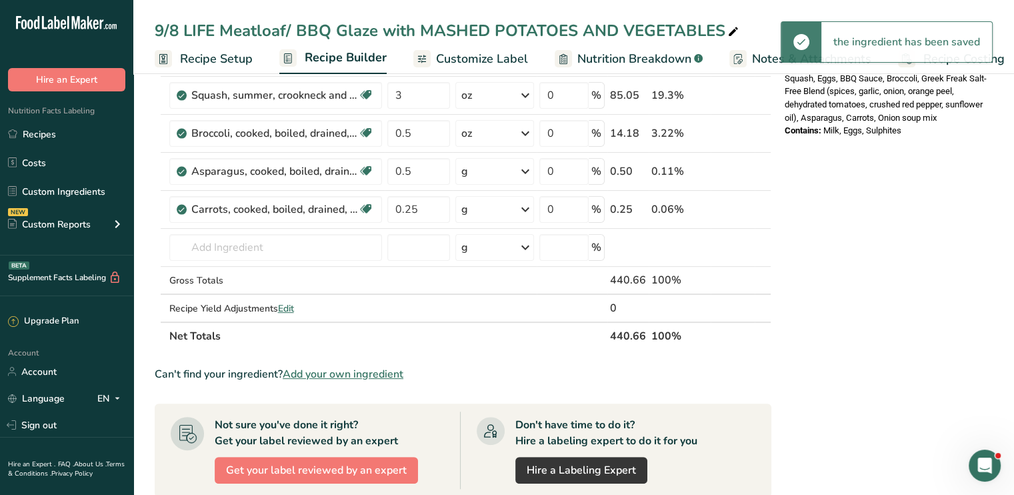
scroll to position [346, 0]
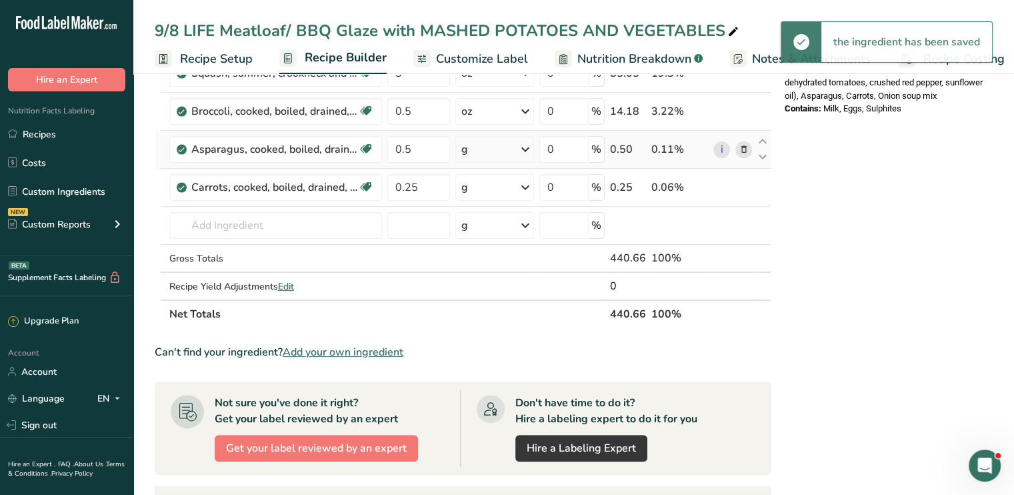
click at [520, 161] on td "g Portions 0.5 cup 4 spears (1/2" base) Weight Units g kg mg See more Volume Un…" at bounding box center [495, 150] width 84 height 38
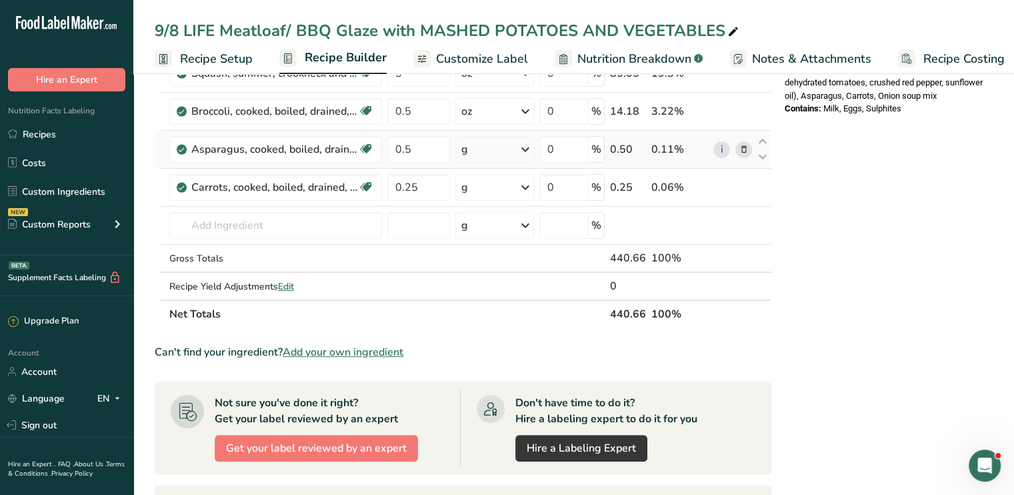
click at [523, 157] on icon at bounding box center [525, 149] width 16 height 24
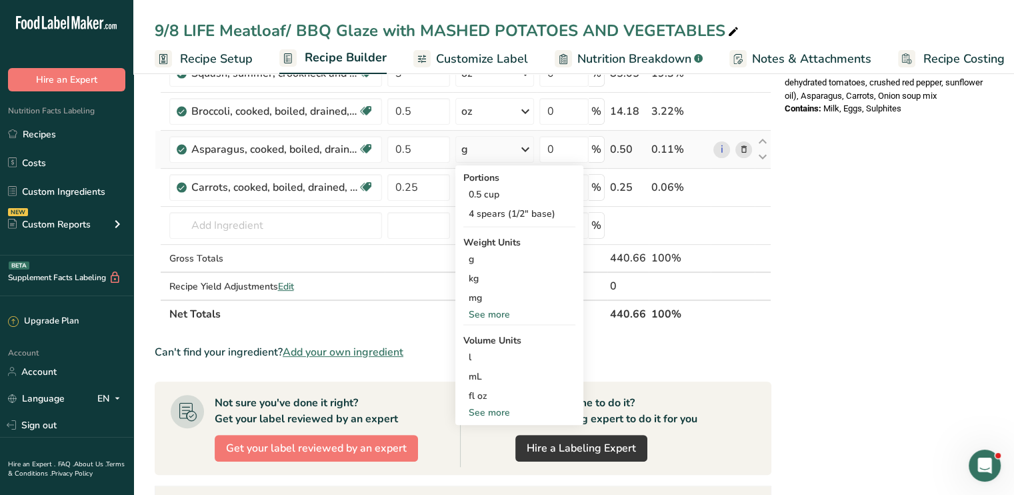
click at [506, 309] on div "See more" at bounding box center [519, 314] width 112 height 14
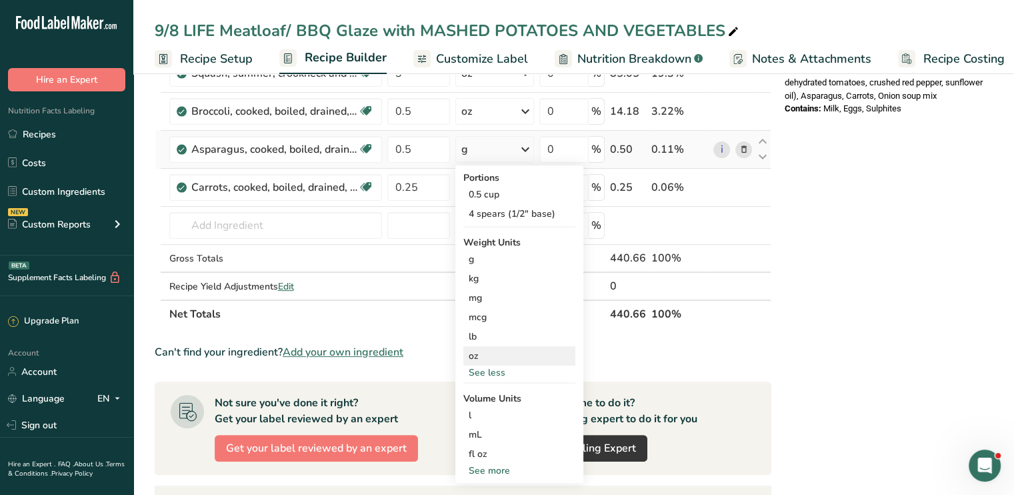
click at [496, 350] on div "oz" at bounding box center [519, 355] width 112 height 19
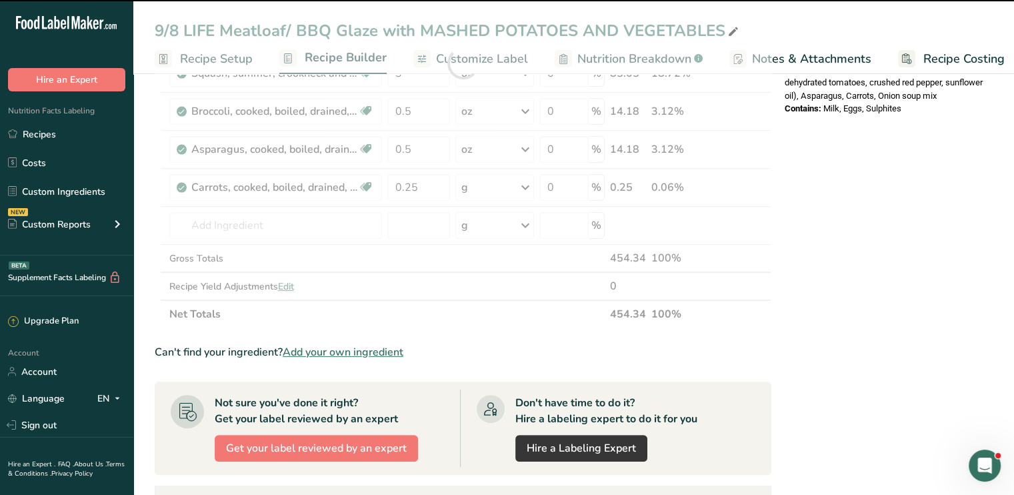
click at [528, 187] on div at bounding box center [463, 63] width 617 height 530
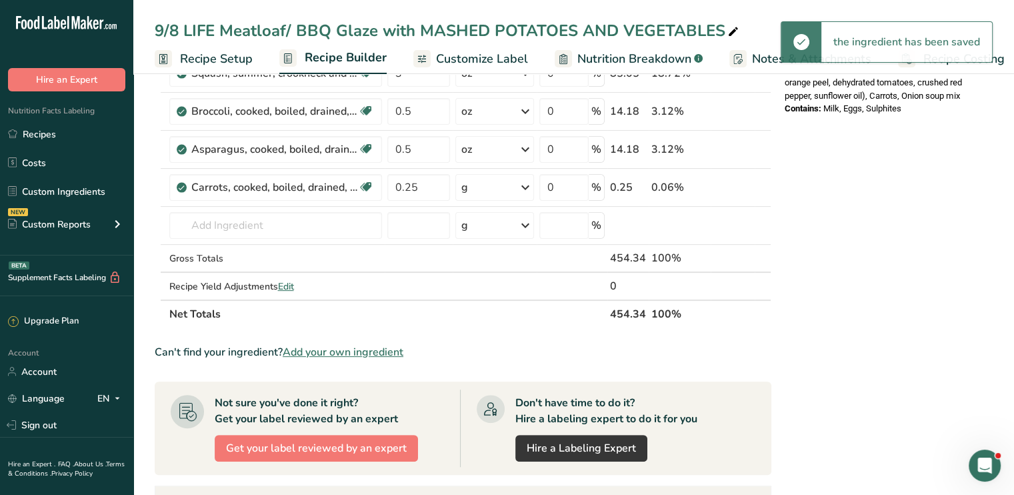
click at [528, 187] on icon at bounding box center [525, 187] width 16 height 24
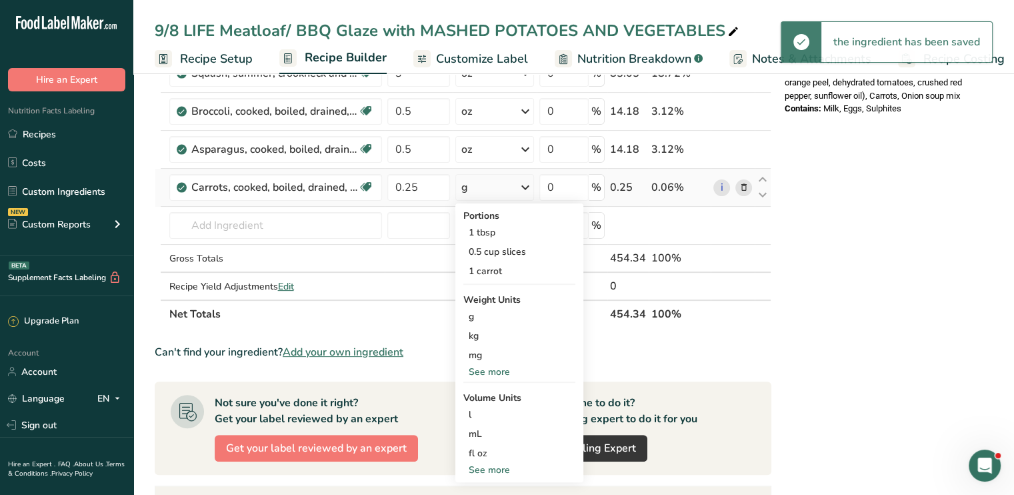
click at [504, 367] on div "See more" at bounding box center [519, 372] width 112 height 14
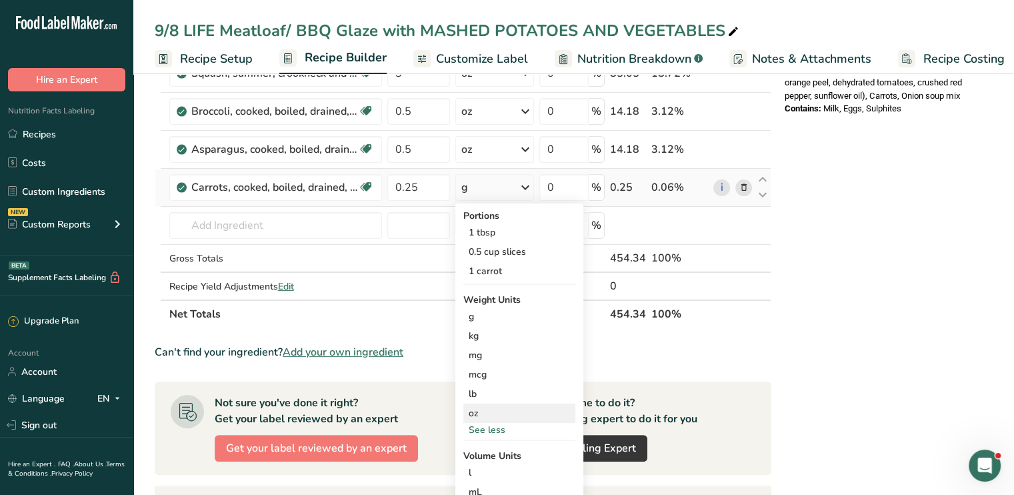
click at [491, 413] on div "oz" at bounding box center [519, 412] width 112 height 19
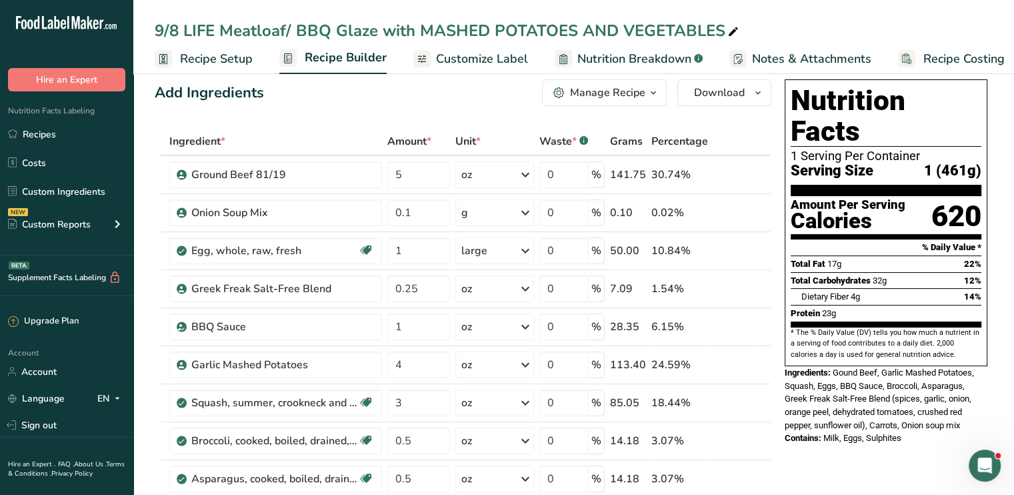
scroll to position [0, 0]
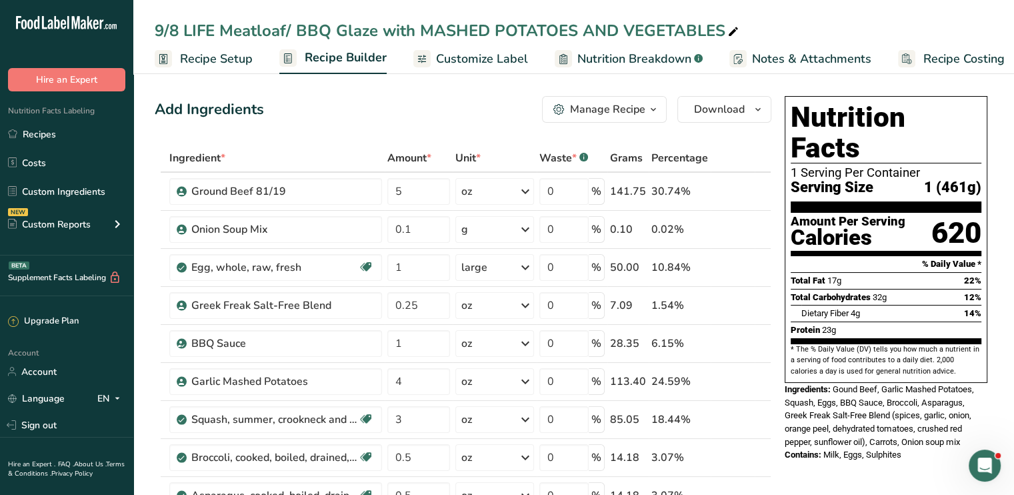
click at [453, 56] on span "Customize Label" at bounding box center [482, 59] width 92 height 18
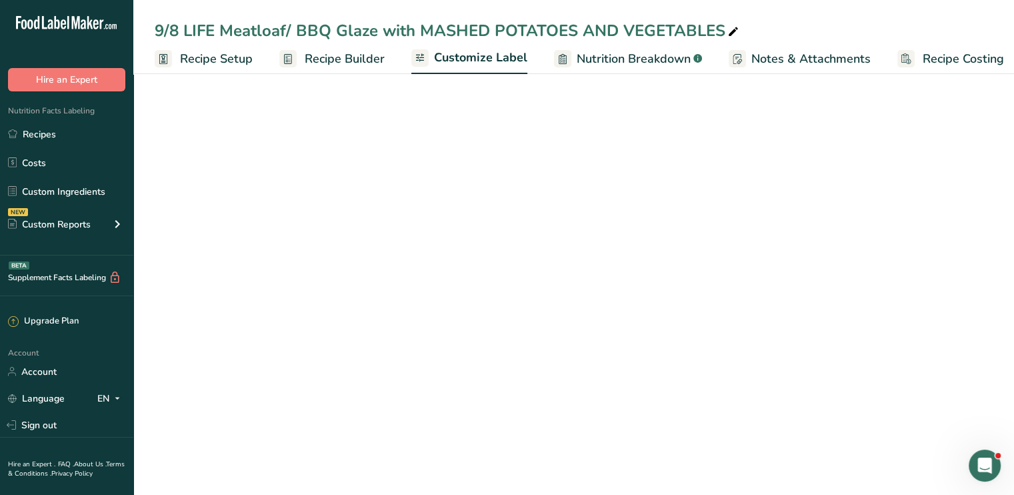
scroll to position [0, 11]
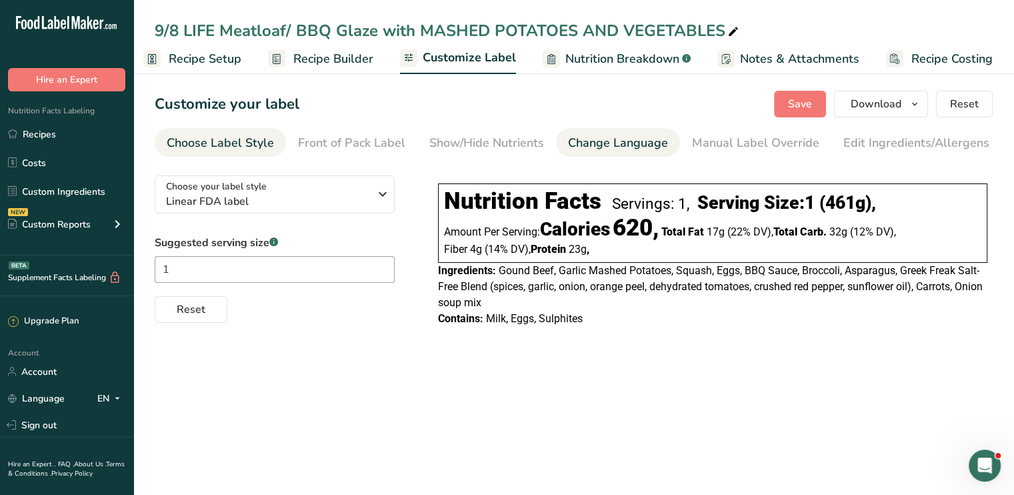
click at [589, 139] on div "Change Language" at bounding box center [618, 143] width 100 height 18
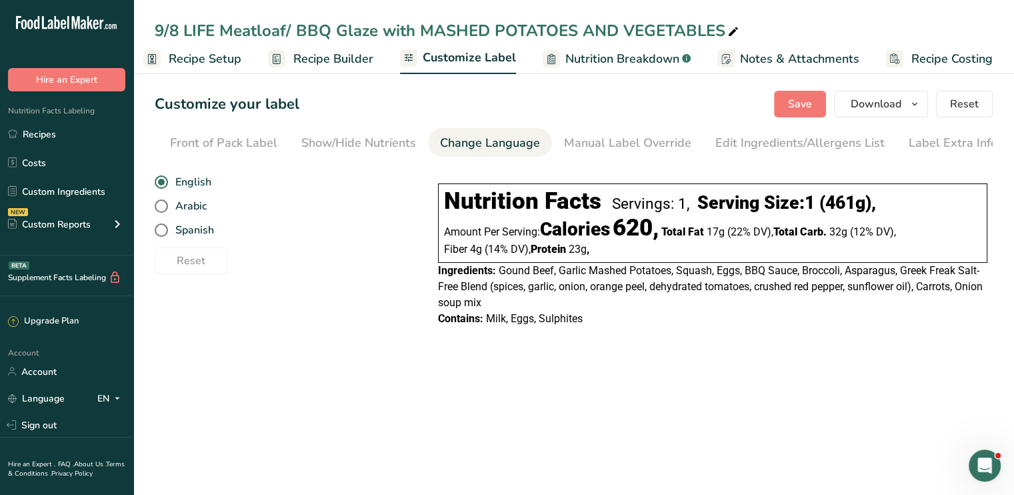
scroll to position [0, 131]
click at [376, 143] on div "Show/Hide Nutrients" at bounding box center [356, 143] width 115 height 18
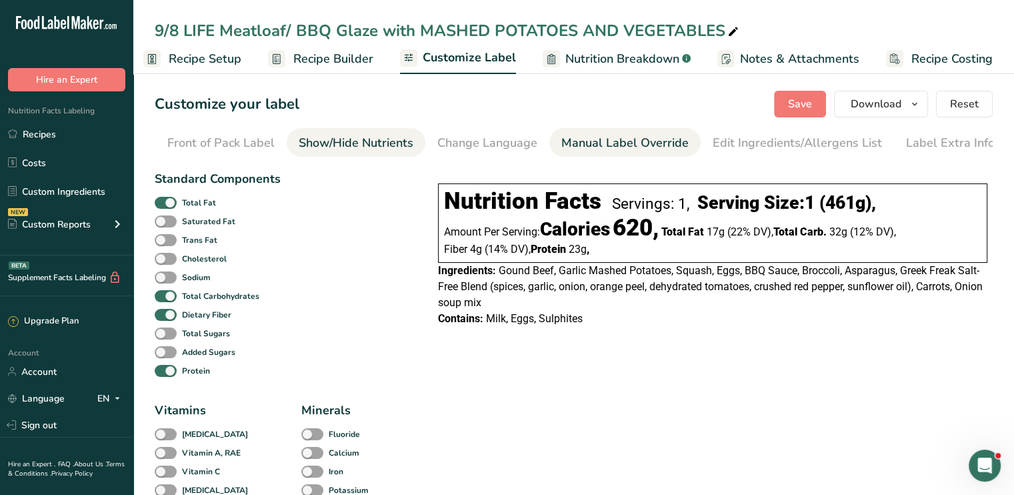
click at [588, 145] on div "Manual Label Override" at bounding box center [624, 143] width 127 height 18
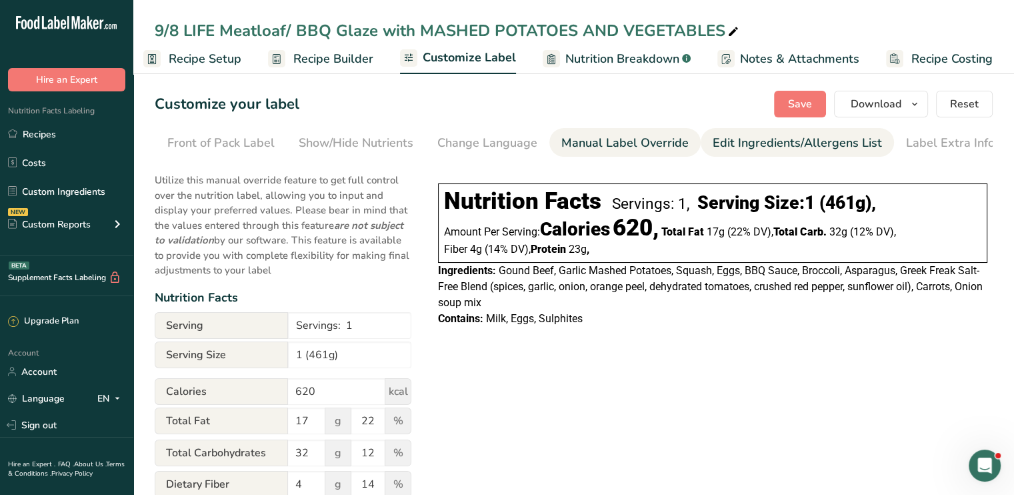
click at [741, 142] on div "Edit Ingredients/Allergens List" at bounding box center [797, 143] width 169 height 18
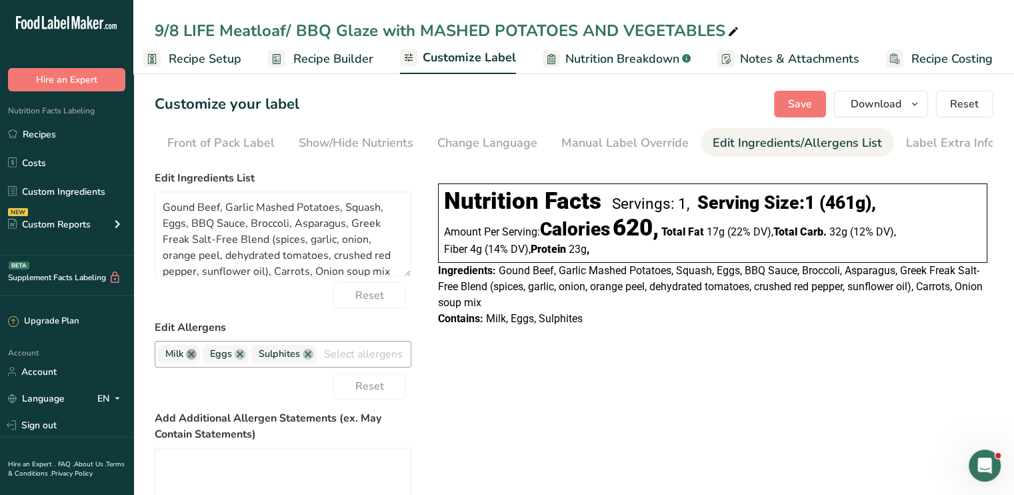
click at [192, 359] on link at bounding box center [191, 354] width 11 height 11
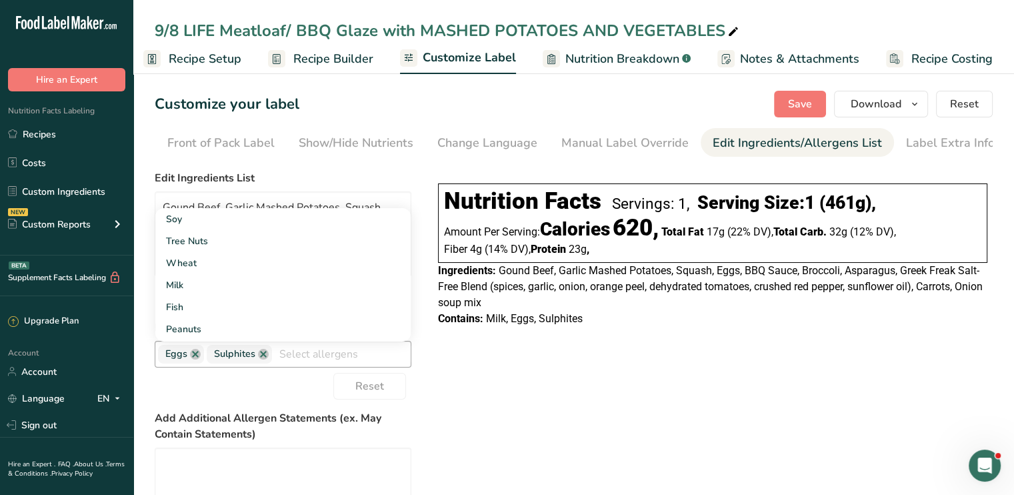
click at [192, 359] on link at bounding box center [195, 354] width 11 height 11
click at [215, 359] on link at bounding box center [214, 354] width 11 height 11
click at [627, 346] on div "Choose your label style Linear FDA label USA (FDA) Standard FDA label Tabular F…" at bounding box center [574, 400] width 838 height 471
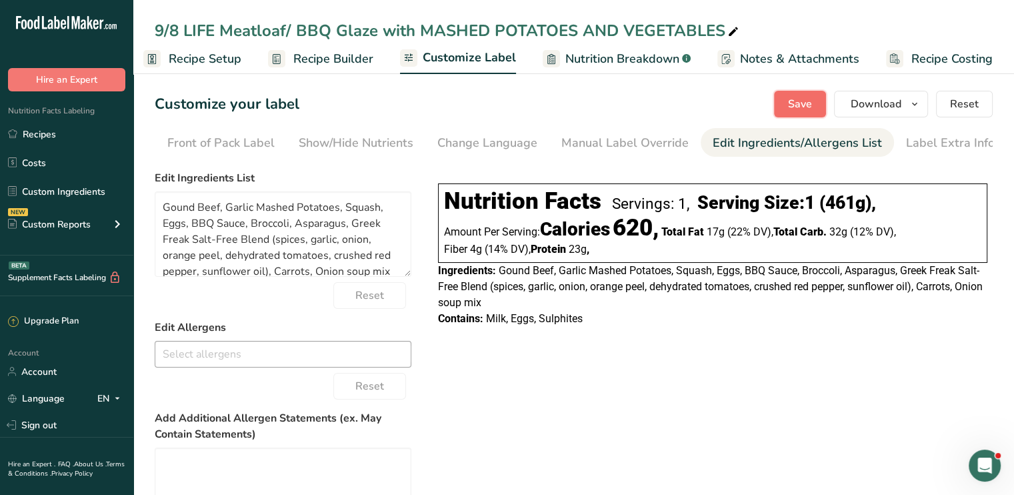
click at [823, 107] on button "Save" at bounding box center [800, 104] width 52 height 27
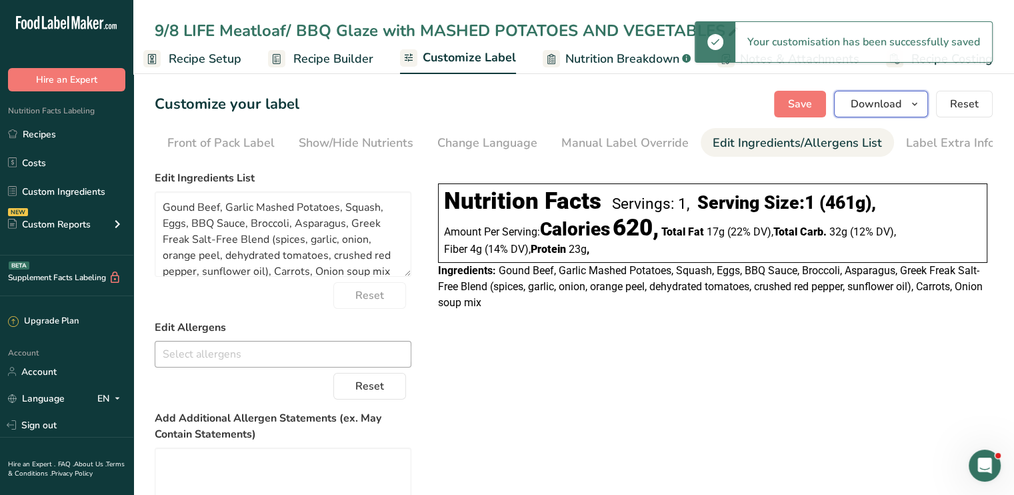
click at [863, 104] on span "Download" at bounding box center [876, 104] width 51 height 16
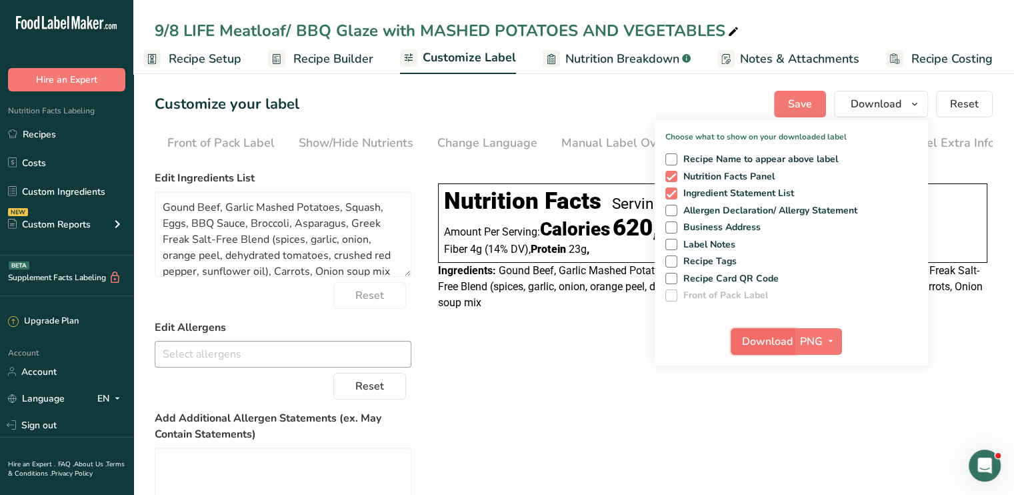
click at [767, 333] on span "Download" at bounding box center [767, 341] width 51 height 16
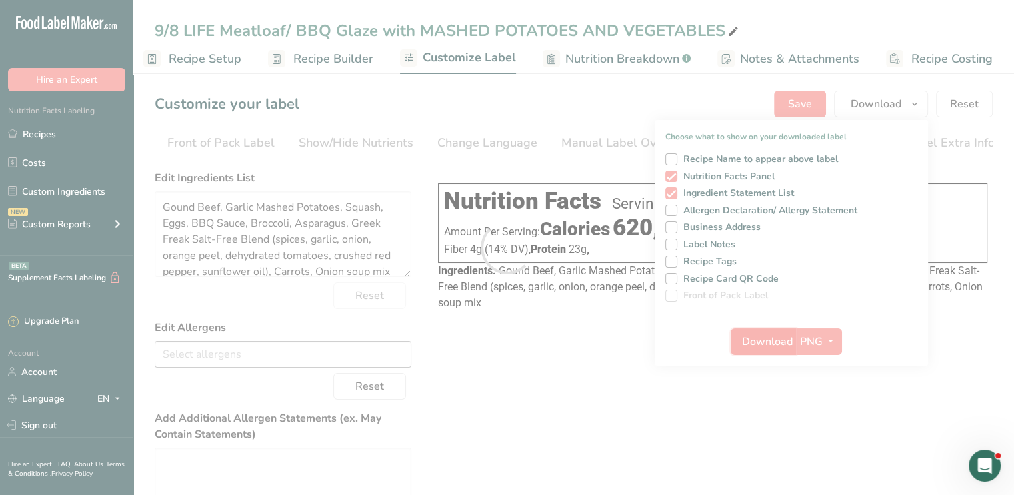
scroll to position [0, 0]
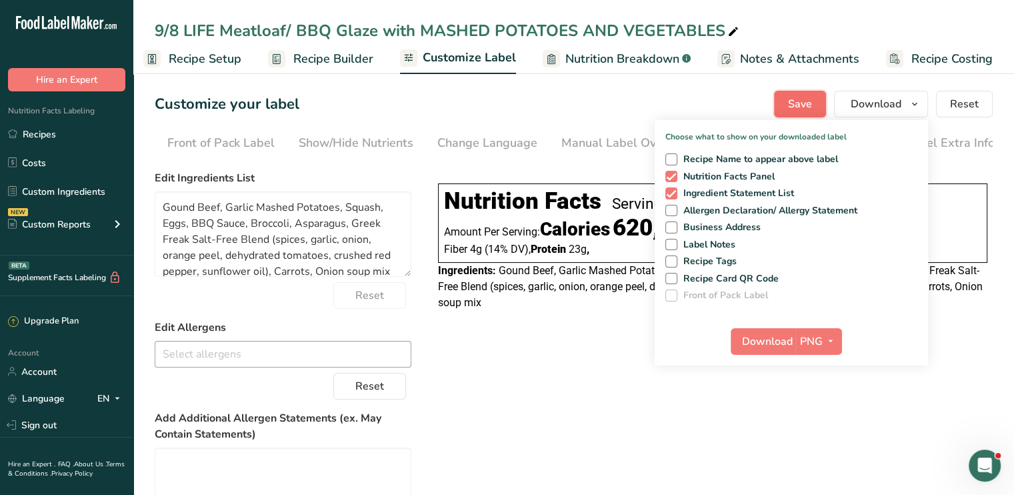
click at [807, 103] on span "Save" at bounding box center [800, 104] width 24 height 16
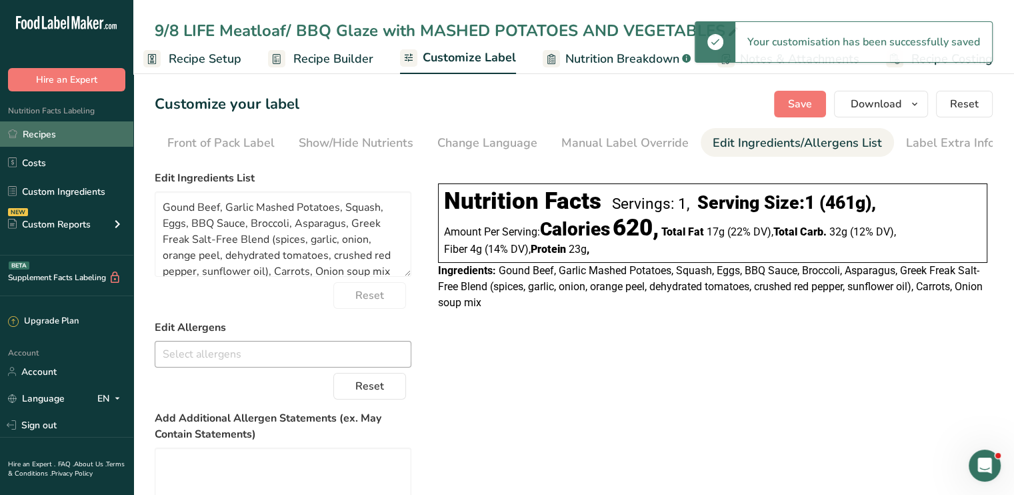
click at [48, 132] on link "Recipes" at bounding box center [66, 133] width 133 height 25
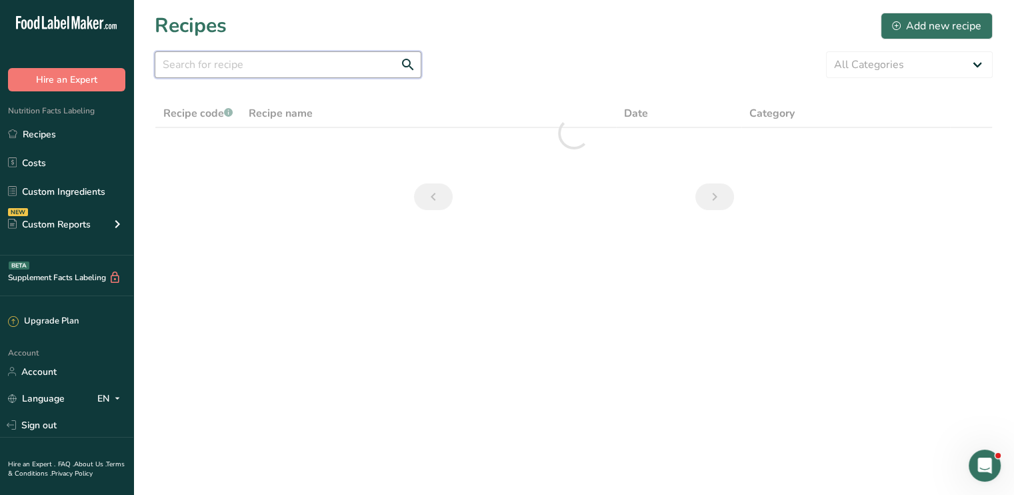
click at [363, 69] on input "text" at bounding box center [288, 64] width 267 height 27
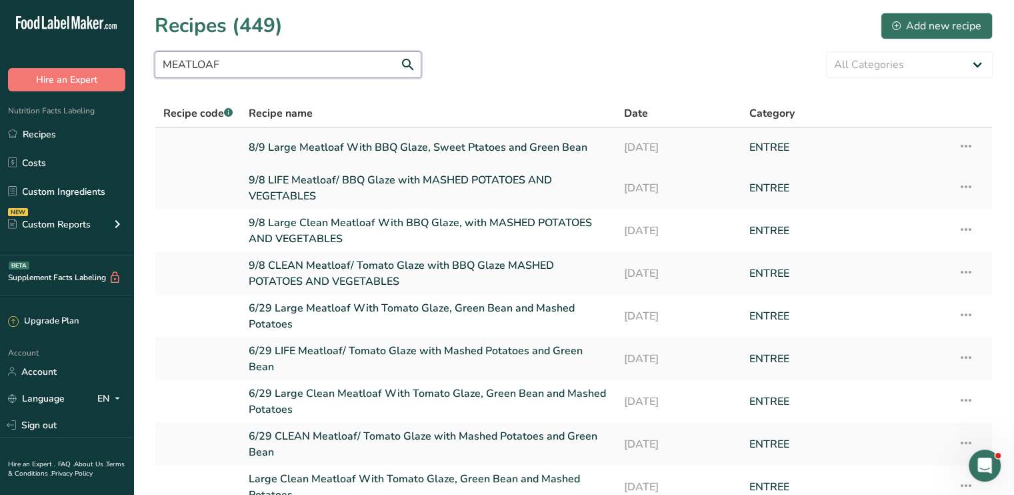
type input "MEATLOAF"
click at [442, 143] on link "8/9 Large Meatloaf With BBQ Glaze, Sweet Ptatoes and Green Bean" at bounding box center [428, 147] width 359 height 28
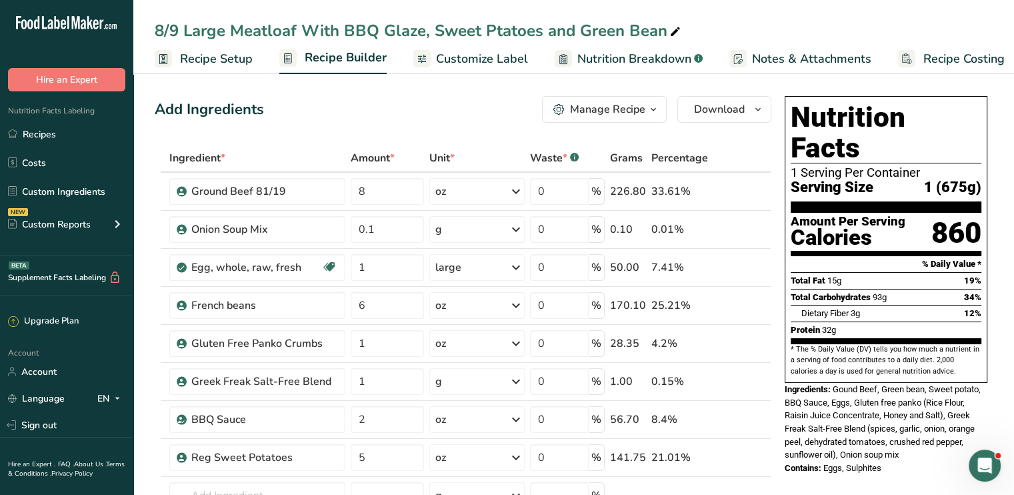
click at [673, 33] on icon at bounding box center [675, 32] width 12 height 19
click at [179, 29] on input "8/9 Large Meatloaf With BBQ Glaze, Sweet Ptatoes and Green Bean" at bounding box center [574, 31] width 838 height 24
click at [183, 26] on div "8/9 Large Meatloaf With BBQ Glaze, Sweet Ptatoes and Green Bean" at bounding box center [419, 31] width 529 height 24
click at [178, 26] on input "8/9 Large Meatloaf With BBQ Glaze, Sweet Ptatoes and Green Bean" at bounding box center [574, 31] width 838 height 24
click at [227, 28] on input "9/8 Large Meatloaf With BBQ Glaze, Sweet Ptatoes and Green Bean" at bounding box center [574, 31] width 838 height 24
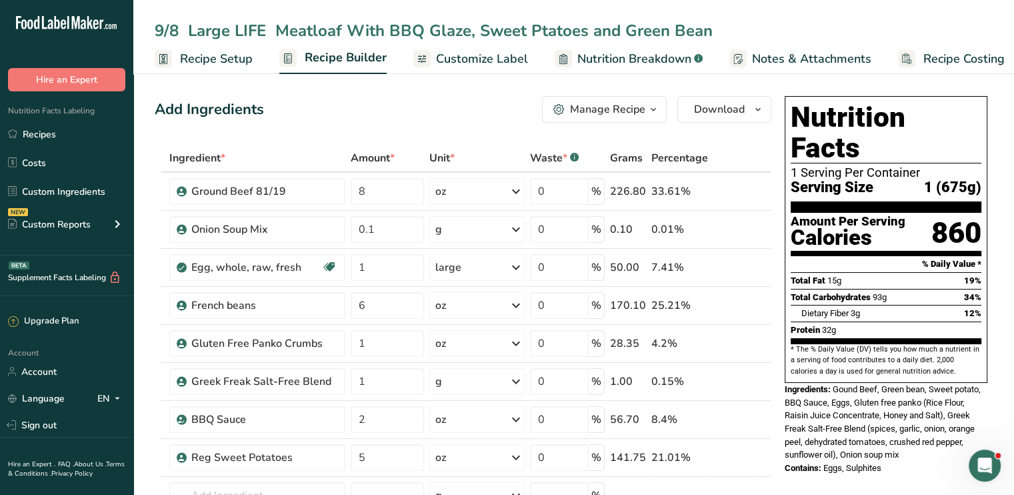
click at [229, 29] on input "9/8 Large LIFE Meatloaf With BBQ Glaze, Sweet Ptatoes and Green Bean" at bounding box center [574, 31] width 838 height 24
click at [654, 29] on input "9/8 LARGE LIFE Meatloaf With BBQ Glaze, Sweet Ptatoes and Green Bean" at bounding box center [574, 31] width 838 height 24
drag, startPoint x: 723, startPoint y: 27, endPoint x: 489, endPoint y: 18, distance: 234.1
click at [489, 18] on div "9/8 LARGE LIFE Meatloaf With BBQ Glaze, Sweet Ptatoes and Green Bean Recipe Set…" at bounding box center [573, 37] width 881 height 74
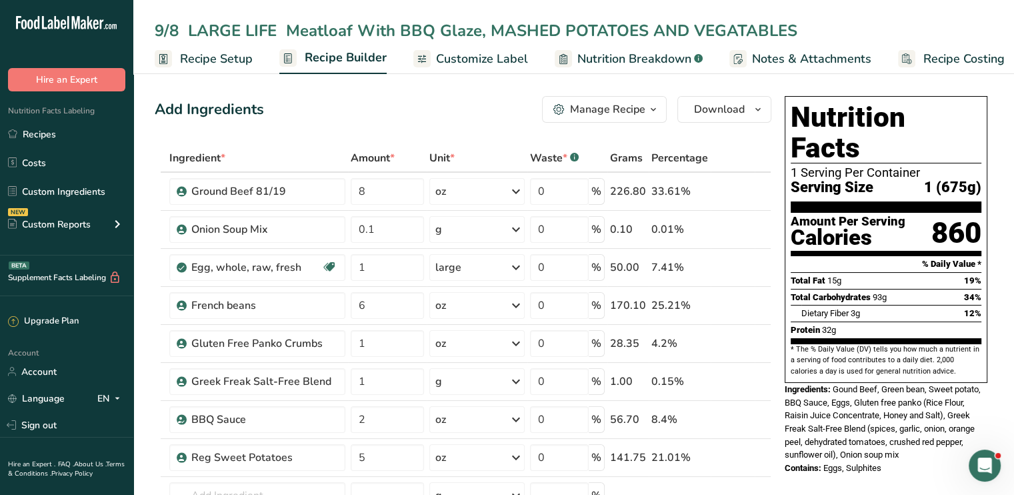
type input "9/8 LARGE LIFE Meatloaf With BBQ Glaze, MASHED POTATOES AND VEGATABLES"
click at [475, 99] on div "Add Ingredients Manage Recipe Delete Recipe Duplicate Recipe Scale Recipe Save …" at bounding box center [463, 109] width 617 height 27
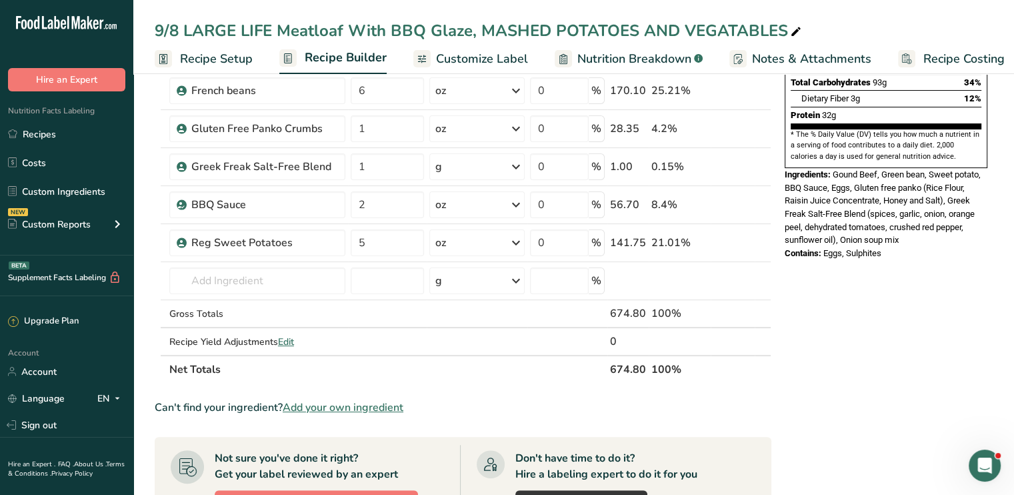
scroll to position [213, 0]
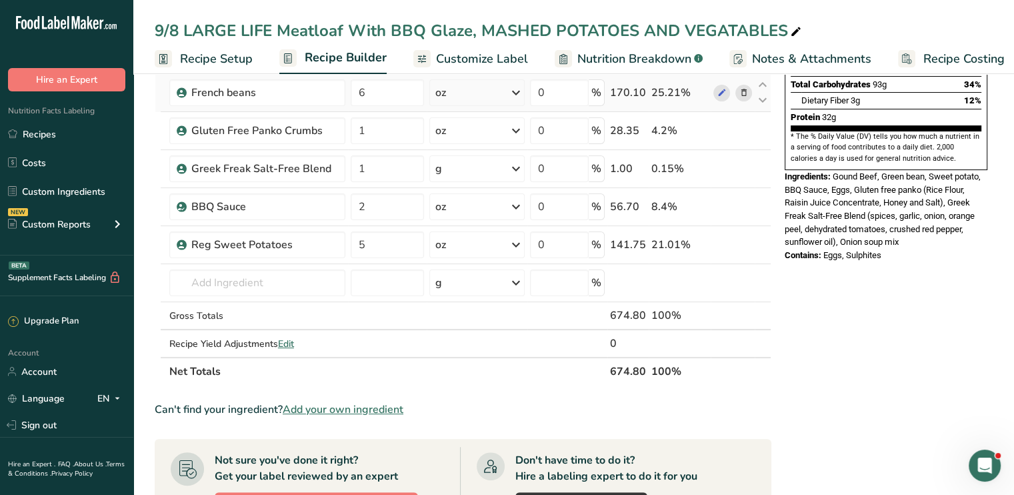
click at [743, 91] on icon at bounding box center [743, 93] width 9 height 14
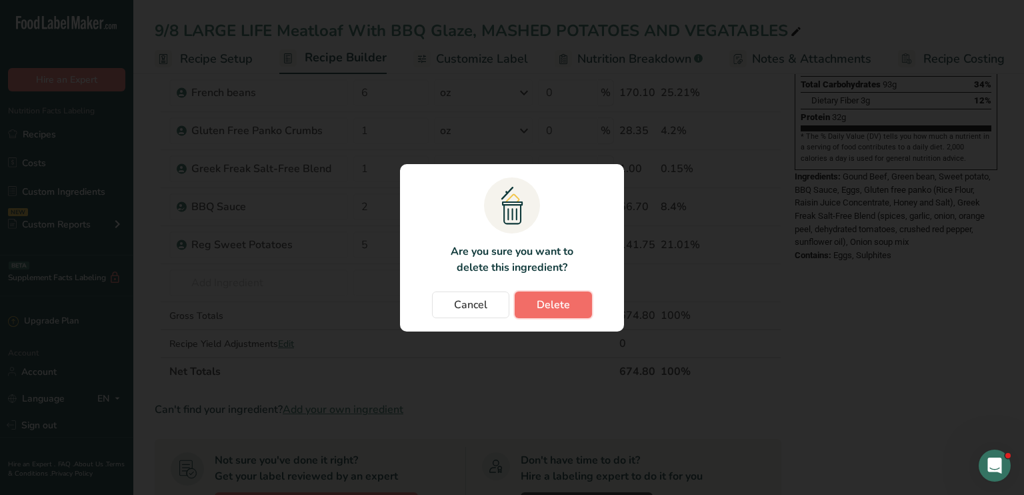
click at [567, 303] on span "Delete" at bounding box center [553, 305] width 33 height 16
type input "1"
type input "2"
type input "5"
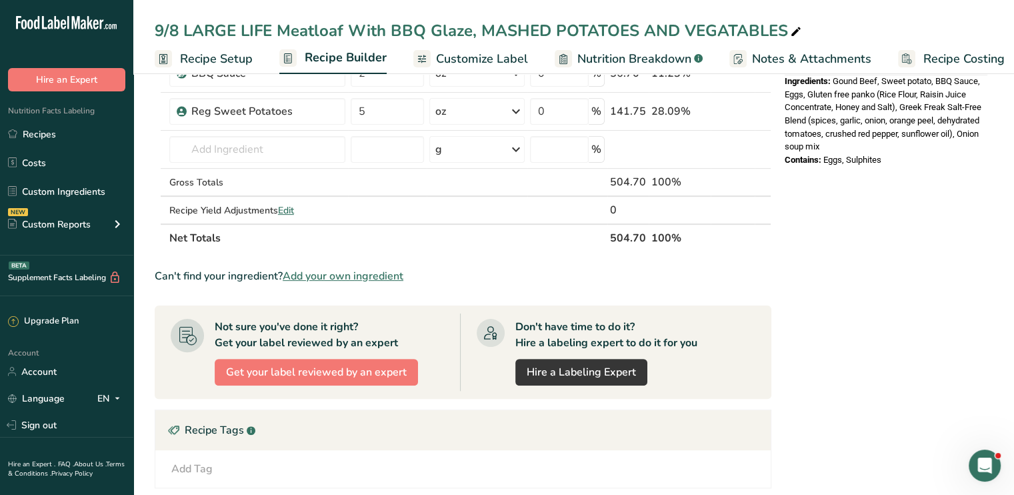
scroll to position [310, 0]
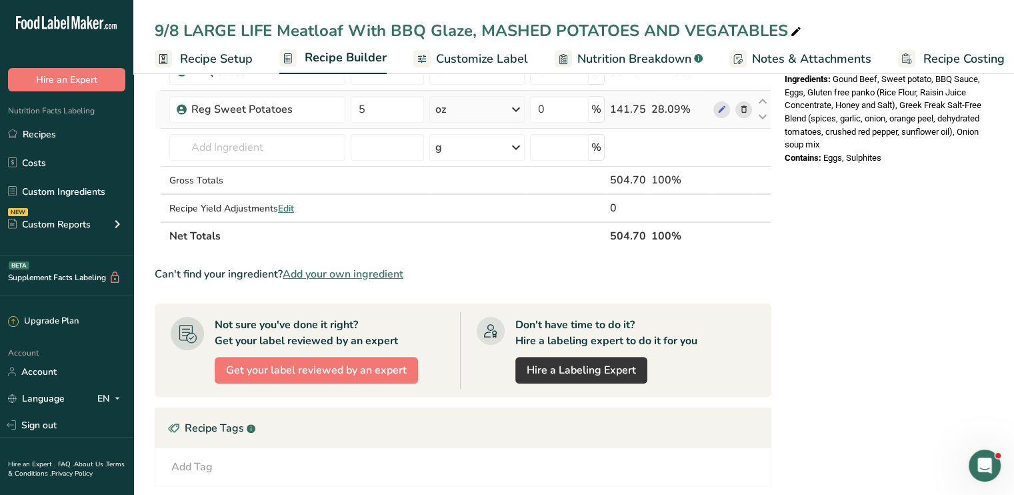
click at [743, 108] on icon at bounding box center [743, 110] width 9 height 14
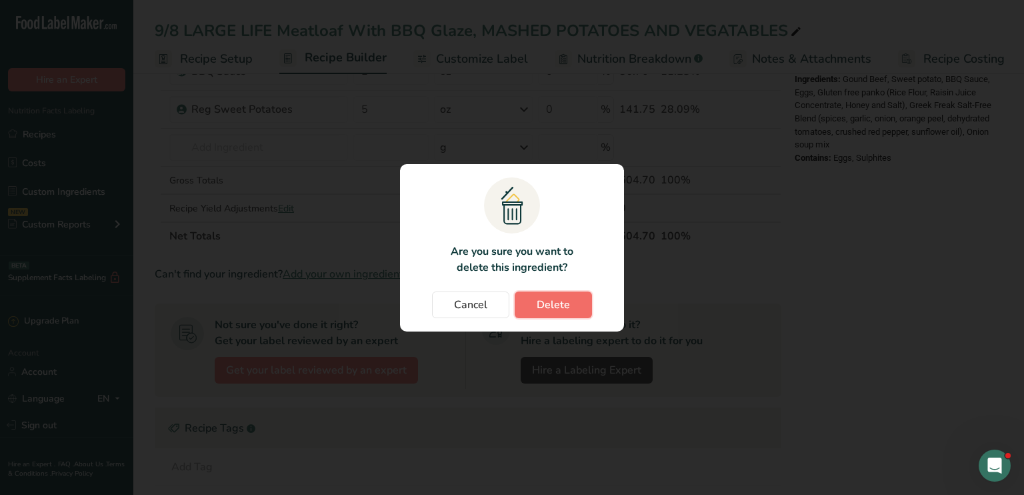
click at [547, 304] on span "Delete" at bounding box center [553, 305] width 33 height 16
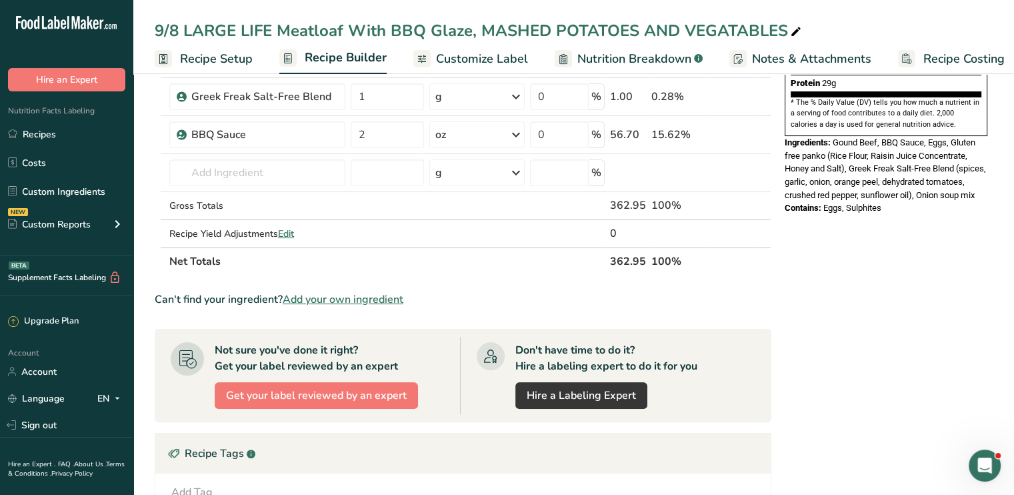
scroll to position [245, 0]
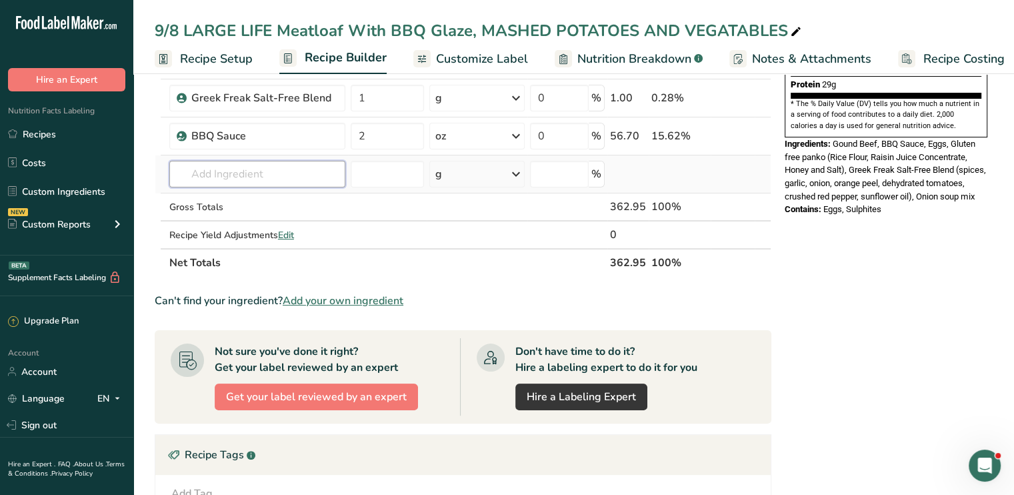
click at [251, 165] on input "text" at bounding box center [257, 174] width 176 height 27
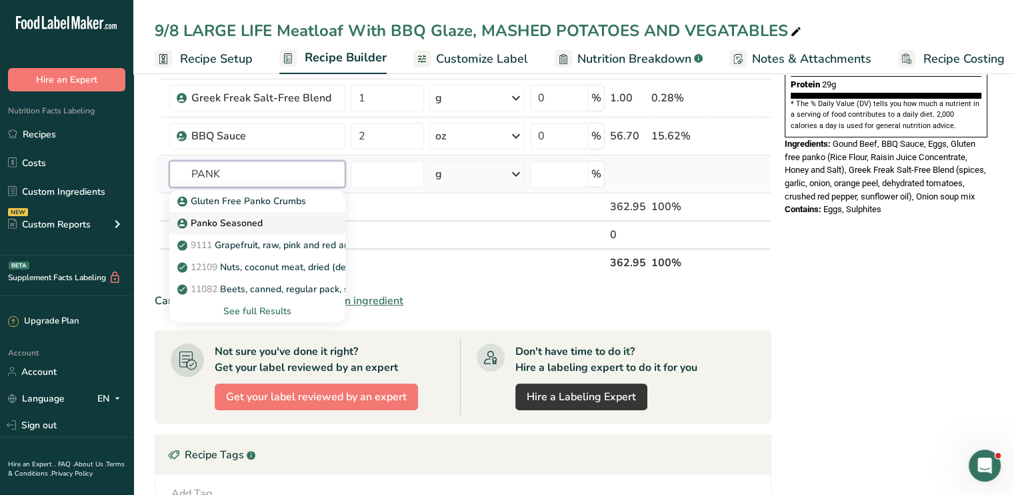
type input "PANK"
click at [231, 231] on link "Panko Seasoned" at bounding box center [257, 223] width 176 height 22
type input "Panko Seasoned"
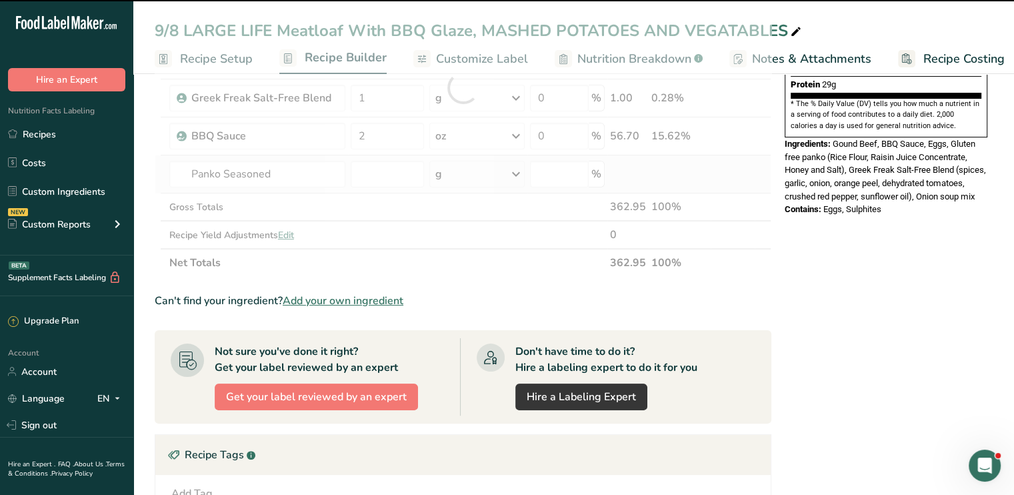
type input "0"
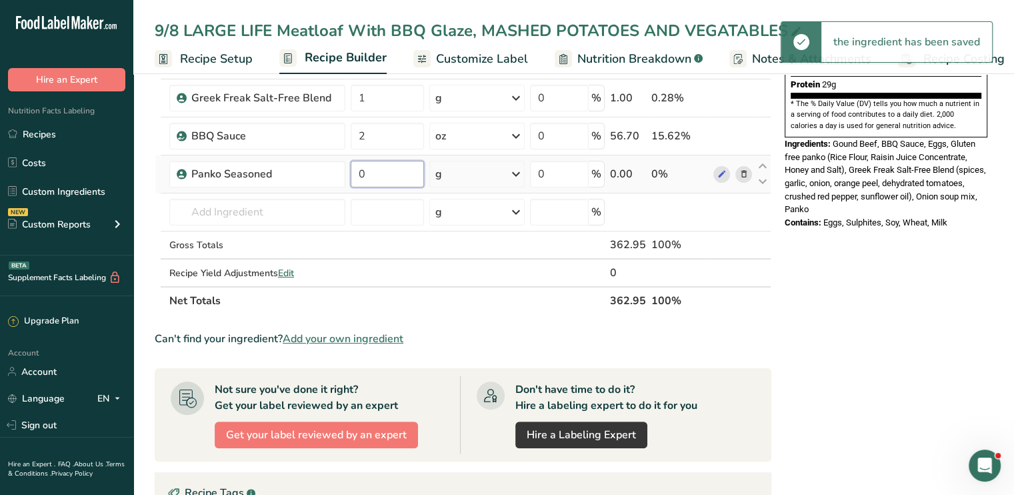
click at [389, 173] on input "0" at bounding box center [387, 174] width 73 height 27
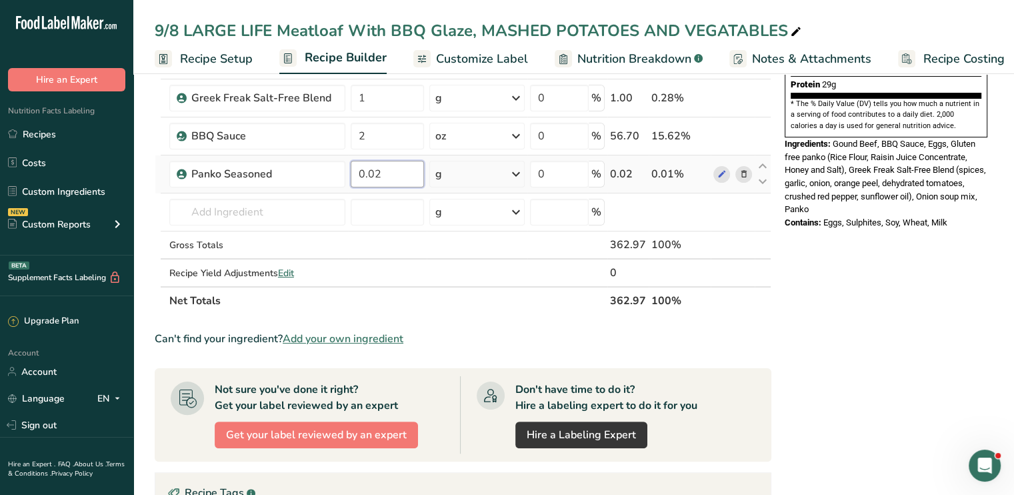
type input "0"
type input "0.25"
click at [879, 277] on div "Nutrition Facts 1 Serving Per Container Serving Size 1 (363g) Amount Per Servin…" at bounding box center [885, 322] width 213 height 955
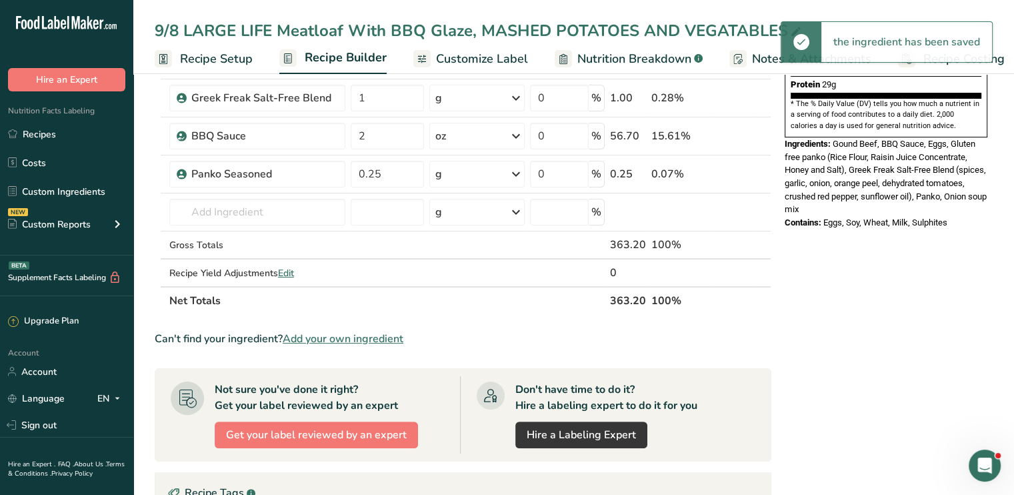
click at [875, 348] on div "Nutrition Facts 1 Serving Per Container Serving Size 1 (363g) Amount Per Servin…" at bounding box center [885, 322] width 213 height 955
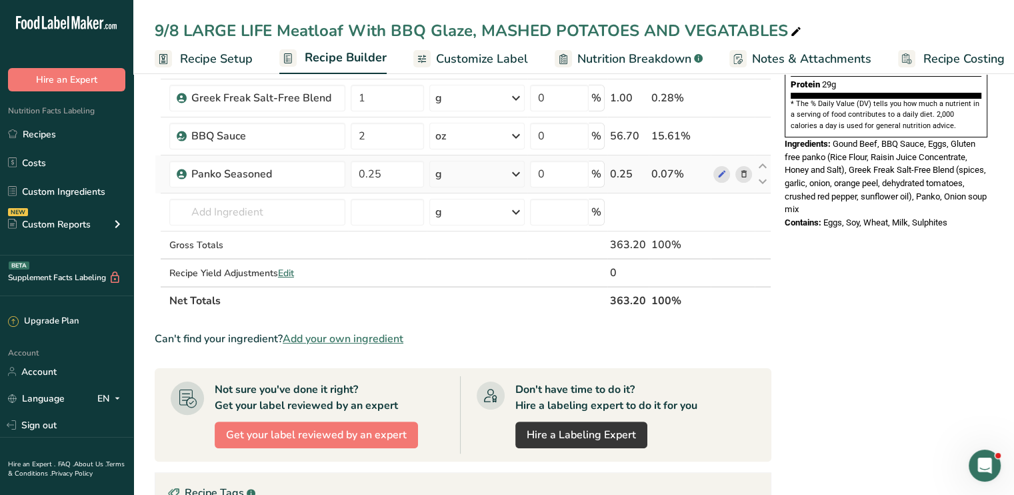
click at [712, 172] on td at bounding box center [733, 174] width 44 height 38
click at [930, 335] on div "Nutrition Facts 1 Serving Per Container Serving Size 1 (363g) Amount Per Servin…" at bounding box center [885, 322] width 213 height 955
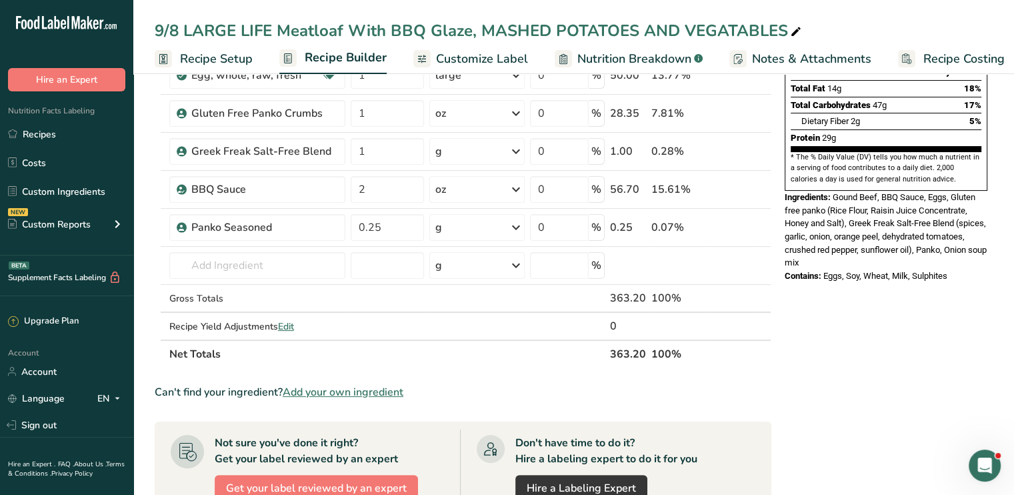
scroll to position [165, 0]
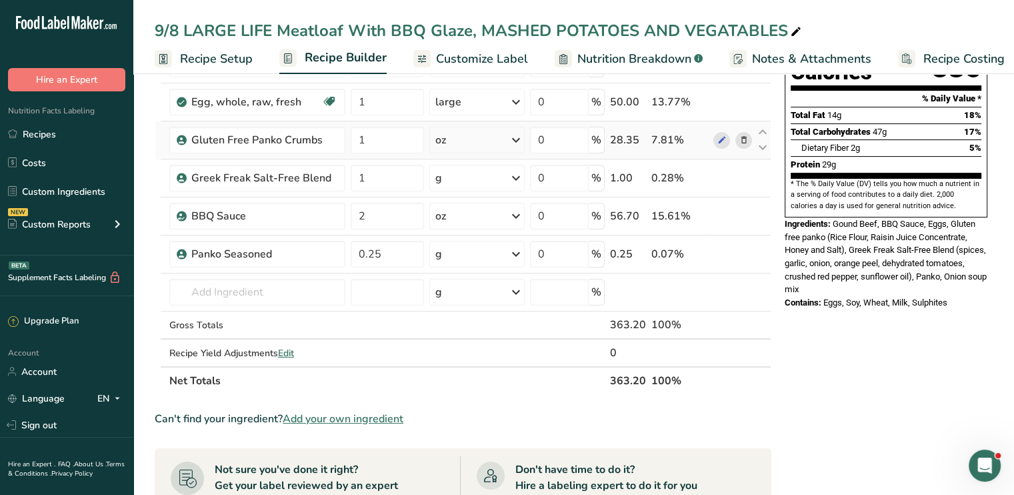
click at [743, 139] on icon at bounding box center [743, 140] width 9 height 14
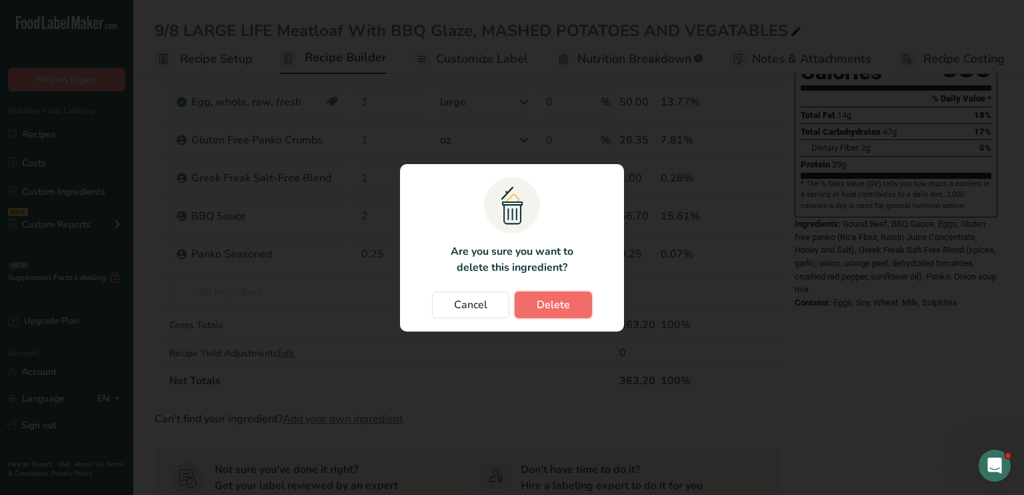
click at [555, 298] on span "Delete" at bounding box center [553, 305] width 33 height 16
type input "2"
type input "0.25"
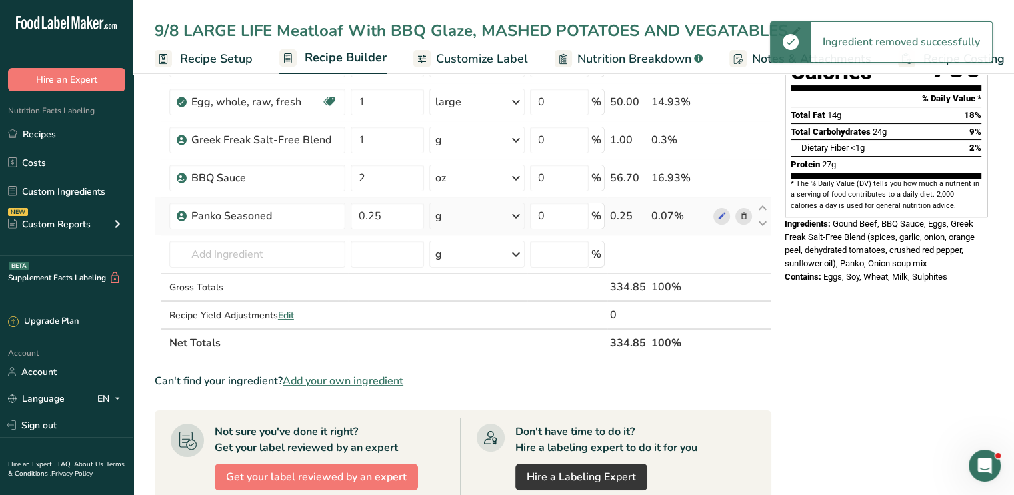
click at [515, 215] on icon at bounding box center [516, 216] width 16 height 24
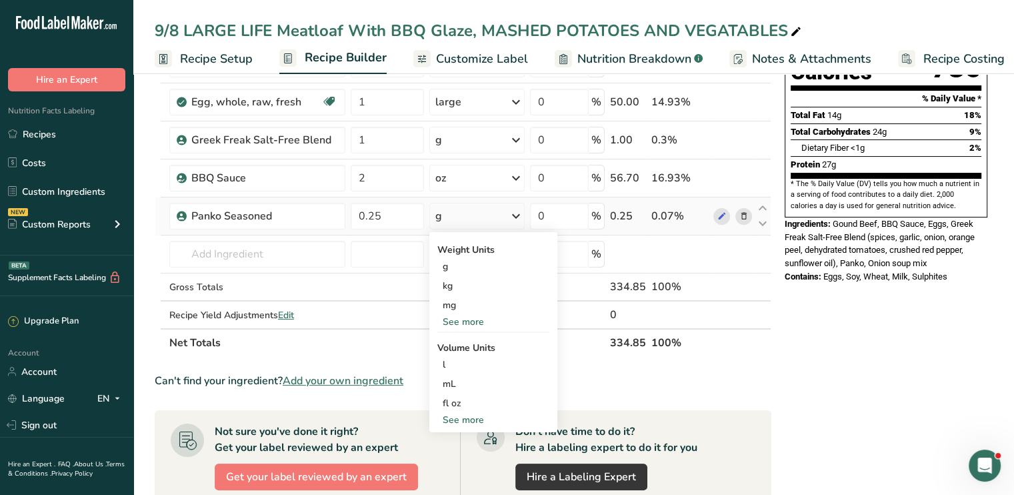
click at [478, 316] on div "See more" at bounding box center [493, 322] width 112 height 14
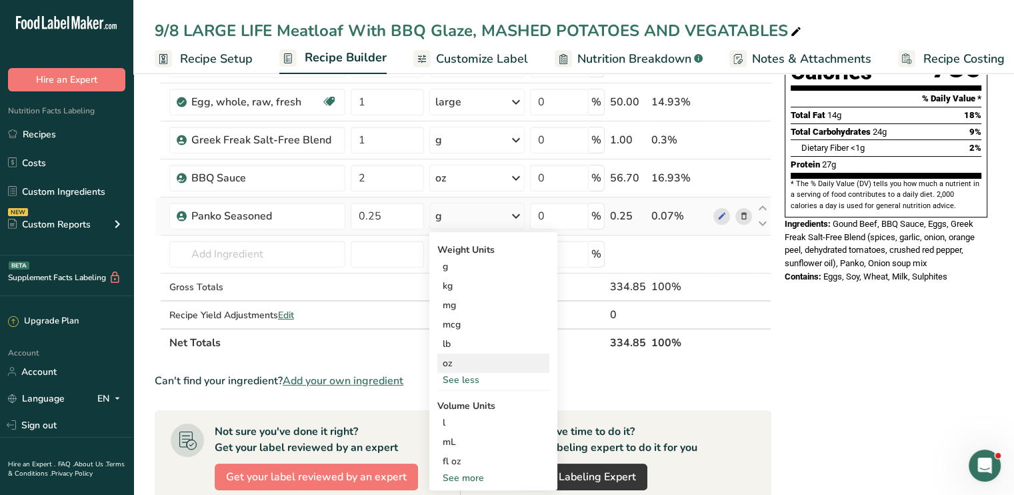
click at [467, 364] on div "oz" at bounding box center [493, 362] width 112 height 19
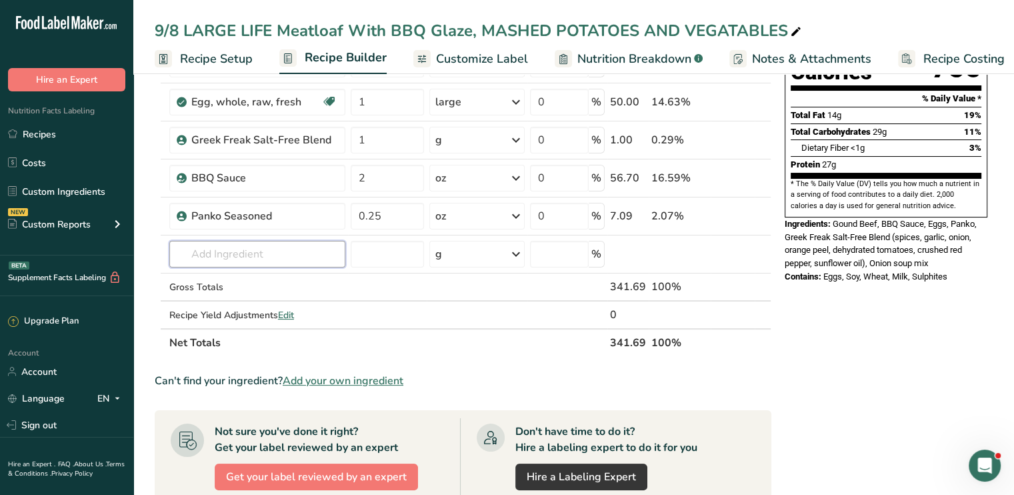
click at [241, 253] on input "text" at bounding box center [257, 254] width 176 height 27
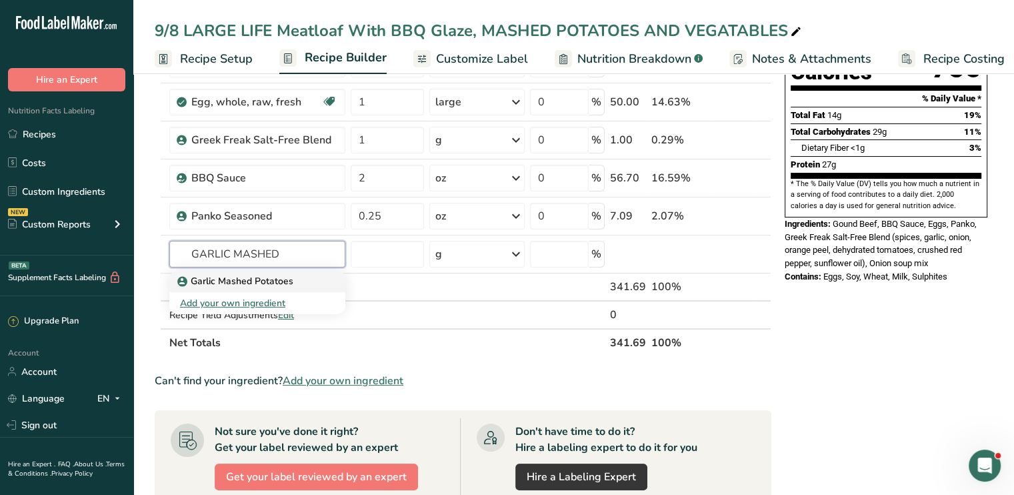
type input "GARLIC MASHED"
click at [247, 287] on link "Garlic Mashed Potatoes" at bounding box center [257, 281] width 176 height 22
type input "Garlic Mashed Potatoes"
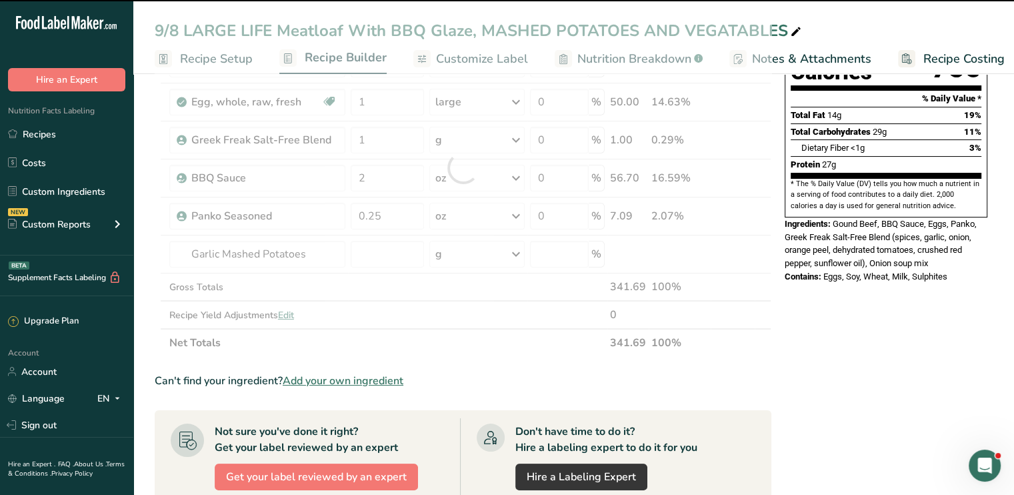
type input "0"
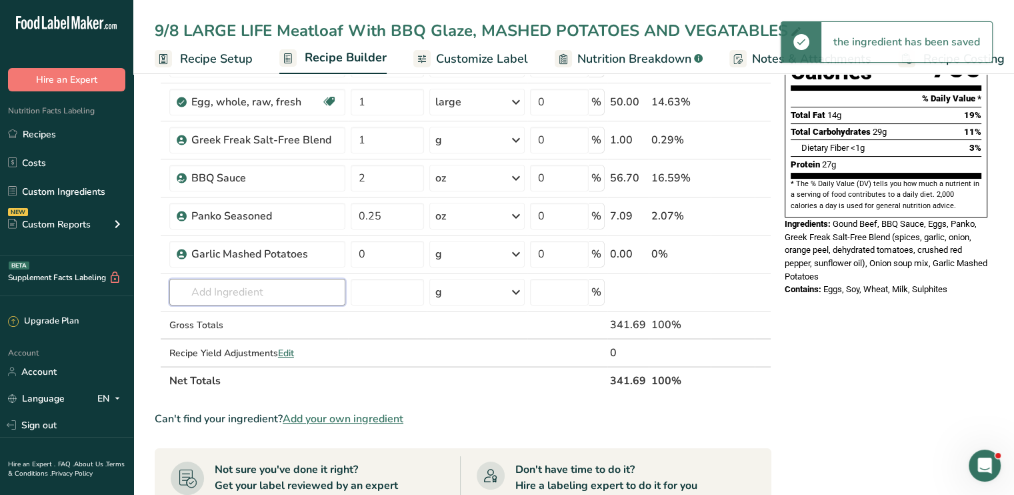
click at [241, 285] on input "text" at bounding box center [257, 292] width 176 height 27
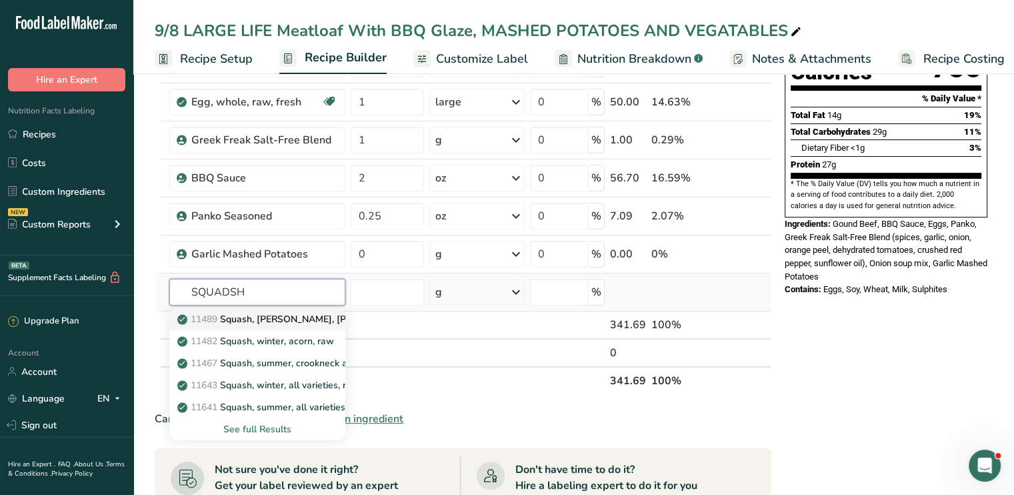
type input "SQUADSH"
click at [253, 312] on p "11489 Squash, winter, hubbard, raw" at bounding box center [306, 319] width 253 height 14
type input "Squash, winter, hubbard, raw"
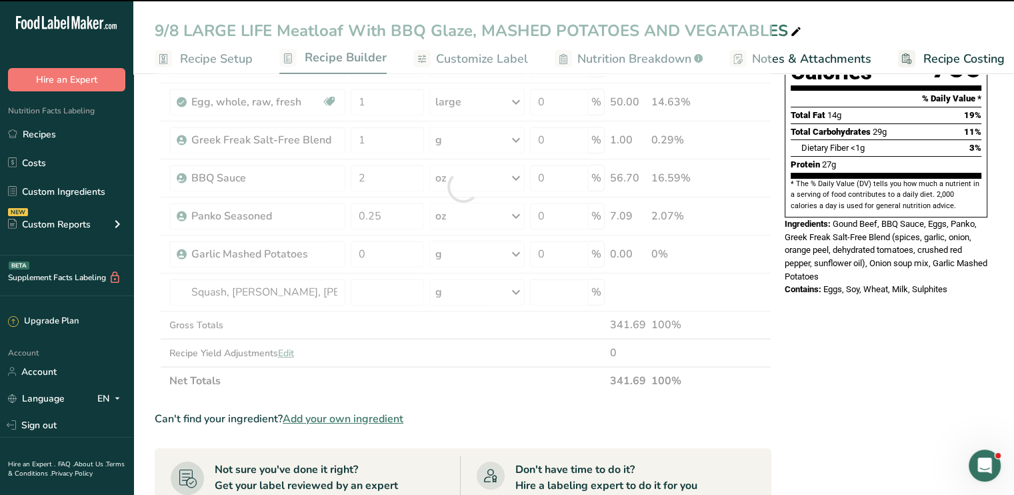
type input "0"
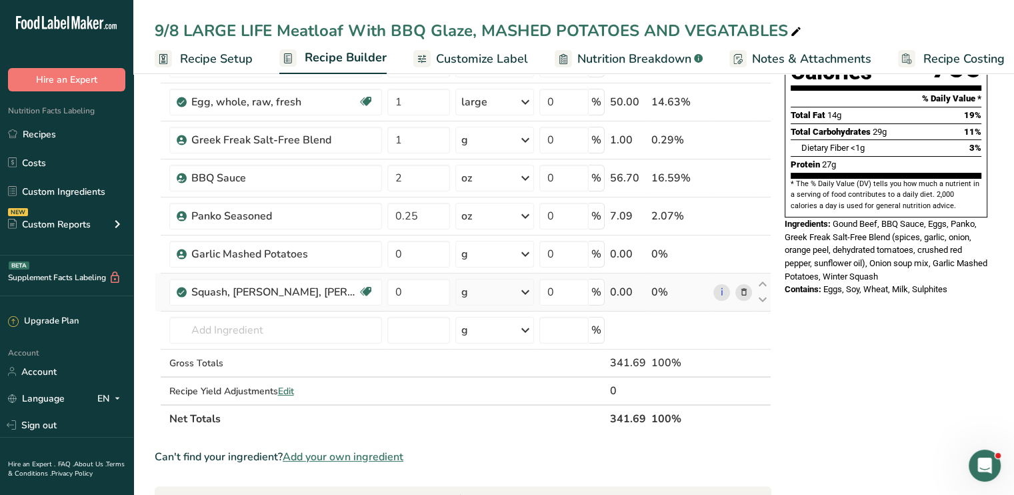
click at [741, 286] on icon at bounding box center [743, 292] width 9 height 14
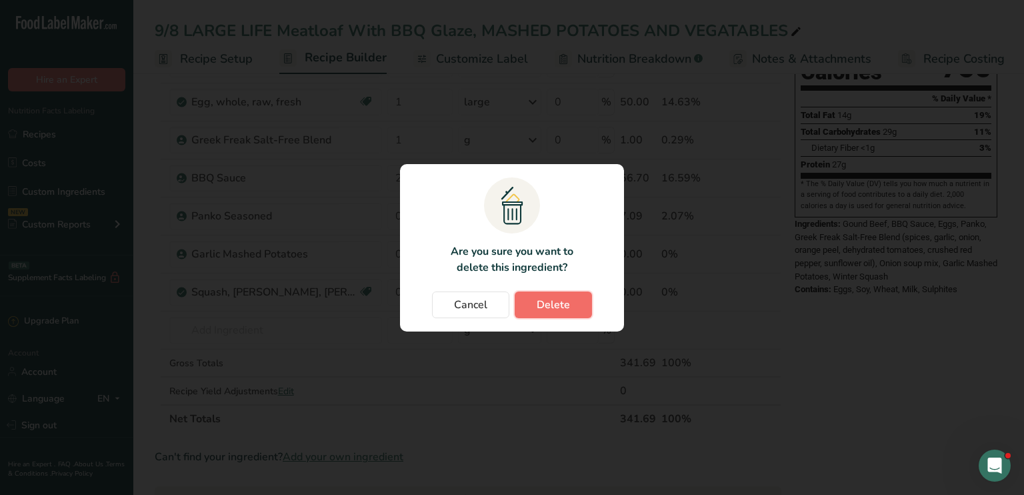
click at [547, 295] on button "Delete" at bounding box center [553, 304] width 77 height 27
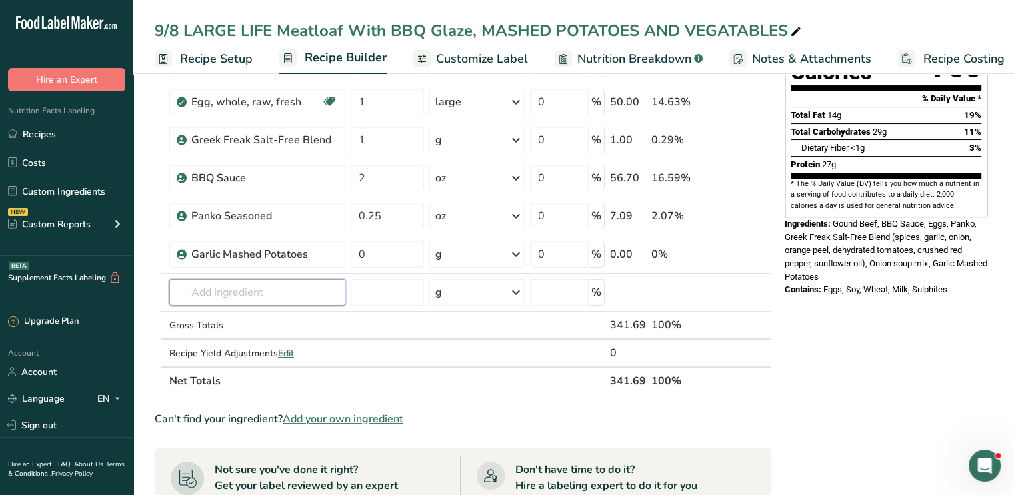
click at [251, 289] on input "text" at bounding box center [257, 292] width 176 height 27
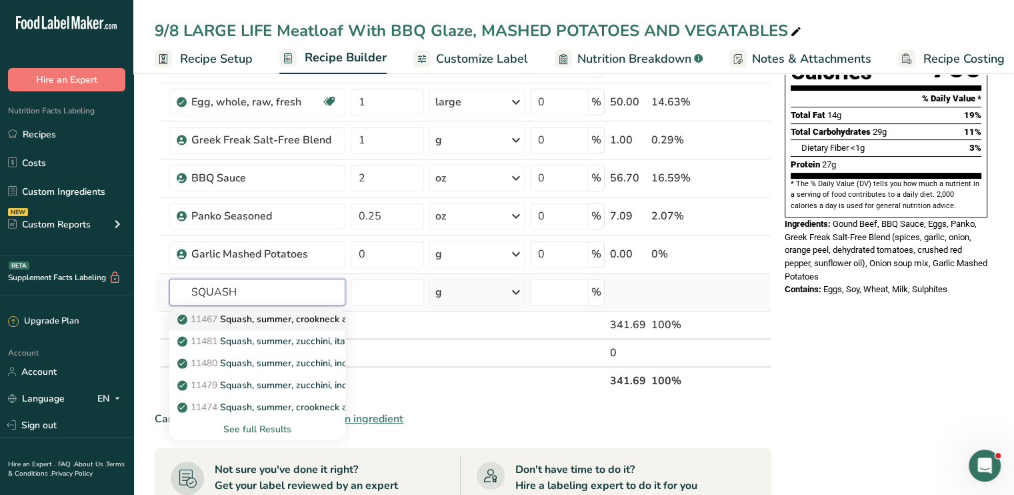
type input "SQUASH"
click at [256, 321] on p "11467 Squash, summer, crookneck and straightneck, raw" at bounding box center [307, 319] width 255 height 14
type input "Squash, summer, crookneck and straightneck, raw"
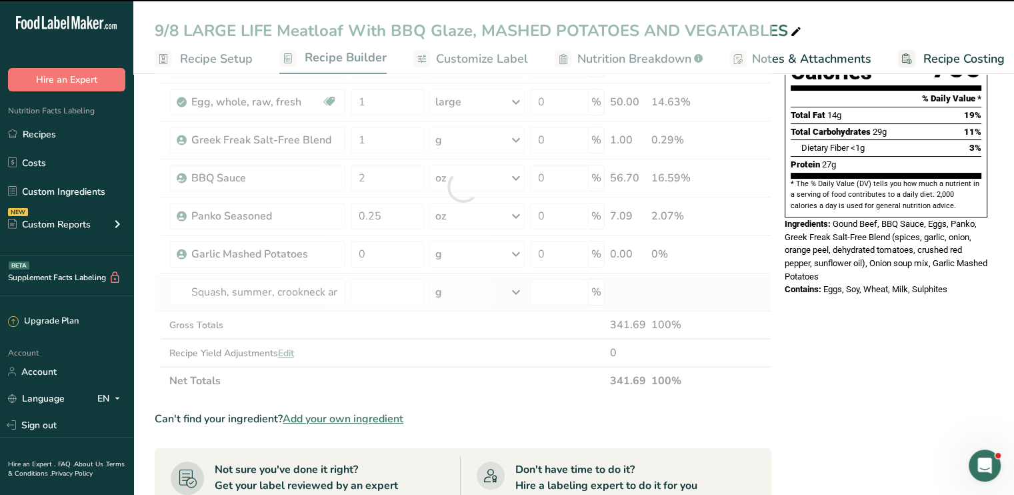
type input "0"
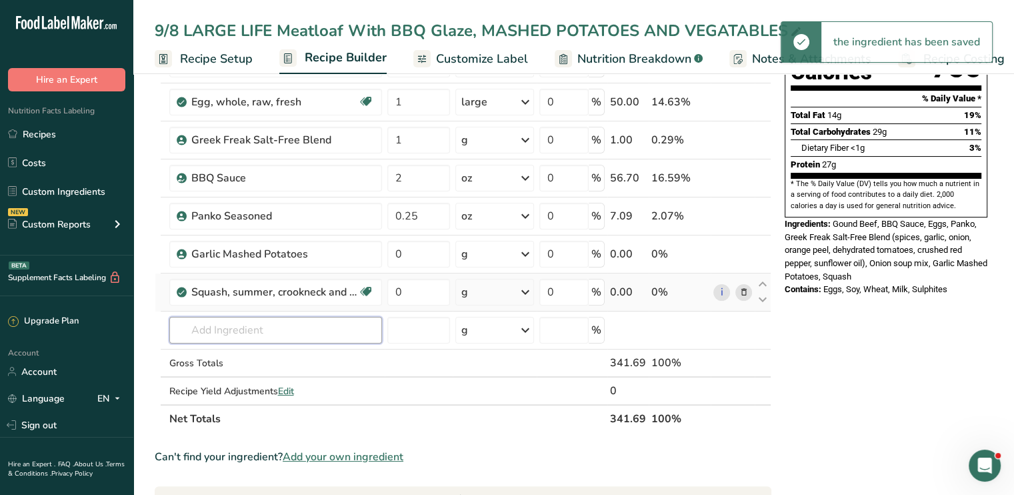
click at [256, 321] on input "text" at bounding box center [275, 330] width 213 height 27
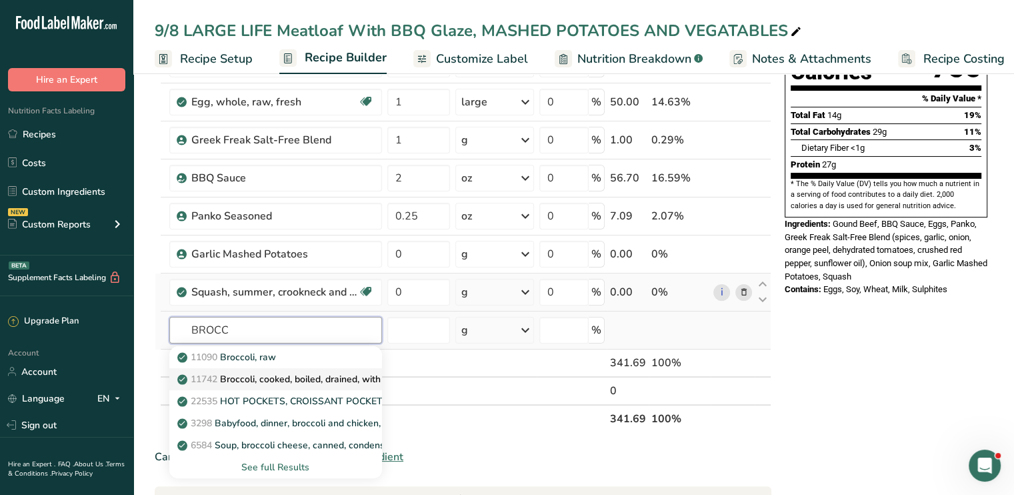
type input "BROCC"
click at [287, 383] on p "11742 Broccoli, cooked, boiled, drained, with salt" at bounding box center [289, 379] width 219 height 14
type input "Broccoli, cooked, boiled, drained, with salt"
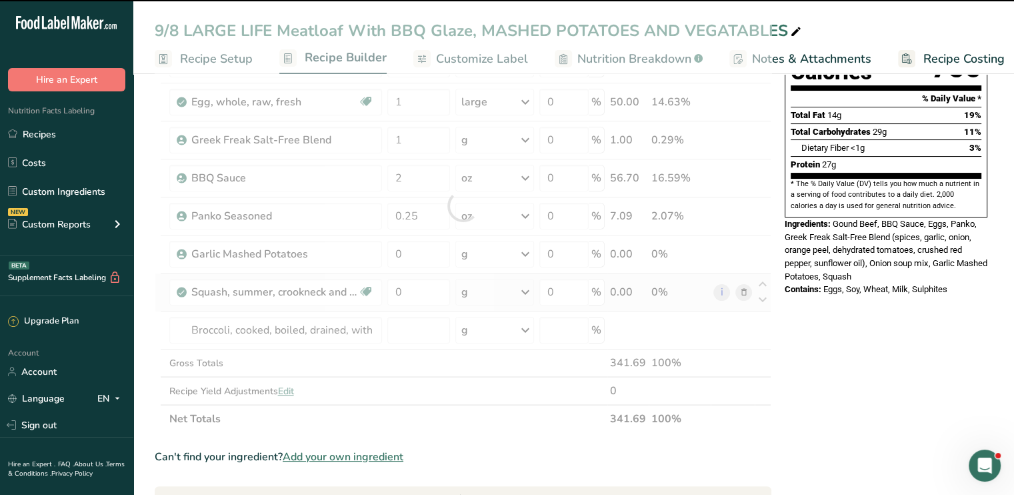
type input "0"
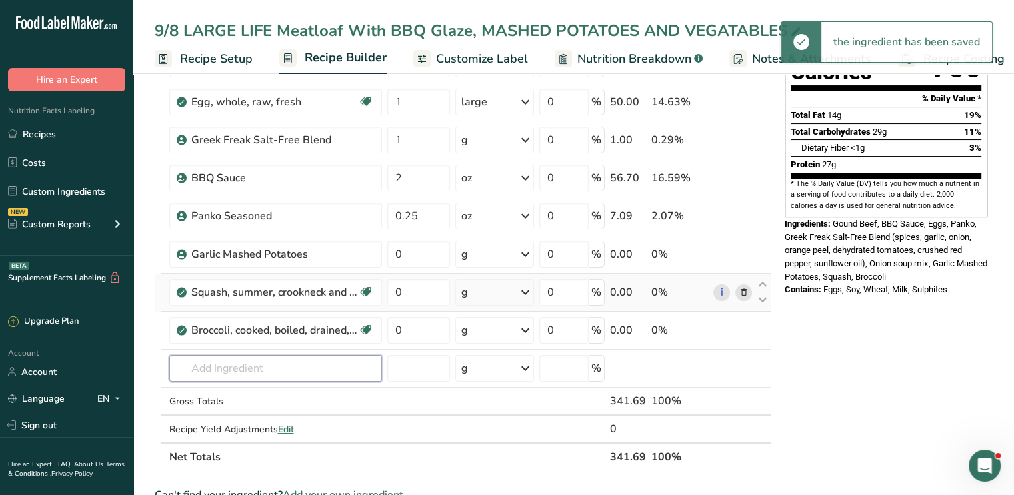
click at [268, 363] on input "text" at bounding box center [275, 368] width 213 height 27
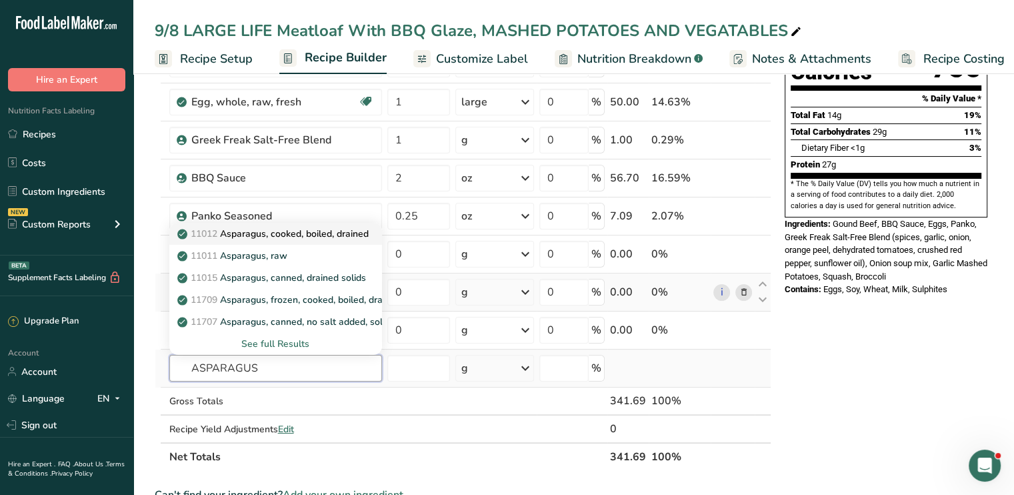
type input "ASPARAGUS"
click at [305, 240] on link "11012 Asparagus, cooked, boiled, drained" at bounding box center [275, 234] width 213 height 22
type input "Asparagus, cooked, boiled, drained"
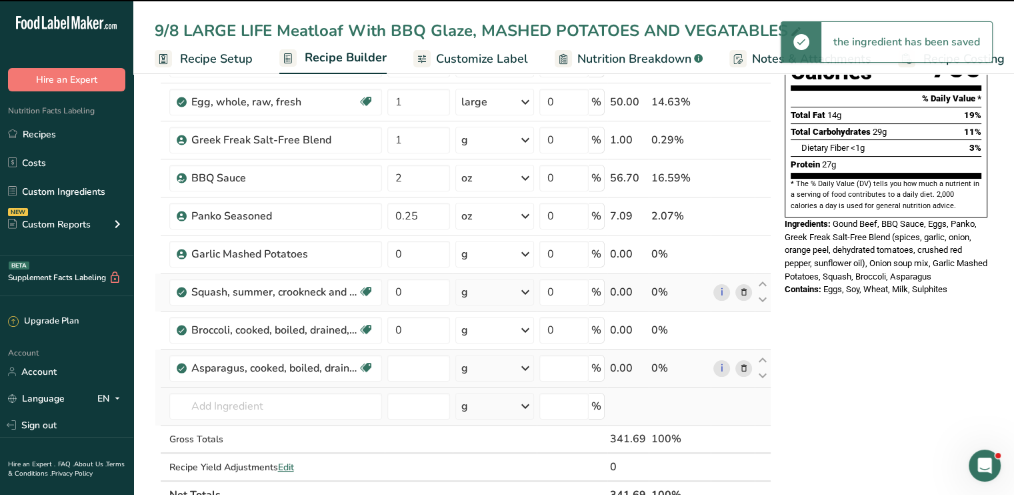
type input "0"
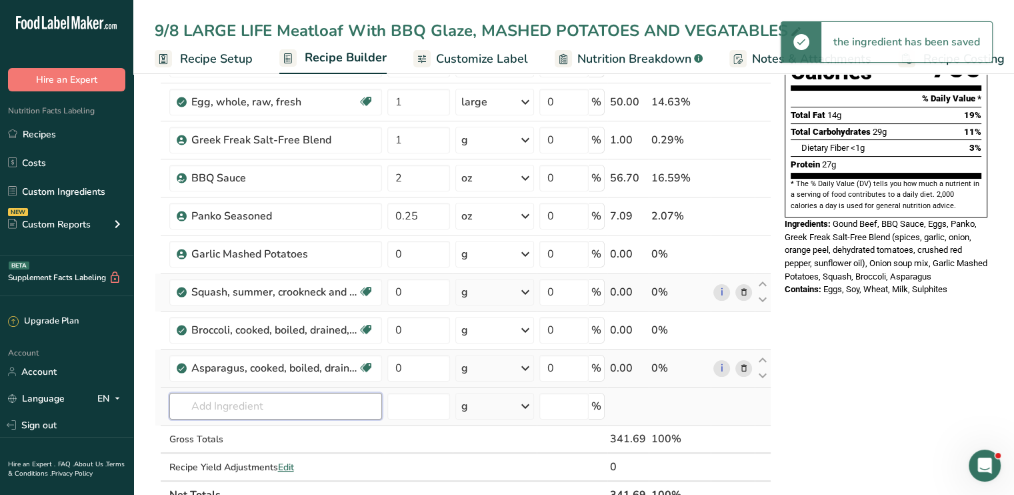
click at [252, 400] on input "text" at bounding box center [275, 406] width 213 height 27
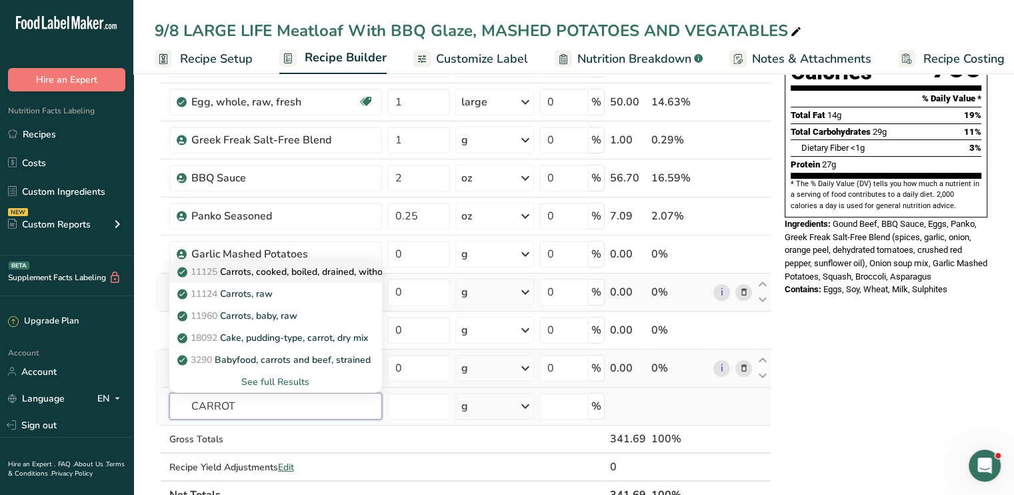
type input "CARROT"
click at [329, 271] on p "11125 Carrots, cooked, boiled, drained, without salt" at bounding box center [295, 272] width 230 height 14
type input "Carrots, cooked, boiled, drained, without salt"
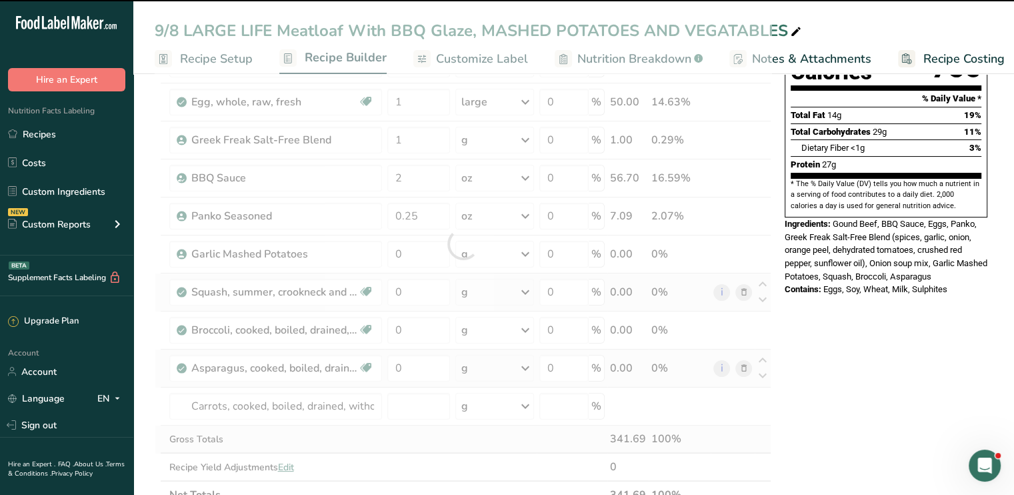
type input "0"
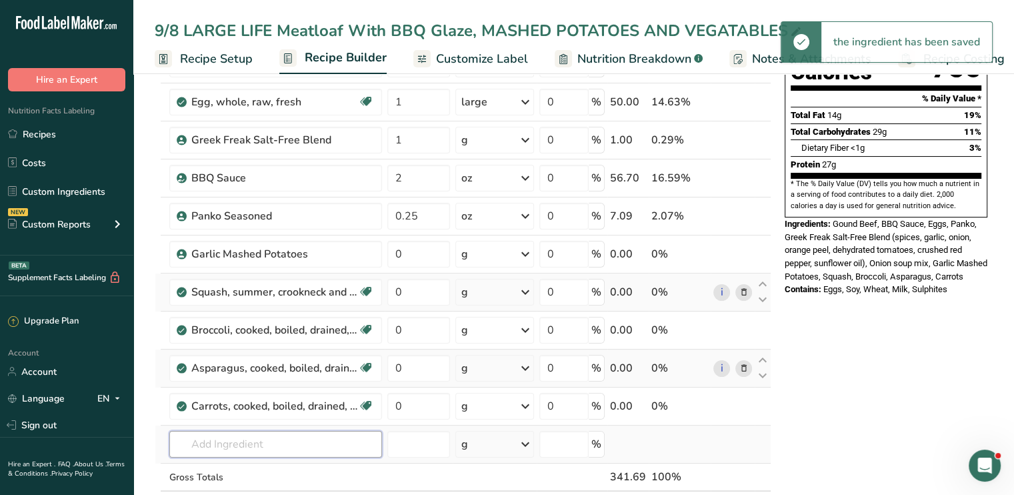
click at [247, 439] on input "text" at bounding box center [275, 444] width 213 height 27
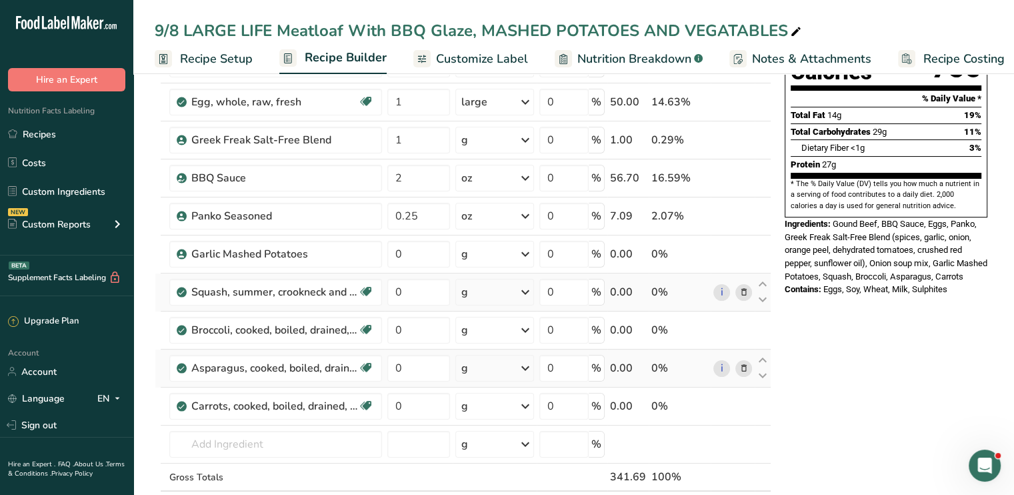
click at [963, 370] on div "Nutrition Facts 1 Serving Per Container Serving Size 1 (342g) Amount Per Servin…" at bounding box center [885, 478] width 213 height 1107
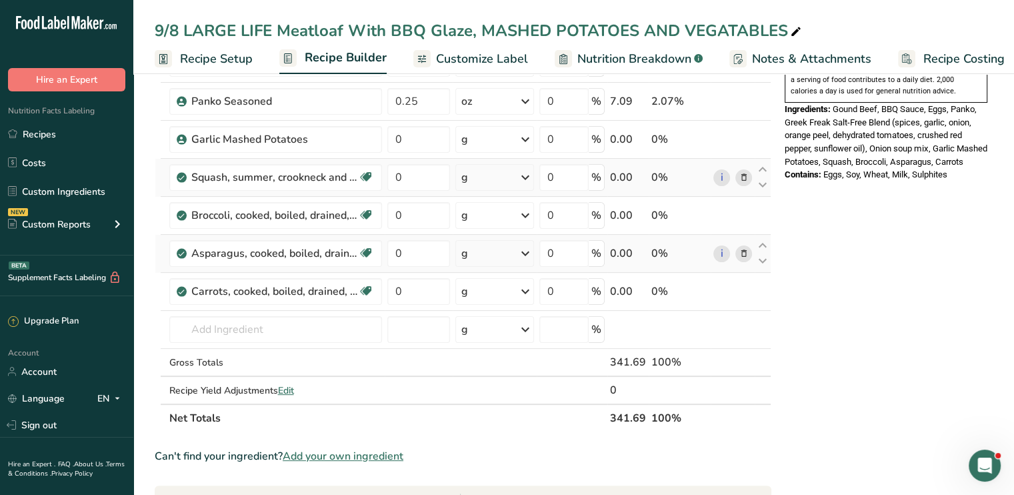
scroll to position [283, 0]
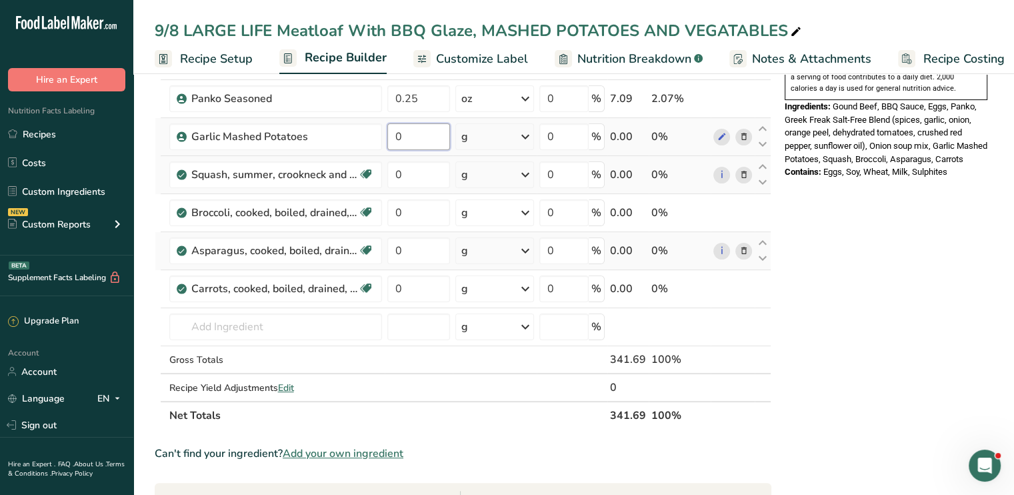
click at [424, 146] on input "0" at bounding box center [418, 136] width 63 height 27
type input "5"
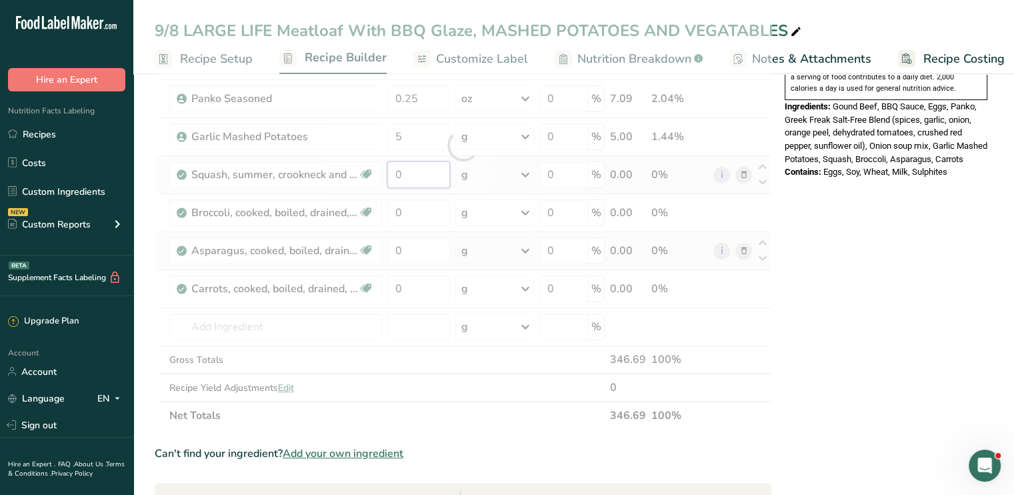
click at [421, 175] on div "Ingredient * Amount * Unit * Waste * .a-a{fill:#347362;}.b-a{fill:#fff;} Grams …" at bounding box center [463, 145] width 617 height 568
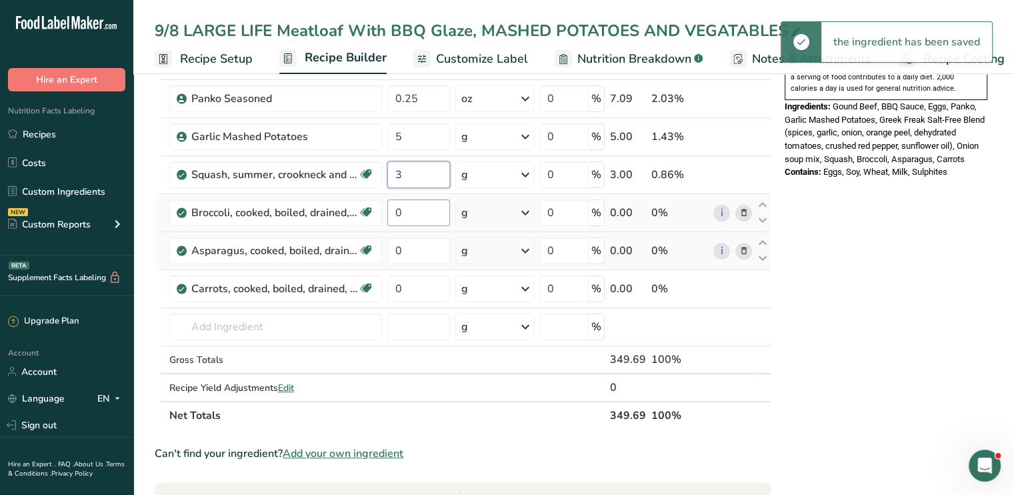
type input "3"
click at [430, 213] on div "Ingredient * Amount * Unit * Waste * .a-a{fill:#347362;}.b-a{fill:#fff;} Grams …" at bounding box center [463, 145] width 617 height 568
type input "2"
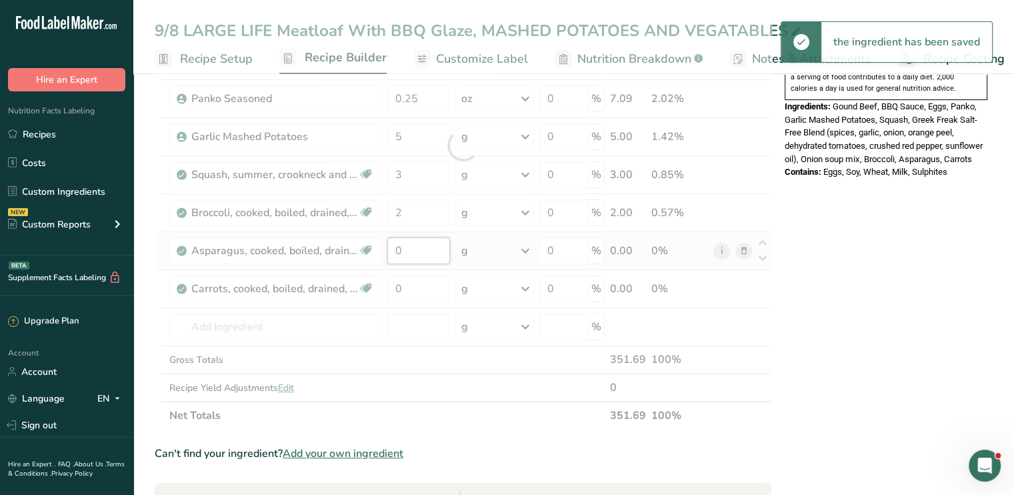
click at [429, 246] on div "Ingredient * Amount * Unit * Waste * .a-a{fill:#347362;}.b-a{fill:#fff;} Grams …" at bounding box center [463, 145] width 617 height 568
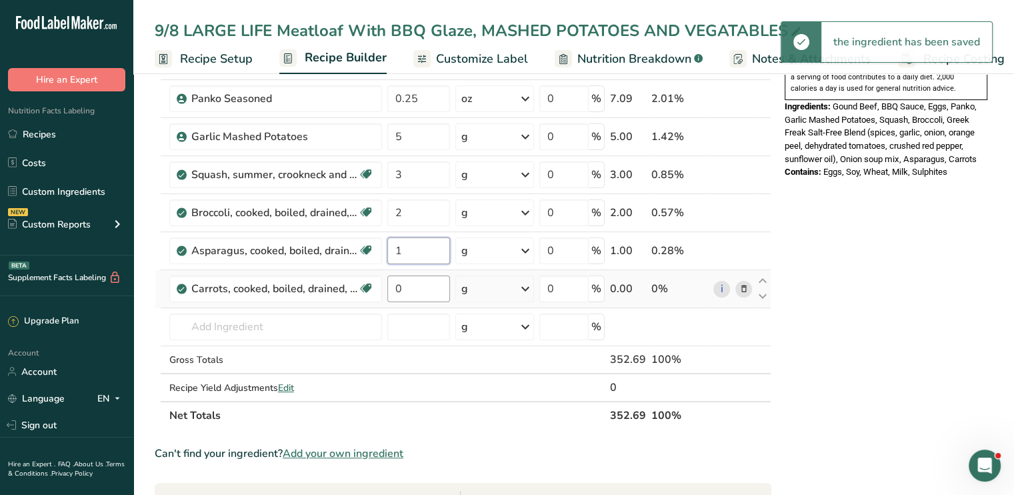
type input "1"
click at [408, 295] on div "Ingredient * Amount * Unit * Waste * .a-a{fill:#347362;}.b-a{fill:#fff;} Grams …" at bounding box center [463, 145] width 617 height 568
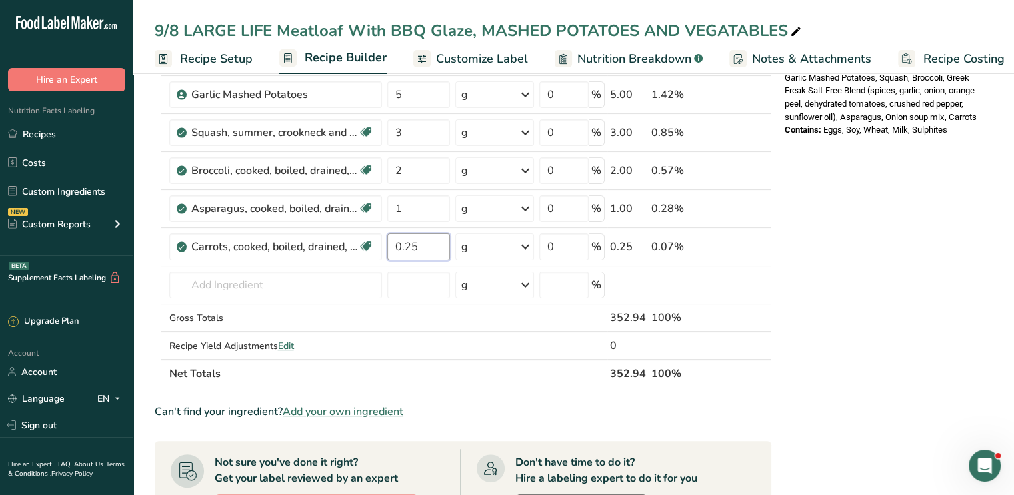
scroll to position [323, 0]
type input "0.25"
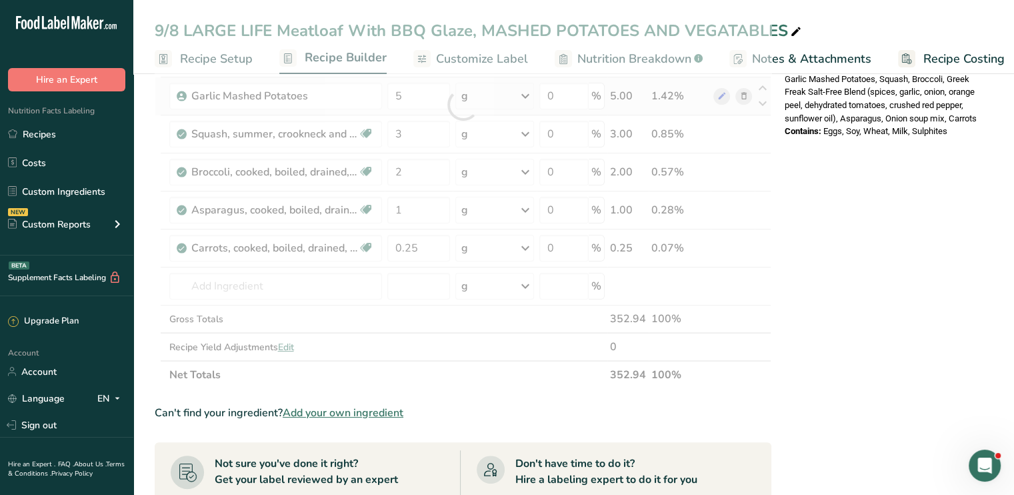
click at [537, 100] on div "Ingredient * Amount * Unit * Waste * .a-a{fill:#347362;}.b-a{fill:#fff;} Grams …" at bounding box center [463, 105] width 617 height 568
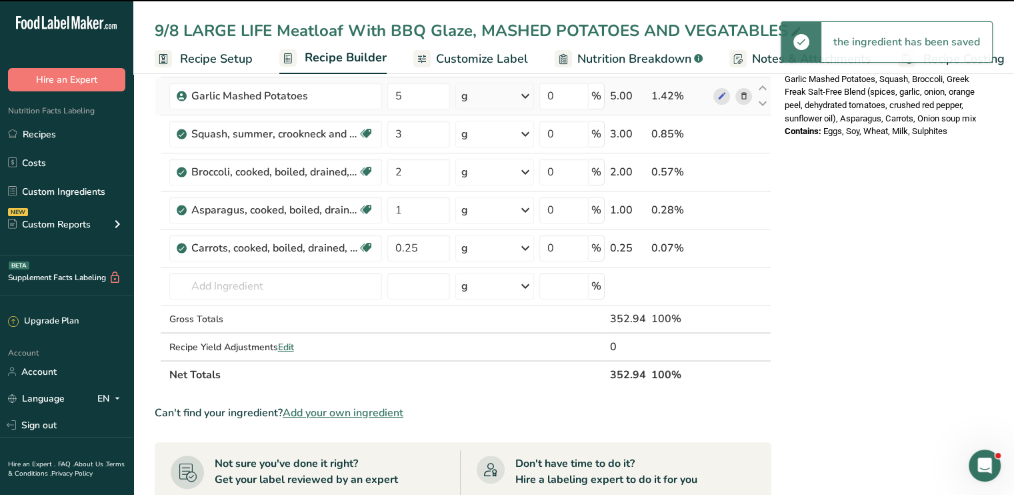
click at [531, 100] on icon at bounding box center [525, 96] width 16 height 24
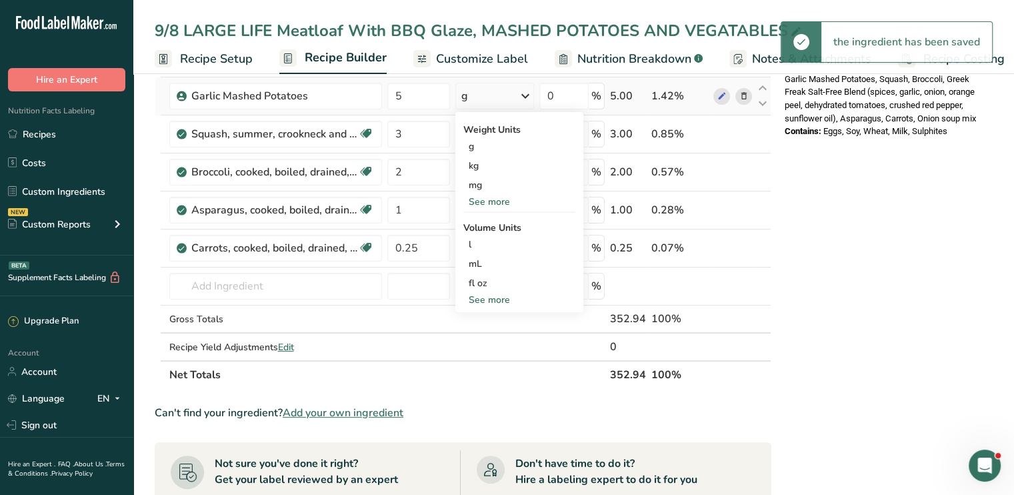
click at [503, 195] on div "See more" at bounding box center [519, 202] width 112 height 14
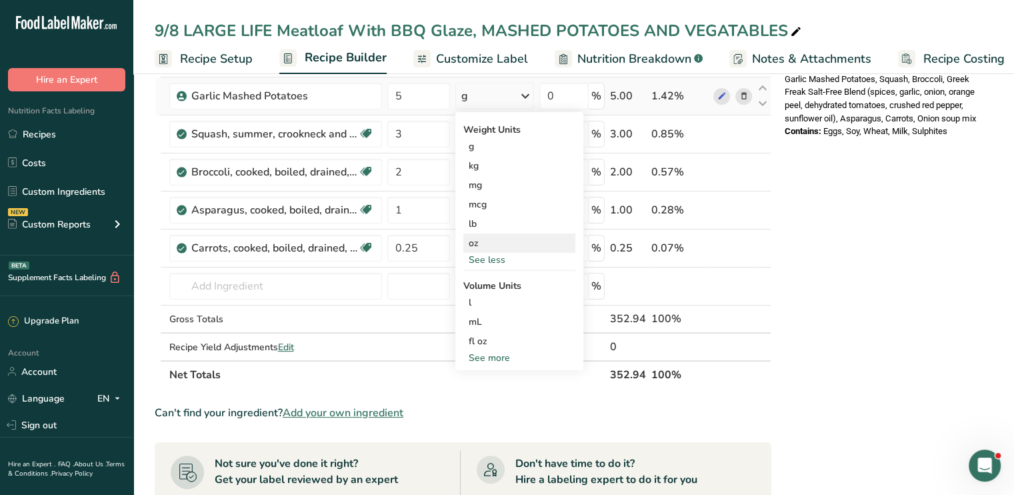
click at [478, 239] on div "oz" at bounding box center [519, 242] width 112 height 19
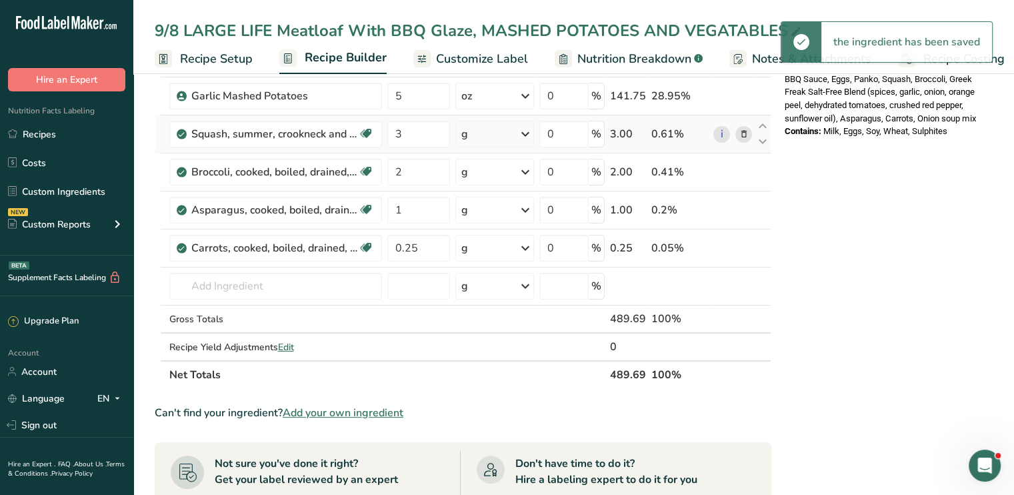
click at [517, 133] on div "g" at bounding box center [494, 134] width 79 height 27
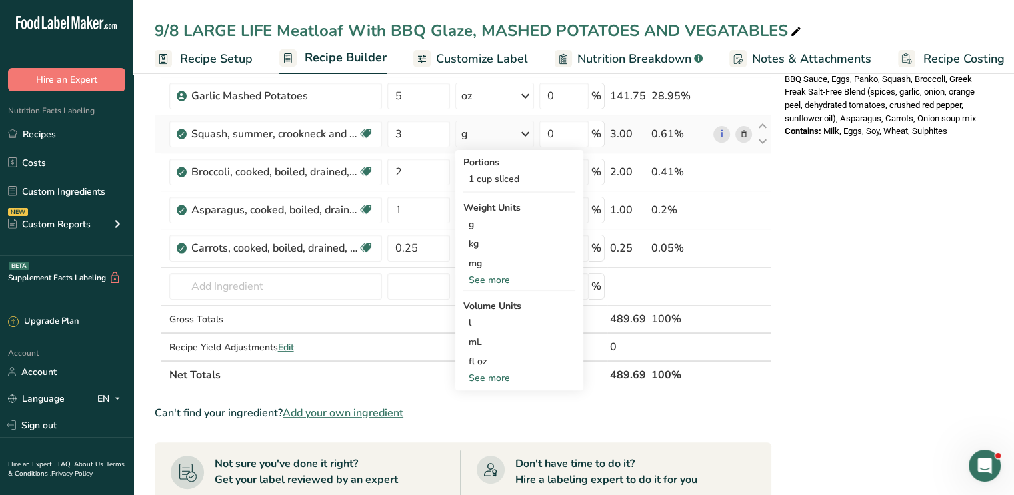
click at [513, 278] on div "See more" at bounding box center [519, 280] width 112 height 14
click at [494, 323] on div "oz" at bounding box center [519, 320] width 112 height 19
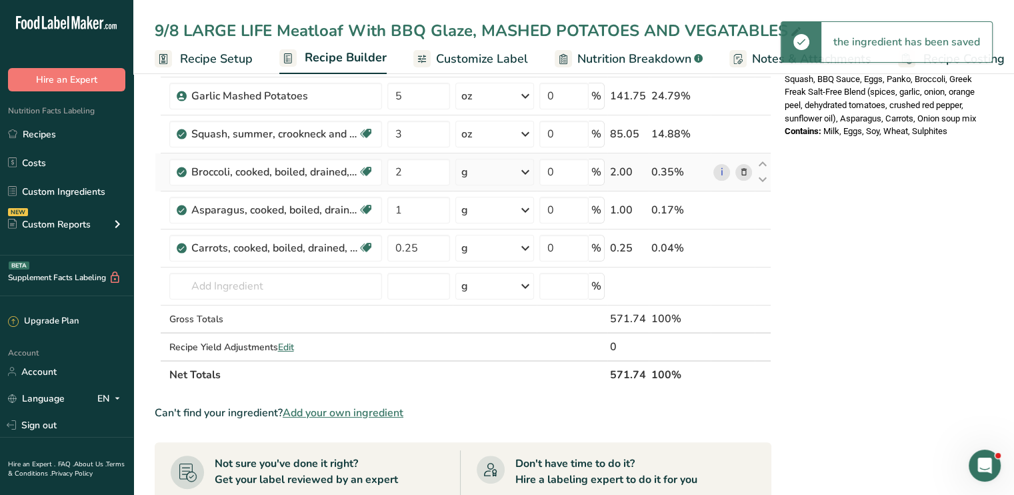
click at [524, 169] on icon at bounding box center [525, 172] width 16 height 24
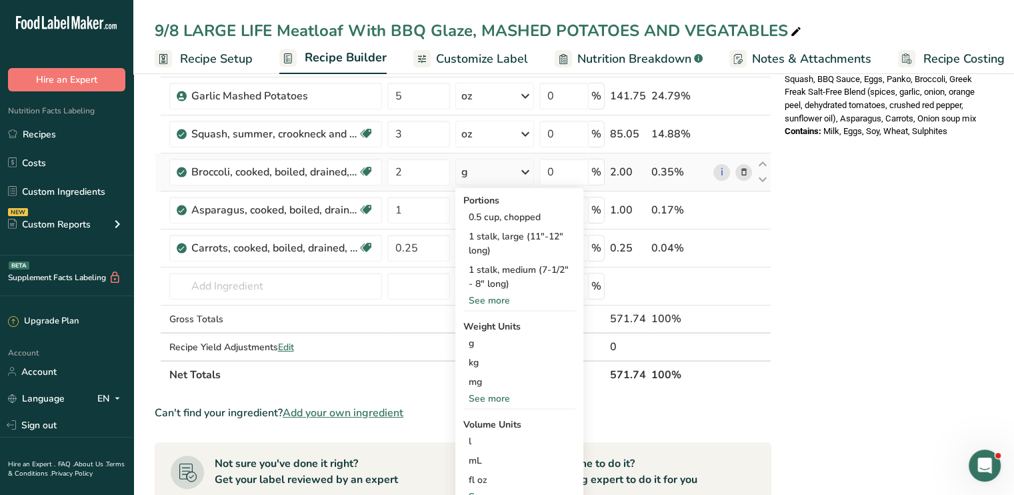
click at [504, 393] on div "See more" at bounding box center [519, 398] width 112 height 14
click at [494, 437] on div "oz" at bounding box center [519, 439] width 112 height 19
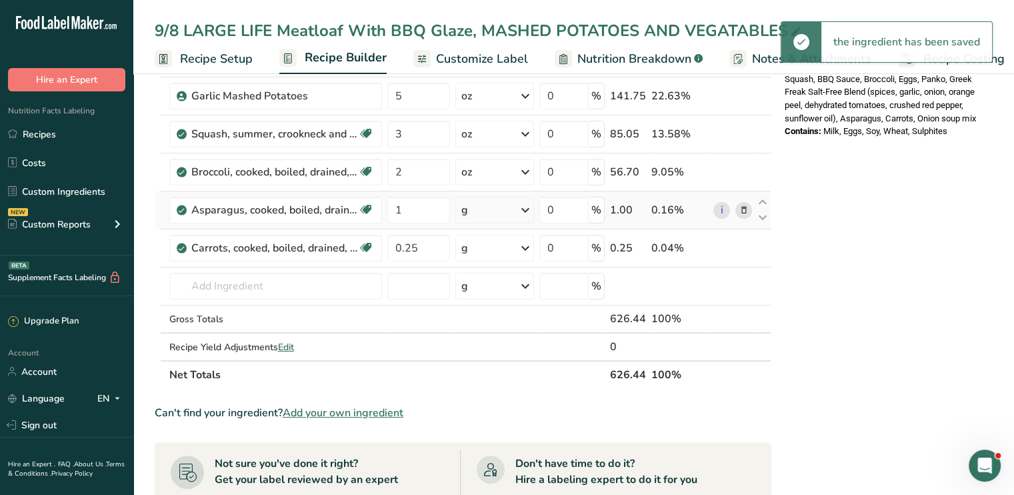
click at [525, 205] on icon at bounding box center [525, 210] width 16 height 24
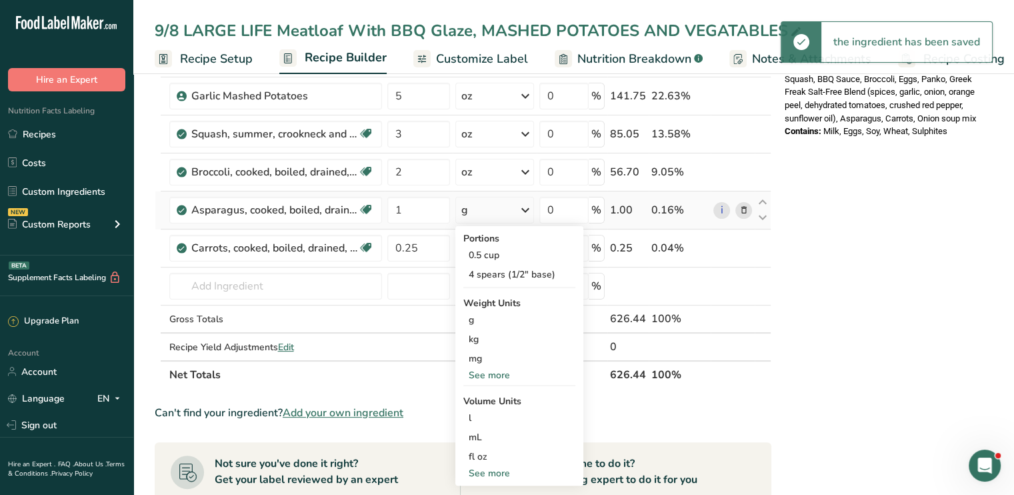
click at [491, 380] on div "Portions 0.5 cup 4 spears (1/2" base) Weight Units g kg mg See more Volume Unit…" at bounding box center [519, 355] width 128 height 259
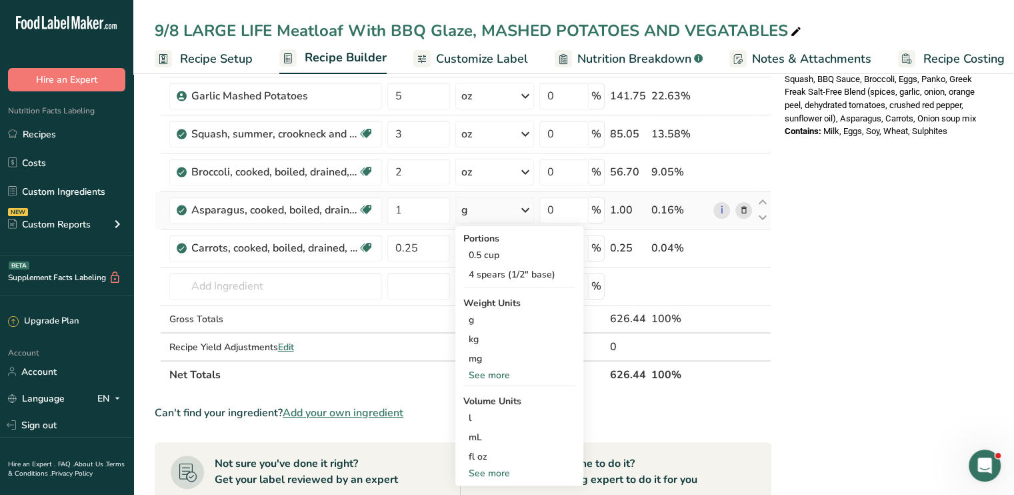
click at [491, 375] on div "See more" at bounding box center [519, 375] width 112 height 14
click at [476, 414] on div "oz" at bounding box center [519, 416] width 112 height 19
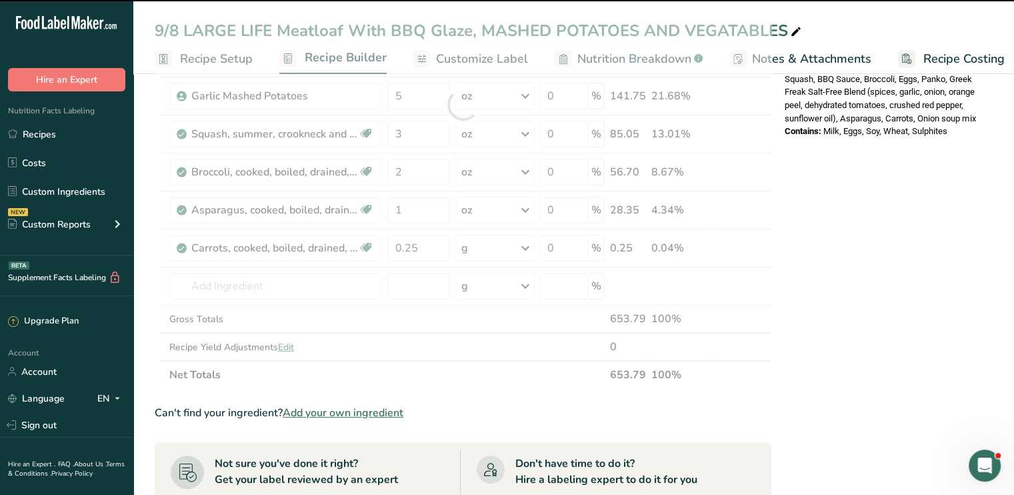
click at [887, 254] on div "Nutrition Facts 1 Serving Per Container Serving Size 1 (626g) Amount Per Servin…" at bounding box center [885, 334] width 213 height 1135
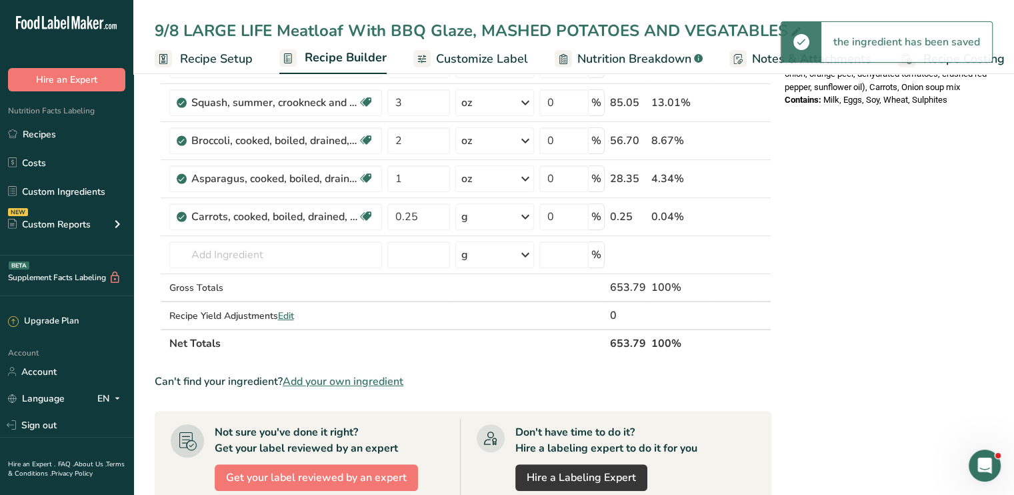
scroll to position [377, 0]
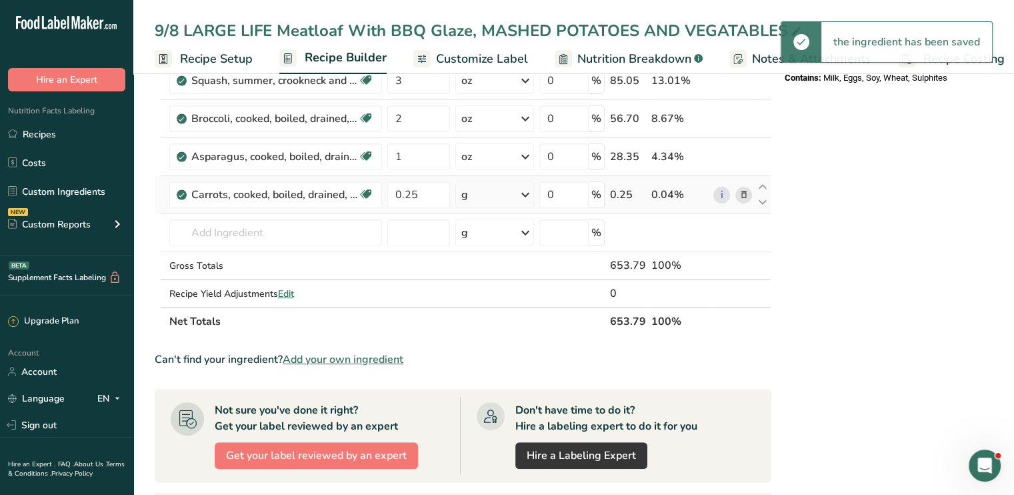
click at [527, 196] on icon at bounding box center [525, 195] width 16 height 24
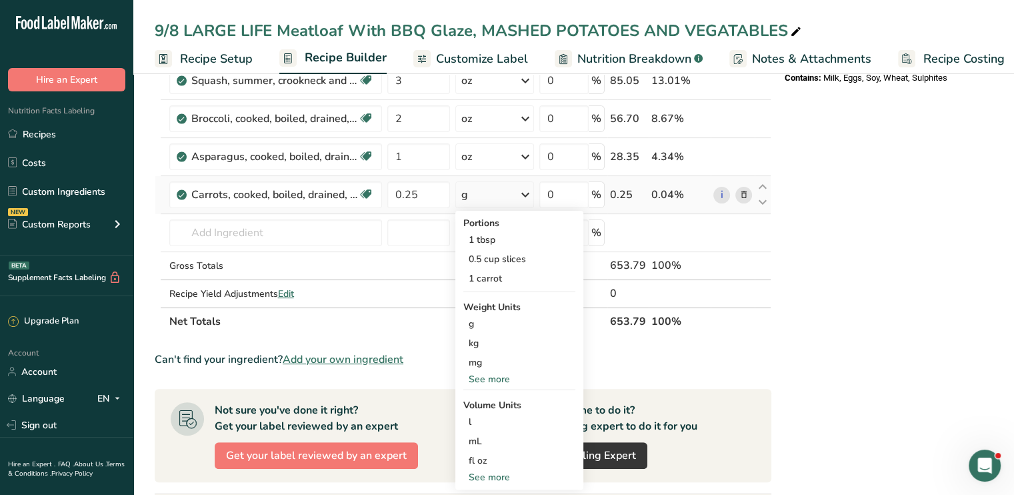
click at [489, 372] on div "See more" at bounding box center [519, 379] width 112 height 14
click at [482, 415] on div "oz" at bounding box center [519, 420] width 112 height 19
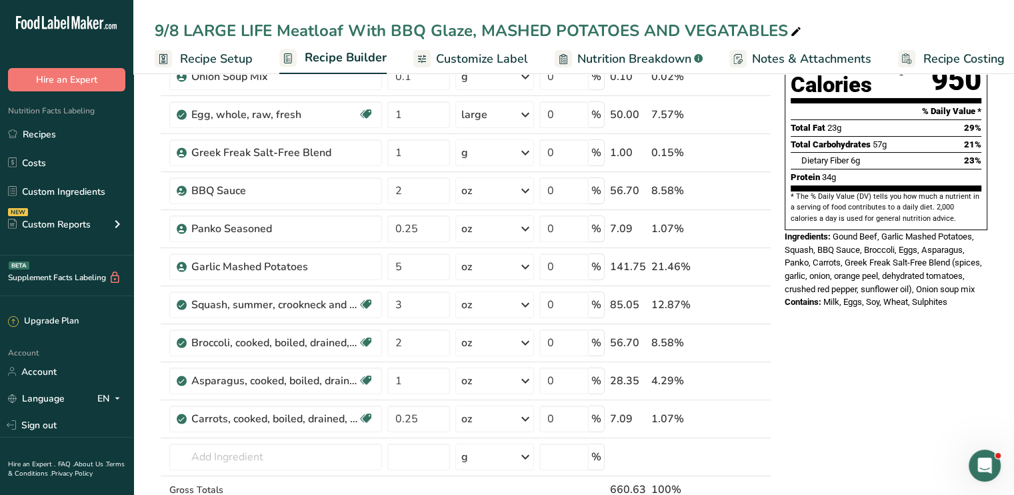
scroll to position [0, 0]
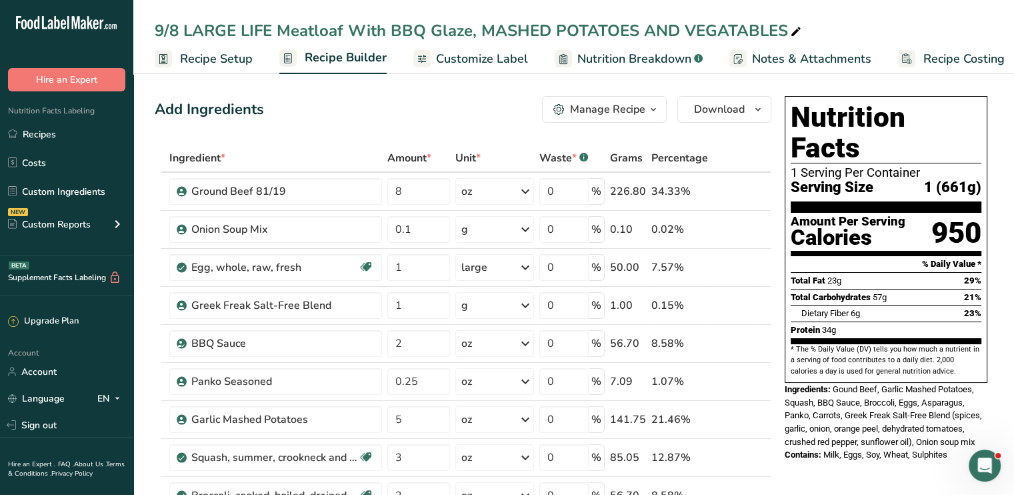
click at [491, 69] on link "Customize Label" at bounding box center [470, 59] width 115 height 30
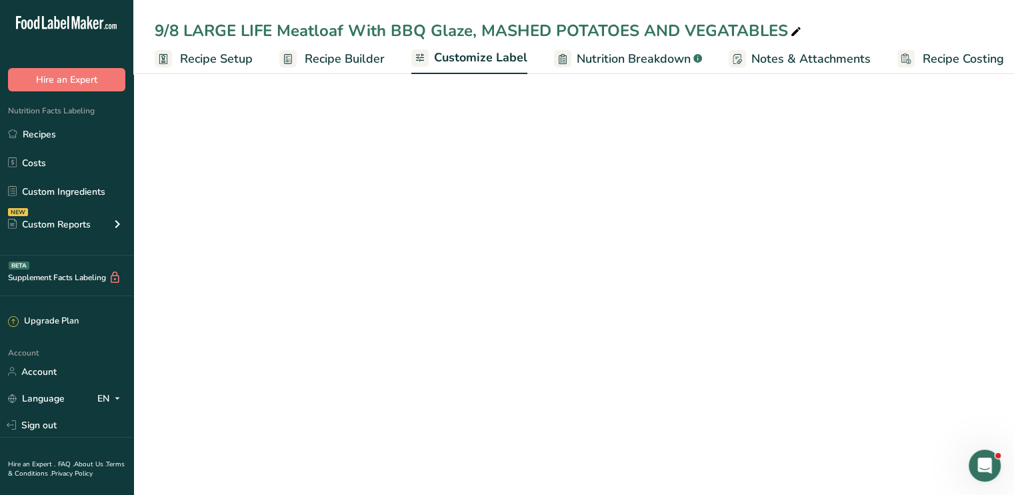
scroll to position [0, 11]
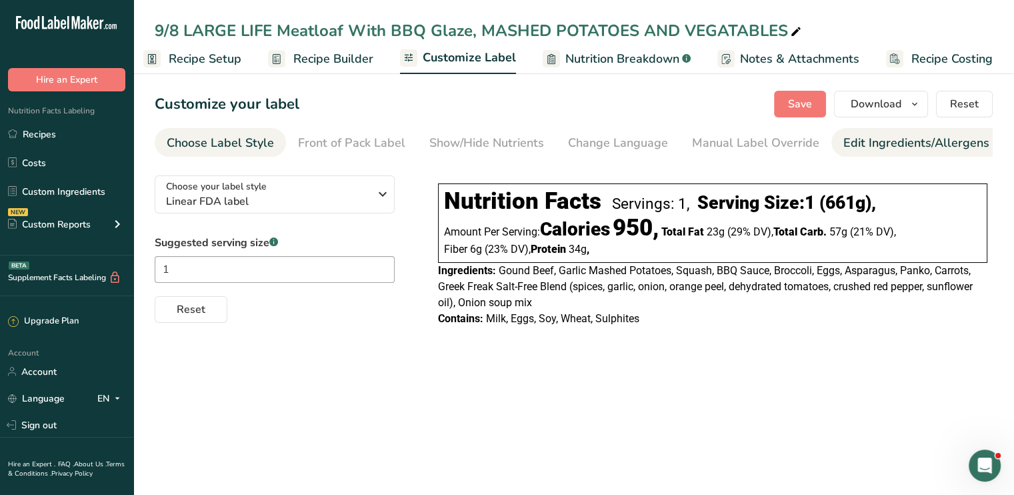
click at [851, 146] on div "Edit Ingredients/Allergens List" at bounding box center [927, 143] width 169 height 18
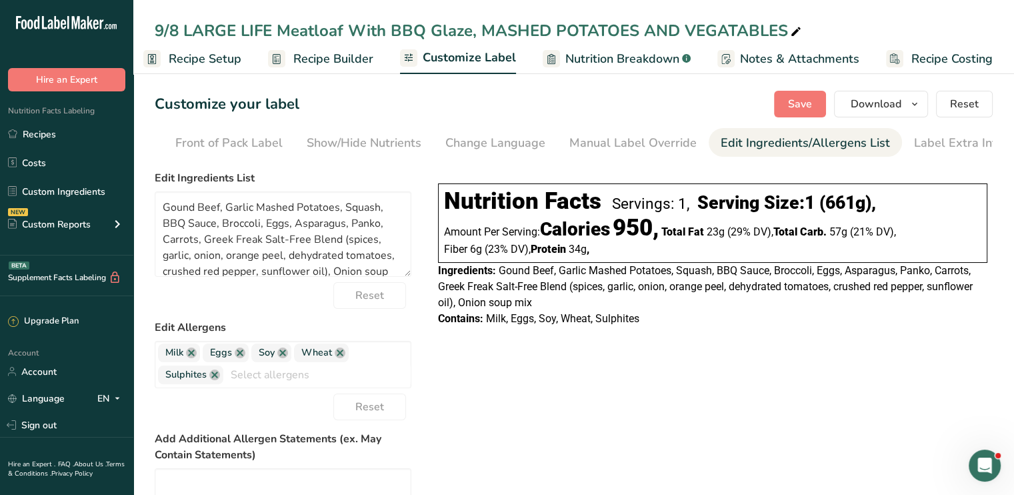
scroll to position [0, 131]
click at [193, 357] on link at bounding box center [191, 352] width 11 height 11
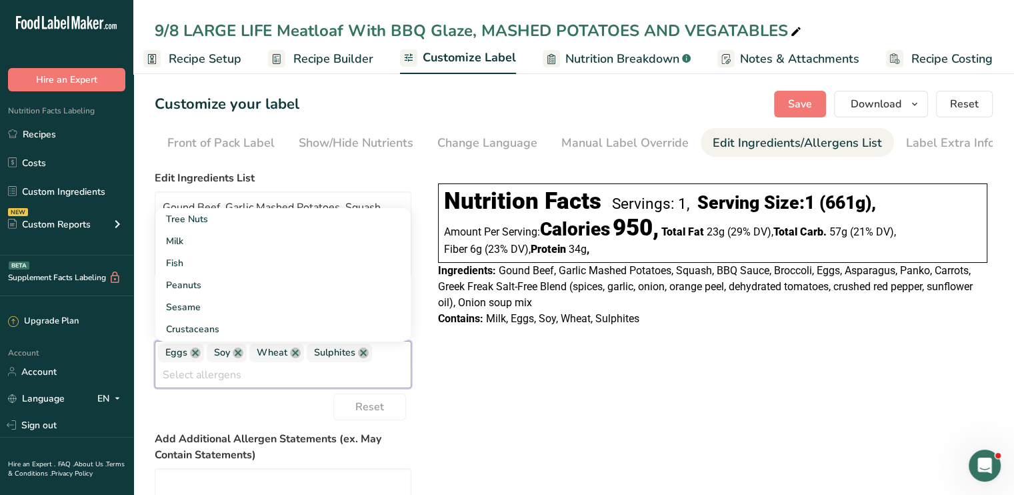
click at [193, 357] on link at bounding box center [195, 352] width 11 height 11
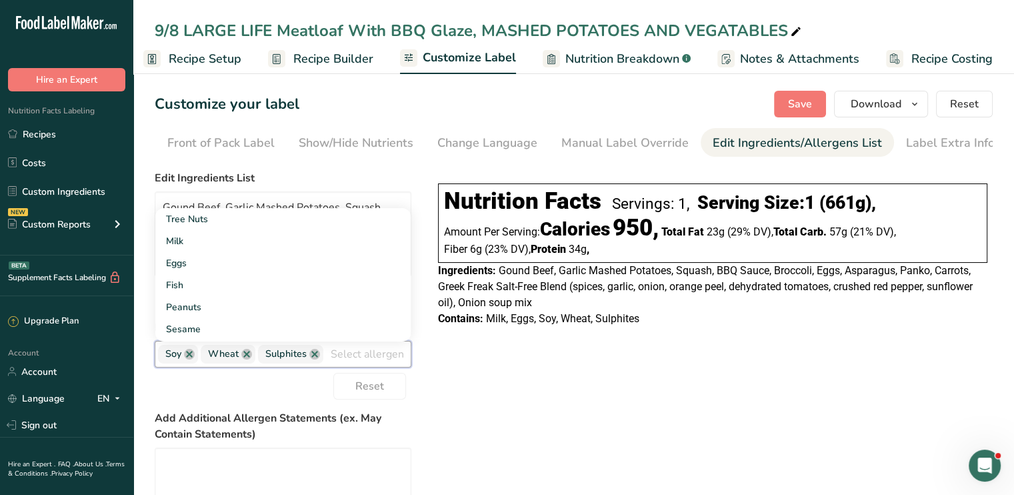
click at [193, 357] on link at bounding box center [189, 354] width 11 height 11
click at [193, 357] on span "Wheat" at bounding box center [180, 354] width 31 height 15
click at [201, 357] on link at bounding box center [204, 354] width 11 height 11
click at [214, 357] on link at bounding box center [214, 354] width 11 height 11
click at [798, 111] on span "Save" at bounding box center [800, 104] width 24 height 16
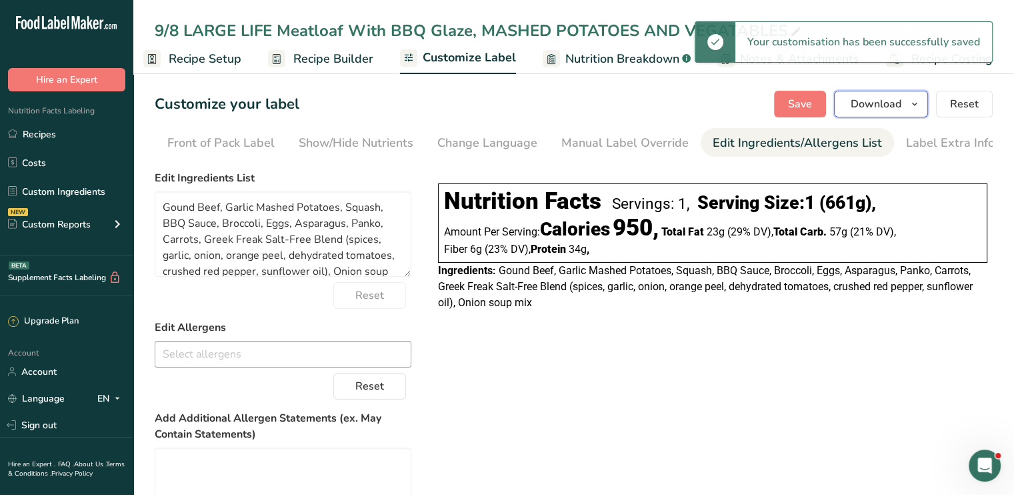
click at [865, 106] on span "Download" at bounding box center [876, 104] width 51 height 16
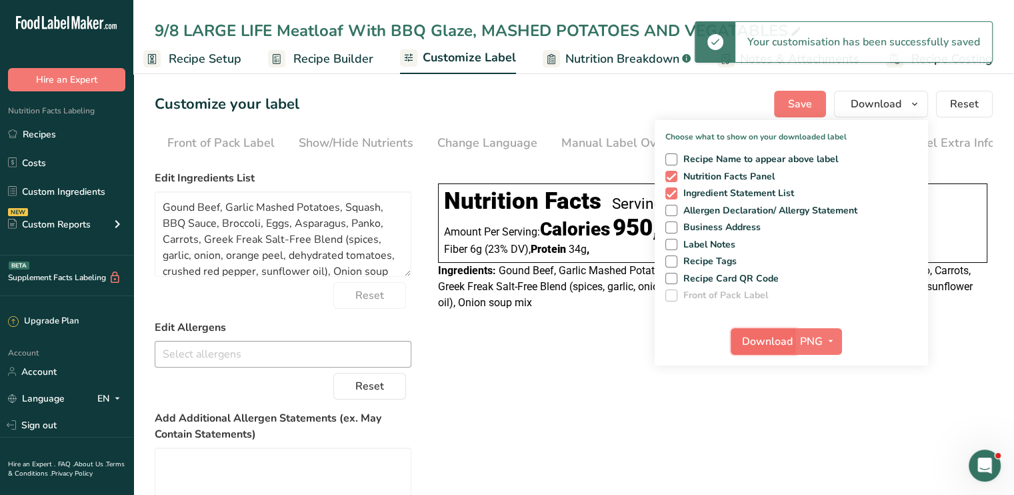
click at [771, 343] on span "Download" at bounding box center [767, 341] width 51 height 16
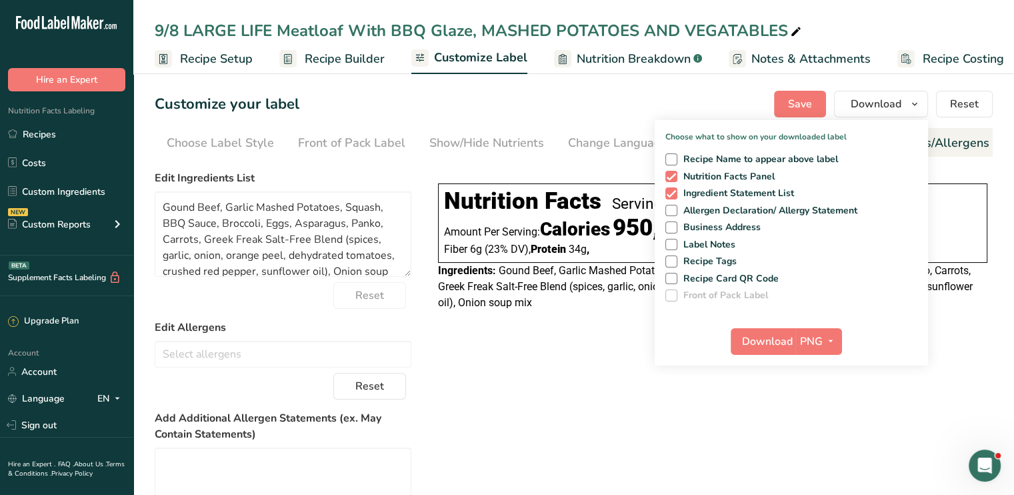
scroll to position [0, 131]
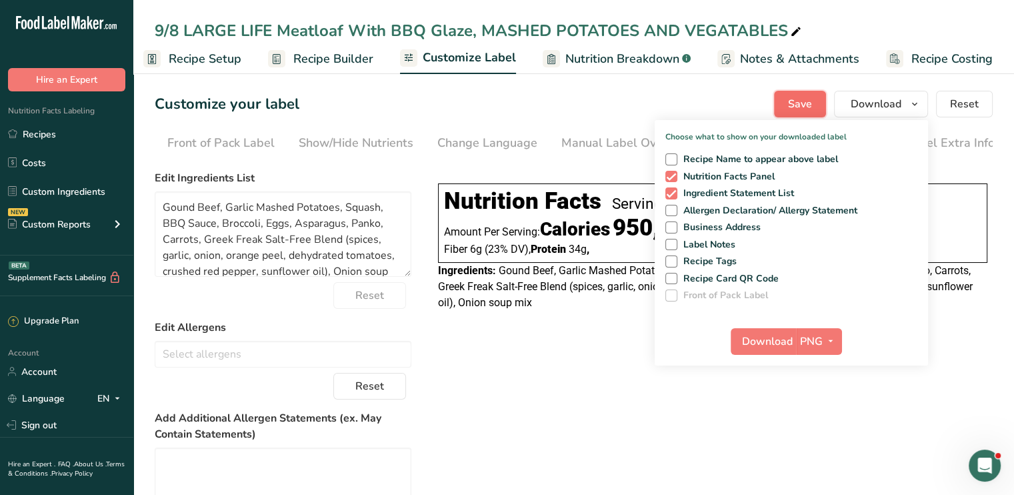
click at [804, 91] on button "Save" at bounding box center [800, 104] width 52 height 27
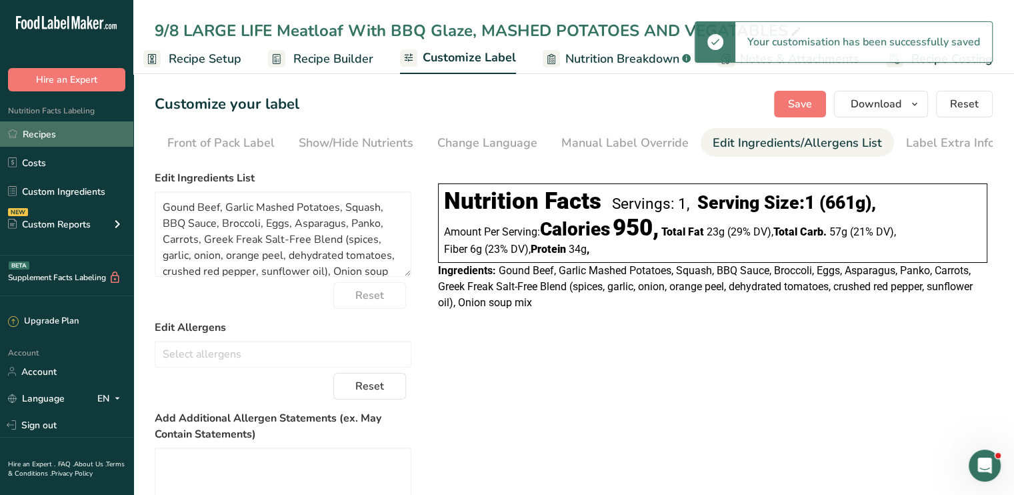
click at [55, 132] on link "Recipes" at bounding box center [66, 133] width 133 height 25
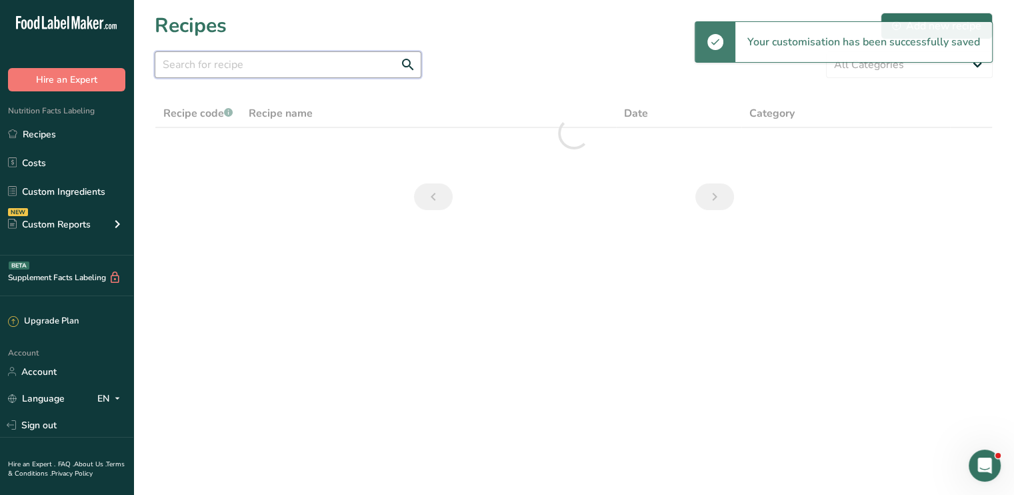
click at [285, 66] on input "text" at bounding box center [288, 64] width 267 height 27
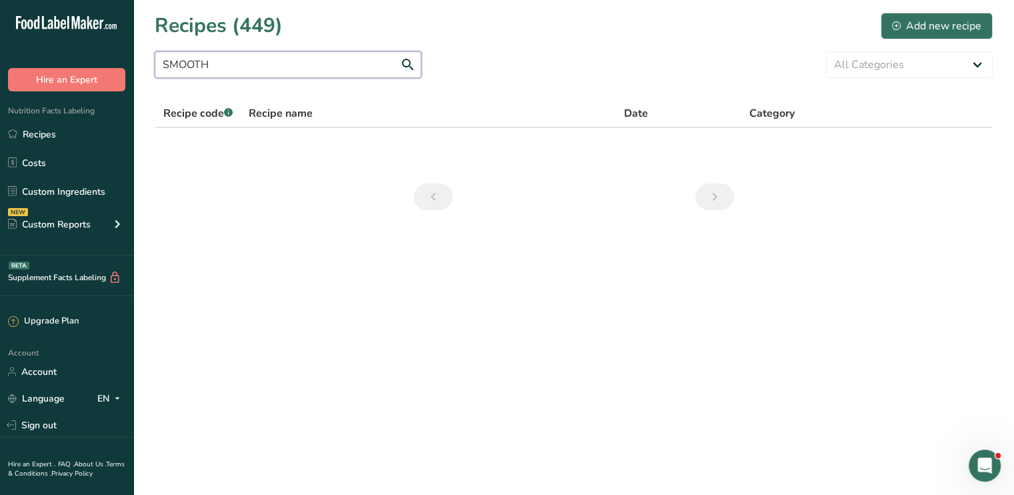
click at [409, 68] on input "SMOOTH" at bounding box center [288, 64] width 267 height 27
click at [416, 63] on input "SMOOTHERED" at bounding box center [288, 64] width 267 height 27
drag, startPoint x: 323, startPoint y: 71, endPoint x: 62, endPoint y: 60, distance: 261.5
click at [62, 60] on div ".a-20{fill:#fff;} Hire an Expert Nutrition Facts Labeling Recipes Costs Custom …" at bounding box center [507, 247] width 1014 height 495
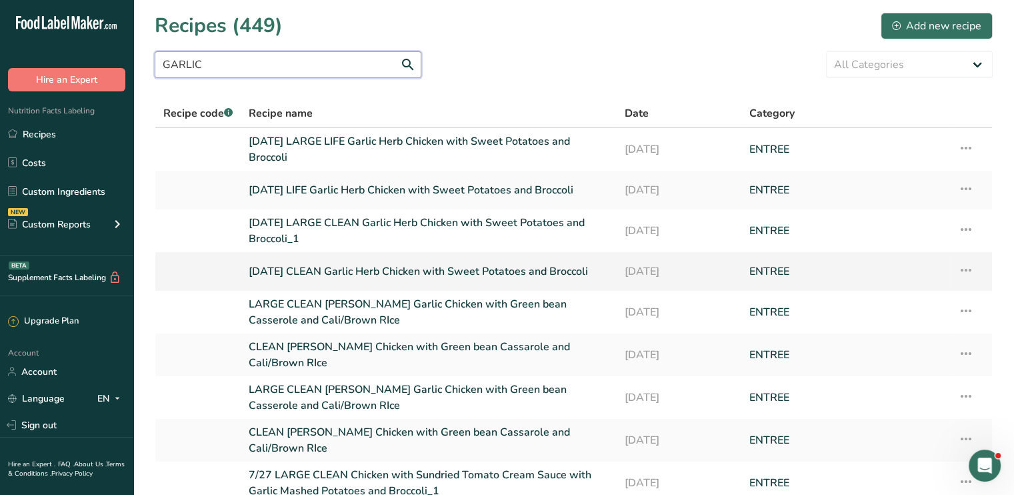
type input "GARLIC"
click at [968, 269] on icon at bounding box center [966, 270] width 16 height 24
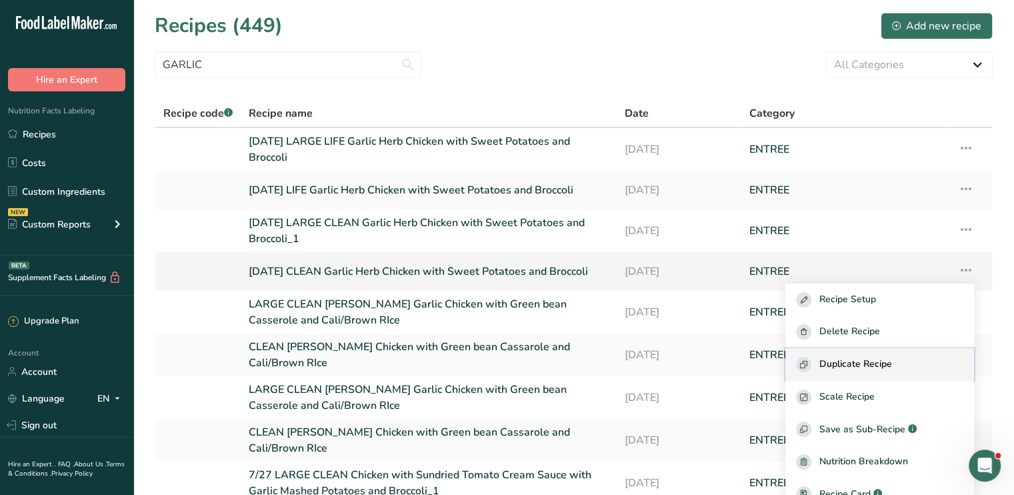
click at [888, 363] on span "Duplicate Recipe" at bounding box center [855, 364] width 73 height 15
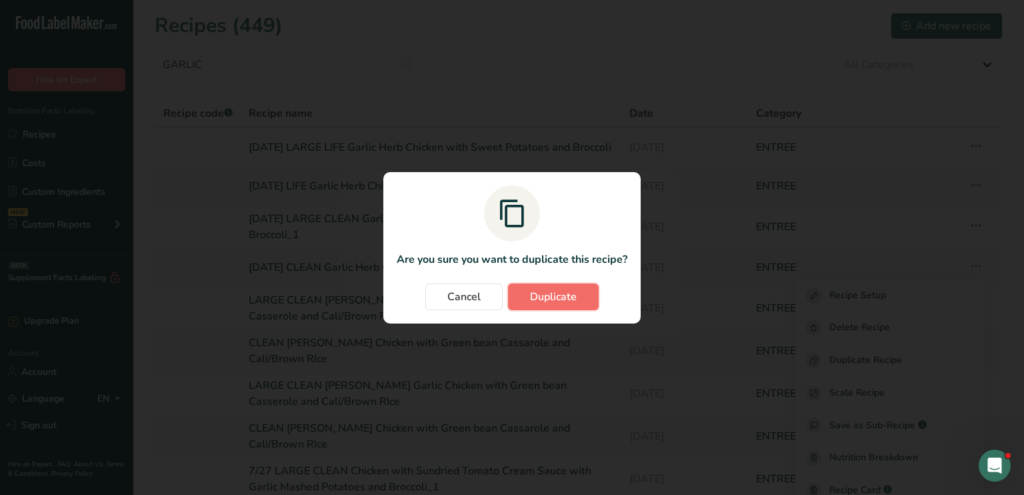
click at [571, 299] on span "Duplicate" at bounding box center [553, 297] width 47 height 16
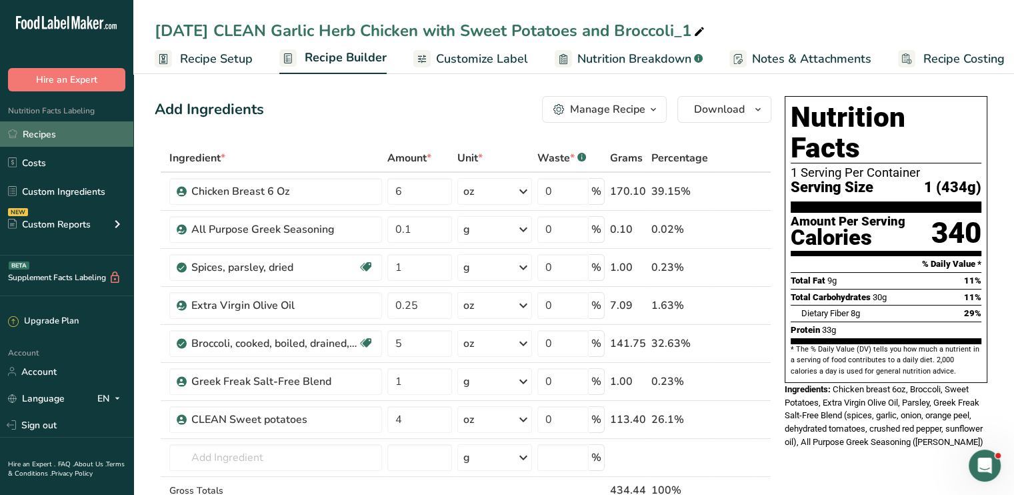
click at [80, 127] on link "Recipes" at bounding box center [66, 133] width 133 height 25
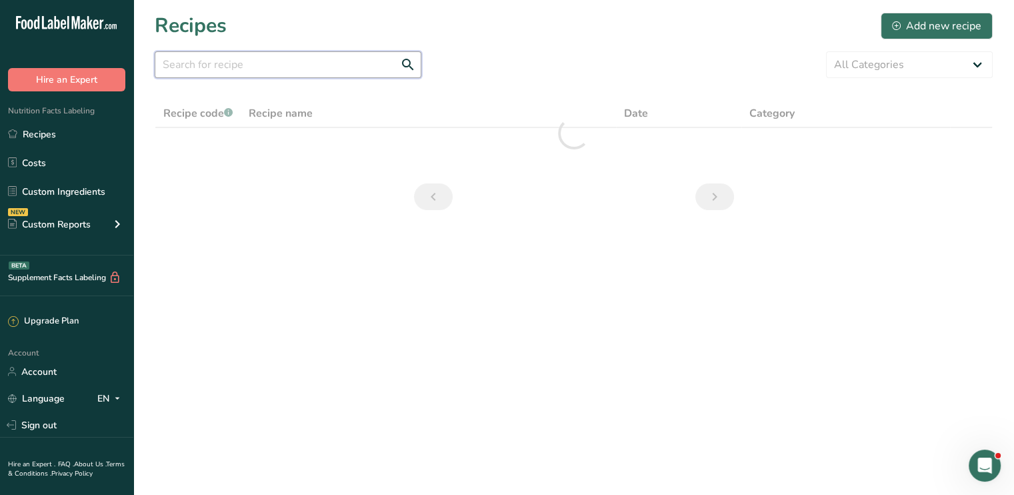
click at [289, 60] on input "text" at bounding box center [288, 64] width 267 height 27
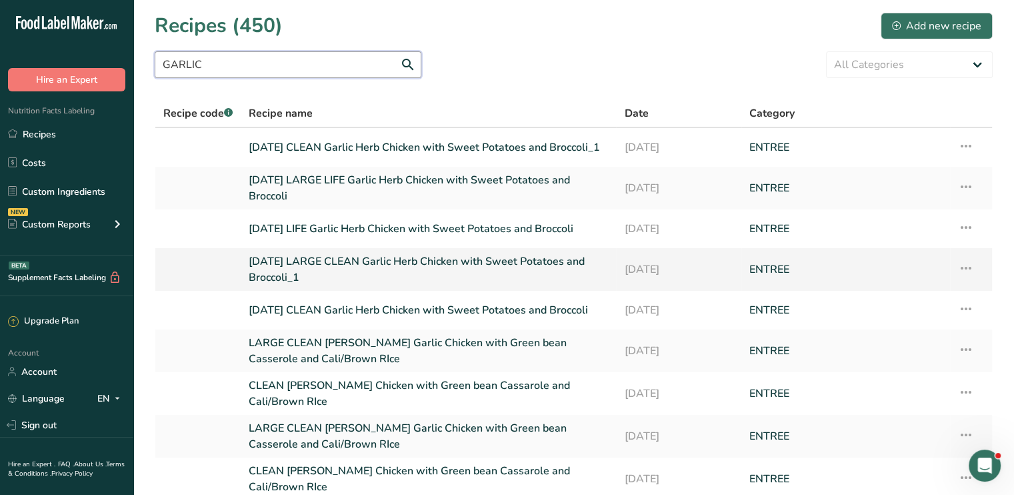
type input "GARLIC"
click at [968, 266] on icon at bounding box center [966, 268] width 16 height 24
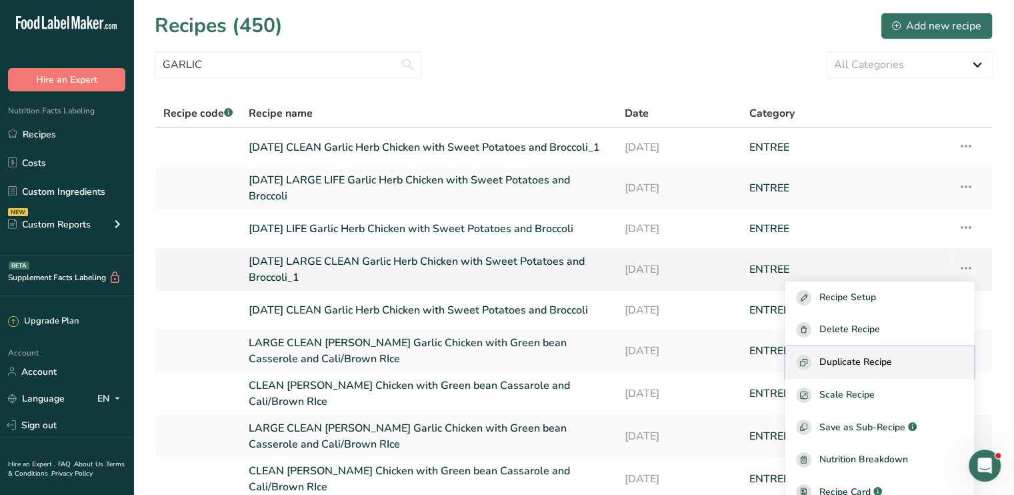
click at [884, 361] on span "Duplicate Recipe" at bounding box center [855, 362] width 73 height 15
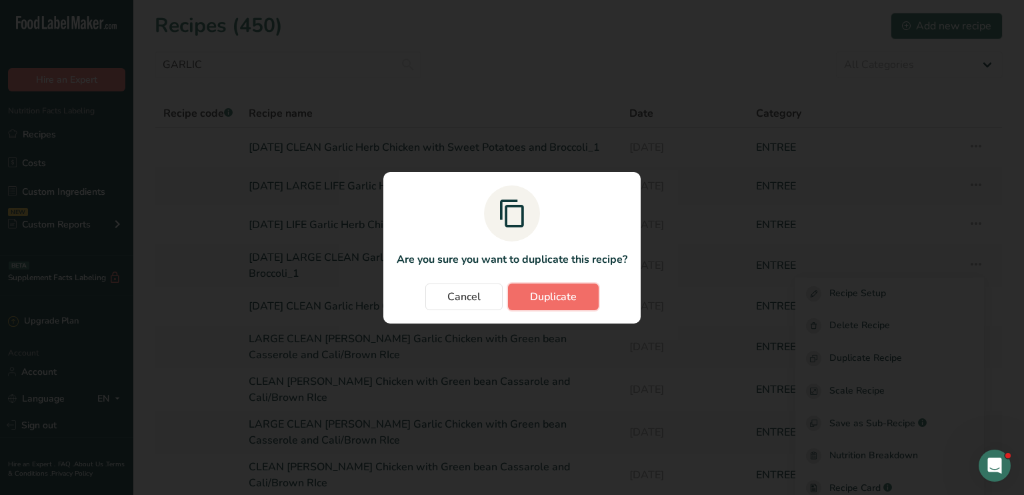
click at [565, 293] on span "Duplicate" at bounding box center [553, 297] width 47 height 16
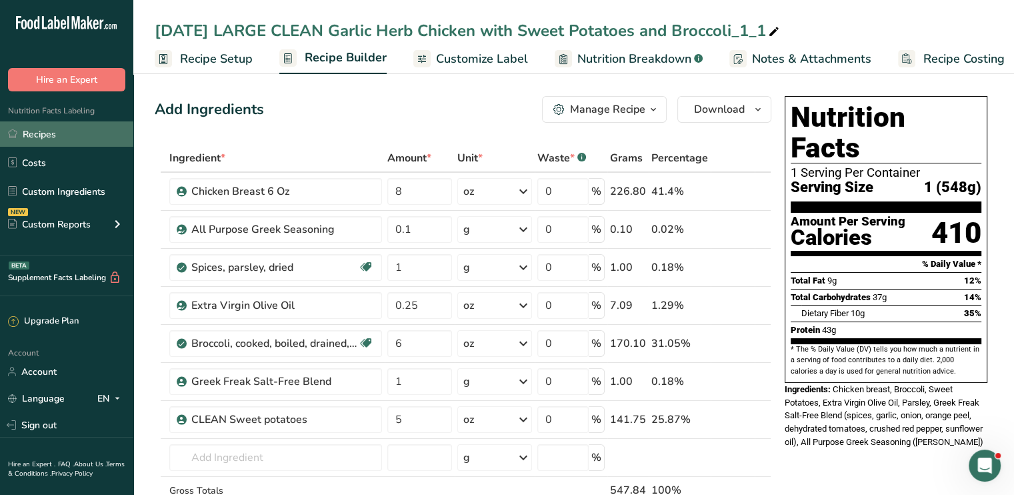
click at [109, 128] on link "Recipes" at bounding box center [66, 133] width 133 height 25
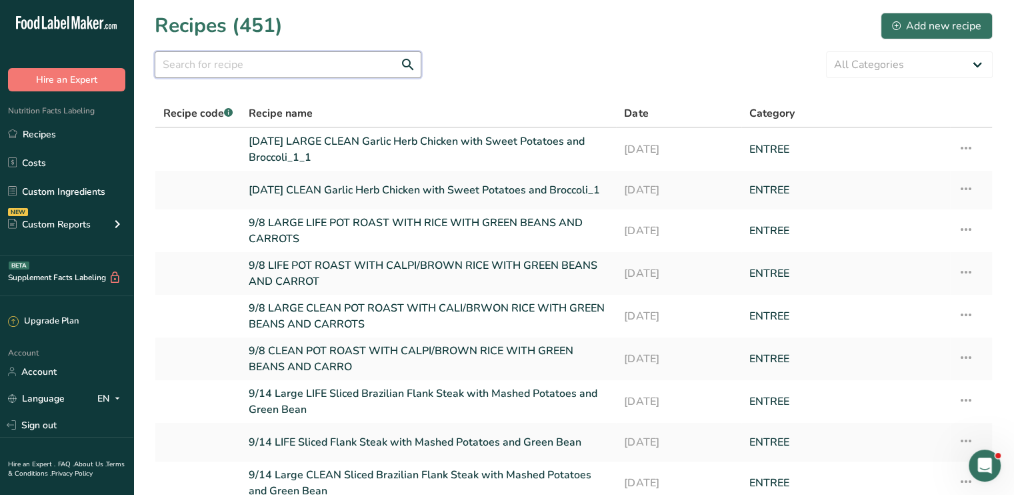
click at [277, 63] on input "text" at bounding box center [288, 64] width 267 height 27
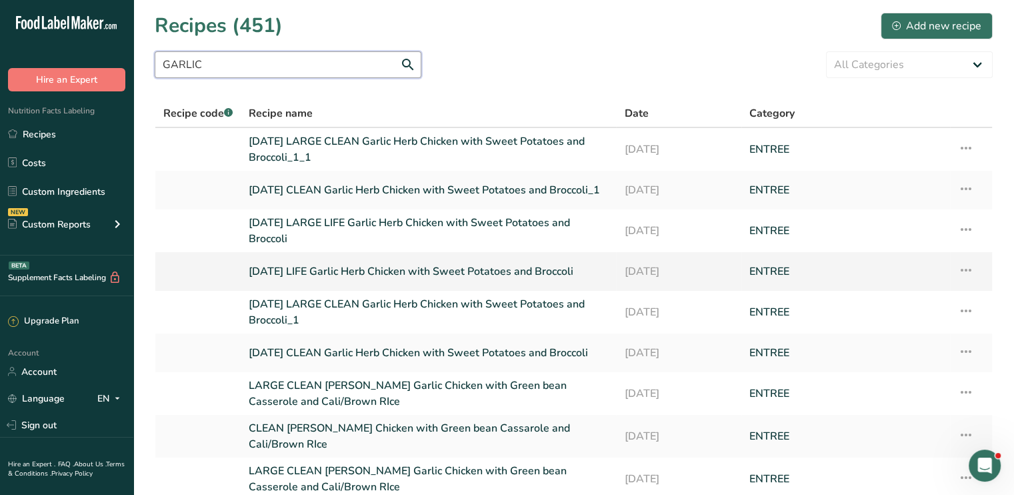
type input "GARLIC"
click at [979, 268] on td "Recipe Setup Delete Recipe Duplicate Recipe Scale Recipe Save as Sub-Recipe .a-…" at bounding box center [971, 271] width 42 height 39
click at [961, 270] on icon at bounding box center [966, 270] width 16 height 24
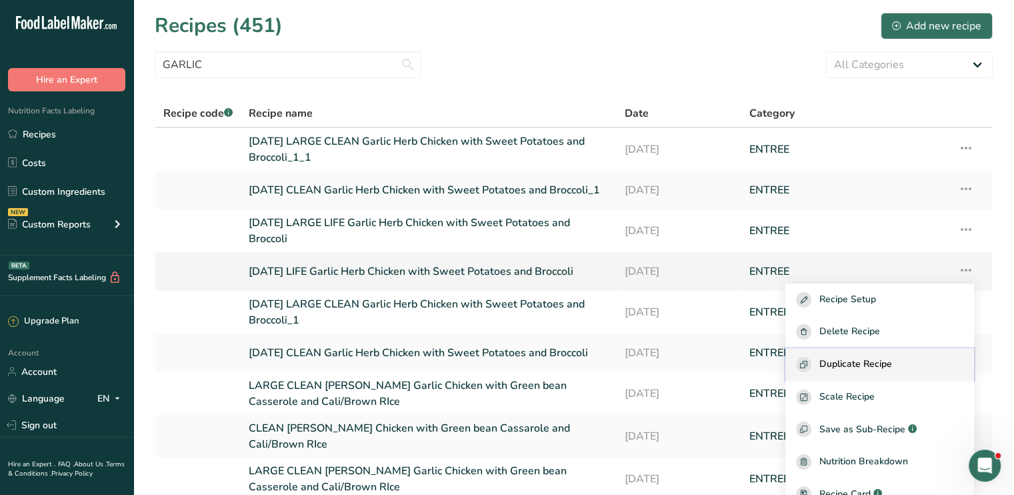
click at [897, 353] on button "Duplicate Recipe" at bounding box center [879, 364] width 189 height 33
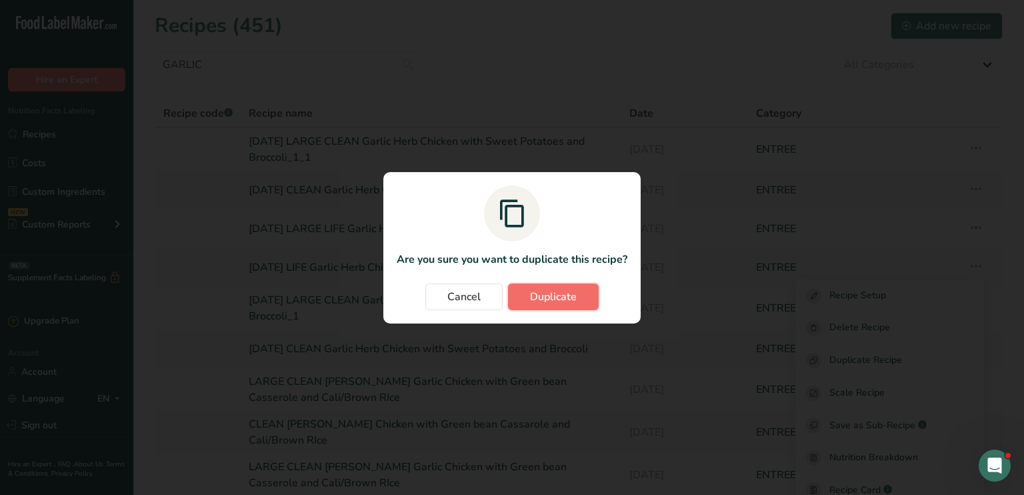
click at [581, 293] on button "Duplicate" at bounding box center [553, 296] width 91 height 27
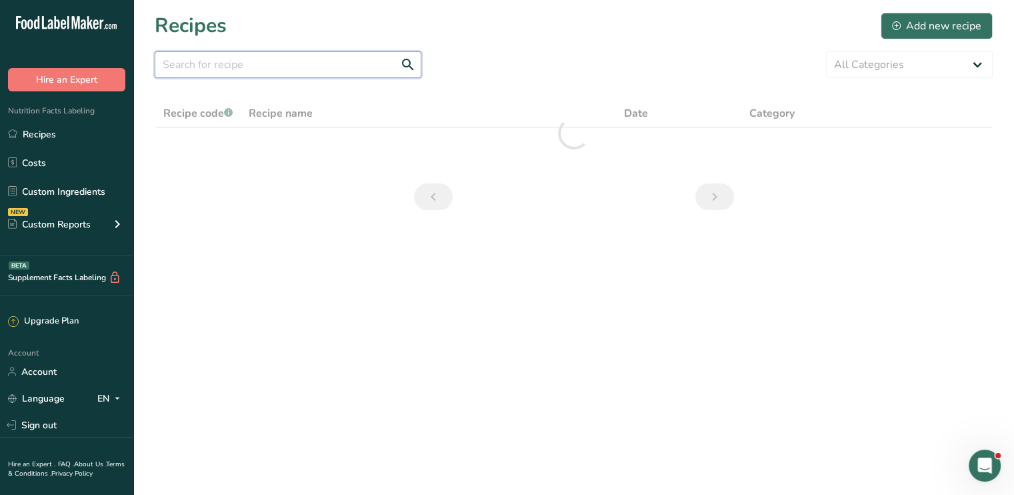
click at [243, 63] on input "text" at bounding box center [288, 64] width 267 height 27
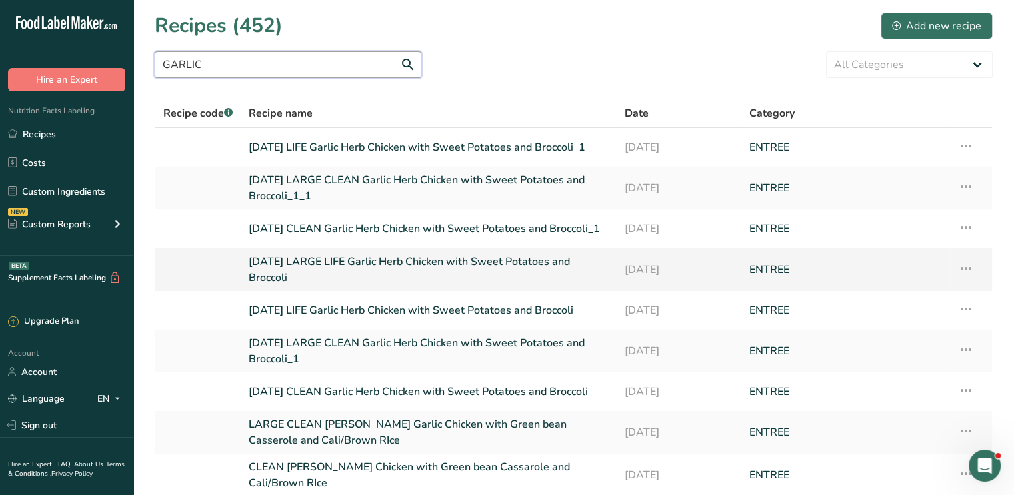
type input "GARLIC"
click at [968, 266] on icon at bounding box center [966, 268] width 16 height 24
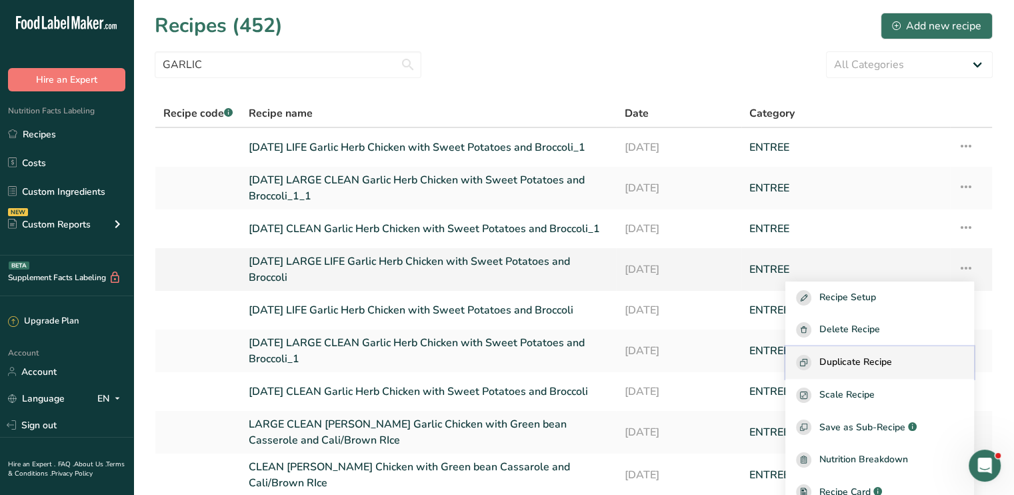
click at [917, 363] on div "Duplicate Recipe" at bounding box center [879, 362] width 167 height 15
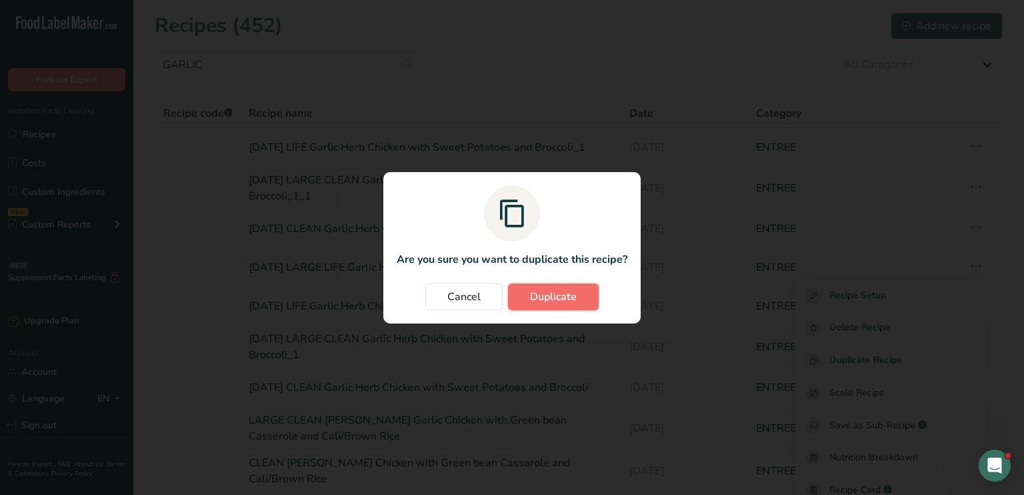
click at [573, 290] on span "Duplicate" at bounding box center [553, 297] width 47 height 16
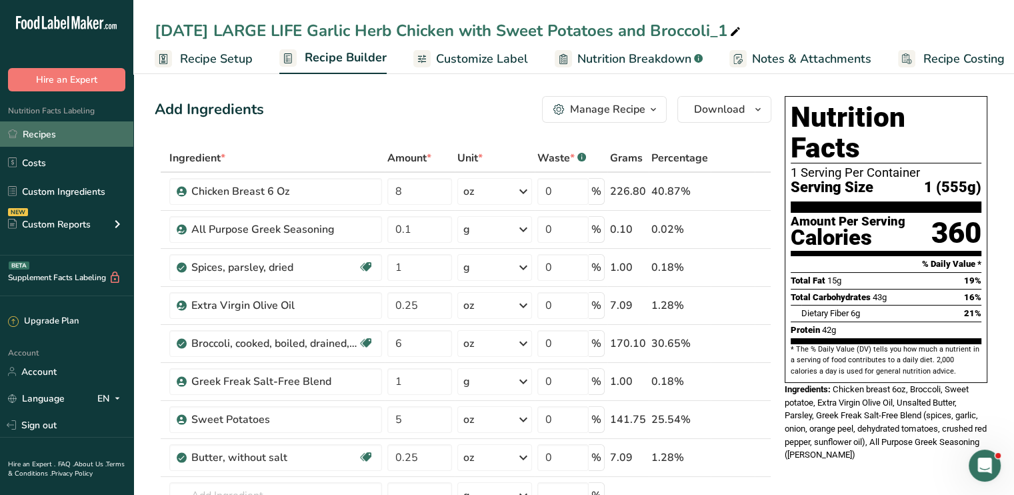
click at [72, 136] on link "Recipes" at bounding box center [66, 133] width 133 height 25
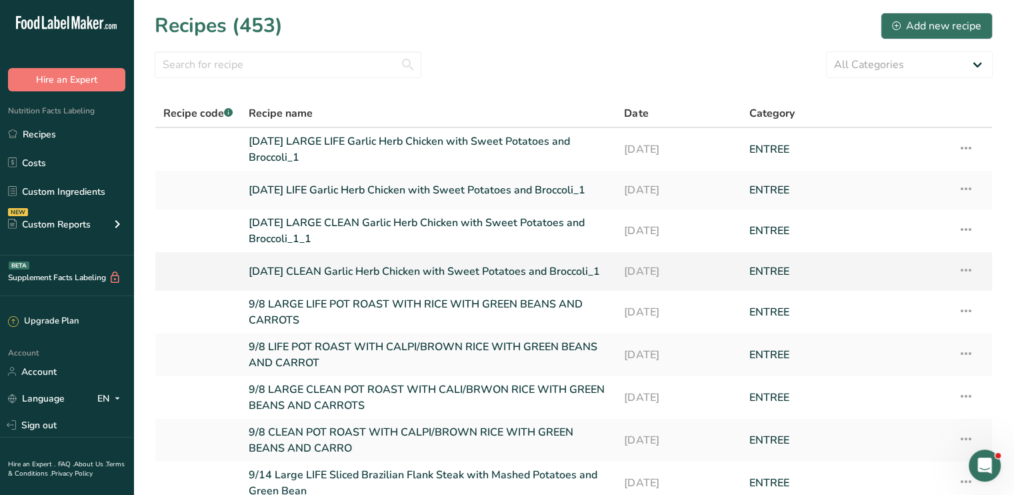
click at [437, 265] on link "[DATE] CLEAN Garlic Herb Chicken with Sweet Potatoes and Broccoli_1" at bounding box center [428, 271] width 359 height 28
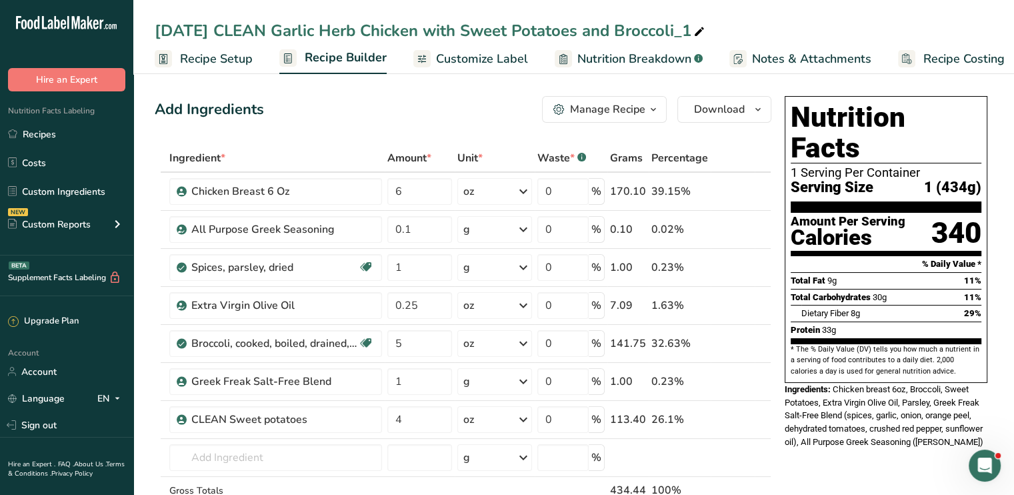
click at [703, 34] on icon at bounding box center [699, 32] width 12 height 19
drag, startPoint x: 214, startPoint y: 35, endPoint x: 127, endPoint y: 38, distance: 86.7
click at [242, 26] on input "9/8 CLEAN Garlic Herb Chicken with Sweet Potatoes and Broccoli" at bounding box center [574, 31] width 838 height 24
drag, startPoint x: 699, startPoint y: 29, endPoint x: 549, endPoint y: 21, distance: 149.5
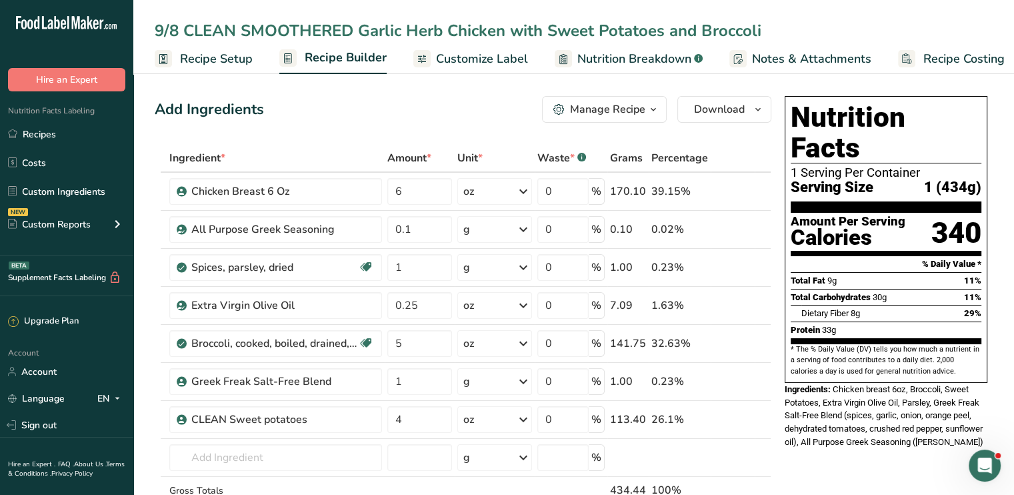
click at [549, 21] on input "9/8 CLEAN SMOOTHERED Garlic Herb Chicken with Sweet Potatoes and Broccoli" at bounding box center [574, 31] width 838 height 24
click at [621, 29] on input "9/8 CLEAN SMOOTHERED Garlic Herb Chicken with Broccoli" at bounding box center [574, 31] width 838 height 24
type input "9/8 CLEAN SMOOTHERED Garlic Herb Chicken with Broccoli"
click at [739, 416] on icon at bounding box center [743, 420] width 9 height 14
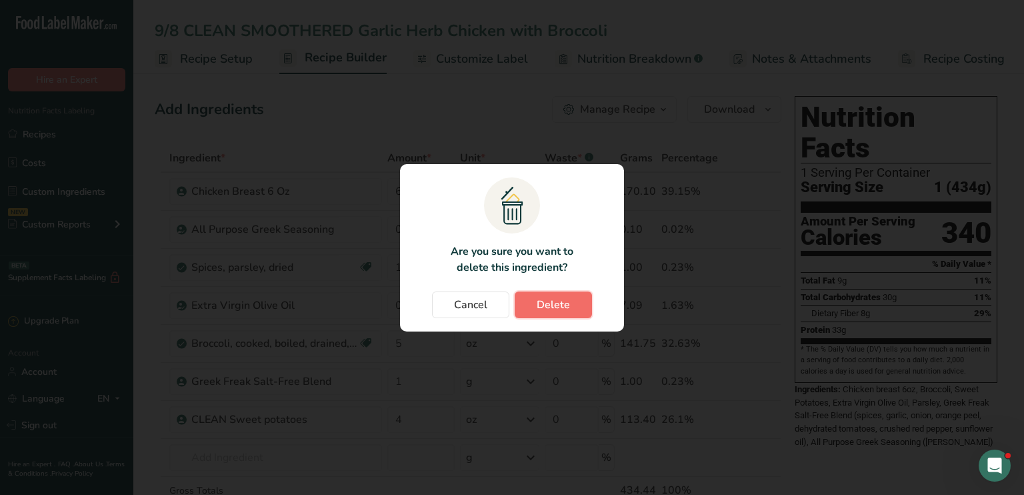
click at [557, 302] on span "Delete" at bounding box center [553, 305] width 33 height 16
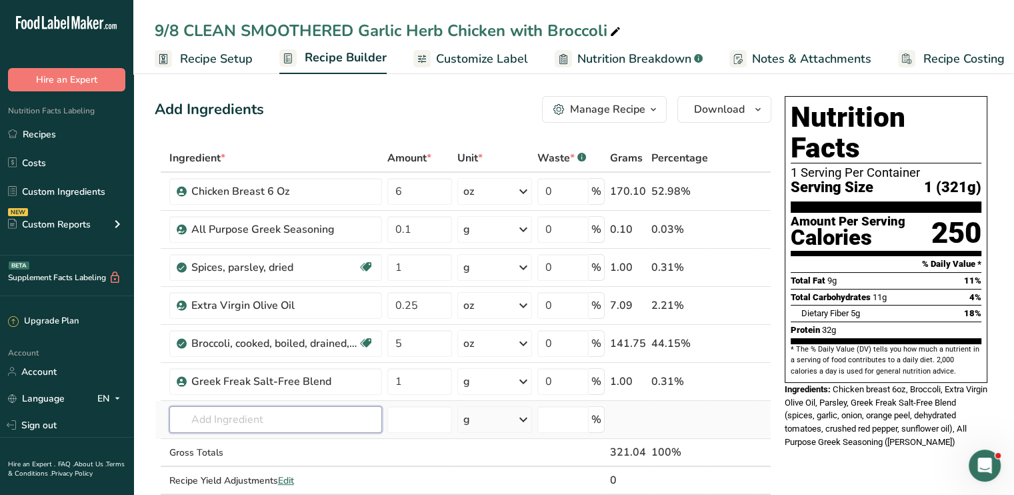
click at [221, 419] on input "text" at bounding box center [275, 419] width 213 height 27
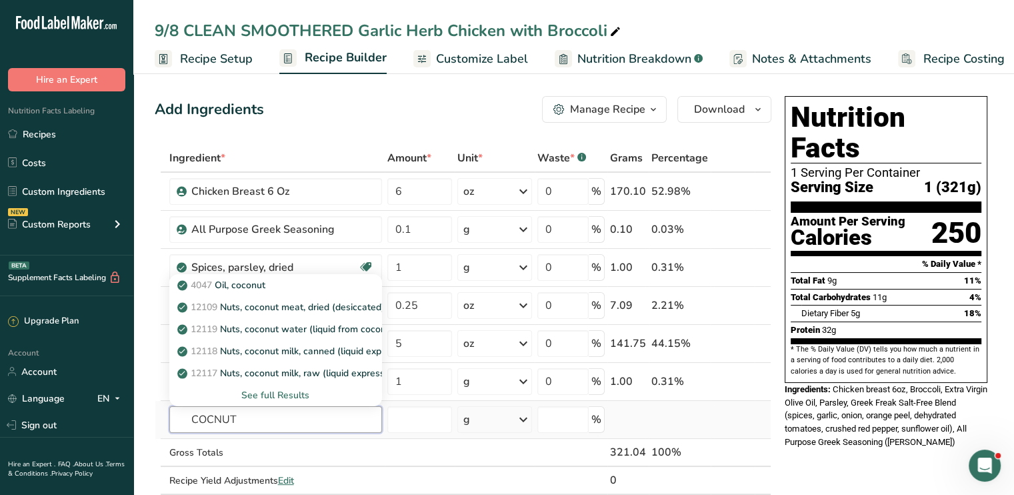
click at [214, 418] on input "COCNUT" at bounding box center [275, 419] width 213 height 27
click at [259, 424] on input "COCONUT" at bounding box center [275, 419] width 213 height 27
type input "COCONUT"
click at [274, 393] on div "See full Results" at bounding box center [275, 395] width 191 height 14
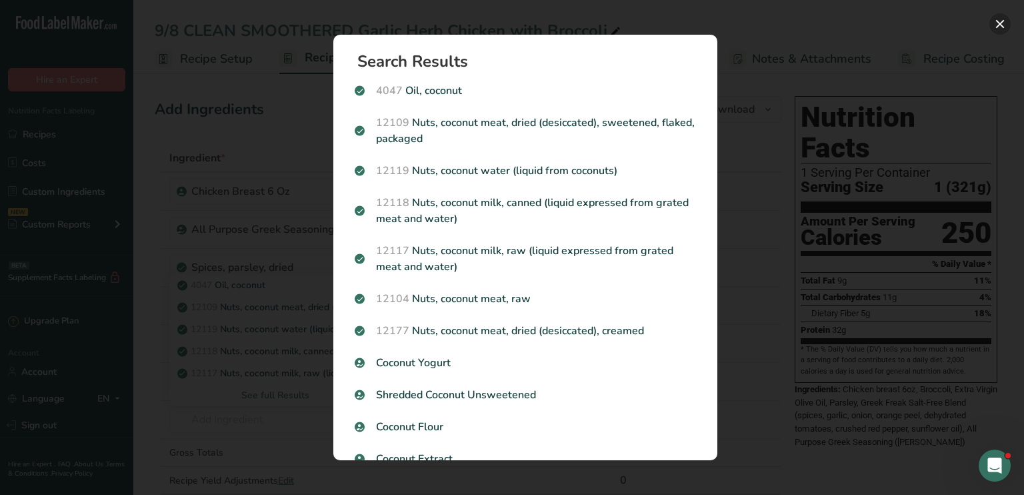
click at [1003, 23] on button "Search results modal" at bounding box center [999, 23] width 21 height 21
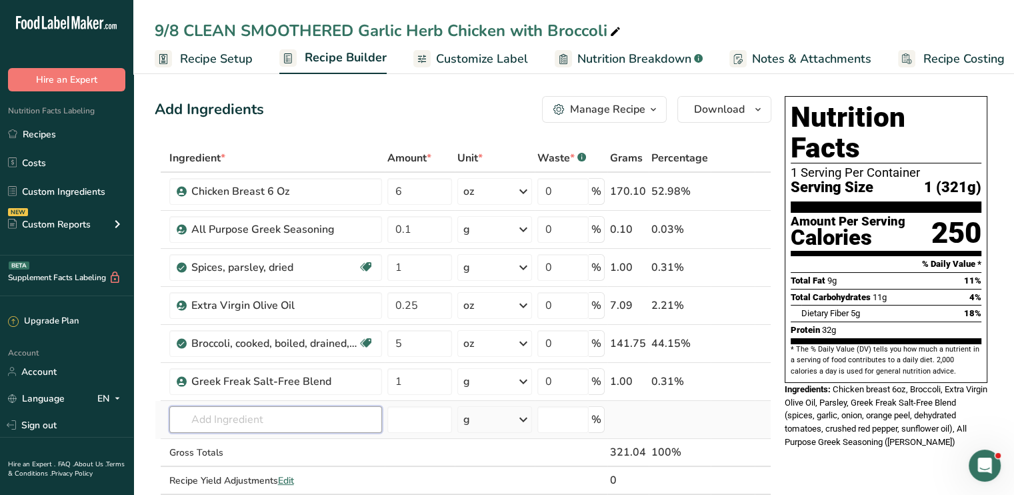
click at [260, 415] on input "text" at bounding box center [275, 419] width 213 height 27
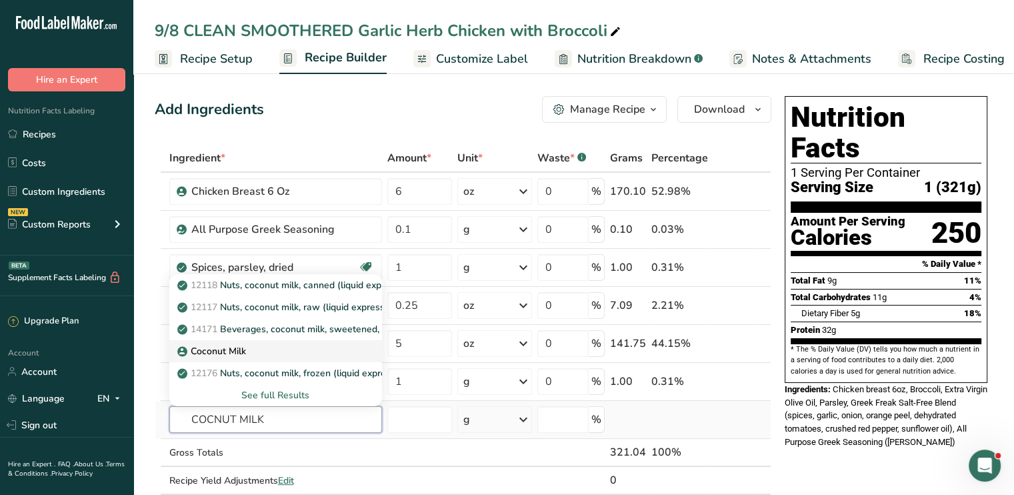
type input "COCNUT MILK"
click at [241, 344] on p "Coconut Milk" at bounding box center [213, 351] width 66 height 14
type input "Coconut Milk"
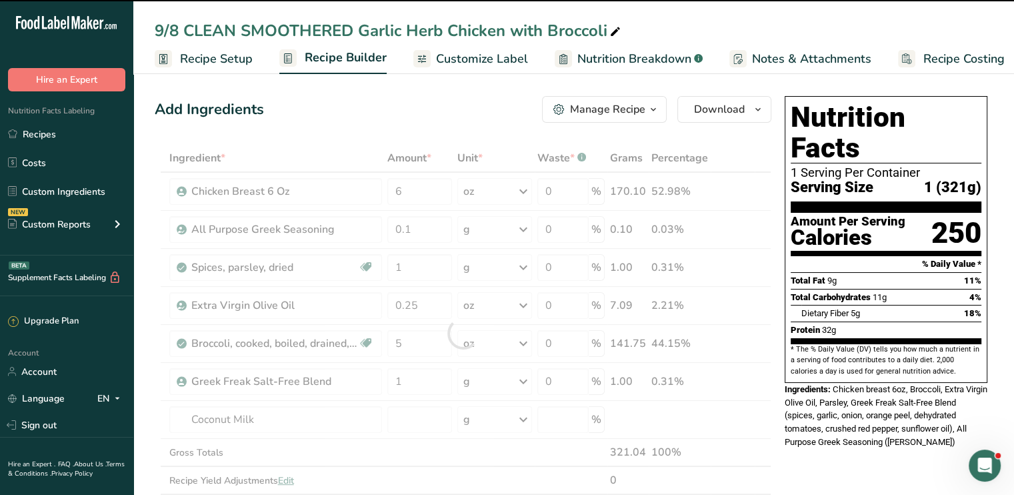
type input "0"
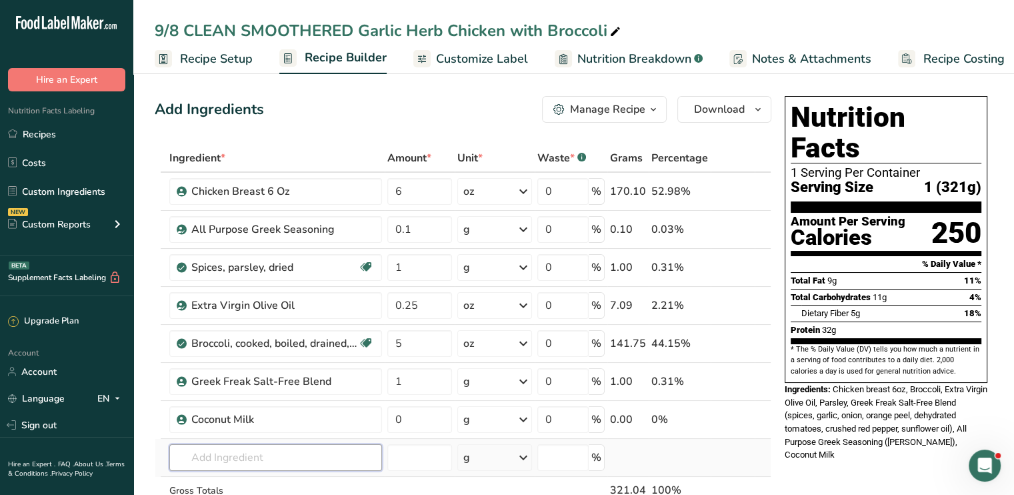
click at [313, 453] on input "text" at bounding box center [275, 457] width 213 height 27
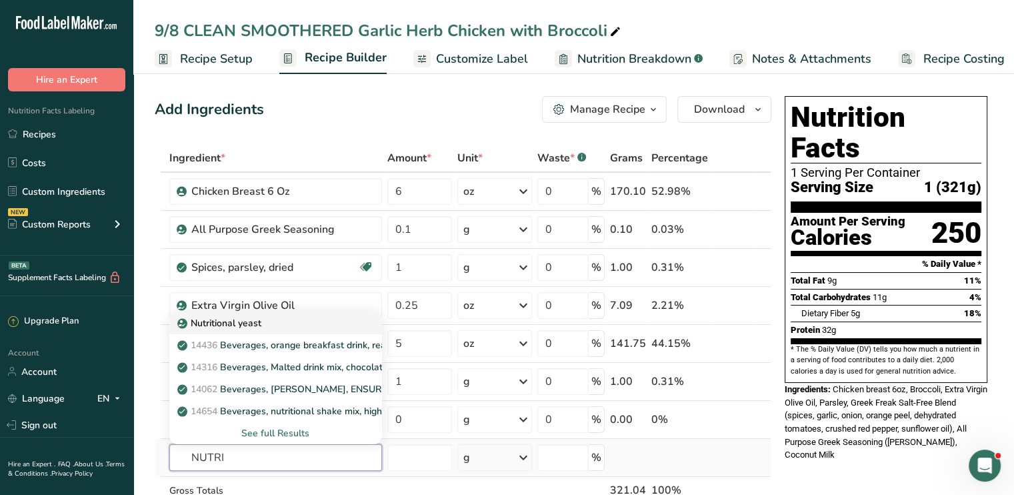
type input "NUTRI"
click at [273, 326] on div "Nutritional yeast" at bounding box center [265, 323] width 170 height 14
type input "Nutritional yeast"
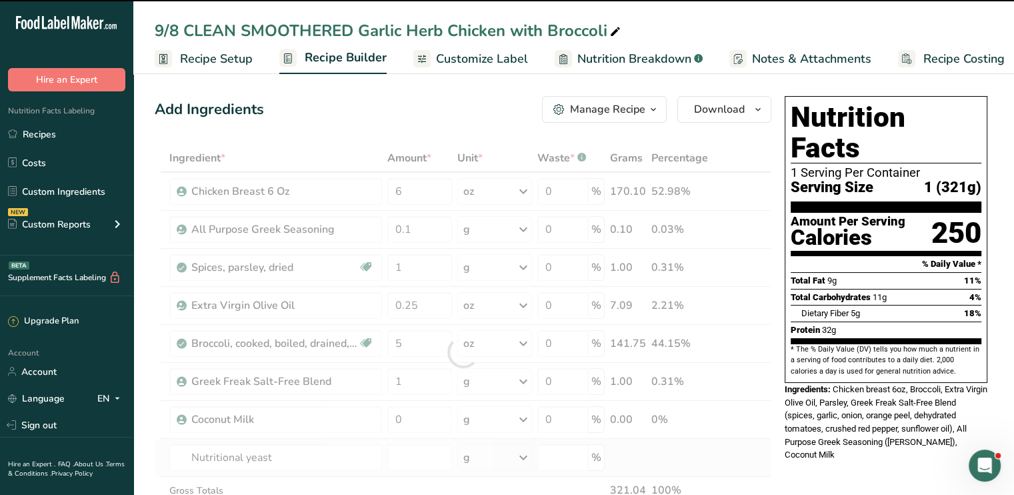
type input "0"
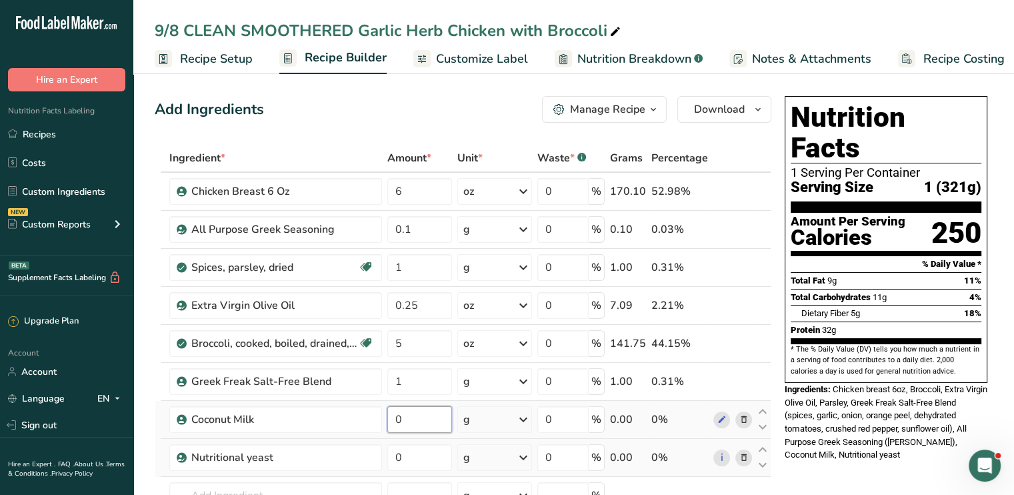
click at [401, 414] on input "0" at bounding box center [419, 419] width 65 height 27
click at [525, 415] on div "Ingredient * Amount * Unit * Waste * .a-a{fill:#347362;}.b-a{fill:#fff;} Grams …" at bounding box center [463, 371] width 617 height 454
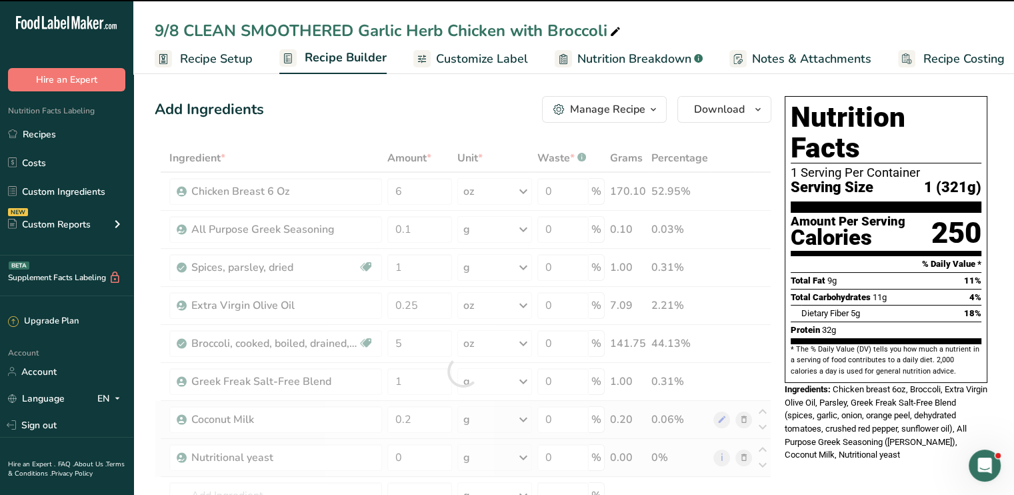
click at [525, 415] on div at bounding box center [463, 371] width 617 height 454
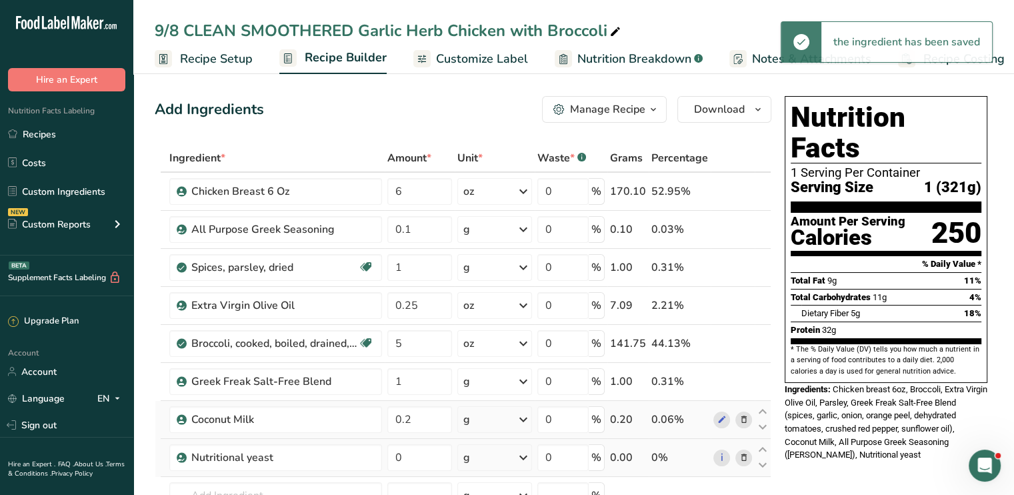
click at [525, 415] on icon at bounding box center [523, 419] width 16 height 24
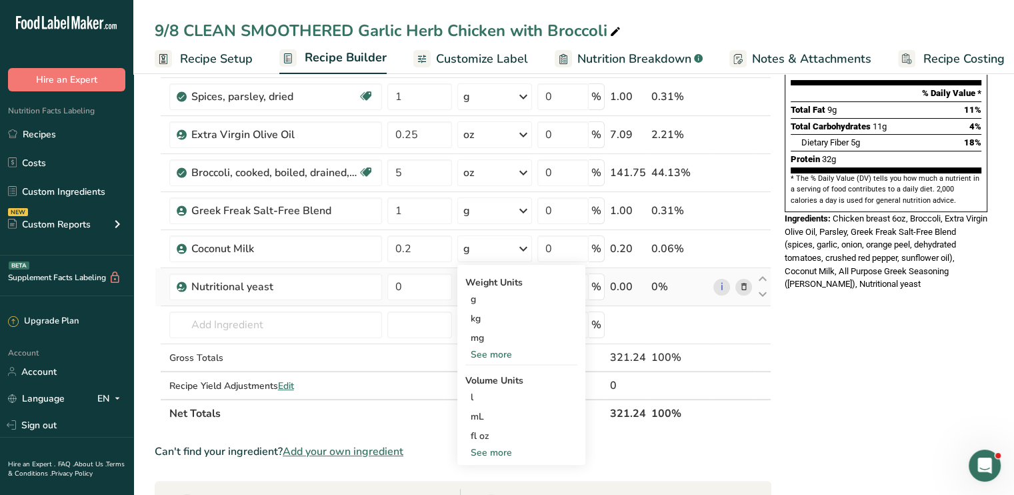
scroll to position [171, 0]
click at [523, 355] on div "See more" at bounding box center [521, 354] width 112 height 14
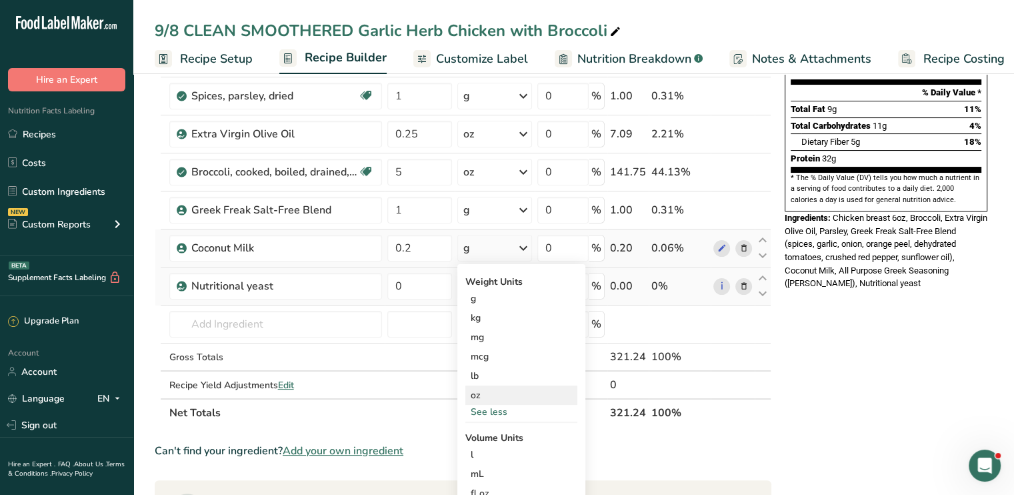
click at [508, 389] on div "oz" at bounding box center [521, 394] width 112 height 19
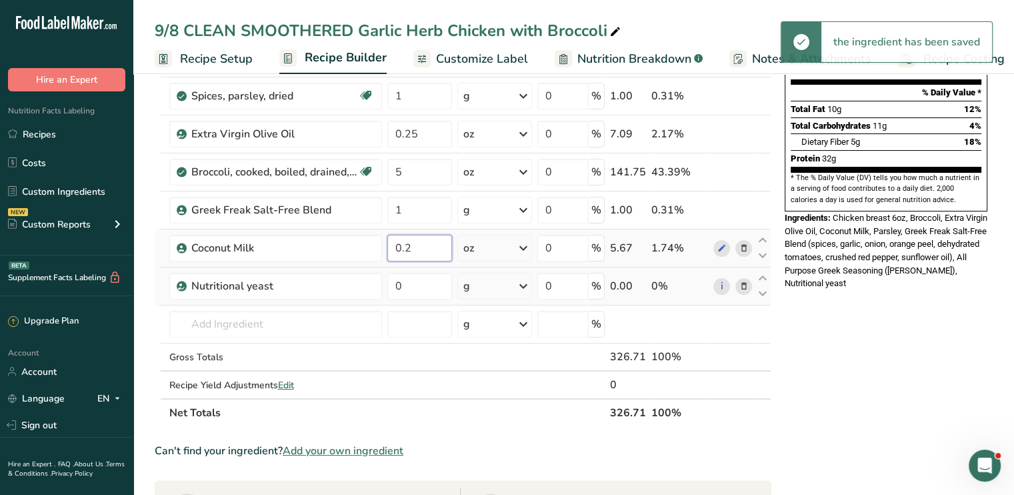
click at [416, 242] on input "0.2" at bounding box center [419, 248] width 65 height 27
drag, startPoint x: 416, startPoint y: 242, endPoint x: 315, endPoint y: 237, distance: 101.5
click at [315, 237] on tr "Coconut Milk 0.2 oz Weight Units g kg mg mcg lb oz See less Volume Units l Volu…" at bounding box center [462, 248] width 615 height 38
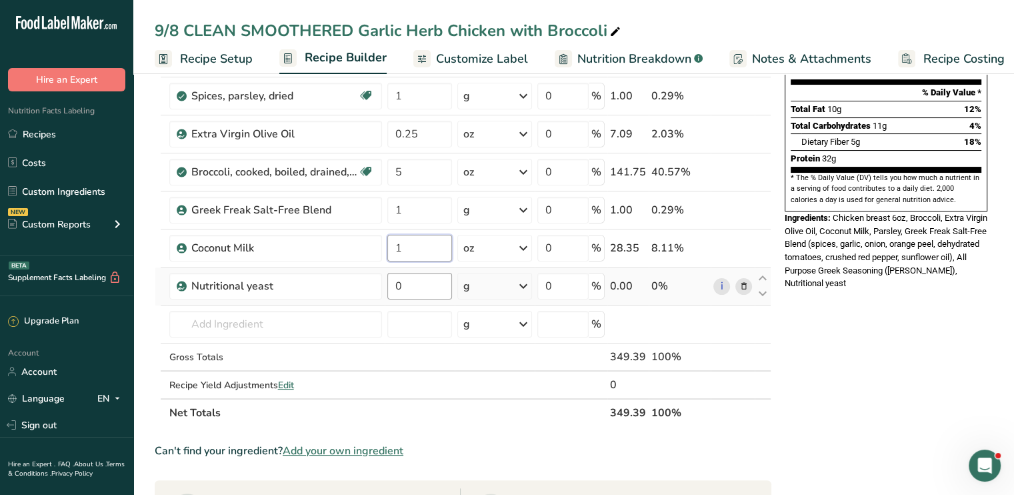
type input "1"
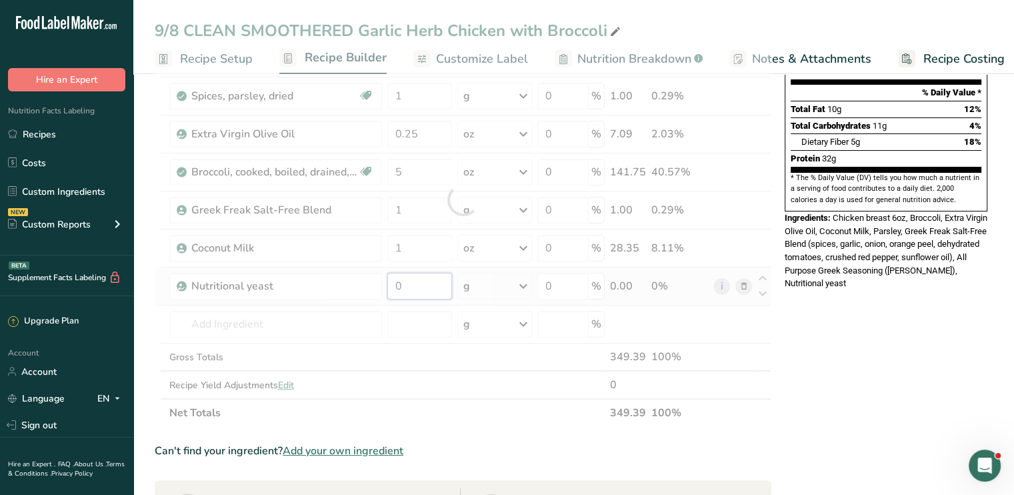
click at [413, 284] on div "Ingredient * Amount * Unit * Waste * .a-a{fill:#347362;}.b-a{fill:#fff;} Grams …" at bounding box center [463, 200] width 617 height 454
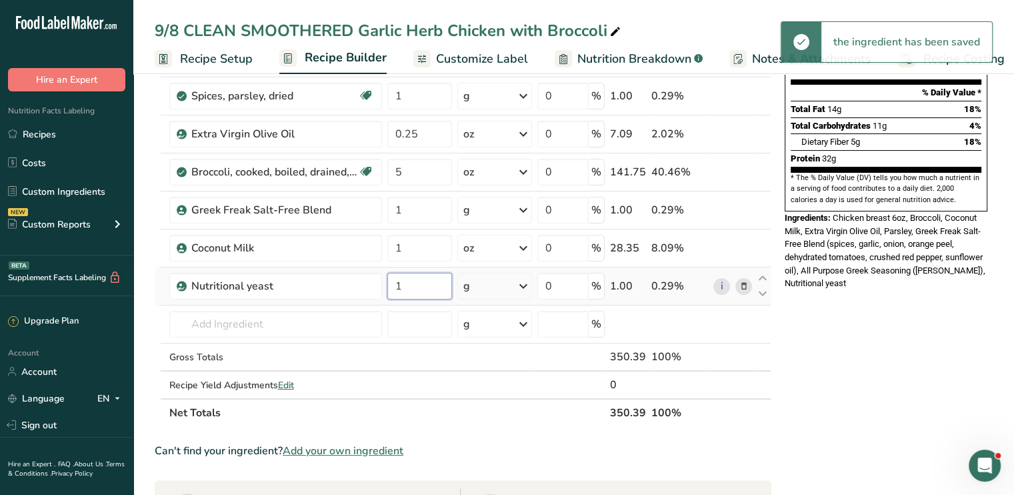
type input "1"
click at [527, 287] on div "Ingredient * Amount * Unit * Waste * .a-a{fill:#347362;}.b-a{fill:#fff;} Grams …" at bounding box center [463, 200] width 617 height 454
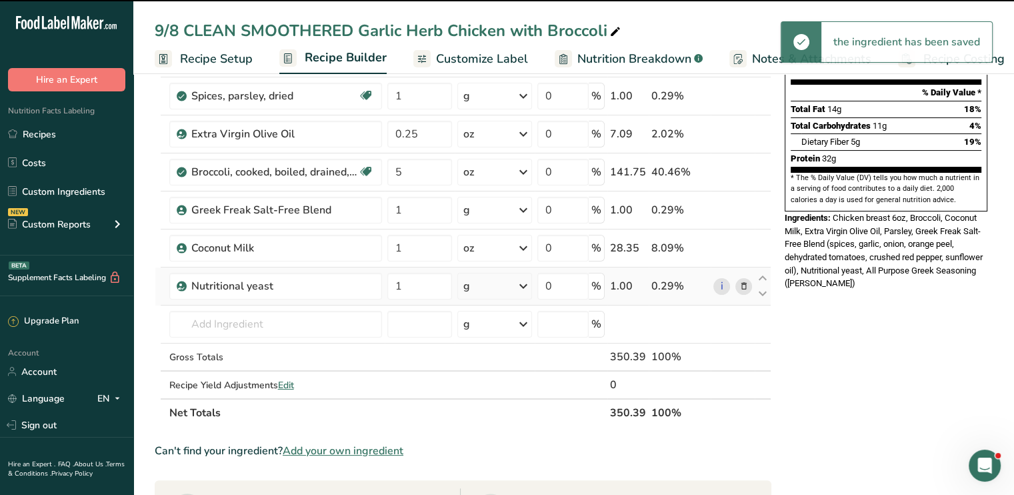
click at [527, 287] on icon at bounding box center [523, 286] width 16 height 24
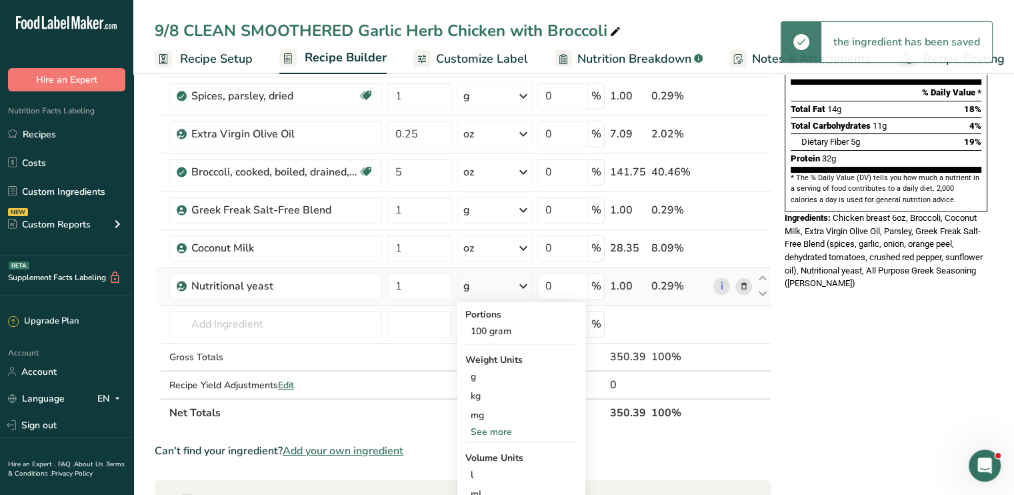
click at [501, 426] on div "See more" at bounding box center [521, 432] width 112 height 14
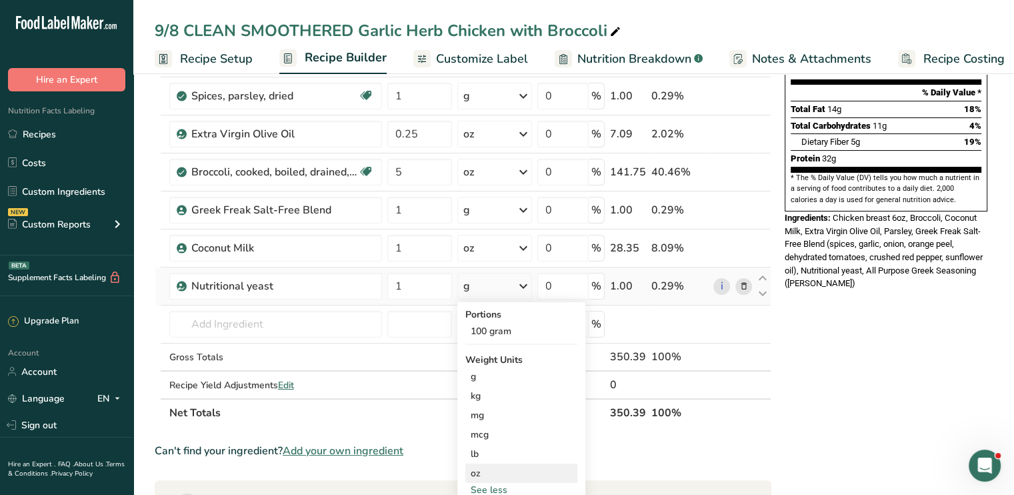
click at [507, 464] on div "oz" at bounding box center [521, 472] width 112 height 19
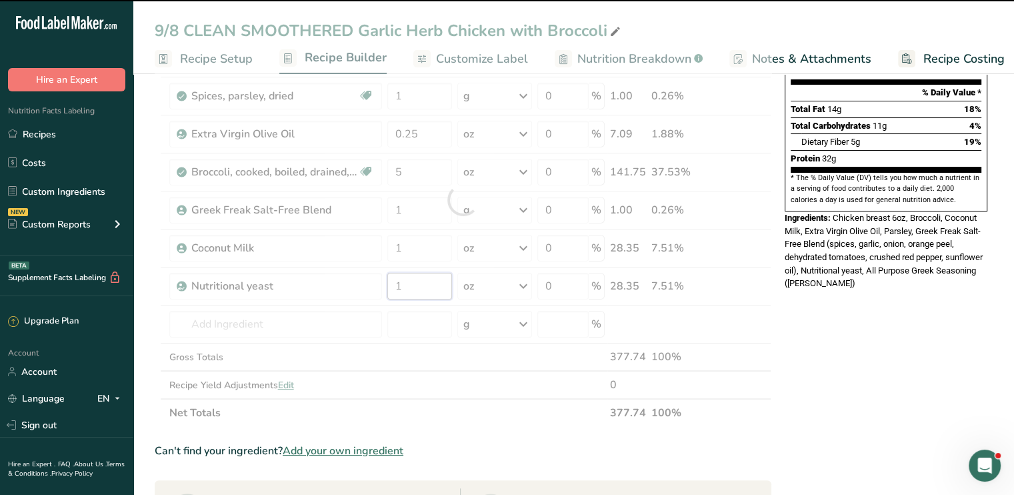
click at [421, 287] on input "1" at bounding box center [419, 286] width 65 height 27
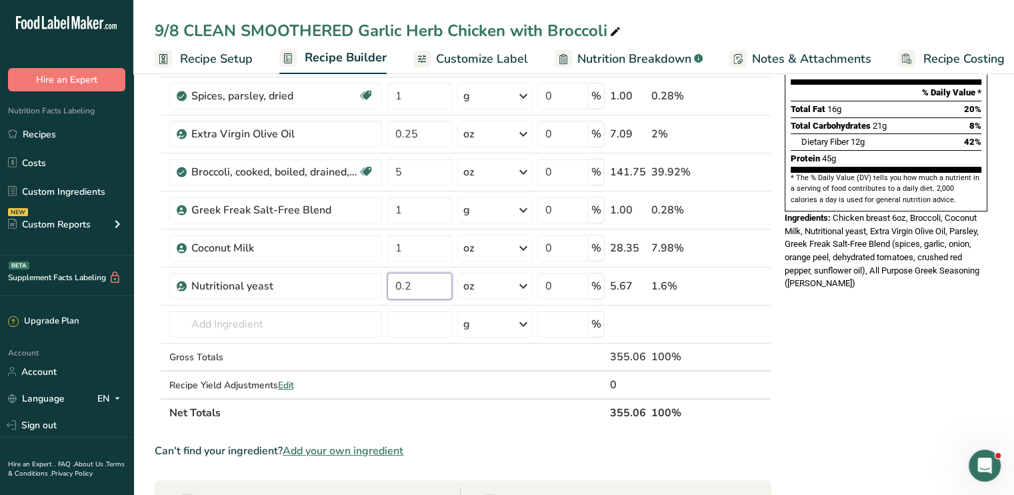
type input "0.2"
click at [875, 346] on div "Nutrition Facts 1 Serving Per Container Serving Size 1 (378g) Amount Per Servin…" at bounding box center [885, 429] width 213 height 1021
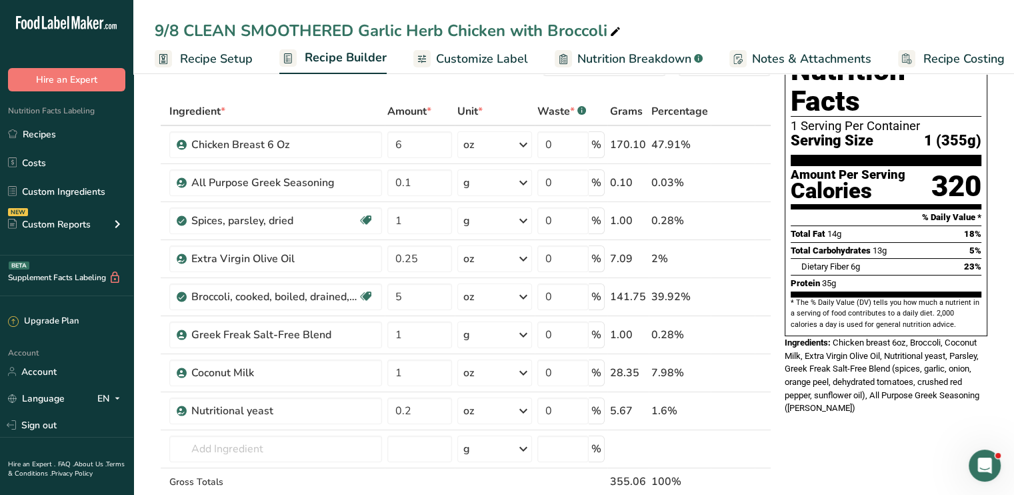
scroll to position [45, 0]
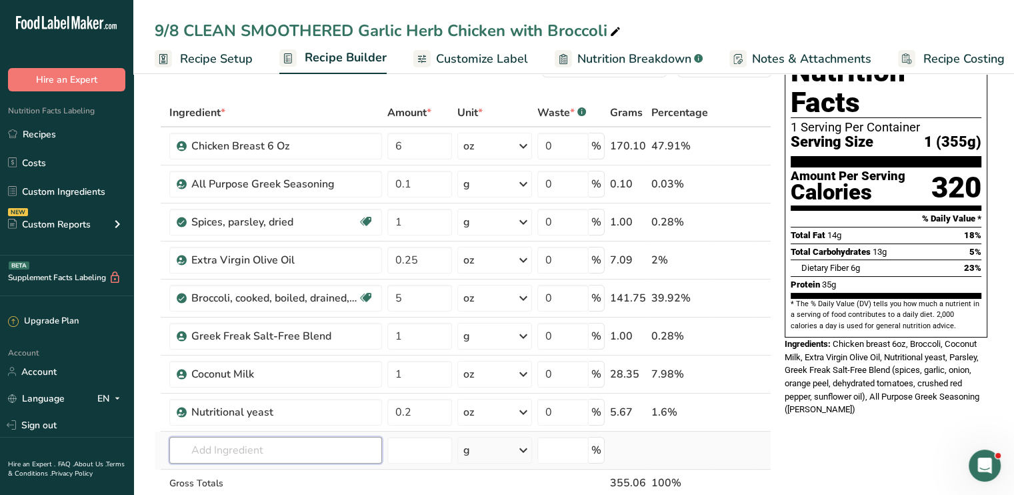
click at [282, 456] on input "text" at bounding box center [275, 450] width 213 height 27
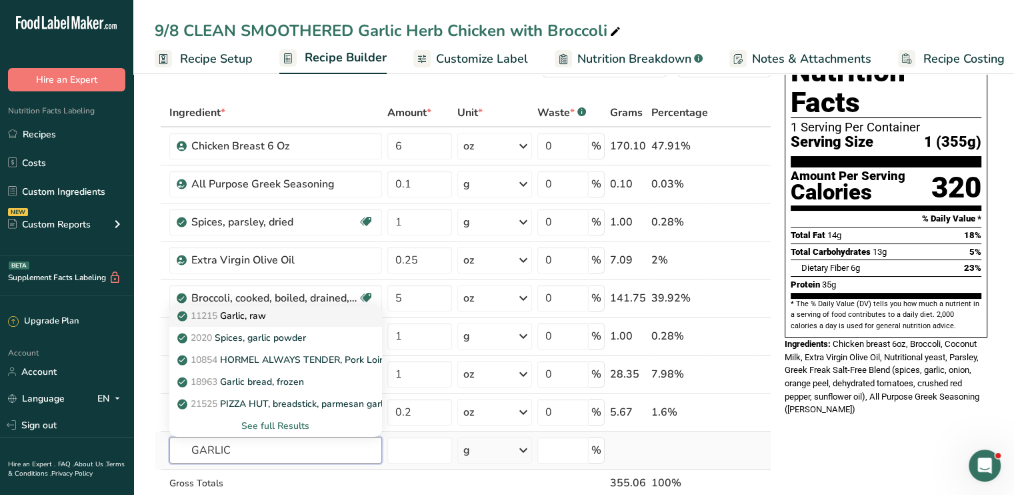
type input "GARLIC"
click at [288, 309] on div "11215 Garlic, raw" at bounding box center [265, 316] width 170 height 14
type input "Garlic, raw"
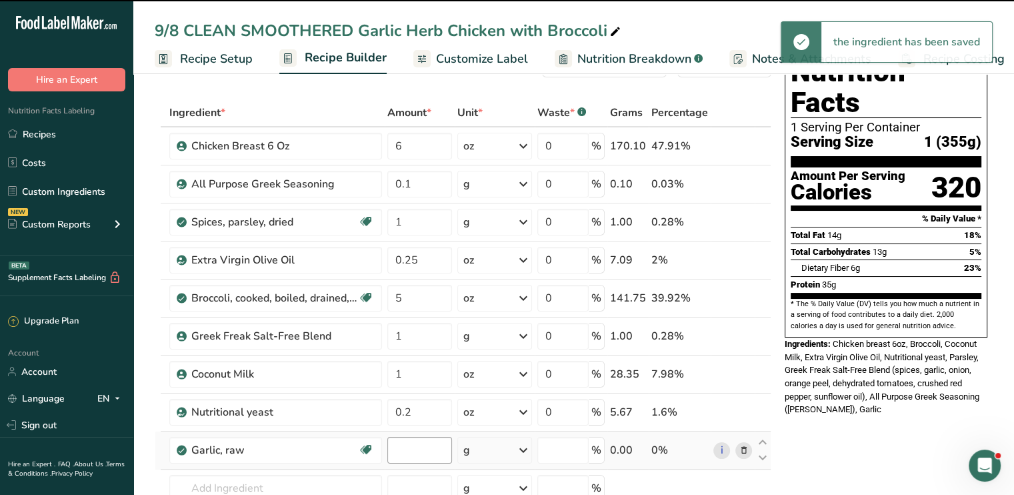
type input "0"
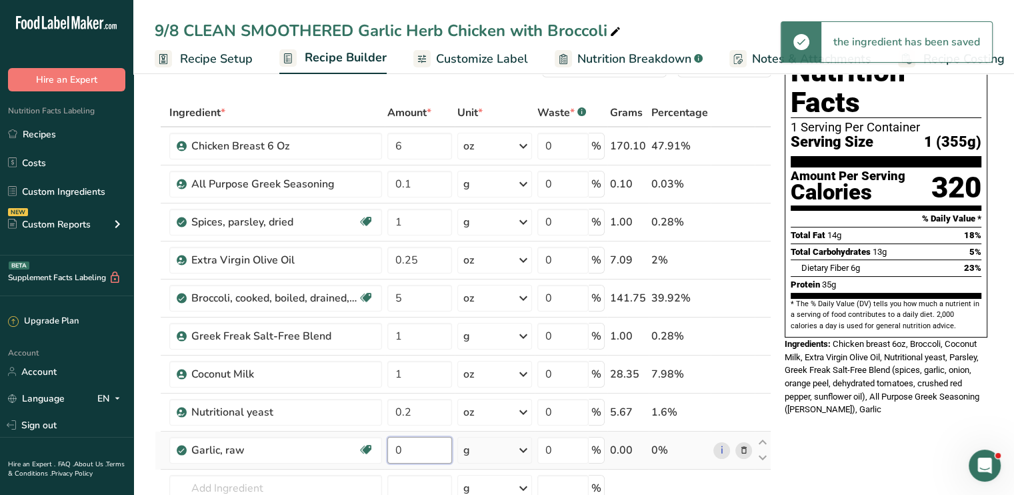
click at [419, 452] on input "0" at bounding box center [419, 450] width 65 height 27
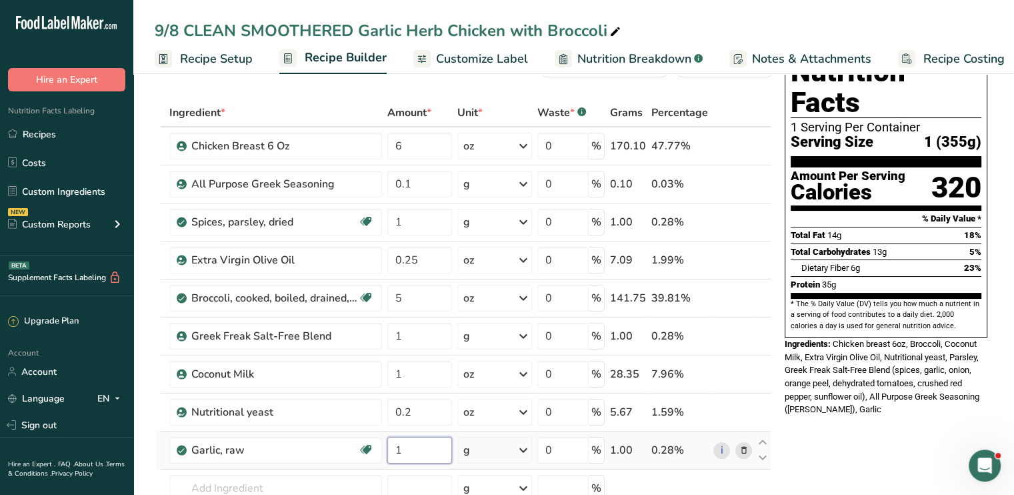
type input "1"
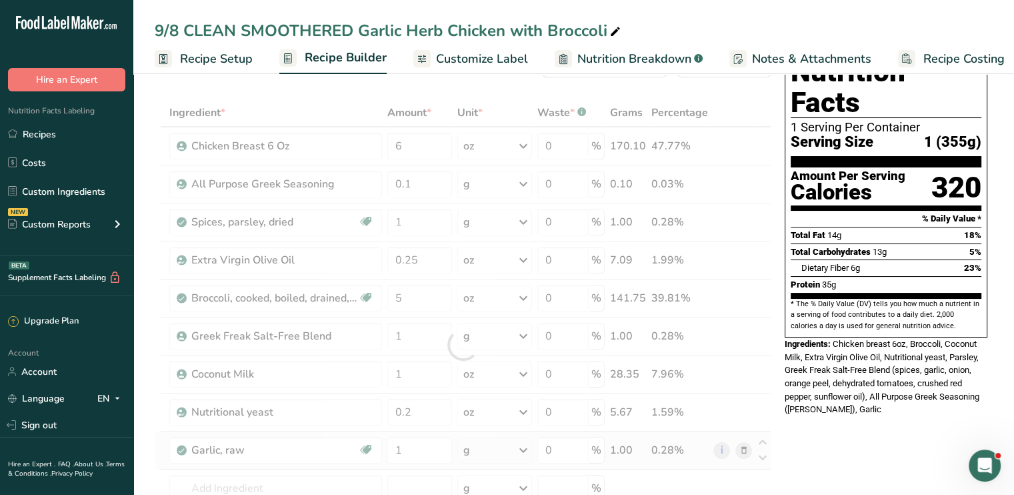
click at [525, 448] on div "Ingredient * Amount * Unit * Waste * .a-a{fill:#347362;}.b-a{fill:#fff;} Grams …" at bounding box center [463, 345] width 617 height 492
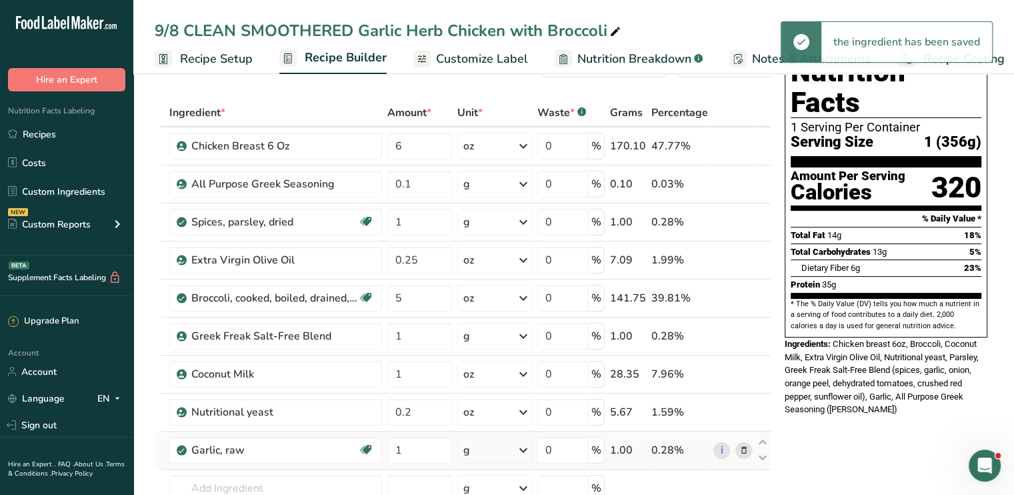
click at [525, 448] on icon at bounding box center [523, 450] width 16 height 24
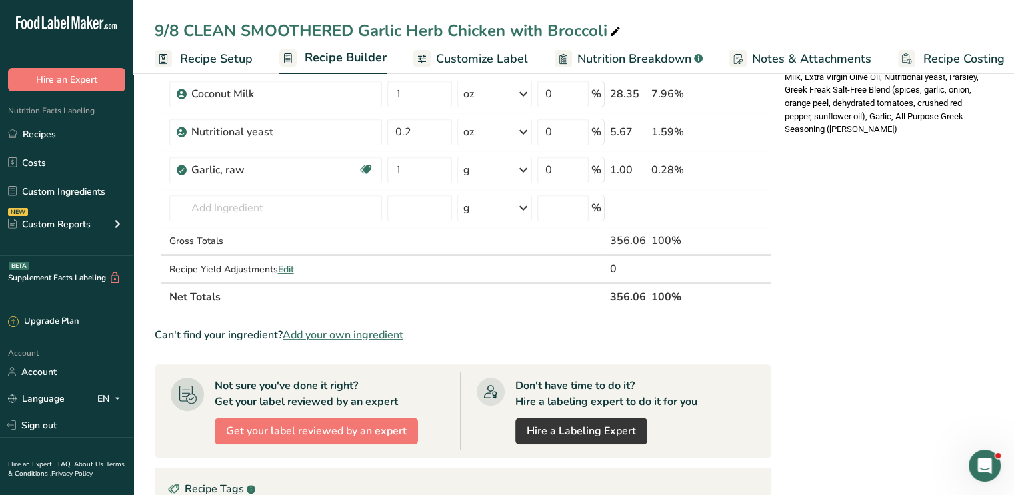
scroll to position [365, 0]
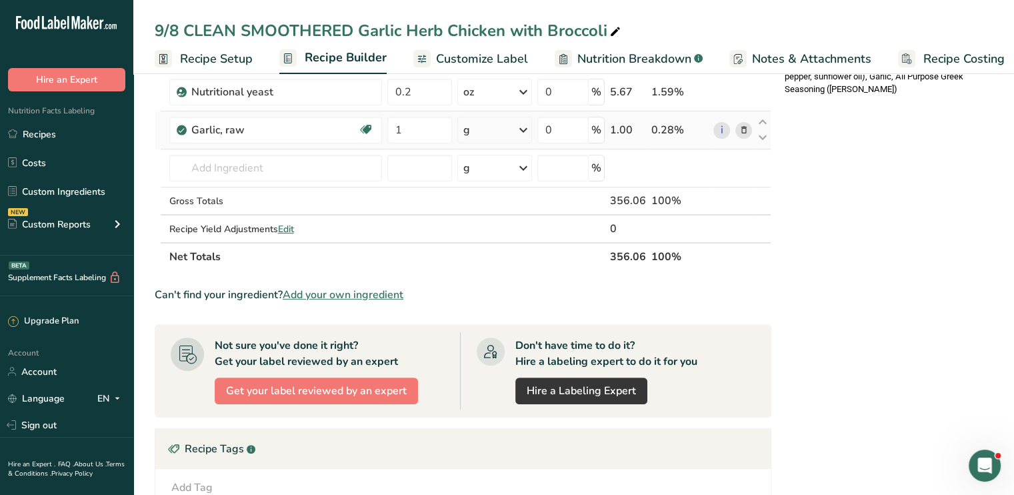
click at [526, 136] on icon at bounding box center [523, 130] width 16 height 24
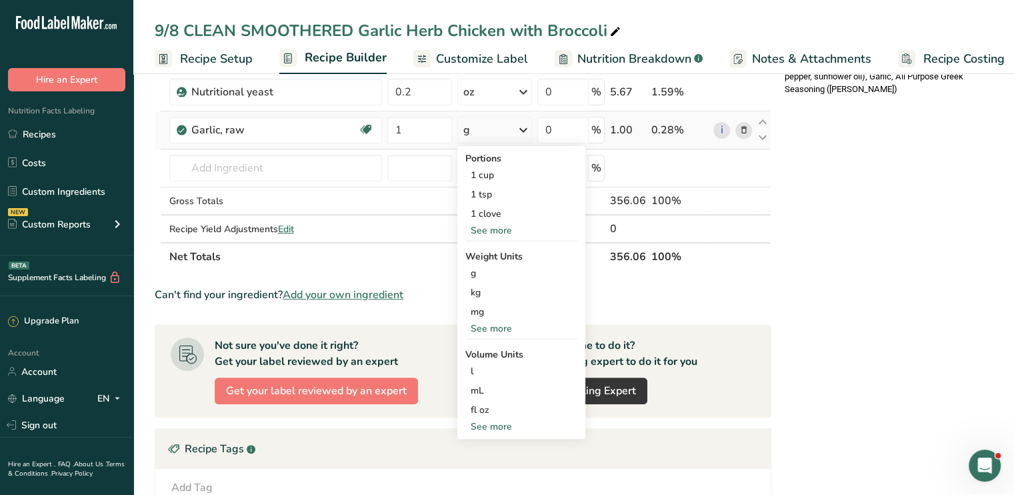
click at [501, 323] on div "See more" at bounding box center [521, 328] width 112 height 14
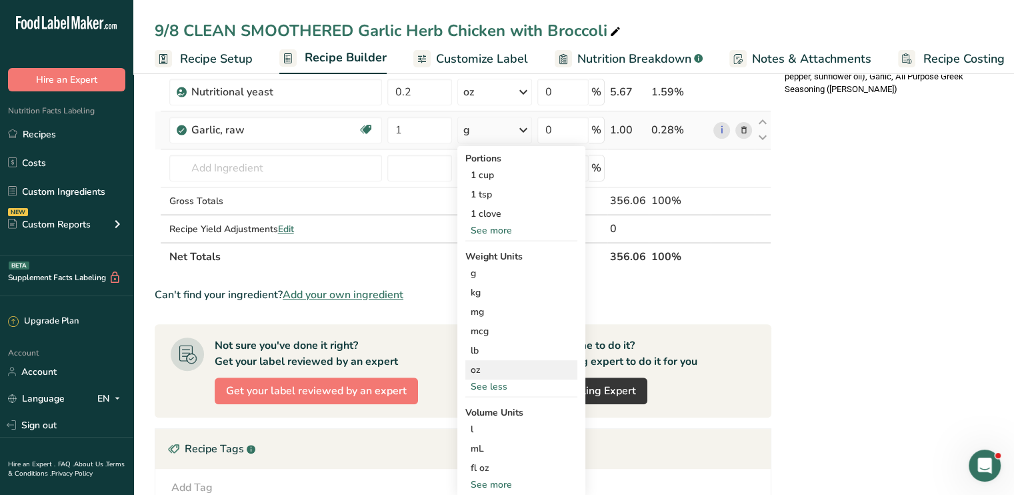
click at [493, 365] on div "oz" at bounding box center [521, 369] width 112 height 19
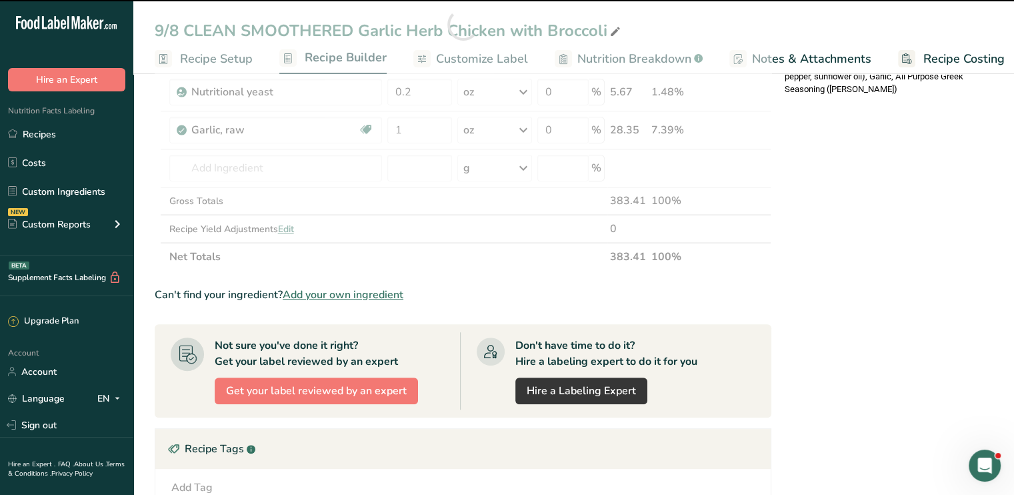
click at [847, 255] on div "Nutrition Facts 1 Serving Per Container Serving Size 1 (356g) Amount Per Servin…" at bounding box center [885, 254] width 213 height 1059
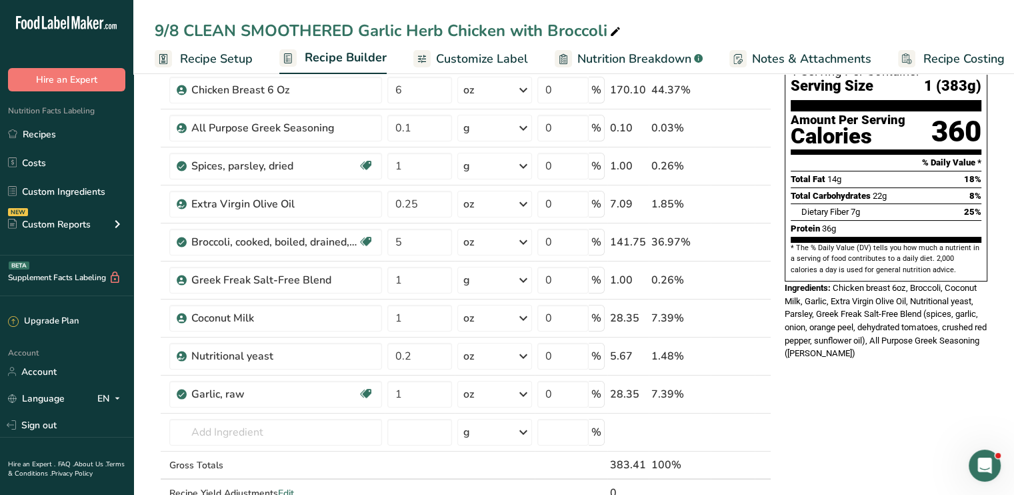
scroll to position [99, 0]
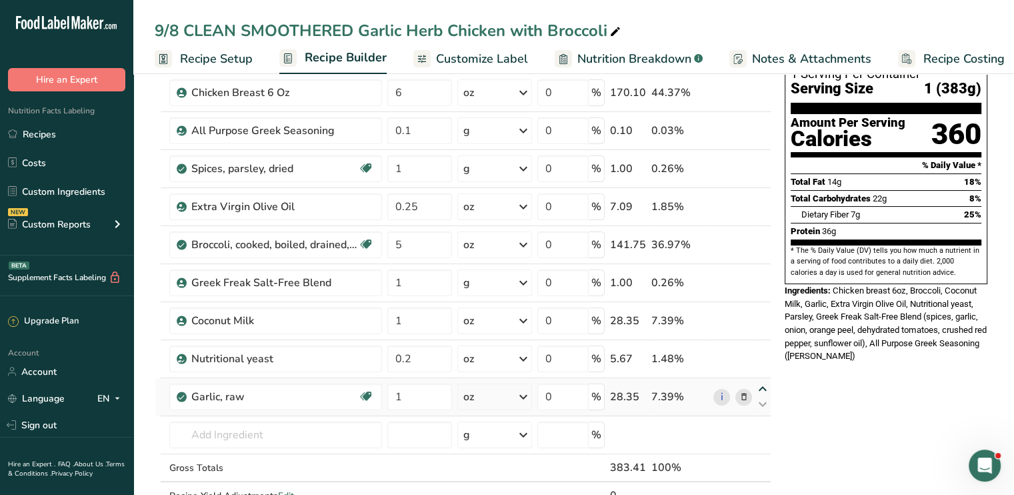
click at [766, 384] on icon at bounding box center [763, 389] width 16 height 10
type input "1"
type input "0.2"
click at [766, 384] on icon at bounding box center [763, 389] width 16 height 10
type input "0.2"
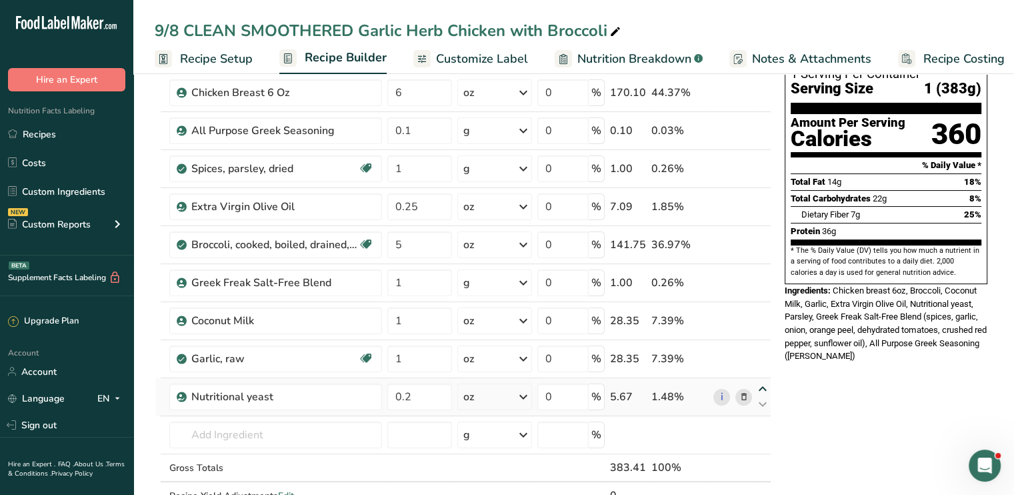
type input "1"
click at [766, 384] on icon at bounding box center [763, 389] width 16 height 10
type input "1"
type input "0.2"
click at [759, 347] on icon at bounding box center [763, 351] width 16 height 10
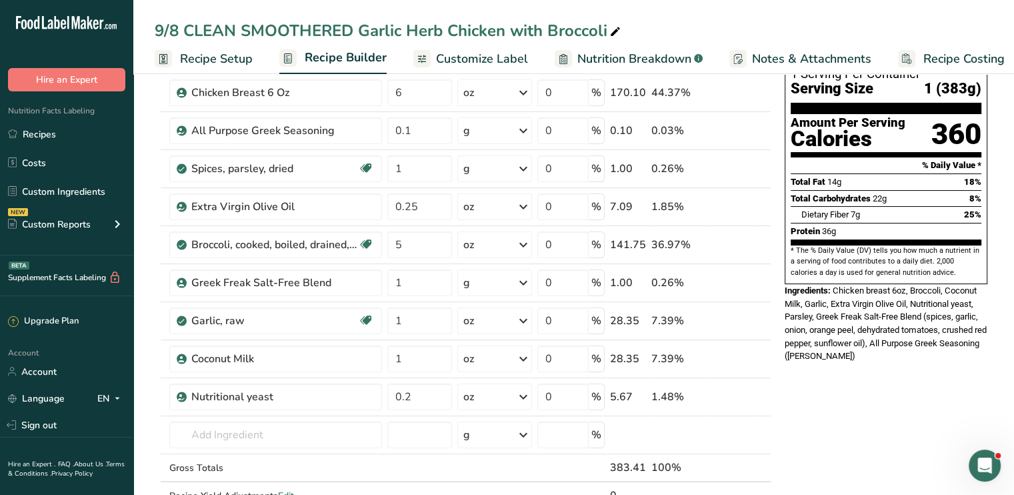
click at [280, 29] on div "9/8 CLEAN SMOOTHERED Garlic Herb Chicken with Broccoli" at bounding box center [389, 31] width 469 height 24
click at [280, 29] on input "9/8 CLEAN SMOOTHERED Garlic Herb Chicken with Broccol" at bounding box center [574, 31] width 838 height 24
click at [283, 32] on input "9/8 CLEAN SMOTHERED Garlic Herb Chicken with Broccol" at bounding box center [574, 31] width 838 height 24
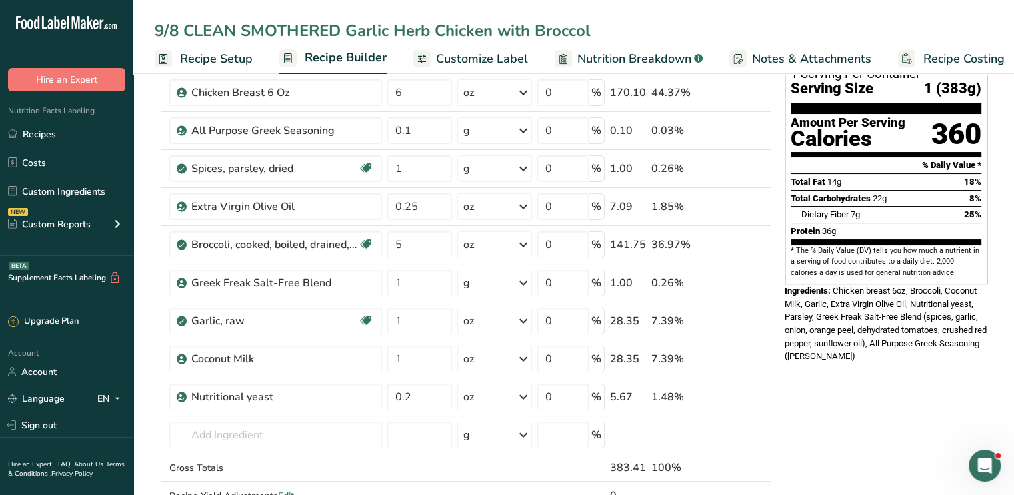
click at [282, 31] on input "9/8 CLEAN SMOTHERED Garlic Herb Chicken with Broccol" at bounding box center [574, 31] width 838 height 24
click at [279, 33] on input "9/8 CLEAN SMOTHERED Garlic Herb Chicken with Broccol" at bounding box center [574, 31] width 838 height 24
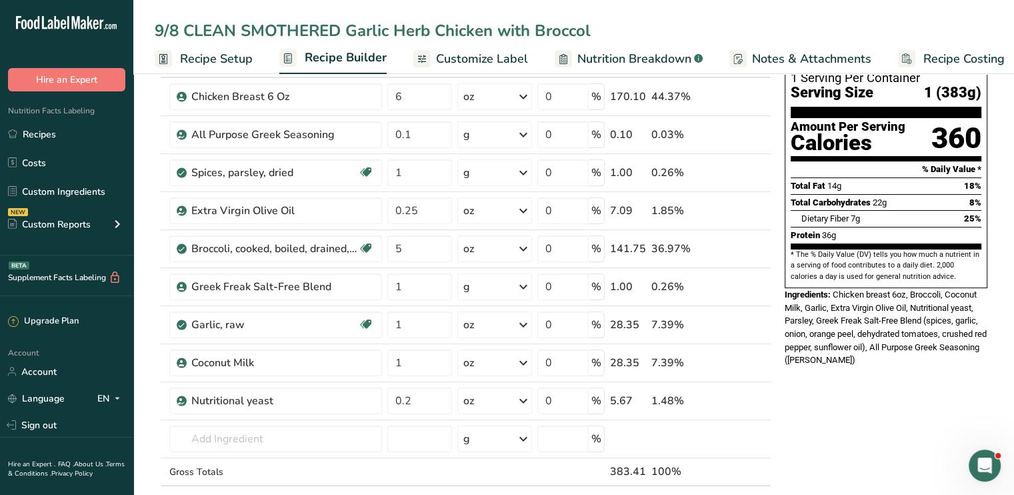
scroll to position [100, 0]
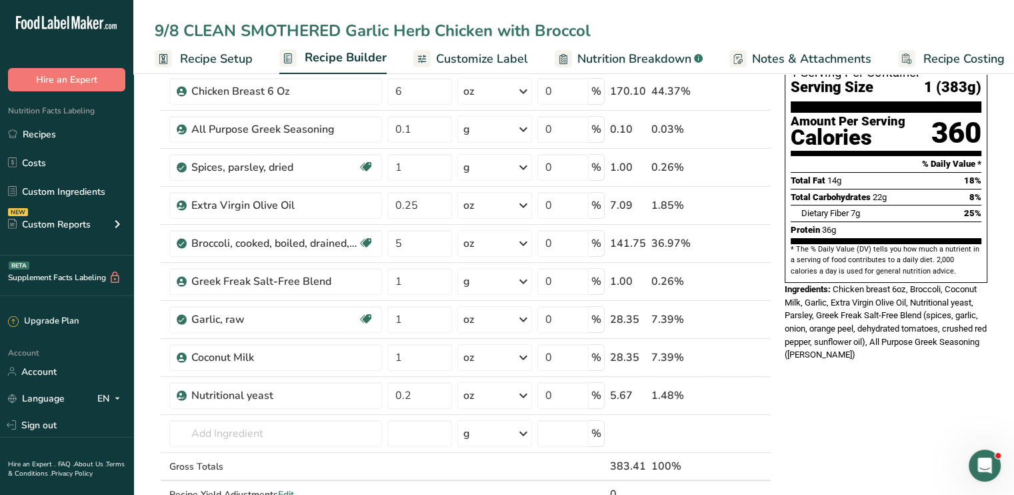
type input "9/8 CLEAN SMOTHERED Garlic Herb Chicken with Broccol"
click at [463, 55] on span "Customize Label" at bounding box center [482, 59] width 92 height 18
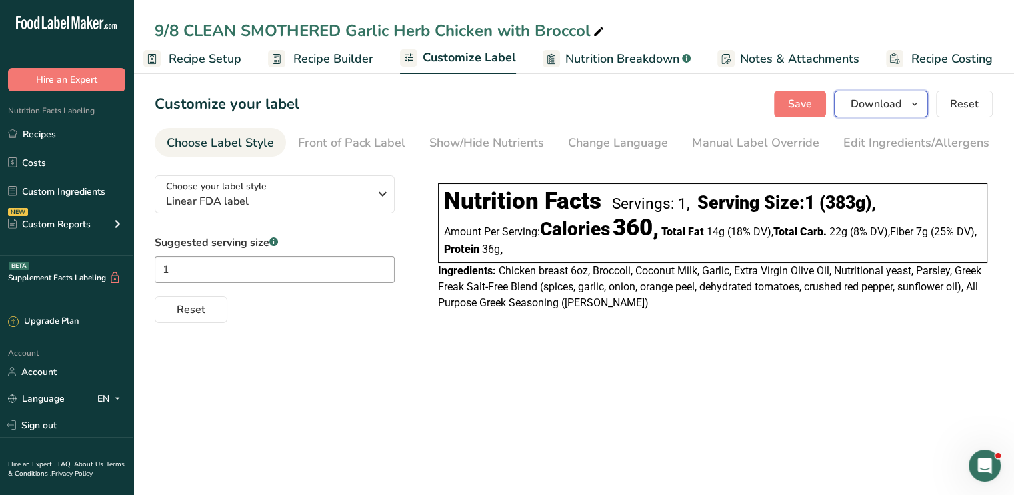
click at [863, 103] on span "Download" at bounding box center [876, 104] width 51 height 16
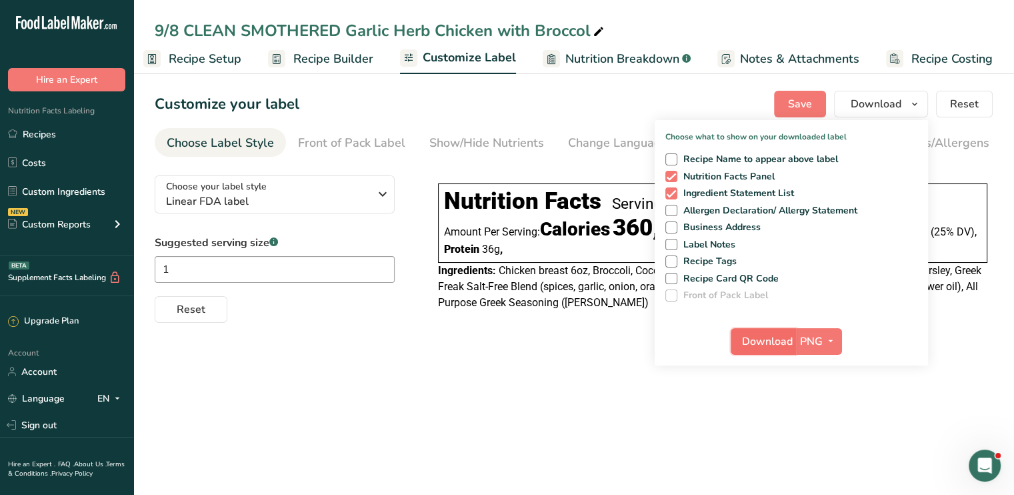
click at [756, 339] on span "Download" at bounding box center [767, 341] width 51 height 16
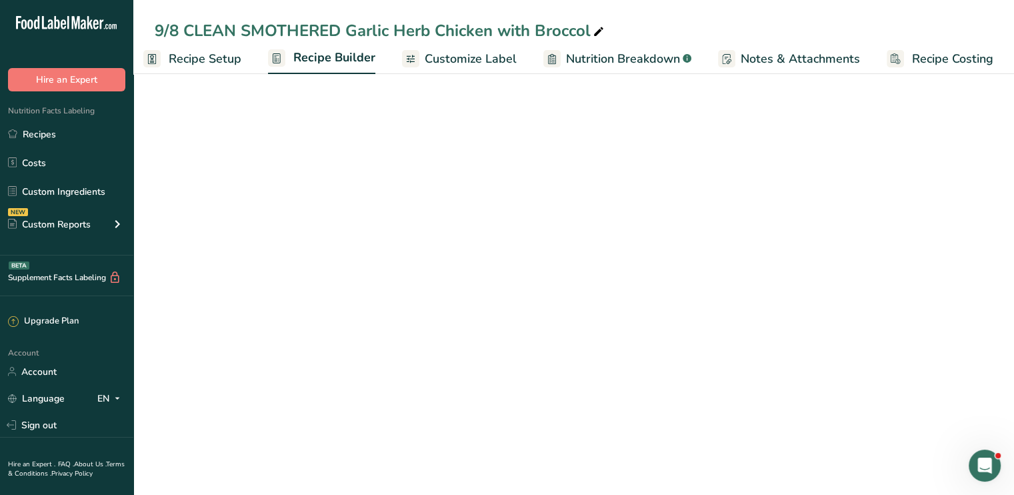
scroll to position [100, 0]
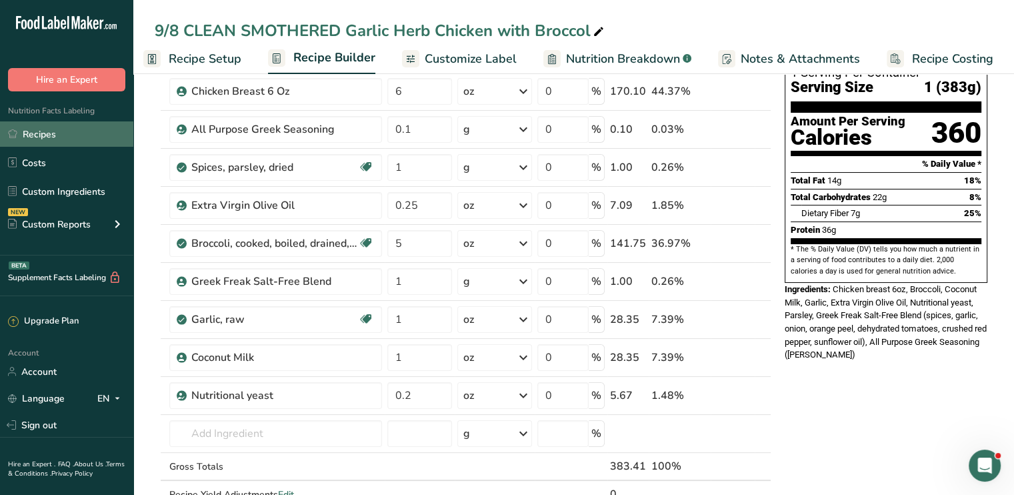
click at [40, 137] on link "Recipes" at bounding box center [66, 133] width 133 height 25
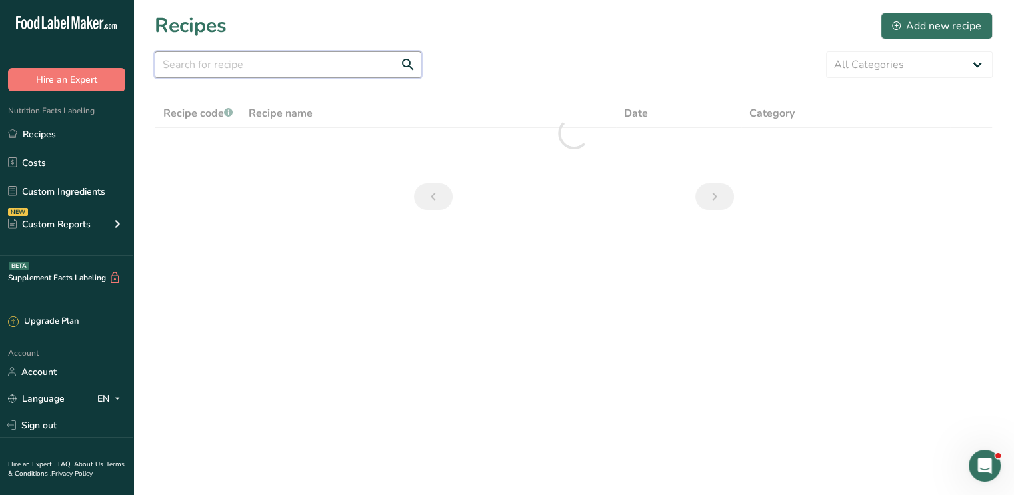
click at [272, 61] on input "text" at bounding box center [288, 64] width 267 height 27
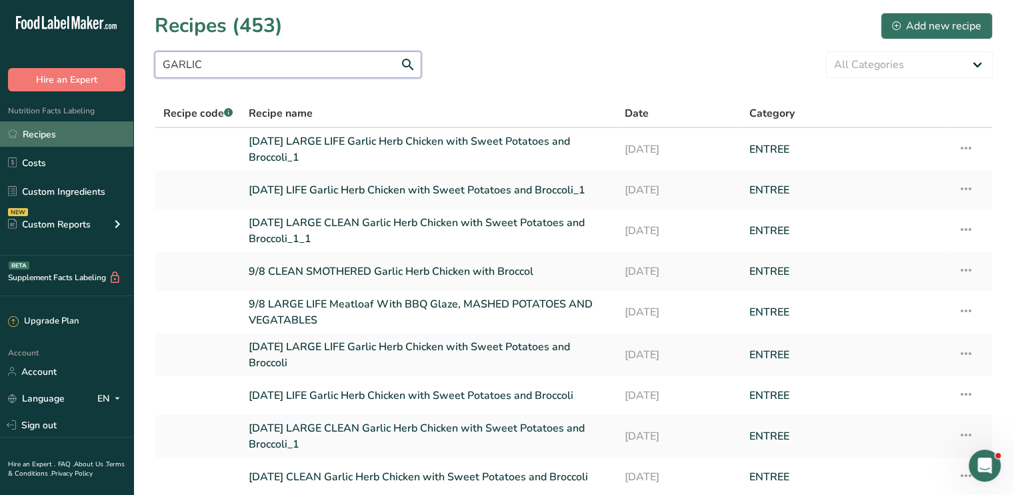
type input "GARLIC"
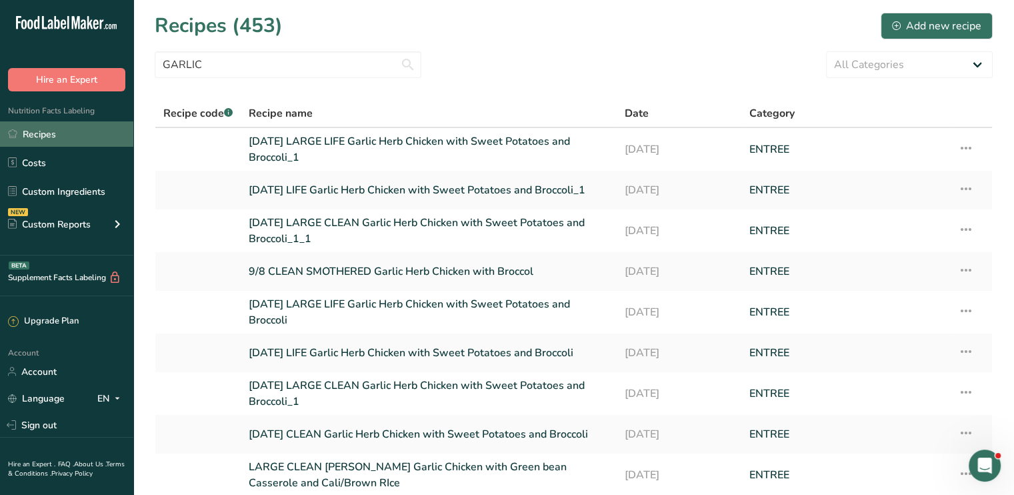
click at [24, 127] on link "Recipes" at bounding box center [66, 133] width 133 height 25
click at [299, 226] on link "[DATE] LARGE CLEAN Garlic Herb Chicken with Sweet Potatoes and Broccoli_1_1" at bounding box center [428, 231] width 359 height 32
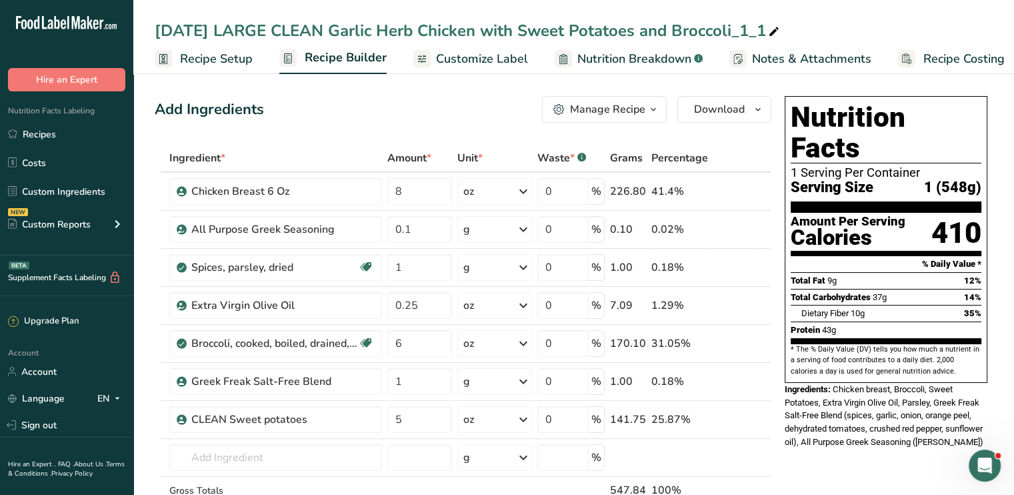
click at [779, 24] on icon at bounding box center [774, 32] width 12 height 19
drag, startPoint x: 639, startPoint y: 39, endPoint x: 525, endPoint y: 34, distance: 114.8
click at [525, 34] on input "[DATE] LARGE CLEAN Garlic Herb Chicken with Sweet Potatoes and Broccoli" at bounding box center [574, 31] width 838 height 24
drag, startPoint x: 339, startPoint y: 24, endPoint x: 289, endPoint y: 23, distance: 50.0
click at [289, 23] on input "[DATE] LARGE CLEAN Garlic Herb Chicken with CREAMY PESTO and Broccoli" at bounding box center [574, 31] width 838 height 24
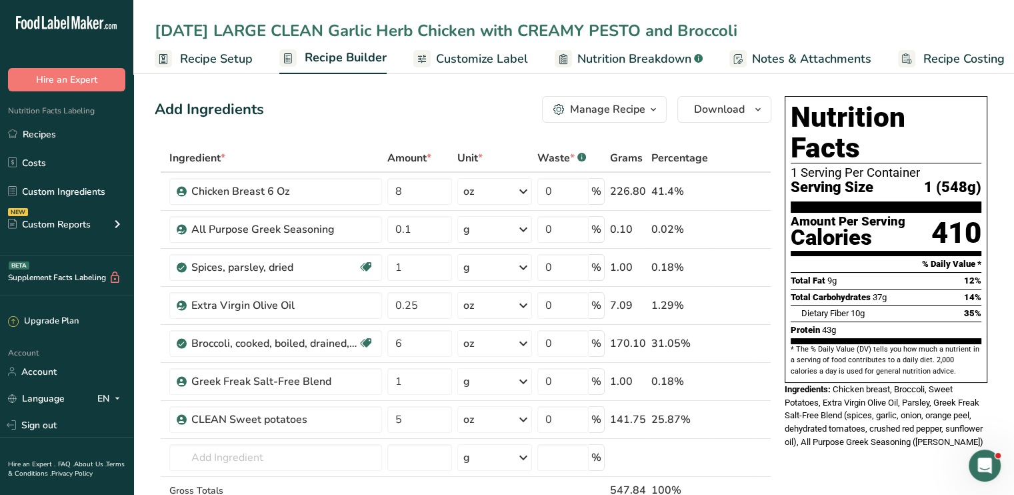
type input "[DATE] LARGE CLEAN Garlic Herb Chicken with CREAMY PESTO and Broccoli"
click at [640, 15] on div "[DATE] LARGE CLEAN Garlic Herb Chicken with CREAMY PESTO and Broccoli Recipe Se…" at bounding box center [573, 37] width 881 height 74
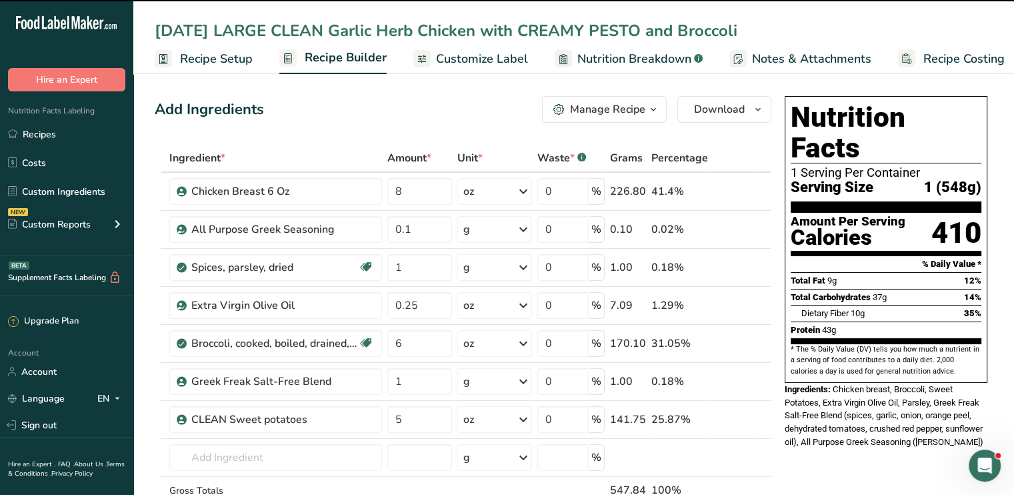
click at [643, 28] on input "[DATE] LARGE CLEAN Garlic Herb Chicken with CREAMY PESTO and Broccoli" at bounding box center [574, 31] width 838 height 24
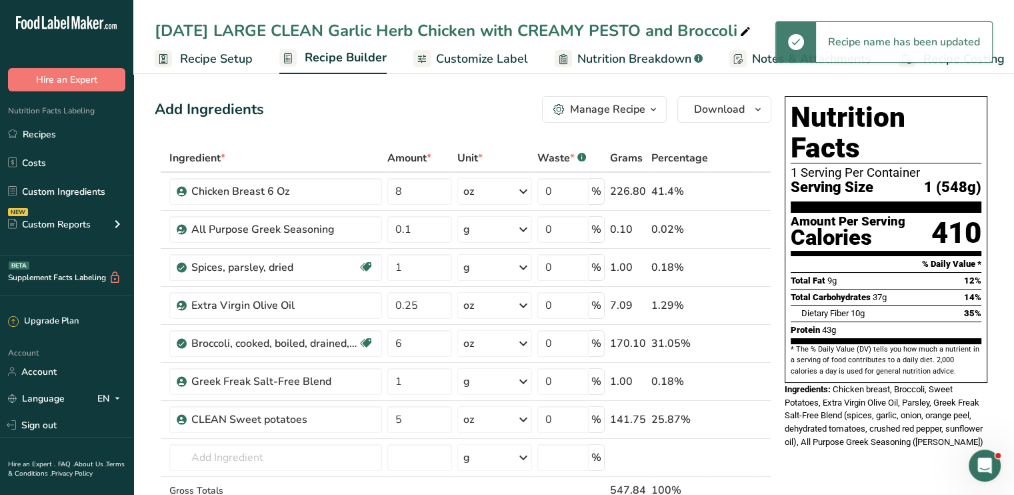
drag, startPoint x: 643, startPoint y: 28, endPoint x: 536, endPoint y: 25, distance: 106.7
click at [551, 25] on div "[DATE] LARGE CLEAN Garlic Herb Chicken with CREAMY PESTO and Broccoli" at bounding box center [454, 31] width 599 height 24
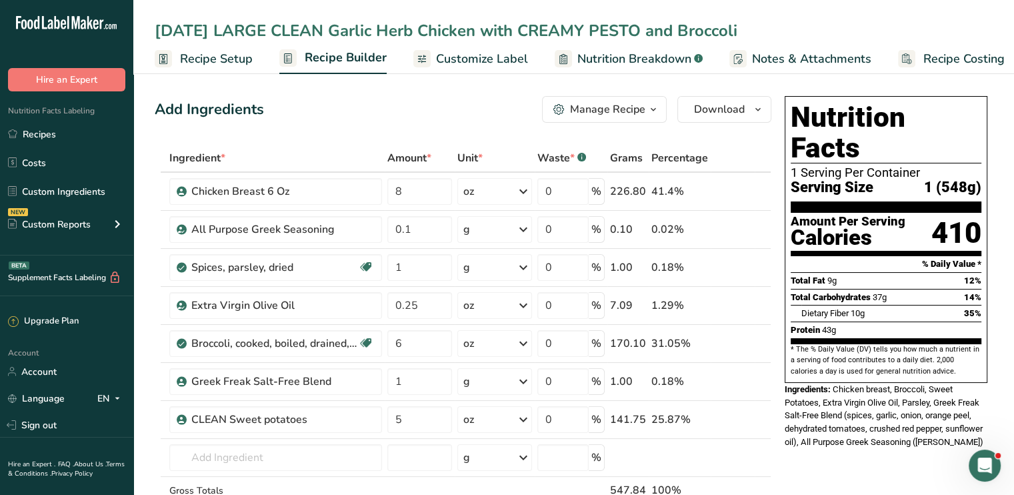
drag, startPoint x: 644, startPoint y: 31, endPoint x: 518, endPoint y: 28, distance: 126.0
click at [518, 28] on input "[DATE] LARGE CLEAN Garlic Herb Chicken with CREAMY PESTO and Broccoli" at bounding box center [574, 31] width 838 height 24
click at [518, 28] on input "[DATE] LARGE CLEAN Garlic Herb Chicken and Broccoli" at bounding box center [574, 31] width 838 height 24
click at [333, 31] on input "[DATE] LARGE CLEAN Garlic Herb Chicken WITH Broccoli" at bounding box center [574, 31] width 838 height 24
type input "[DATE] LARGE CLEAN SMOTHERED Garlic Herb Chicken WITH Broccoli"
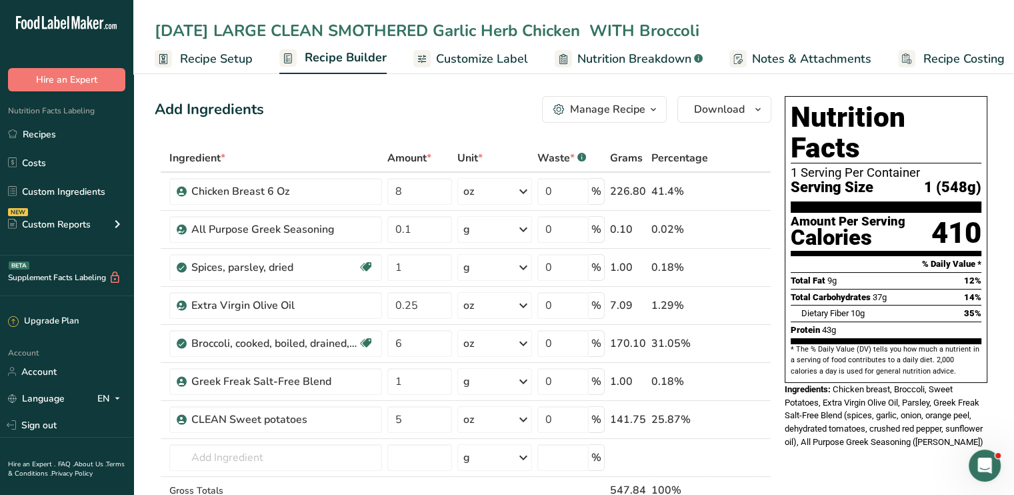
click at [336, 111] on div "Add Ingredients Manage Recipe Delete Recipe Duplicate Recipe Scale Recipe Save …" at bounding box center [463, 109] width 617 height 27
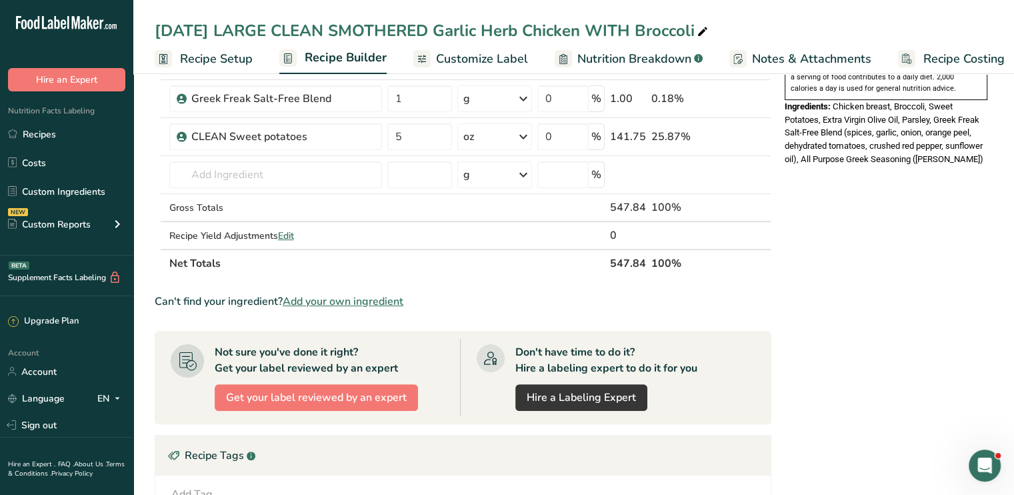
scroll to position [297, 0]
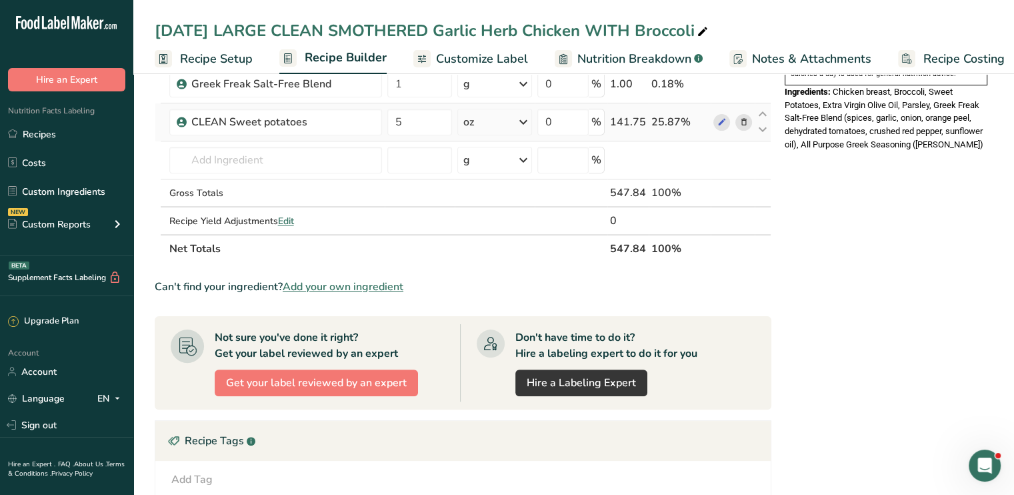
click at [742, 118] on icon at bounding box center [743, 122] width 9 height 14
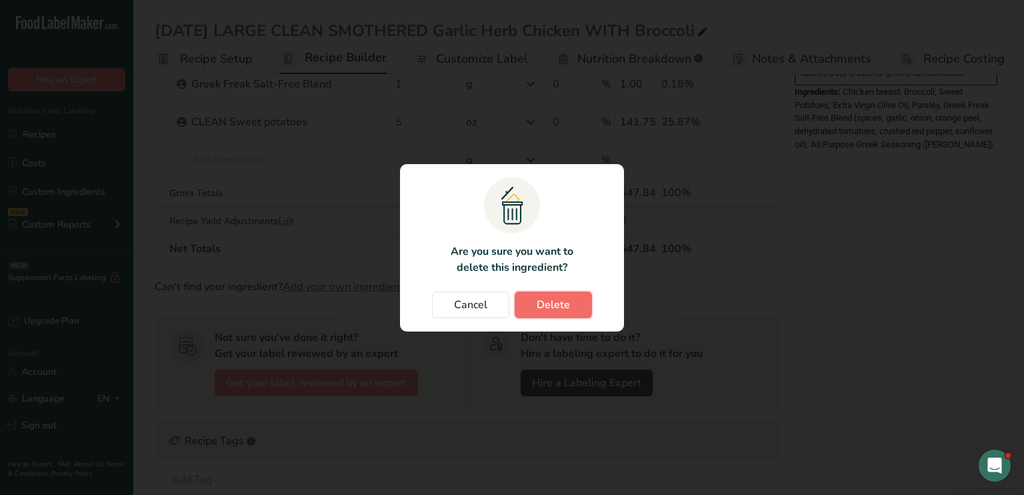
click at [576, 305] on button "Delete" at bounding box center [553, 304] width 77 height 27
click at [1005, 255] on div "Change password modal" at bounding box center [512, 247] width 1024 height 495
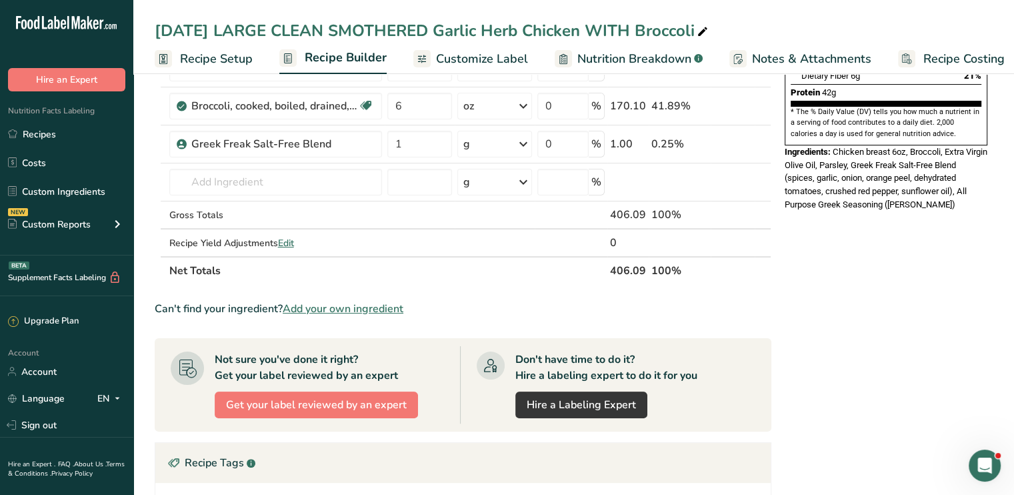
scroll to position [235, 0]
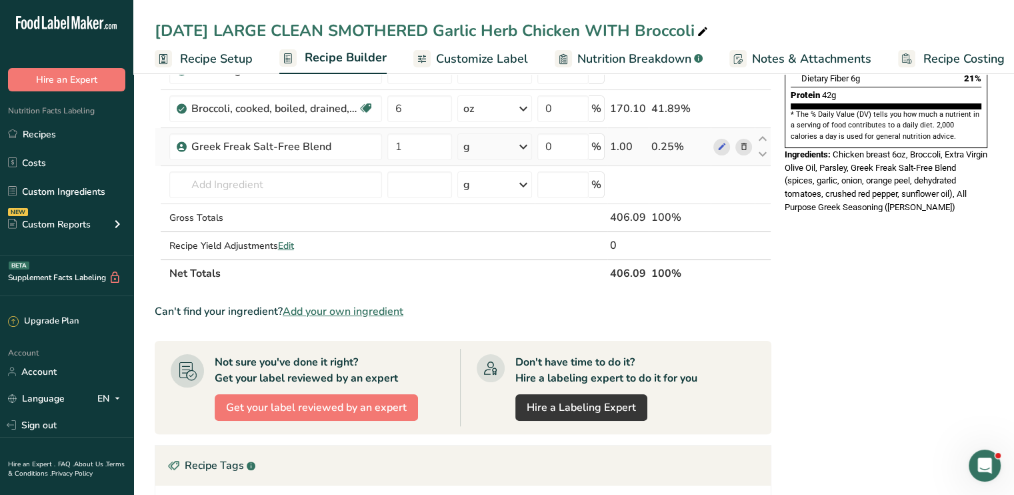
click at [257, 161] on td "Greek Freak Salt-Free Blend" at bounding box center [276, 147] width 218 height 38
click at [259, 169] on td "Almond flour 1211 Milk, whole, 3.25% milkfat, without added vitamin A and [MEDI…" at bounding box center [276, 185] width 218 height 38
click at [259, 179] on input "text" at bounding box center [275, 184] width 213 height 27
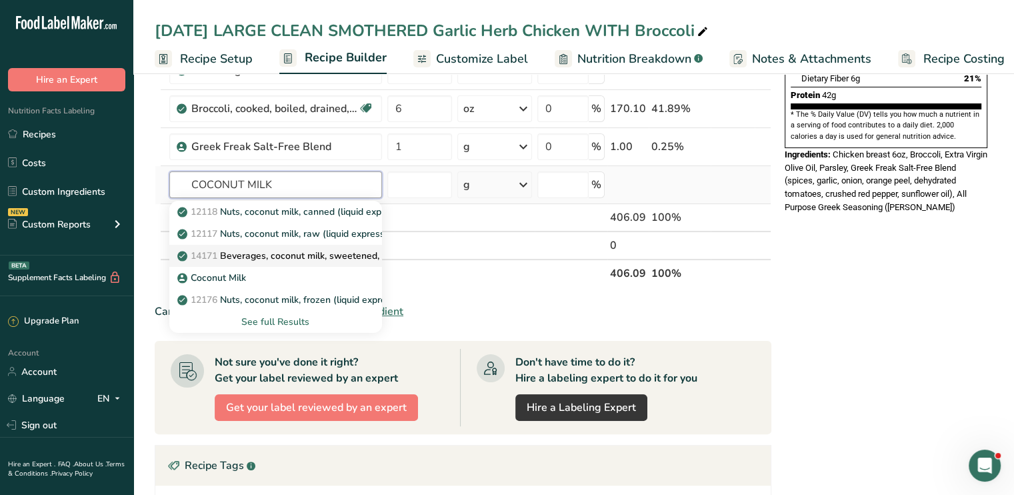
type input "COCONUT MILK"
click at [245, 263] on link "14171 Beverages, coconut milk, sweetened, fortified with calcium, vitamins A, B…" at bounding box center [275, 256] width 213 height 22
type input "Beverages, coconut milk, sweetened, fortified with calcium, vitamins A, B12, D2"
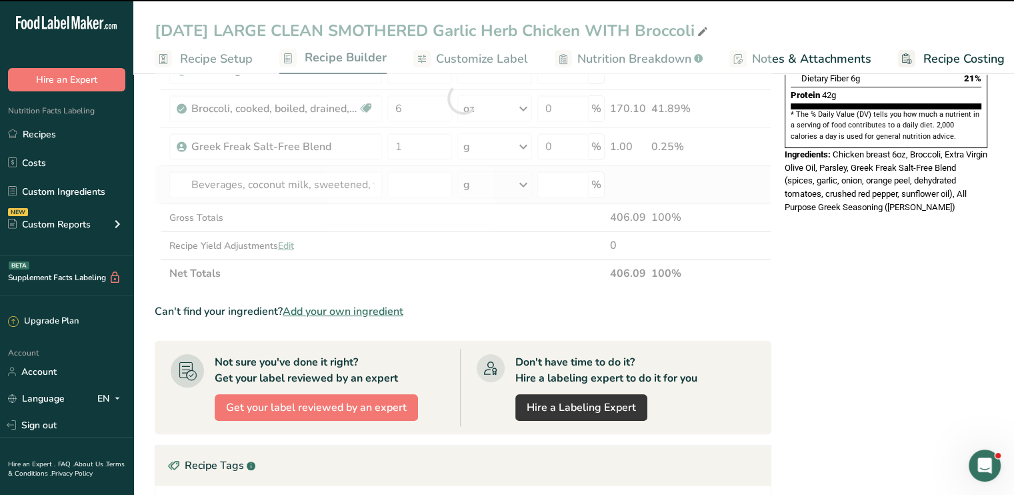
type input "0"
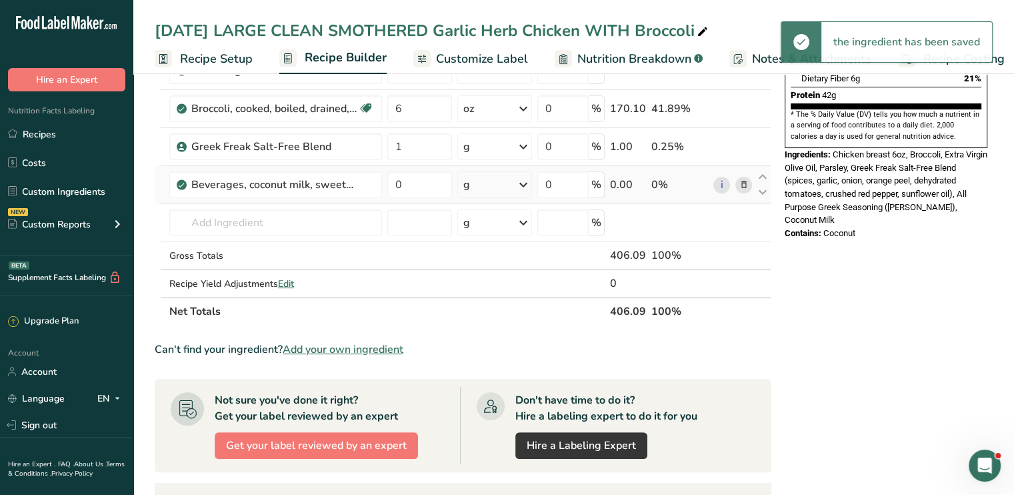
click at [743, 183] on icon at bounding box center [743, 185] width 9 height 14
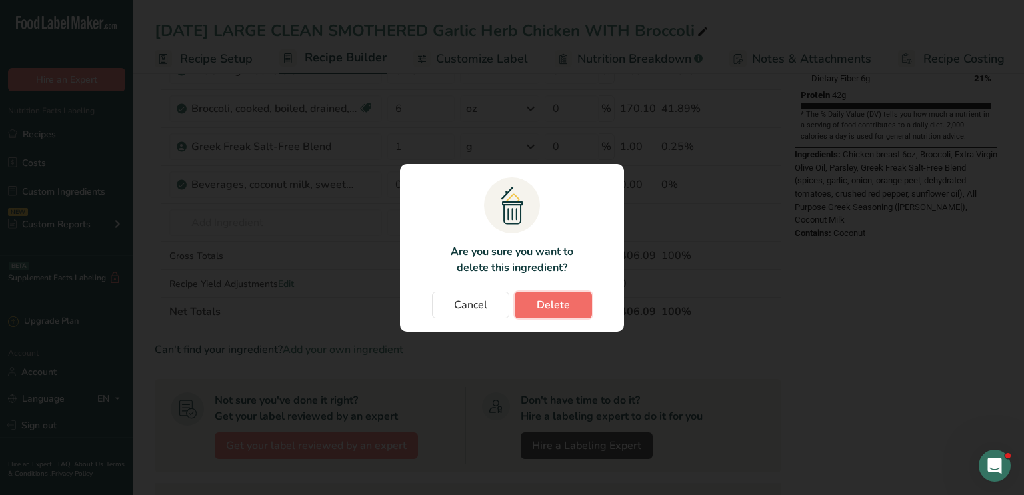
click at [552, 309] on span "Delete" at bounding box center [553, 305] width 33 height 16
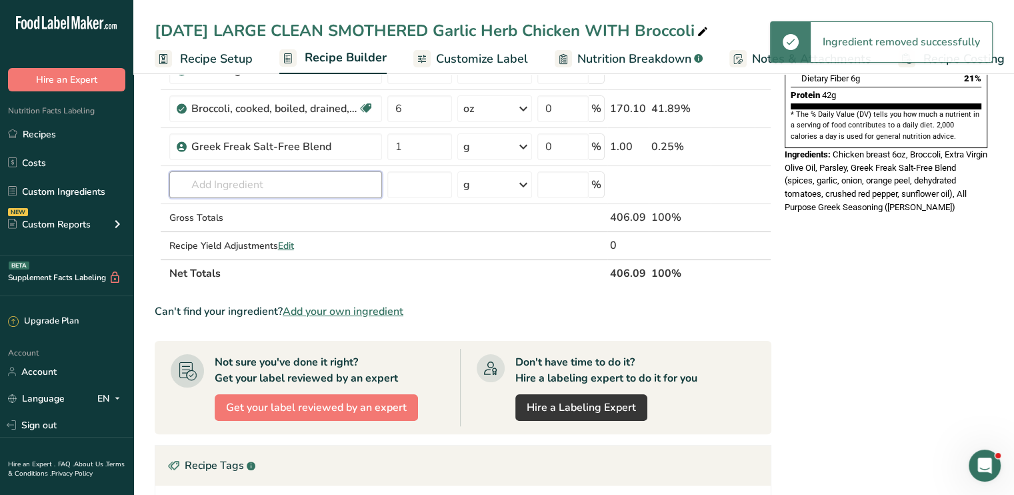
click at [227, 186] on input "text" at bounding box center [275, 184] width 213 height 27
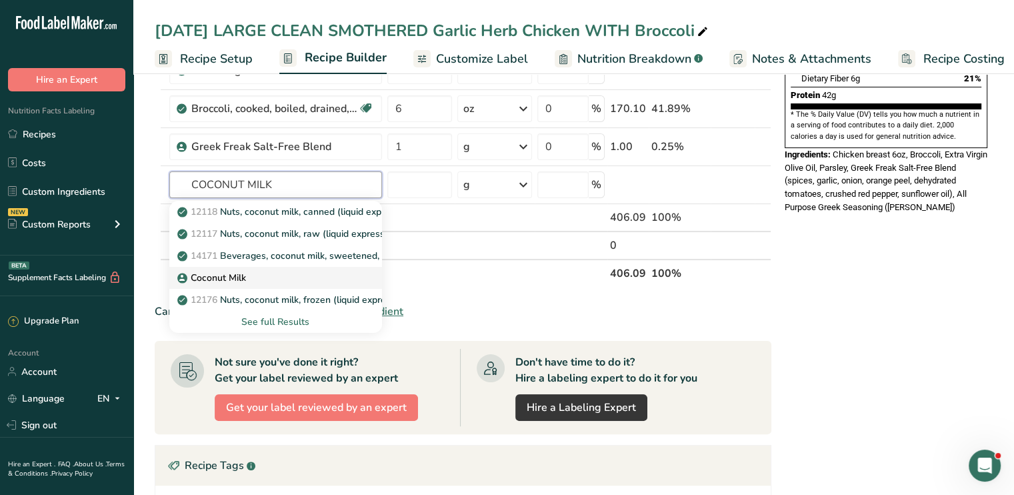
type input "COCONUT MILK"
click at [229, 271] on p "Coconut Milk" at bounding box center [213, 278] width 66 height 14
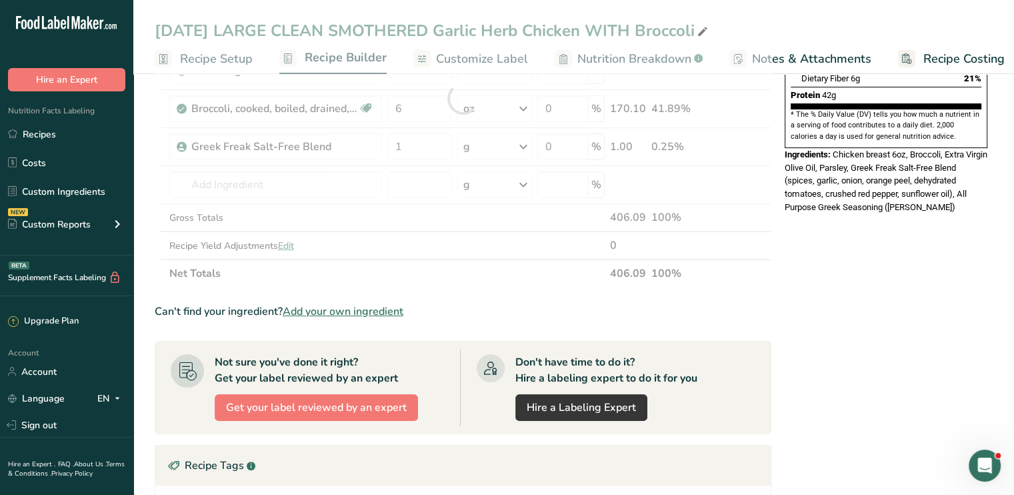
type input "Coconut Milk"
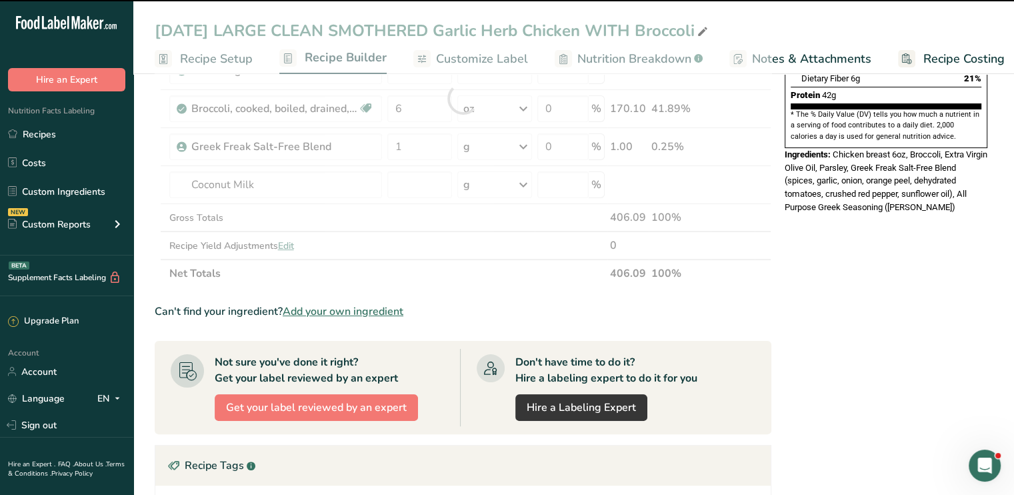
type input "0"
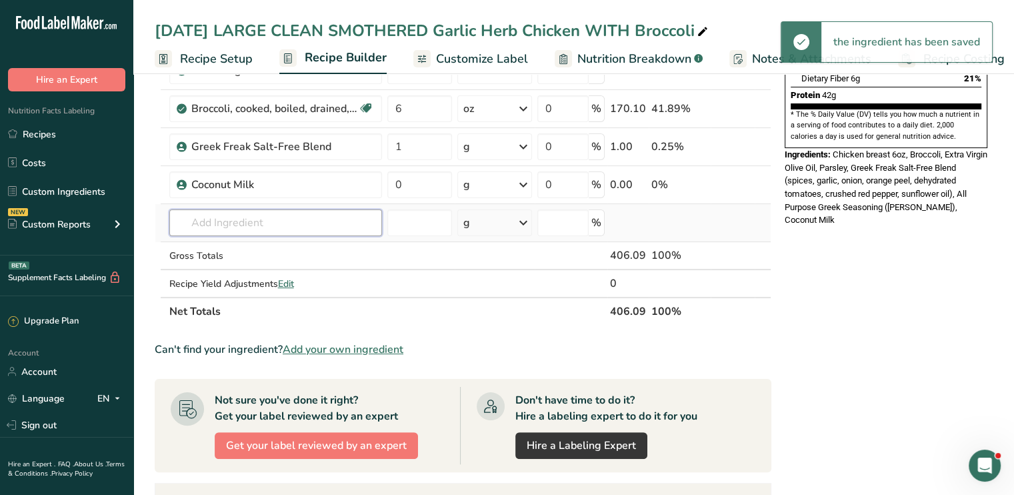
click at [235, 225] on input "text" at bounding box center [275, 222] width 213 height 27
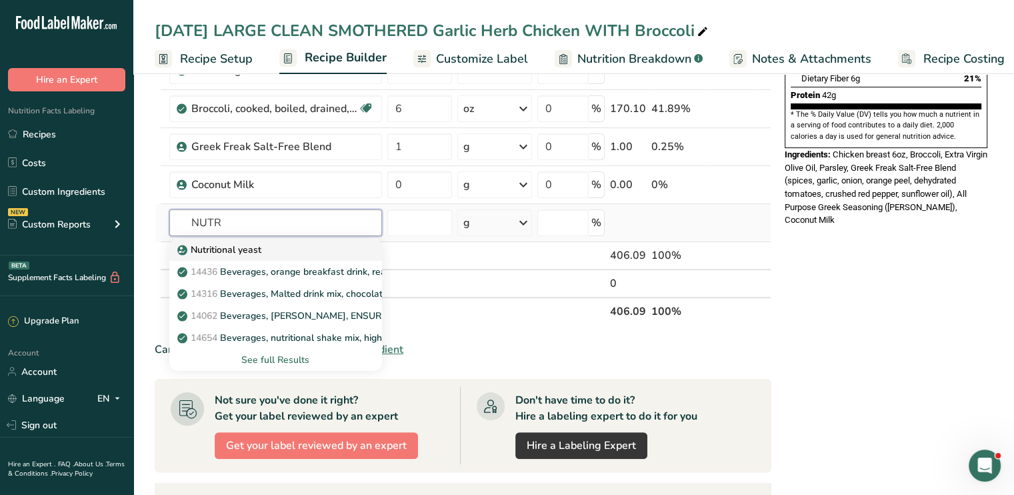
type input "NUTR"
click at [239, 247] on p "Nutritional yeast" at bounding box center [220, 250] width 81 height 14
type input "Nutritional yeast"
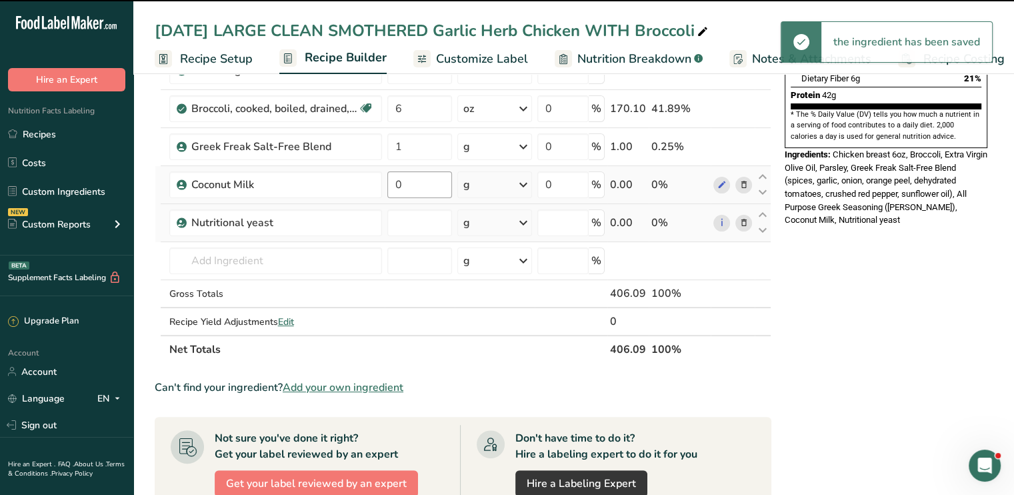
type input "0"
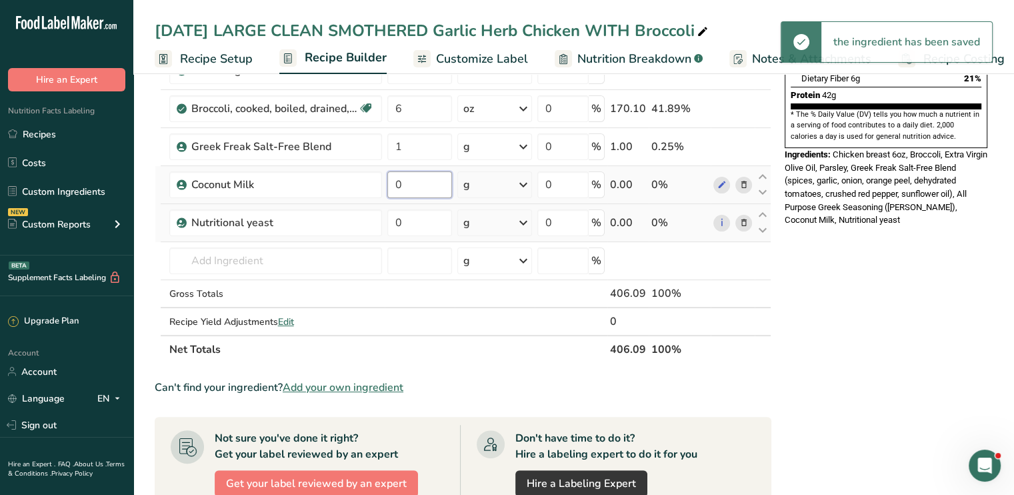
click at [403, 177] on input "0" at bounding box center [419, 184] width 65 height 27
type input "1"
click at [520, 183] on div "Ingredient * Amount * Unit * Waste * .a-a{fill:#347362;}.b-a{fill:#fff;} Grams …" at bounding box center [463, 136] width 617 height 454
click at [520, 183] on icon at bounding box center [523, 185] width 16 height 24
click at [512, 289] on div "See more" at bounding box center [521, 290] width 112 height 14
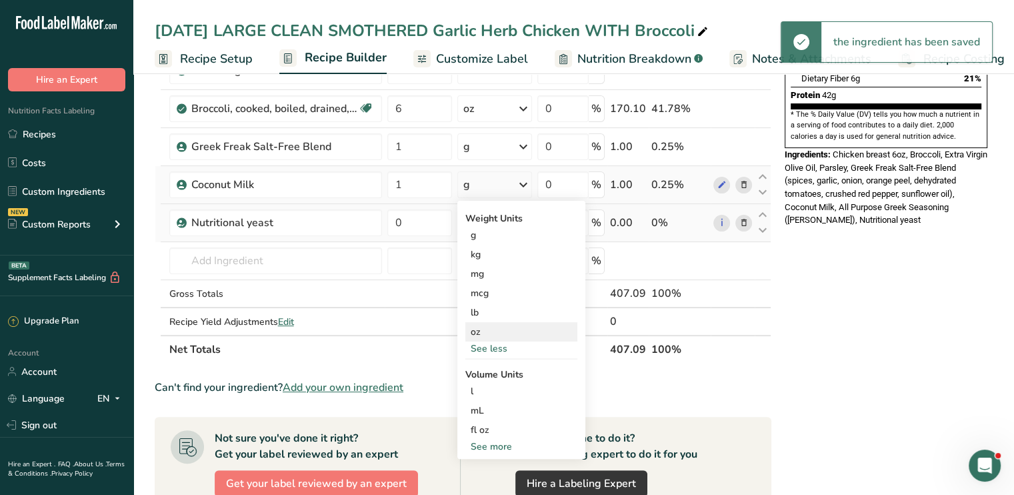
click at [501, 328] on div "oz" at bounding box center [521, 331] width 112 height 19
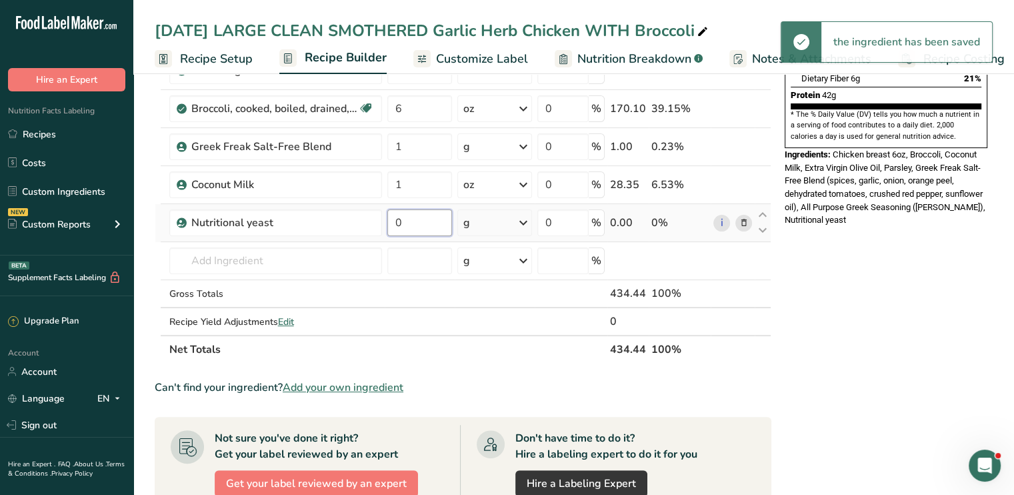
click at [401, 221] on input "0" at bounding box center [419, 222] width 65 height 27
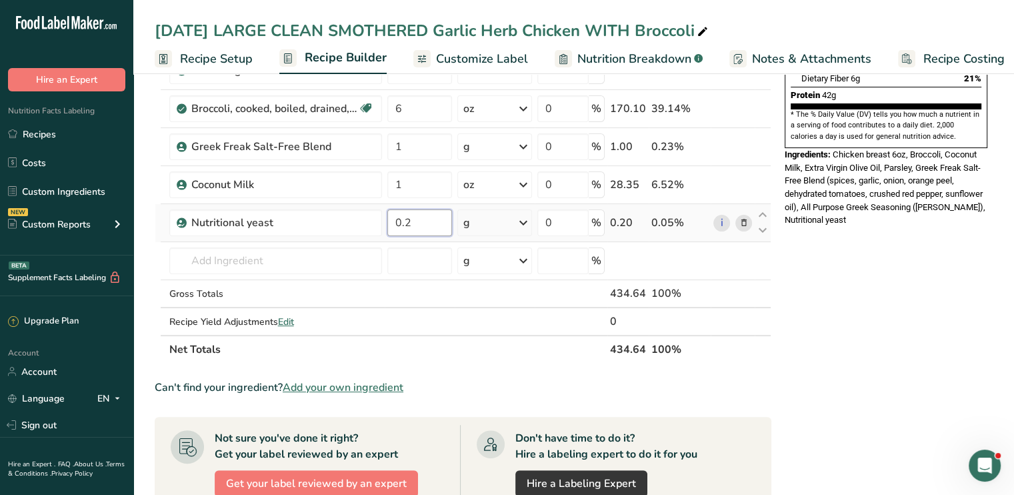
type input "0"
type input "0.1"
click at [525, 222] on div "Ingredient * Amount * Unit * Waste * .a-a{fill:#347362;}.b-a{fill:#fff;} Grams …" at bounding box center [463, 136] width 617 height 454
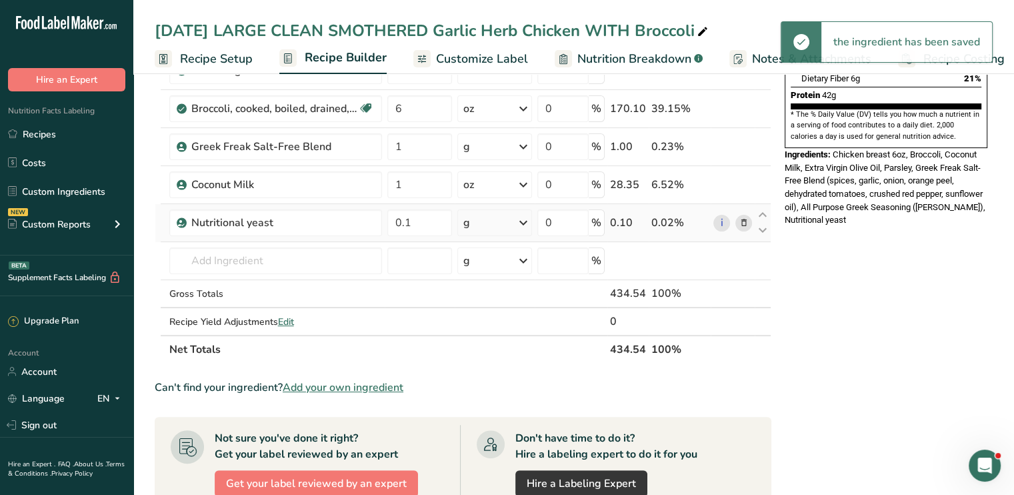
click at [525, 222] on icon at bounding box center [523, 223] width 16 height 24
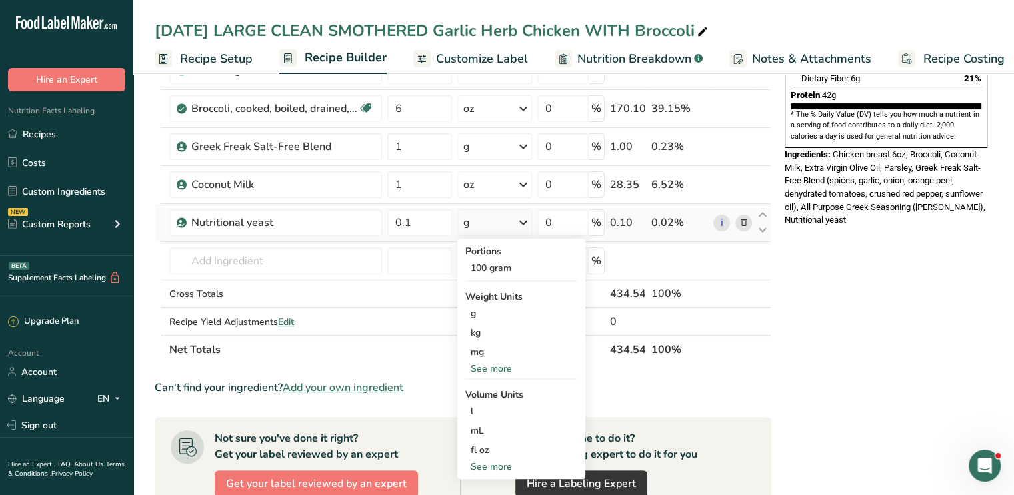
click at [491, 363] on div "See more" at bounding box center [521, 368] width 112 height 14
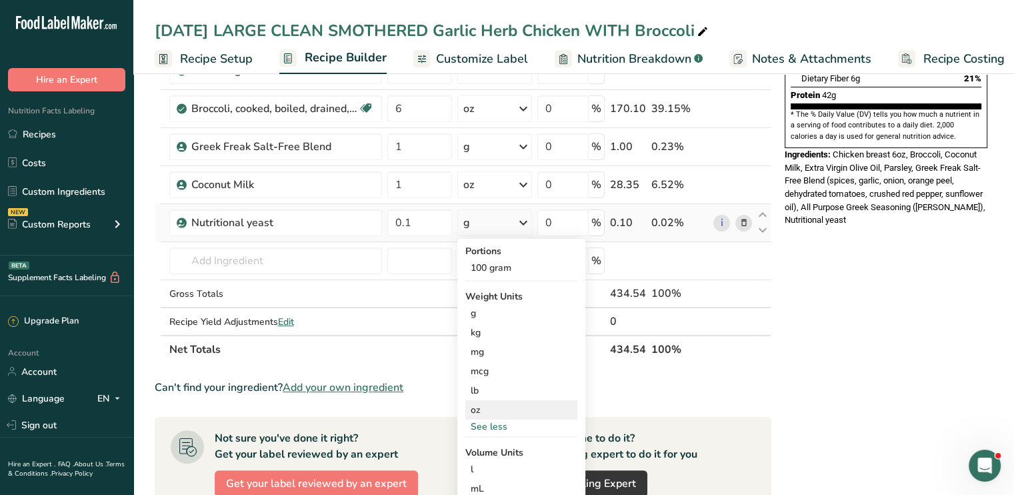
click at [491, 406] on div "oz" at bounding box center [521, 409] width 112 height 19
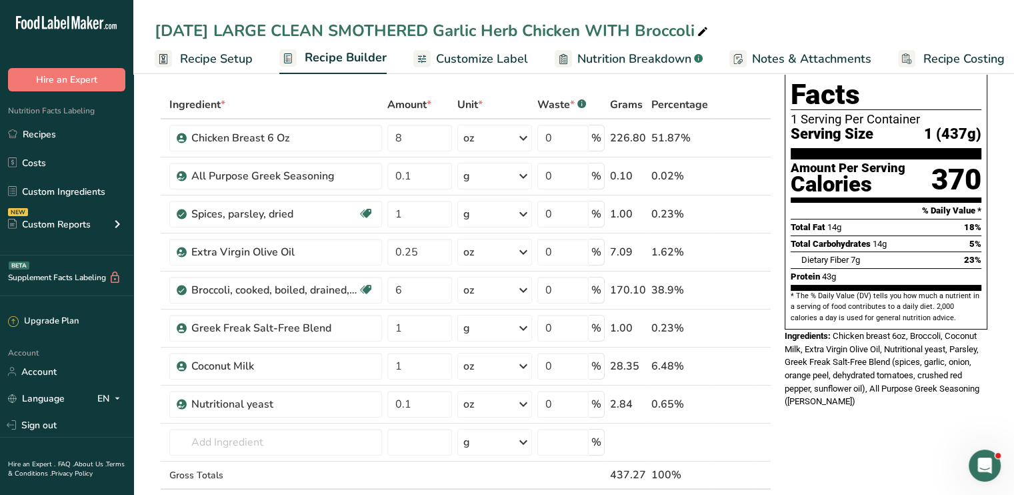
scroll to position [44, 0]
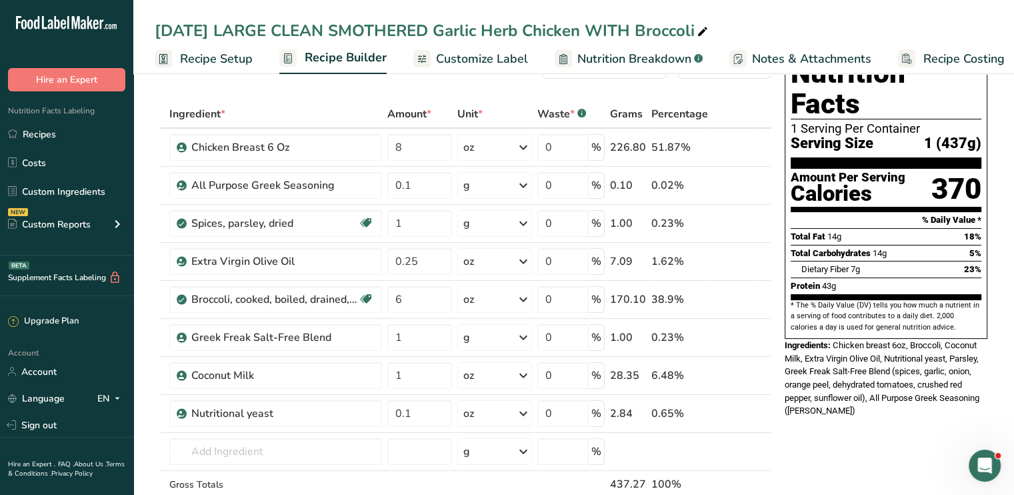
click at [480, 57] on span "Customize Label" at bounding box center [482, 59] width 92 height 18
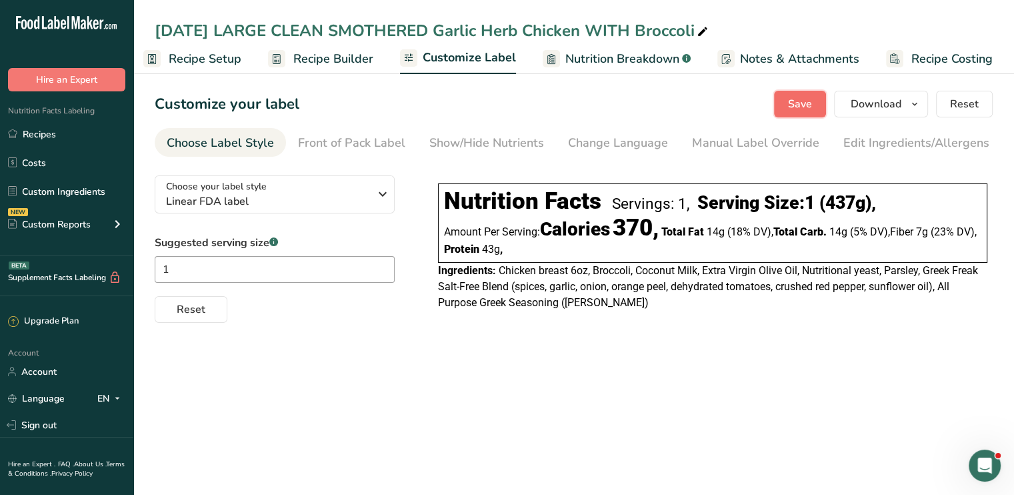
click at [795, 109] on span "Save" at bounding box center [800, 104] width 24 height 16
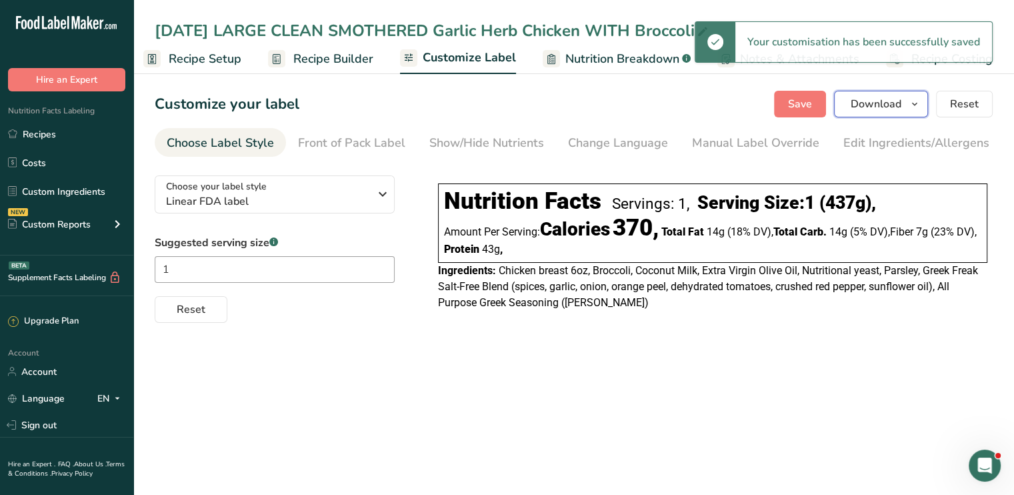
click at [869, 105] on span "Download" at bounding box center [876, 104] width 51 height 16
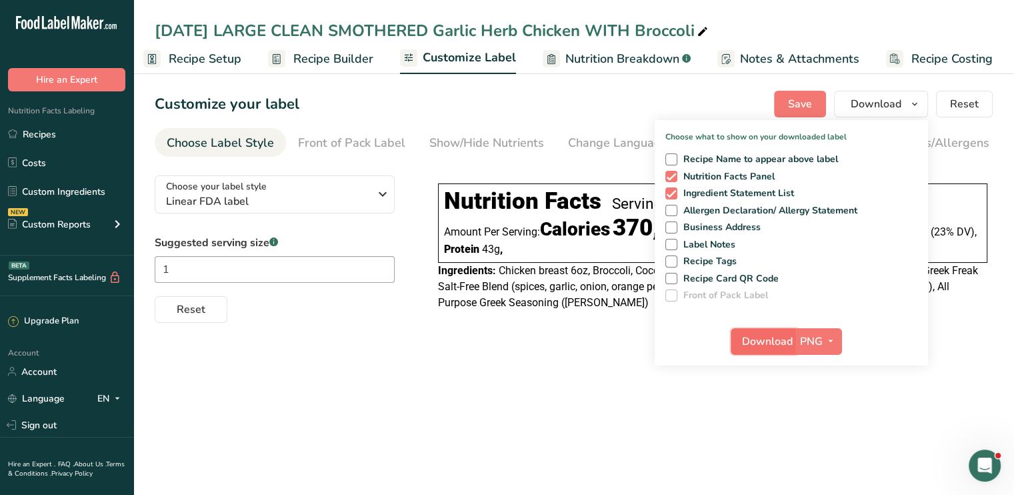
click at [776, 343] on span "Download" at bounding box center [767, 341] width 51 height 16
click at [1005, 176] on section "Customize your label Save Download Choose what to show on your downloaded label…" at bounding box center [573, 207] width 881 height 276
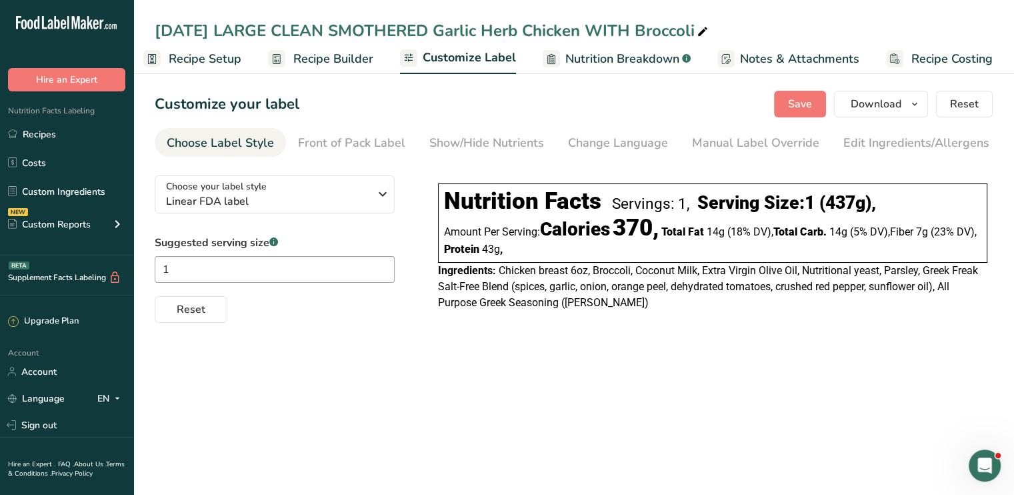
click at [302, 58] on span "Recipe Builder" at bounding box center [333, 59] width 80 height 18
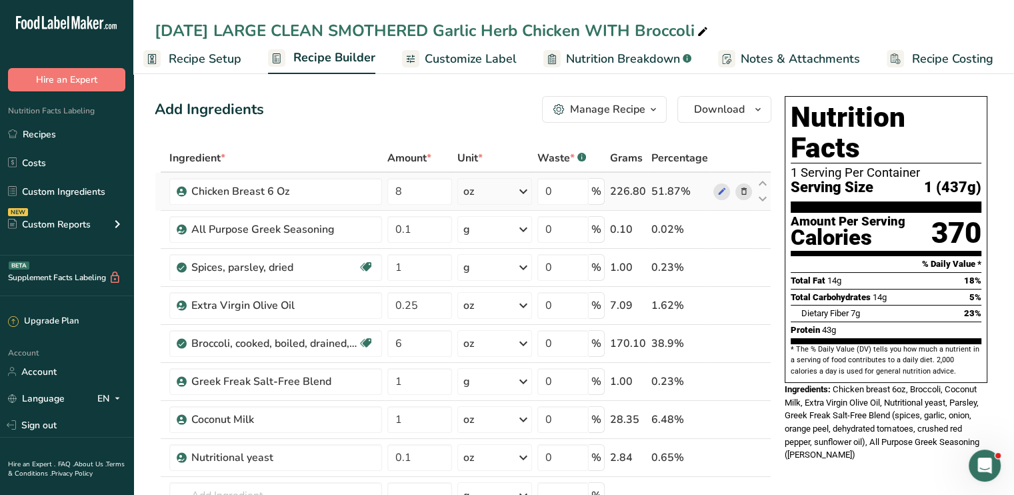
click at [744, 187] on icon at bounding box center [743, 192] width 9 height 14
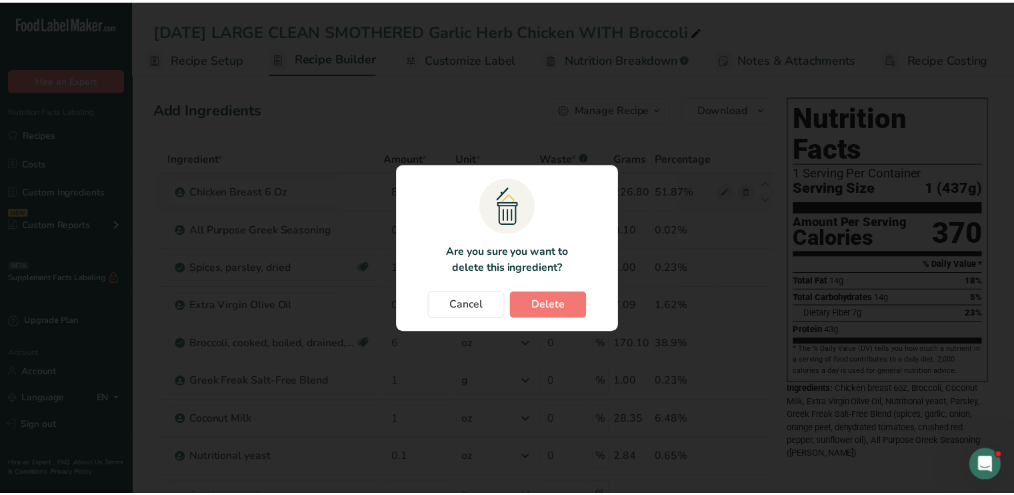
scroll to position [0, 1]
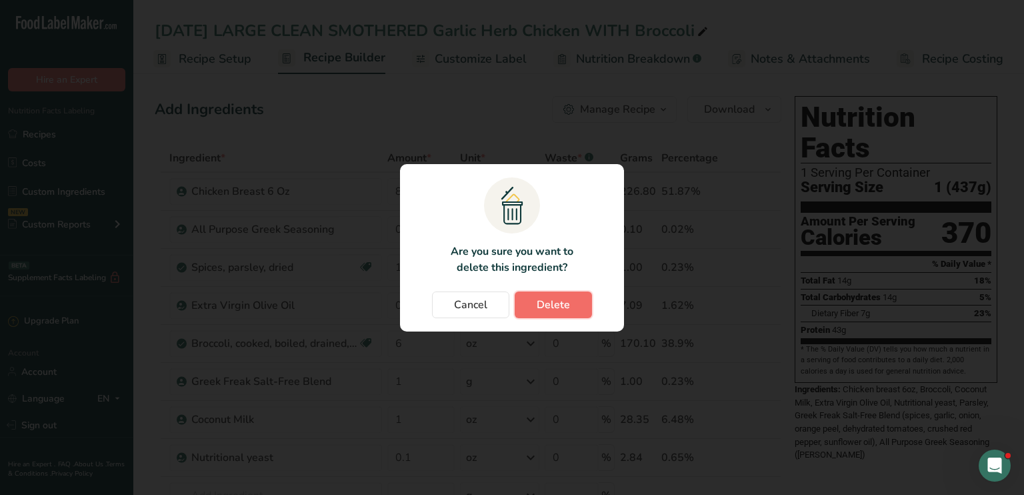
click at [556, 311] on span "Delete" at bounding box center [553, 305] width 33 height 16
type input "0.1"
type input "1"
type input "0.25"
type input "6"
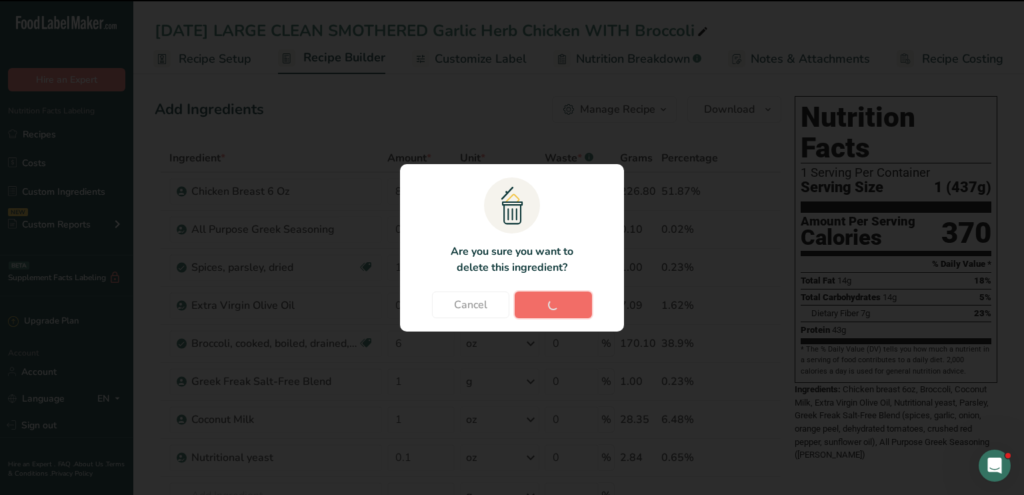
type input "1"
type input "0.1"
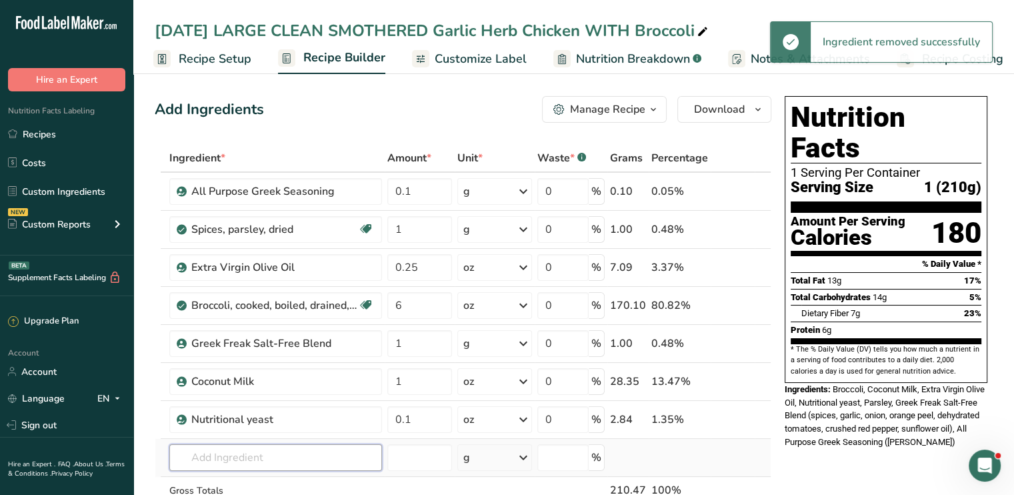
click at [334, 449] on input "text" at bounding box center [275, 457] width 213 height 27
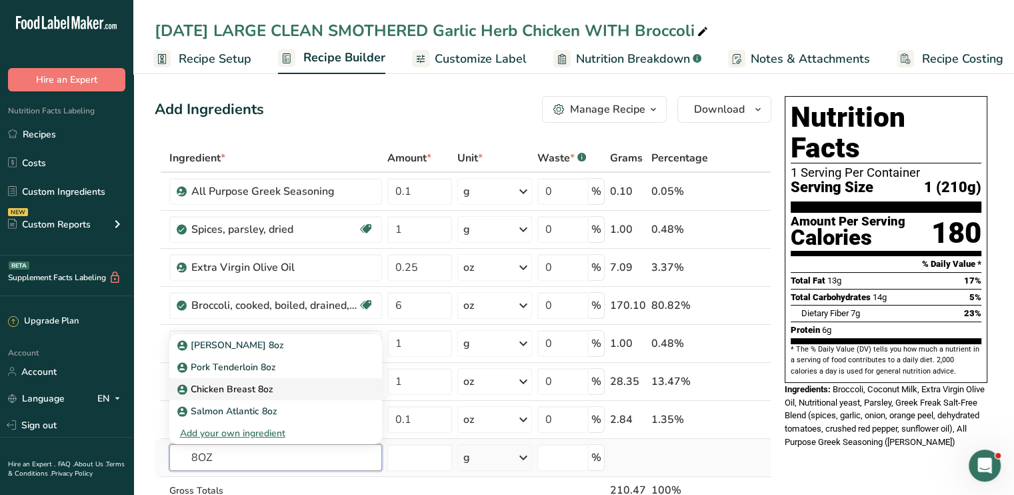
type input "8OZ"
click at [279, 382] on div "Chicken Breast 8oz" at bounding box center [265, 389] width 170 height 14
type input "Chicken Breast 8oz"
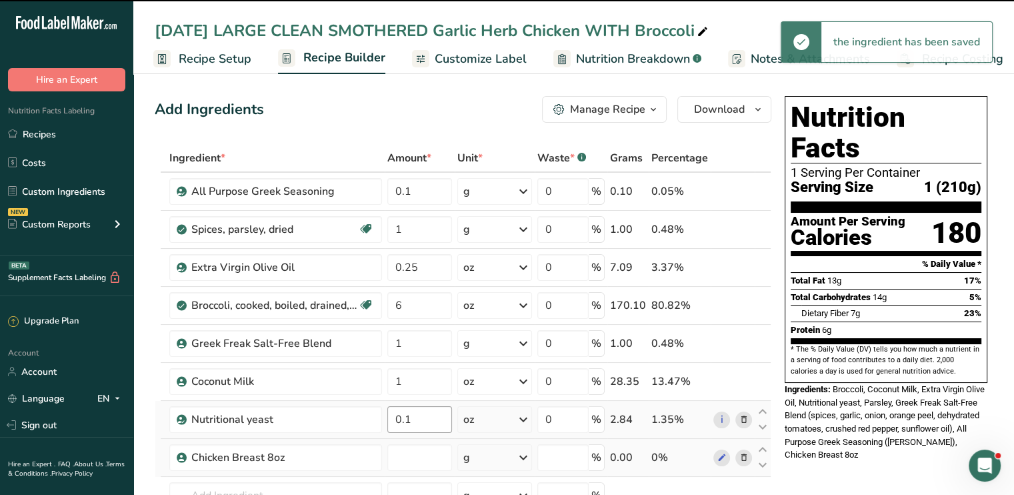
type input "0"
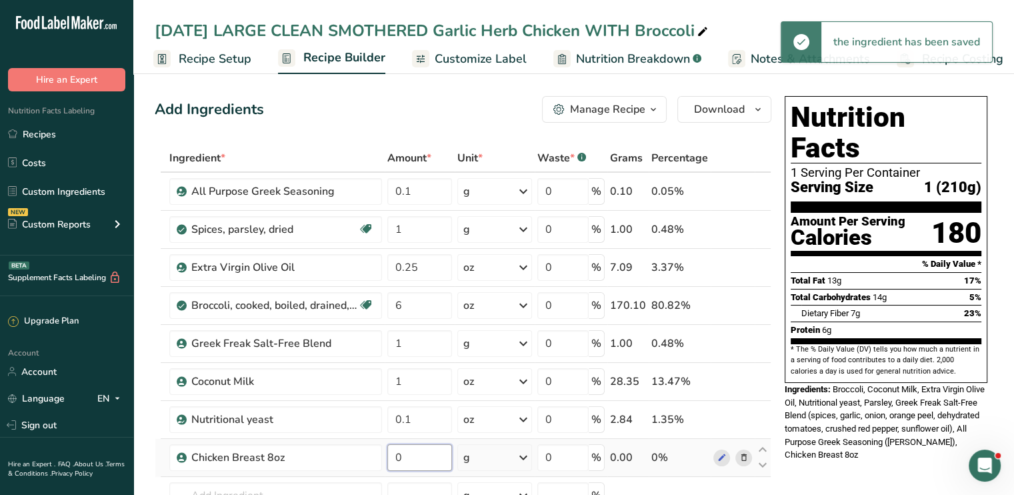
click at [421, 449] on input "0" at bounding box center [419, 457] width 65 height 27
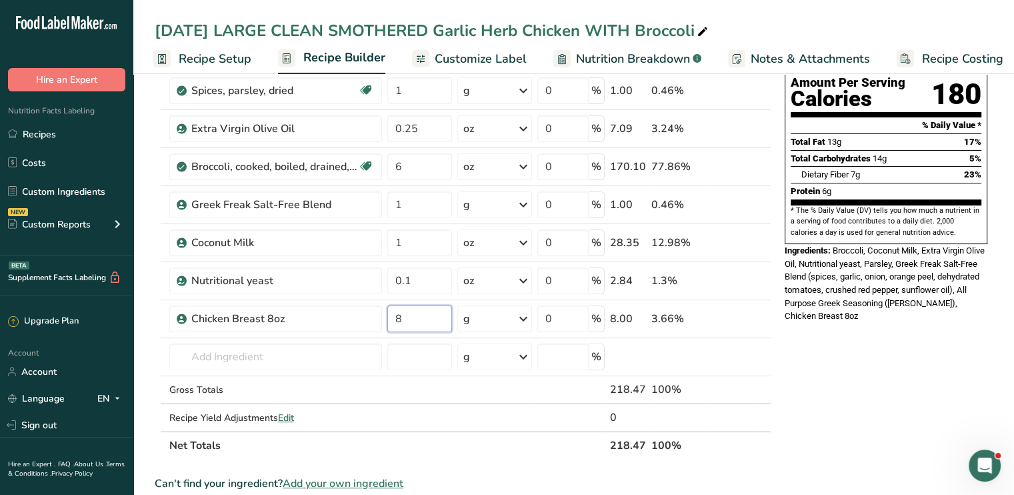
scroll to position [156, 0]
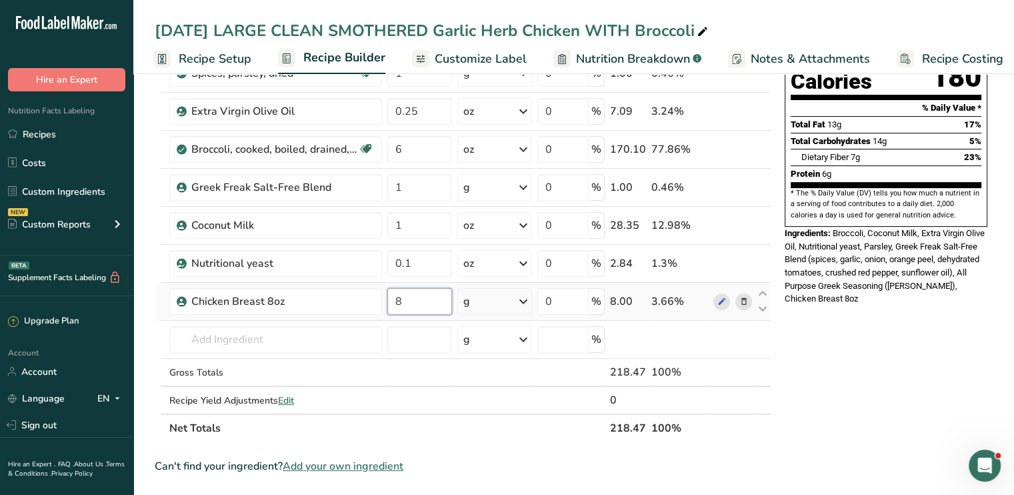
type input "8"
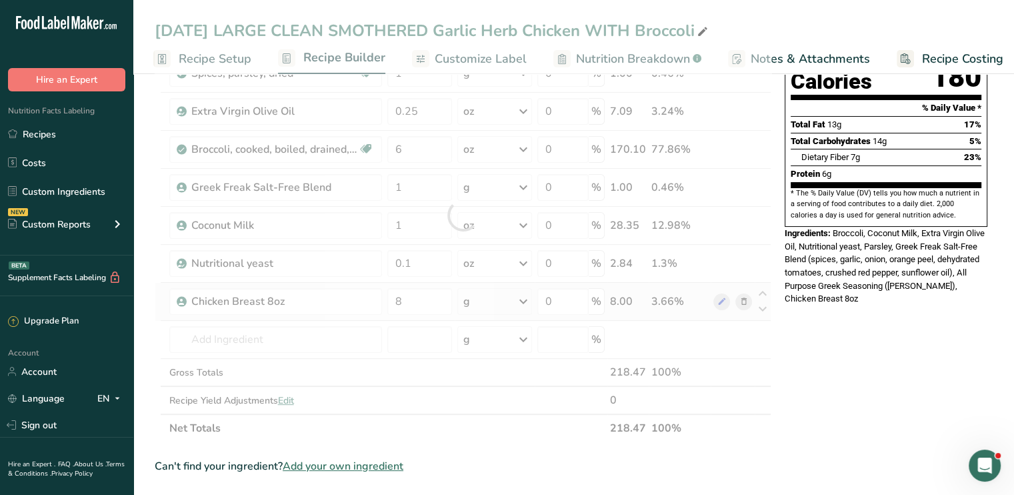
click at [523, 303] on div "Ingredient * Amount * Unit * Waste * .a-a{fill:#347362;}.b-a{fill:#fff;} Grams …" at bounding box center [463, 215] width 617 height 454
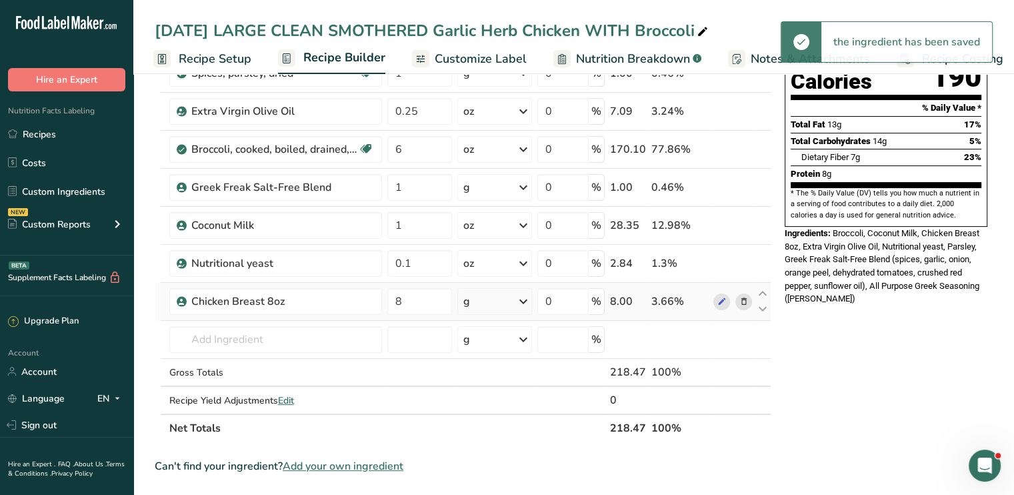
click at [523, 303] on icon at bounding box center [523, 301] width 16 height 24
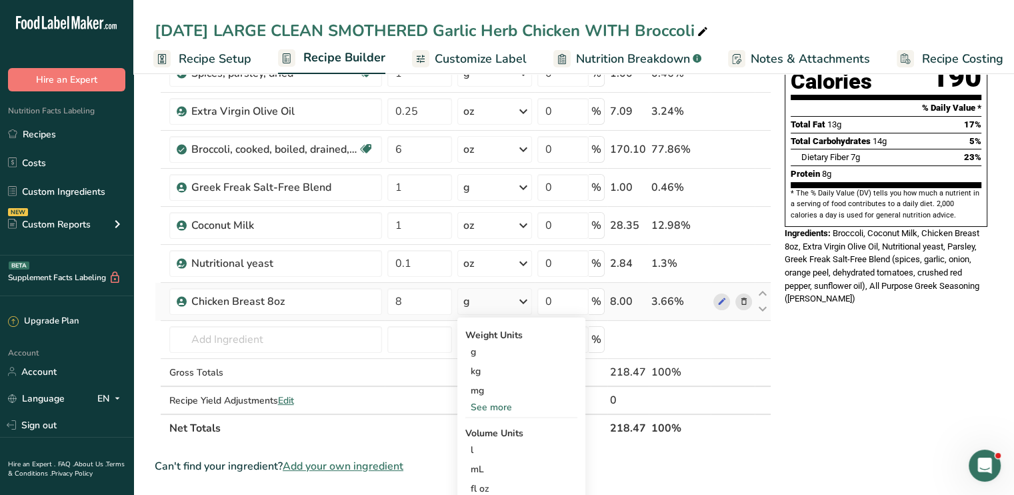
click at [509, 405] on div "See more" at bounding box center [521, 407] width 112 height 14
click at [485, 447] on div "oz" at bounding box center [521, 448] width 112 height 19
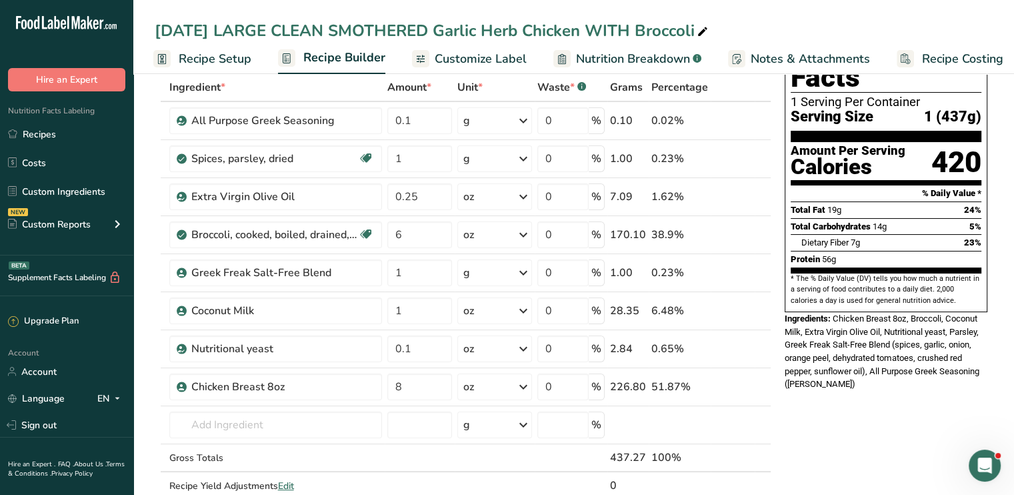
scroll to position [67, 0]
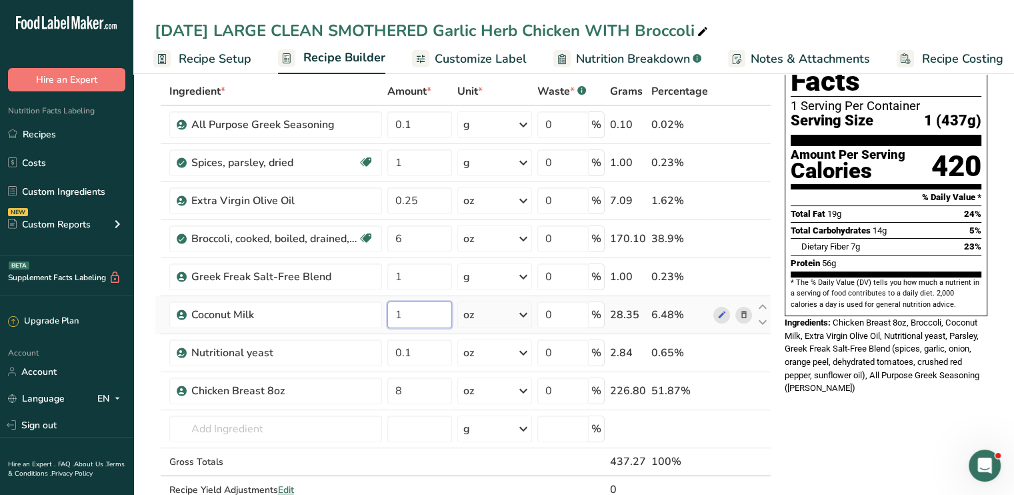
click at [424, 321] on input "1" at bounding box center [419, 314] width 65 height 27
drag, startPoint x: 424, startPoint y: 321, endPoint x: 352, endPoint y: 322, distance: 72.0
click at [352, 322] on tr "Coconut Milk 1 oz Weight Units g kg mg See more Volume Units l Volume units req…" at bounding box center [462, 315] width 615 height 38
type input "2"
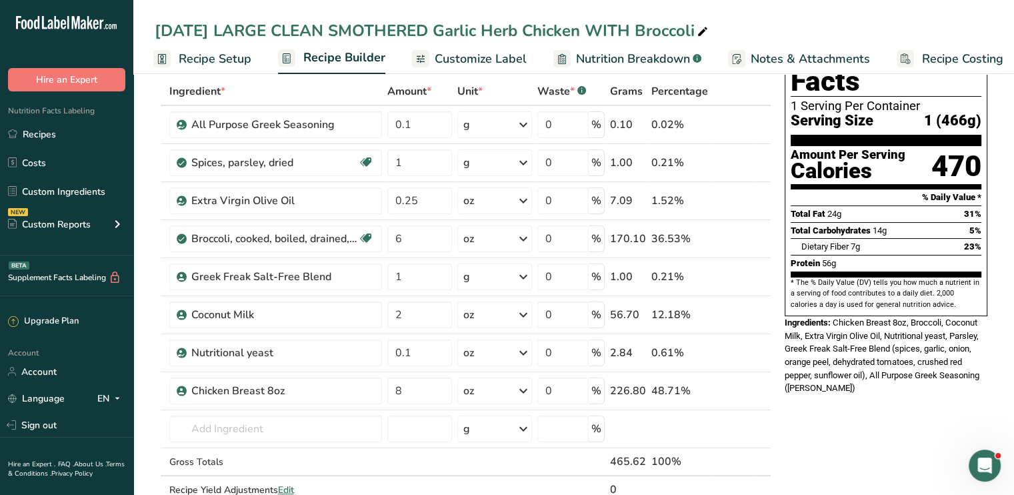
click at [477, 51] on span "Customize Label" at bounding box center [481, 59] width 92 height 18
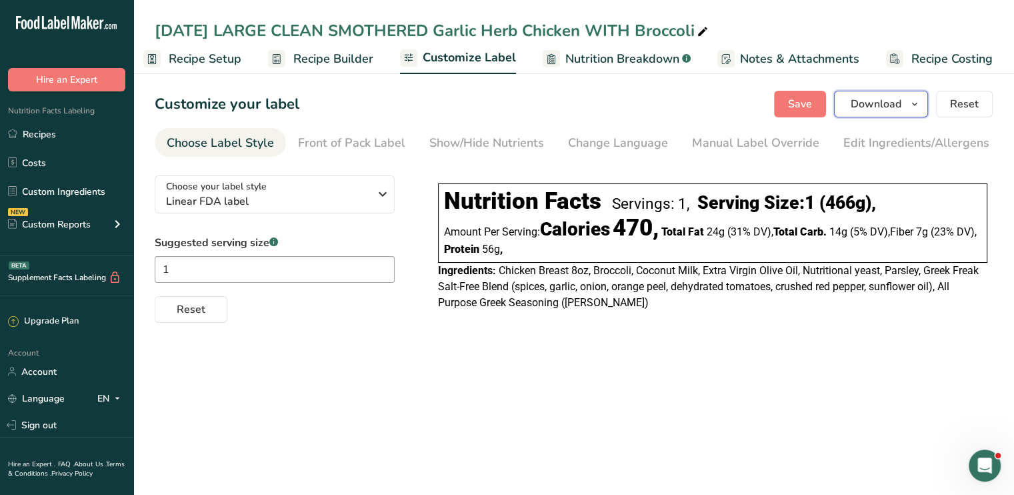
click at [881, 111] on span "Download" at bounding box center [876, 104] width 51 height 16
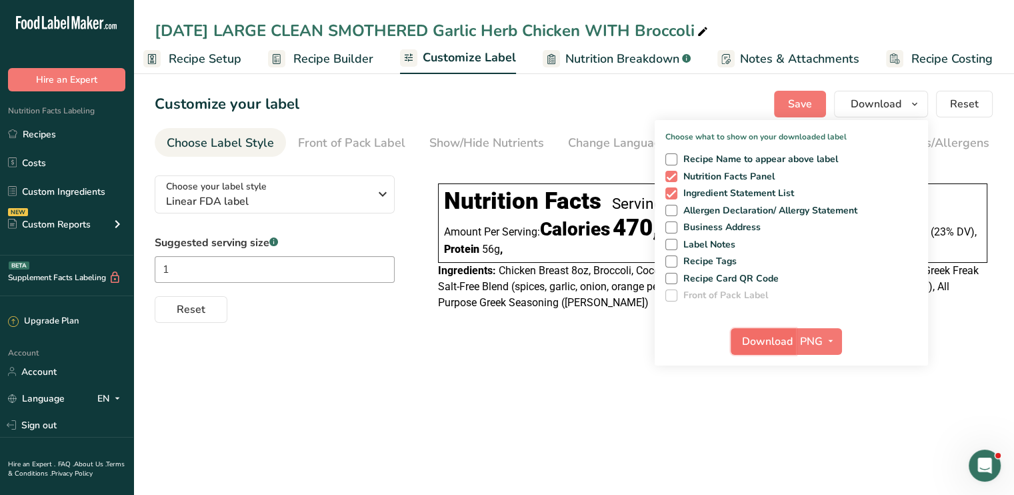
click at [769, 339] on span "Download" at bounding box center [767, 341] width 51 height 16
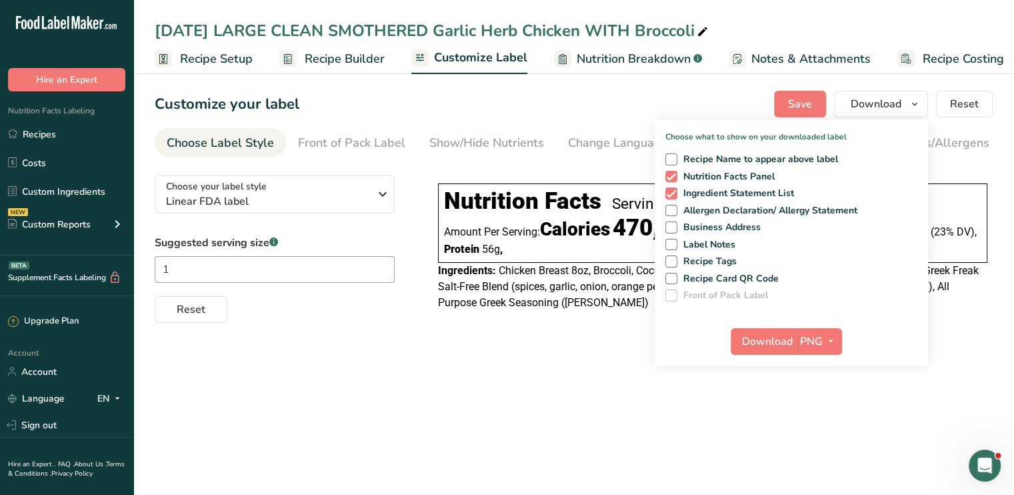
scroll to position [0, 11]
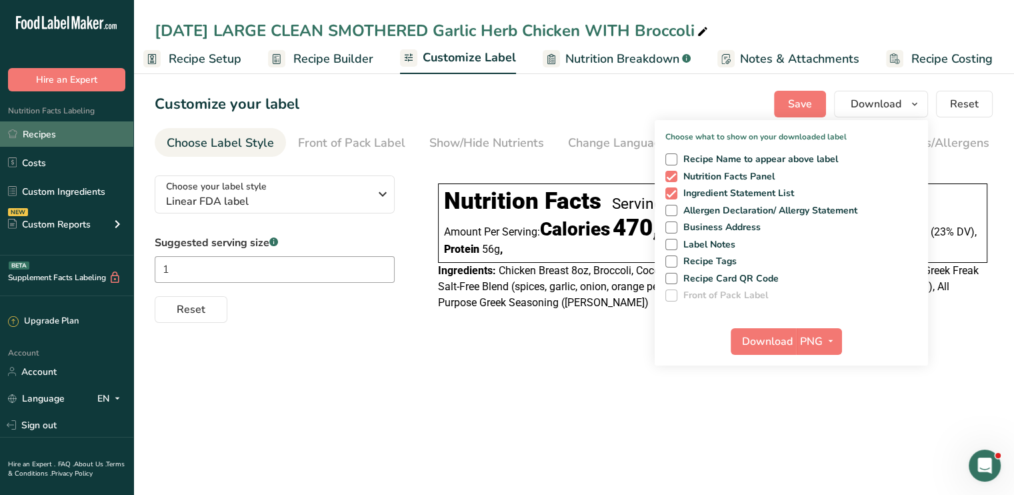
click at [47, 137] on link "Recipes" at bounding box center [66, 133] width 133 height 25
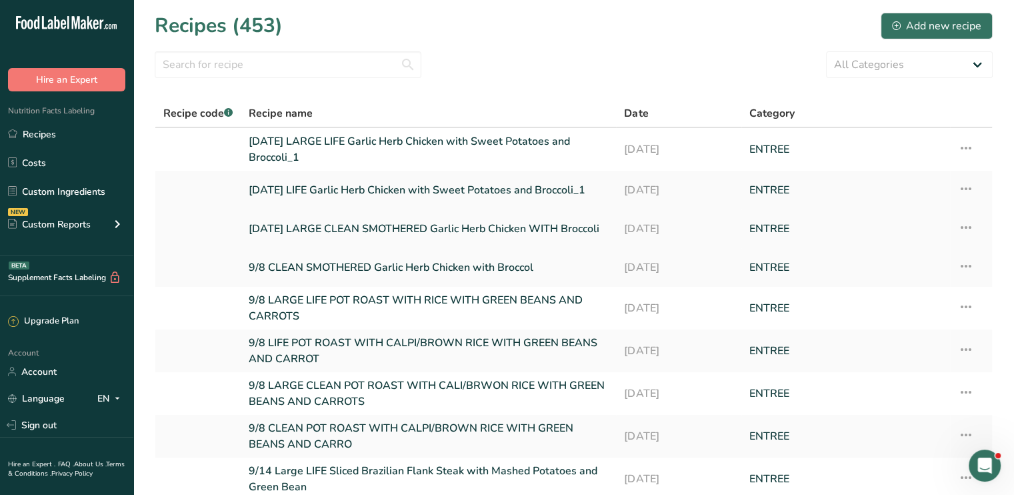
click at [318, 219] on link "[DATE] LARGE CLEAN SMOTHERED Garlic Herb Chicken WITH Broccoli" at bounding box center [428, 229] width 359 height 28
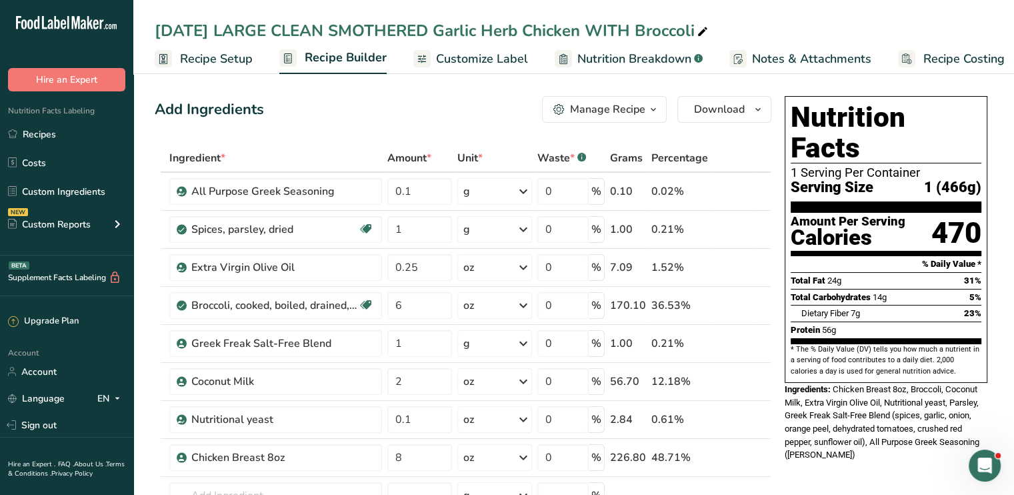
click at [707, 31] on icon at bounding box center [703, 32] width 12 height 19
drag, startPoint x: 213, startPoint y: 34, endPoint x: 119, endPoint y: 45, distance: 94.6
type input "9/8 LARGE CLEAN SMOTHERED Garlic Herb Chicken WITH Broccoli"
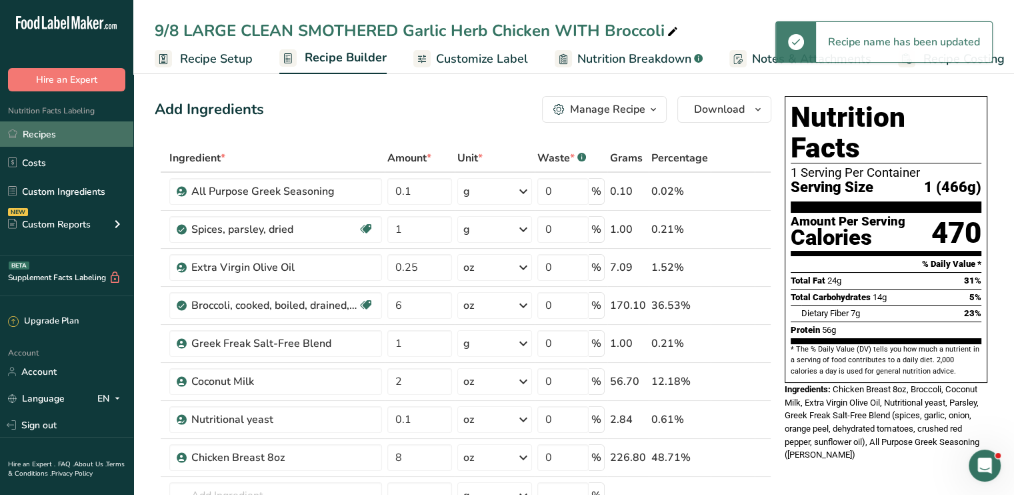
click at [94, 135] on link "Recipes" at bounding box center [66, 133] width 133 height 25
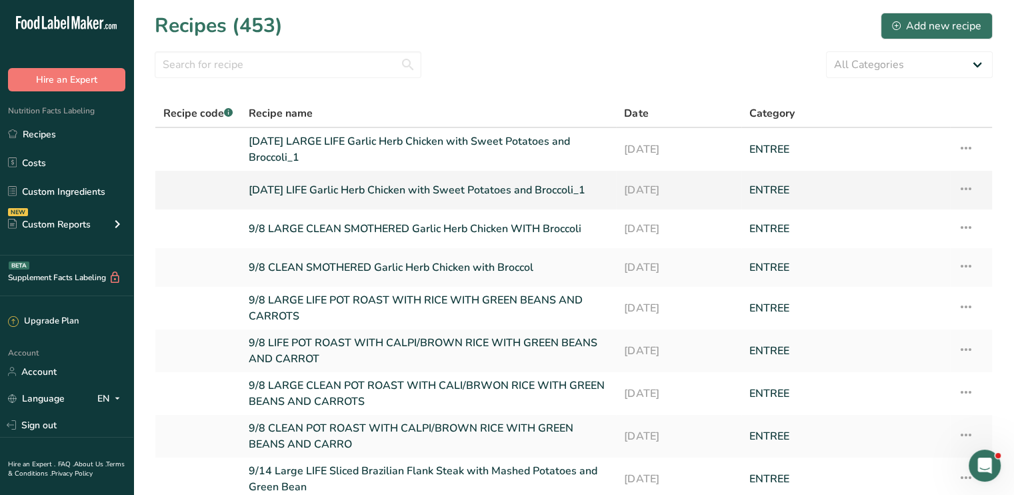
click at [331, 185] on link "[DATE] LIFE Garlic Herb Chicken with Sweet Potatoes and Broccoli_1" at bounding box center [428, 190] width 359 height 28
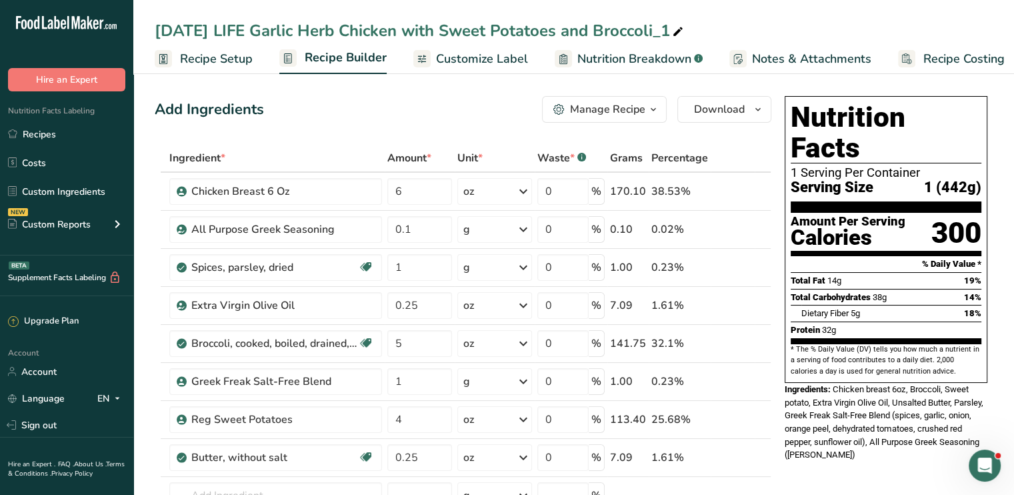
click at [689, 31] on div "[DATE] LIFE Garlic Herb Chicken with Sweet Potatoes and Broccoli_1" at bounding box center [573, 31] width 881 height 24
click at [680, 31] on icon at bounding box center [678, 32] width 12 height 19
drag, startPoint x: 564, startPoint y: 32, endPoint x: 447, endPoint y: 31, distance: 117.3
click at [447, 31] on input "[DATE] LIFE Garlic Herb Chicken with Sweet Potatoes and Broccoli" at bounding box center [574, 31] width 838 height 24
drag, startPoint x: 215, startPoint y: 27, endPoint x: 141, endPoint y: 25, distance: 73.3
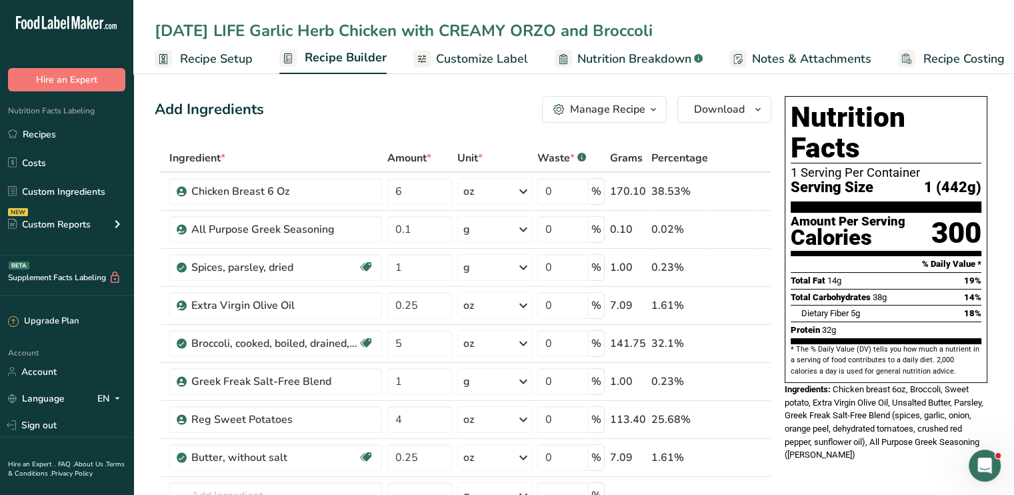
click at [141, 25] on div "[DATE] LIFE Garlic Herb Chicken with CREAMY ORZO and Broccoli" at bounding box center [573, 31] width 881 height 24
type input "9/8 LIFE Garlic Herb Chicken with CREAMY ORZO and Broccoli"
click at [345, 115] on div "Add Ingredients Manage Recipe Delete Recipe Duplicate Recipe Scale Recipe Save …" at bounding box center [463, 109] width 617 height 27
click at [744, 415] on icon at bounding box center [743, 420] width 9 height 14
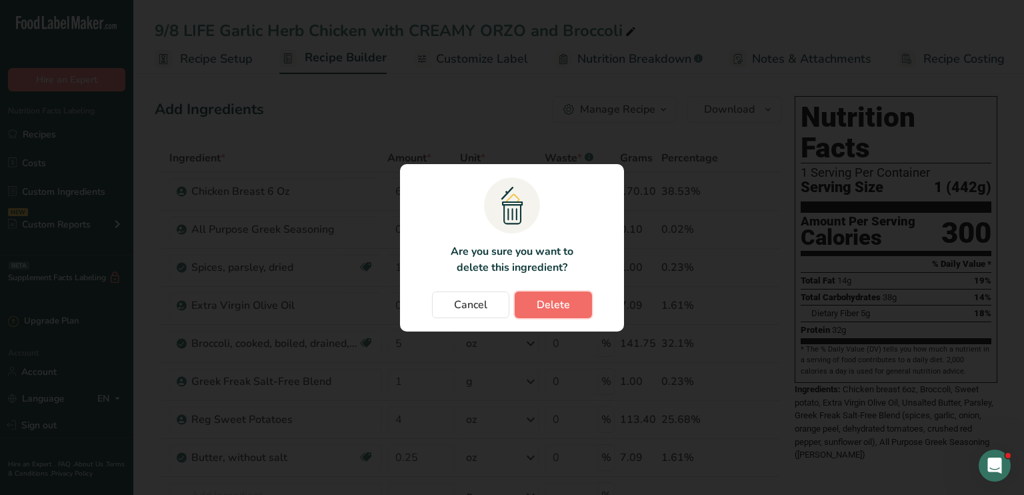
click at [547, 306] on span "Delete" at bounding box center [553, 305] width 33 height 16
type input "0.25"
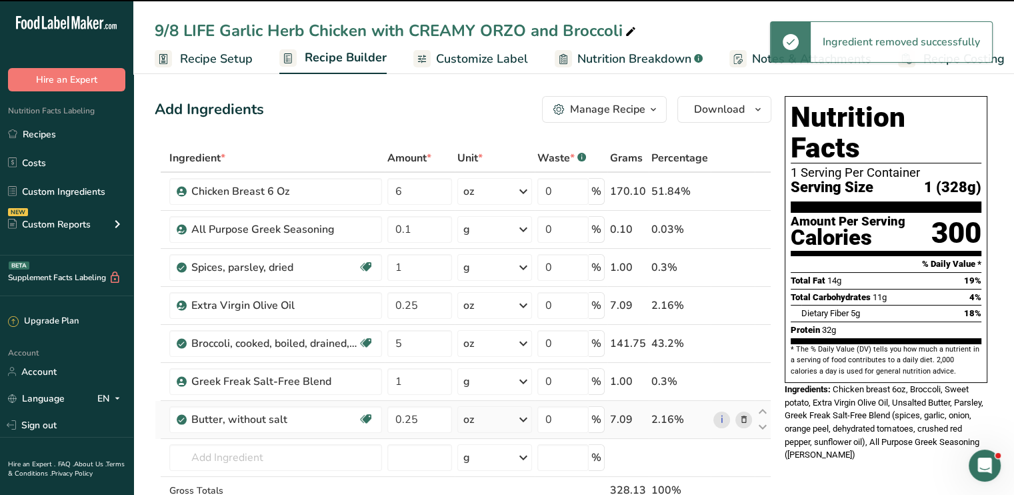
click at [741, 414] on icon at bounding box center [743, 420] width 9 height 14
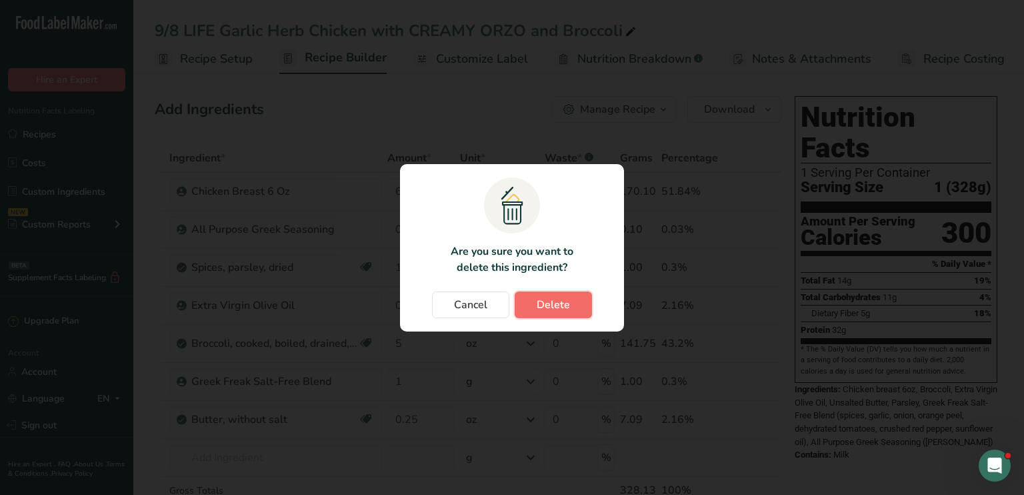
click at [541, 299] on span "Delete" at bounding box center [553, 305] width 33 height 16
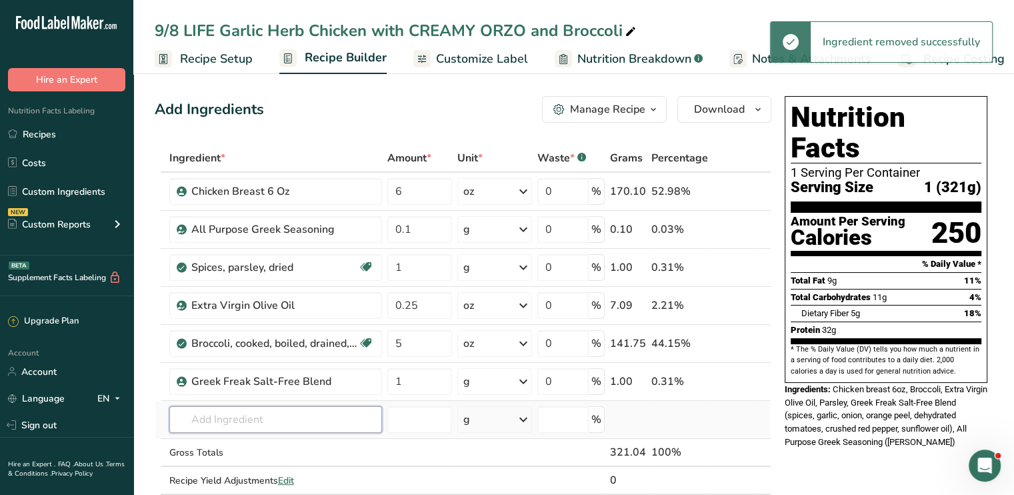
click at [299, 419] on input "text" at bounding box center [275, 419] width 213 height 27
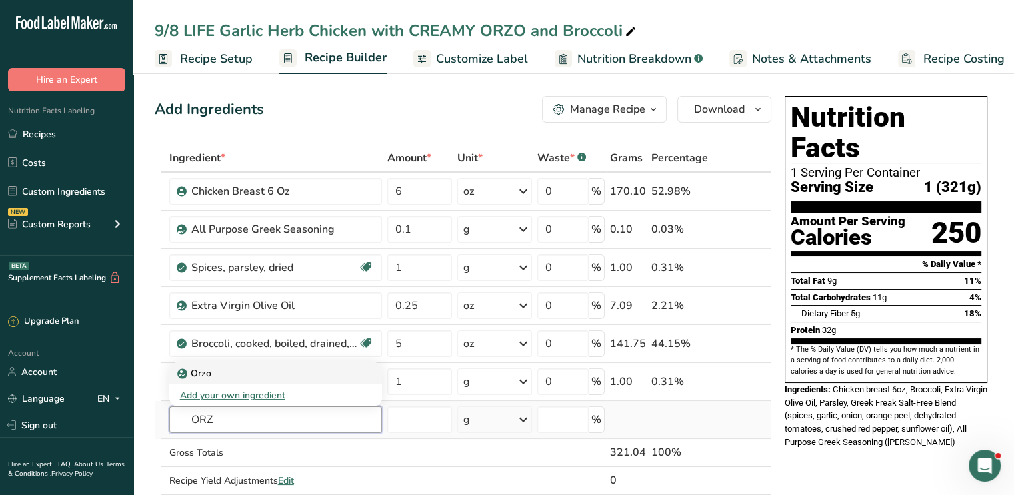
type input "ORZ"
click at [214, 371] on div "Orzo" at bounding box center [265, 373] width 170 height 14
type input "Orzo"
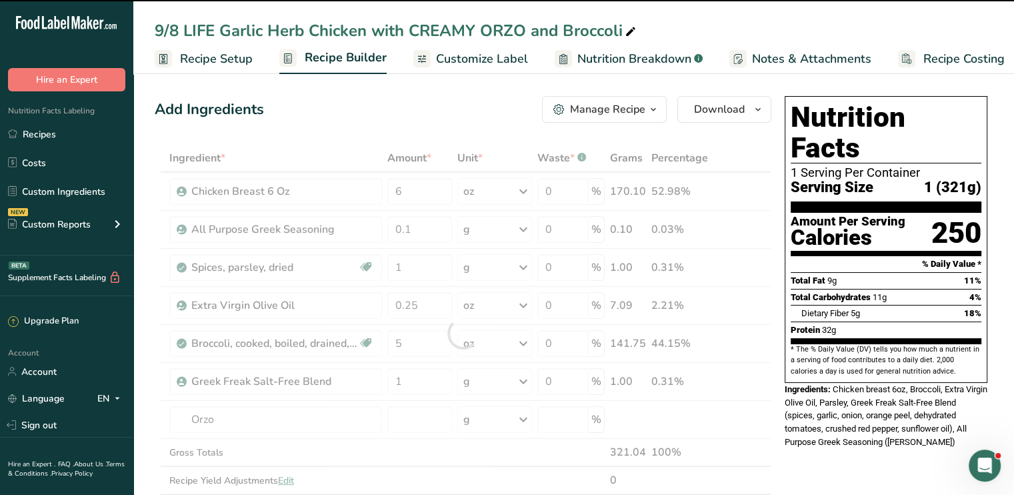
type input "0"
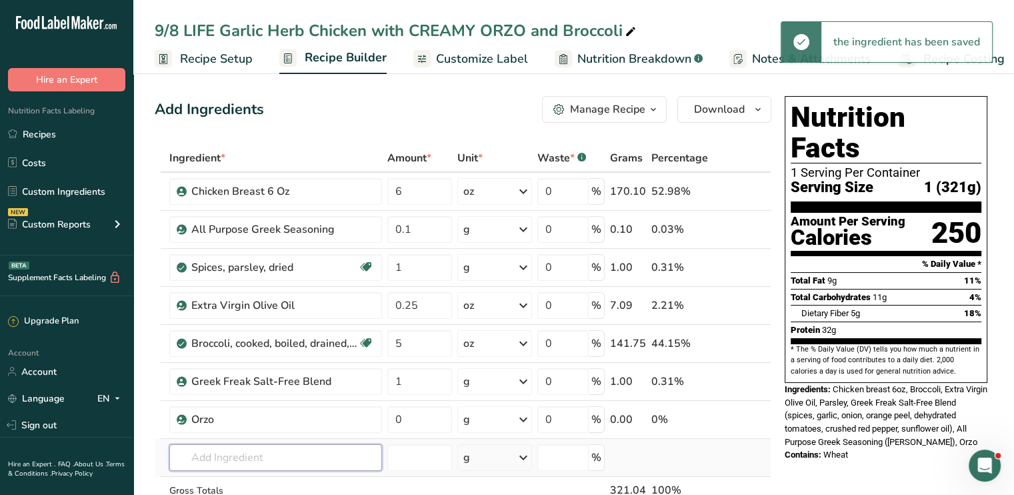
click at [234, 458] on input "text" at bounding box center [275, 457] width 213 height 27
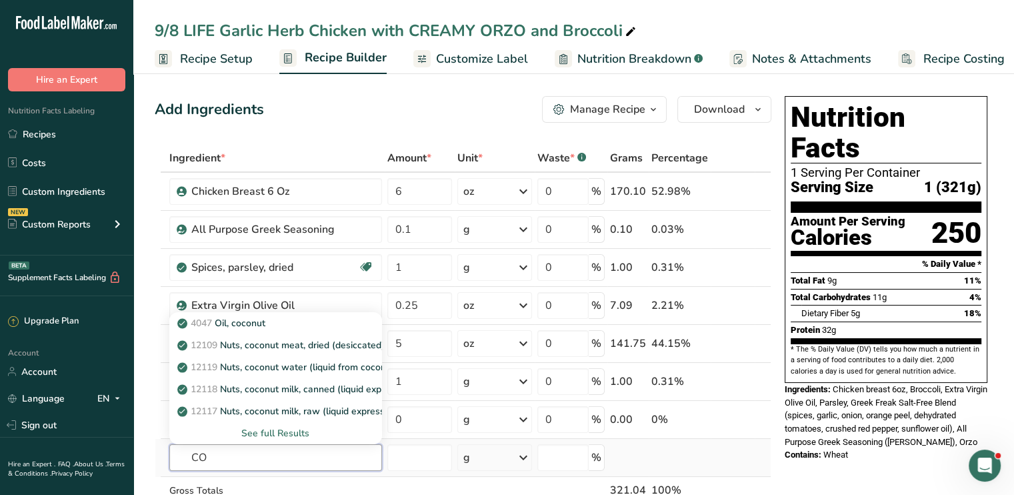
type input "C"
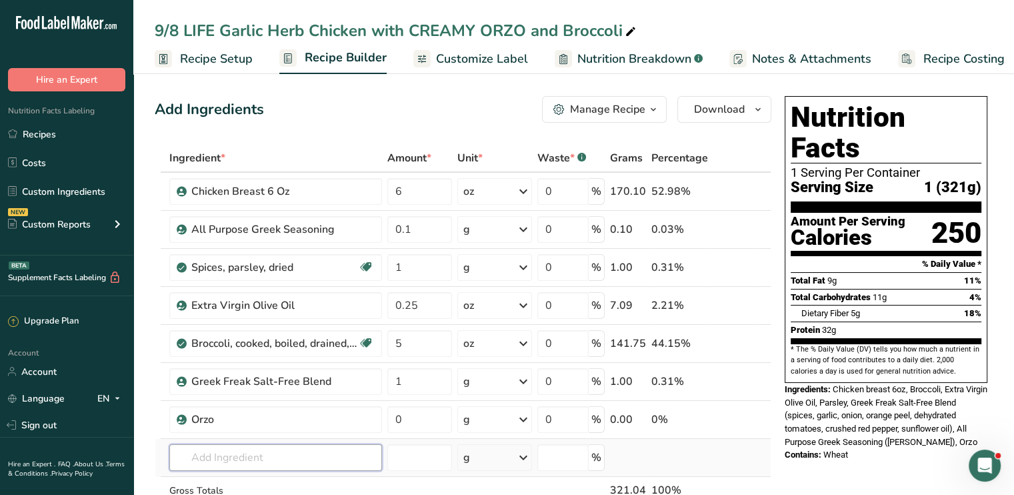
click at [234, 458] on input "text" at bounding box center [275, 457] width 213 height 27
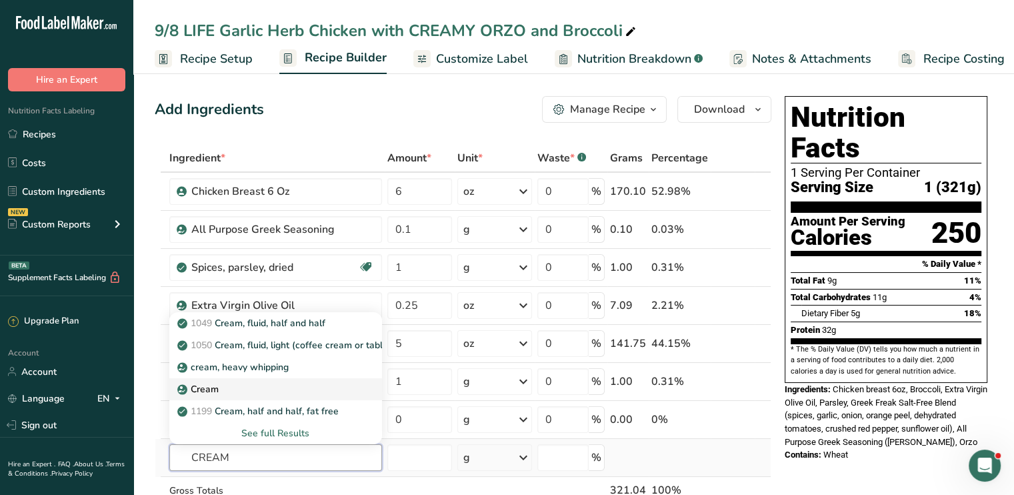
type input "CREAM"
click at [281, 394] on div "Cream" at bounding box center [265, 389] width 170 height 14
type input "Cream"
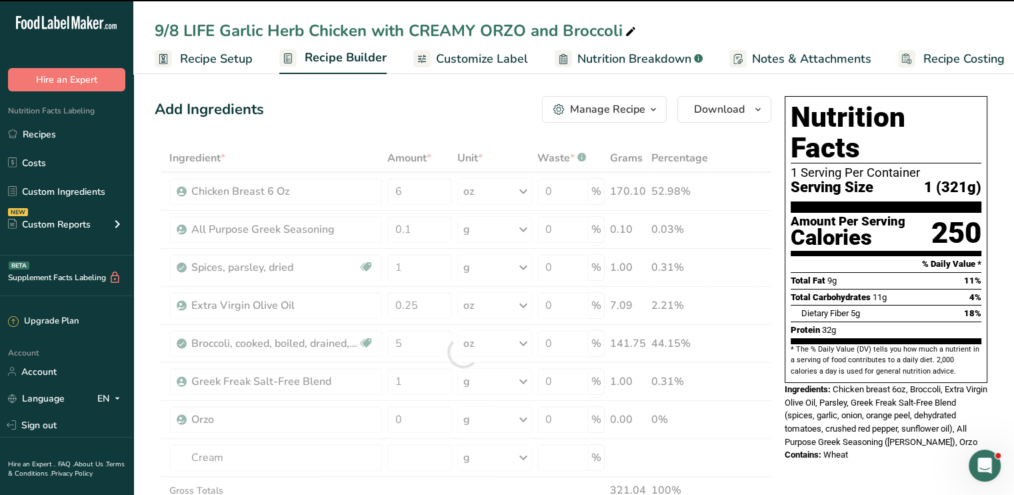
type input "0"
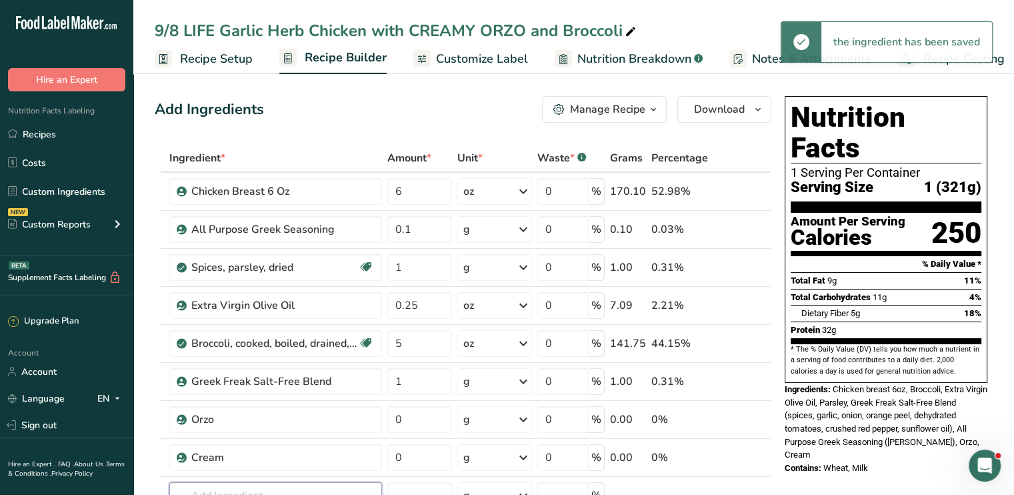
click at [256, 482] on input "text" at bounding box center [275, 495] width 213 height 27
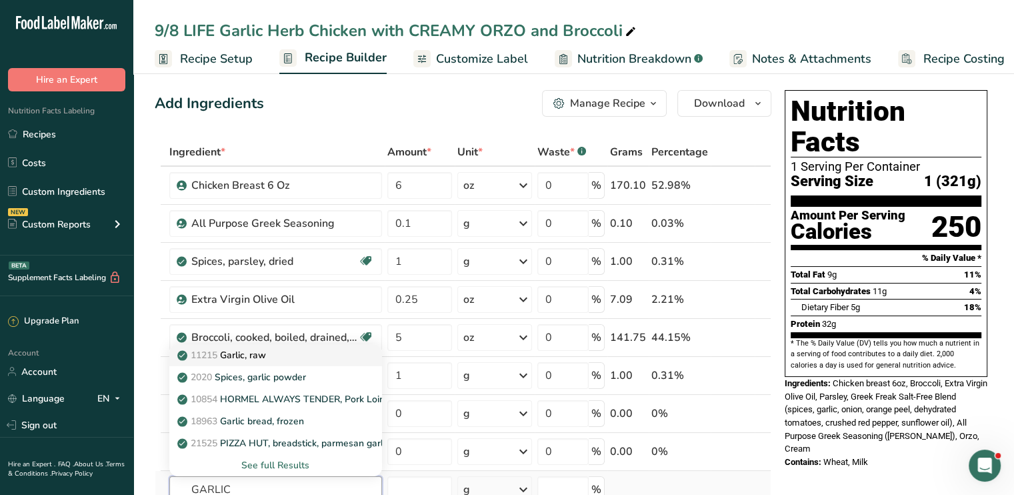
type input "GARLIC"
click at [297, 351] on div "11215 Garlic, raw" at bounding box center [265, 355] width 170 height 14
type input "Garlic, raw"
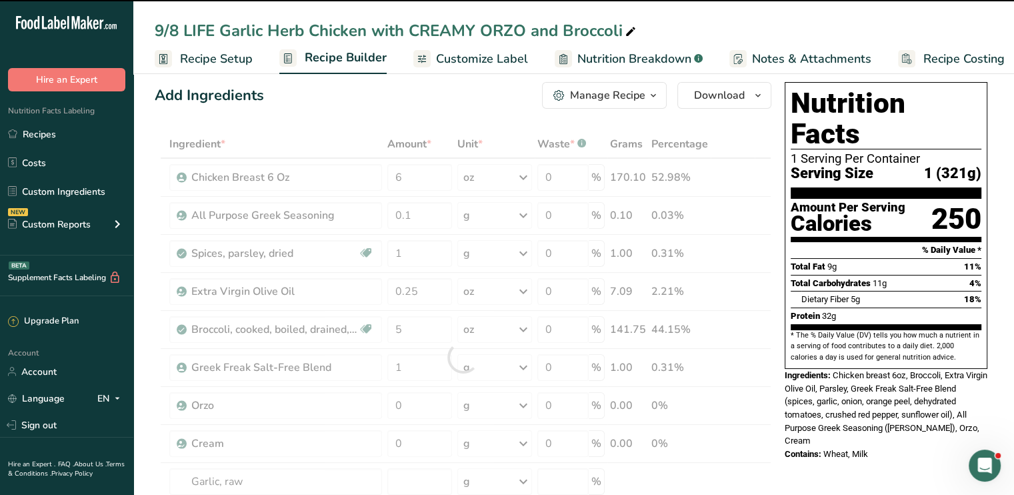
type input "0"
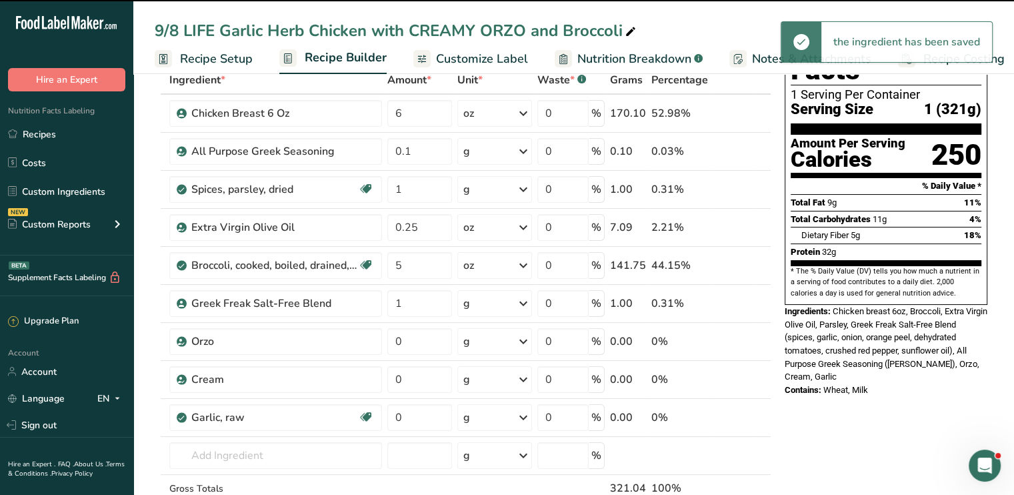
scroll to position [95, 0]
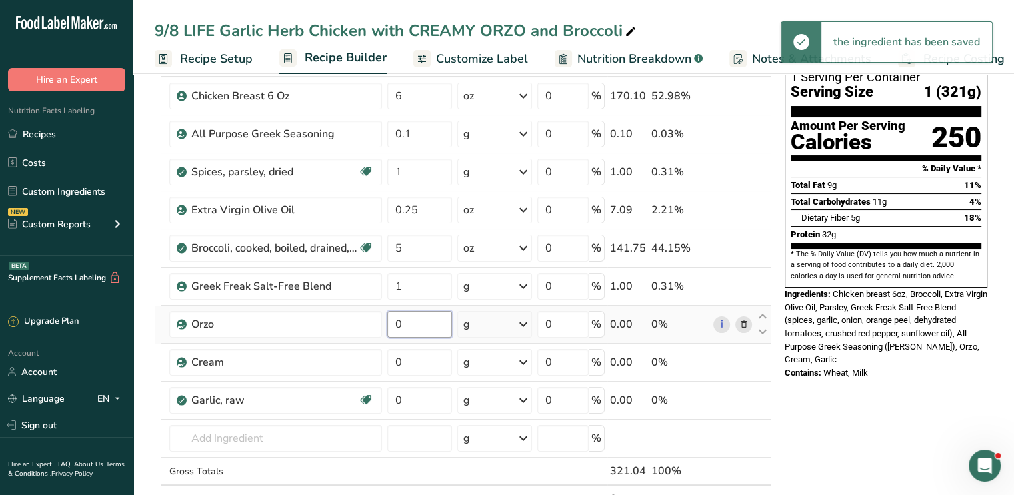
click at [412, 319] on input "0" at bounding box center [419, 324] width 65 height 27
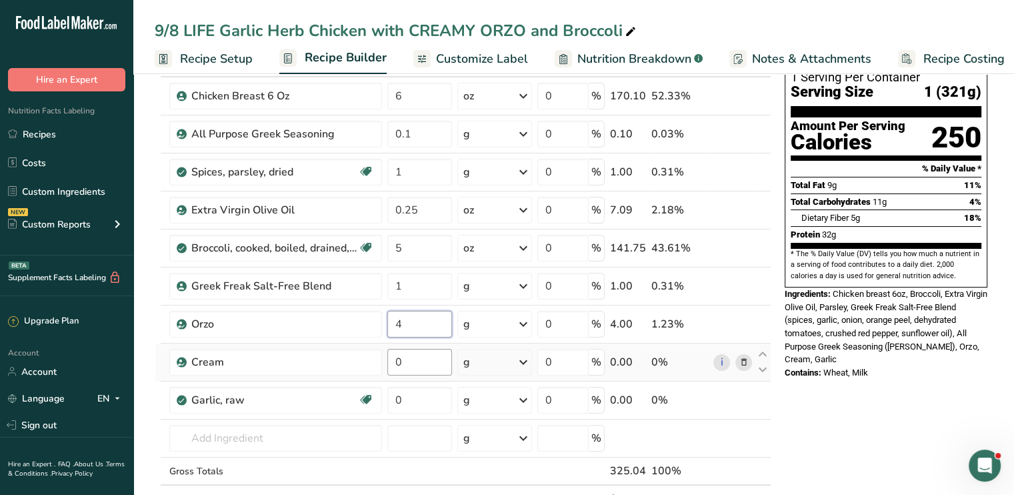
type input "4"
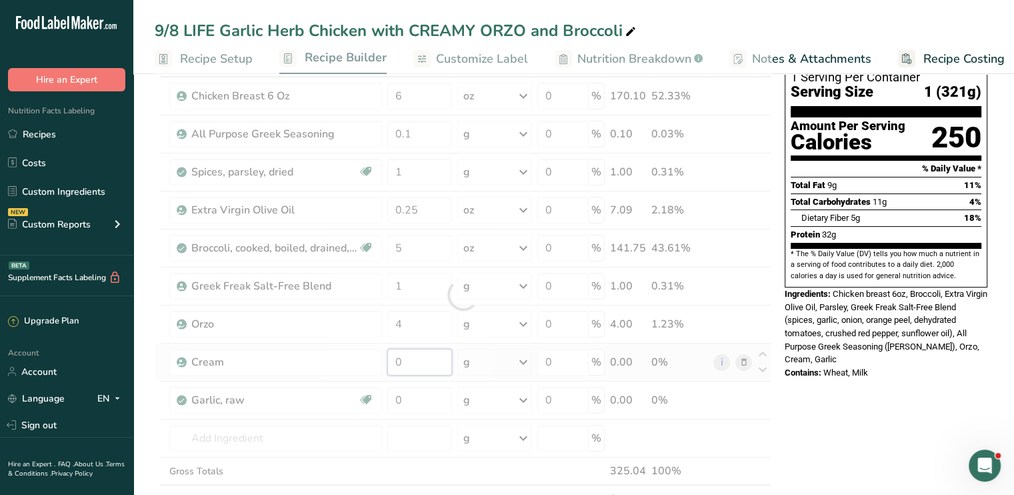
click at [412, 355] on div "Ingredient * Amount * Unit * Waste * .a-a{fill:#347362;}.b-a{fill:#fff;} Grams …" at bounding box center [463, 295] width 617 height 492
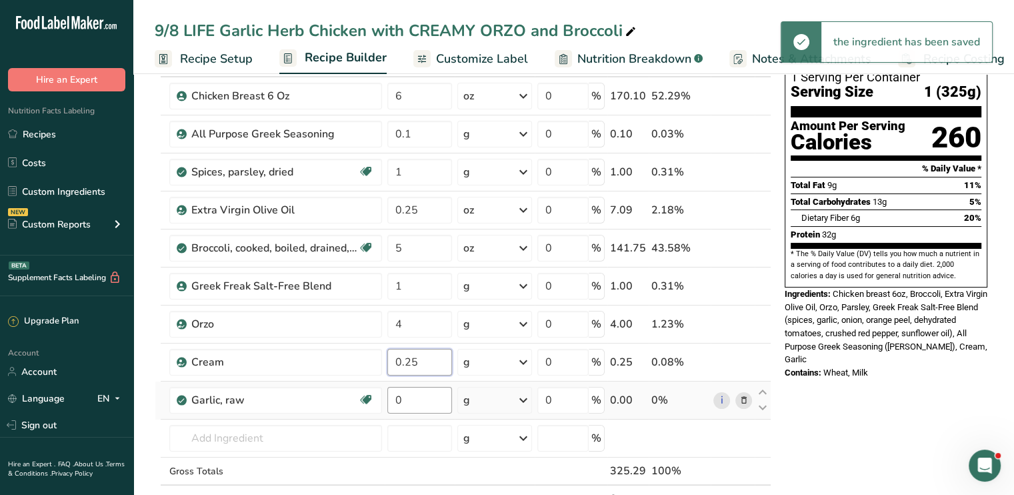
type input "0.25"
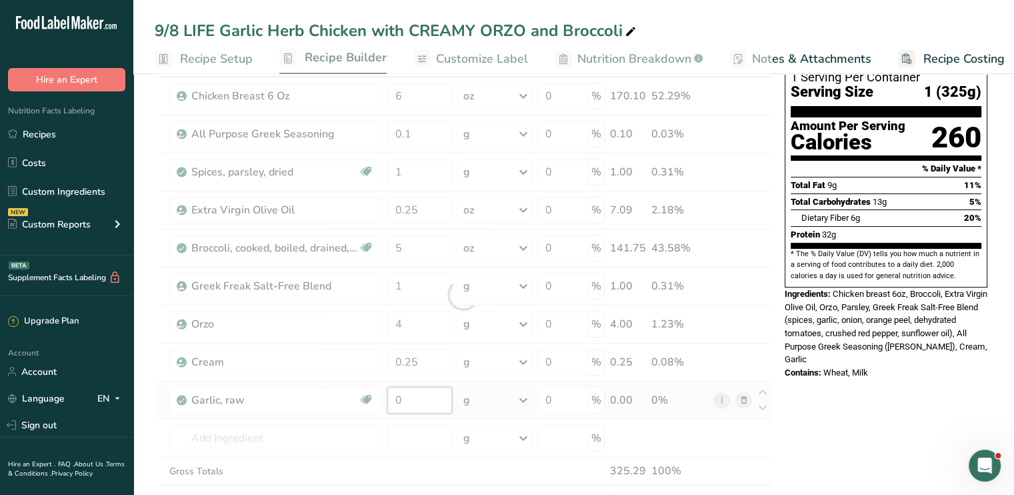
click at [401, 401] on div "Ingredient * Amount * Unit * Waste * .a-a{fill:#347362;}.b-a{fill:#fff;} Grams …" at bounding box center [463, 295] width 617 height 492
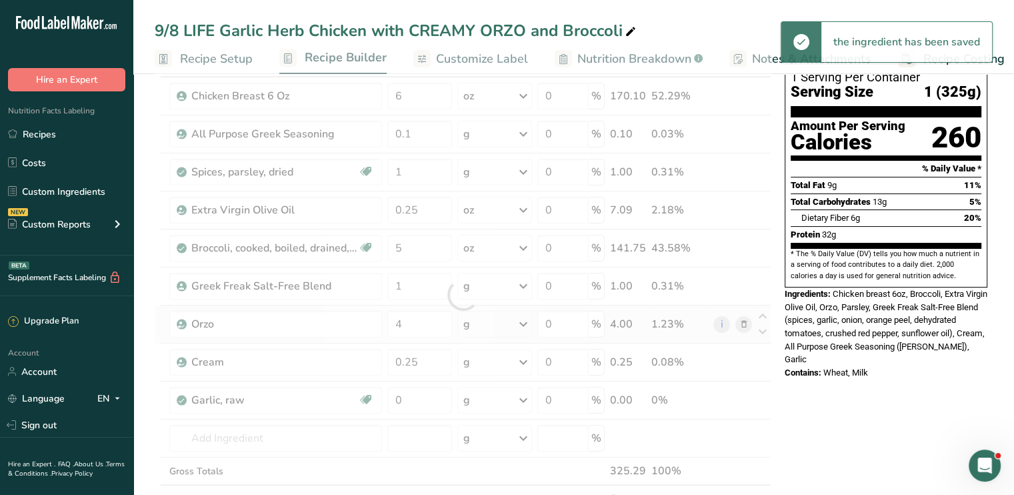
click at [521, 323] on div "Ingredient * Amount * Unit * Waste * .a-a{fill:#347362;}.b-a{fill:#fff;} Grams …" at bounding box center [463, 295] width 617 height 492
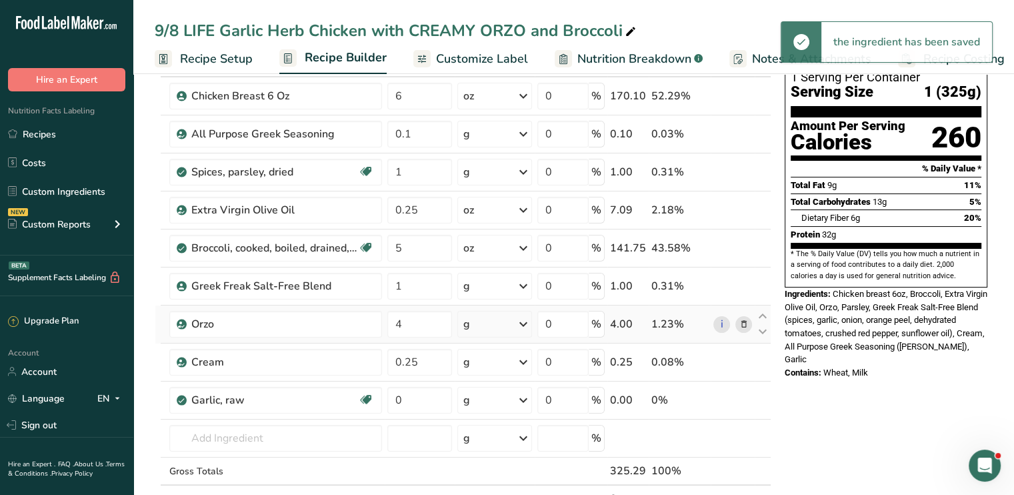
click at [521, 323] on icon at bounding box center [523, 324] width 16 height 24
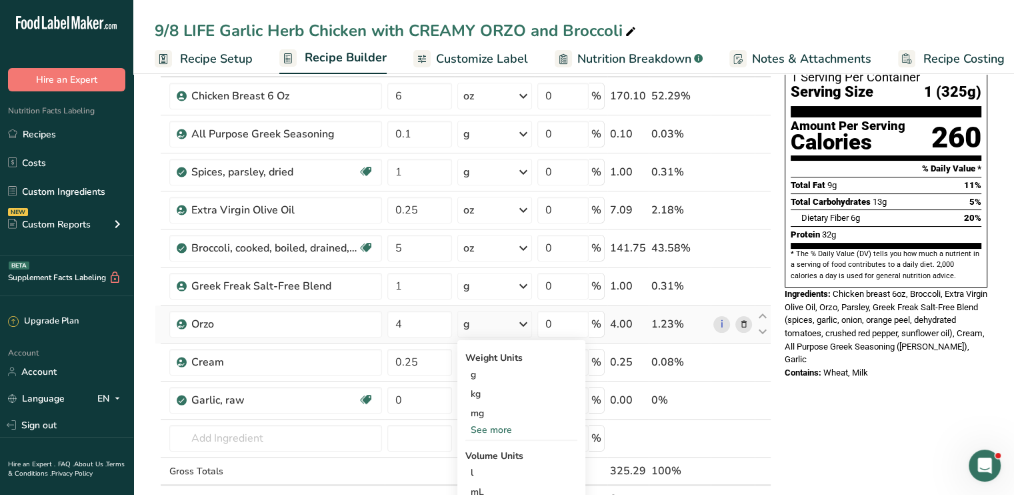
click at [506, 423] on div "See more" at bounding box center [521, 430] width 112 height 14
click at [493, 469] on div "oz" at bounding box center [521, 470] width 112 height 19
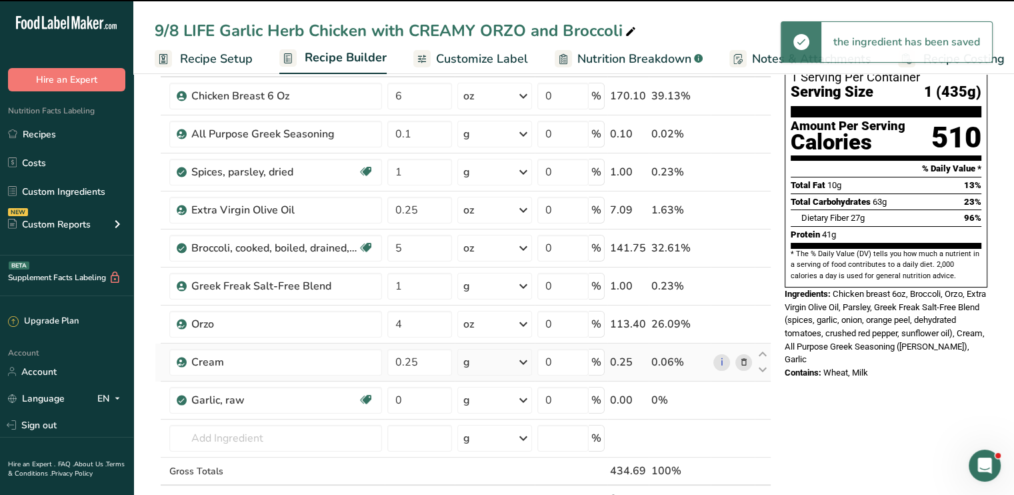
click at [525, 362] on icon at bounding box center [523, 362] width 16 height 24
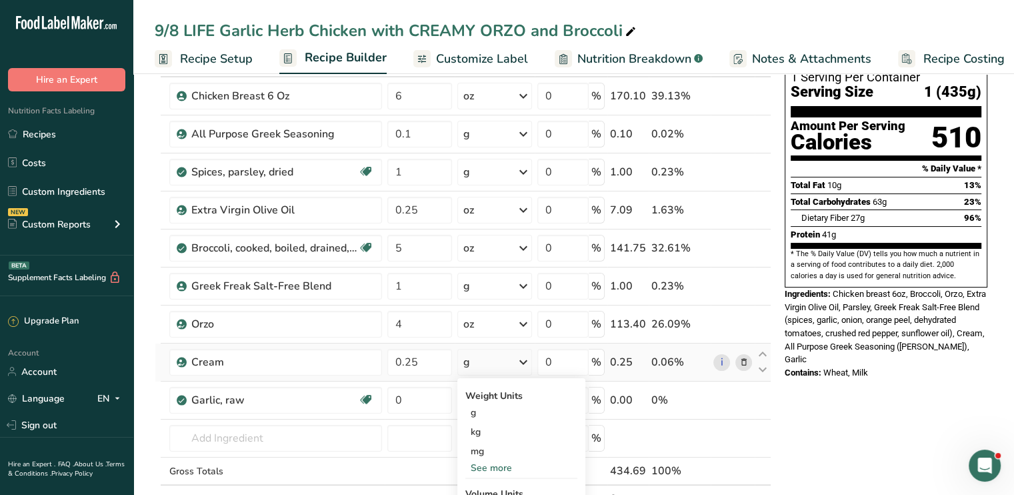
click at [513, 463] on div "See more" at bounding box center [521, 468] width 112 height 14
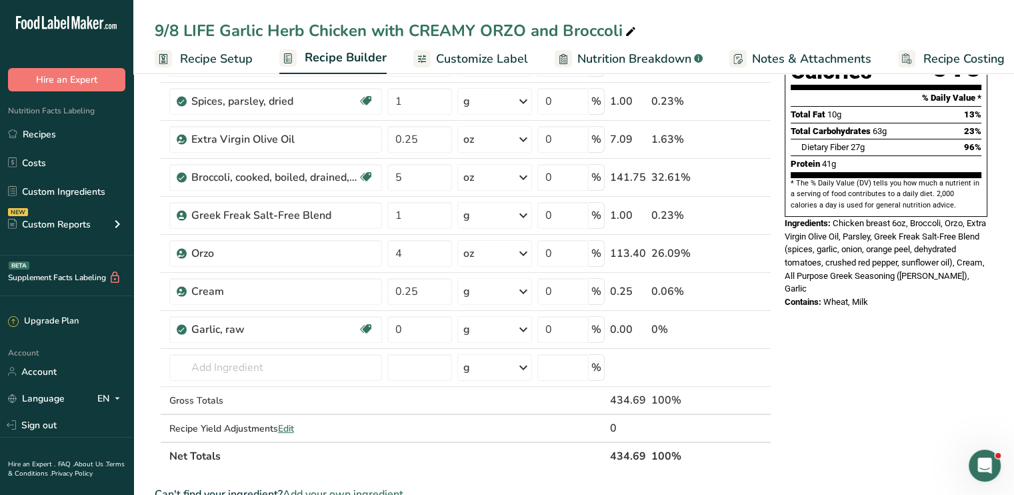
scroll to position [202, 0]
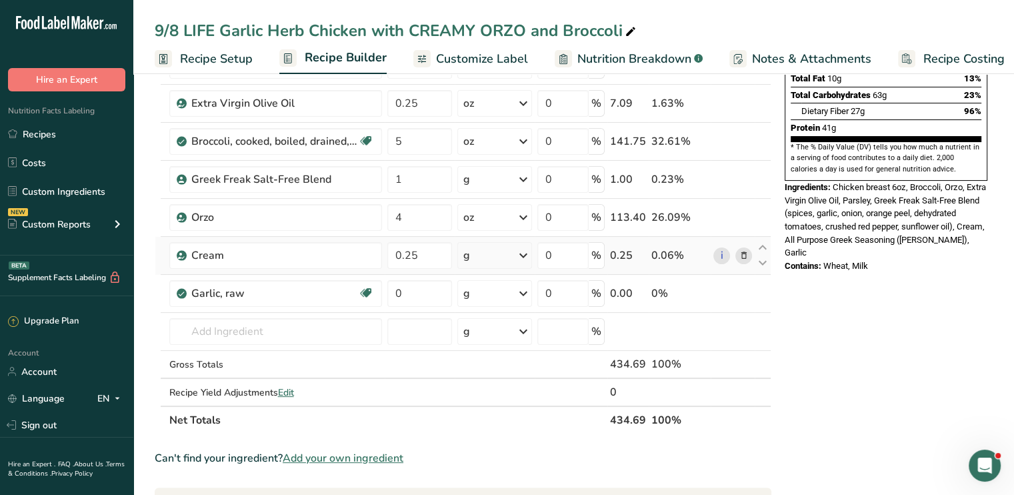
click at [524, 249] on icon at bounding box center [523, 255] width 16 height 24
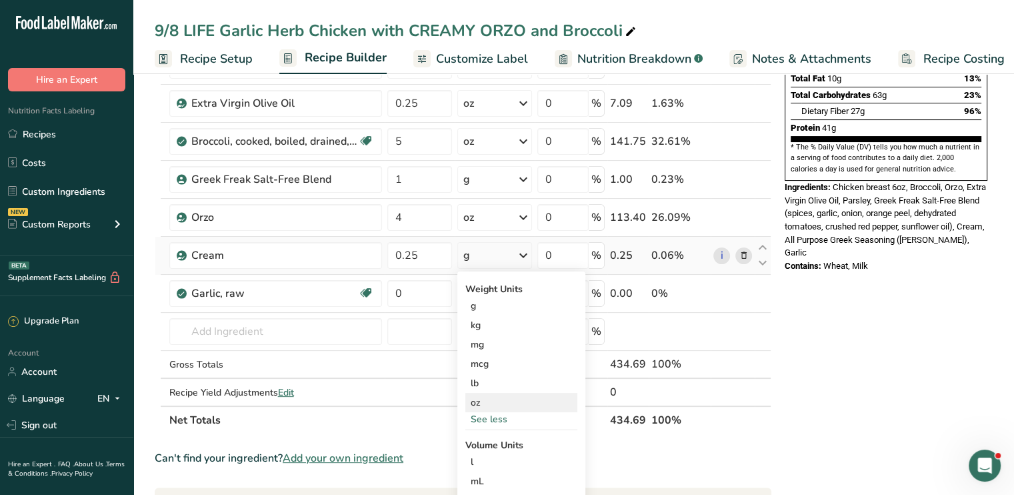
click at [491, 405] on div "oz" at bounding box center [521, 402] width 112 height 19
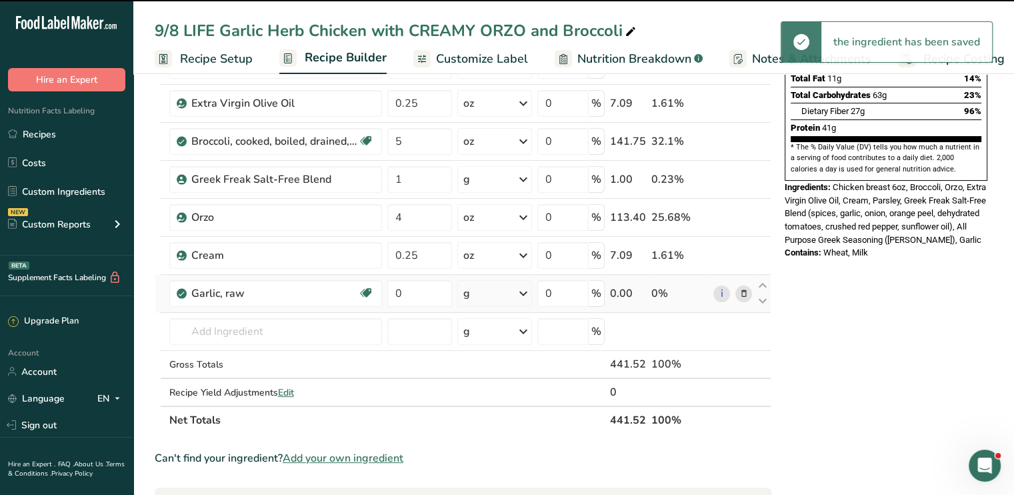
click at [523, 293] on icon at bounding box center [523, 293] width 16 height 24
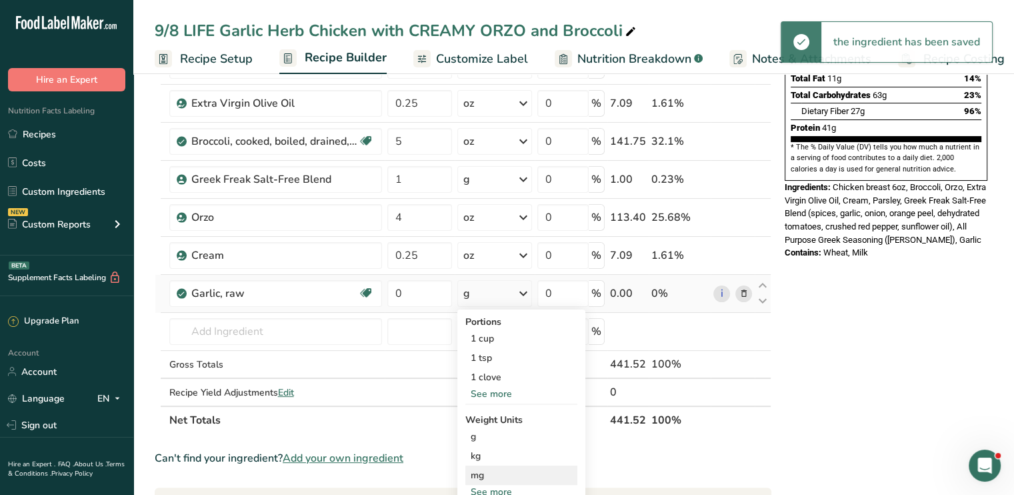
click at [499, 482] on div "mg" at bounding box center [521, 474] width 112 height 19
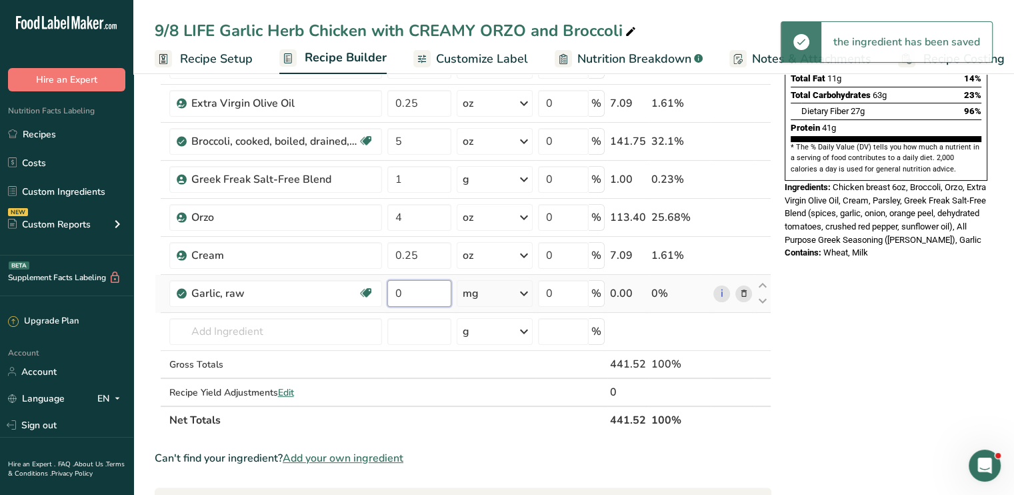
click at [421, 297] on input "0" at bounding box center [419, 293] width 64 height 27
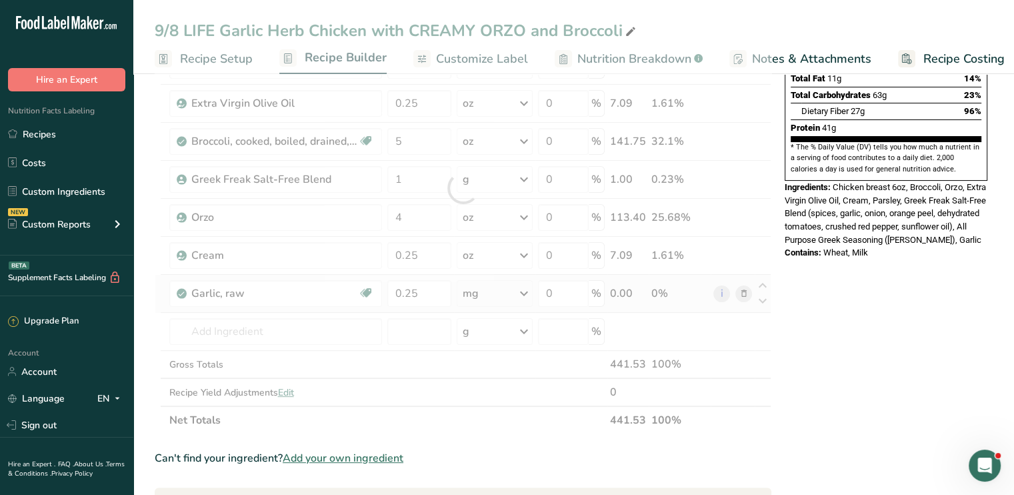
click at [527, 291] on div "Ingredient * Amount * Unit * Waste * .a-a{fill:#347362;}.b-a{fill:#fff;} Grams …" at bounding box center [463, 188] width 617 height 492
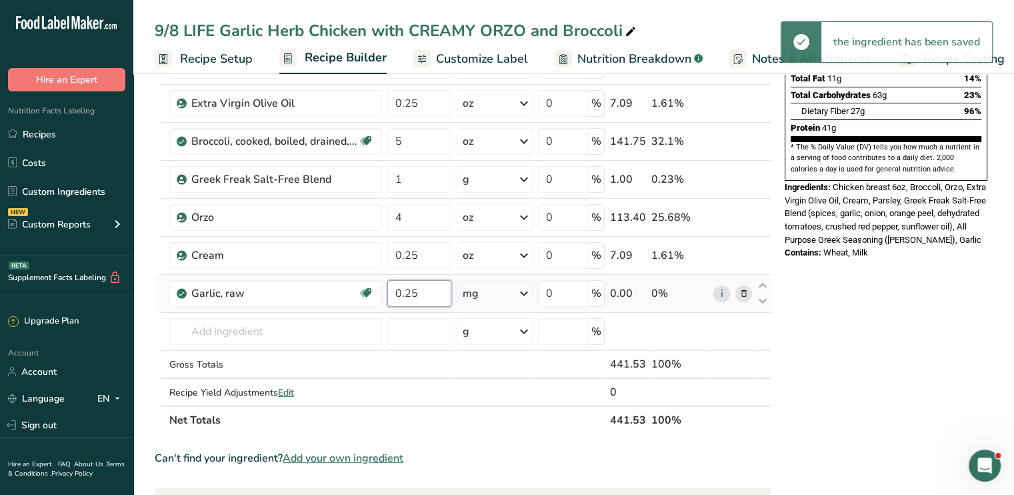
click at [443, 290] on input "0.25" at bounding box center [419, 293] width 64 height 27
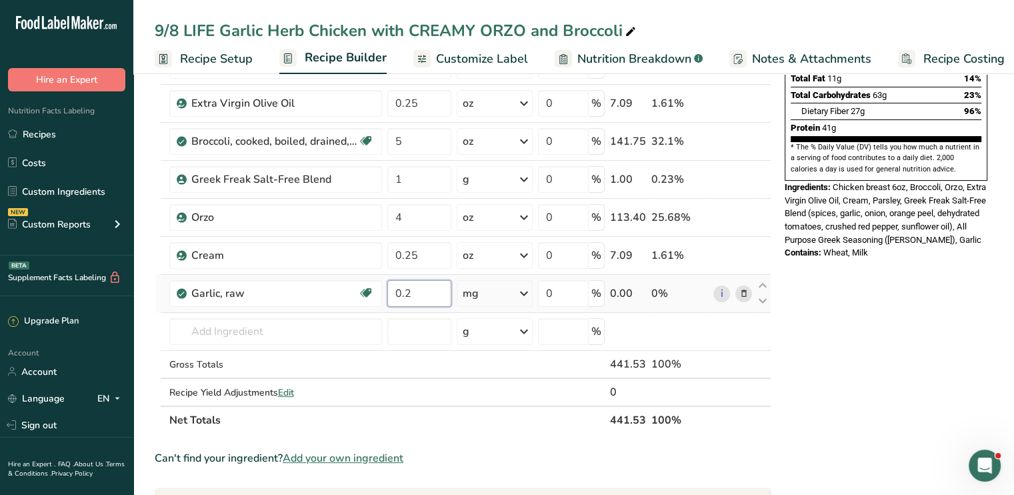
type input "0.2"
click at [523, 293] on div "Ingredient * Amount * Unit * Waste * .a-a{fill:#347362;}.b-a{fill:#fff;} Grams …" at bounding box center [463, 188] width 617 height 492
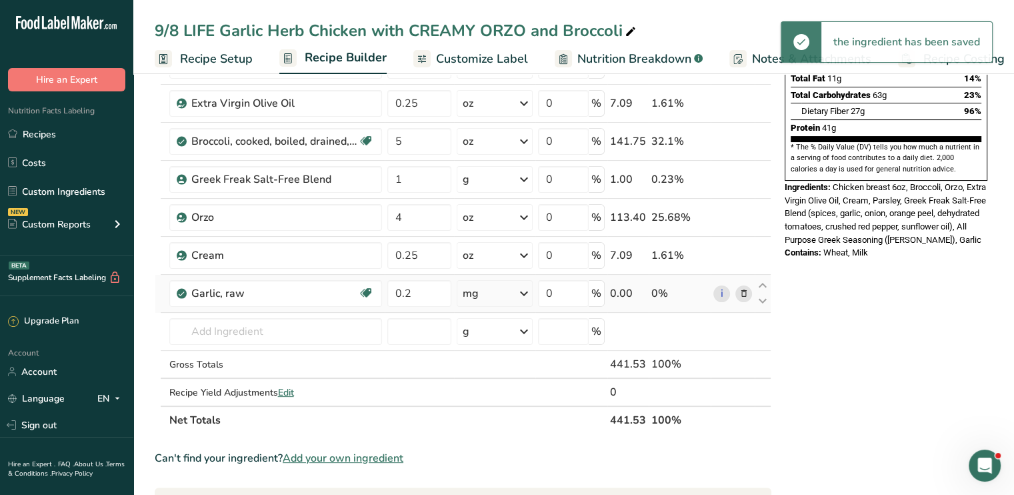
click at [523, 293] on icon at bounding box center [524, 293] width 16 height 24
click at [855, 359] on div "Nutrition Facts 1 Serving Per Container Serving Size 1 (442g) Amount Per Servin…" at bounding box center [885, 418] width 213 height 1059
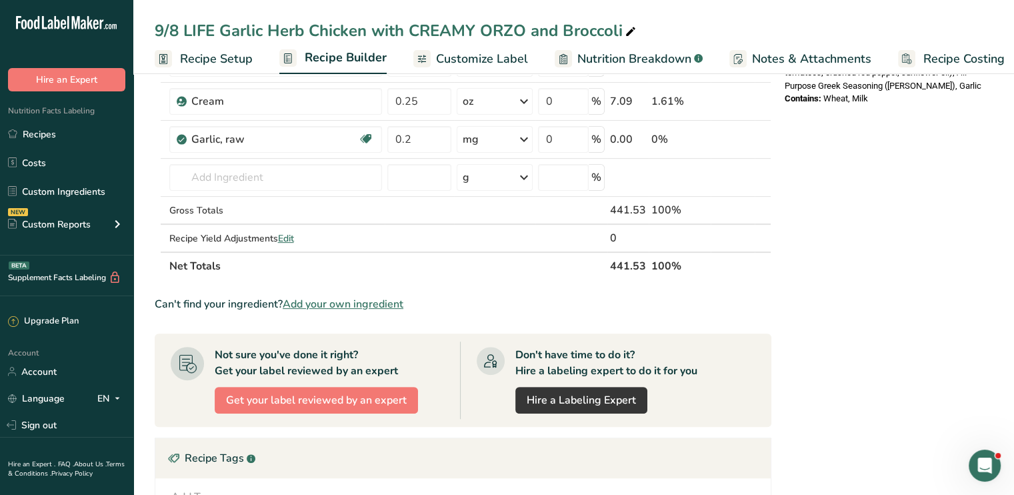
scroll to position [362, 0]
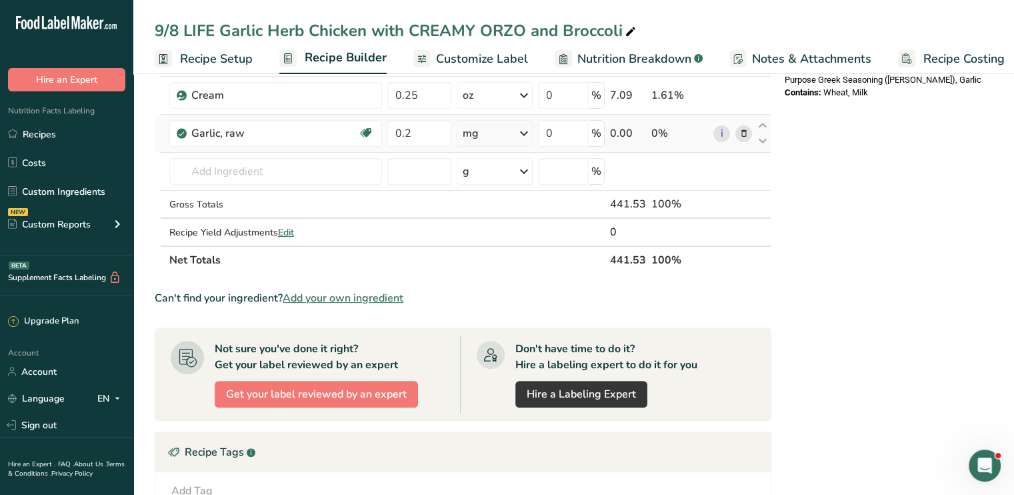
click at [524, 145] on div "mg" at bounding box center [495, 133] width 76 height 27
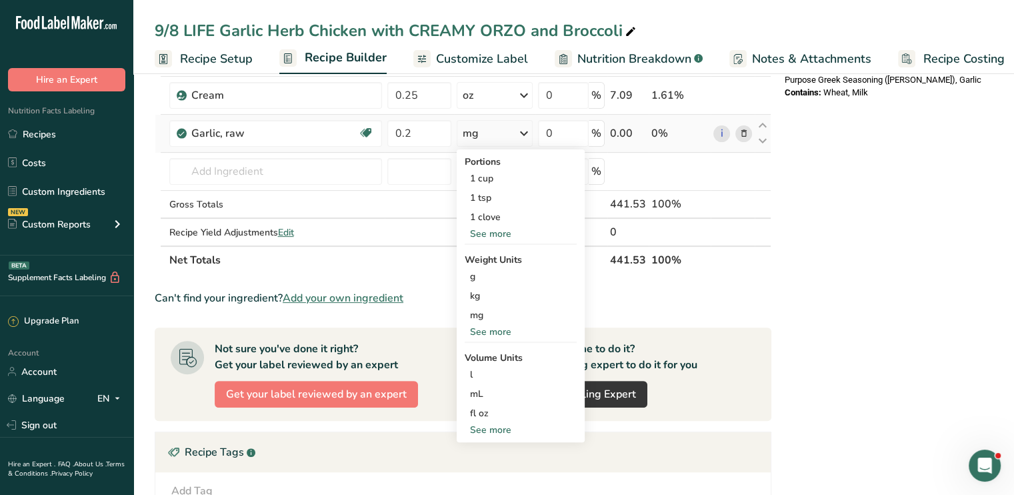
click at [503, 325] on div "See more" at bounding box center [521, 332] width 112 height 14
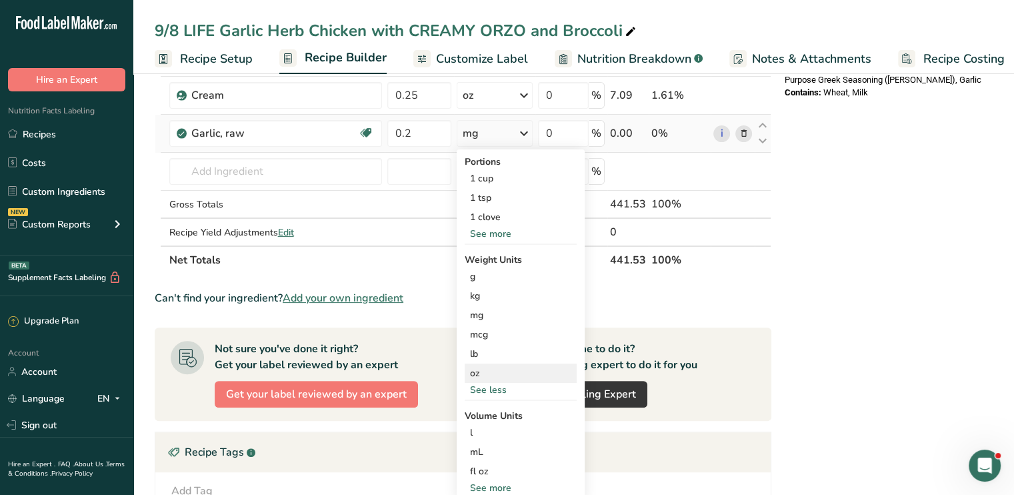
click at [490, 368] on div "oz" at bounding box center [521, 372] width 112 height 19
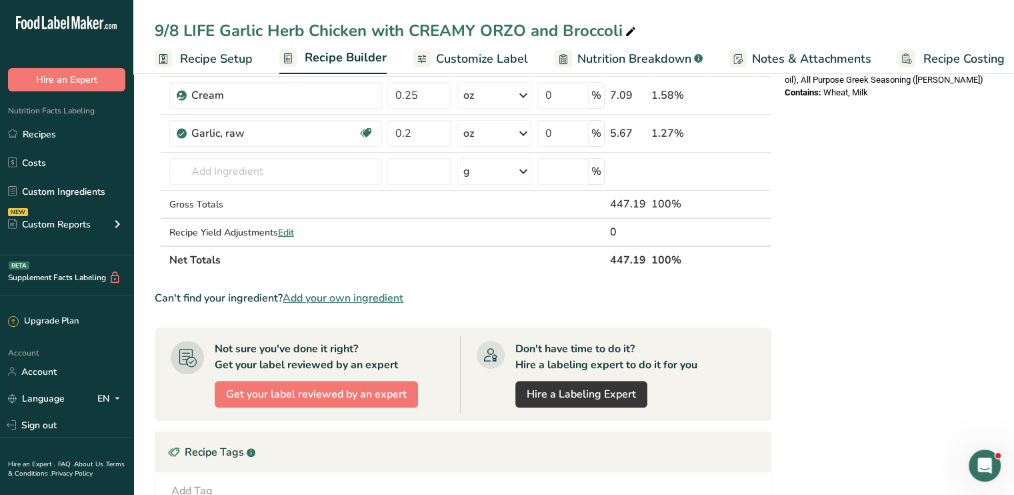
click at [907, 193] on div "Nutrition Facts 1 Serving Per Container Serving Size 1 (447g) Amount Per Servin…" at bounding box center [885, 258] width 213 height 1059
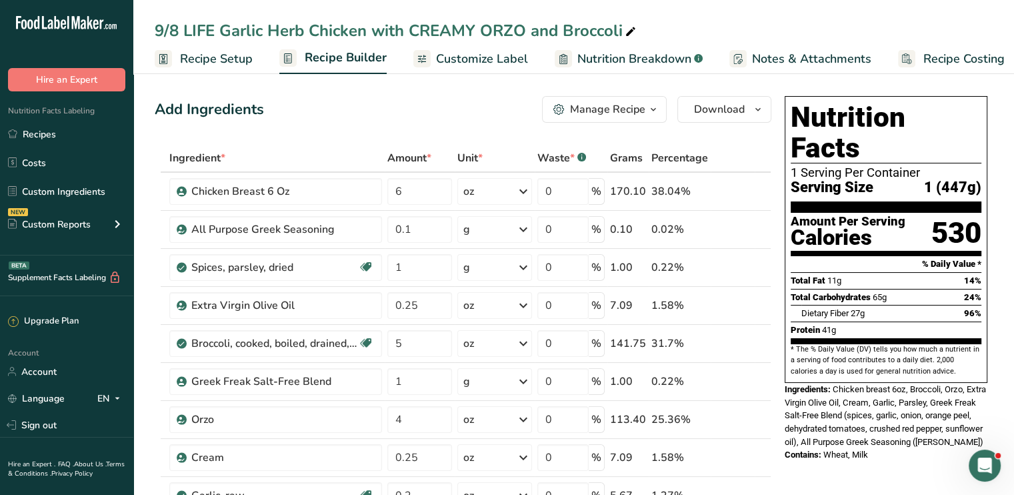
click at [475, 59] on span "Customize Label" at bounding box center [482, 59] width 92 height 18
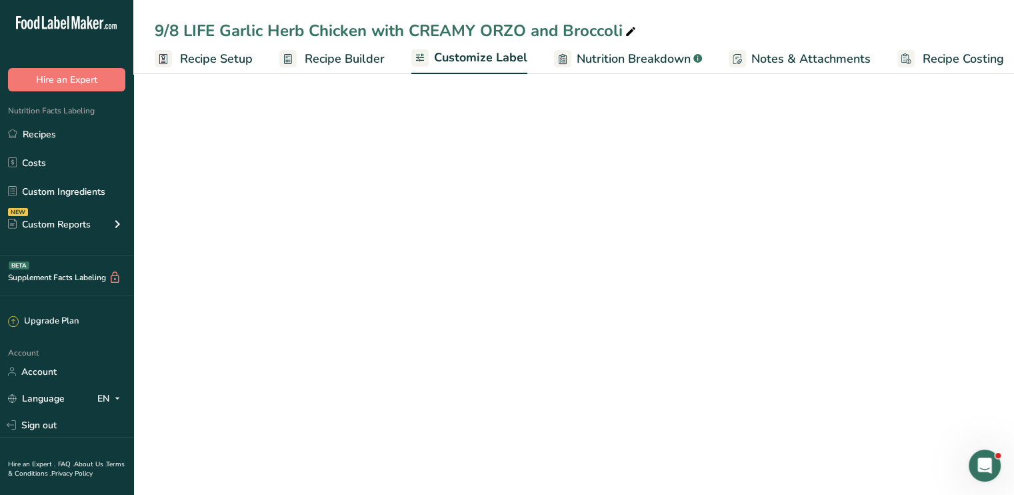
scroll to position [0, 11]
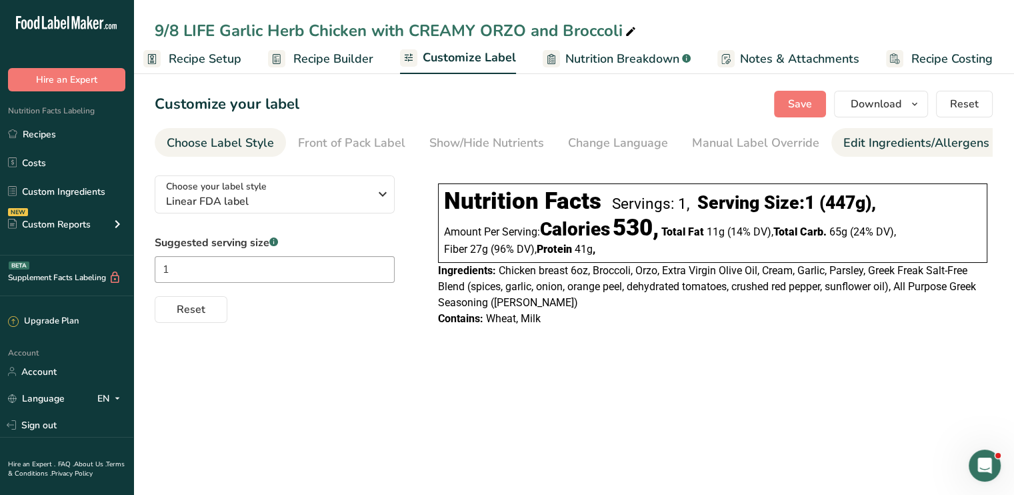
click at [852, 144] on div "Edit Ingredients/Allergens List" at bounding box center [927, 143] width 169 height 18
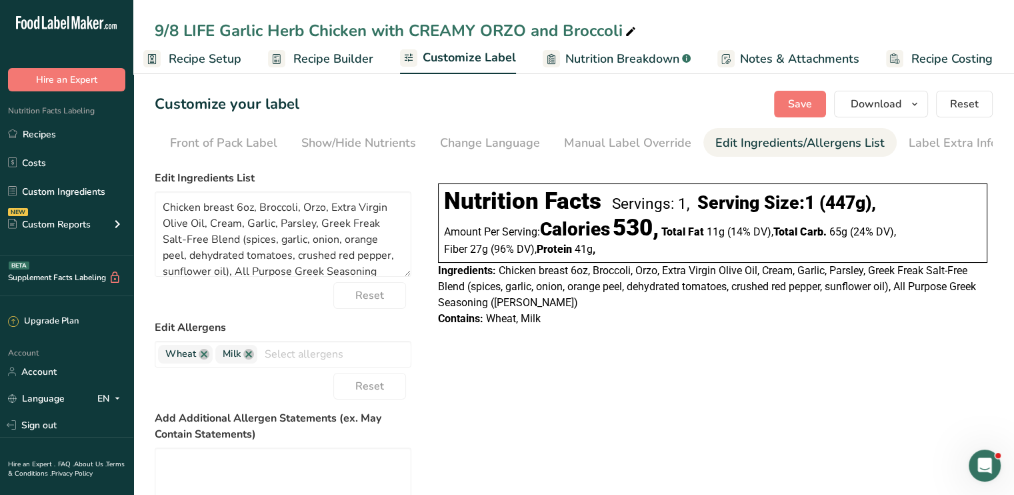
scroll to position [0, 131]
click at [207, 359] on link at bounding box center [204, 354] width 11 height 11
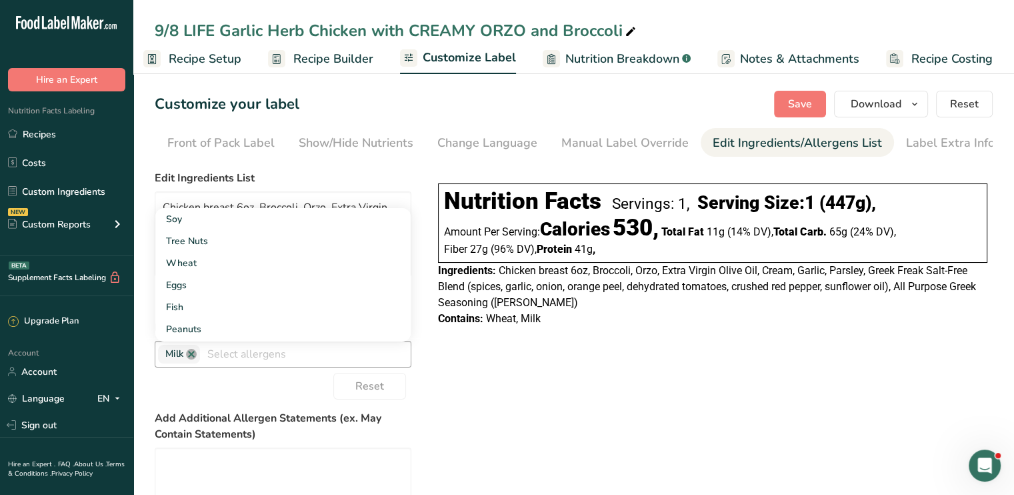
click at [194, 359] on link at bounding box center [191, 354] width 11 height 11
click at [698, 375] on div "Choose your label style Linear FDA label USA (FDA) Standard FDA label Tabular F…" at bounding box center [574, 400] width 838 height 471
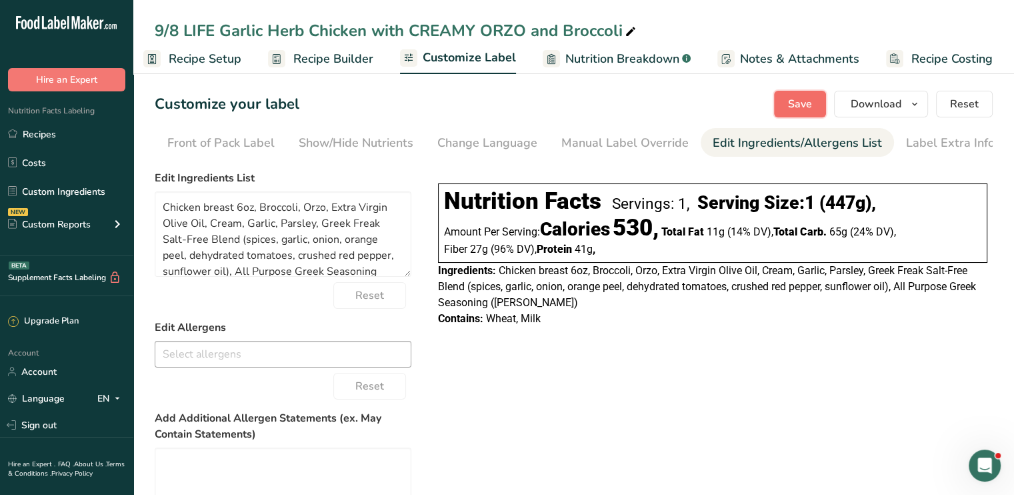
click at [793, 99] on span "Save" at bounding box center [800, 104] width 24 height 16
click at [862, 98] on span "Download" at bounding box center [876, 104] width 51 height 16
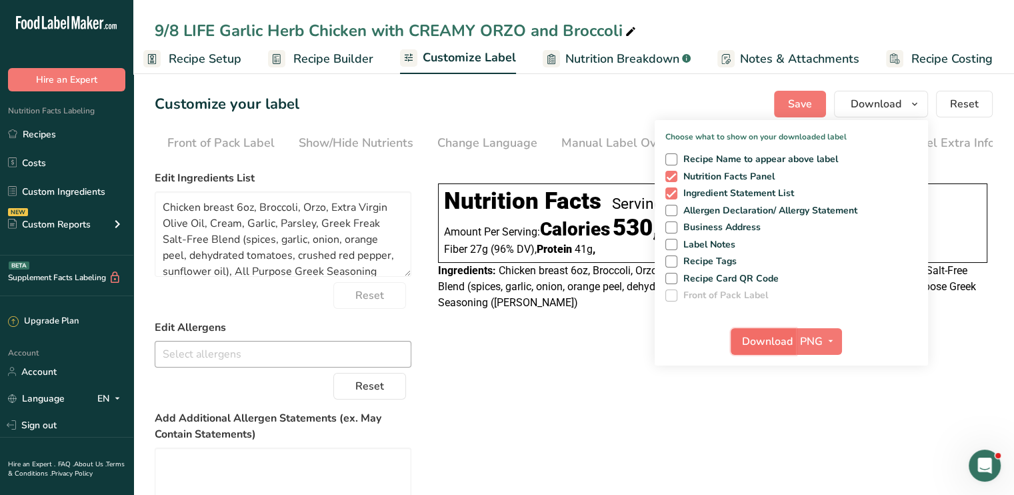
click at [771, 333] on span "Download" at bounding box center [767, 341] width 51 height 16
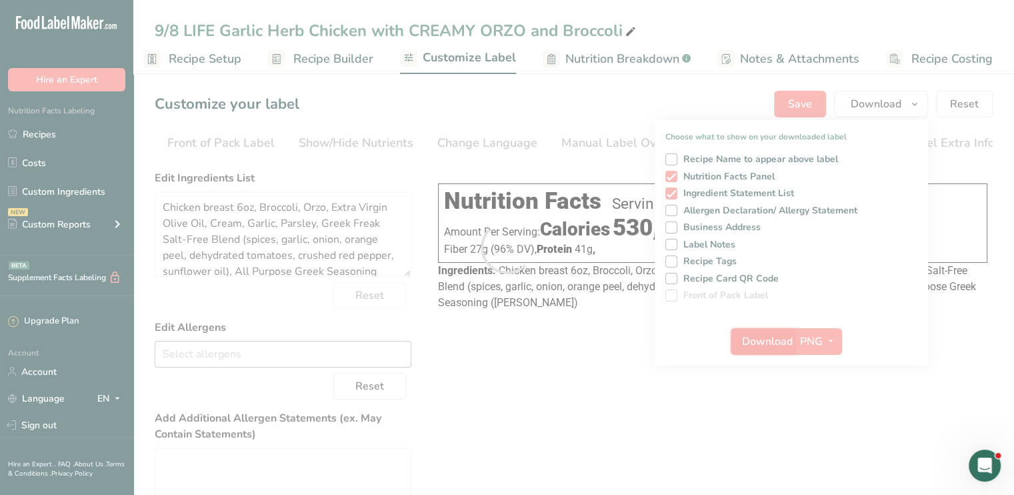
scroll to position [0, 0]
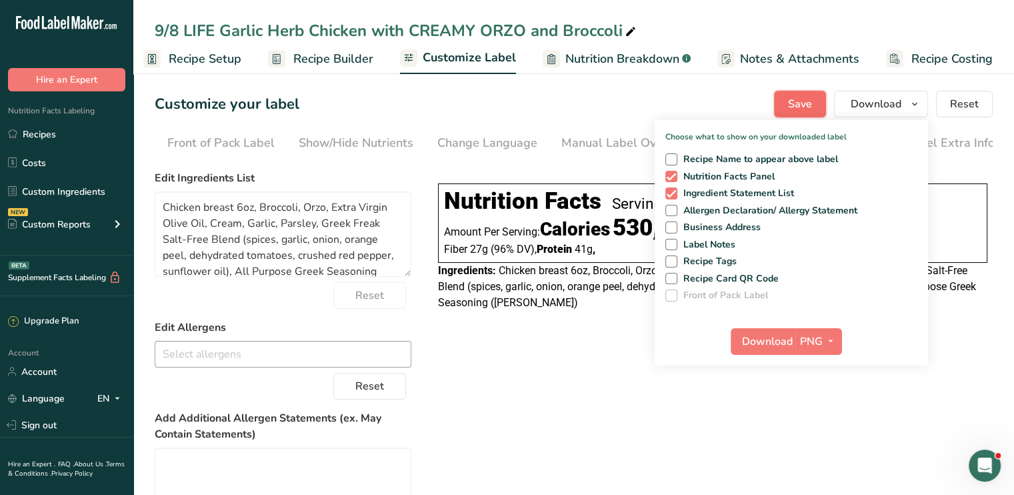
click at [797, 107] on span "Save" at bounding box center [800, 104] width 24 height 16
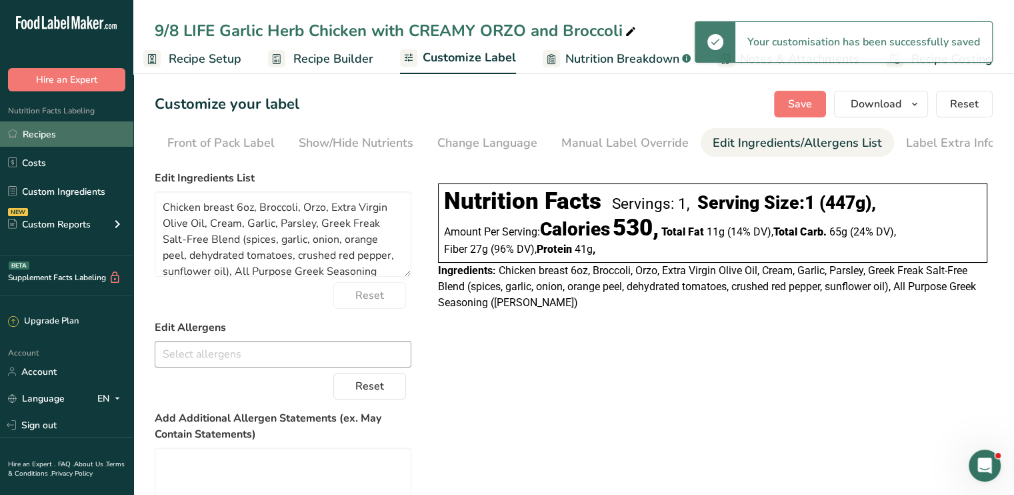
click at [101, 133] on link "Recipes" at bounding box center [66, 133] width 133 height 25
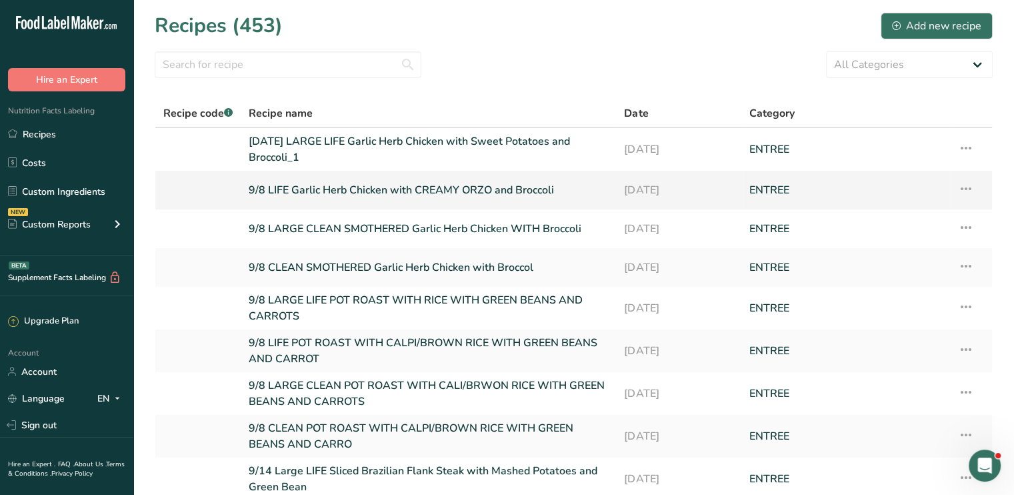
click at [331, 191] on link "9/8 LIFE Garlic Herb Chicken with CREAMY ORZO and Broccoli" at bounding box center [428, 190] width 359 height 28
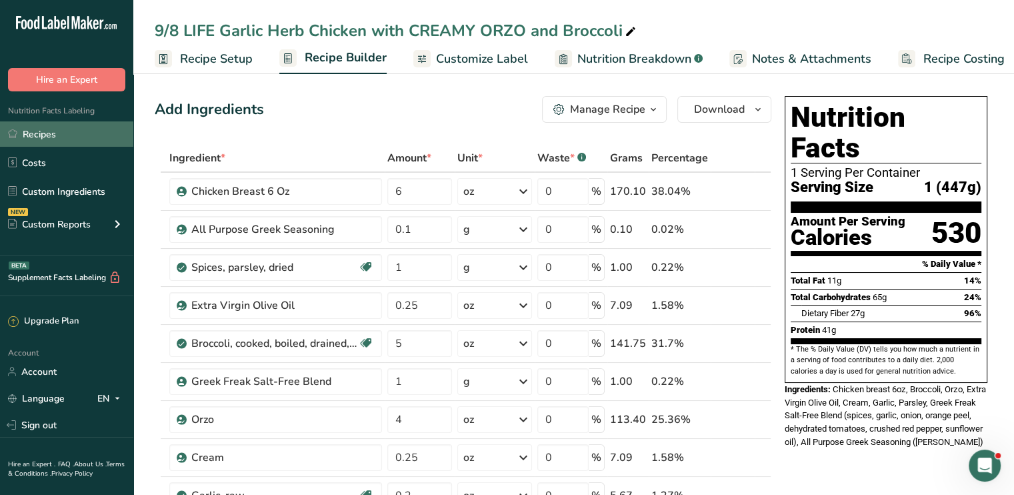
click at [86, 141] on link "Recipes" at bounding box center [66, 133] width 133 height 25
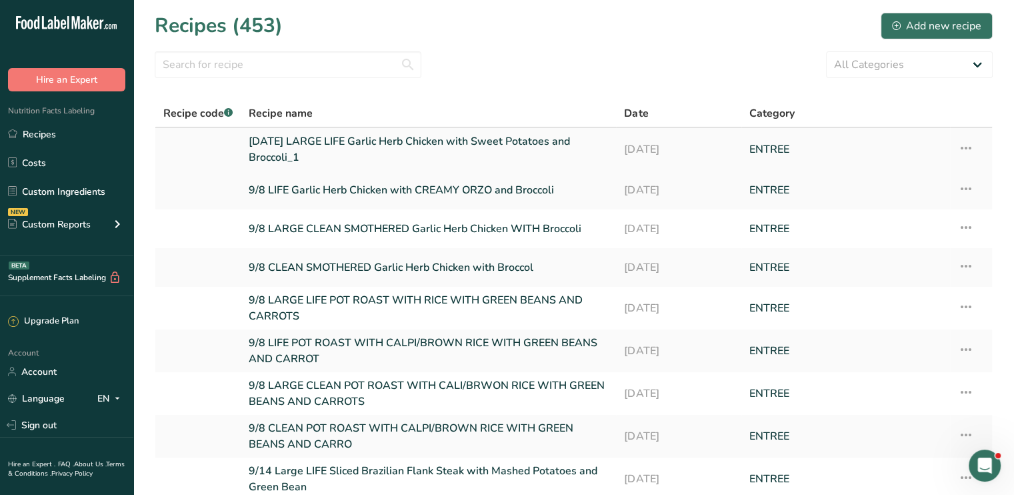
click at [367, 135] on link "8/24/25 LARGE LIFE Garlic Herb Chicken with Sweet Potatoes and Broccoli_1" at bounding box center [428, 149] width 359 height 32
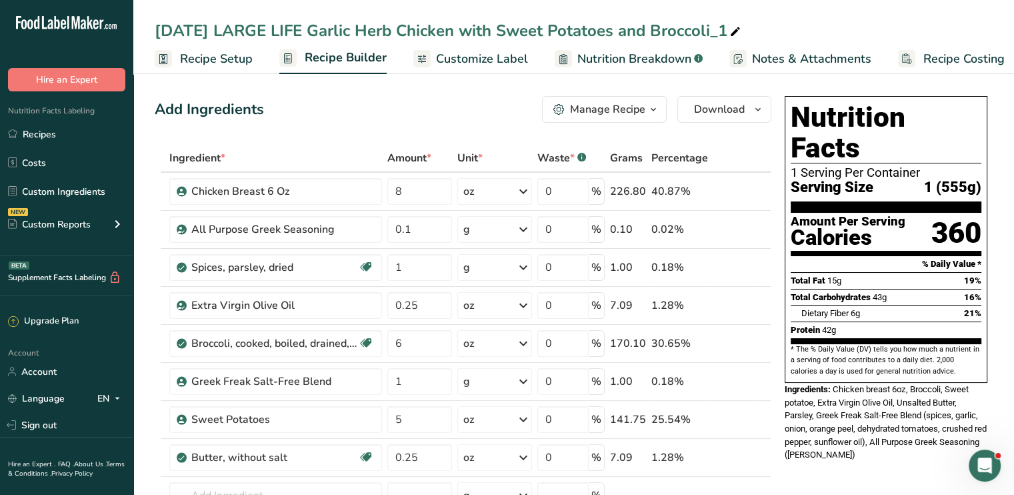
click at [739, 31] on icon at bounding box center [735, 32] width 12 height 19
drag, startPoint x: 616, startPoint y: 34, endPoint x: 499, endPoint y: 29, distance: 116.7
click at [499, 29] on input "8/24/25 LARGE LIFE Garlic Herb Chicken with Sweet Potatoes and Broccoli" at bounding box center [574, 31] width 838 height 24
drag, startPoint x: 215, startPoint y: 33, endPoint x: 109, endPoint y: 39, distance: 106.1
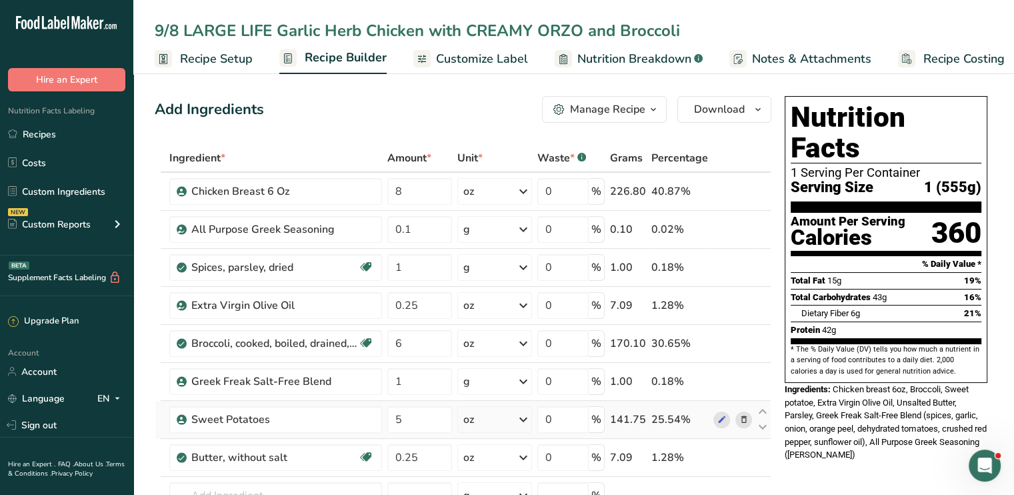
type input "9/8 LARGE LIFE Garlic Herb Chicken with CREAMY ORZO and Broccoli"
click at [742, 419] on icon at bounding box center [743, 420] width 9 height 14
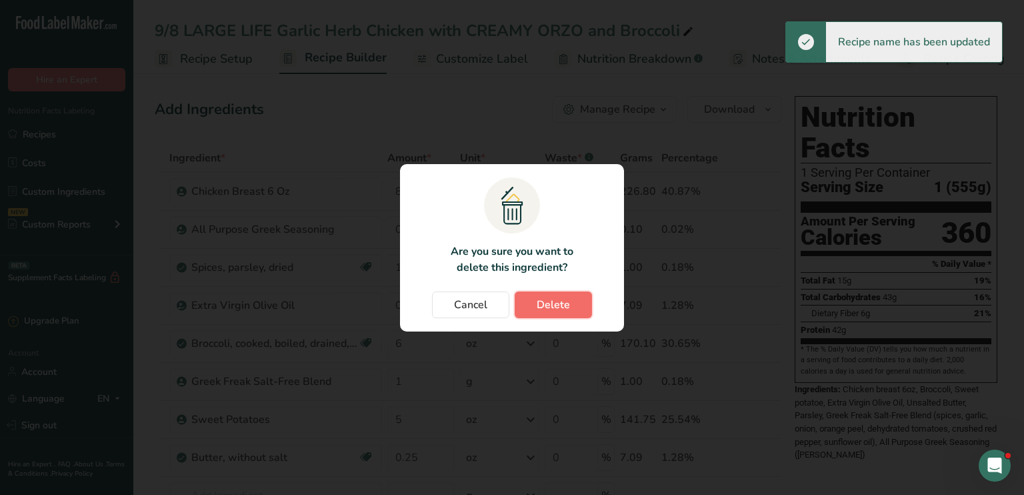
click at [563, 297] on span "Delete" at bounding box center [553, 305] width 33 height 16
type input "0.25"
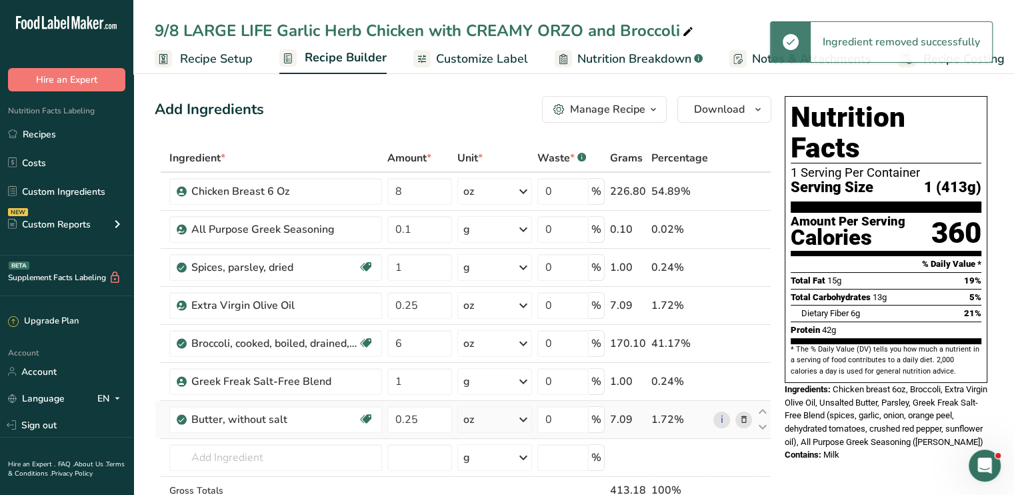
click at [746, 417] on icon at bounding box center [743, 420] width 9 height 14
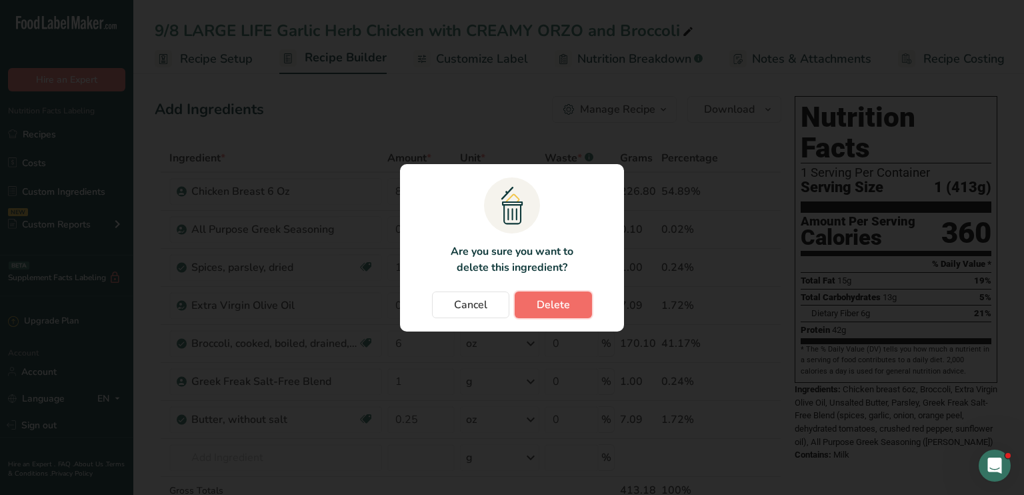
click at [573, 303] on button "Delete" at bounding box center [553, 304] width 77 height 27
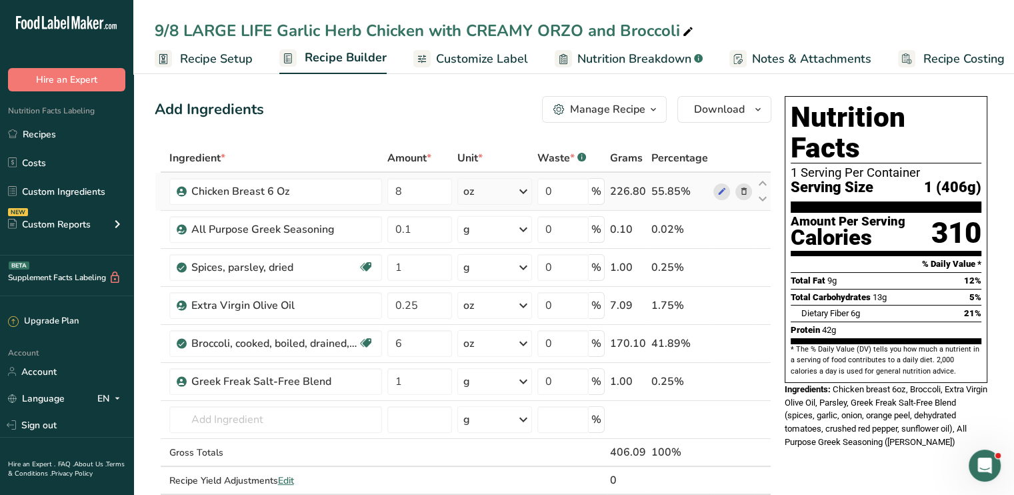
click at [745, 194] on icon at bounding box center [743, 192] width 9 height 14
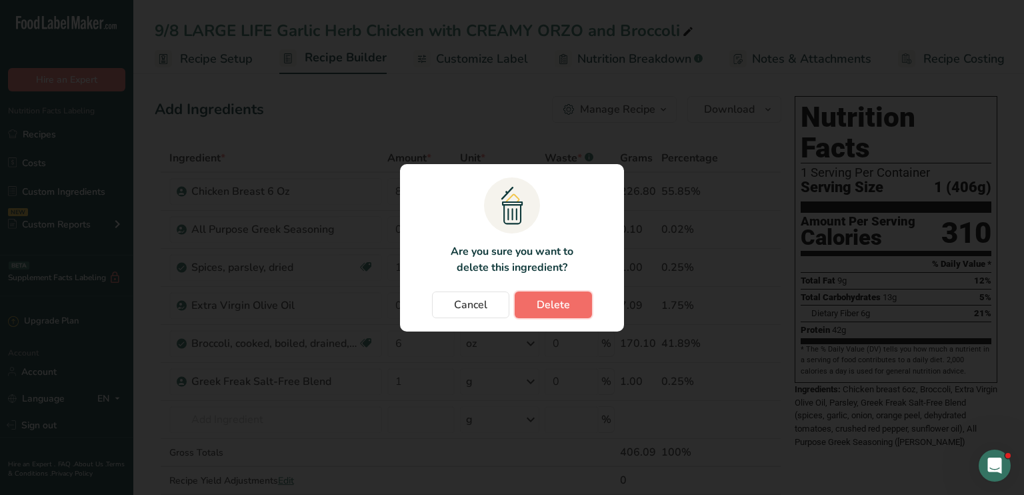
click at [541, 303] on span "Delete" at bounding box center [553, 305] width 33 height 16
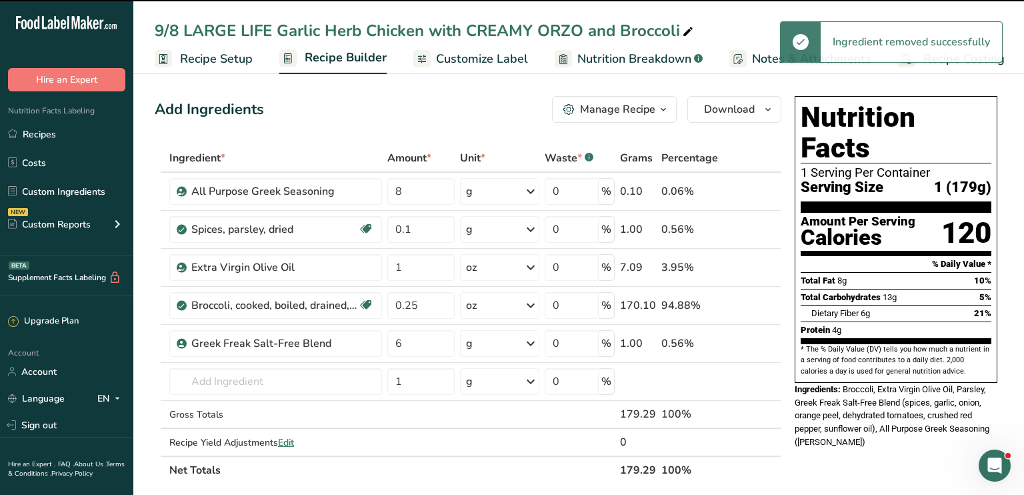
type input "0.1"
type input "1"
type input "0.25"
type input "6"
type input "1"
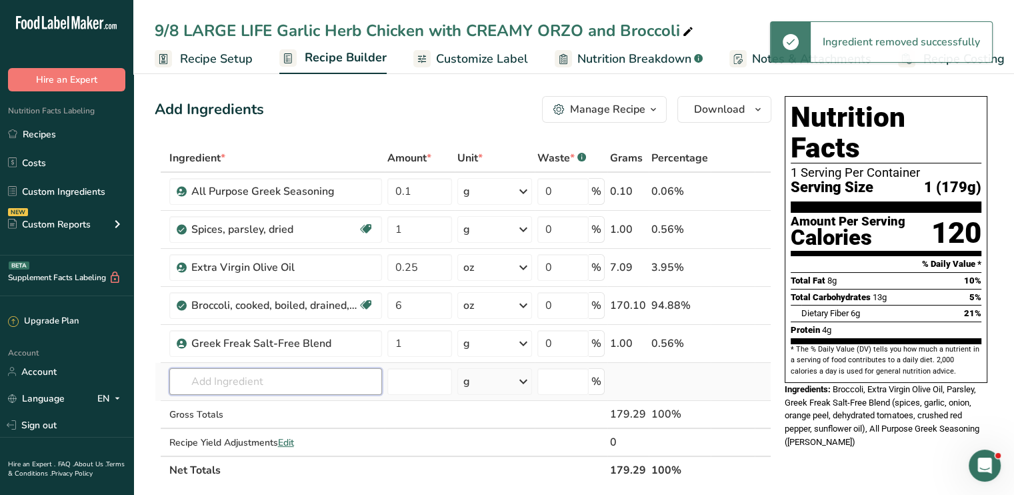
click at [294, 383] on input "text" at bounding box center [275, 381] width 213 height 27
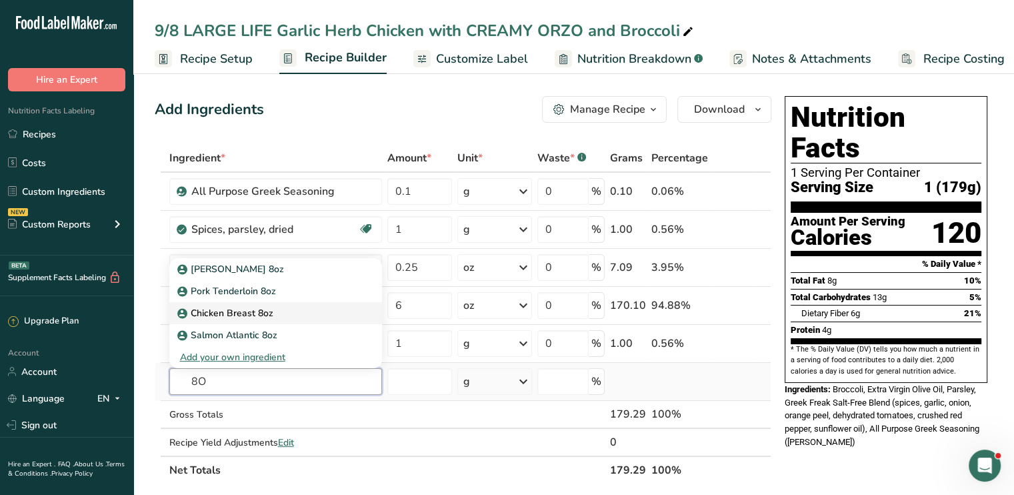
type input "8O"
click at [262, 314] on p "Chicken Breast 8oz" at bounding box center [226, 313] width 93 height 14
type input "Chicken Breast 8oz"
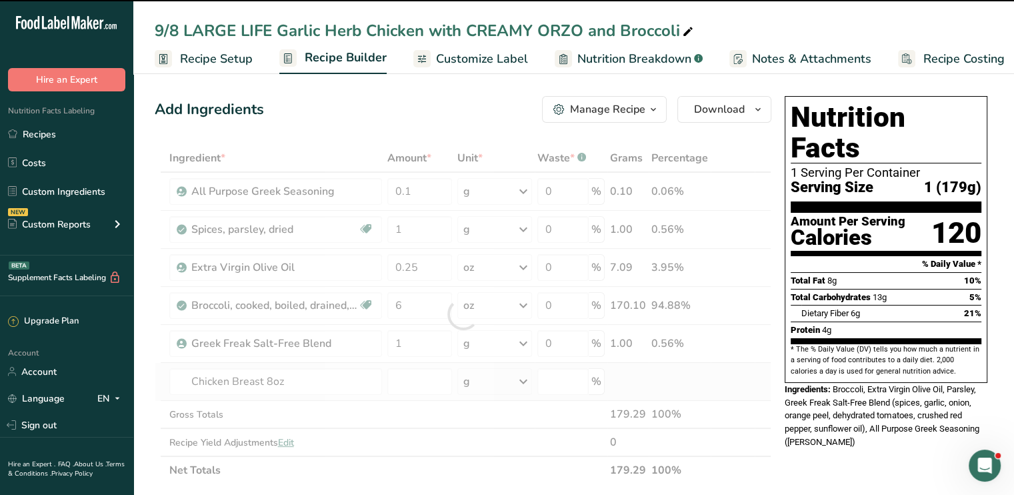
type input "0"
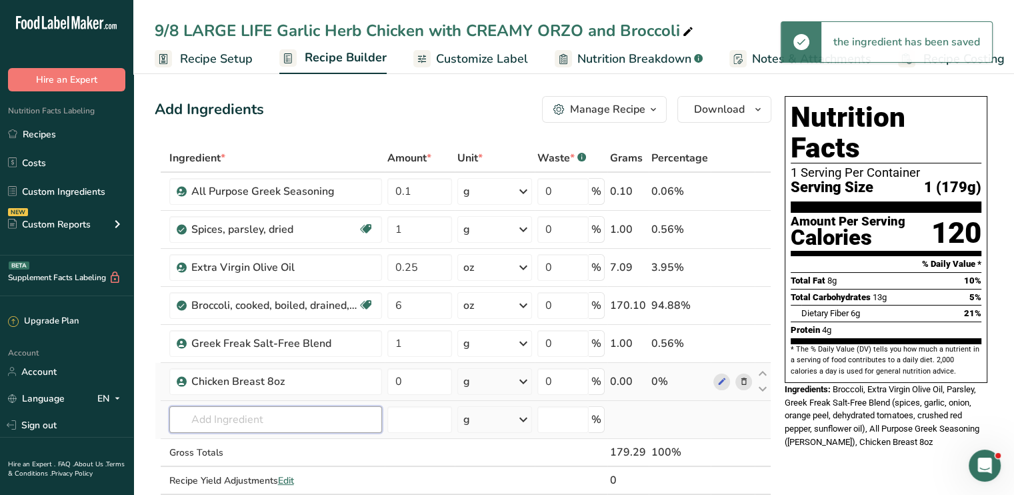
click at [241, 411] on input "text" at bounding box center [275, 419] width 213 height 27
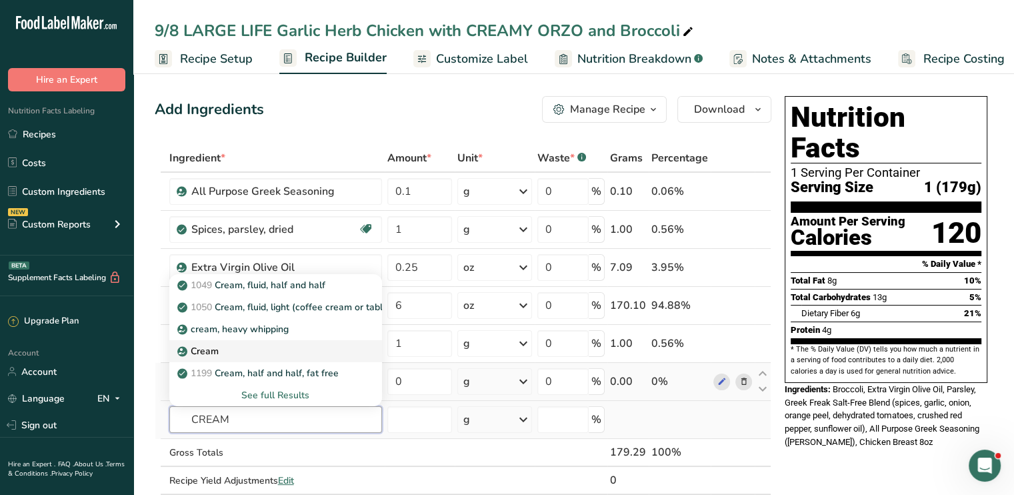
type input "CREAM"
click at [261, 357] on div "Cream" at bounding box center [265, 351] width 170 height 14
type input "Cream"
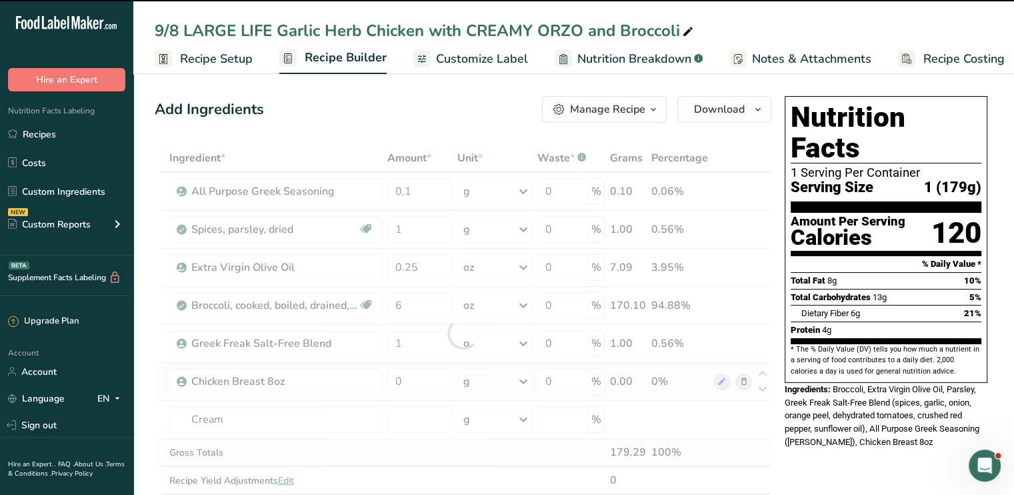
type input "0"
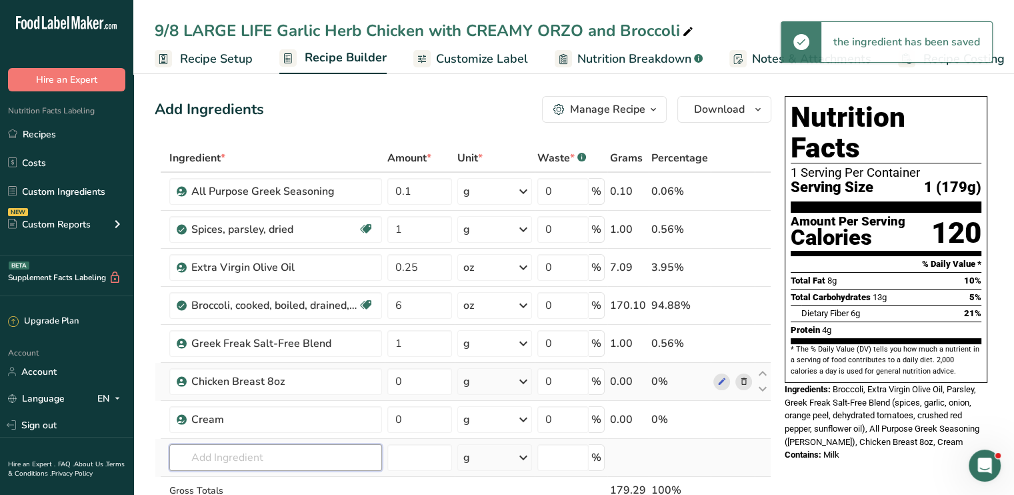
click at [281, 455] on input "text" at bounding box center [275, 457] width 213 height 27
type input "C"
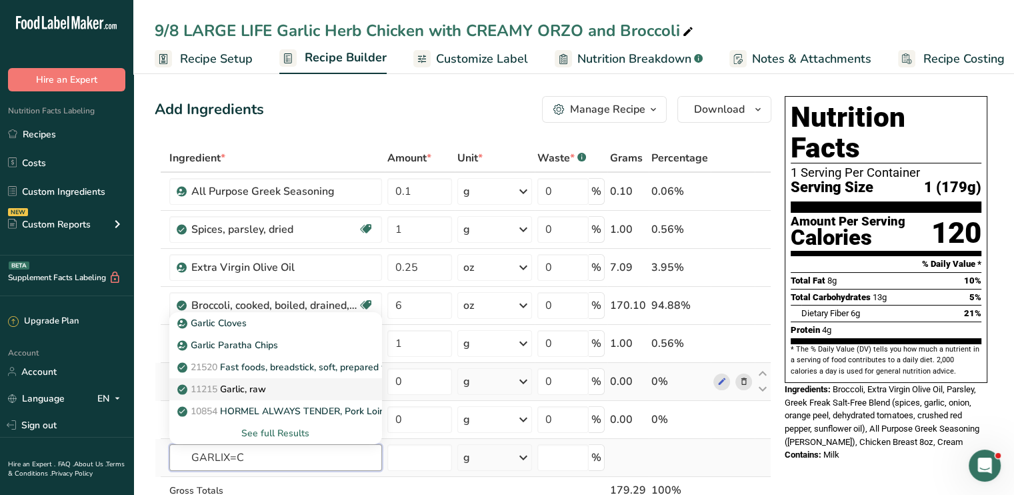
type input "GARLIX=C"
click at [269, 391] on div "11215 Garlic, raw" at bounding box center [265, 389] width 170 height 14
type input "Garlic, raw"
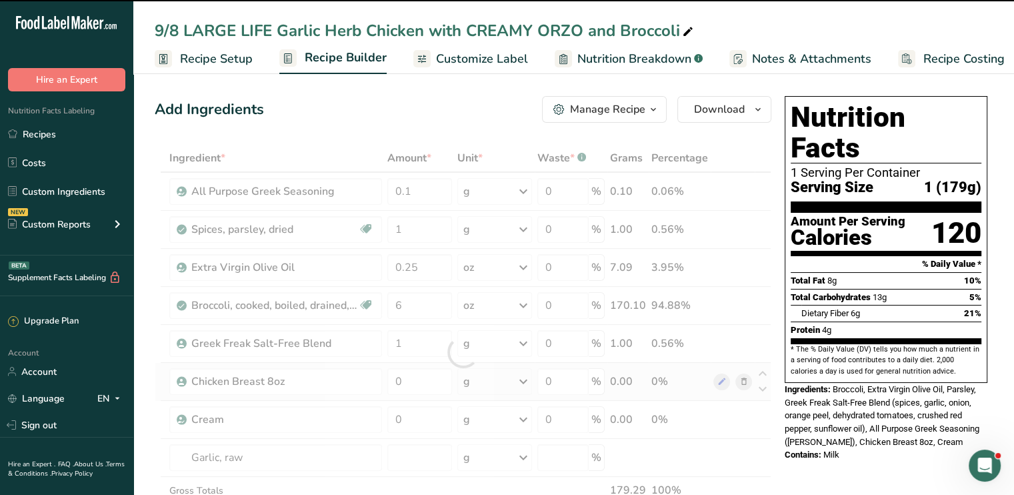
type input "0"
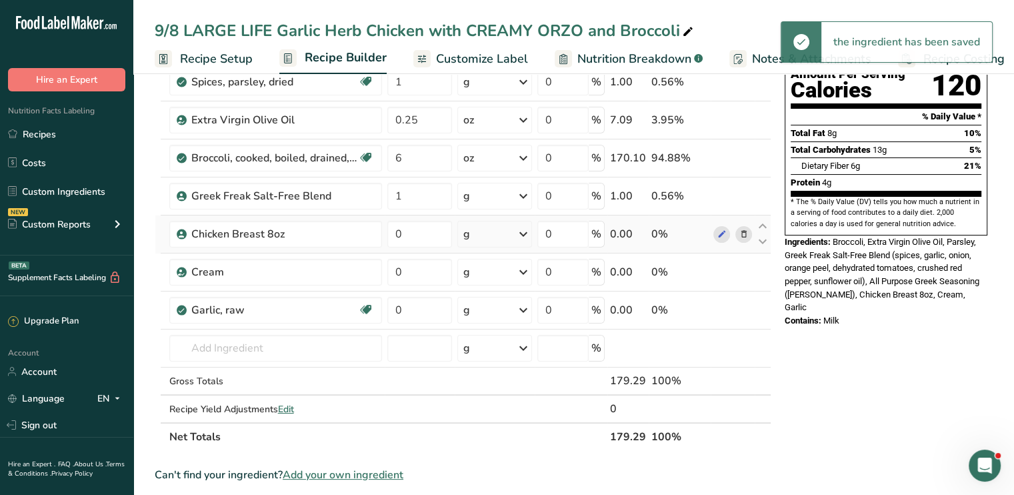
scroll to position [169, 0]
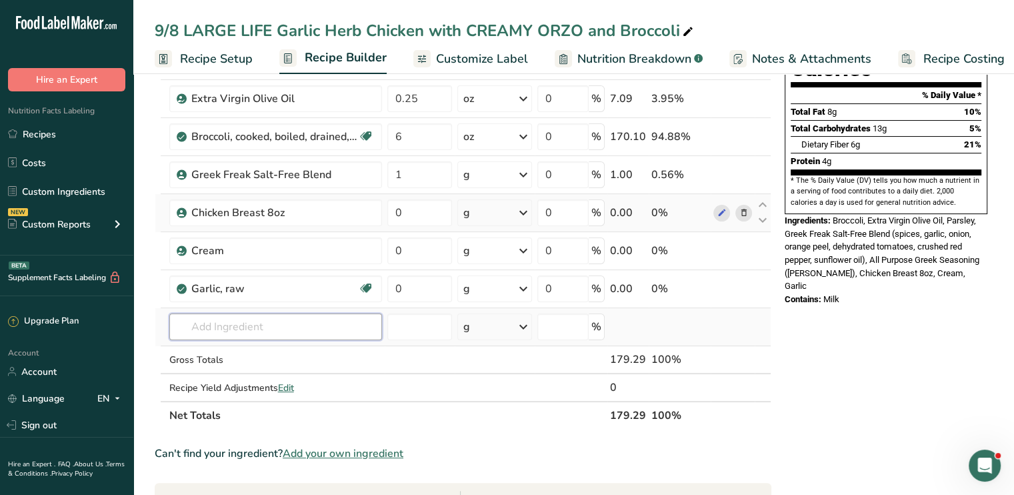
click at [294, 316] on input "text" at bounding box center [275, 326] width 213 height 27
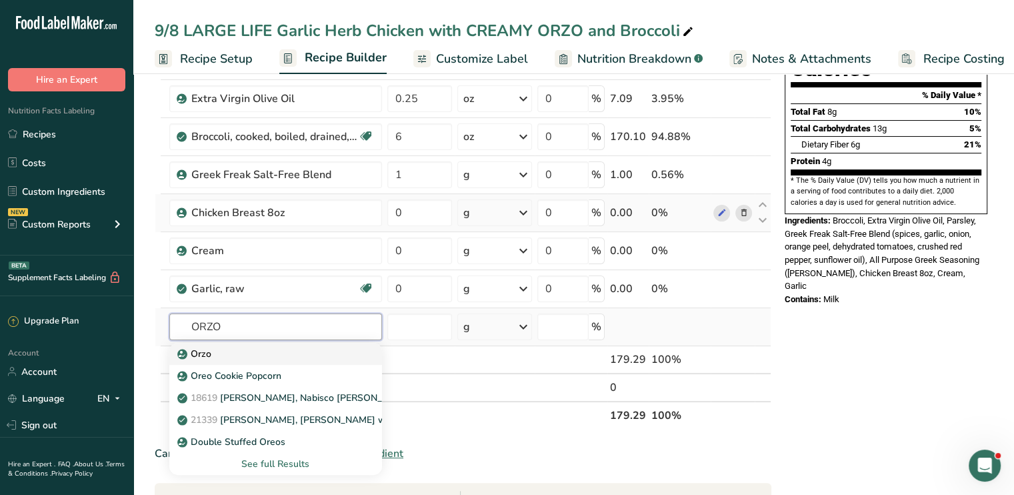
type input "ORZO"
click at [273, 351] on div "Orzo" at bounding box center [265, 354] width 170 height 14
type input "Orzo"
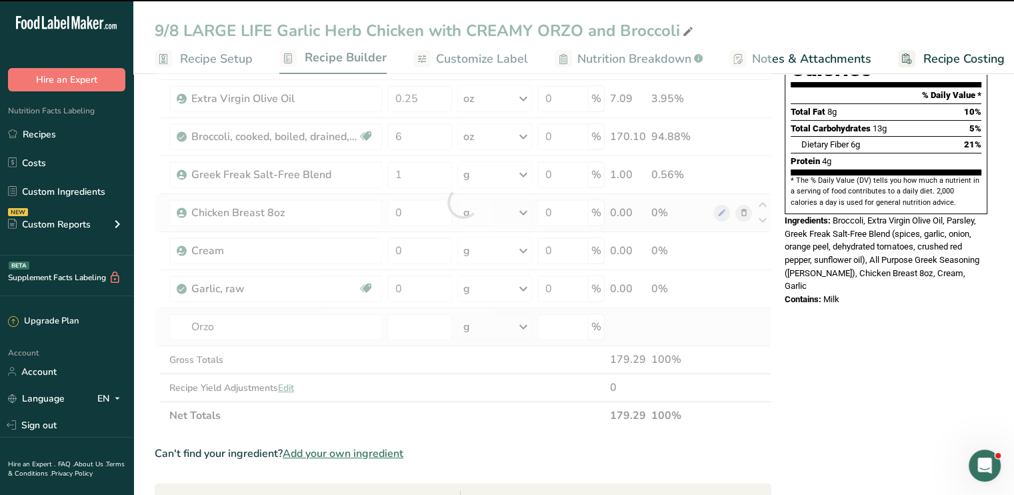
type input "0"
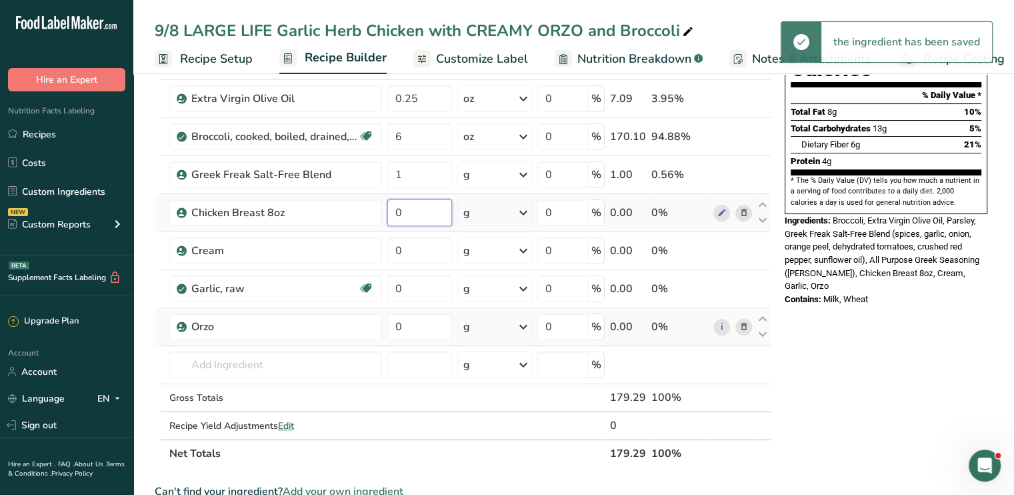
click at [406, 223] on input "0" at bounding box center [419, 212] width 65 height 27
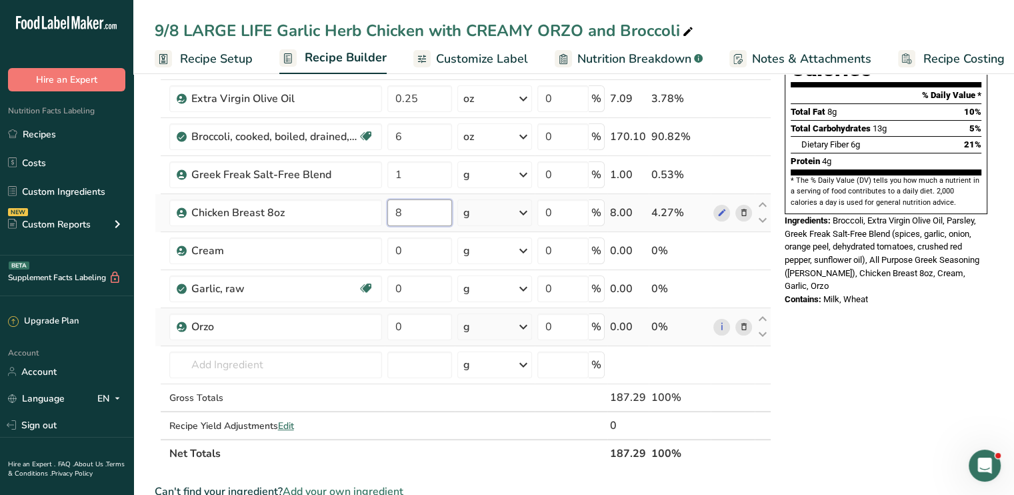
type input "8"
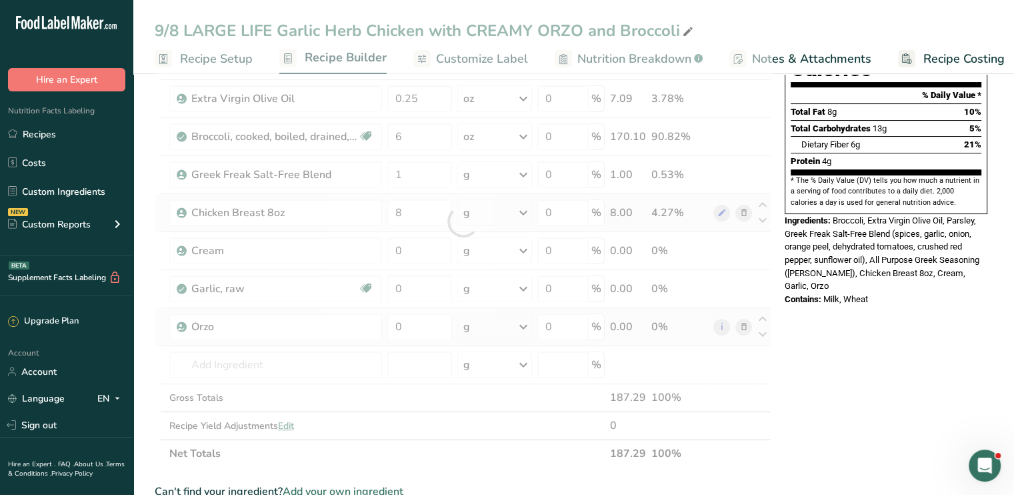
click at [521, 211] on div "Ingredient * Amount * Unit * Waste * .a-a{fill:#347362;}.b-a{fill:#fff;} Grams …" at bounding box center [463, 221] width 617 height 492
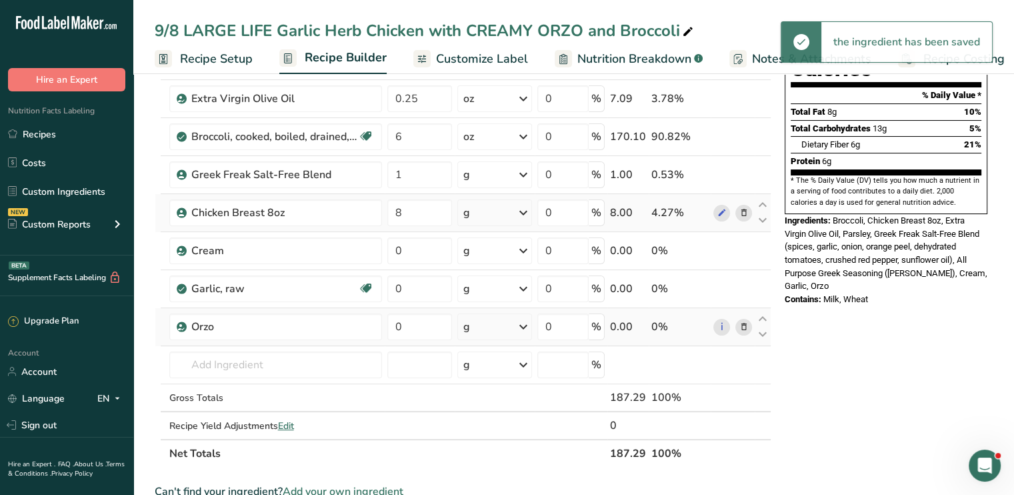
click at [523, 211] on icon at bounding box center [523, 213] width 16 height 24
click at [507, 319] on div "See more" at bounding box center [521, 318] width 112 height 14
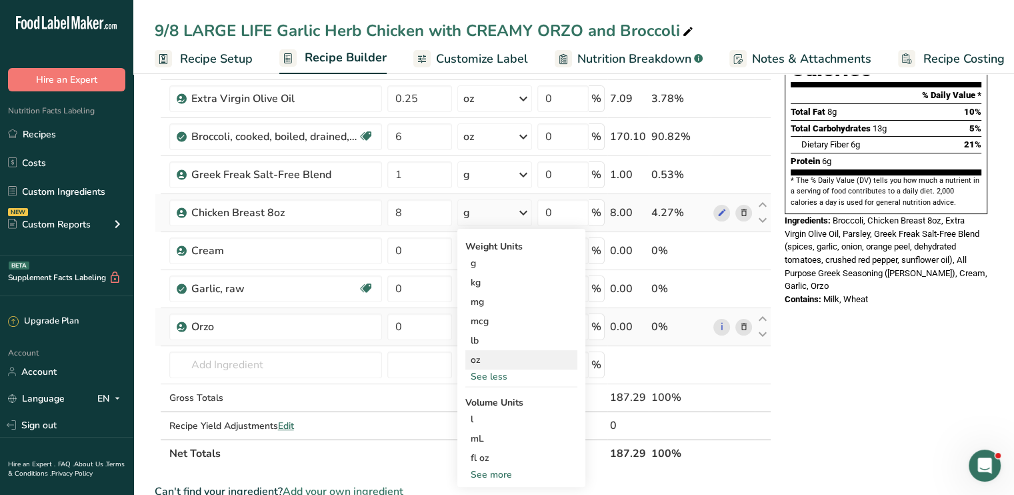
click at [493, 359] on div "oz" at bounding box center [521, 359] width 112 height 19
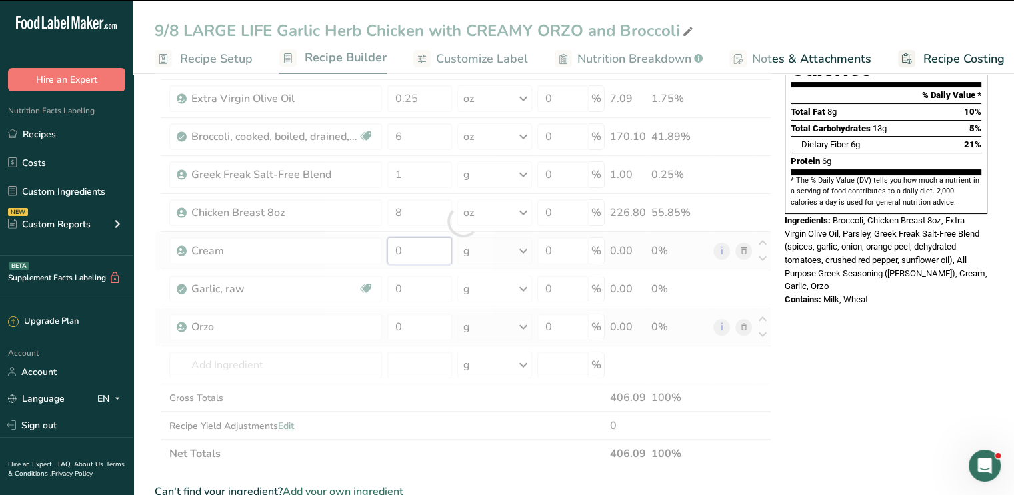
click at [400, 252] on input "0" at bounding box center [419, 250] width 65 height 27
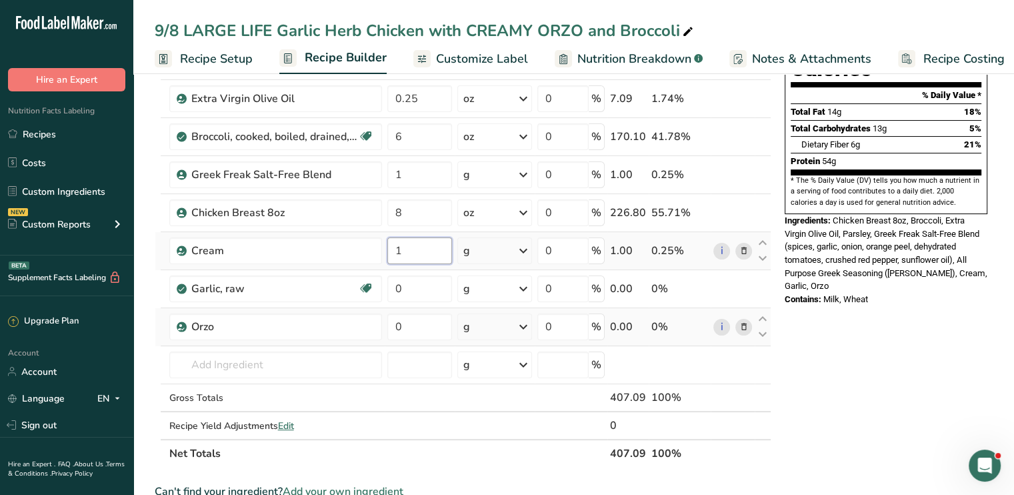
type input "1"
click at [529, 250] on div "Ingredient * Amount * Unit * Waste * .a-a{fill:#347362;}.b-a{fill:#fff;} Grams …" at bounding box center [463, 221] width 617 height 492
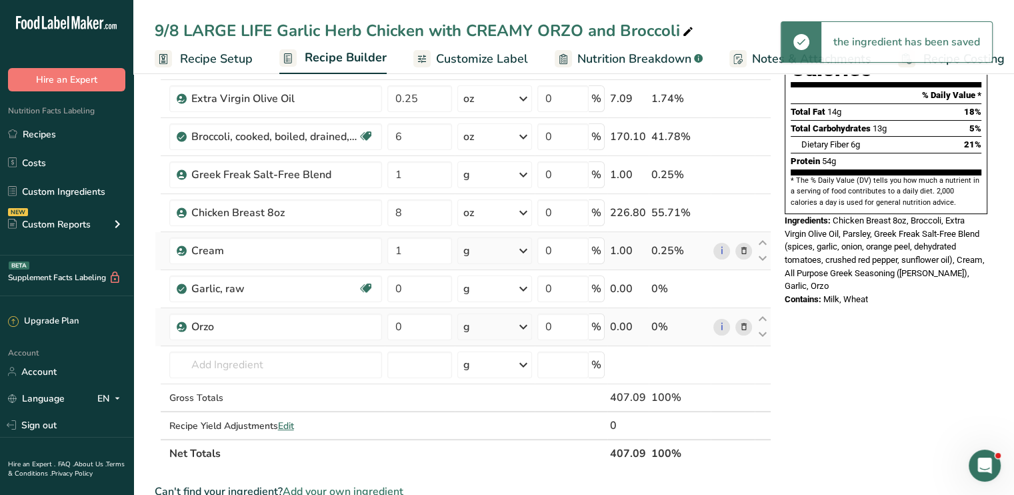
click at [529, 250] on icon at bounding box center [523, 251] width 16 height 24
click at [507, 354] on div "See more" at bounding box center [521, 356] width 112 height 14
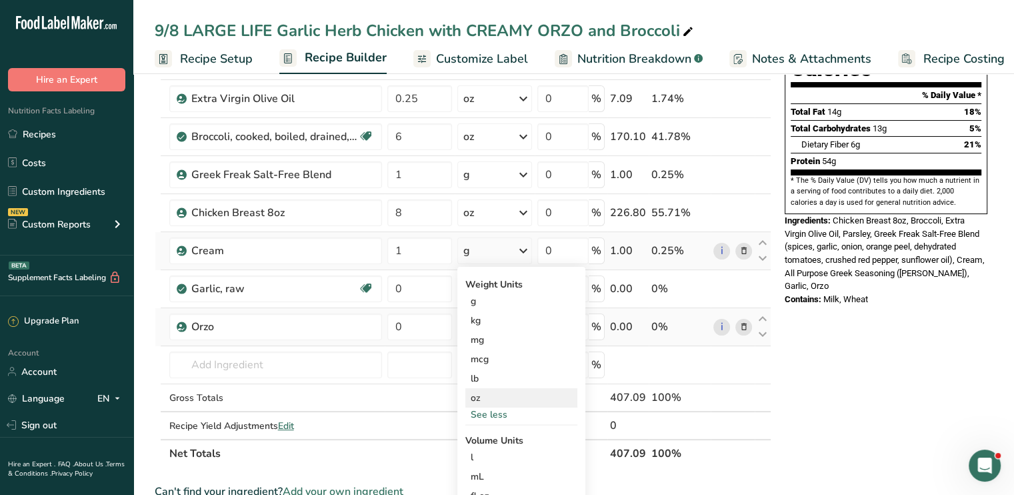
click at [501, 393] on div "oz" at bounding box center [521, 397] width 112 height 19
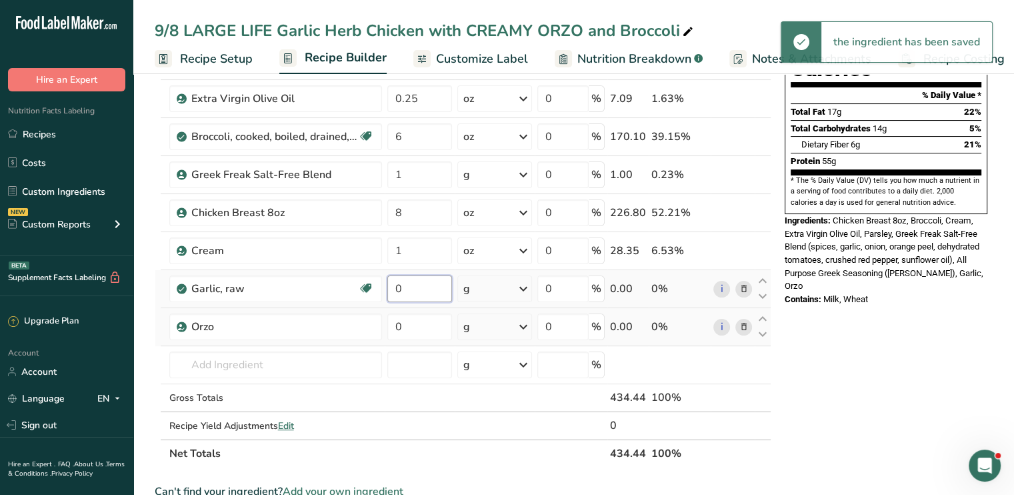
click at [397, 293] on input "0" at bounding box center [419, 288] width 65 height 27
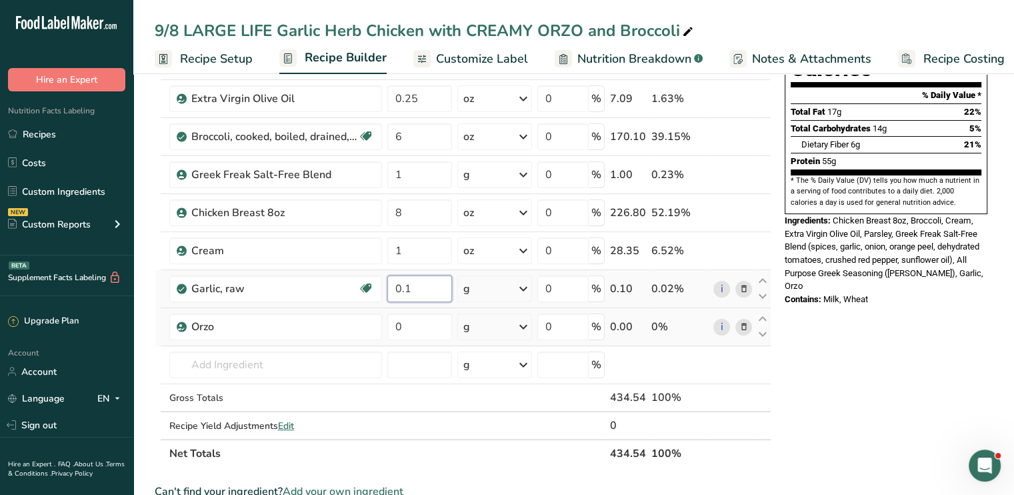
type input "0.1"
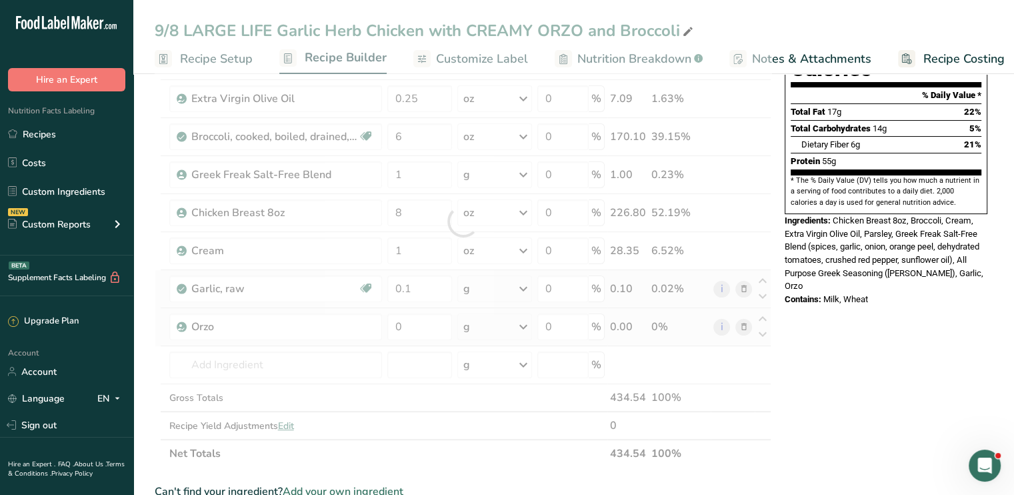
click at [528, 287] on div "Ingredient * Amount * Unit * Waste * .a-a{fill:#347362;}.b-a{fill:#fff;} Grams …" at bounding box center [463, 221] width 617 height 492
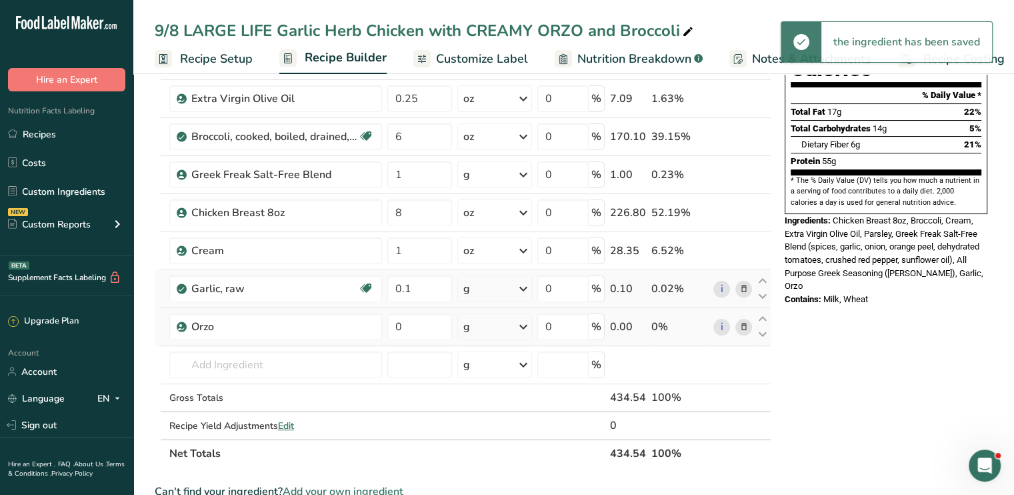
click at [528, 287] on icon at bounding box center [523, 289] width 16 height 24
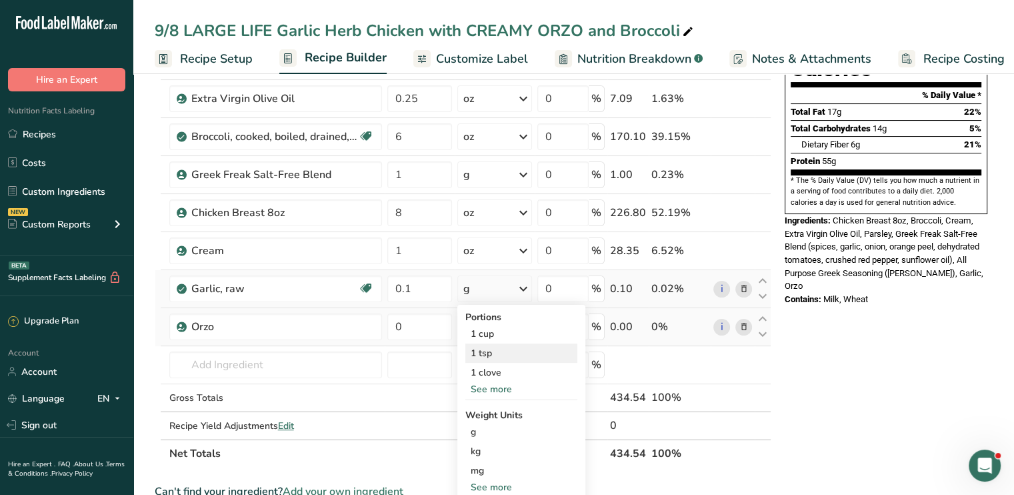
click at [490, 355] on div "1 tsp" at bounding box center [521, 352] width 112 height 19
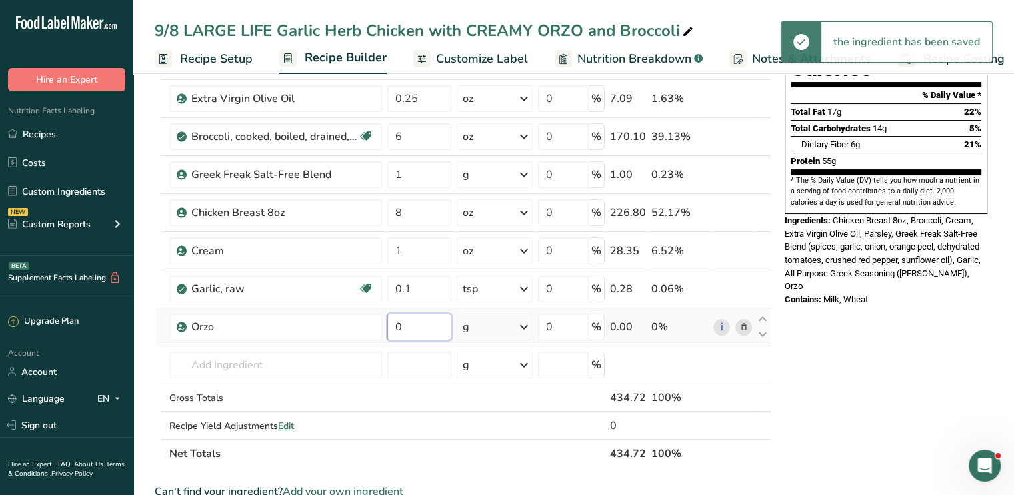
click at [416, 327] on input "0" at bounding box center [419, 326] width 65 height 27
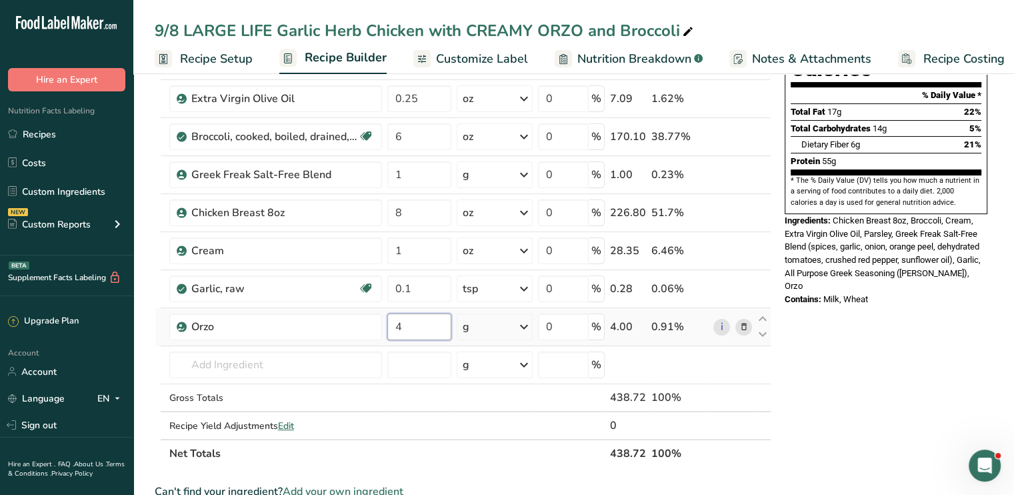
type input "4"
click at [523, 323] on div "Ingredient * Amount * Unit * Waste * .a-a{fill:#347362;}.b-a{fill:#fff;} Grams …" at bounding box center [463, 221] width 617 height 492
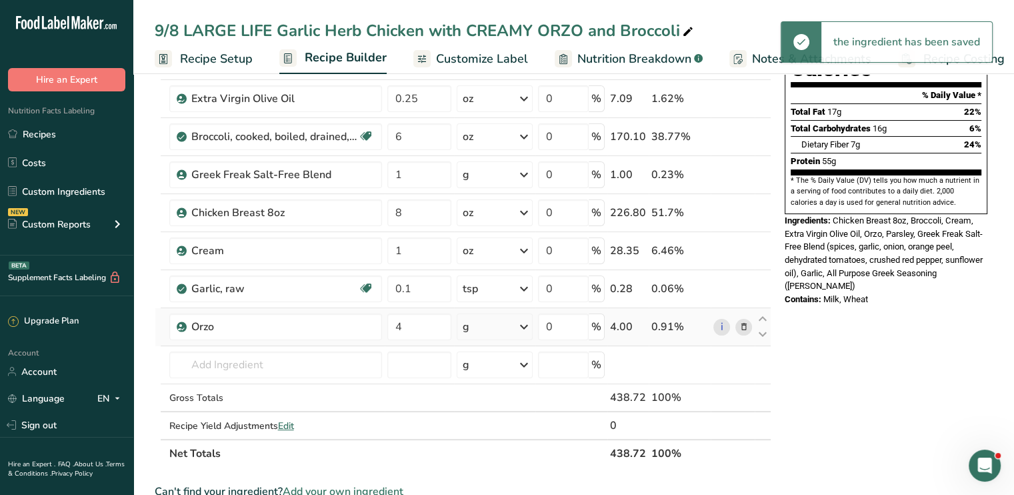
click at [523, 323] on icon at bounding box center [524, 327] width 16 height 24
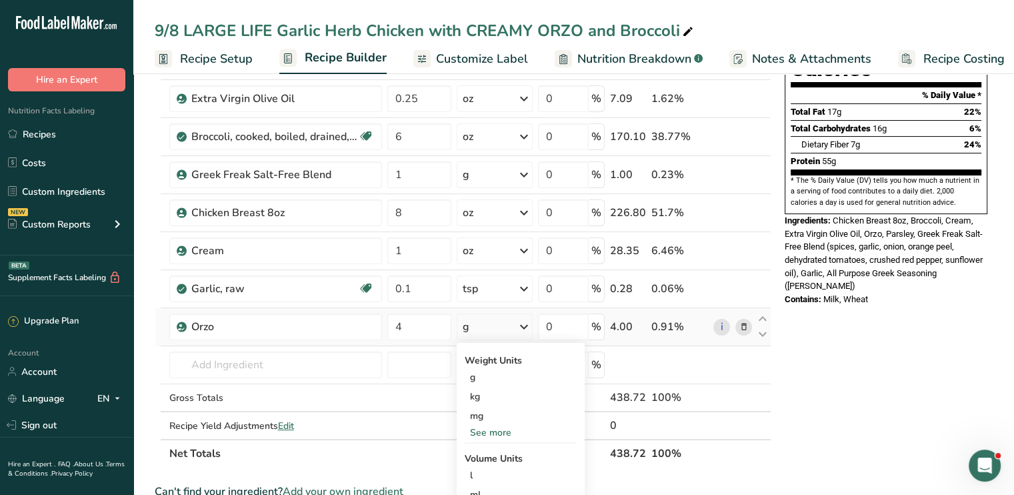
click at [507, 427] on div "See more" at bounding box center [521, 432] width 112 height 14
click at [493, 470] on div "oz" at bounding box center [521, 473] width 112 height 19
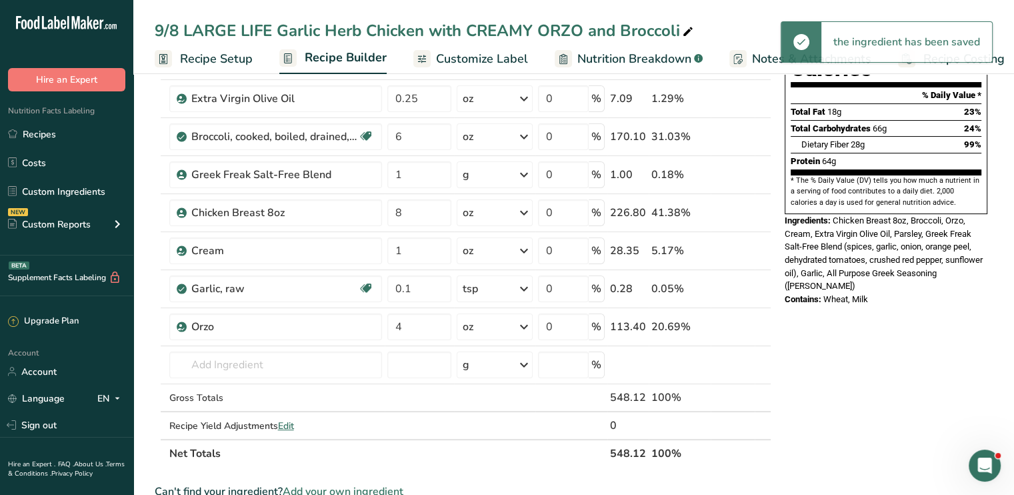
click at [871, 341] on div "Nutrition Facts 1 Serving Per Container Serving Size 1 (548g) Amount Per Servin…" at bounding box center [885, 465] width 213 height 1087
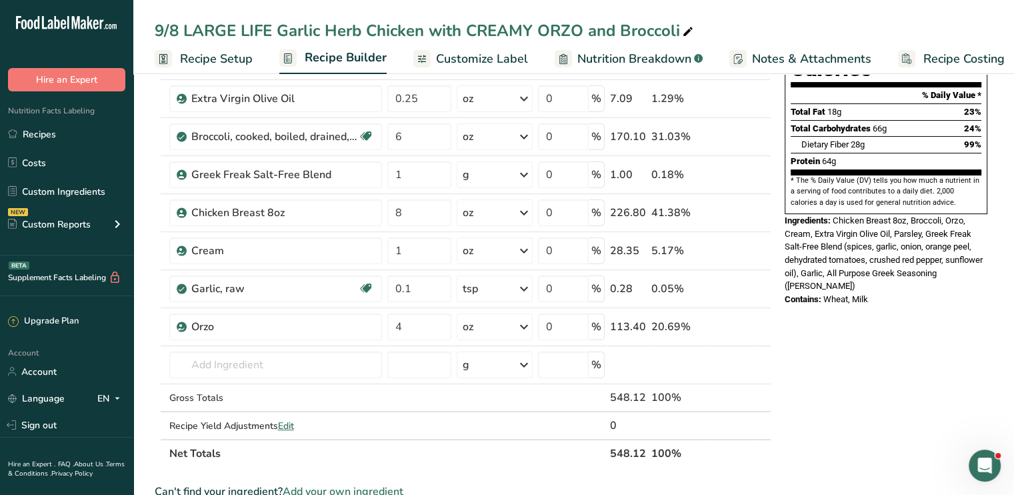
click at [450, 61] on span "Customize Label" at bounding box center [482, 59] width 92 height 18
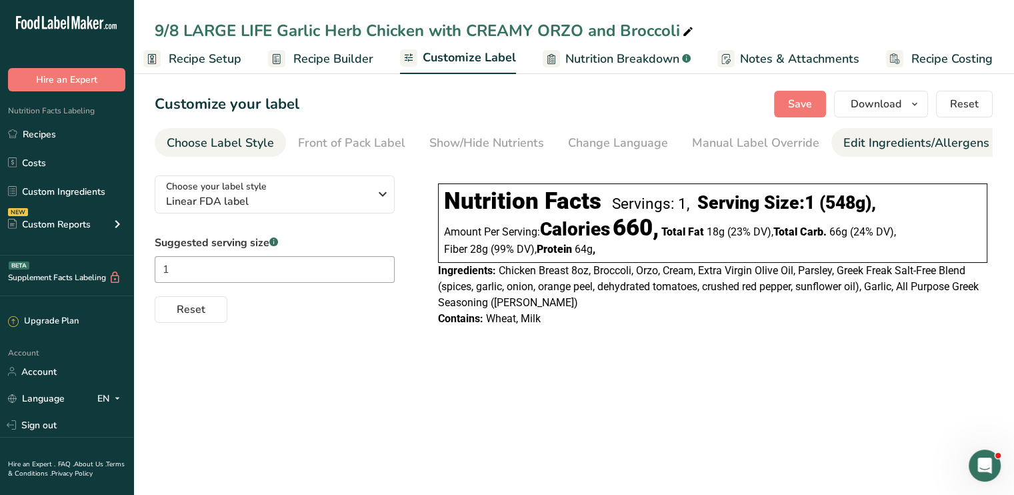
click at [907, 141] on div "Edit Ingredients/Allergens List" at bounding box center [927, 143] width 169 height 18
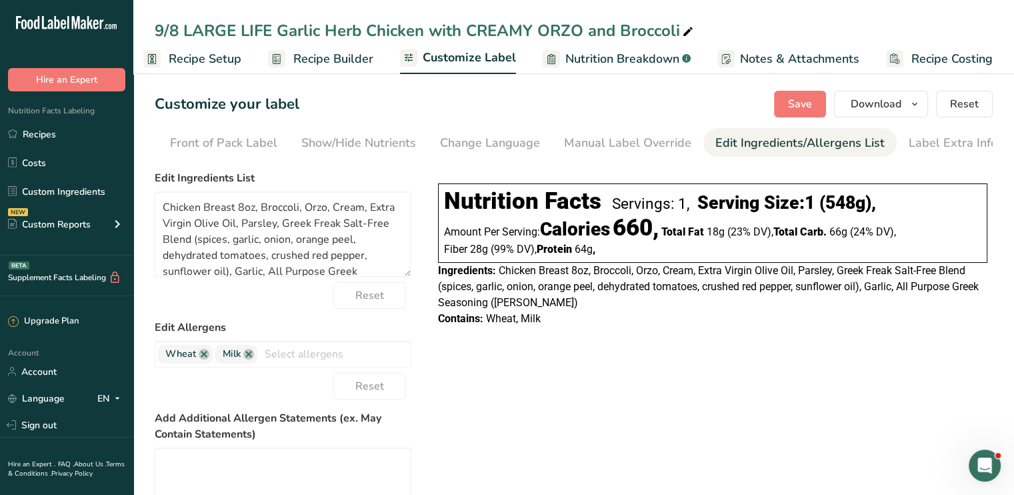
scroll to position [0, 131]
click at [204, 357] on link at bounding box center [204, 354] width 11 height 11
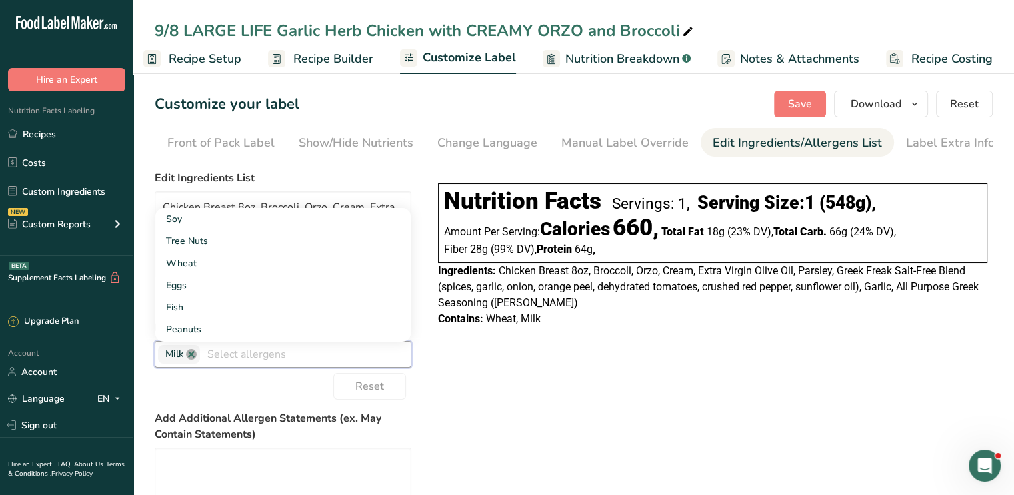
click at [192, 359] on link at bounding box center [191, 354] width 11 height 11
click at [575, 364] on div "Choose your label style Linear FDA label USA (FDA) Standard FDA label Tabular F…" at bounding box center [574, 400] width 838 height 471
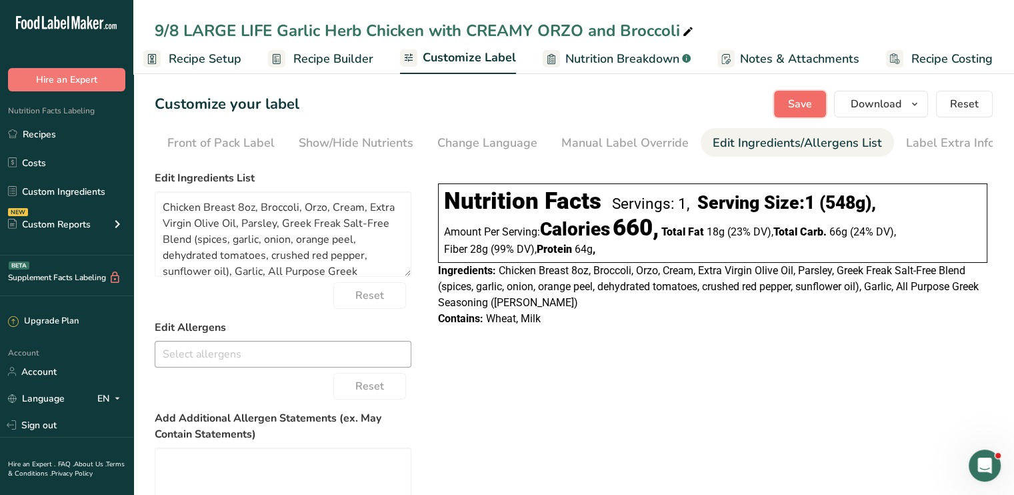
click at [800, 98] on span "Save" at bounding box center [800, 104] width 24 height 16
click at [889, 101] on span "Download" at bounding box center [876, 104] width 51 height 16
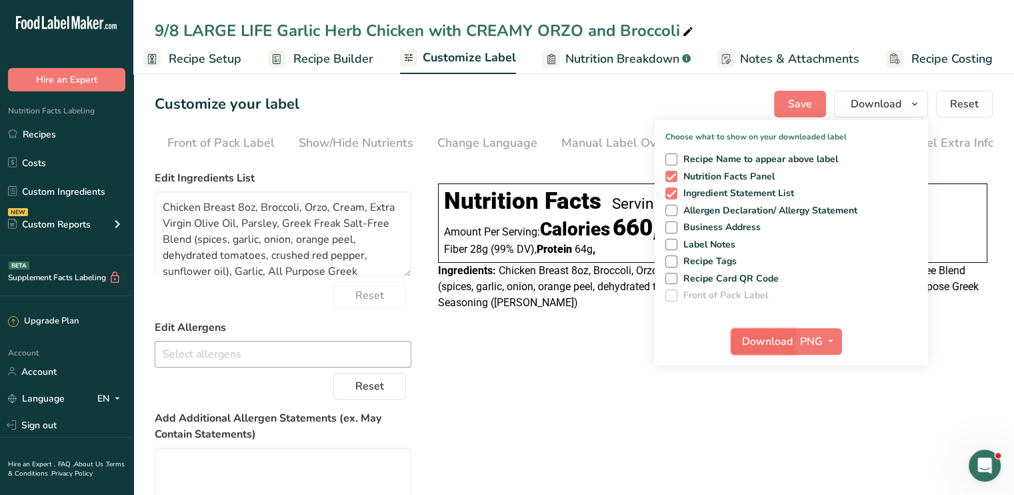
click at [789, 347] on span "Download" at bounding box center [767, 341] width 51 height 16
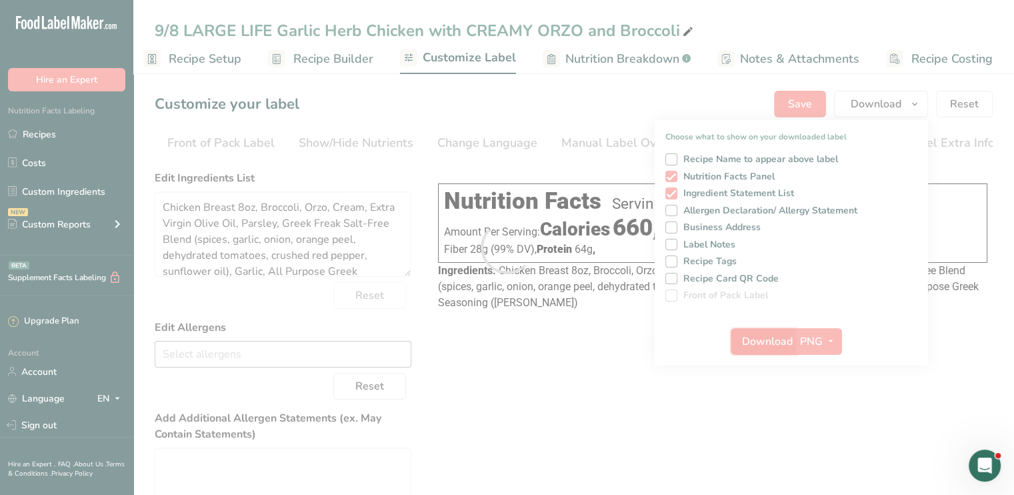
scroll to position [0, 0]
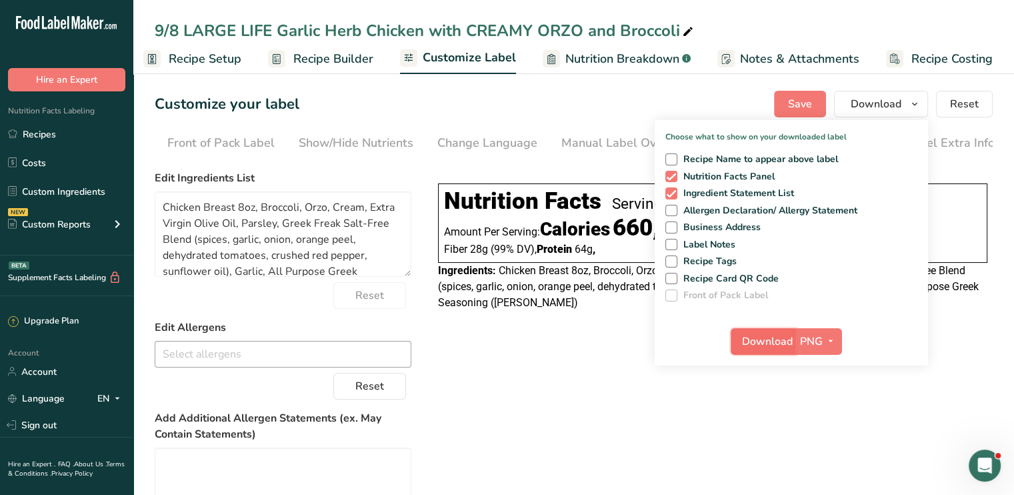
click at [779, 333] on span "Download" at bounding box center [767, 341] width 51 height 16
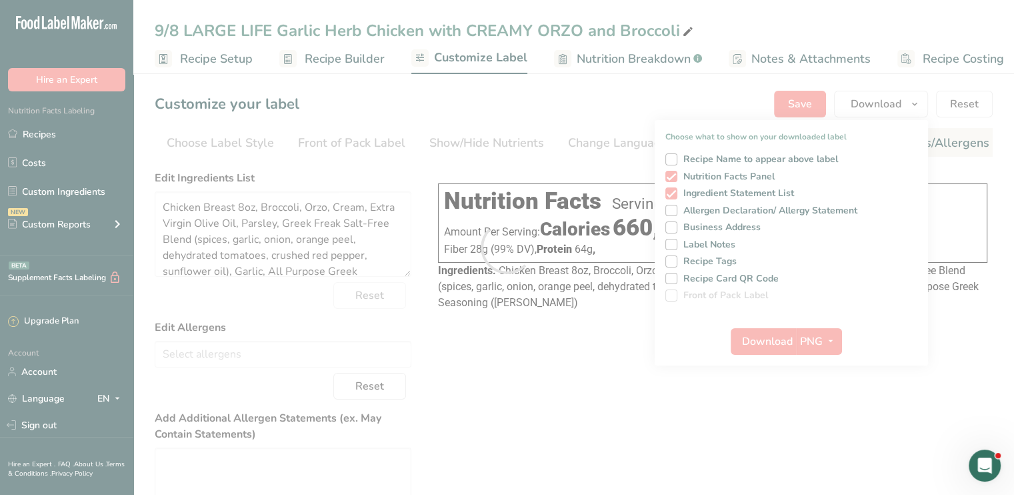
scroll to position [0, 131]
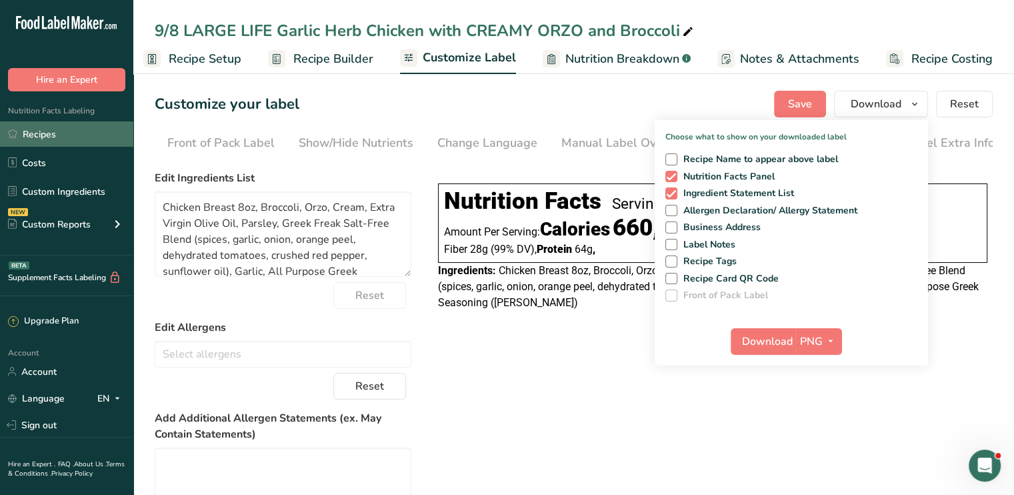
click at [108, 139] on link "Recipes" at bounding box center [66, 133] width 133 height 25
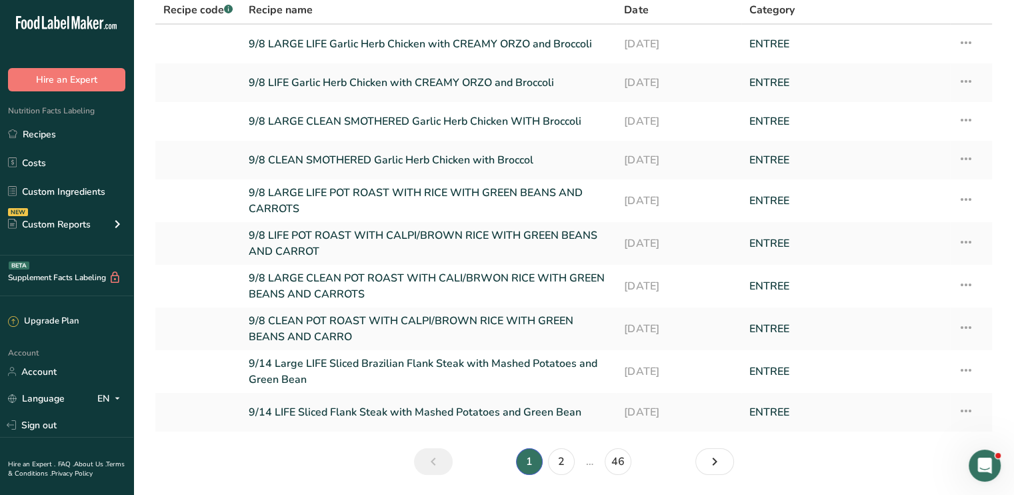
scroll to position [147, 0]
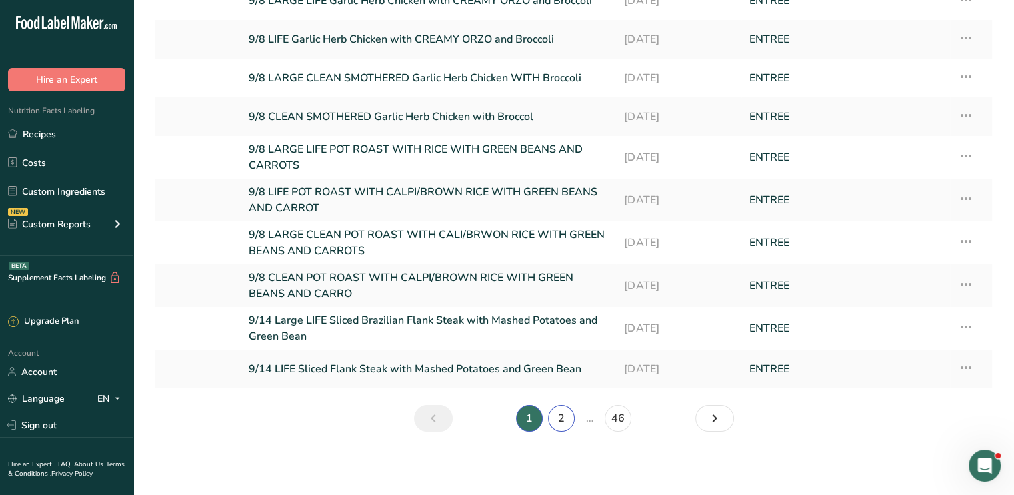
click at [563, 415] on link "2" at bounding box center [561, 418] width 27 height 27
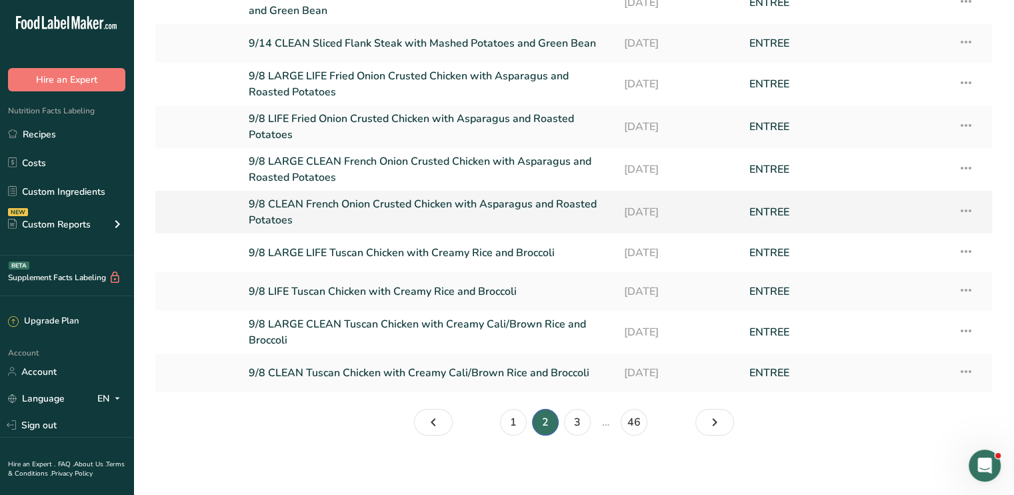
click at [500, 213] on link "9/8 CLEAN French Onion Crusted Chicken with Asparagus and Roasted Potatoes" at bounding box center [428, 212] width 359 height 32
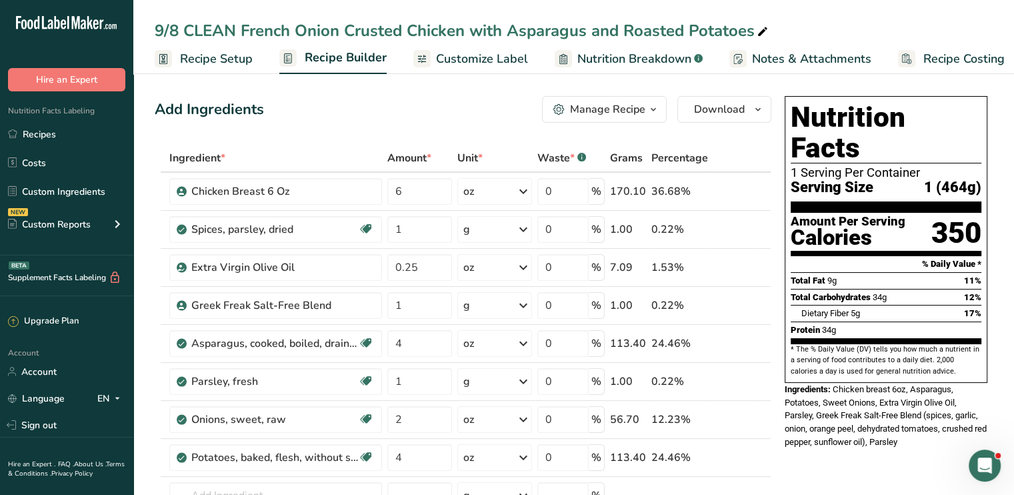
click at [530, 53] on ul "Recipe Setup Recipe Builder Customize Label Nutrition Breakdown .a-a{fill:#3473…" at bounding box center [582, 58] width 898 height 31
click at [491, 58] on span "Customize Label" at bounding box center [482, 59] width 92 height 18
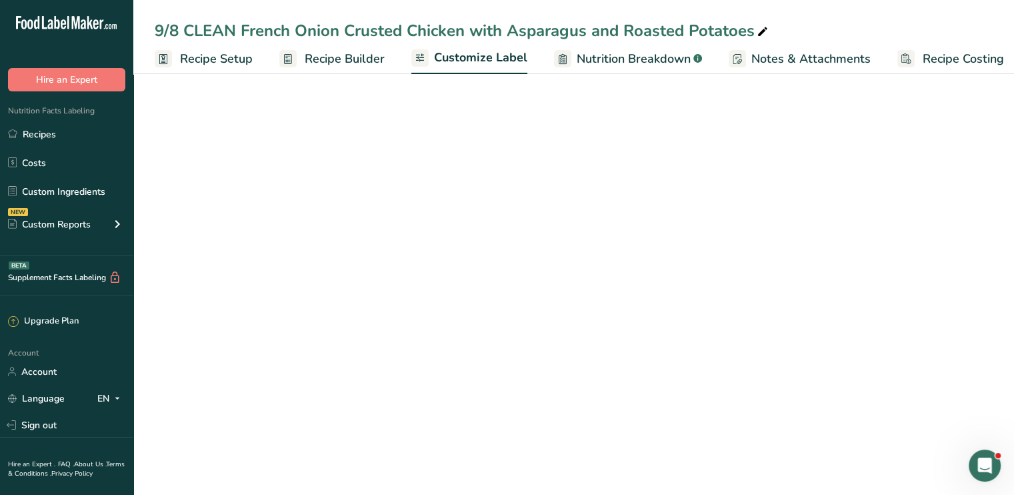
scroll to position [0, 11]
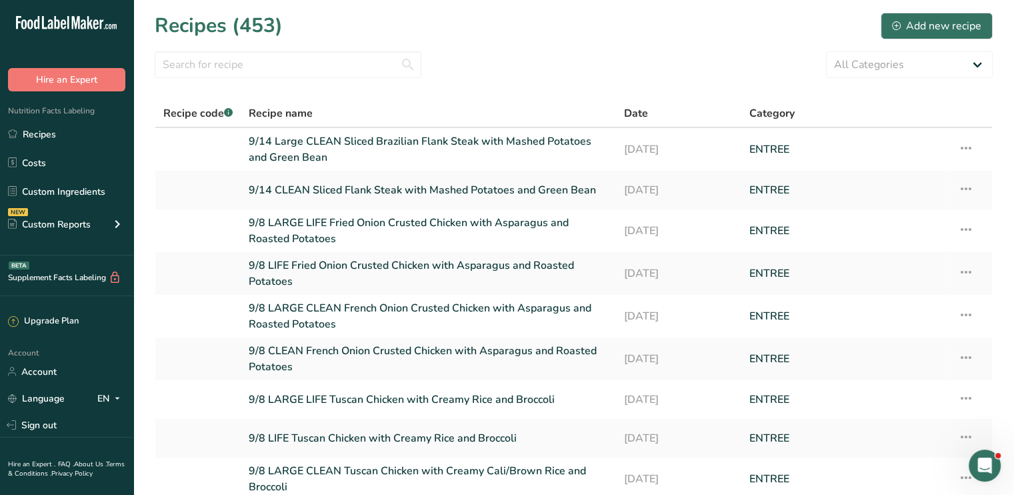
scroll to position [10, 0]
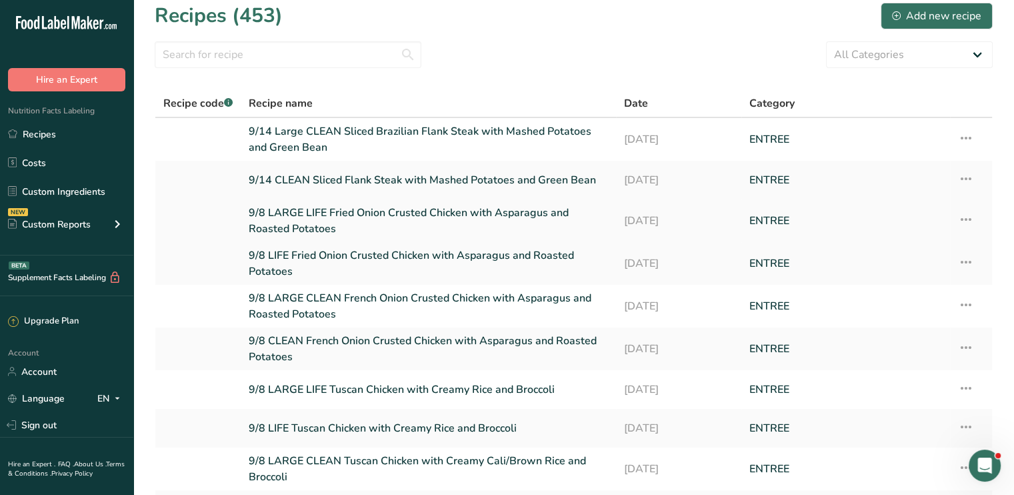
click at [404, 218] on link "9/8 LARGE LIFE Fried Onion Crusted Chicken with Asparagus and Roasted Potatoes" at bounding box center [428, 221] width 359 height 32
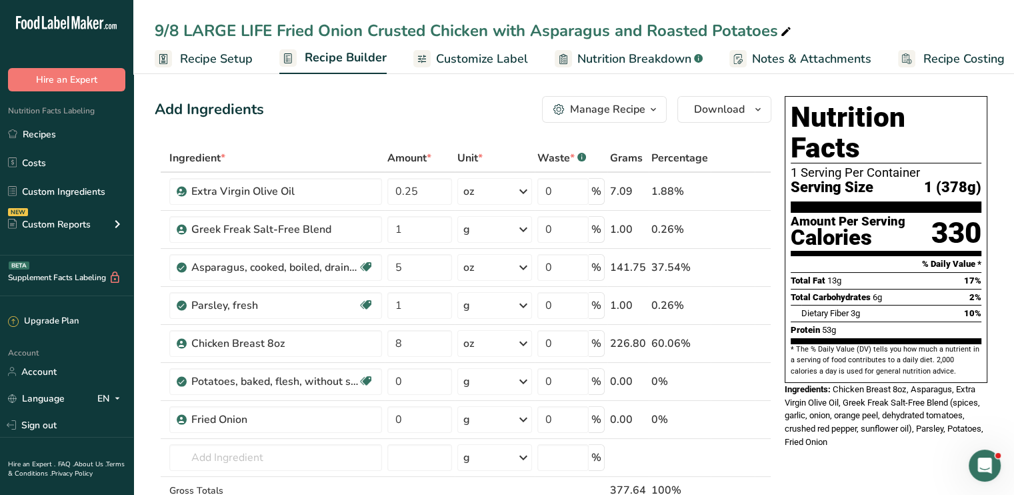
click at [509, 54] on span "Customize Label" at bounding box center [482, 59] width 92 height 18
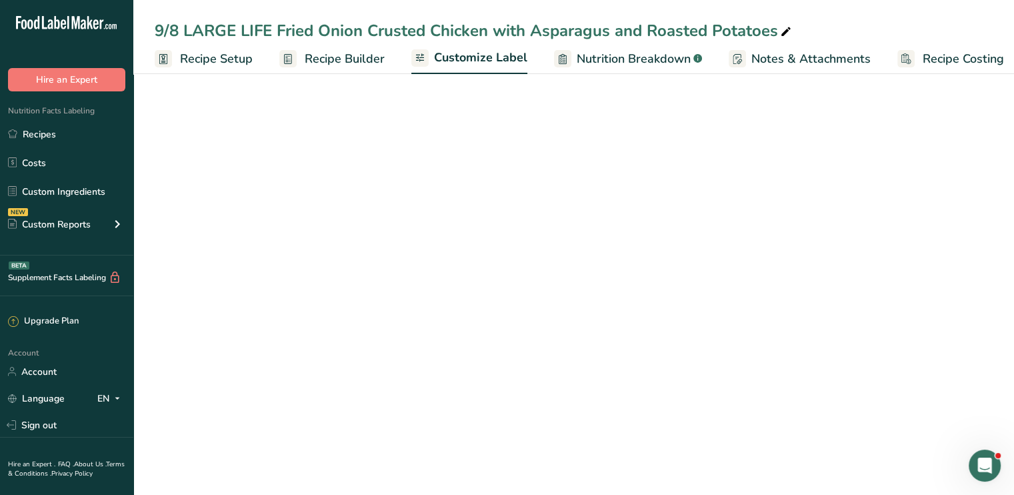
scroll to position [0, 11]
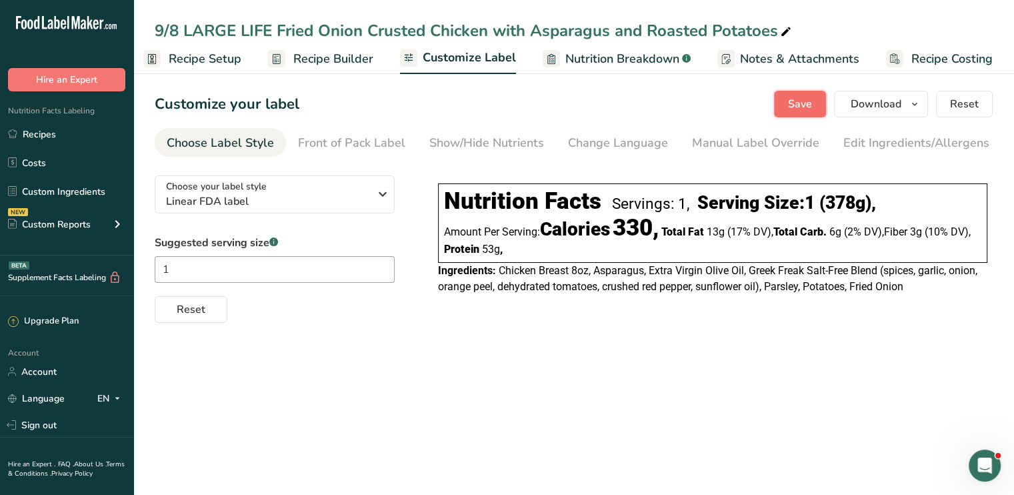
click at [791, 109] on span "Save" at bounding box center [800, 104] width 24 height 16
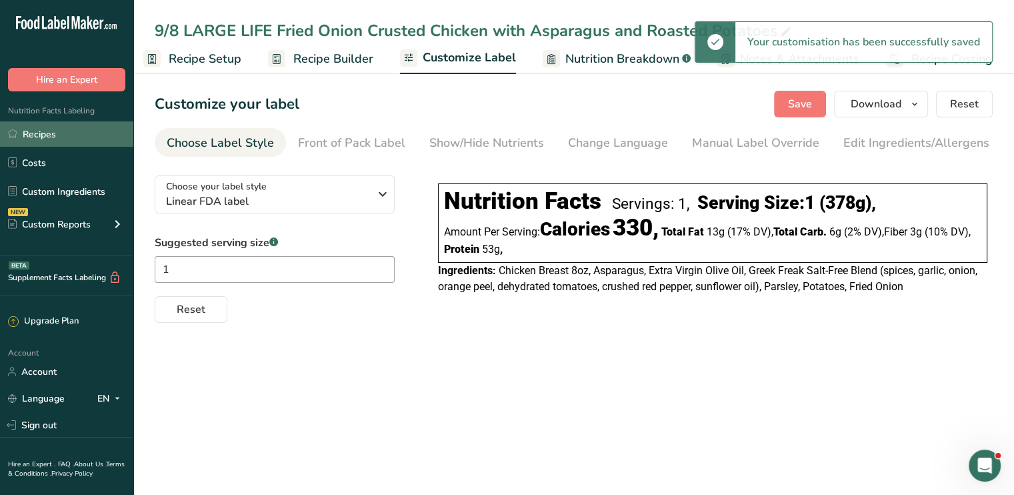
click at [43, 127] on link "Recipes" at bounding box center [66, 133] width 133 height 25
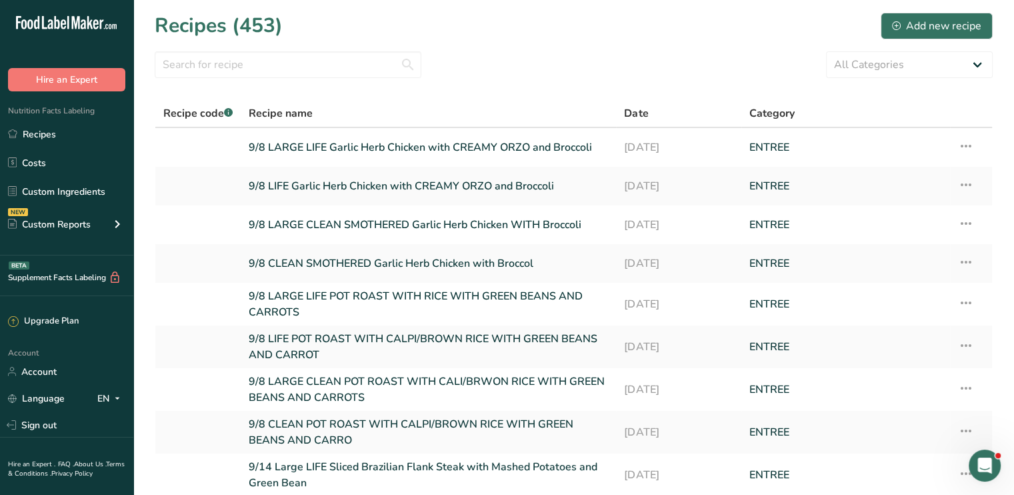
drag, startPoint x: 1013, startPoint y: 239, endPoint x: 1023, endPoint y: 303, distance: 64.8
click at [1013, 303] on html ".a-20{fill:#fff;} Hire an Expert Nutrition Facts Labeling Recipes Costs Custom …" at bounding box center [507, 321] width 1014 height 642
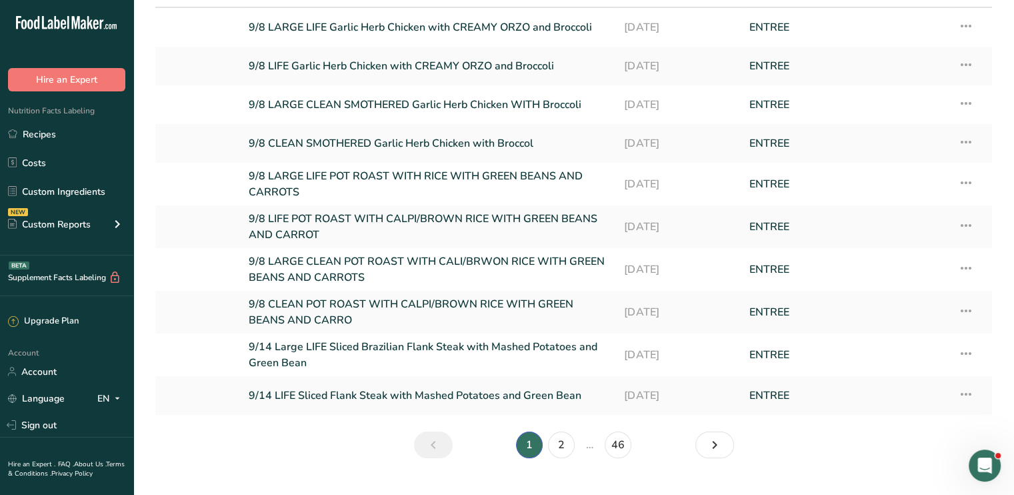
scroll to position [147, 0]
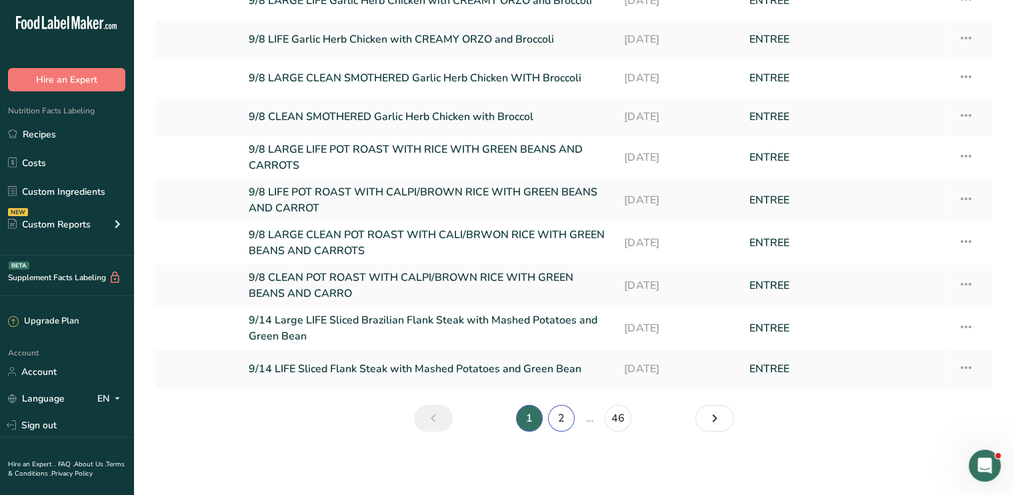
click at [563, 423] on link "2" at bounding box center [561, 418] width 27 height 27
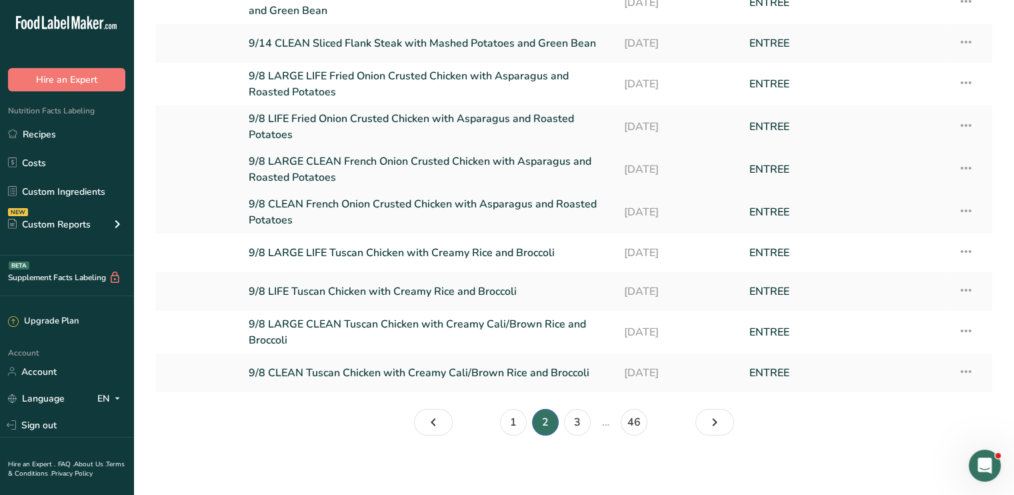
click at [385, 160] on link "9/8 LARGE CLEAN French Onion Crusted Chicken with Asparagus and Roasted Potatoes" at bounding box center [428, 169] width 359 height 32
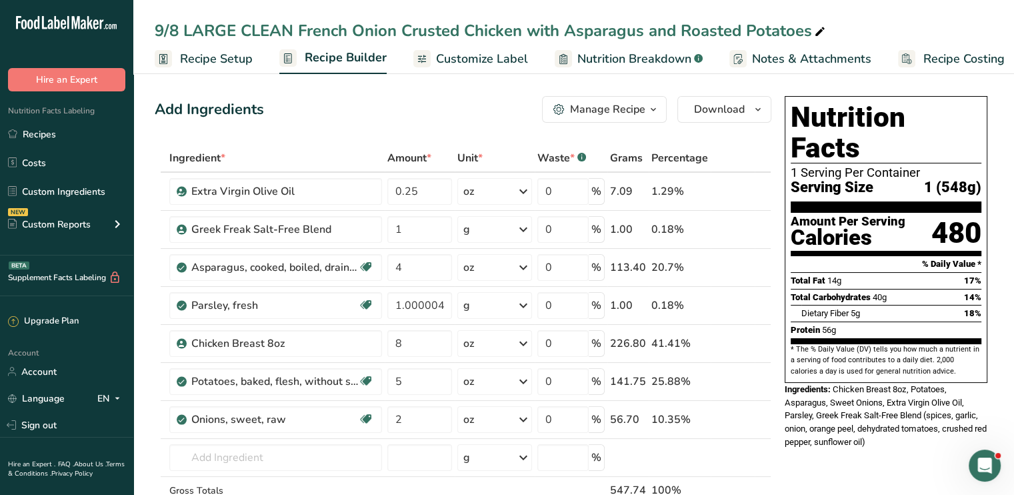
click at [477, 61] on span "Customize Label" at bounding box center [482, 59] width 92 height 18
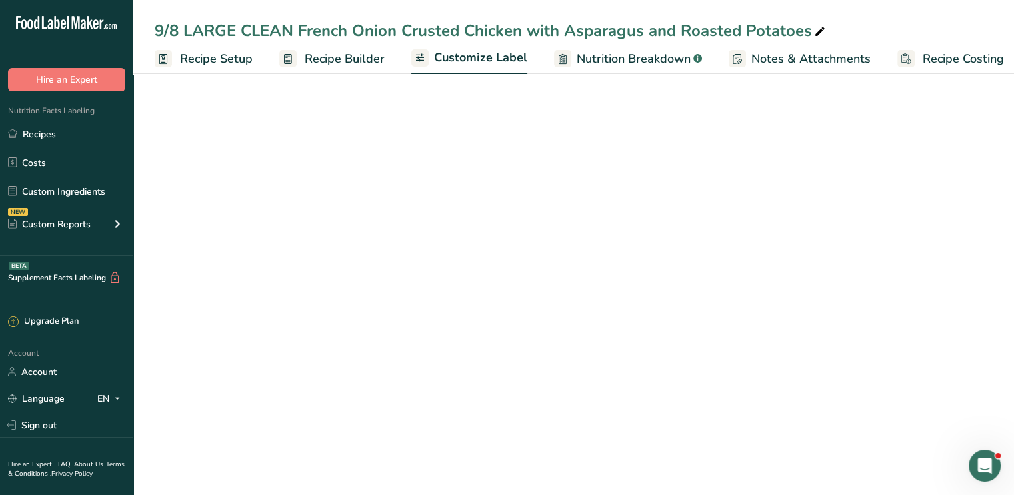
scroll to position [0, 11]
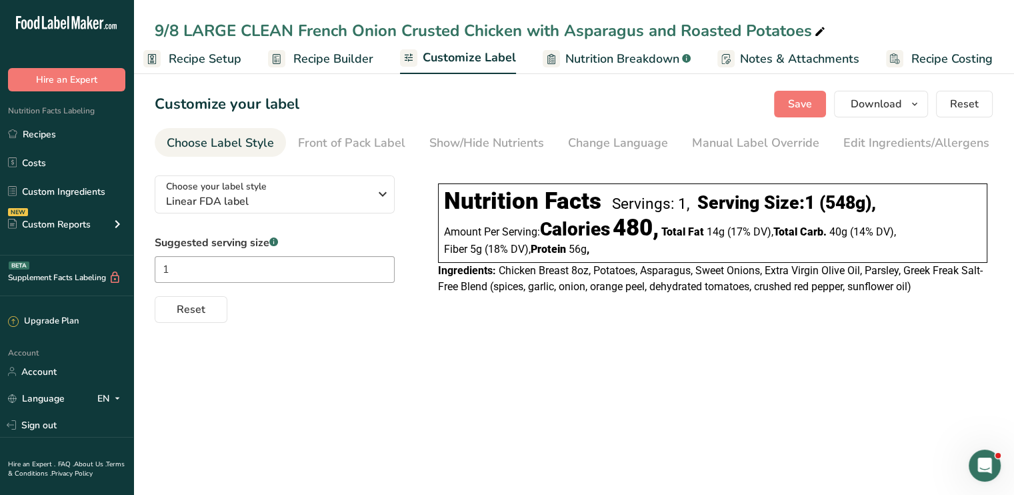
click at [492, 109] on div "Customize your label Save Download Choose what to show on your downloaded label…" at bounding box center [574, 104] width 838 height 27
click at [787, 111] on button "Save" at bounding box center [800, 104] width 52 height 27
